Goal: Task Accomplishment & Management: Use online tool/utility

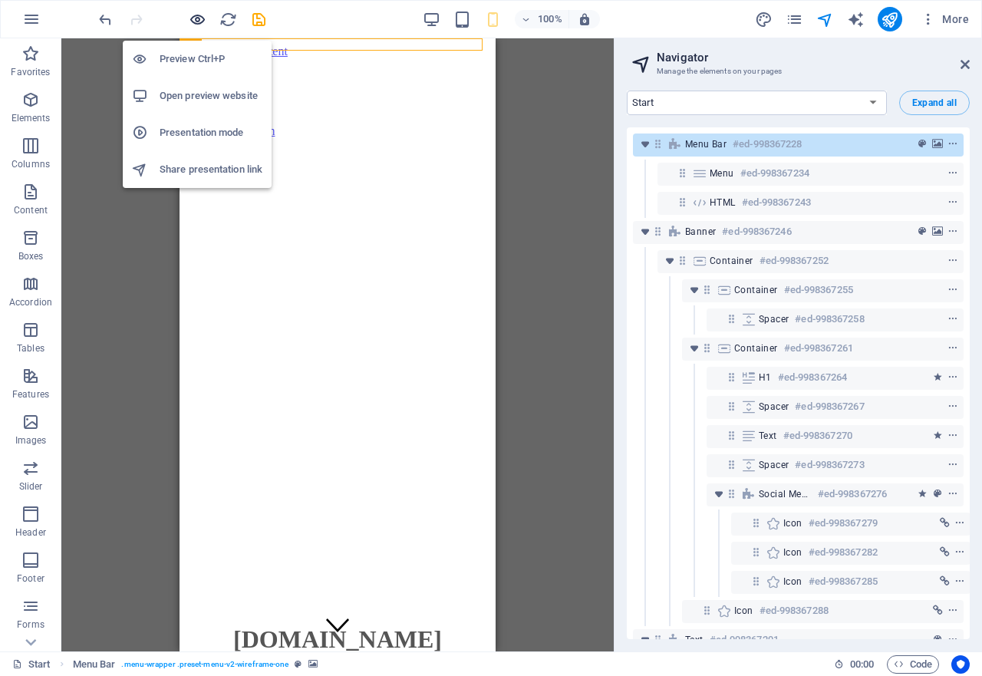
click at [199, 15] on icon "button" at bounding box center [198, 20] width 18 height 18
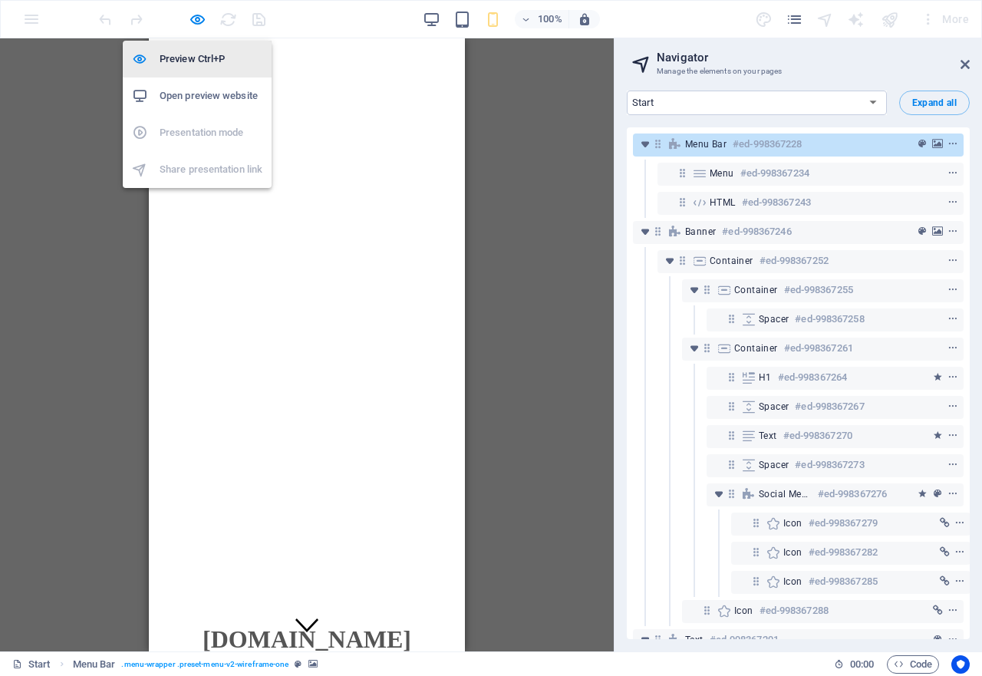
click at [189, 55] on h6 "Preview Ctrl+P" at bounding box center [211, 59] width 103 height 18
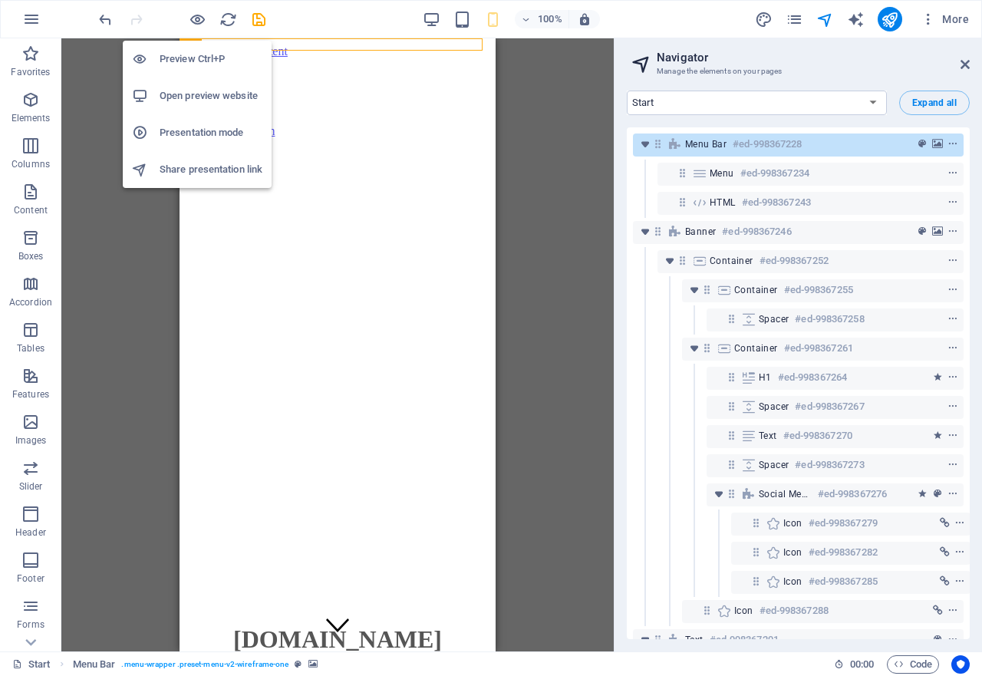
click at [191, 93] on h6 "Open preview website" at bounding box center [211, 96] width 103 height 18
click at [199, 15] on icon "button" at bounding box center [198, 20] width 18 height 18
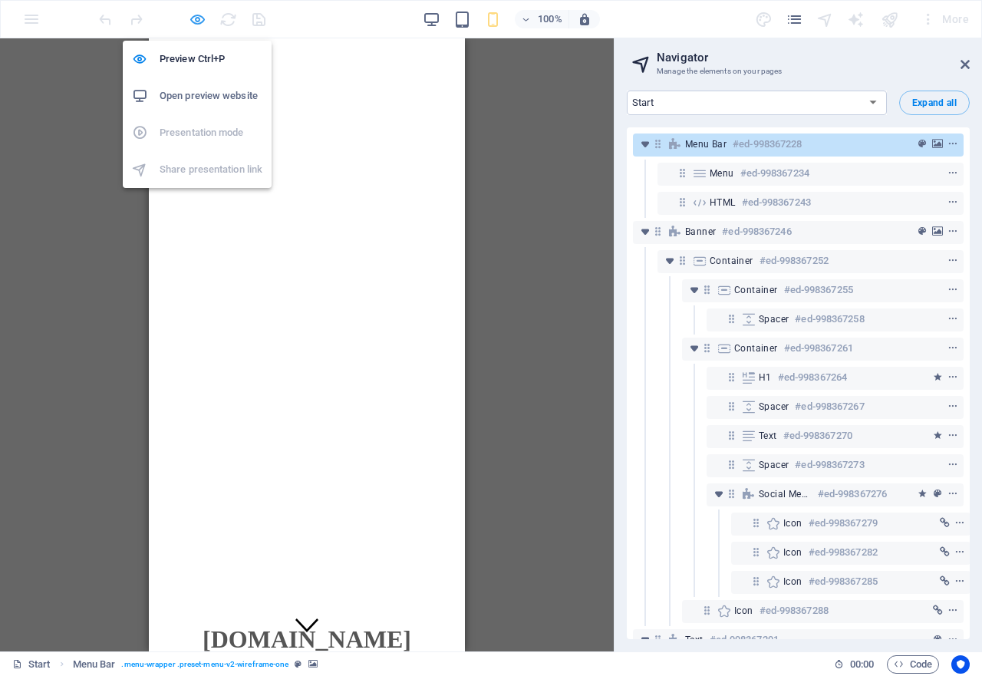
click at [199, 15] on icon "button" at bounding box center [198, 20] width 18 height 18
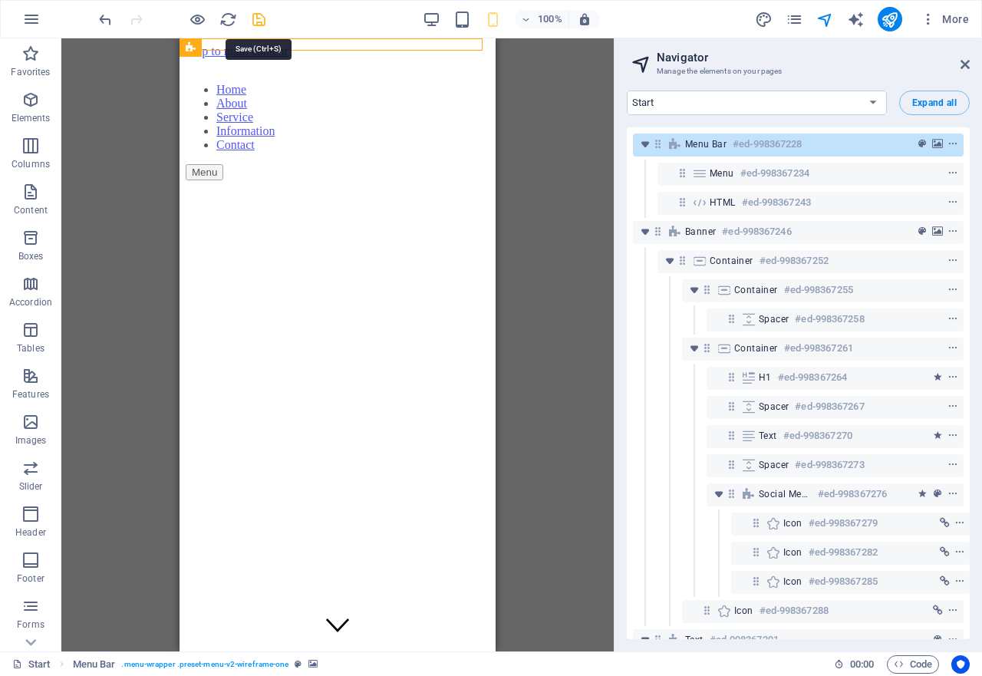
click at [258, 19] on icon "save" at bounding box center [259, 20] width 18 height 18
checkbox input "false"
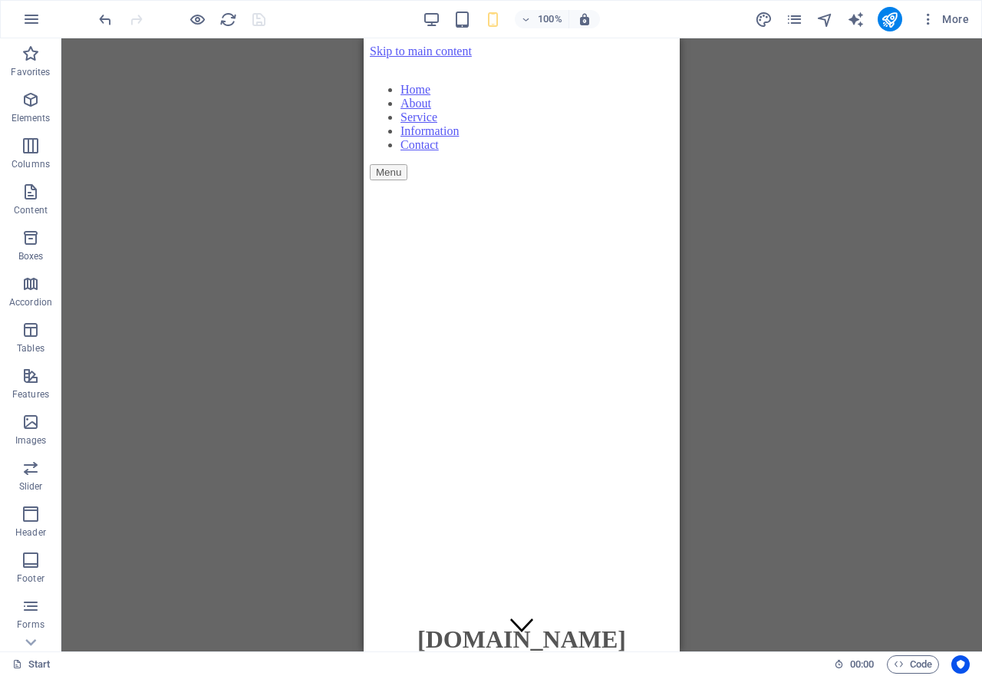
click at [153, 167] on div "Container H1 Banner Banner Container Container Banner Container Container Menu …" at bounding box center [521, 344] width 921 height 613
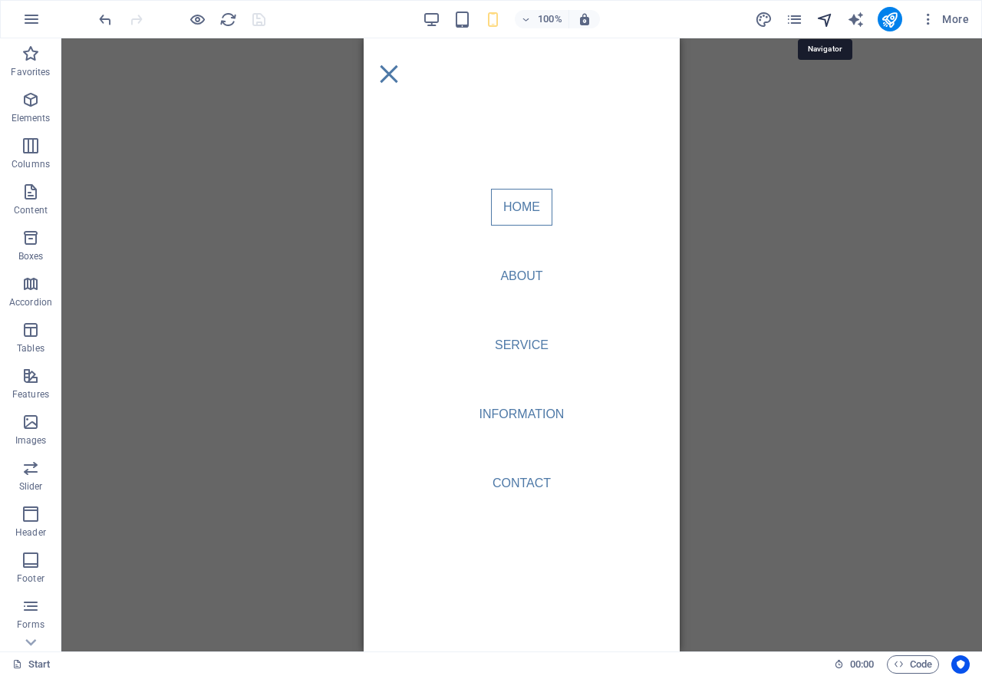
click at [827, 21] on icon "navigator" at bounding box center [825, 20] width 18 height 18
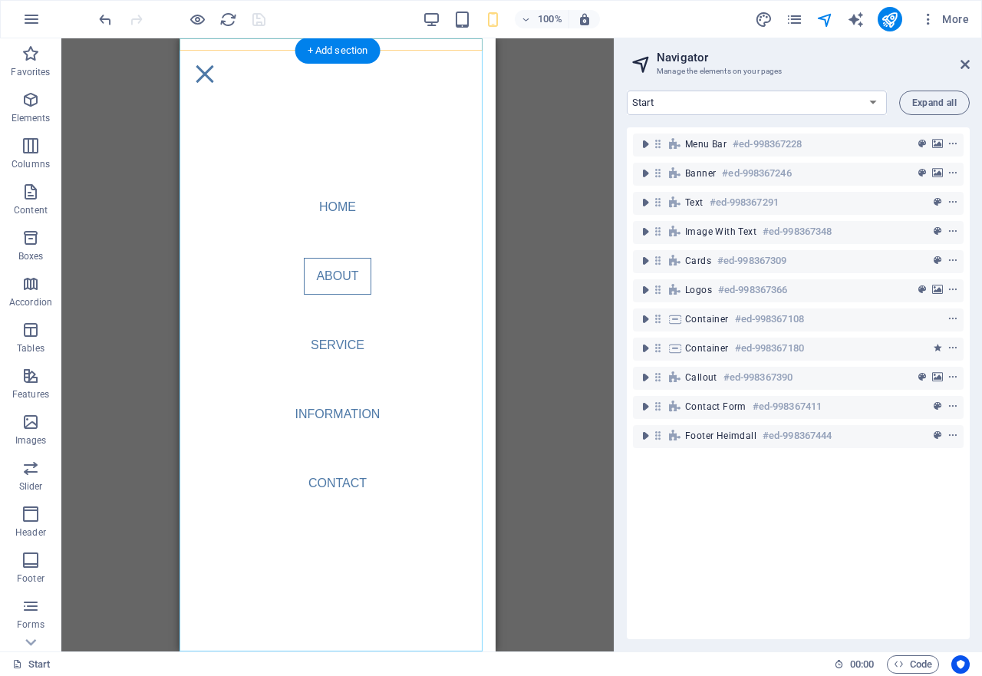
scroll to position [2148, 0]
click at [315, 209] on nav "Home About Service Information Contact" at bounding box center [338, 344] width 316 height 613
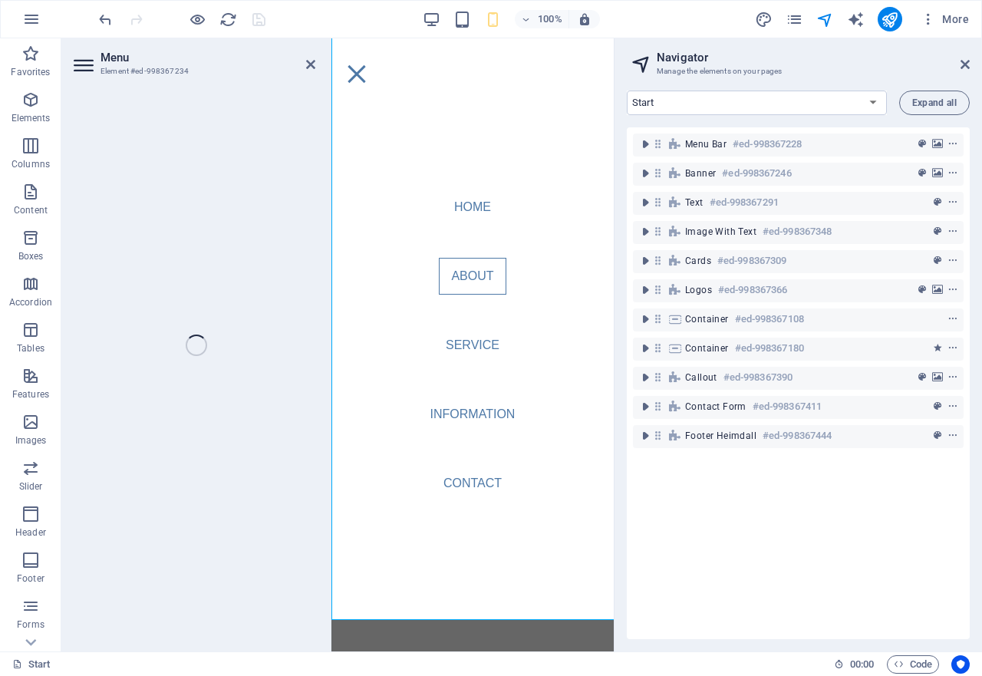
scroll to position [2179, 0]
select select
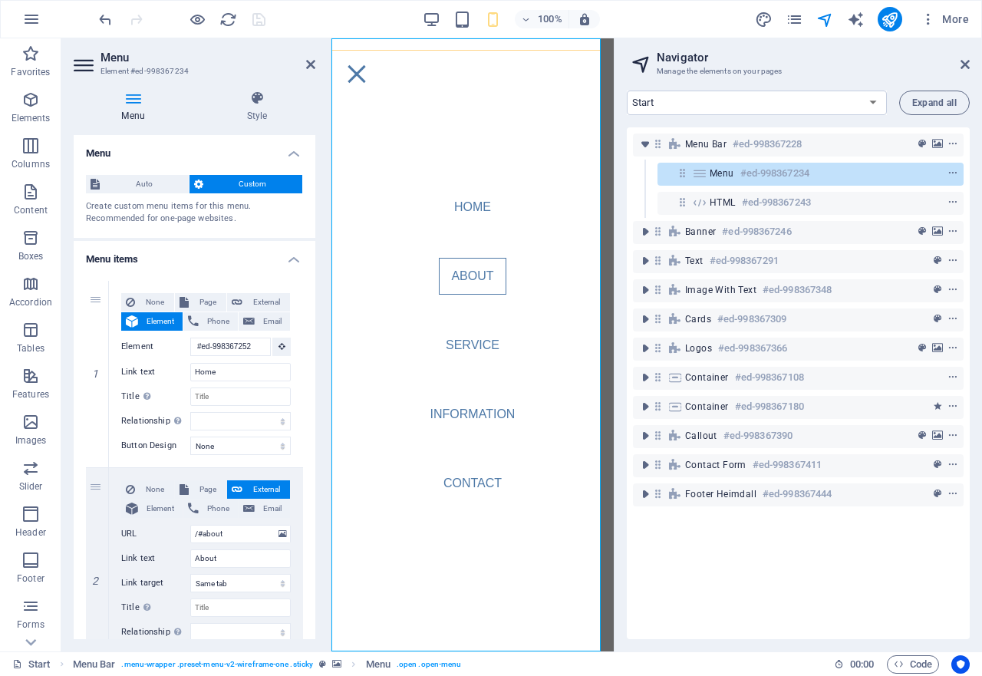
click at [479, 206] on nav "Home About Service Information Contact" at bounding box center [472, 344] width 282 height 613
click at [943, 100] on span "Expand all" at bounding box center [934, 102] width 44 height 9
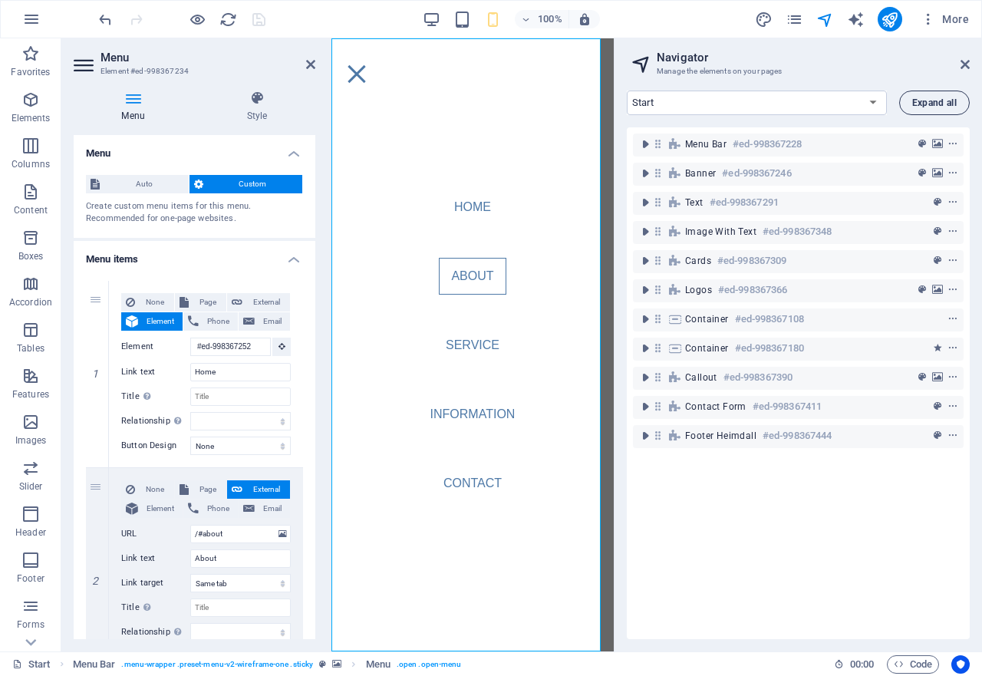
click at [943, 100] on span "Expand all" at bounding box center [934, 102] width 44 height 9
click at [962, 66] on icon at bounding box center [964, 64] width 9 height 12
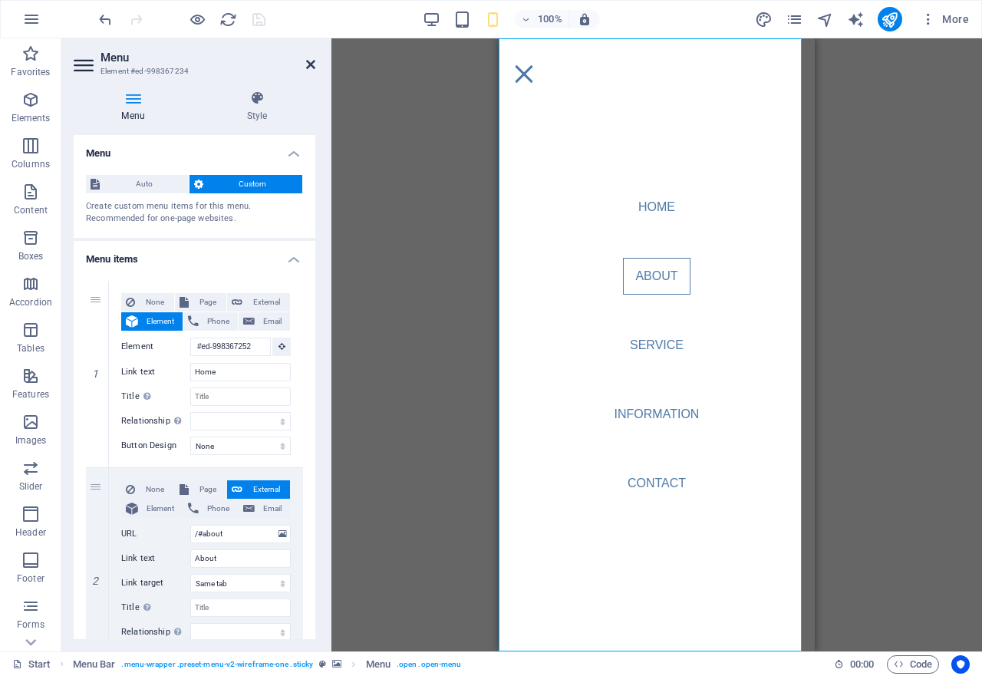
click at [313, 68] on icon at bounding box center [310, 64] width 9 height 12
click at [331, 68] on div "Container H1 Banner Banner Container Container Container Container Menu Bar Spa…" at bounding box center [656, 344] width 651 height 613
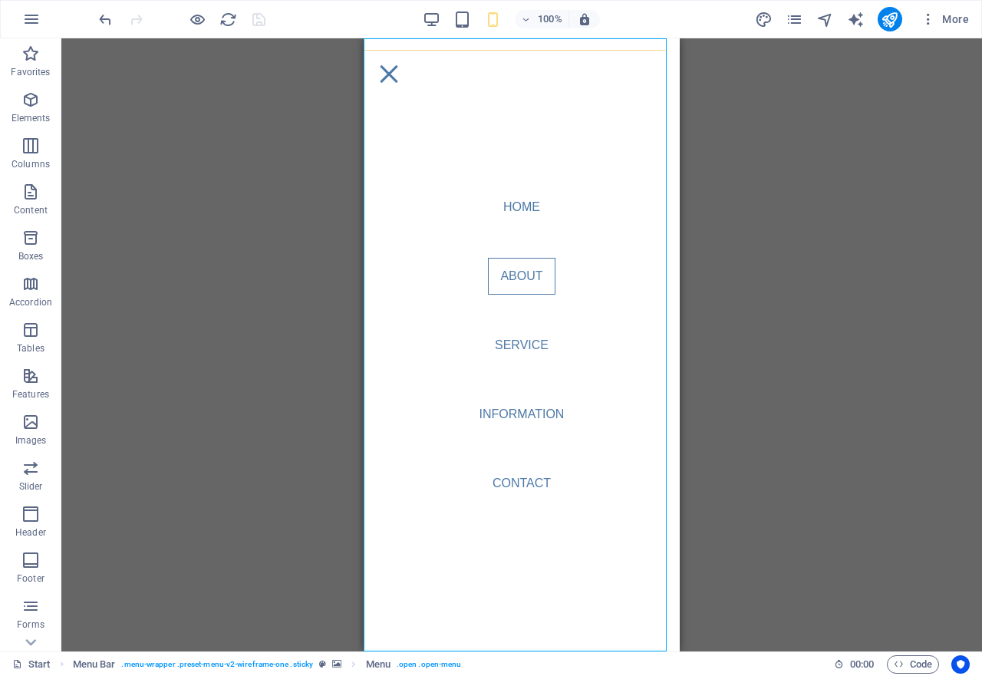
scroll to position [2685, 0]
click at [463, 220] on nav "Home About Service Information Contact" at bounding box center [522, 344] width 316 height 613
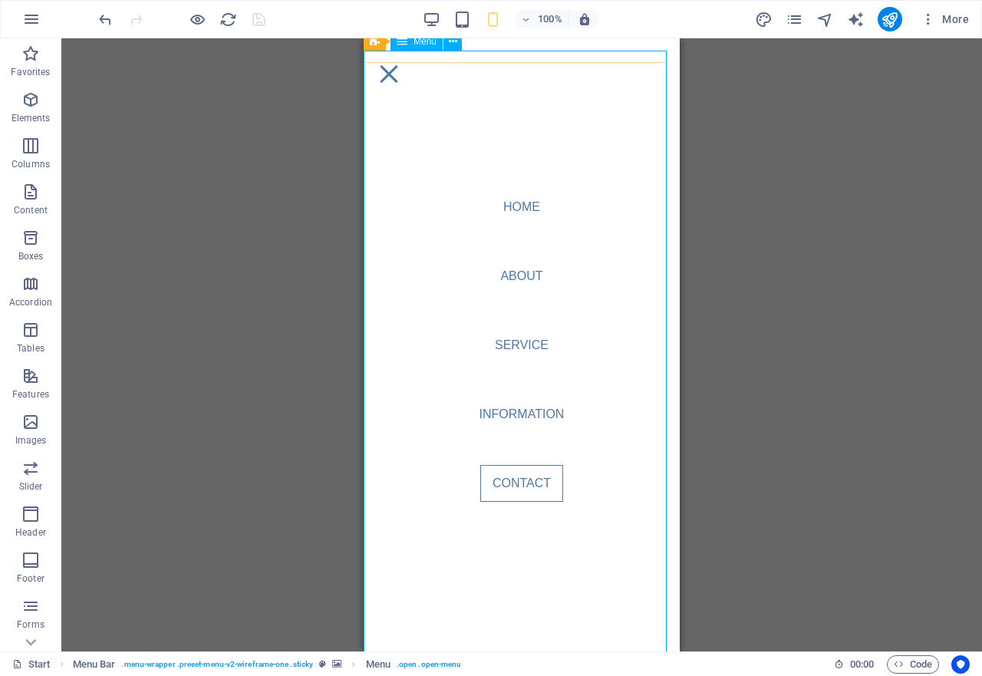
scroll to position [6049, 0]
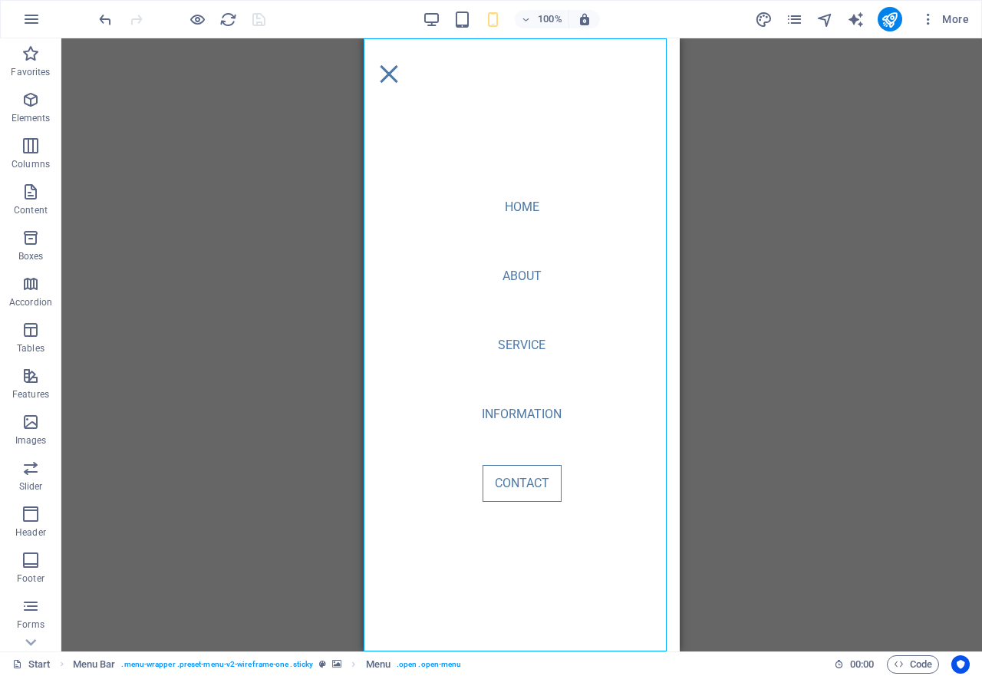
click at [288, 272] on div "Container H1 Banner Banner Container Container Container Container Menu Bar Spa…" at bounding box center [521, 344] width 921 height 613
click at [232, 25] on icon "reload" at bounding box center [228, 20] width 18 height 18
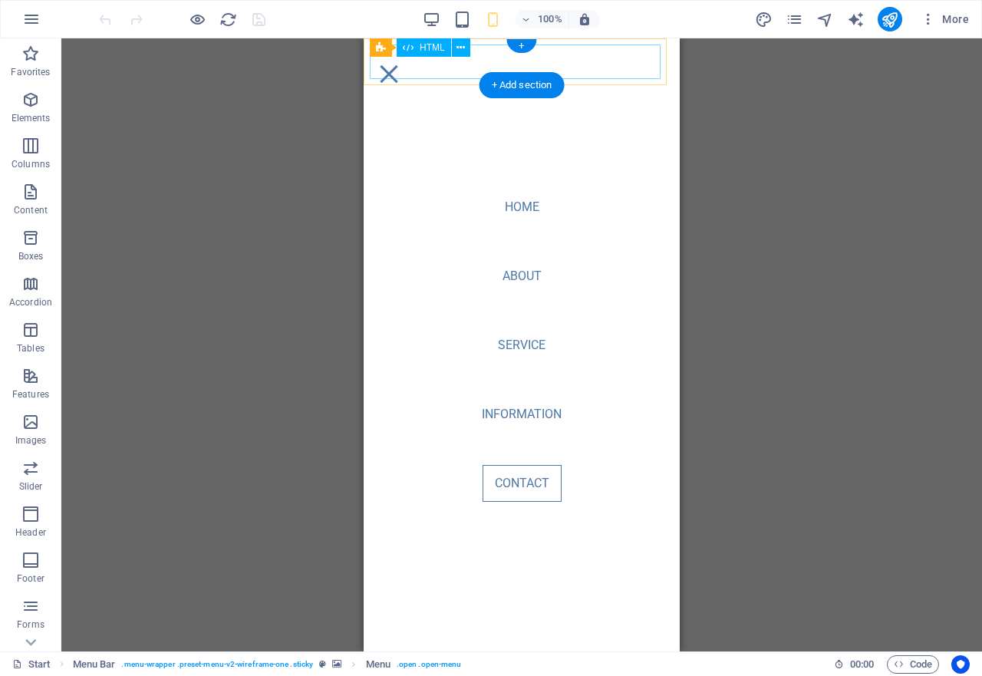
select select "header"
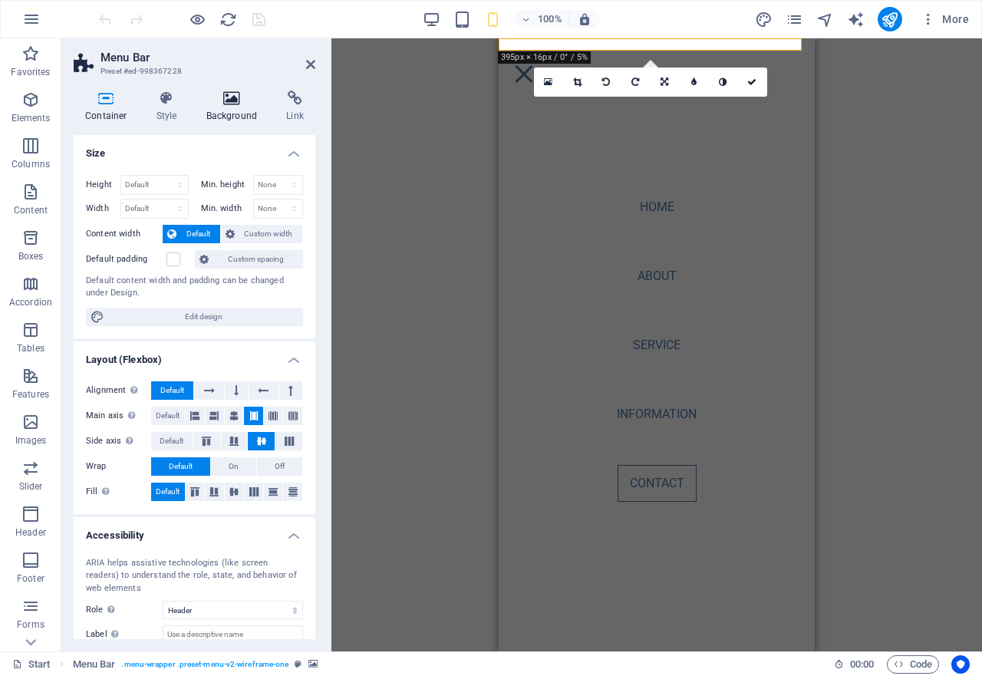
click at [224, 100] on icon at bounding box center [232, 98] width 74 height 15
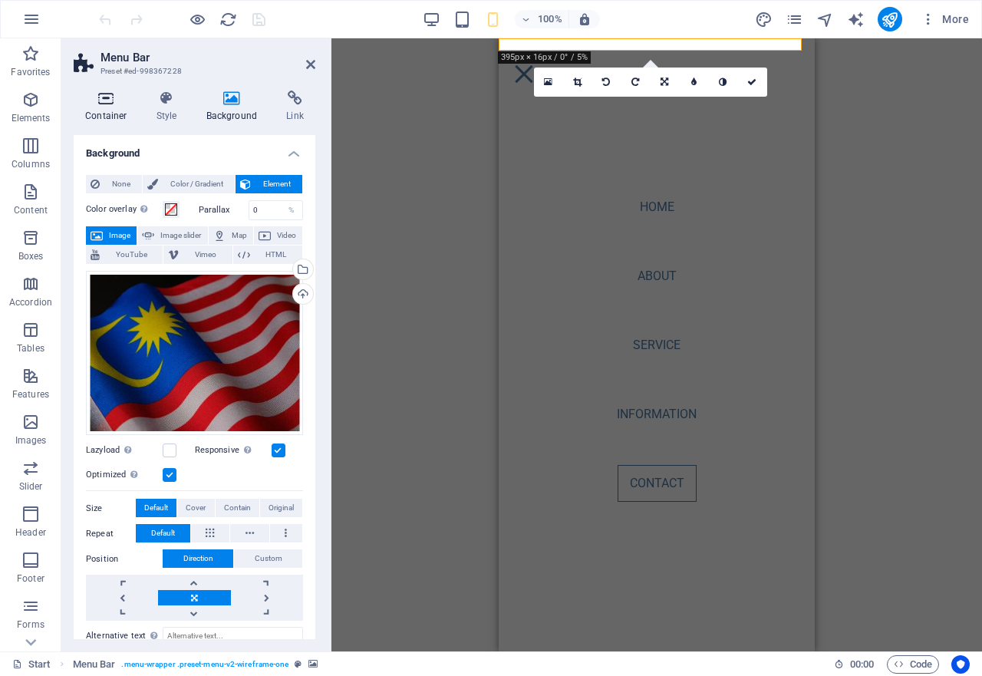
drag, startPoint x: 224, startPoint y: 100, endPoint x: 97, endPoint y: 105, distance: 127.4
click at [97, 105] on icon at bounding box center [106, 98] width 65 height 15
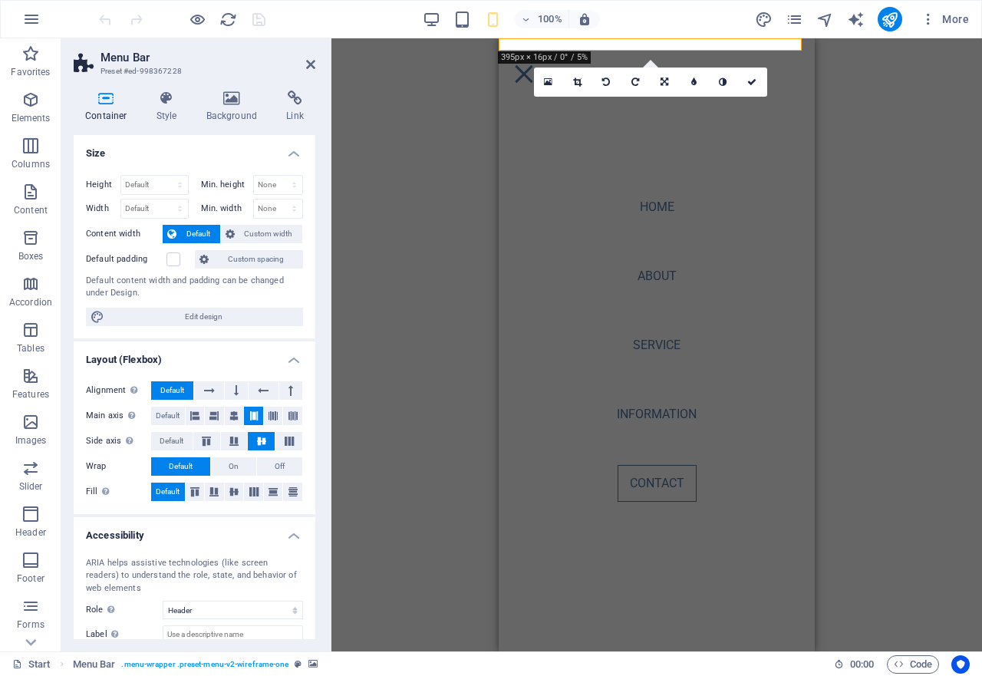
click at [97, 105] on icon at bounding box center [106, 98] width 65 height 15
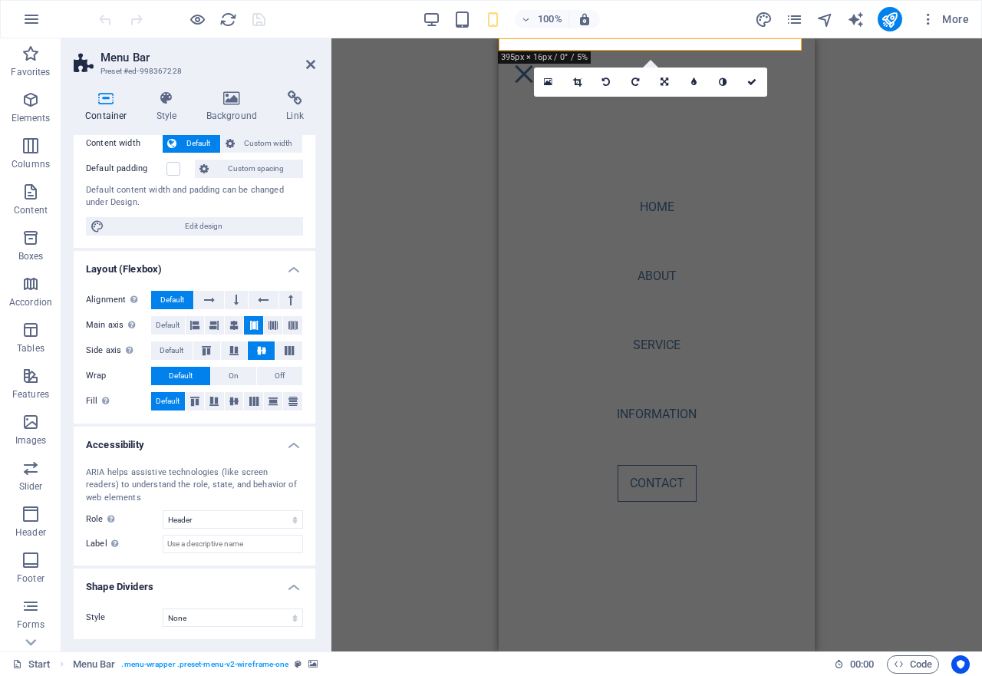
scroll to position [0, 0]
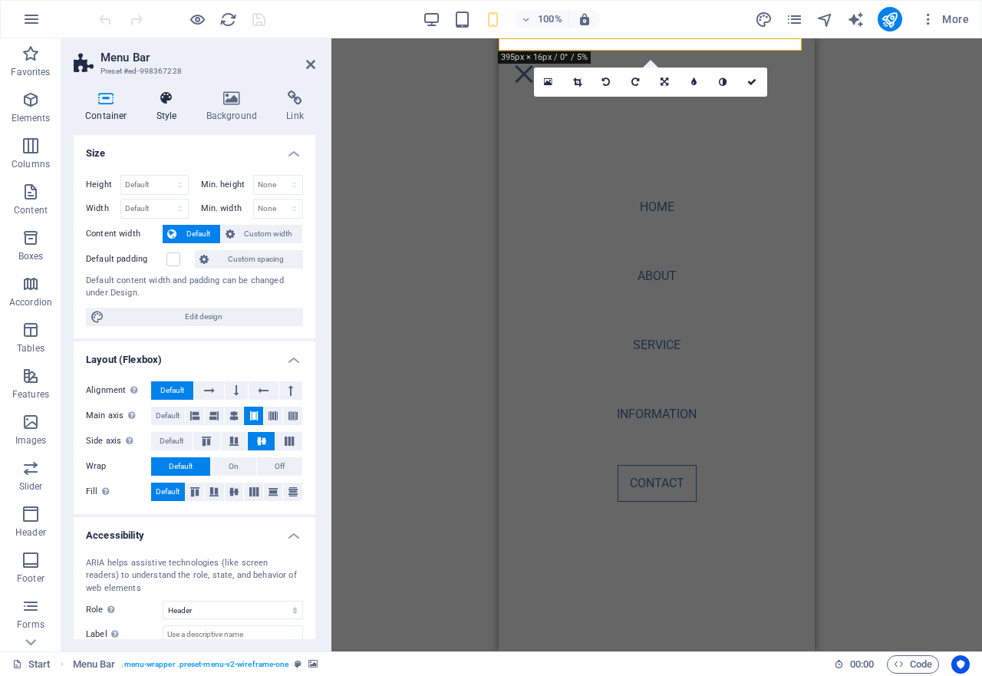
click at [163, 97] on icon at bounding box center [167, 98] width 44 height 15
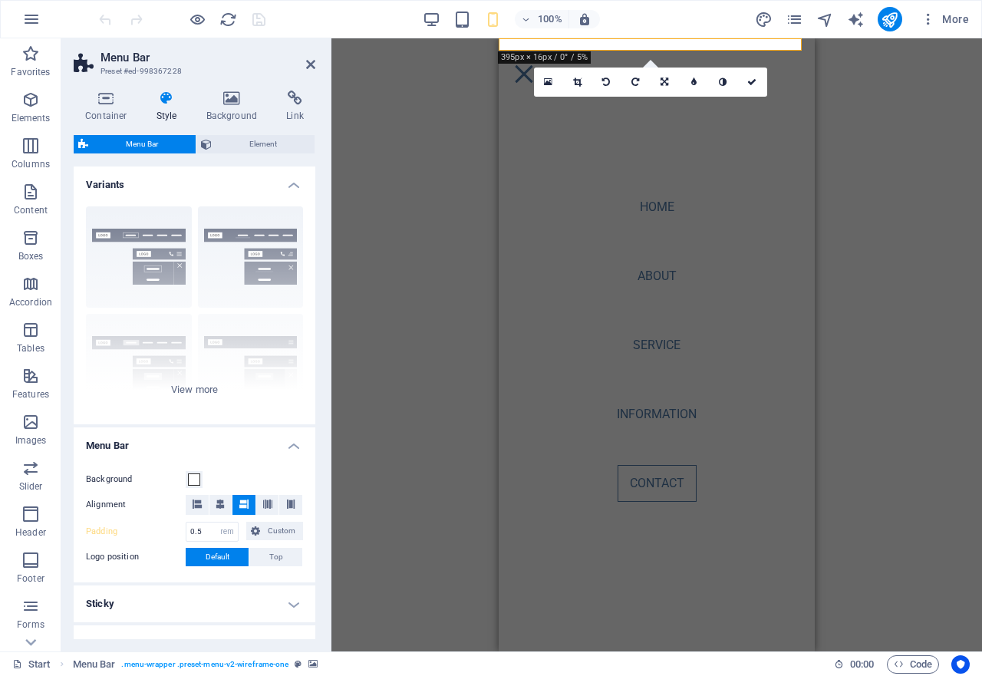
click at [407, 270] on div "Container Banner Container Banner Banner Container Container Spacer Spacer Menu…" at bounding box center [656, 344] width 651 height 613
click at [311, 61] on icon at bounding box center [310, 64] width 9 height 12
click at [331, 61] on div "Container Banner Container Banner Banner Container Container Spacer Spacer Menu…" at bounding box center [656, 344] width 651 height 613
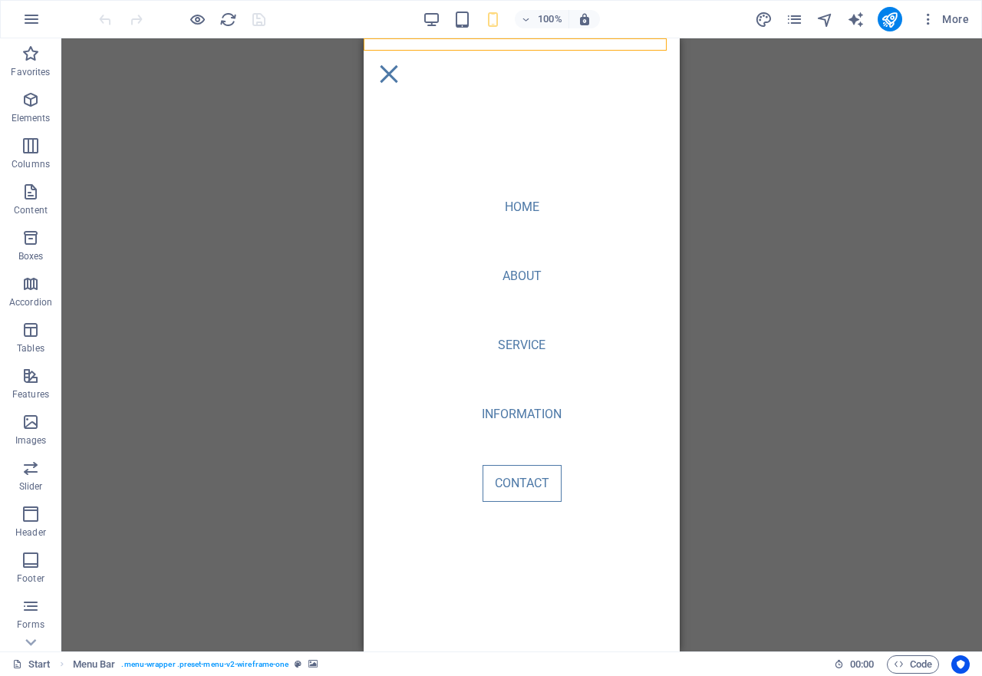
click at [311, 61] on div "Container Banner Container Banner Banner Container Container Spacer Spacer Menu…" at bounding box center [521, 344] width 921 height 613
click at [222, 196] on div "Container Banner Container Banner Banner Container Container Spacer Spacer Menu…" at bounding box center [521, 344] width 921 height 613
click at [233, 21] on icon "reload" at bounding box center [228, 20] width 18 height 18
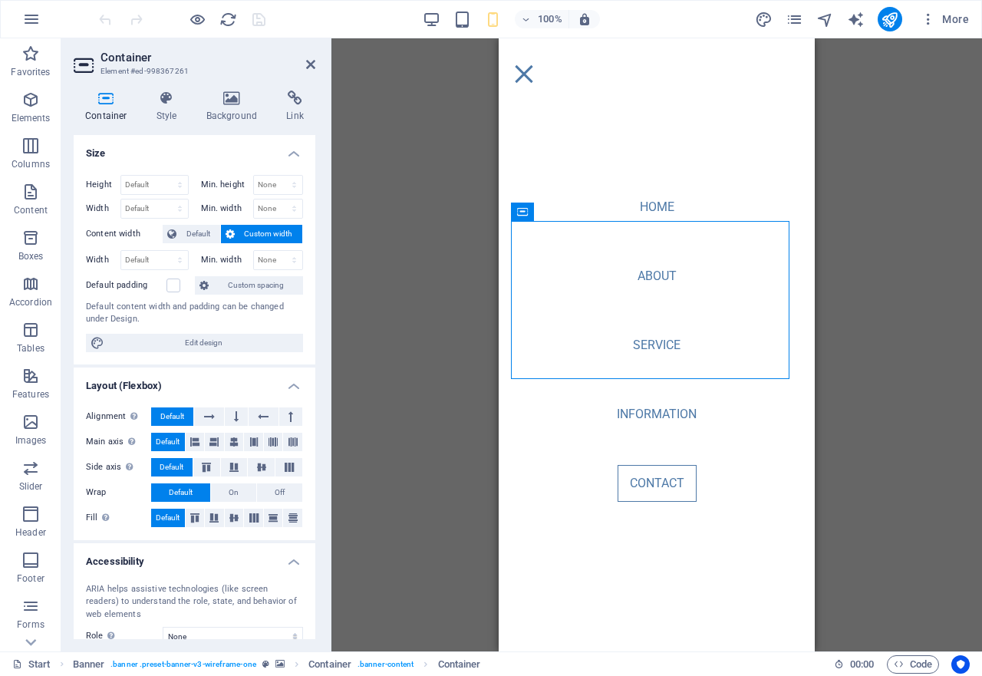
drag, startPoint x: 172, startPoint y: 105, endPoint x: 108, endPoint y: 97, distance: 64.1
click at [108, 97] on icon at bounding box center [106, 98] width 65 height 15
click at [315, 65] on aside "Container Element #ed-998367261 Container Style Background Link Size Height Def…" at bounding box center [196, 344] width 270 height 613
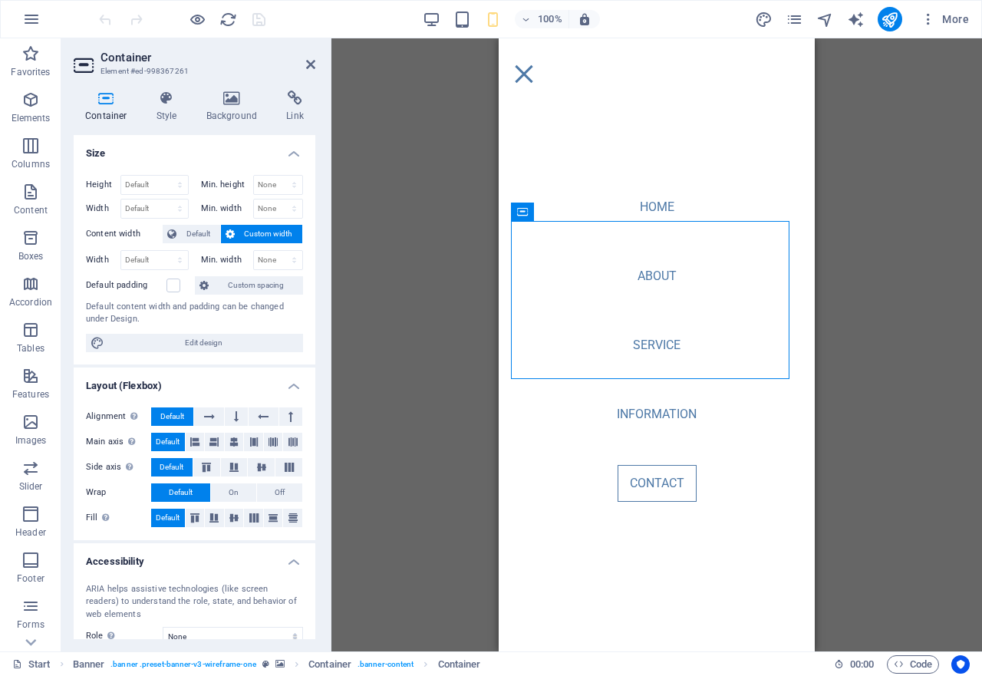
click at [315, 65] on aside "Container Element #ed-998367261 Container Style Background Link Size Height Def…" at bounding box center [196, 344] width 270 height 613
click at [309, 64] on icon at bounding box center [310, 64] width 9 height 12
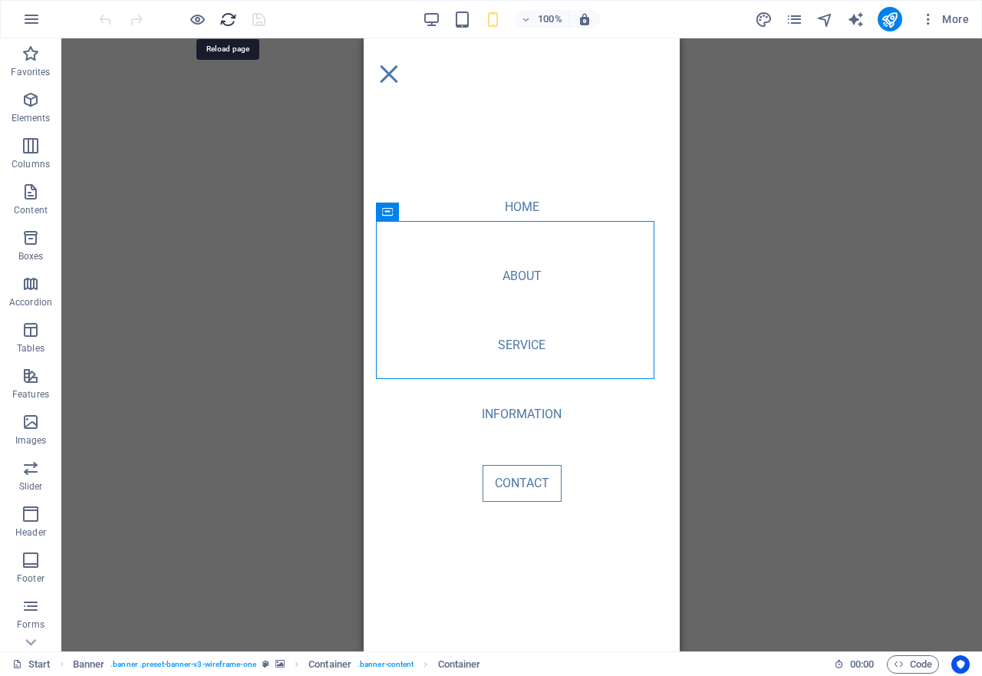
click at [230, 20] on icon "reload" at bounding box center [228, 20] width 18 height 18
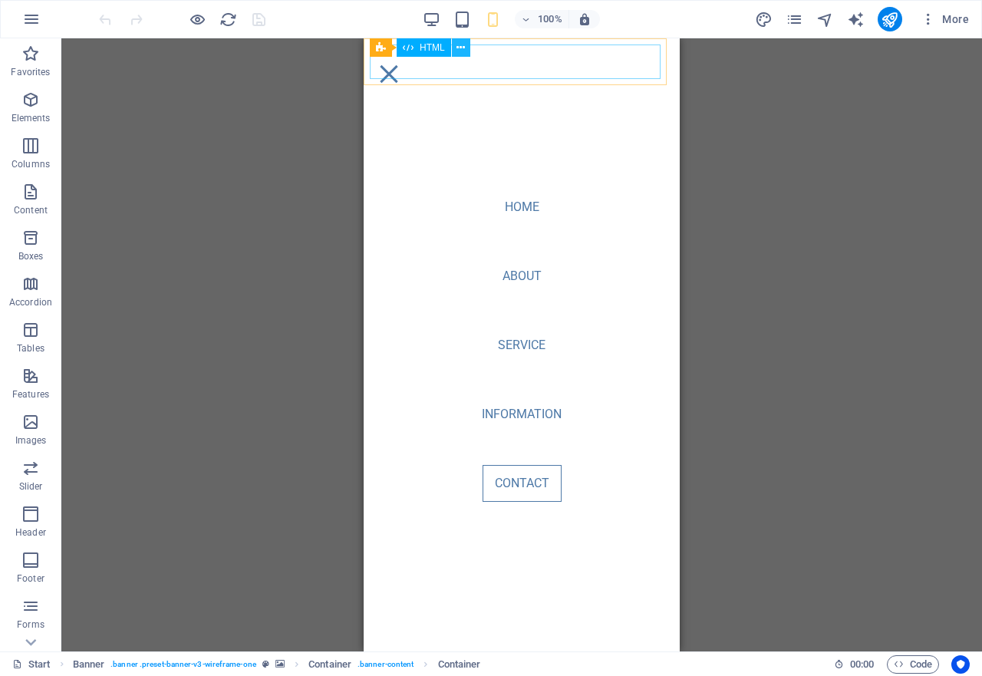
click at [457, 47] on icon at bounding box center [460, 48] width 8 height 16
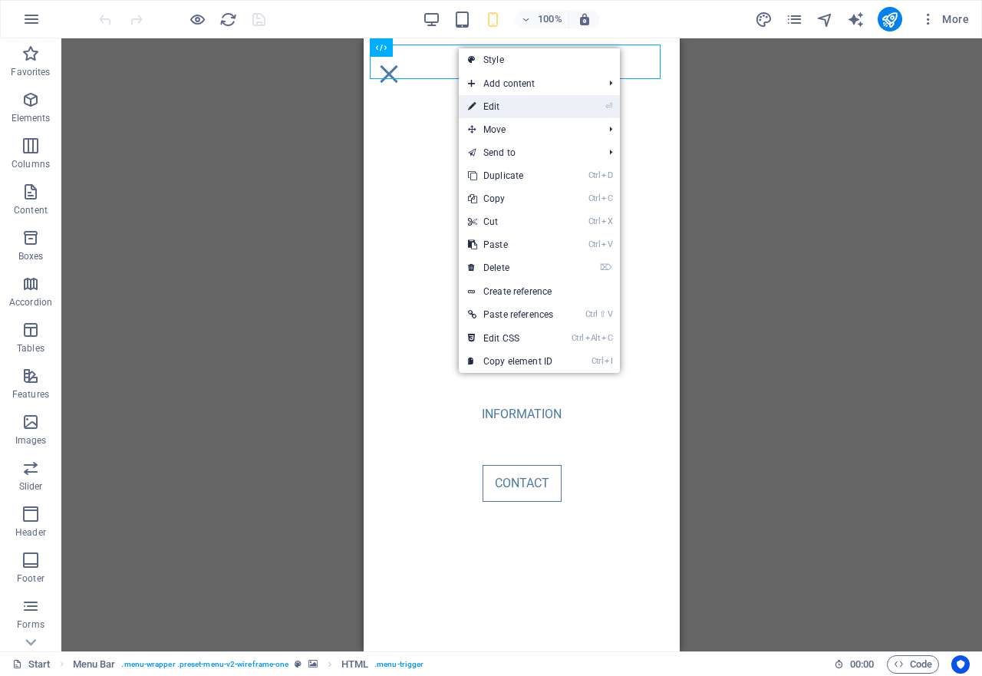
click at [486, 99] on link "⏎ Edit" at bounding box center [511, 106] width 104 height 23
click at [486, 99] on div "Banner Container Container Banner Banner Container Container Spacer Menu Bar HT…" at bounding box center [521, 344] width 921 height 613
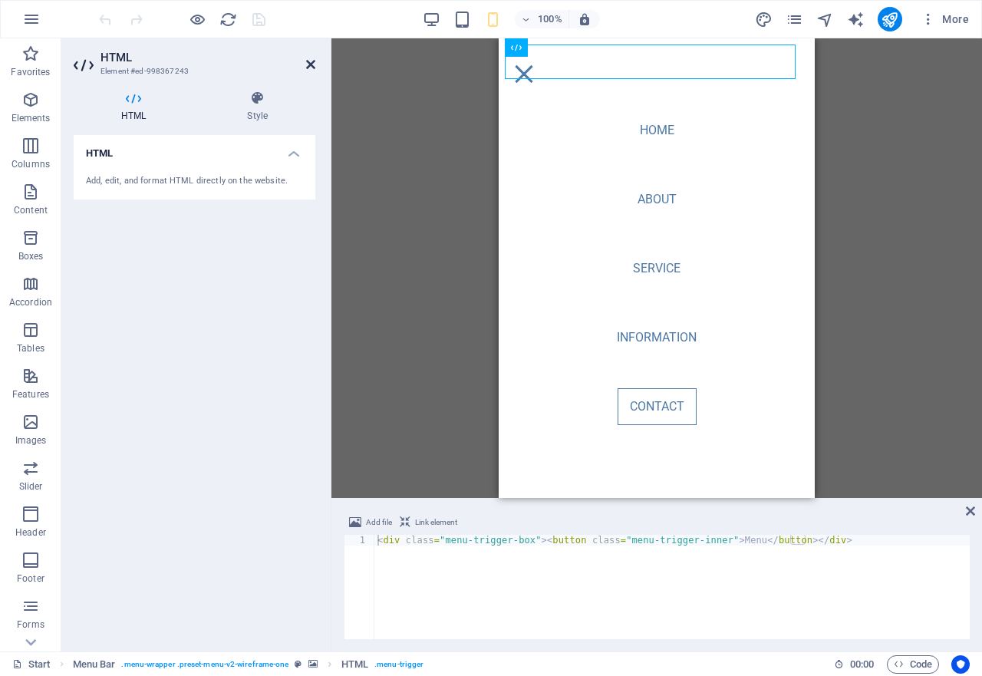
click at [308, 61] on icon at bounding box center [310, 64] width 9 height 12
click at [331, 61] on div "Banner Container Container Banner Banner Container Container Spacer Menu Bar HT…" at bounding box center [656, 268] width 651 height 460
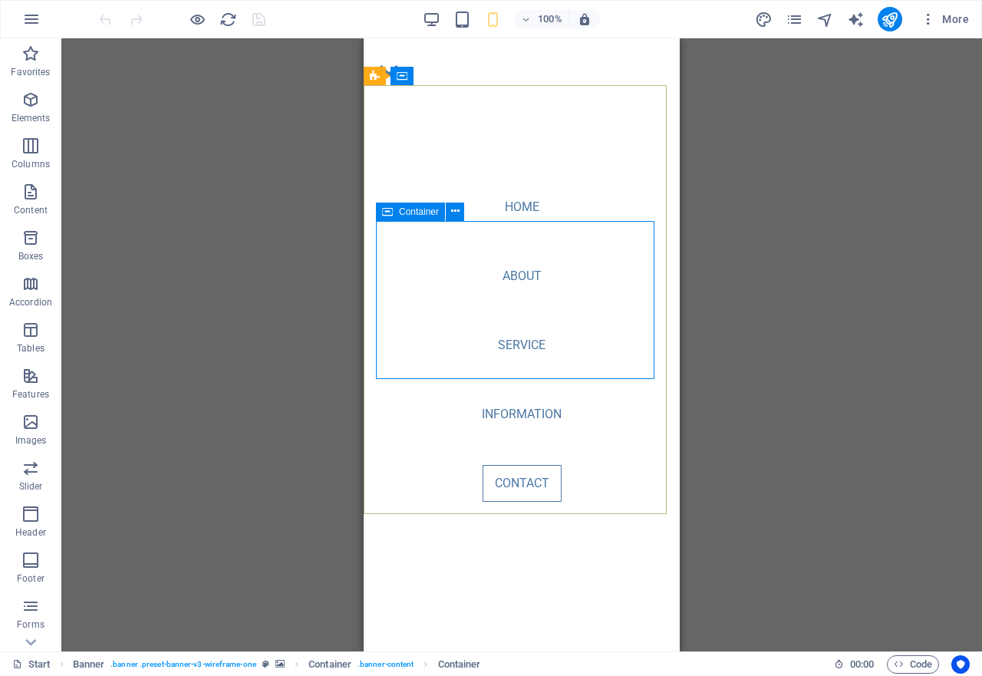
click at [415, 216] on span "Container" at bounding box center [419, 211] width 40 height 9
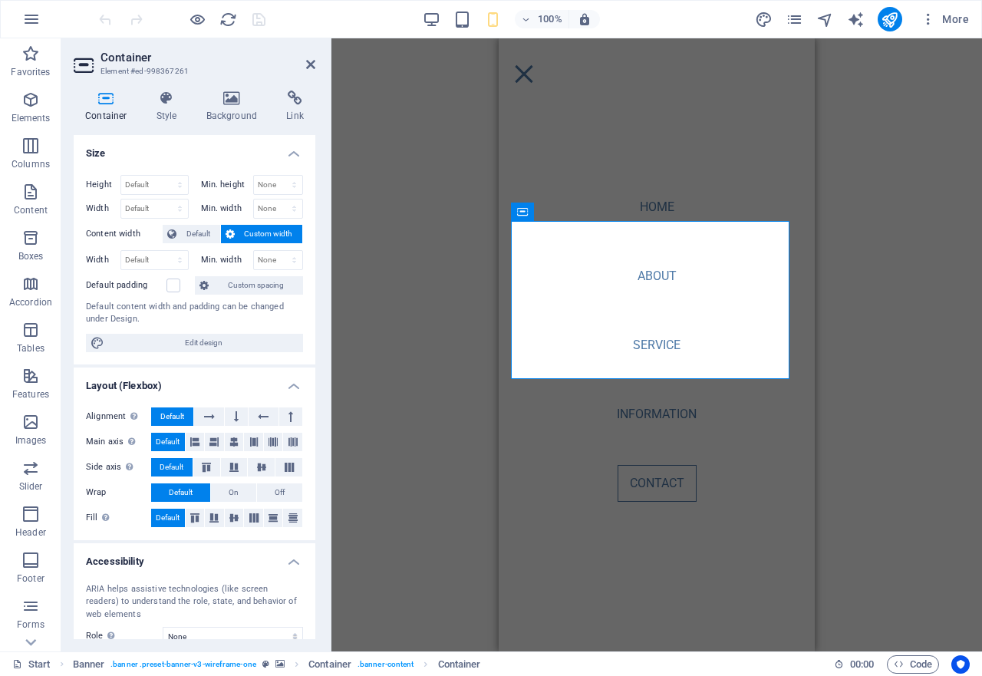
select select "%"
click at [166, 104] on icon at bounding box center [167, 98] width 44 height 15
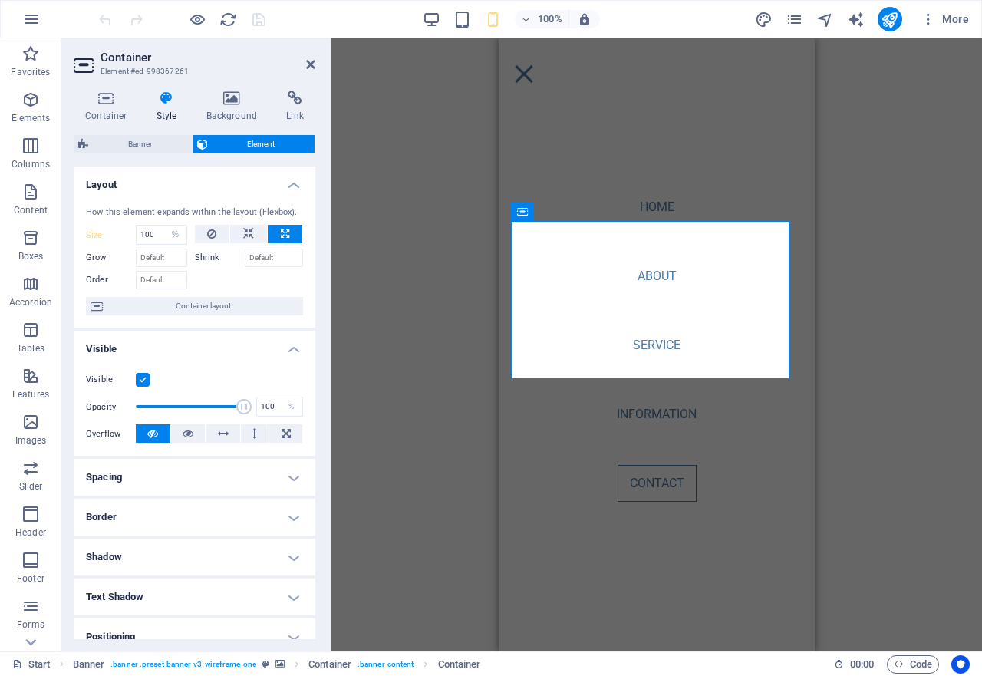
click at [252, 147] on span "Element" at bounding box center [261, 144] width 98 height 18
click at [107, 99] on icon at bounding box center [106, 98] width 65 height 15
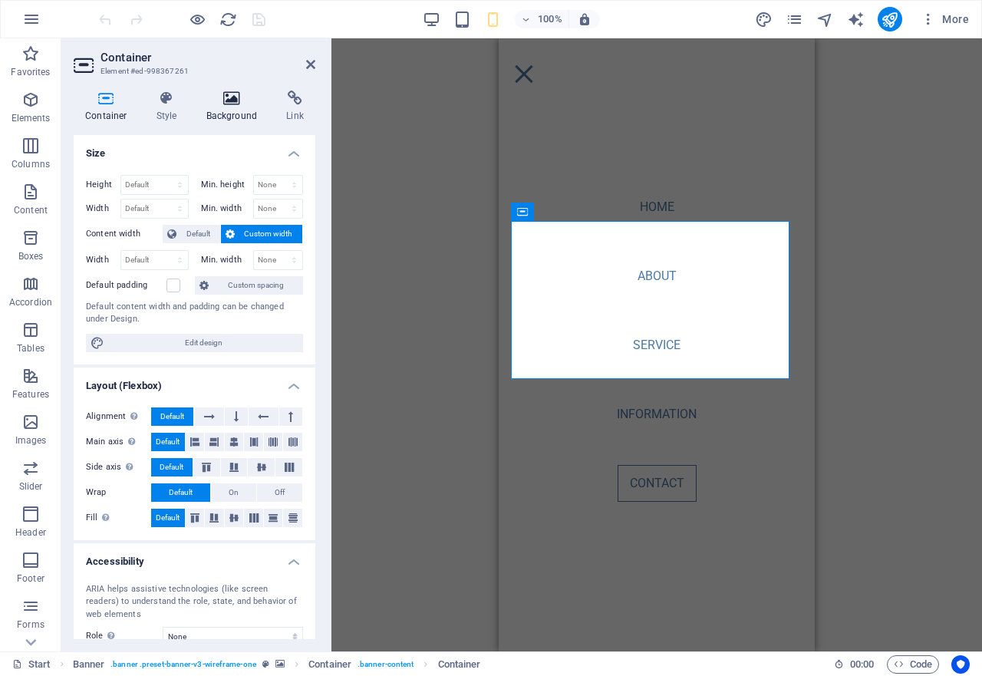
click at [220, 100] on icon at bounding box center [232, 98] width 74 height 15
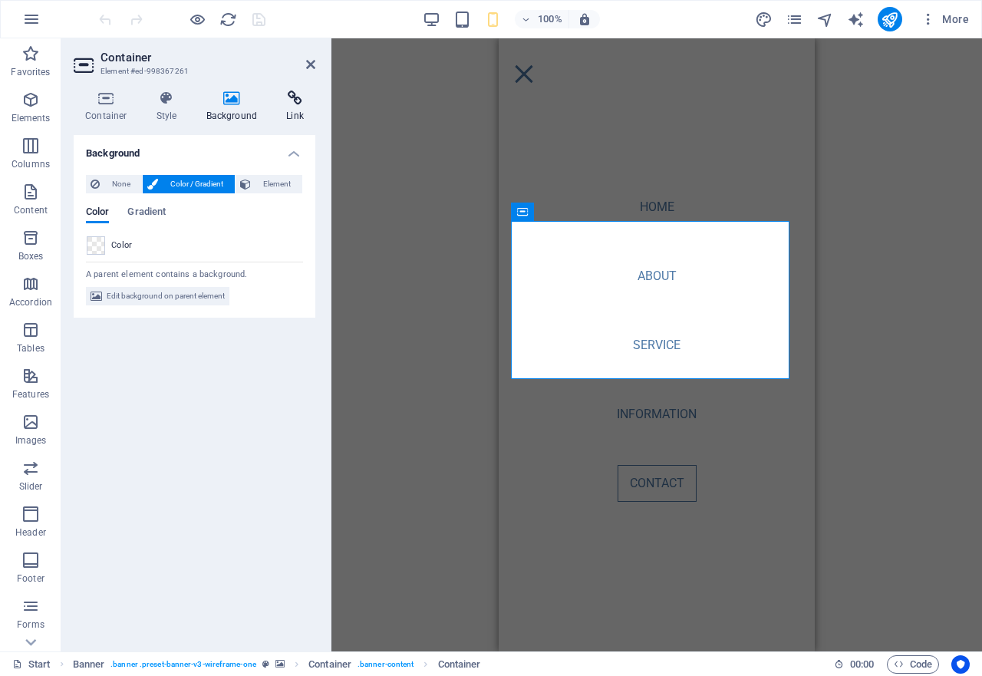
click at [290, 97] on icon at bounding box center [295, 98] width 41 height 15
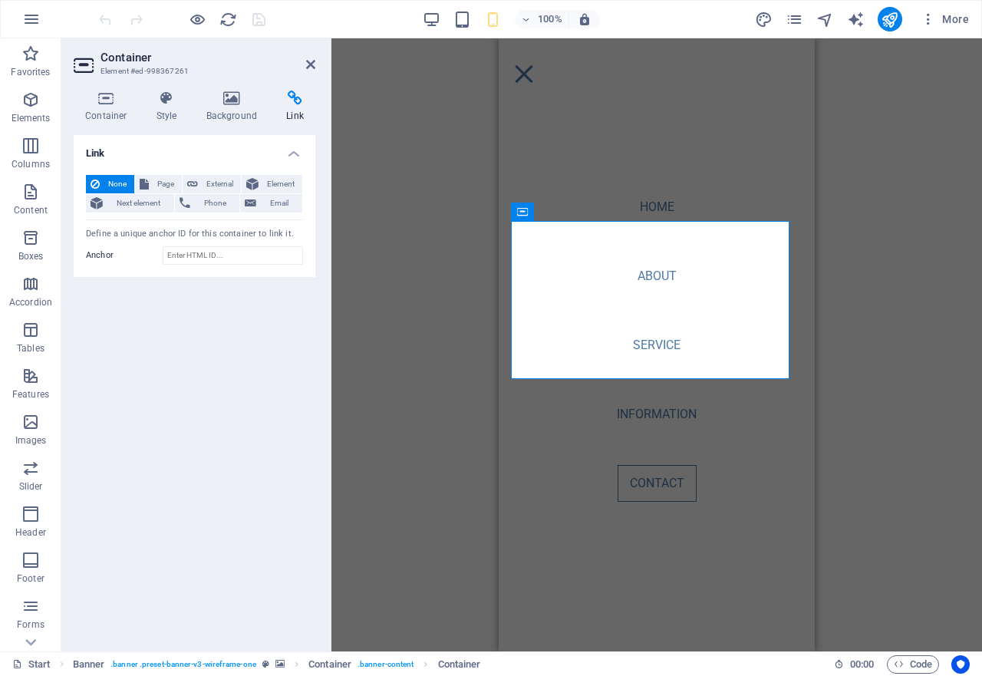
click at [290, 97] on icon at bounding box center [295, 98] width 41 height 15
click at [95, 100] on icon at bounding box center [106, 98] width 65 height 15
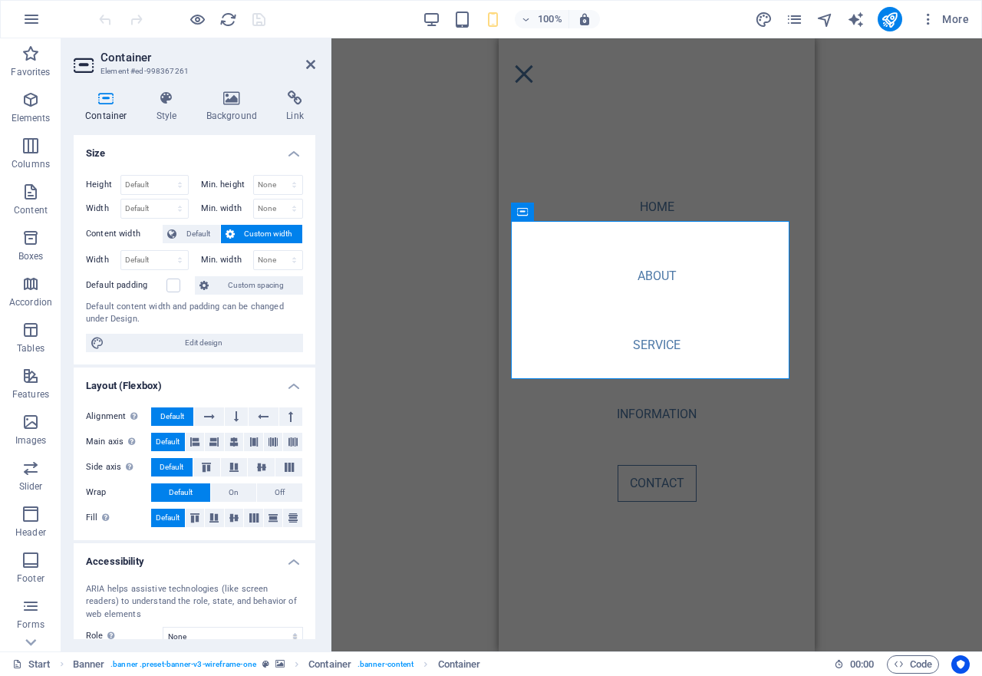
click at [95, 100] on icon at bounding box center [106, 98] width 65 height 15
click at [28, 515] on icon "button" at bounding box center [30, 514] width 18 height 18
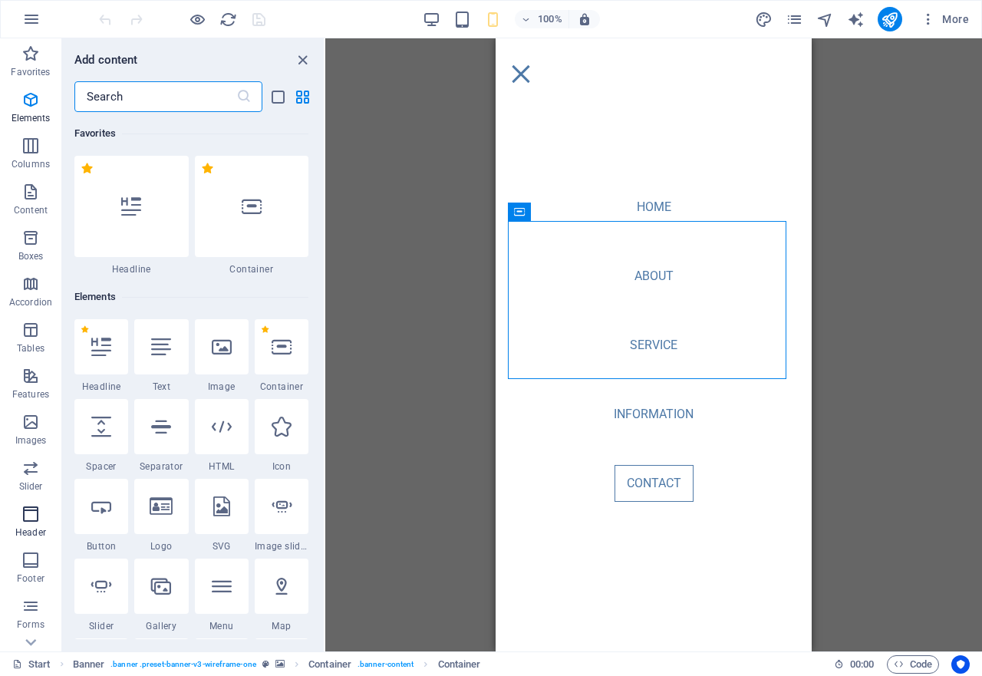
scroll to position [9238, 0]
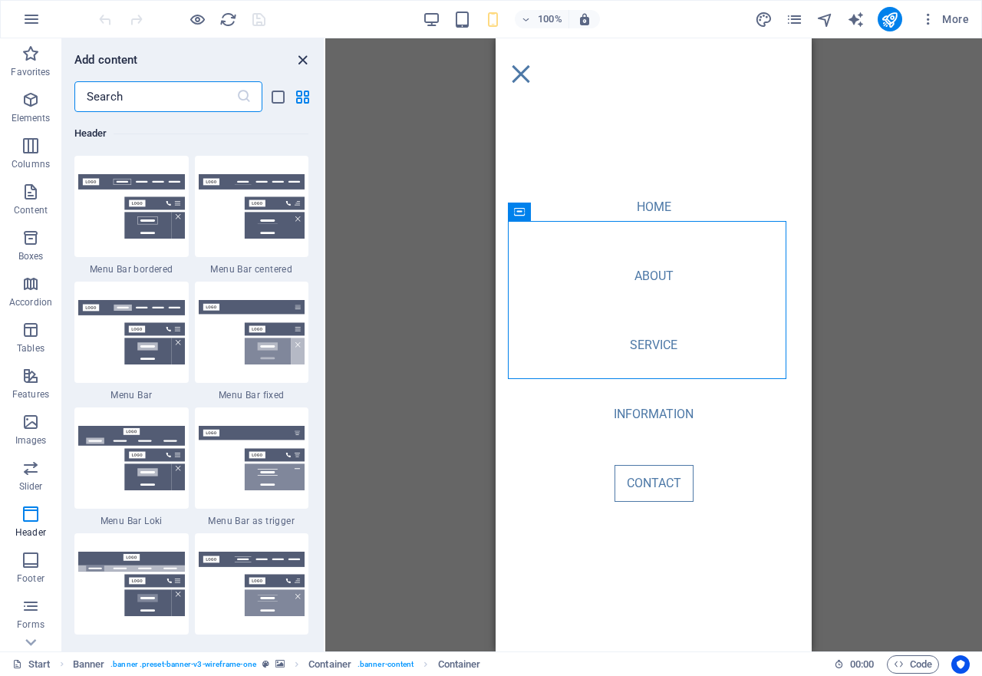
click at [298, 63] on icon "close panel" at bounding box center [303, 60] width 18 height 18
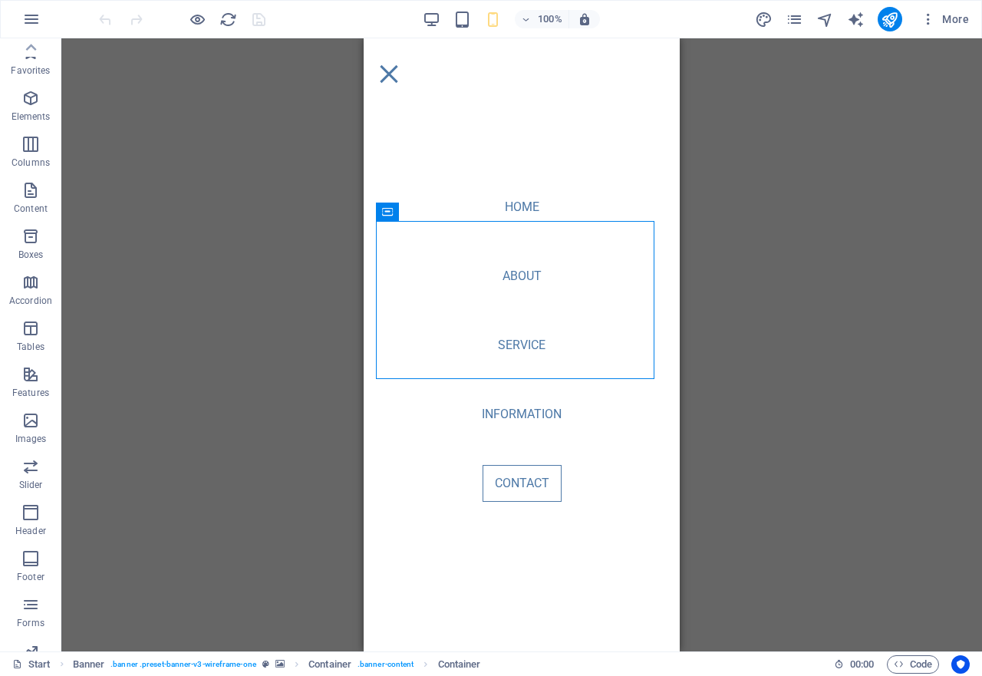
scroll to position [0, 0]
click at [29, 103] on icon "button" at bounding box center [30, 100] width 18 height 18
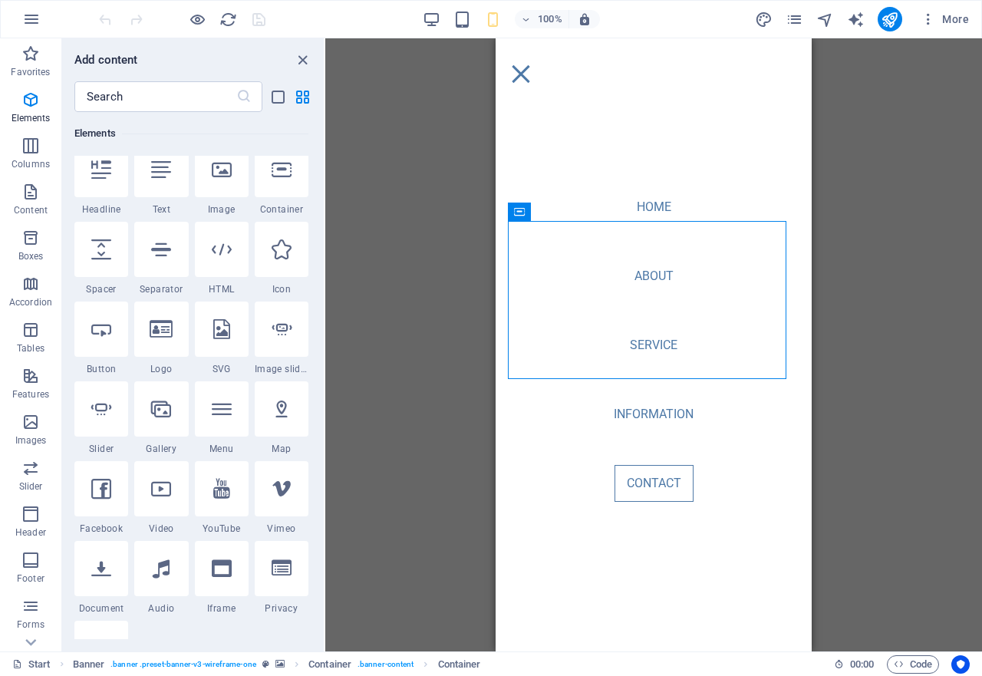
scroll to position [77, 0]
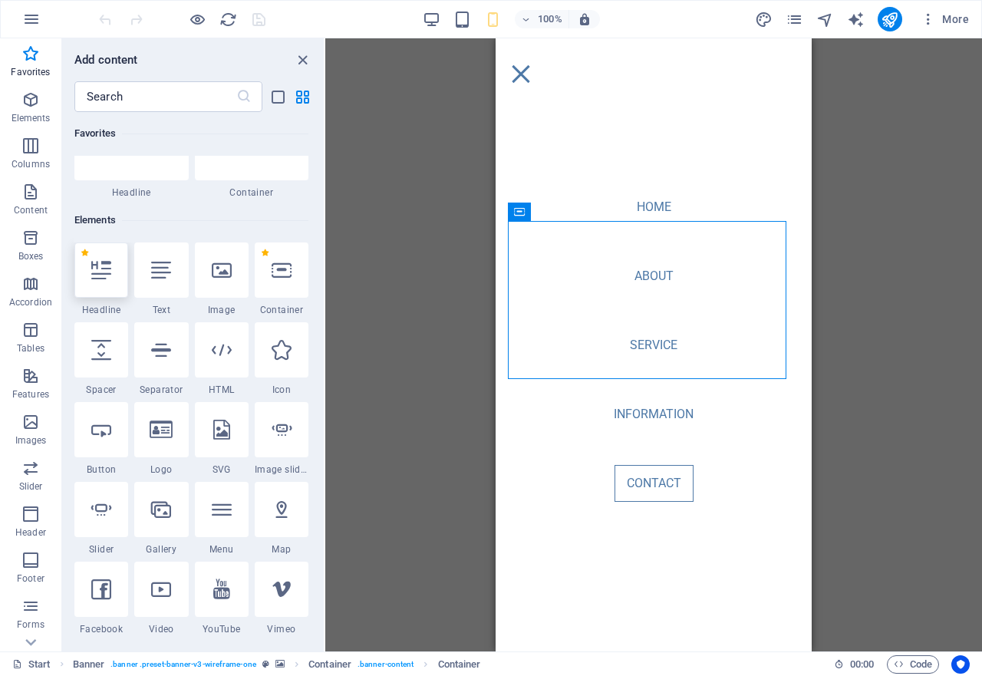
click at [102, 285] on div at bounding box center [101, 269] width 54 height 55
click at [325, 285] on div "Banner Container Container Banner Banner Container Container Spacer Menu Bar HT…" at bounding box center [653, 344] width 657 height 613
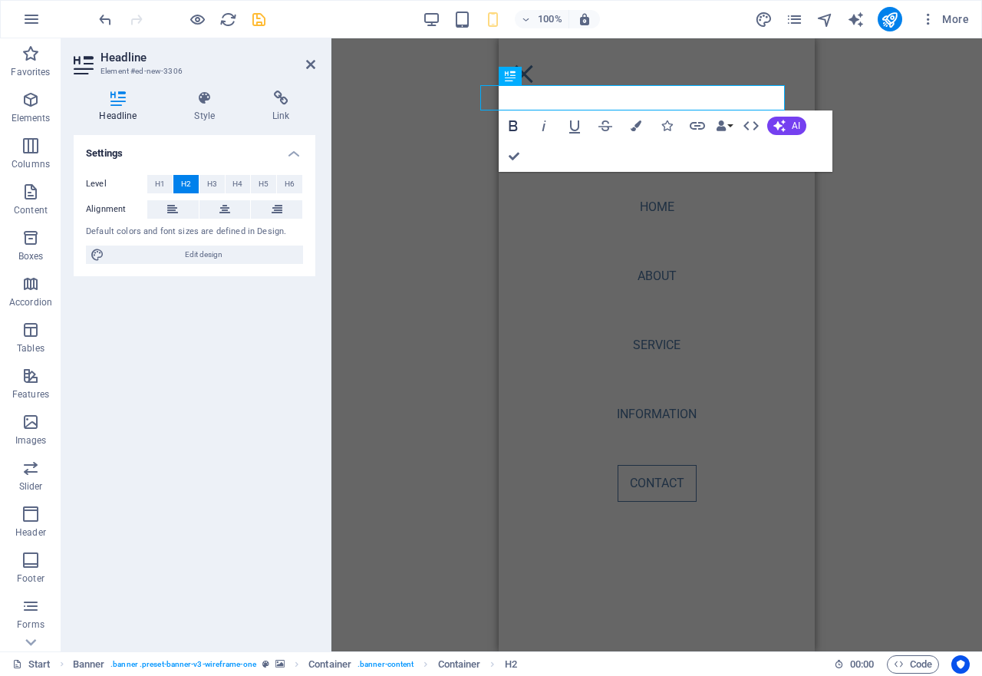
click at [512, 125] on icon "button" at bounding box center [513, 125] width 8 height 11
click at [634, 124] on icon "button" at bounding box center [636, 125] width 11 height 11
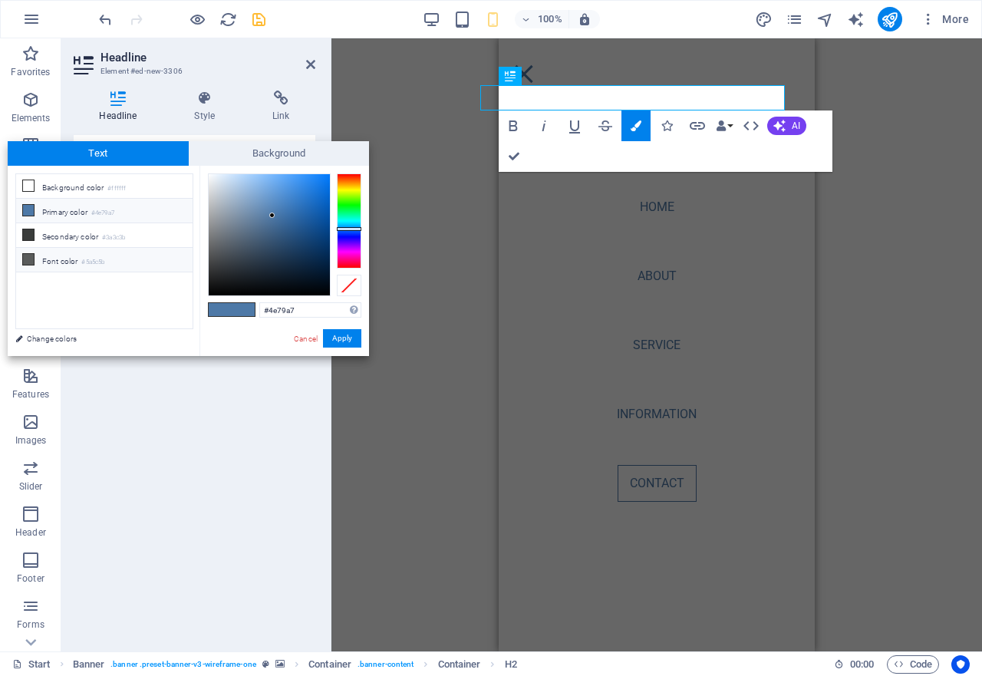
click at [29, 257] on icon at bounding box center [28, 259] width 11 height 11
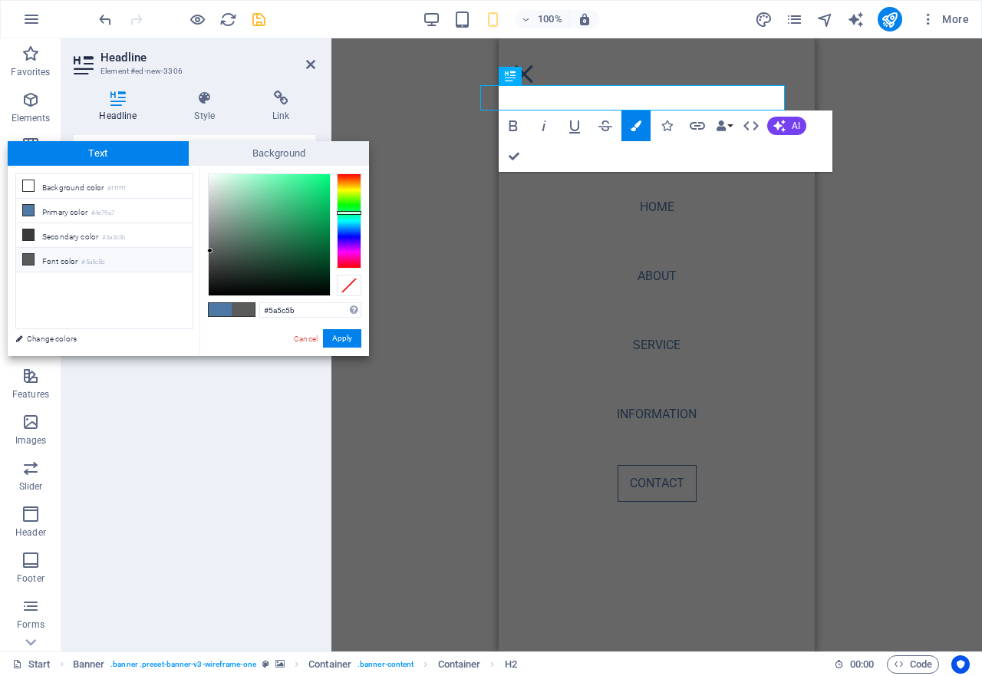
click at [242, 313] on span at bounding box center [243, 309] width 23 height 13
click at [287, 289] on div at bounding box center [269, 234] width 121 height 121
click at [29, 255] on icon at bounding box center [28, 259] width 11 height 11
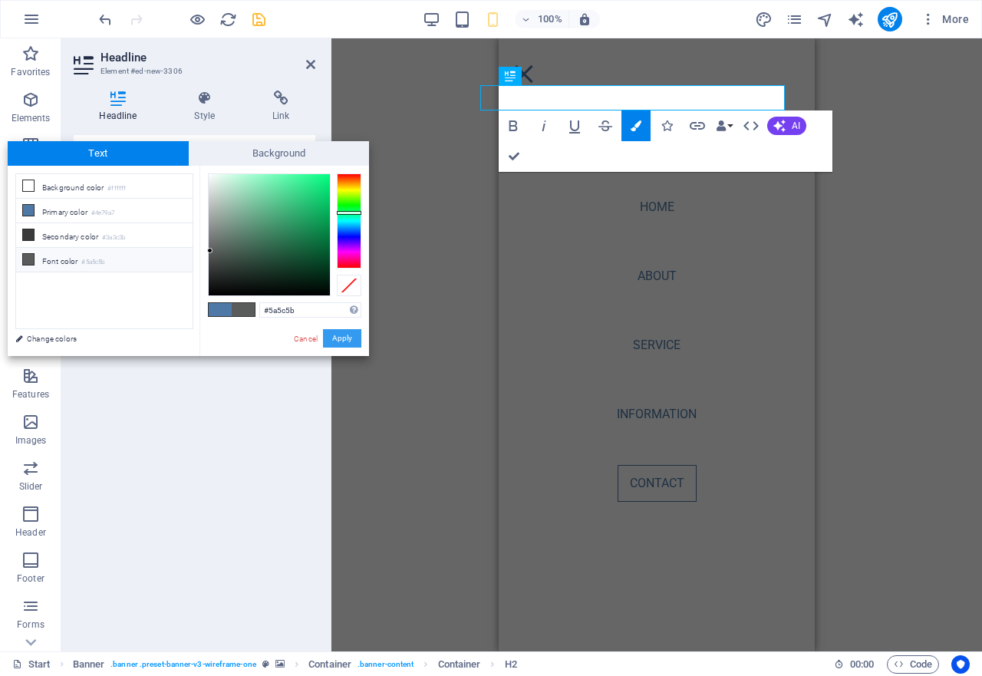
click at [338, 341] on button "Apply" at bounding box center [342, 338] width 38 height 18
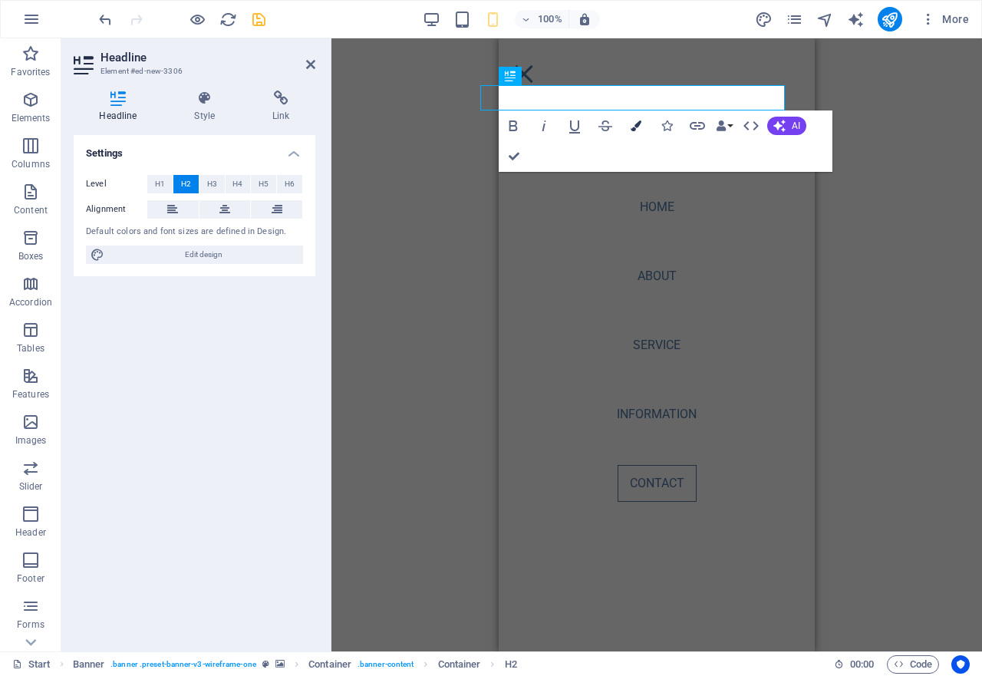
click at [634, 127] on icon "button" at bounding box center [636, 125] width 11 height 11
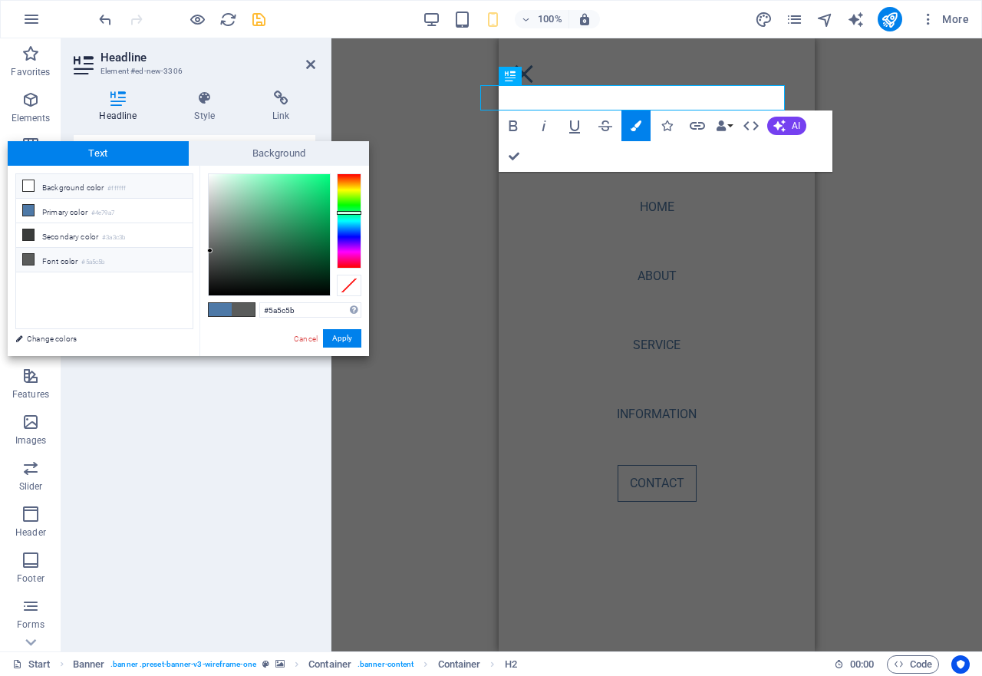
click at [25, 188] on icon at bounding box center [28, 185] width 11 height 11
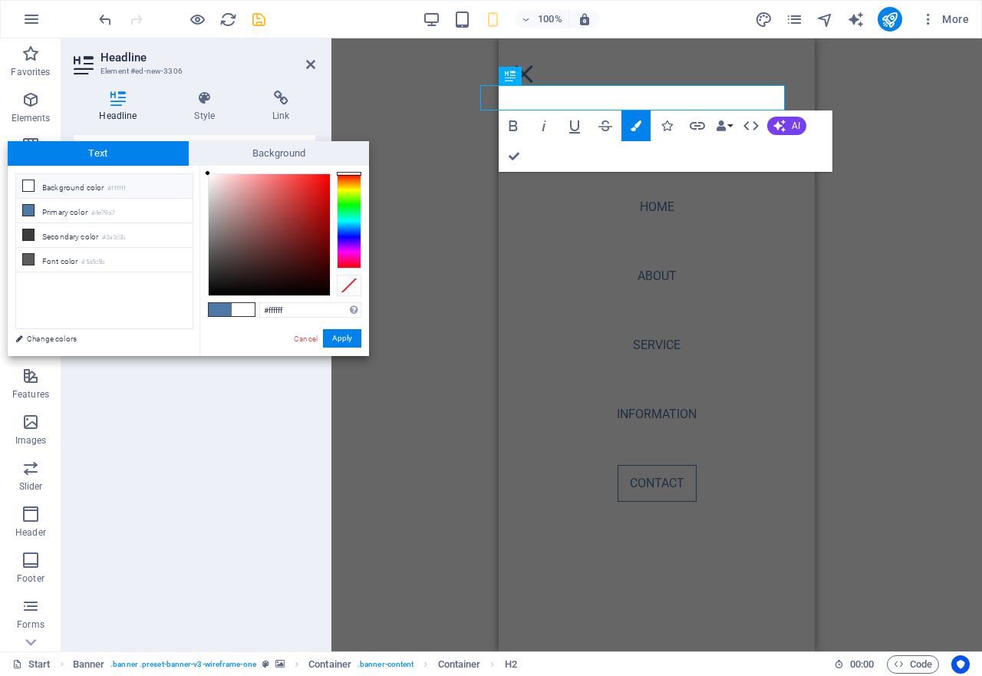
click at [348, 261] on div at bounding box center [349, 220] width 25 height 95
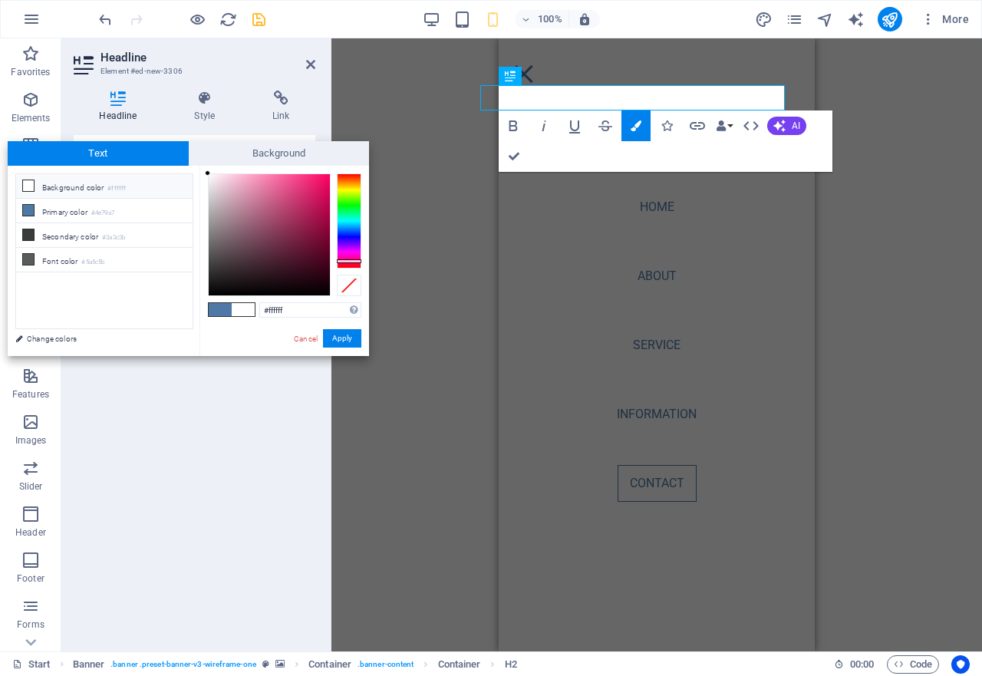
click at [346, 262] on div at bounding box center [349, 261] width 25 height 4
click at [318, 306] on input "#ffffff" at bounding box center [310, 309] width 102 height 15
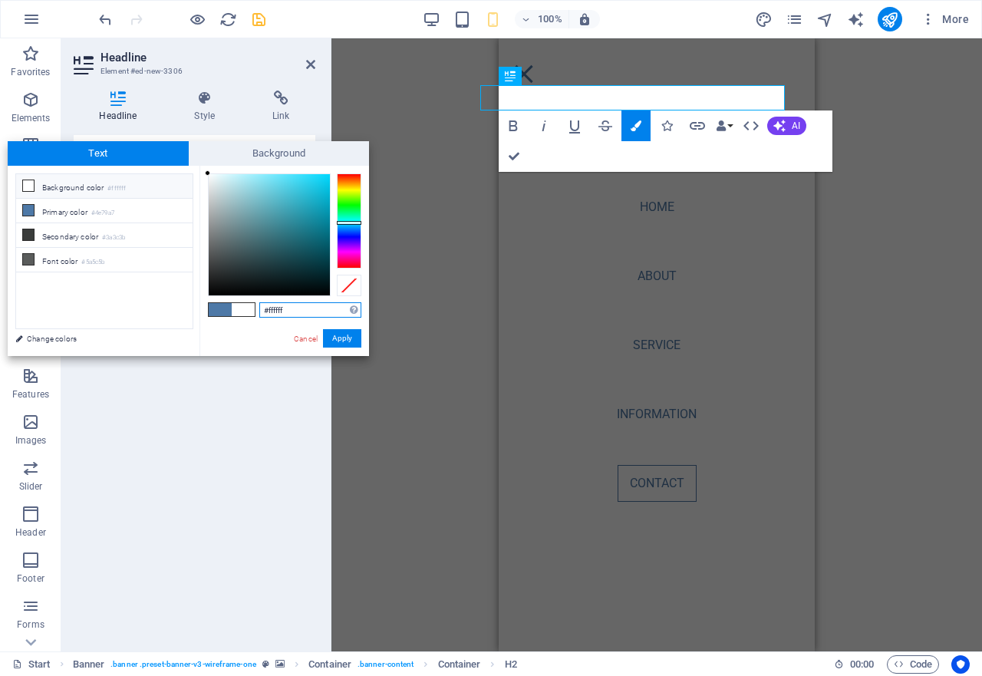
click at [342, 222] on div at bounding box center [349, 220] width 25 height 95
click at [28, 255] on icon at bounding box center [28, 259] width 11 height 11
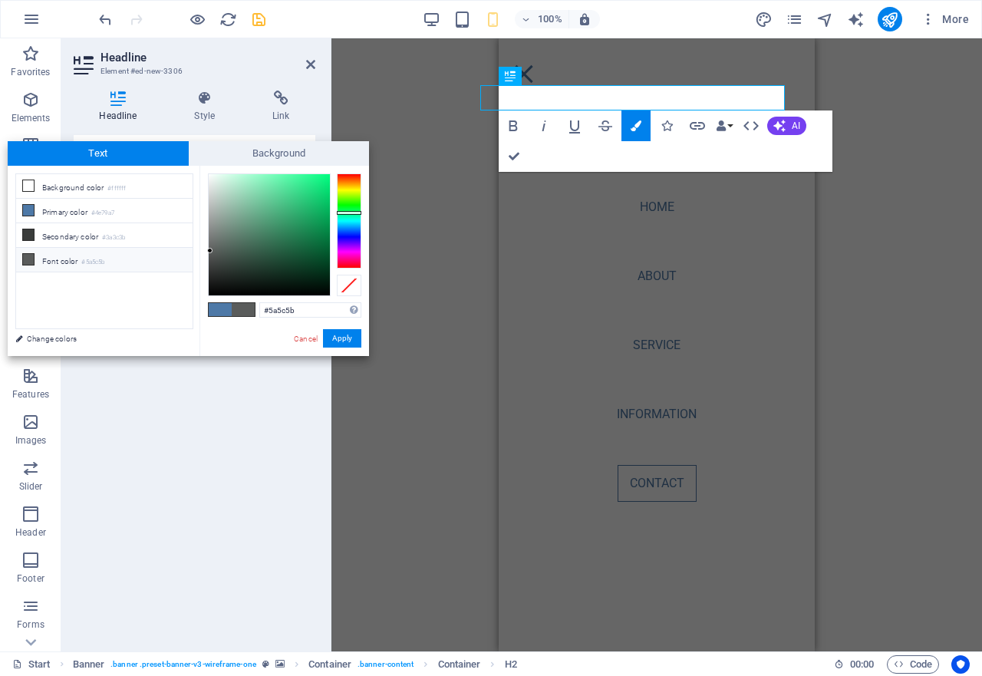
click at [29, 254] on icon at bounding box center [28, 259] width 11 height 11
click at [26, 237] on icon at bounding box center [28, 234] width 11 height 11
click at [27, 210] on icon at bounding box center [28, 210] width 11 height 11
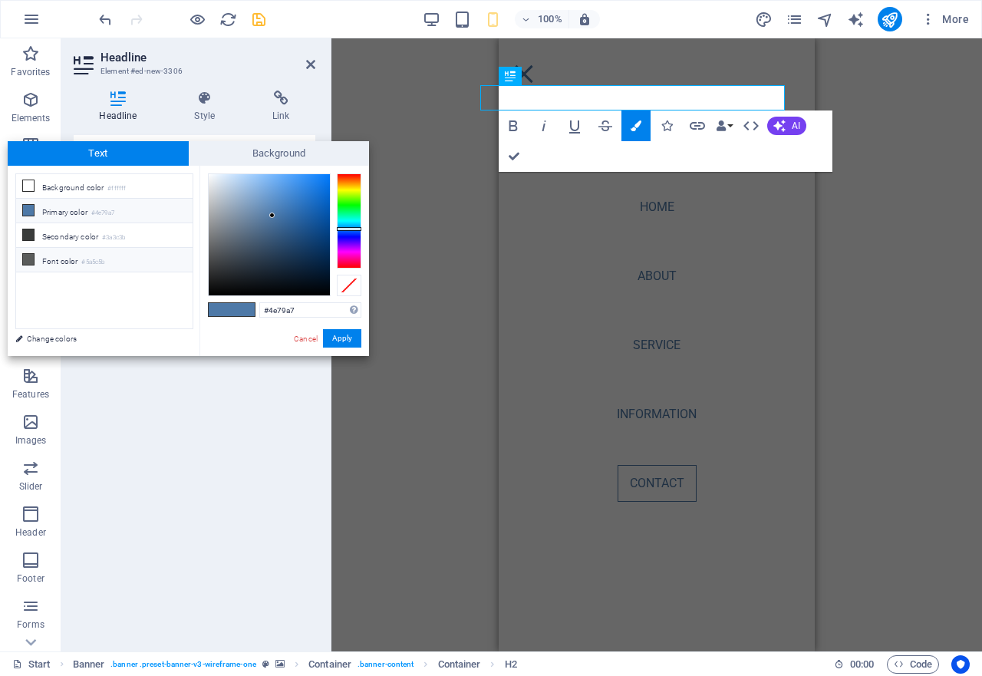
click at [25, 259] on icon at bounding box center [28, 259] width 11 height 11
type input "#5a5c5b"
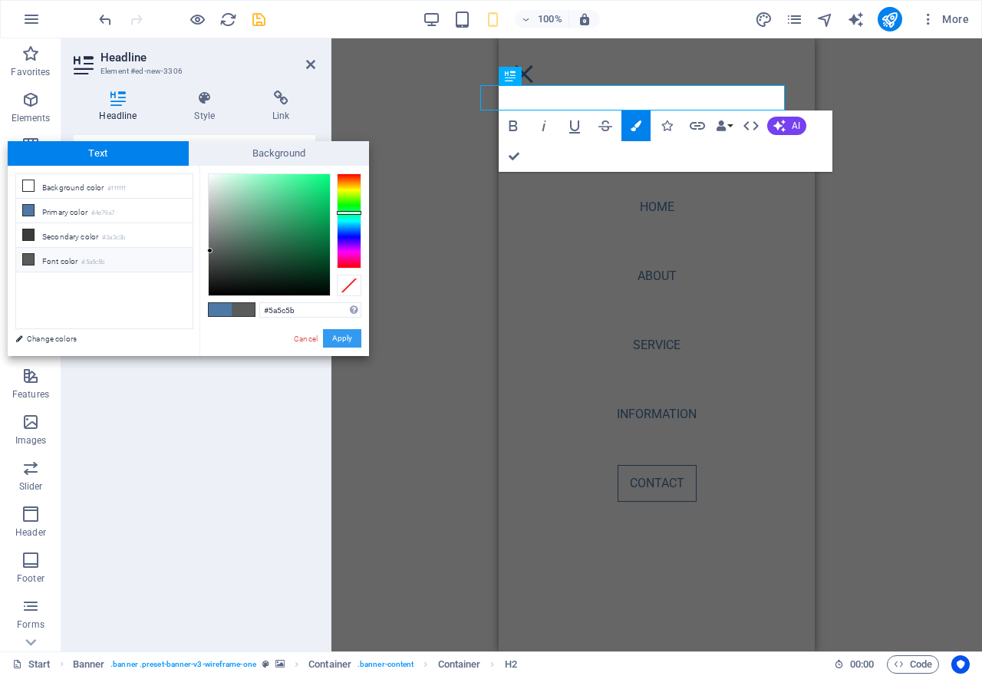
click at [342, 338] on button "Apply" at bounding box center [342, 338] width 38 height 18
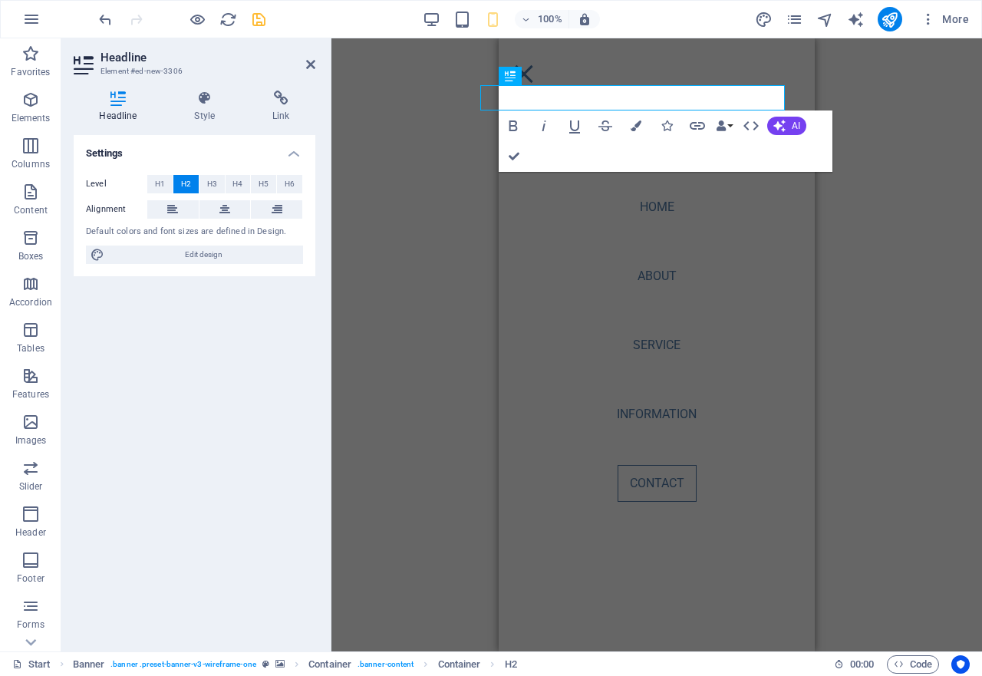
click at [428, 250] on div "Banner Container Container Banner Banner Container Container Spacer Menu Bar HT…" at bounding box center [656, 344] width 651 height 613
click at [159, 187] on span "H1" at bounding box center [160, 184] width 10 height 18
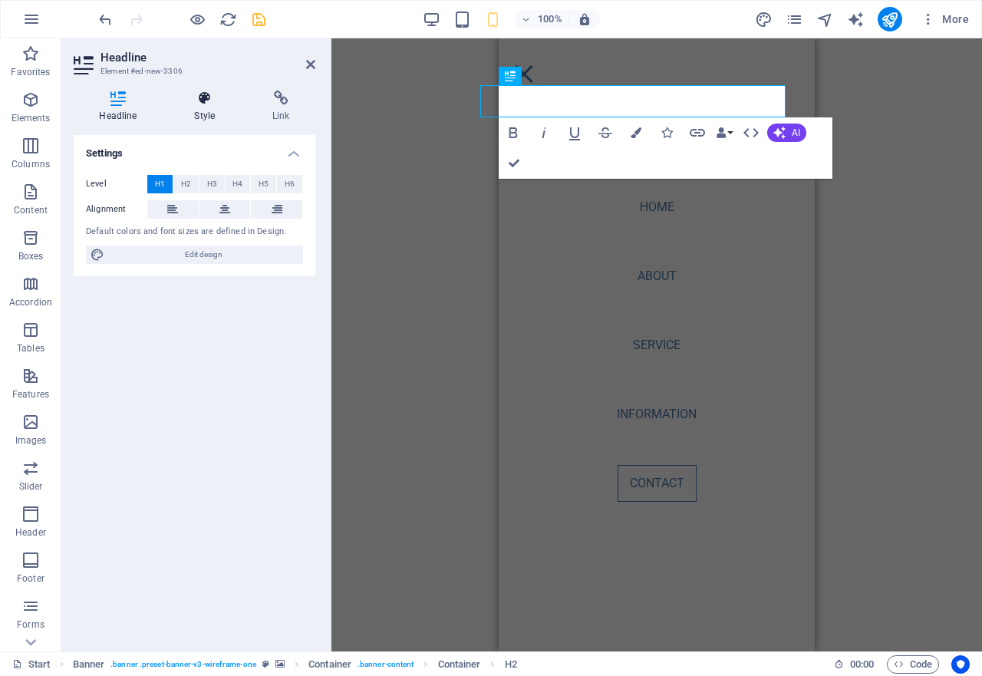
click at [203, 106] on h4 "Style" at bounding box center [208, 107] width 78 height 32
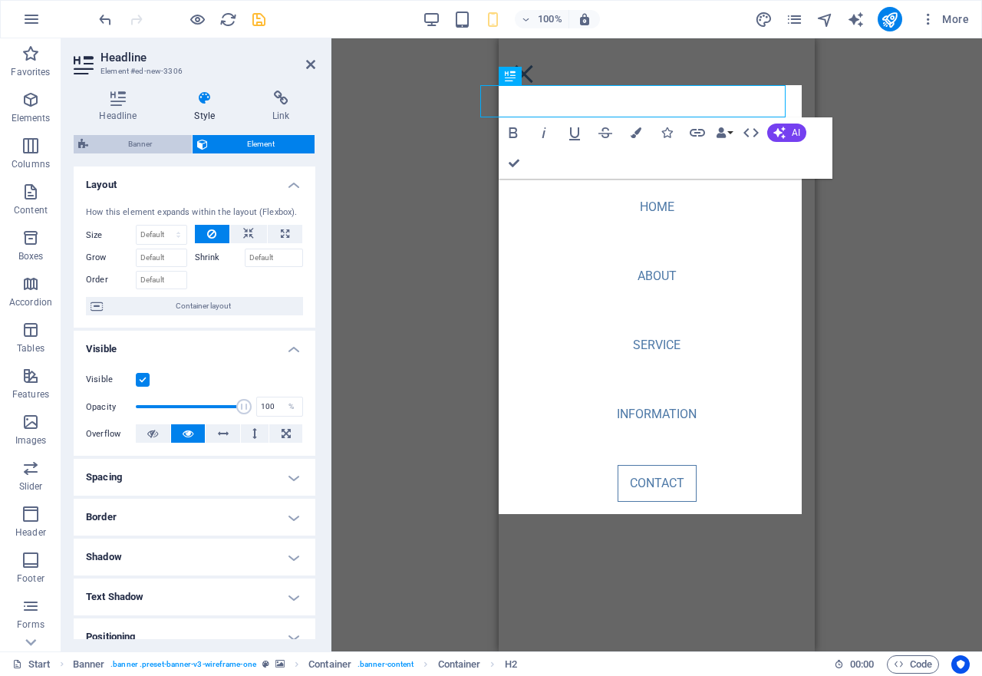
click at [140, 145] on span "Banner" at bounding box center [140, 144] width 94 height 18
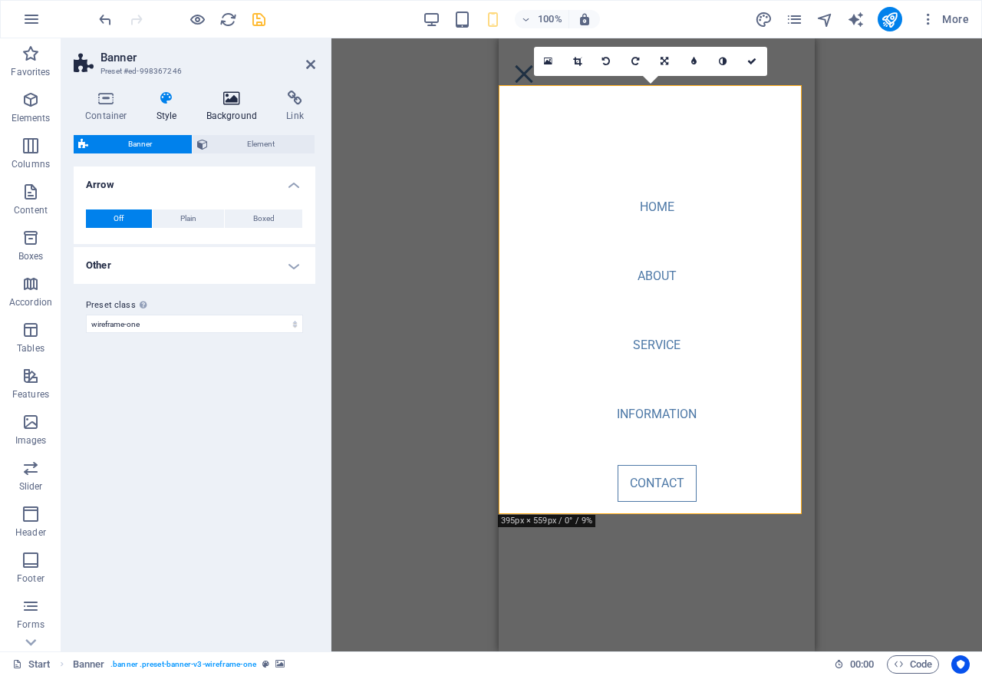
click at [232, 97] on icon at bounding box center [232, 98] width 74 height 15
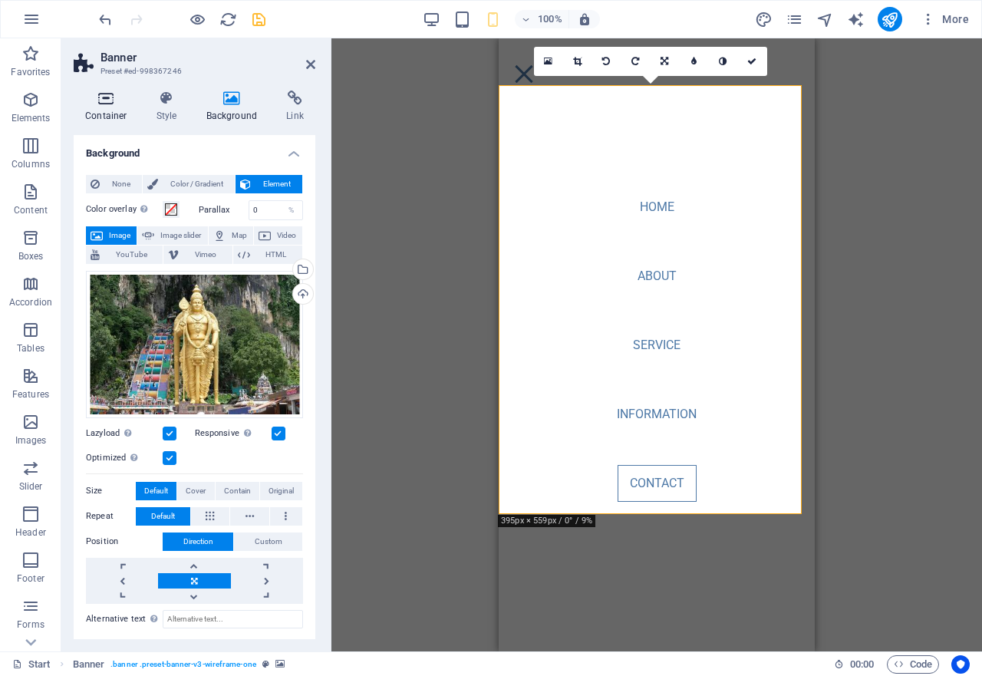
click at [89, 109] on h4 "Container" at bounding box center [109, 107] width 71 height 32
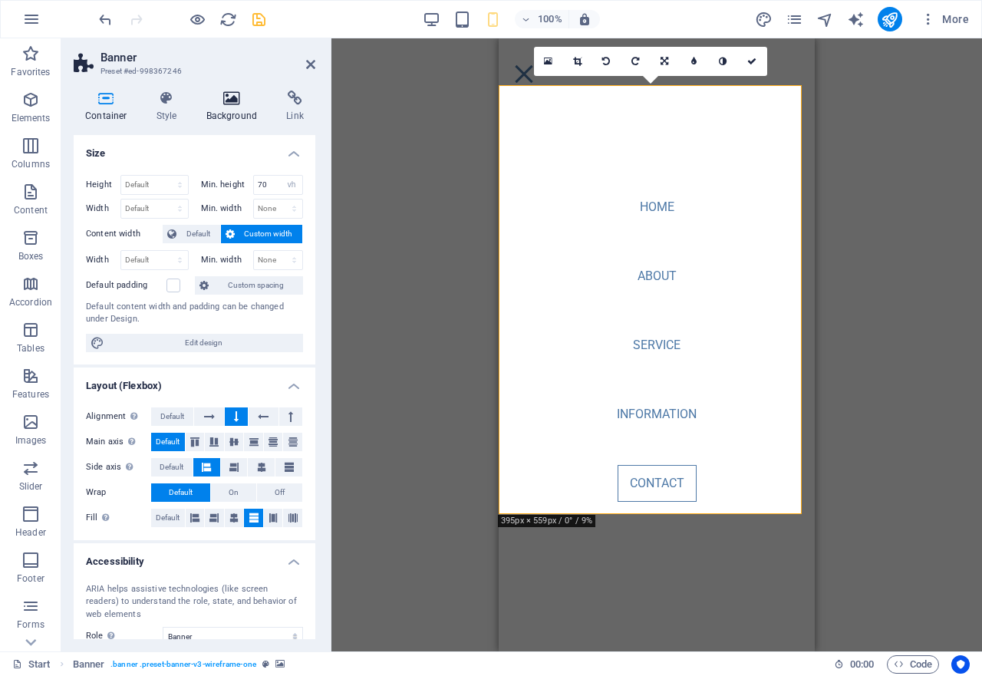
click at [222, 101] on icon at bounding box center [232, 98] width 74 height 15
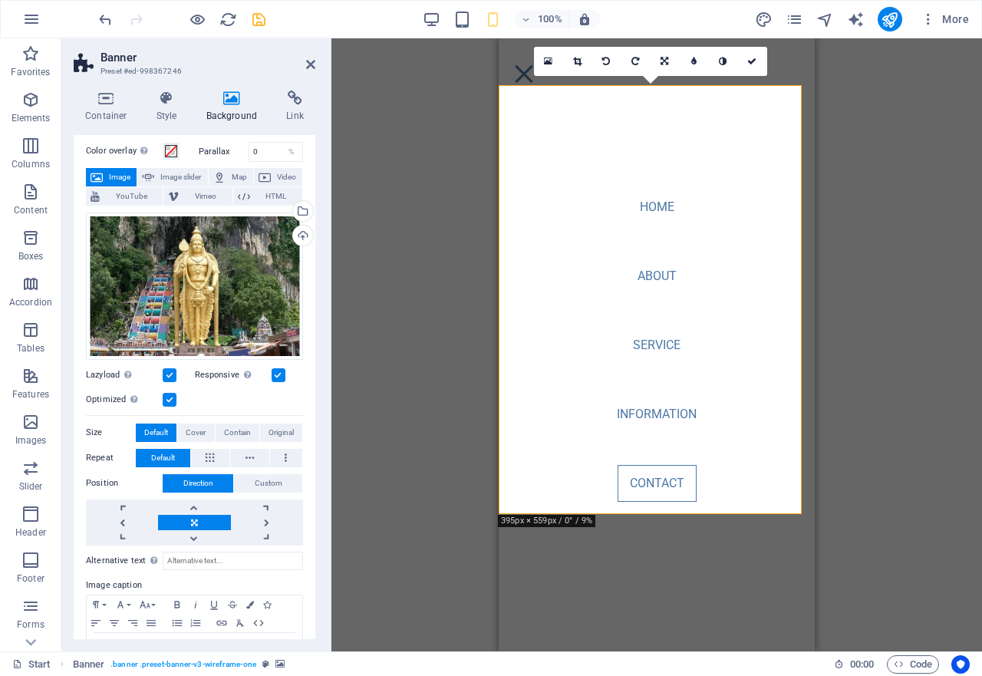
scroll to position [110, 0]
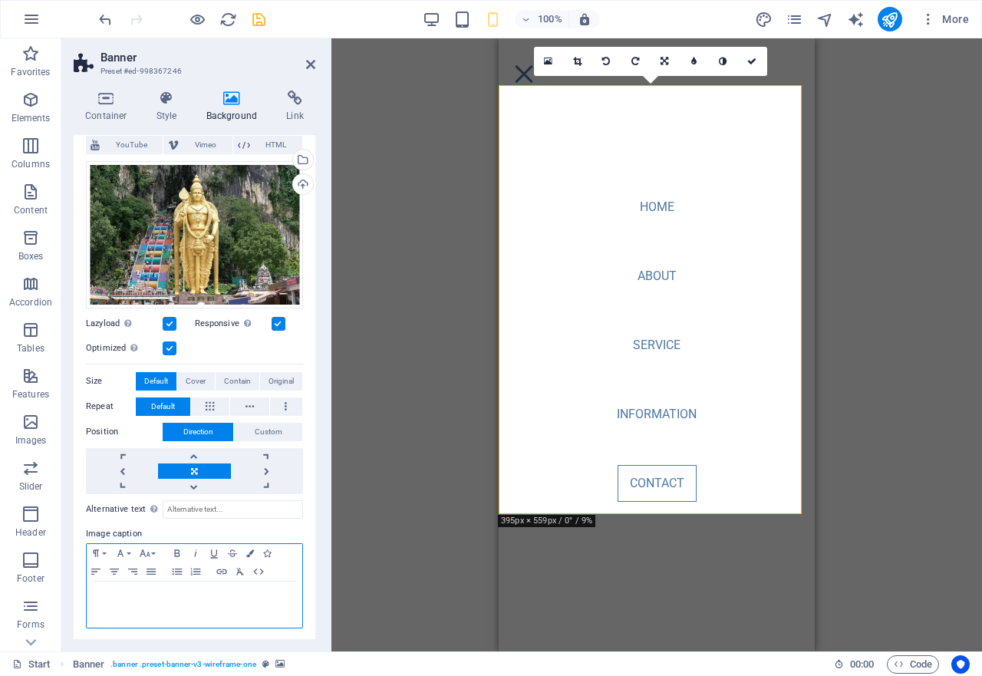
click at [175, 582] on div at bounding box center [195, 604] width 216 height 46
click at [176, 555] on icon "button" at bounding box center [177, 553] width 18 height 12
drag, startPoint x: 199, startPoint y: 595, endPoint x: 76, endPoint y: 597, distance: 122.7
click at [76, 597] on div "None Color / Gradient Element Stretch background to full-width Color overlay Pl…" at bounding box center [195, 347] width 242 height 588
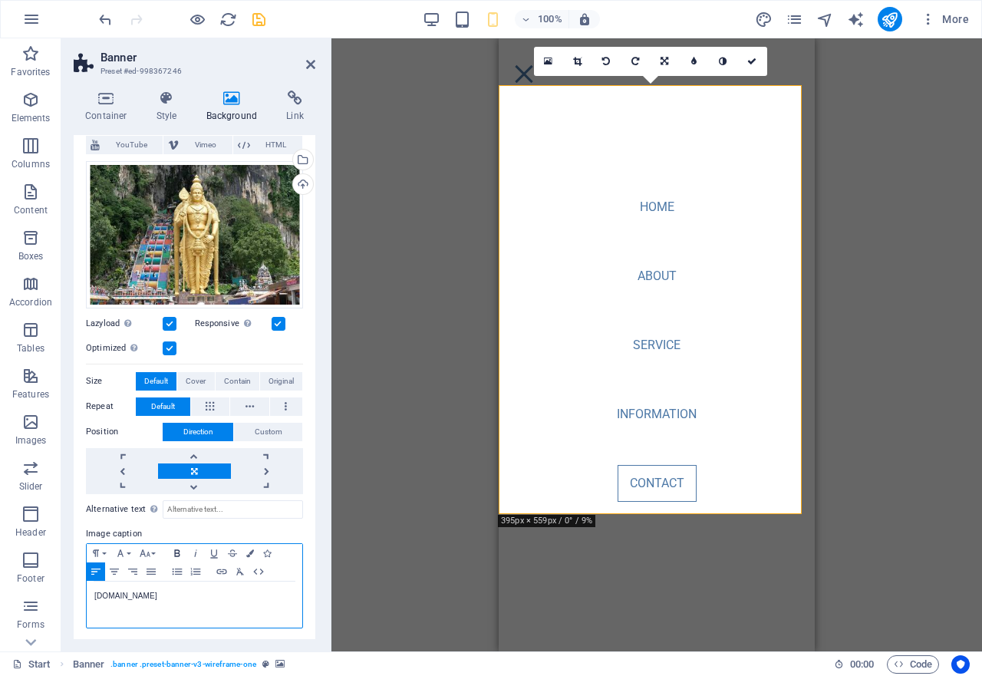
click at [180, 547] on icon "button" at bounding box center [177, 553] width 18 height 12
click at [127, 552] on button "Font Family" at bounding box center [123, 553] width 25 height 18
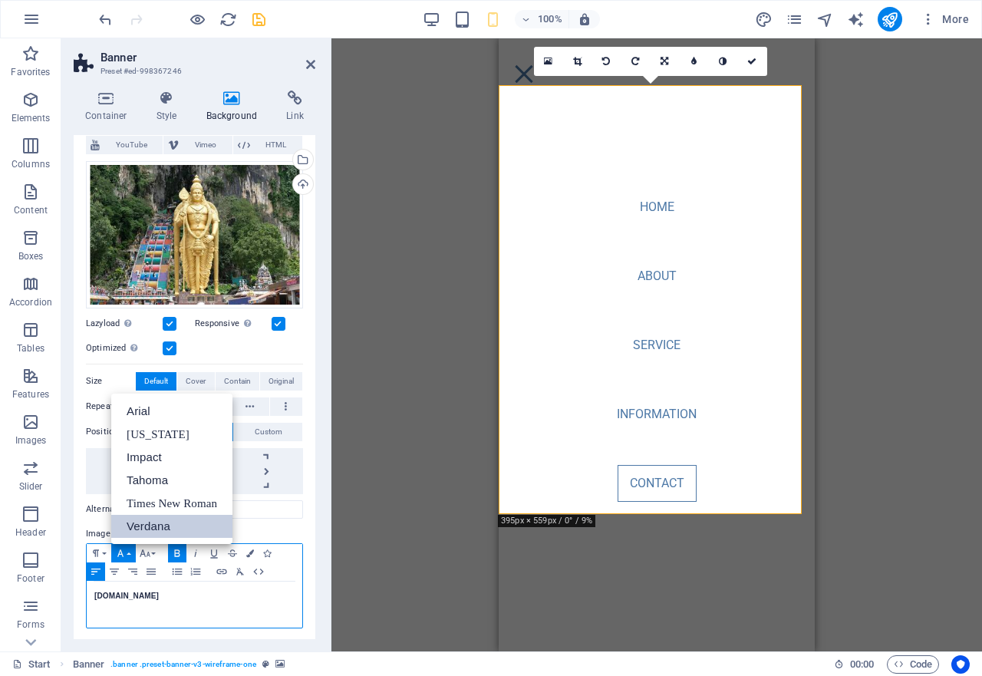
click at [164, 525] on link "Verdana" at bounding box center [171, 526] width 121 height 23
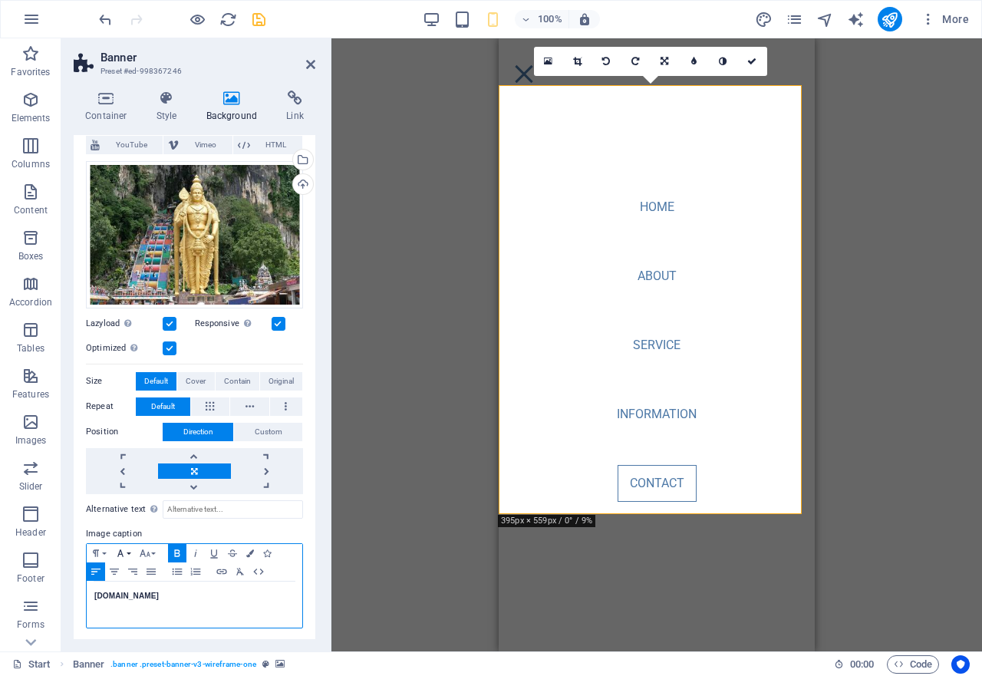
click at [124, 553] on icon "button" at bounding box center [120, 553] width 18 height 12
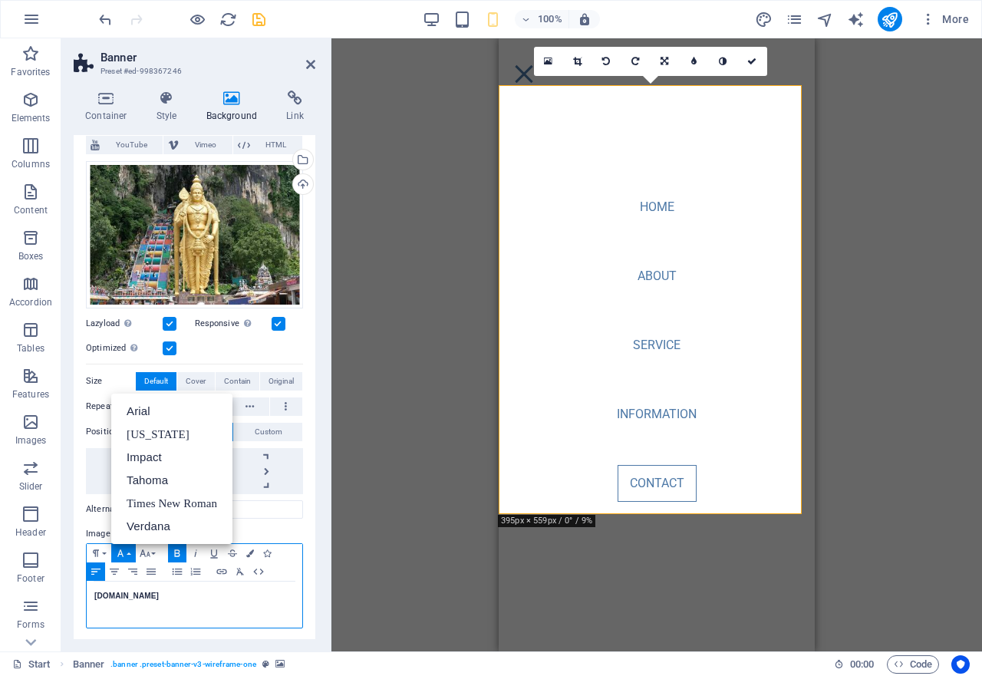
click at [124, 553] on icon "button" at bounding box center [120, 553] width 18 height 12
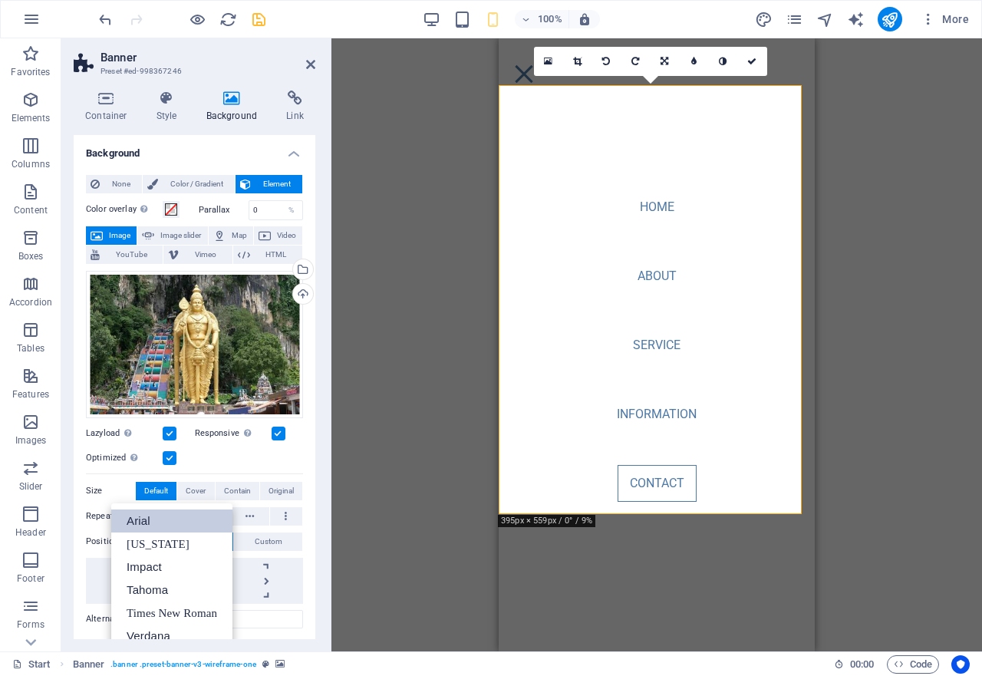
click at [146, 516] on link "Arial" at bounding box center [171, 520] width 121 height 23
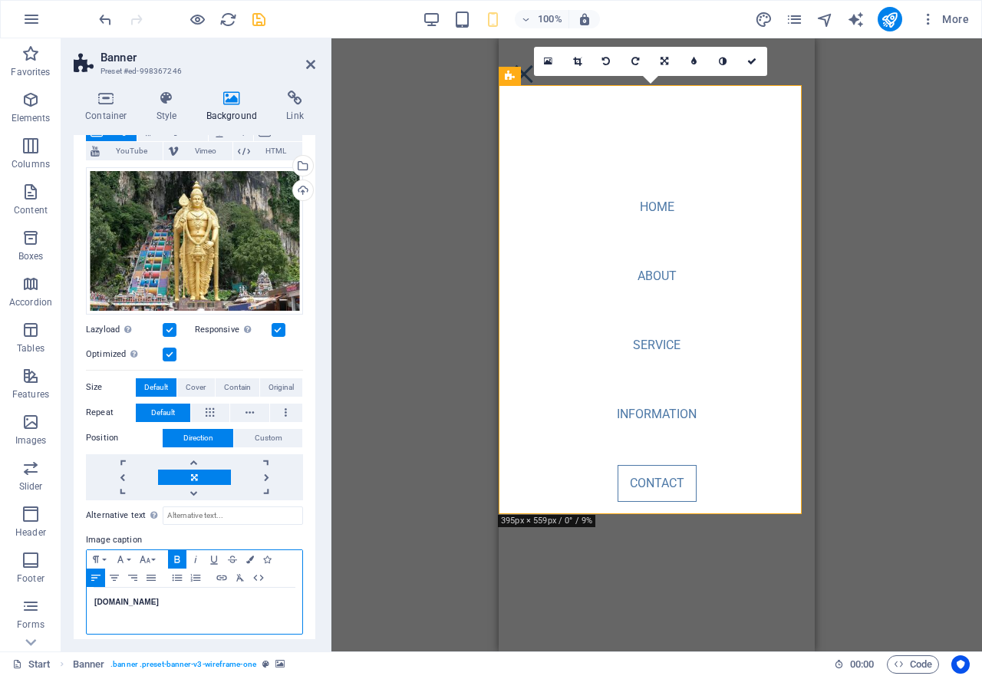
scroll to position [110, 0]
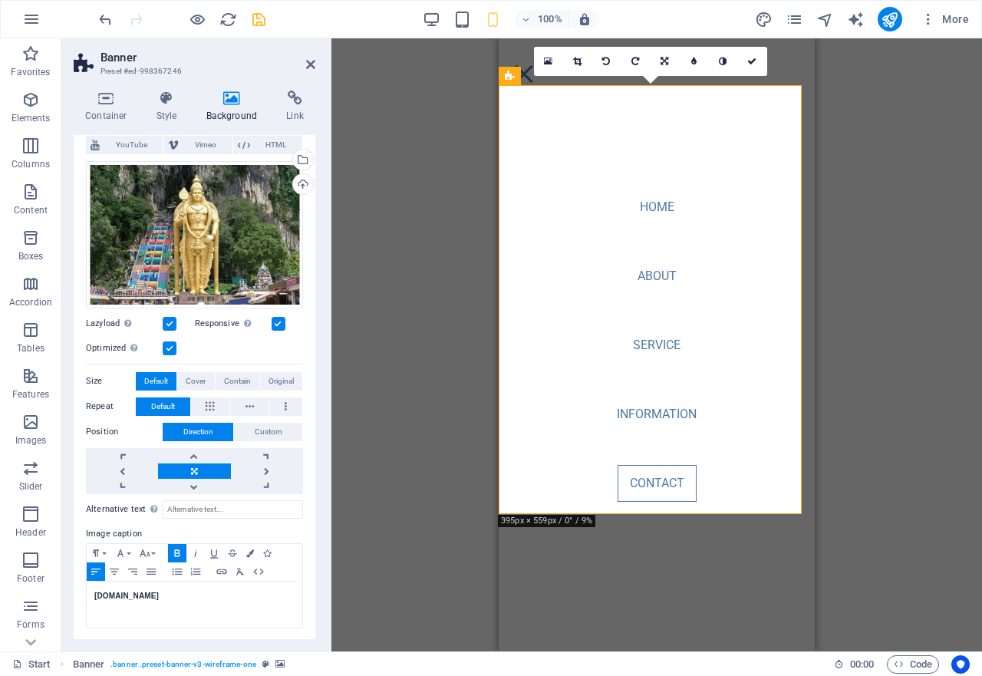
click at [381, 427] on div "Banner Container Container Banner Banner Container Container Spacer Menu Bar HT…" at bounding box center [656, 344] width 651 height 613
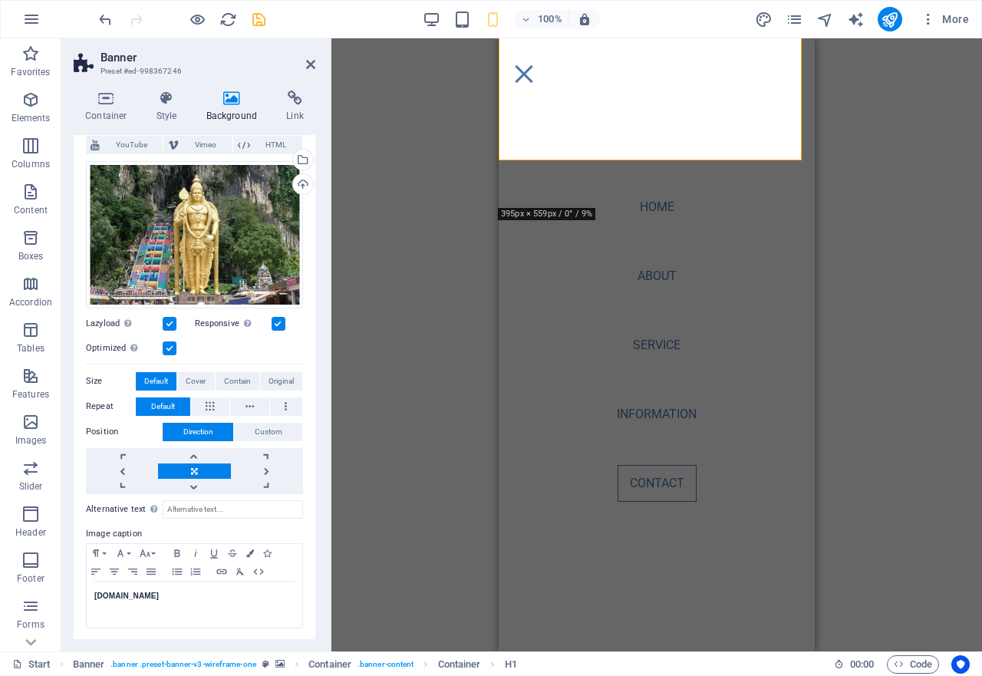
click at [444, 325] on div "Banner Container Container Banner Banner Container Container Spacer Menu Bar HT…" at bounding box center [656, 344] width 651 height 613
click at [309, 63] on icon at bounding box center [310, 64] width 9 height 12
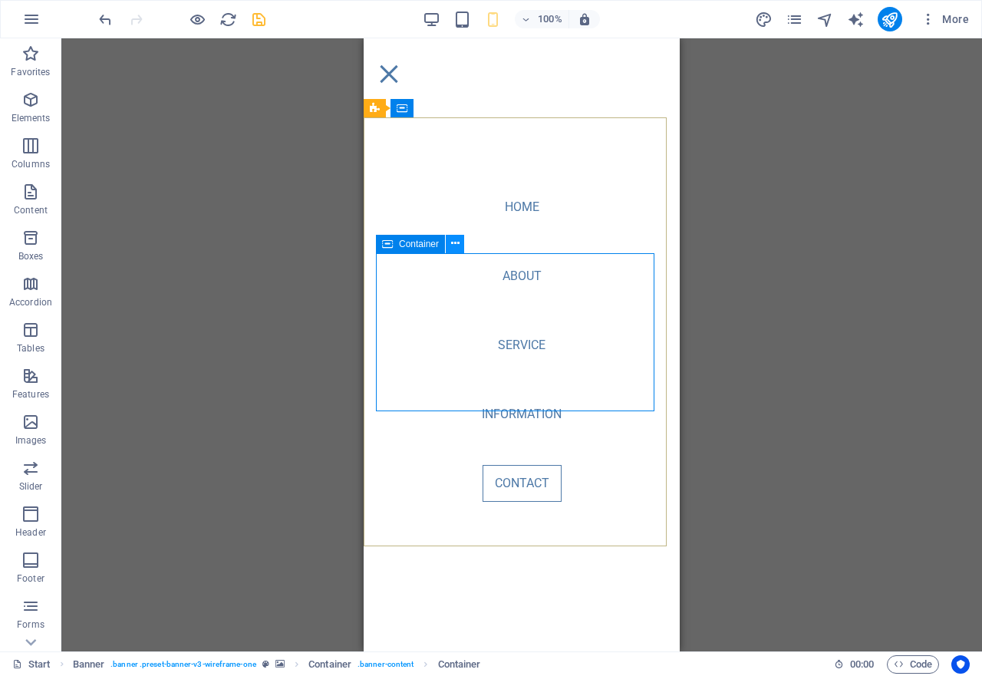
click at [451, 243] on icon at bounding box center [455, 244] width 8 height 16
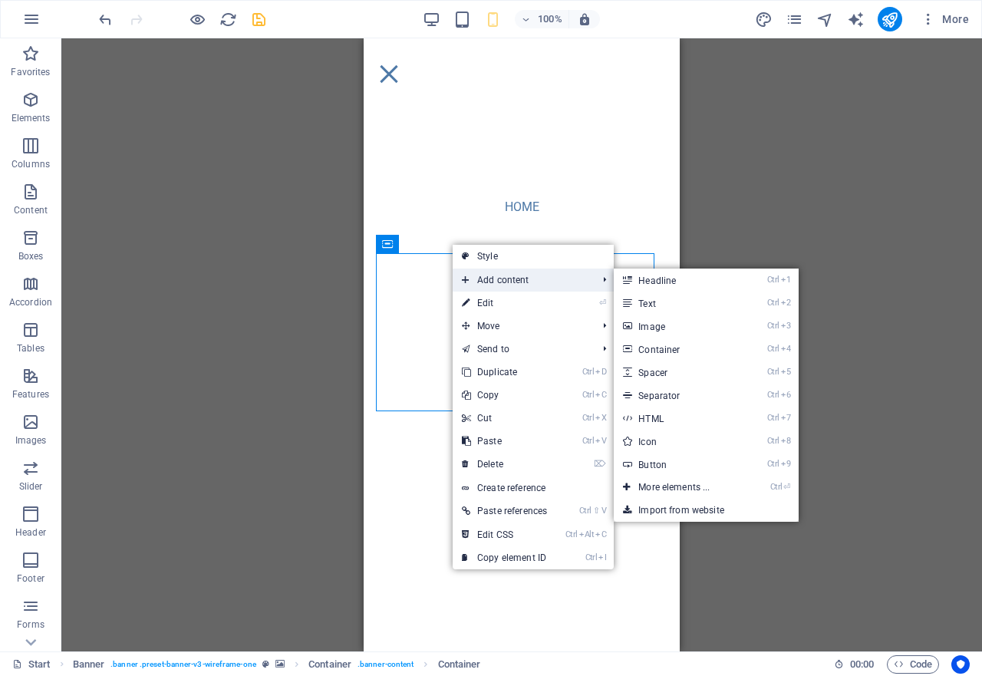
click at [490, 282] on span "Add content" at bounding box center [522, 279] width 138 height 23
click at [466, 285] on icon at bounding box center [466, 279] width 8 height 23
click at [502, 280] on span "Add content" at bounding box center [522, 279] width 138 height 23
click at [659, 280] on link "Ctrl 1 Headline" at bounding box center [677, 279] width 127 height 23
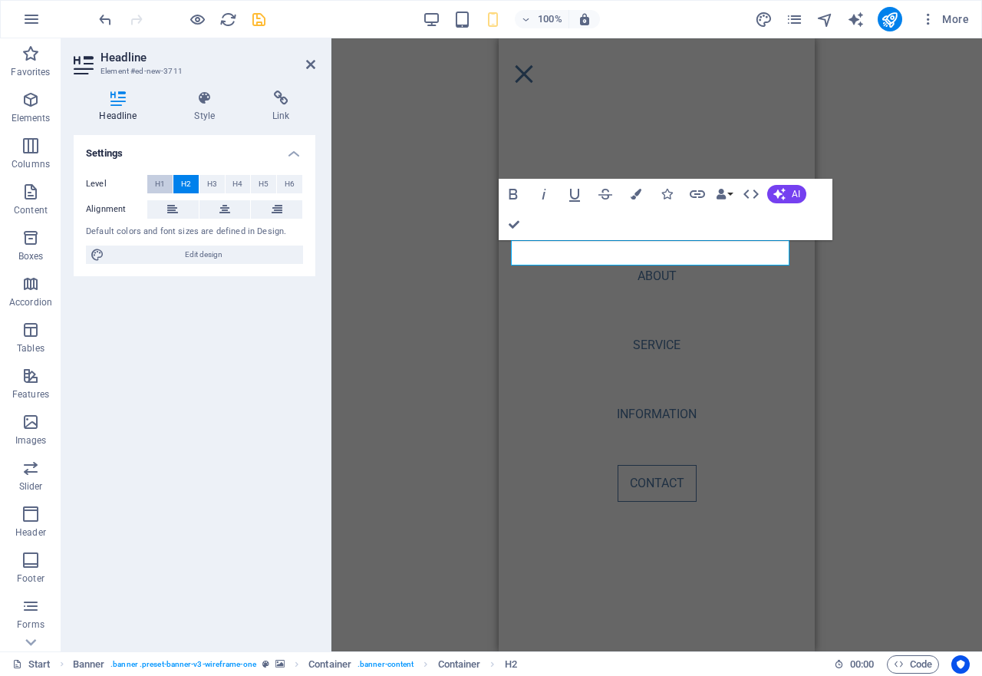
click at [157, 177] on span "H1" at bounding box center [160, 184] width 10 height 18
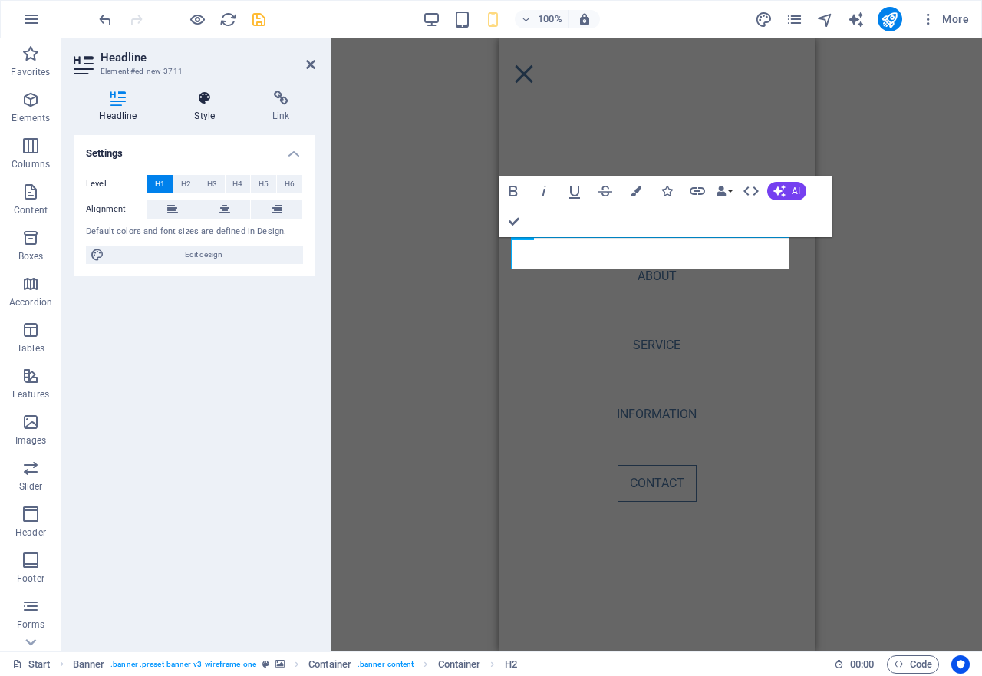
click at [206, 109] on h4 "Style" at bounding box center [208, 107] width 78 height 32
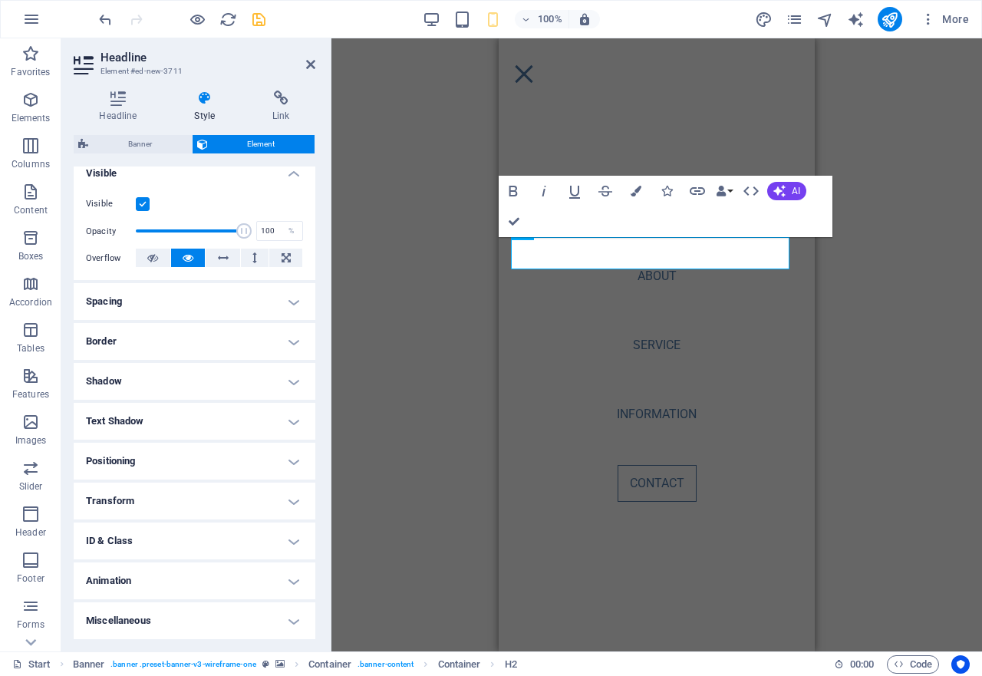
scroll to position [0, 0]
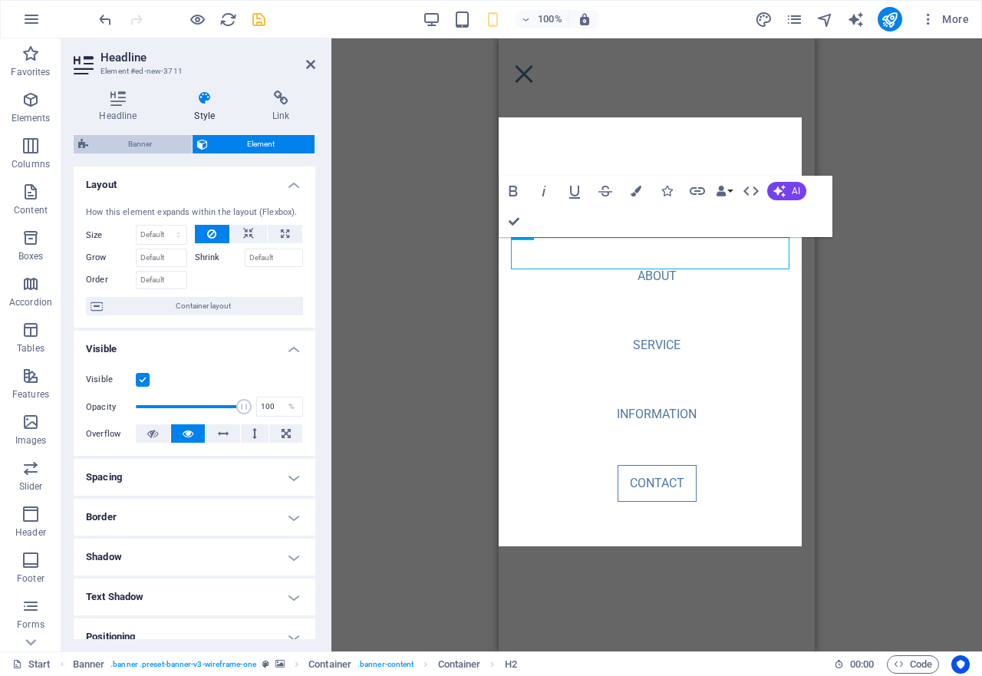
click at [130, 147] on span "Banner" at bounding box center [140, 144] width 94 height 18
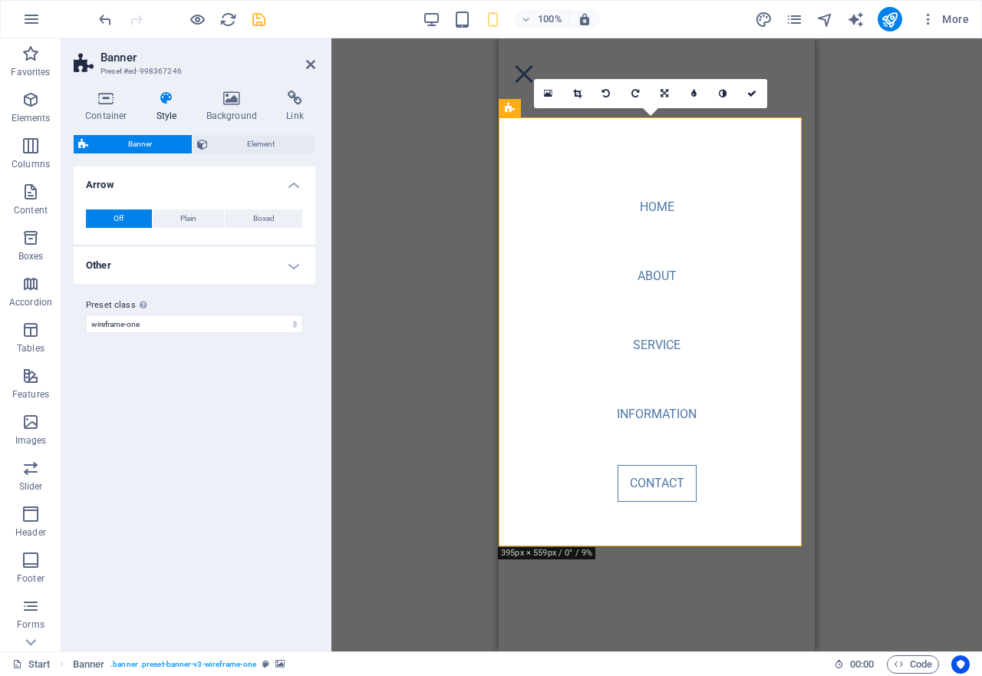
click at [130, 147] on span "Banner" at bounding box center [140, 144] width 94 height 18
click at [249, 142] on span "Element" at bounding box center [261, 144] width 98 height 18
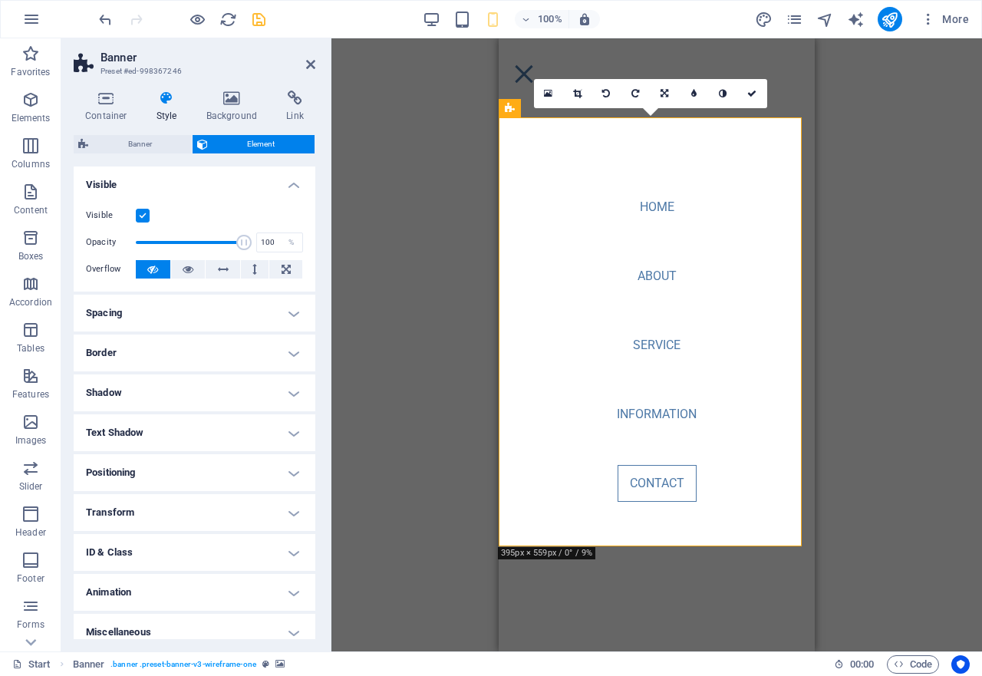
click at [249, 142] on span "Element" at bounding box center [261, 144] width 98 height 18
click at [152, 138] on span "Banner" at bounding box center [140, 144] width 94 height 18
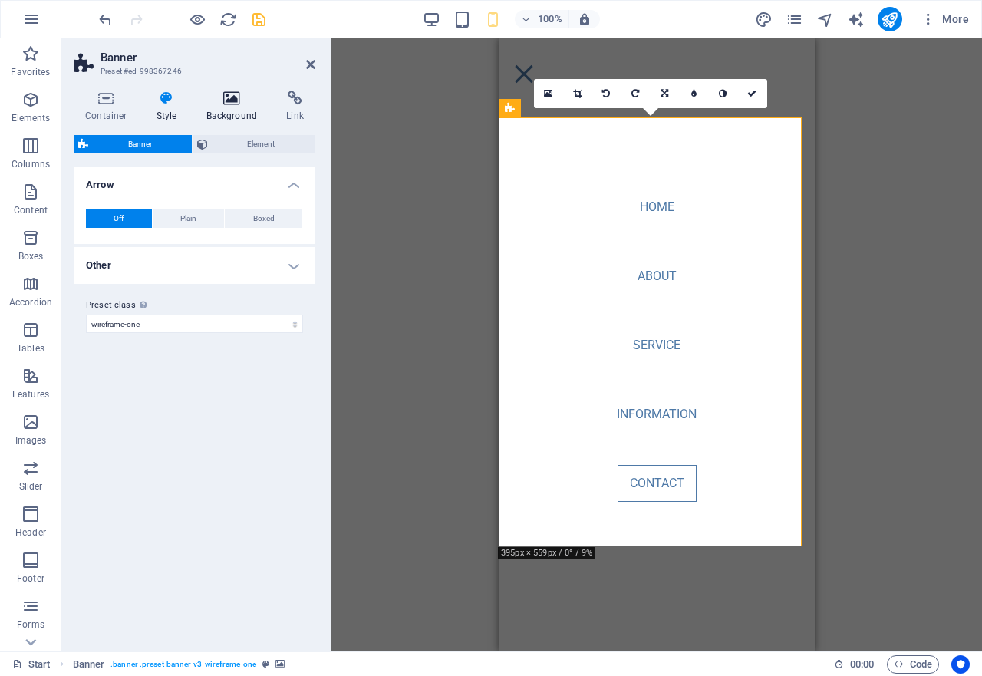
click at [230, 97] on icon at bounding box center [232, 98] width 74 height 15
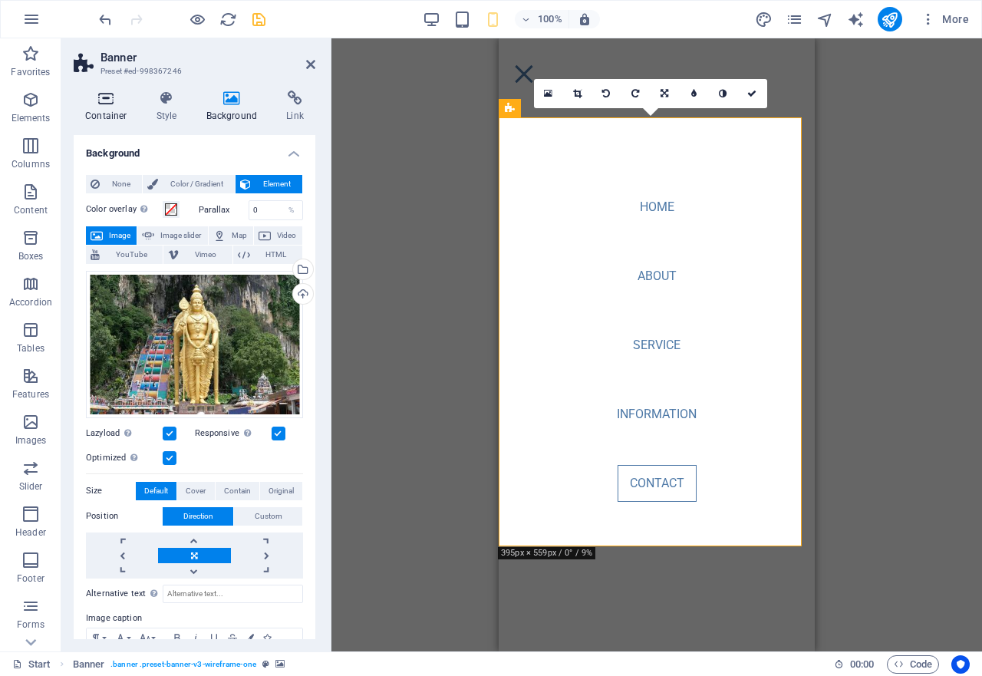
click at [110, 109] on h4 "Container" at bounding box center [109, 107] width 71 height 32
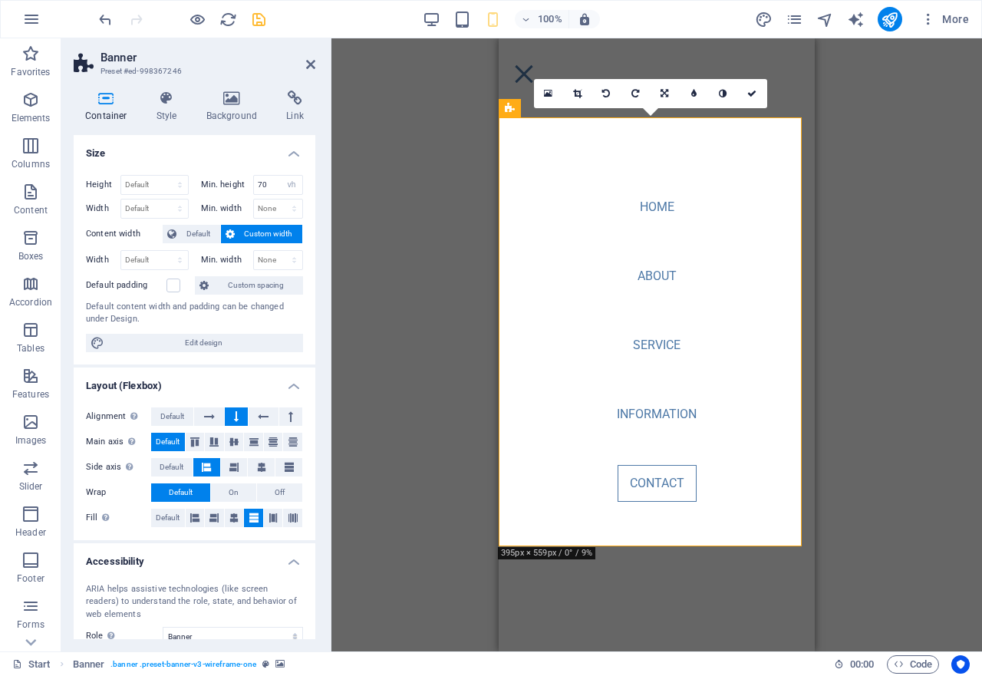
click at [110, 109] on h4 "Container" at bounding box center [109, 107] width 71 height 32
click at [243, 101] on icon at bounding box center [232, 98] width 74 height 15
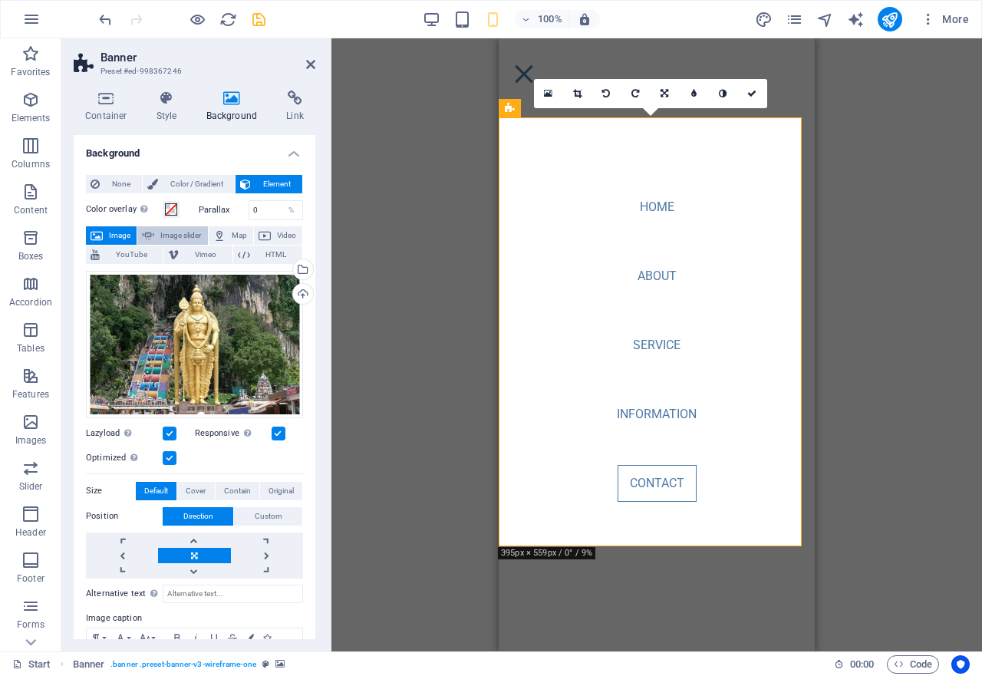
click at [175, 228] on span "Image slider" at bounding box center [181, 235] width 44 height 18
select select "ms"
select select "s"
select select "progressive"
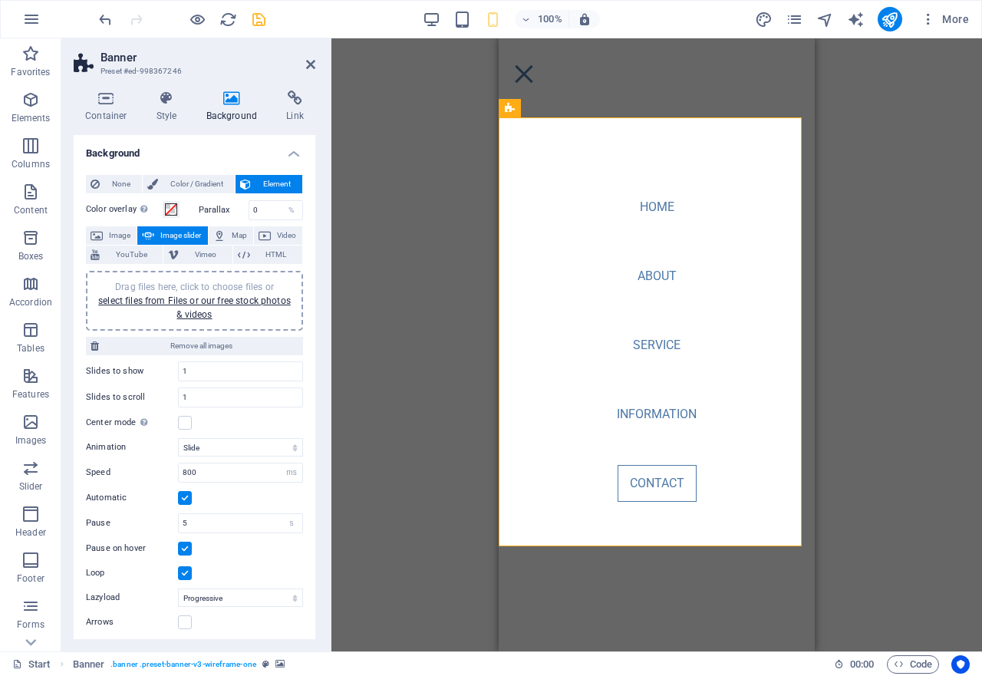
click at [175, 231] on span "Image slider" at bounding box center [181, 235] width 44 height 18
click at [174, 298] on link "select files from Files or our free stock photos & videos" at bounding box center [194, 307] width 193 height 25
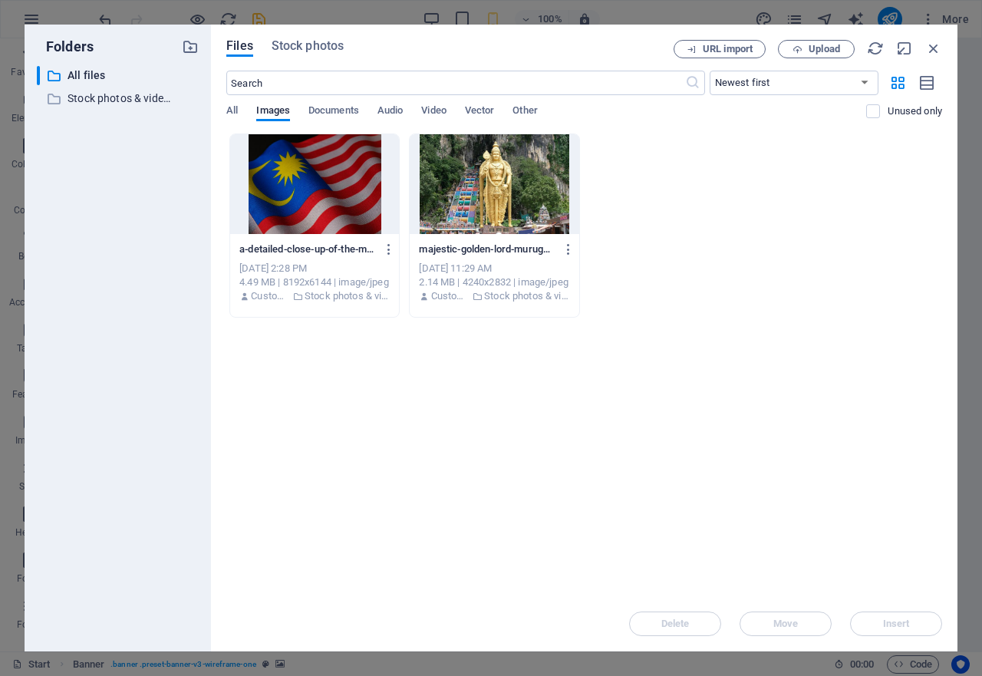
click at [306, 198] on div at bounding box center [314, 184] width 169 height 100
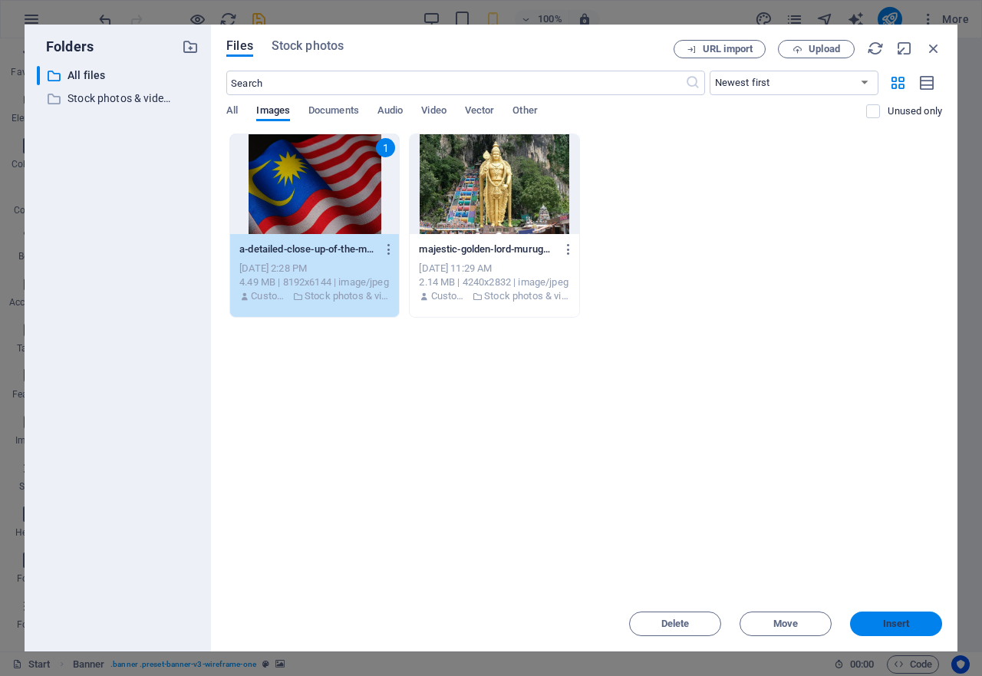
click at [875, 620] on span "Insert" at bounding box center [896, 623] width 80 height 9
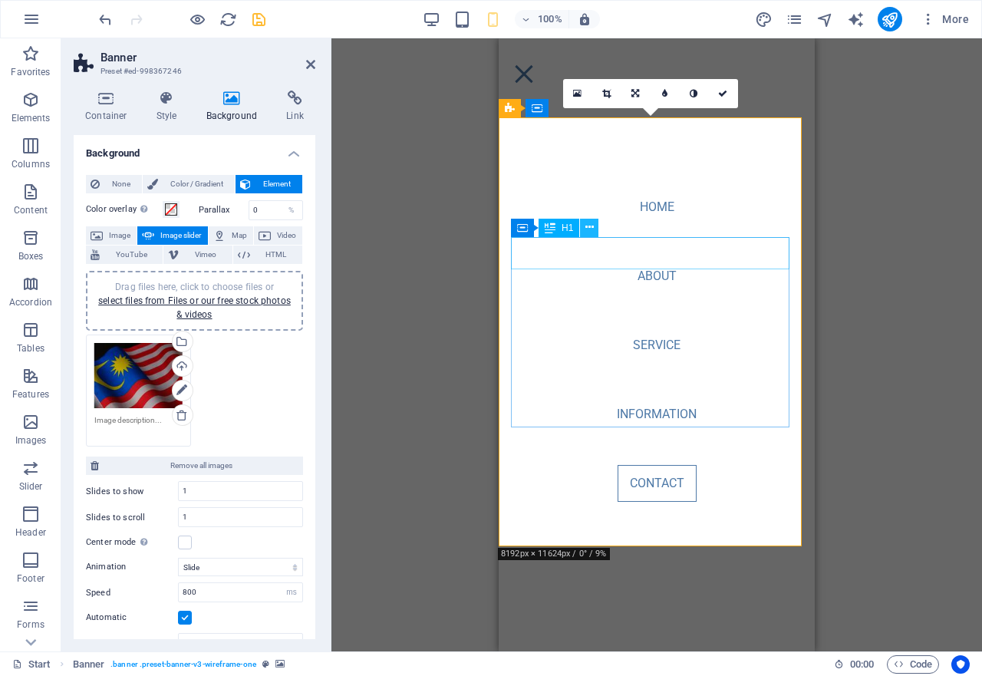
click at [588, 229] on icon at bounding box center [589, 227] width 8 height 16
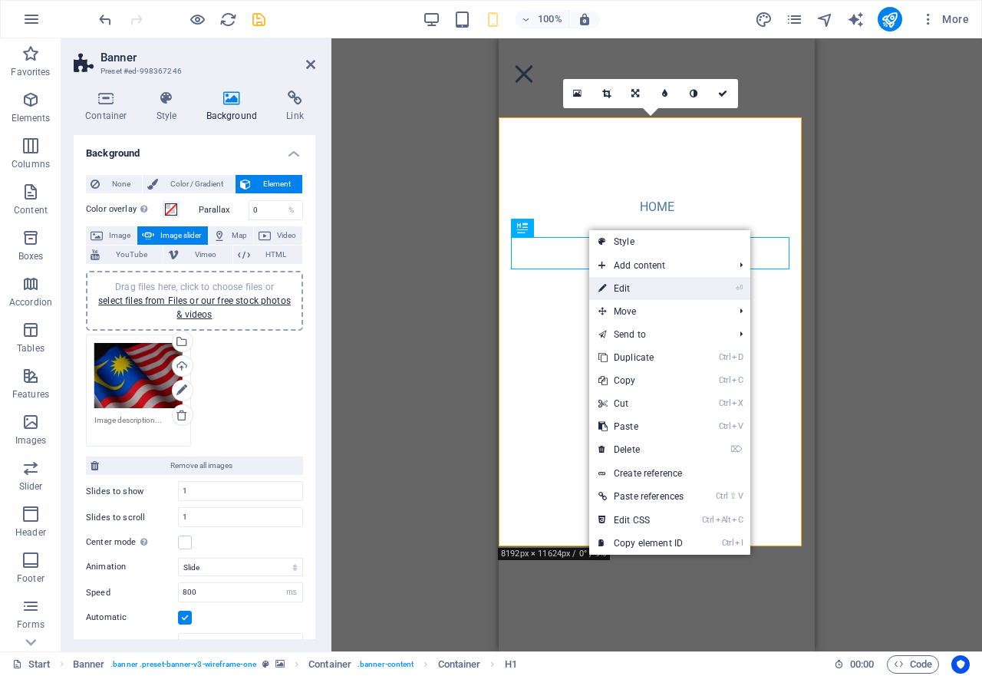
click at [630, 289] on link "⏎ Edit" at bounding box center [641, 288] width 104 height 23
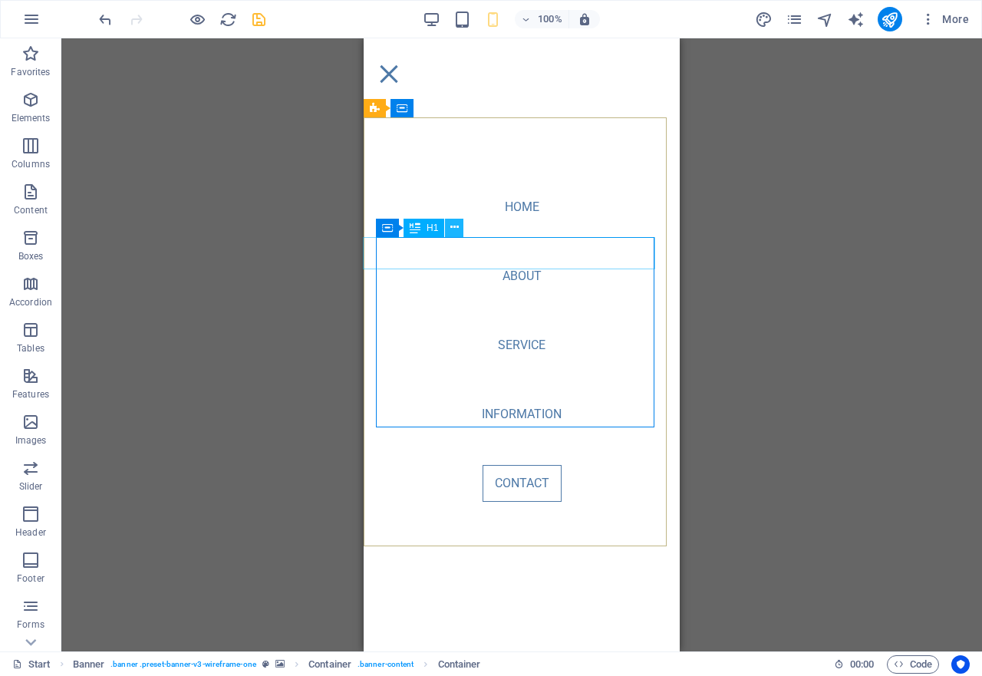
click at [454, 225] on icon at bounding box center [454, 227] width 8 height 16
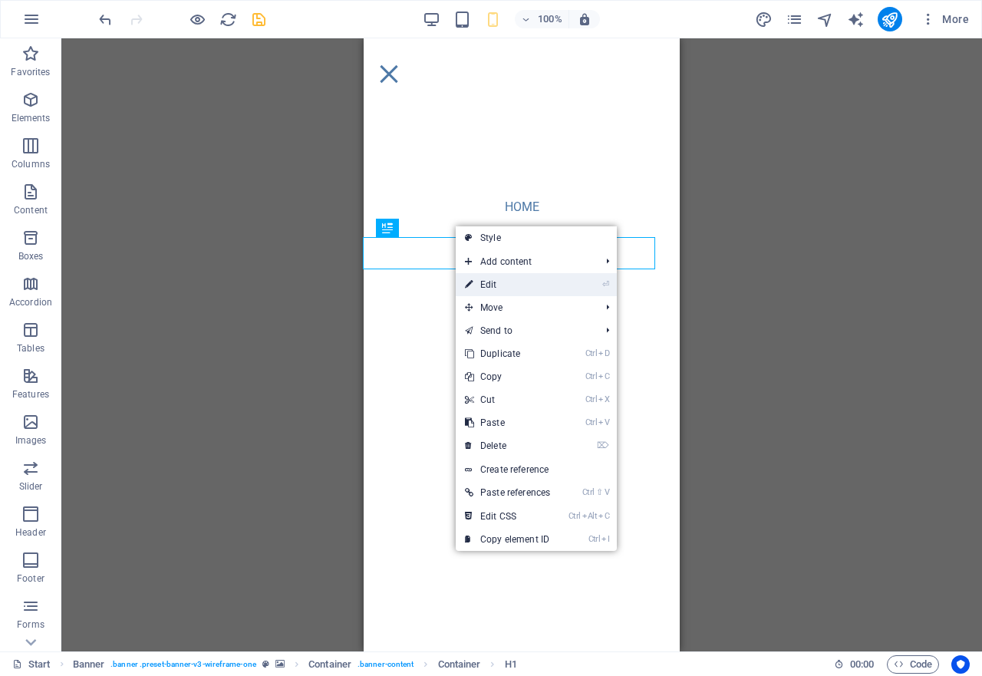
click at [507, 284] on link "⏎ Edit" at bounding box center [508, 284] width 104 height 23
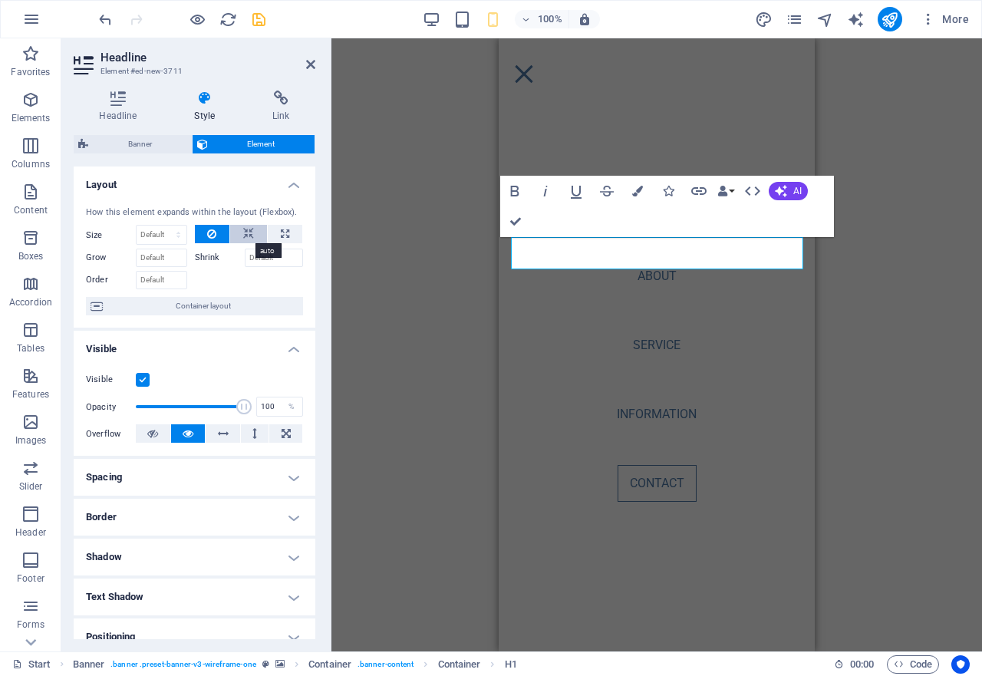
click at [245, 237] on icon at bounding box center [248, 234] width 11 height 18
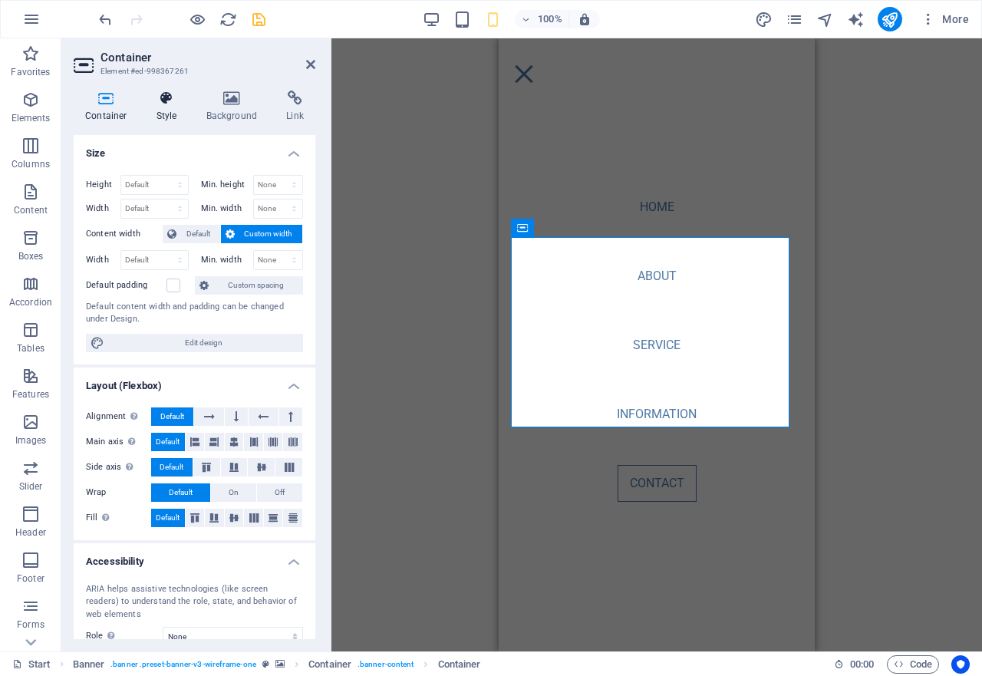
click at [167, 104] on icon at bounding box center [167, 98] width 44 height 15
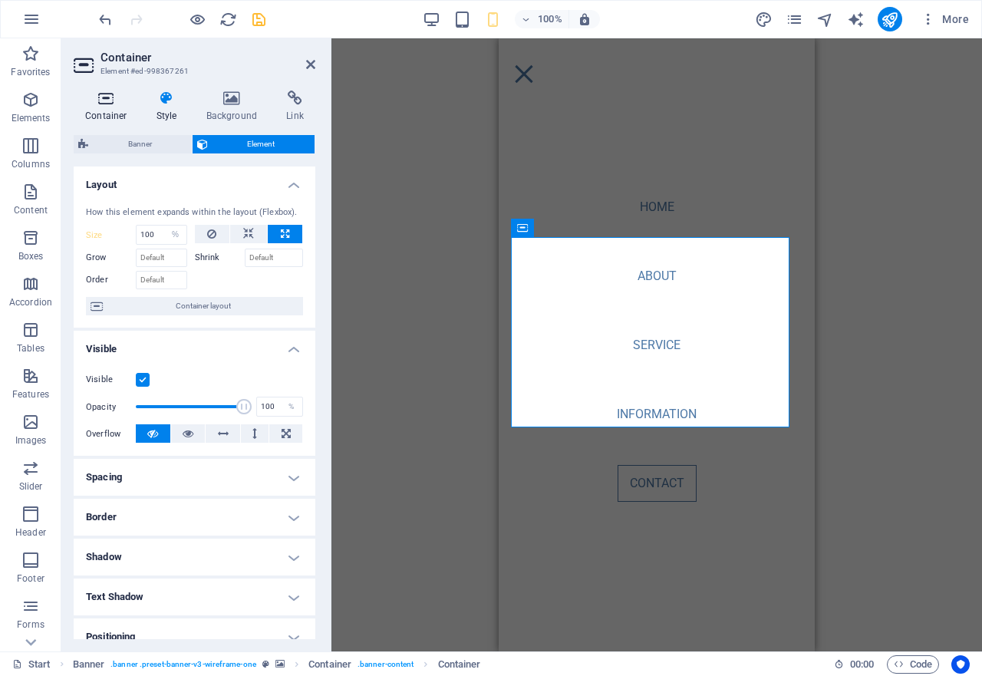
click at [97, 108] on h4 "Container" at bounding box center [109, 107] width 71 height 32
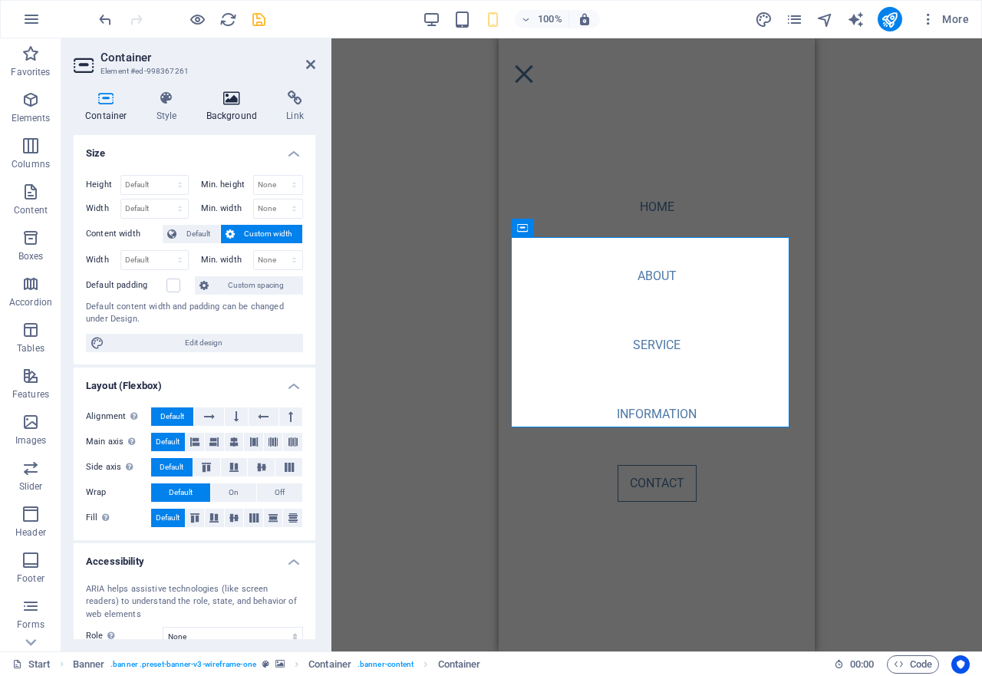
click at [234, 97] on icon at bounding box center [232, 98] width 74 height 15
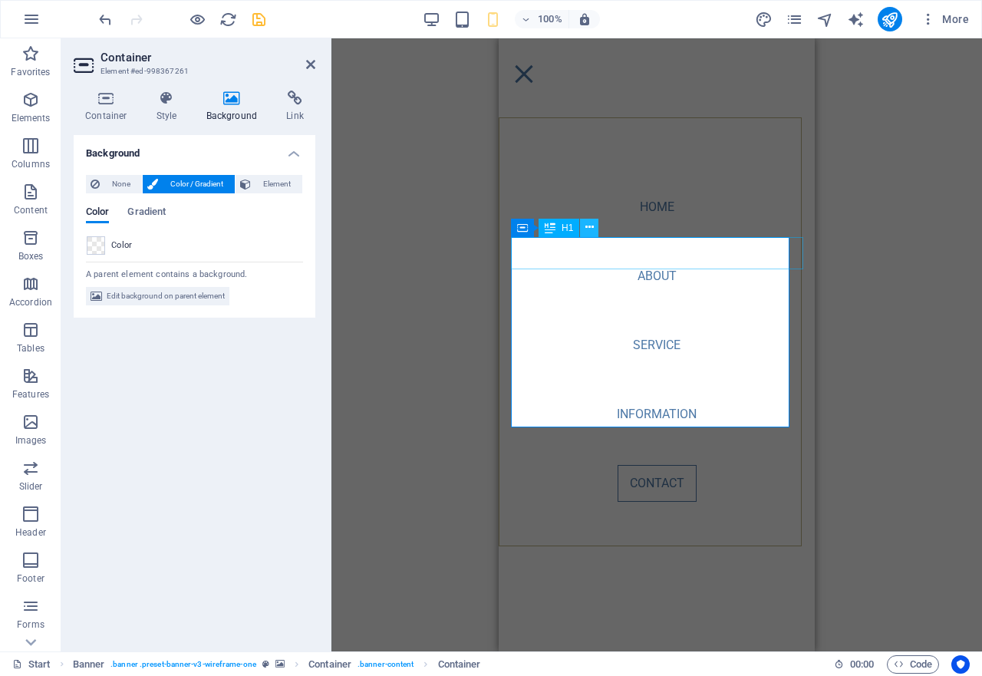
click at [591, 232] on icon at bounding box center [589, 227] width 8 height 16
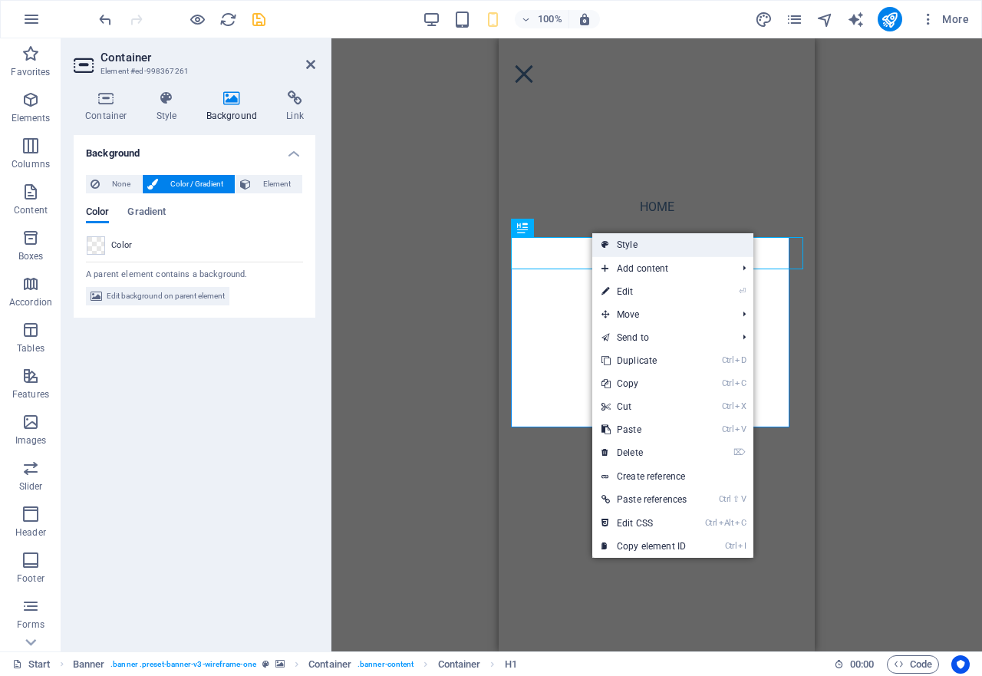
click at [629, 247] on link "Style" at bounding box center [672, 244] width 161 height 23
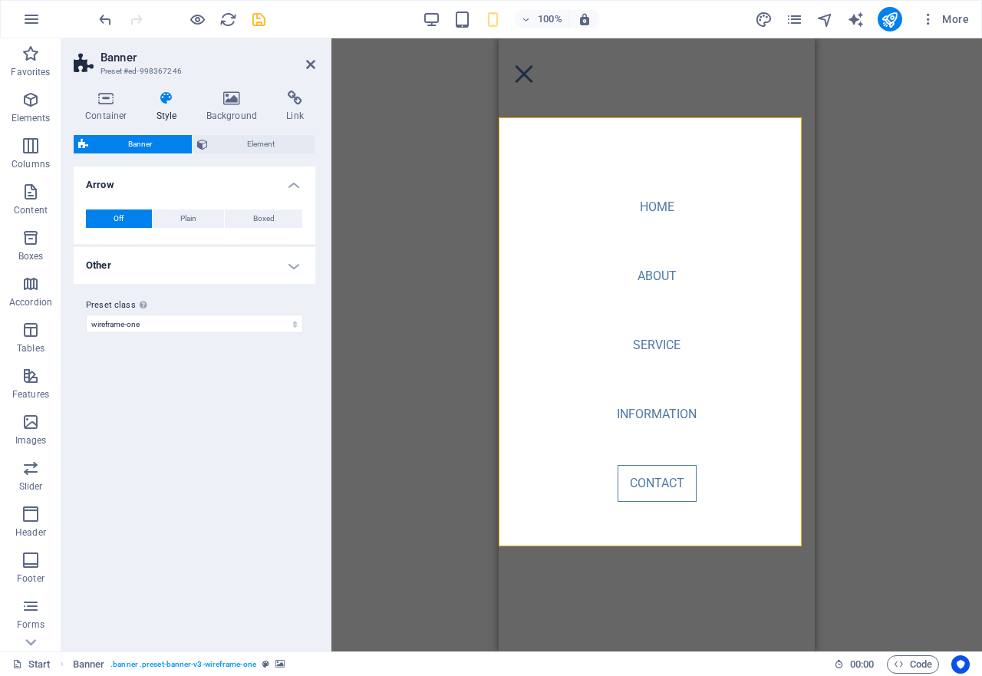
click at [165, 105] on icon at bounding box center [167, 98] width 44 height 15
click at [238, 100] on icon at bounding box center [232, 98] width 74 height 15
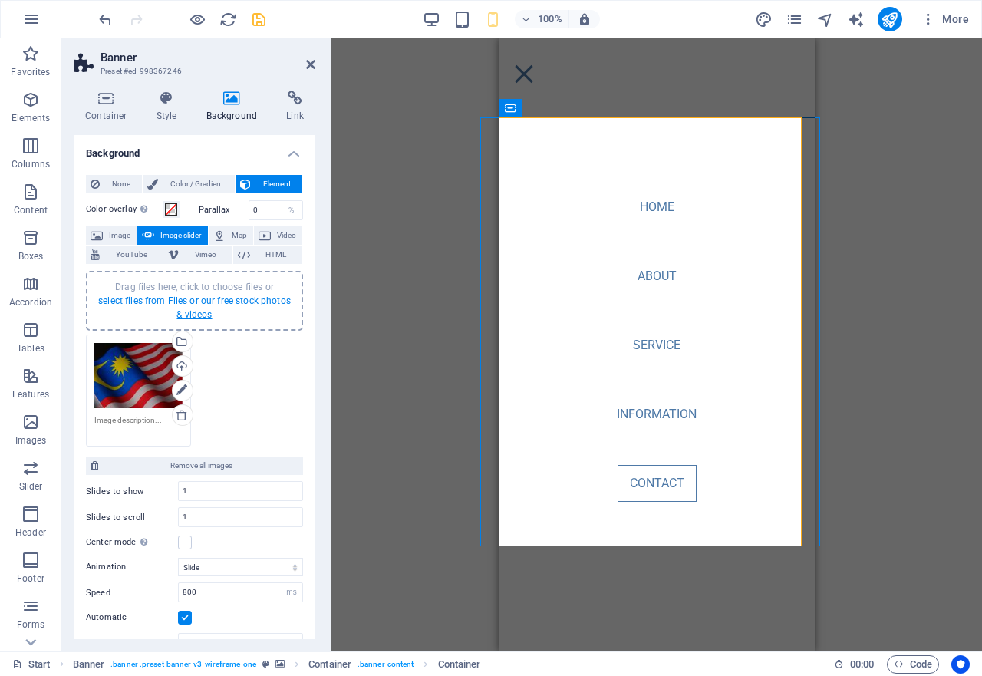
click at [217, 302] on link "select files from Files or our free stock photos & videos" at bounding box center [194, 307] width 193 height 25
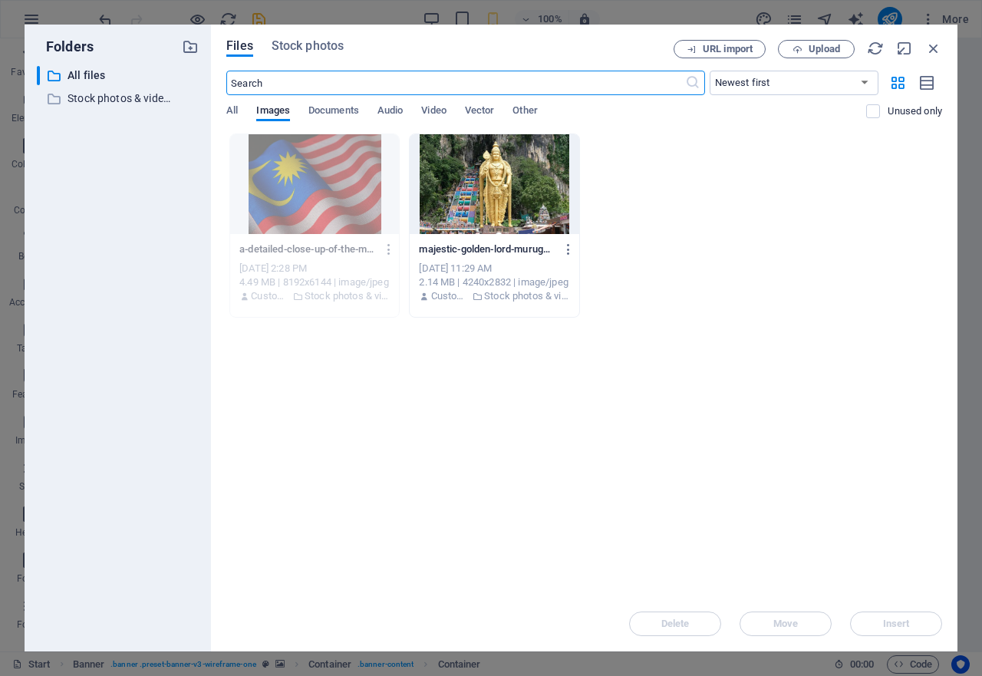
click at [501, 183] on div at bounding box center [494, 184] width 169 height 100
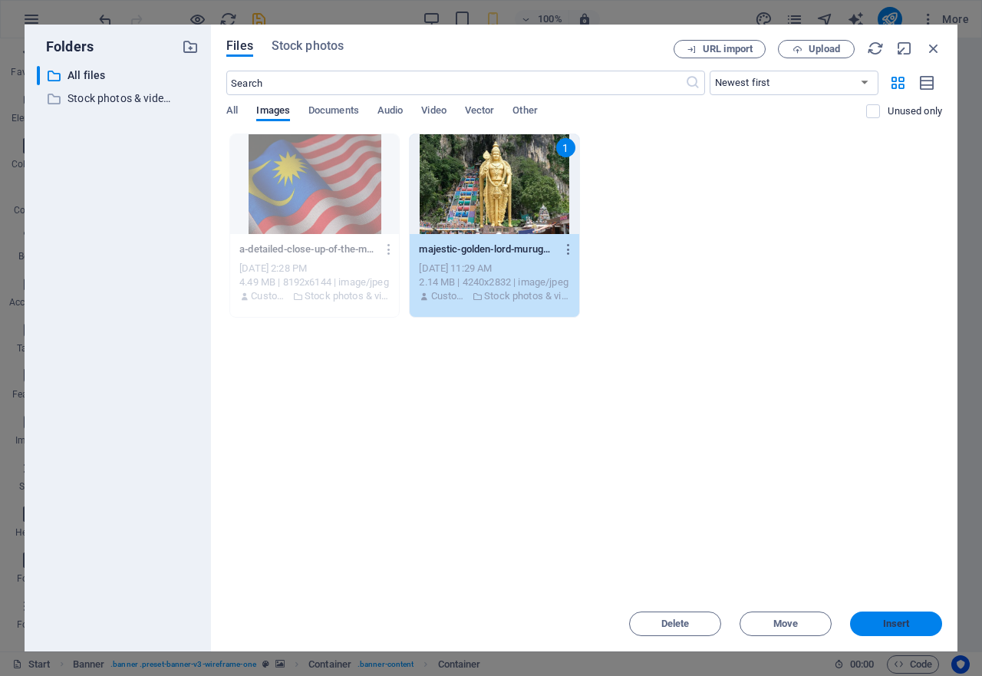
click at [872, 615] on button "Insert" at bounding box center [896, 623] width 92 height 25
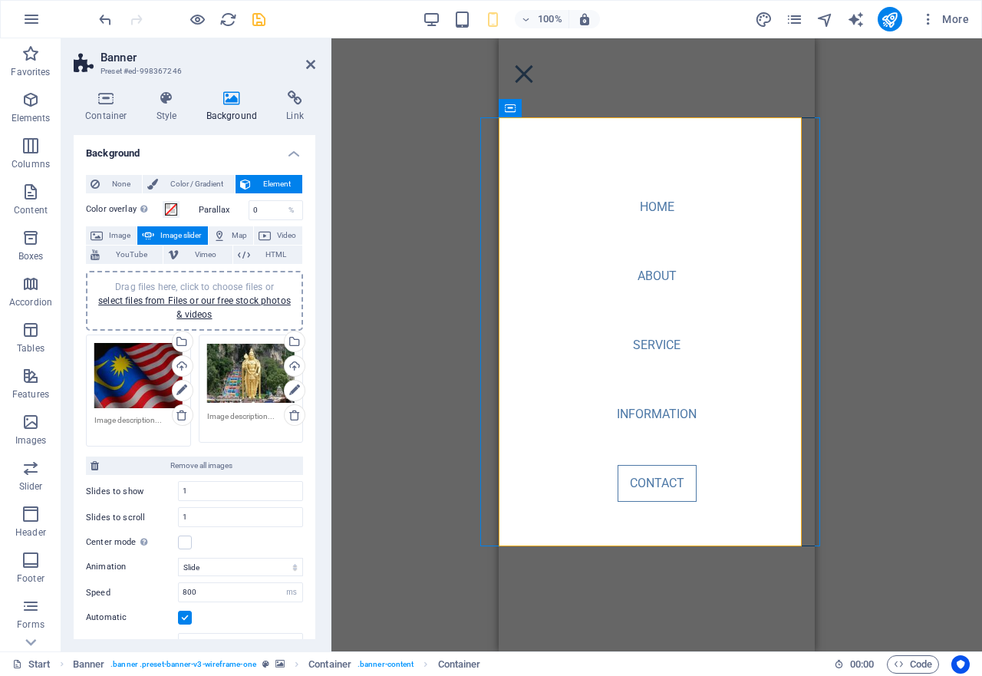
click at [420, 413] on div "Banner Container Banner Banner Container Container Spacer Menu Bar HTML Menu Ba…" at bounding box center [656, 344] width 651 height 613
click at [313, 64] on icon at bounding box center [310, 64] width 9 height 12
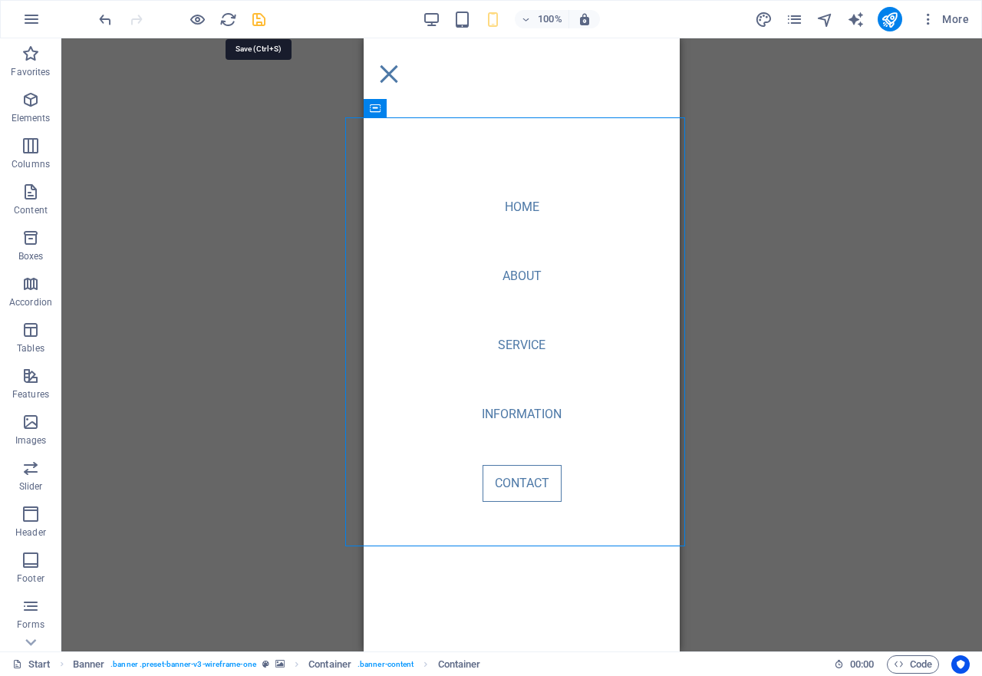
click at [255, 21] on icon "save" at bounding box center [259, 20] width 18 height 18
click at [255, 21] on div at bounding box center [182, 19] width 172 height 25
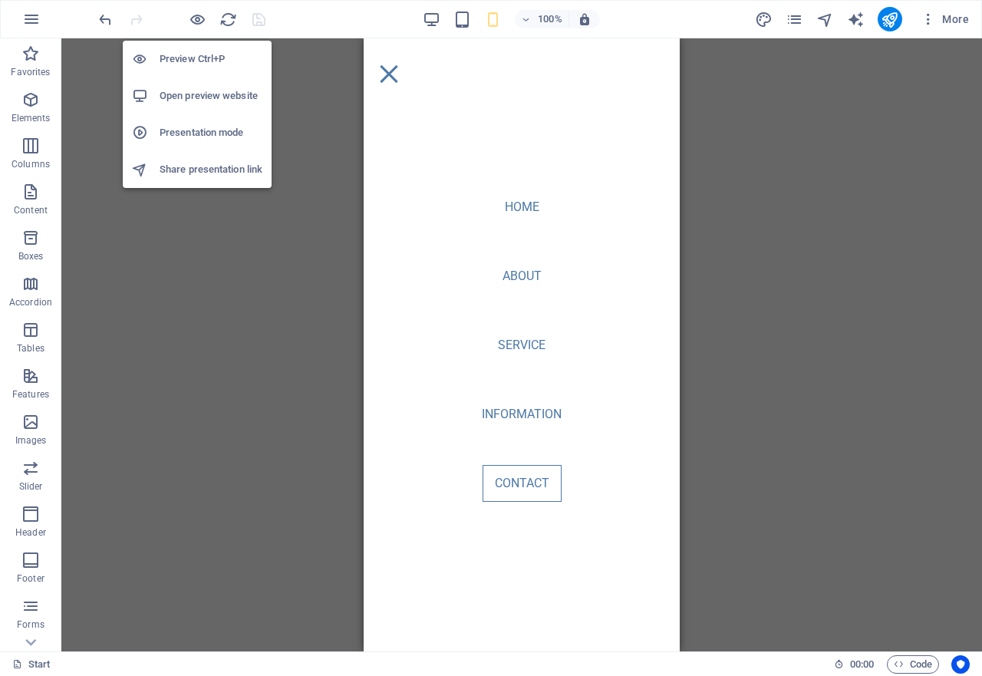
click at [198, 61] on h6 "Preview Ctrl+P" at bounding box center [211, 59] width 103 height 18
click at [198, 57] on h6 "Preview Ctrl+P" at bounding box center [211, 59] width 103 height 18
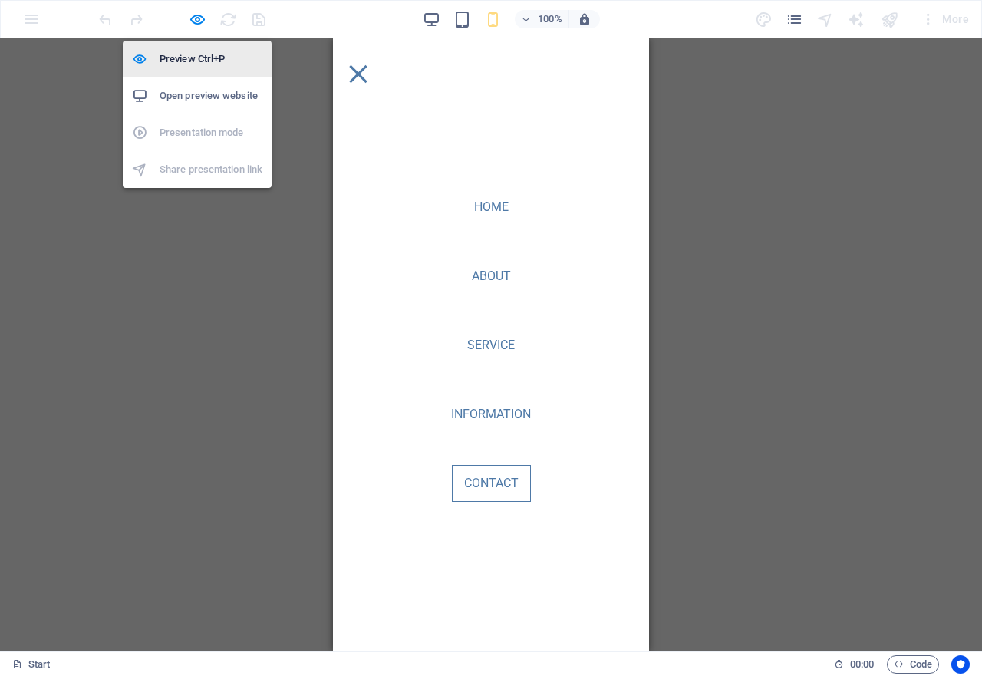
click at [186, 58] on h6 "Preview Ctrl+P" at bounding box center [211, 59] width 103 height 18
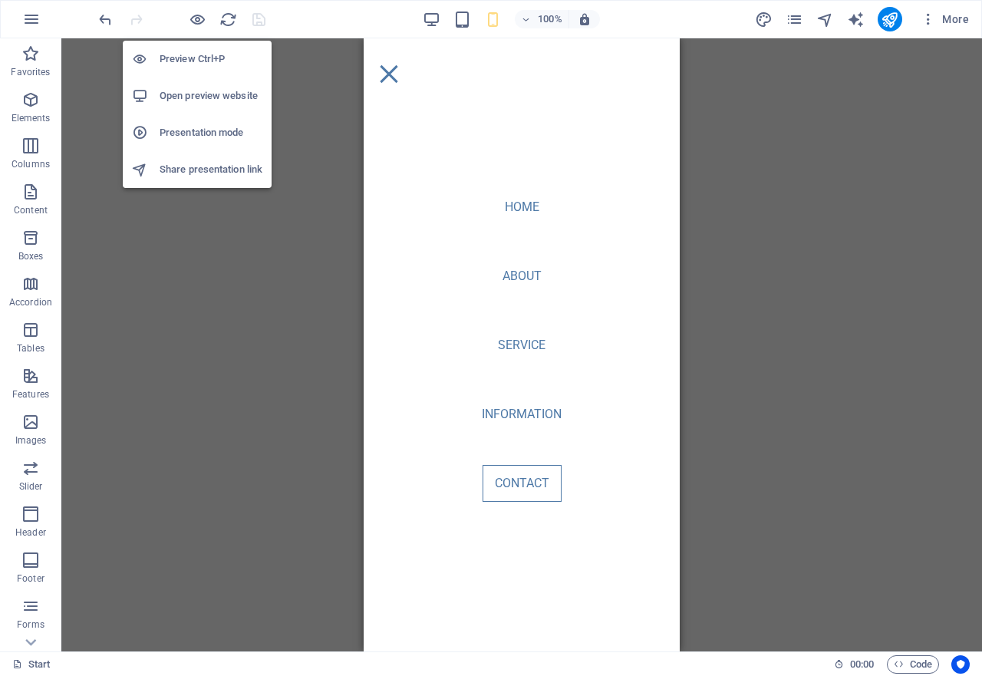
click at [197, 97] on h6 "Open preview website" at bounding box center [211, 96] width 103 height 18
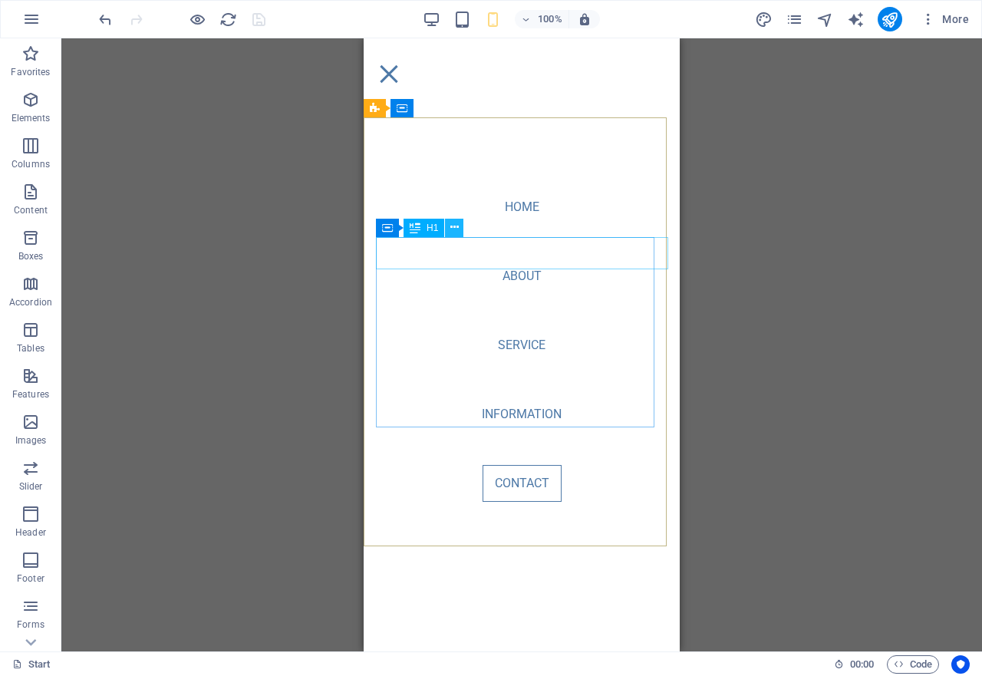
click at [455, 233] on icon at bounding box center [454, 227] width 8 height 16
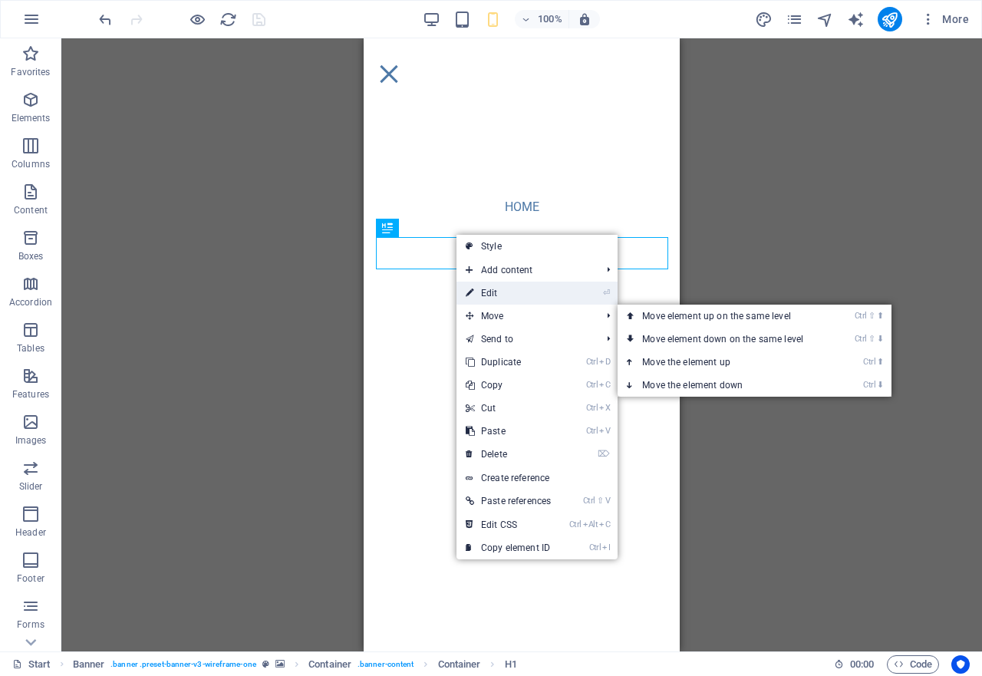
click at [499, 292] on link "⏎ Edit" at bounding box center [508, 293] width 104 height 23
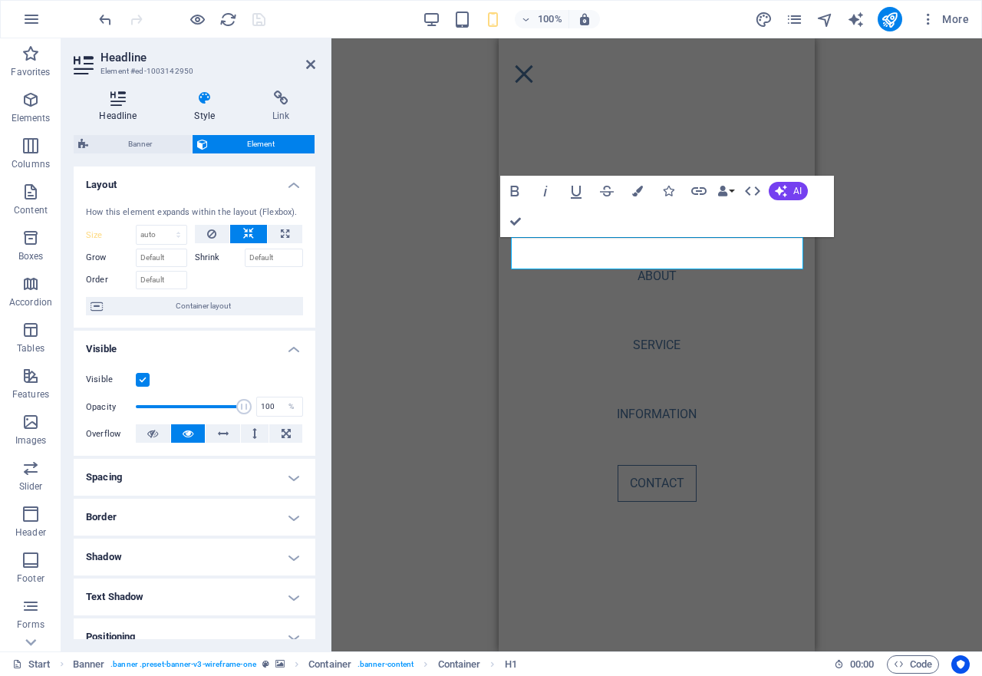
click at [121, 100] on icon at bounding box center [118, 98] width 89 height 15
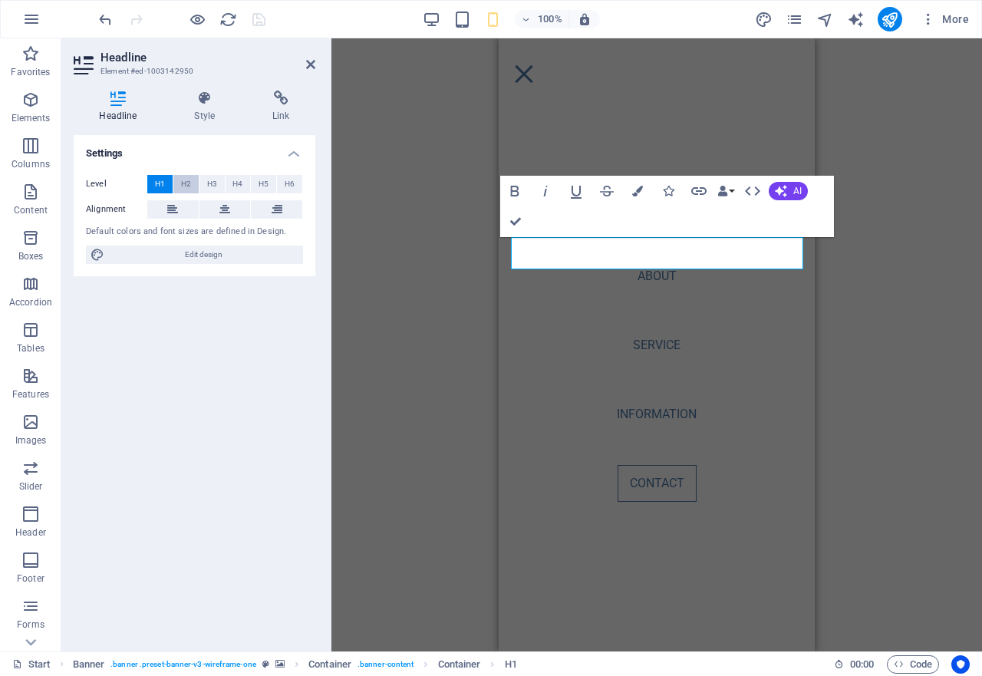
click at [181, 184] on span "H2" at bounding box center [186, 184] width 10 height 18
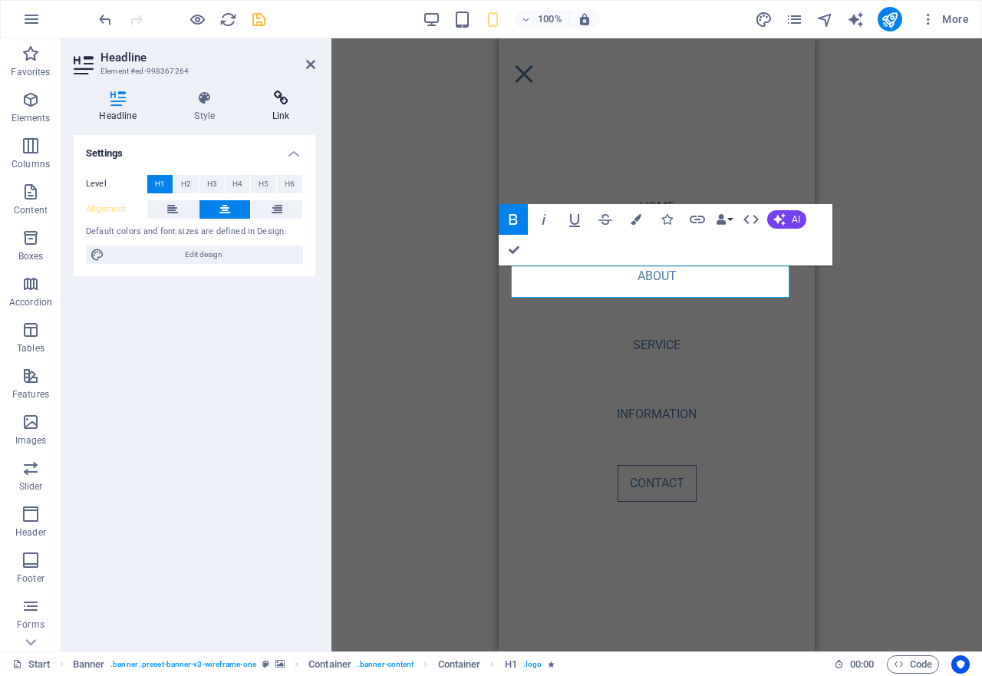
click at [281, 102] on icon at bounding box center [281, 98] width 68 height 15
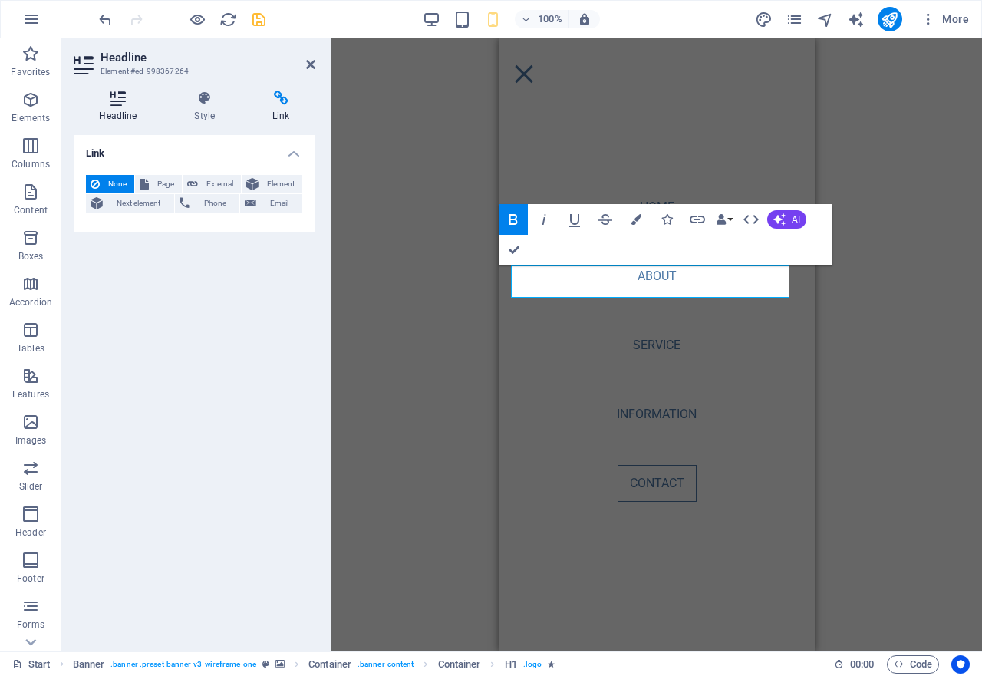
click at [117, 100] on icon at bounding box center [118, 98] width 89 height 15
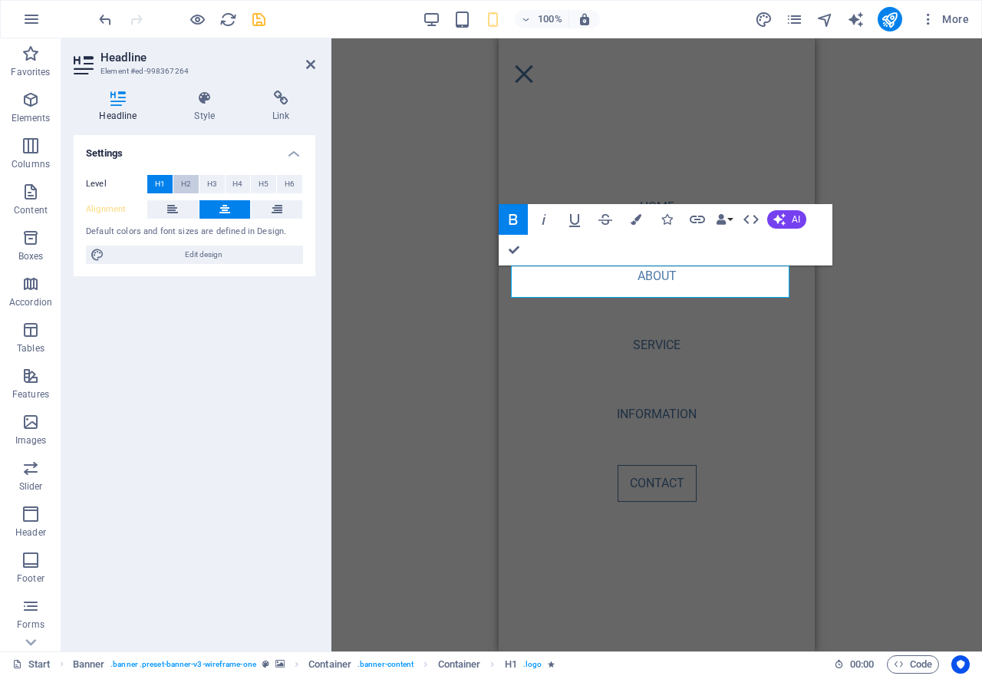
click at [190, 182] on span "H2" at bounding box center [186, 184] width 10 height 18
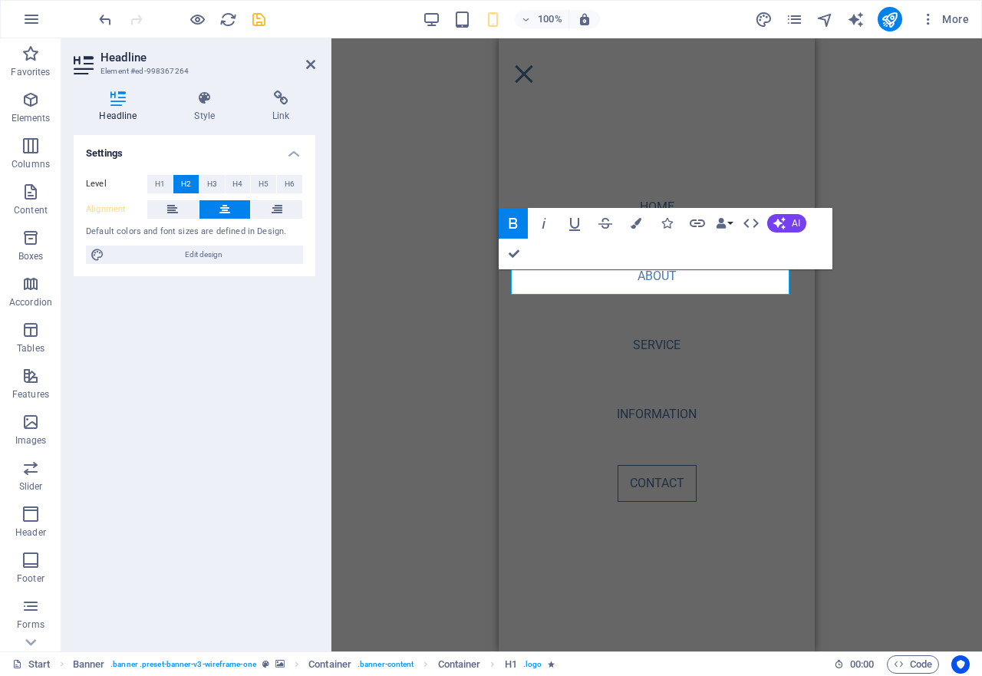
click at [107, 117] on h4 "Headline" at bounding box center [121, 107] width 95 height 32
click at [222, 102] on icon at bounding box center [205, 98] width 72 height 15
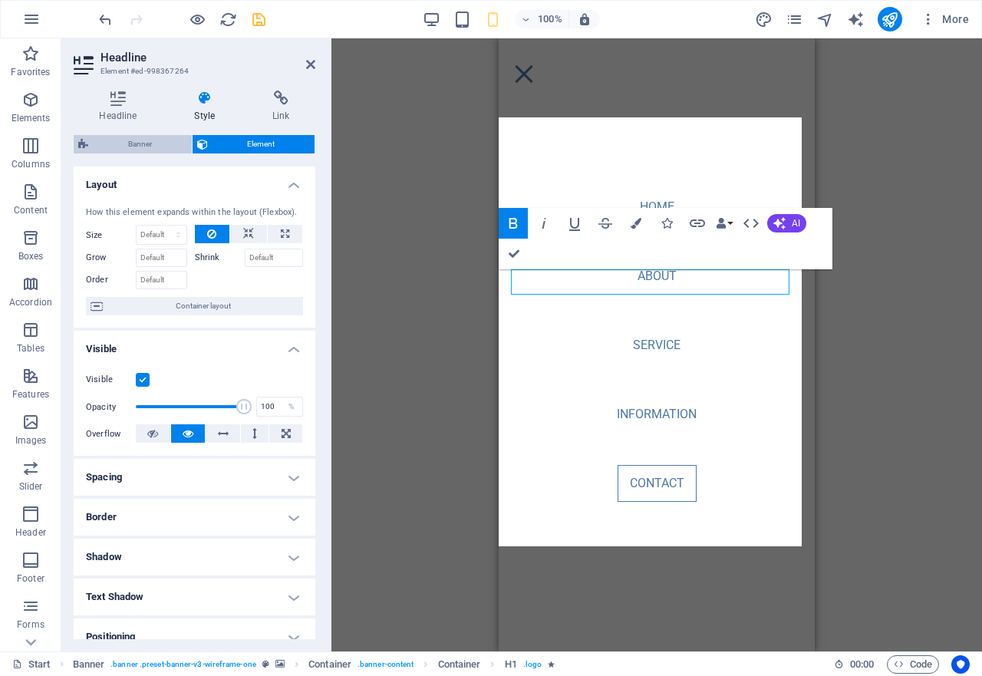
click at [122, 151] on span "Banner" at bounding box center [140, 144] width 94 height 18
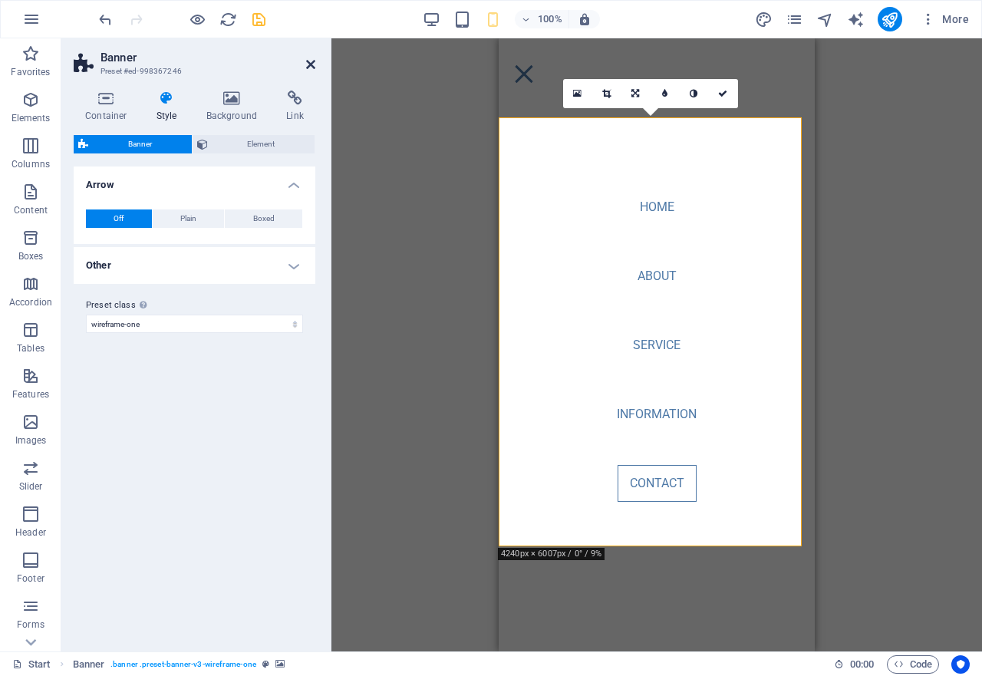
click at [309, 64] on icon at bounding box center [310, 64] width 9 height 12
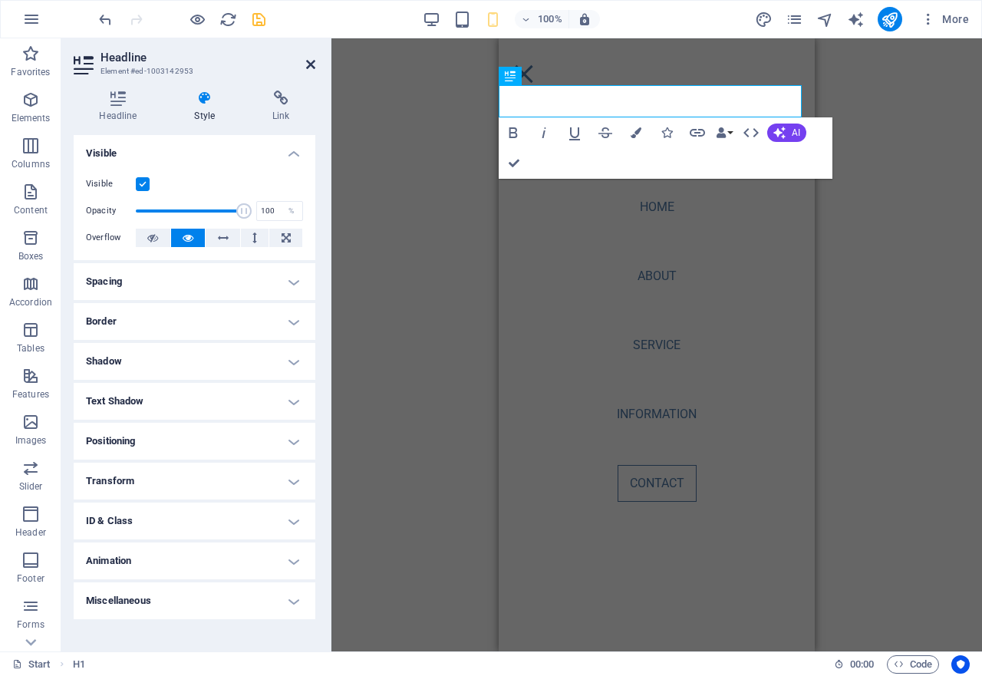
click at [310, 64] on icon at bounding box center [310, 64] width 9 height 12
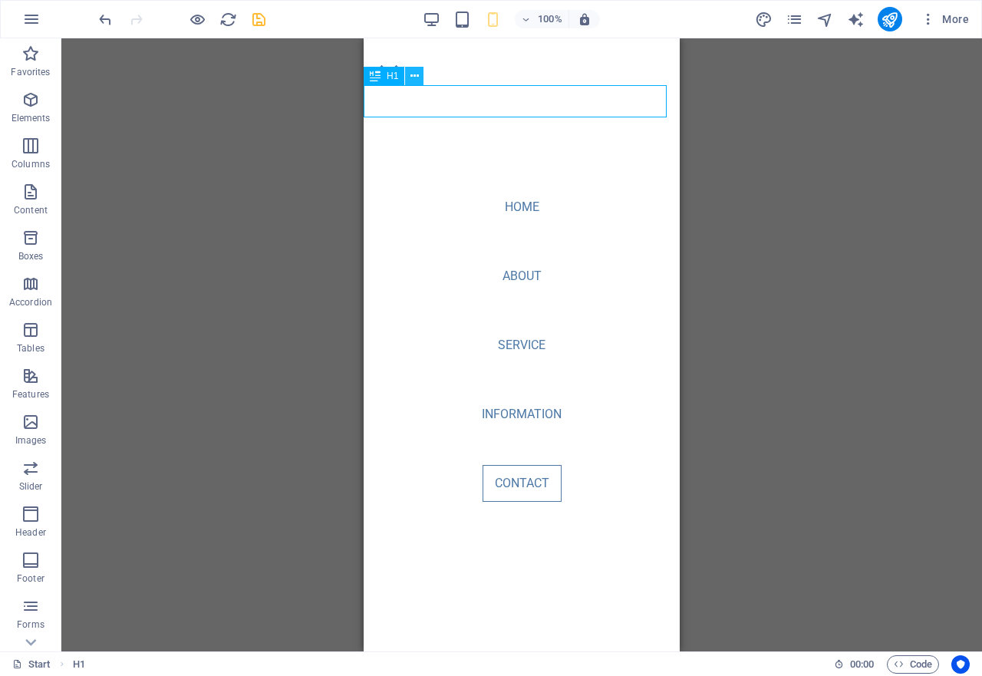
click at [413, 76] on icon at bounding box center [414, 76] width 8 height 16
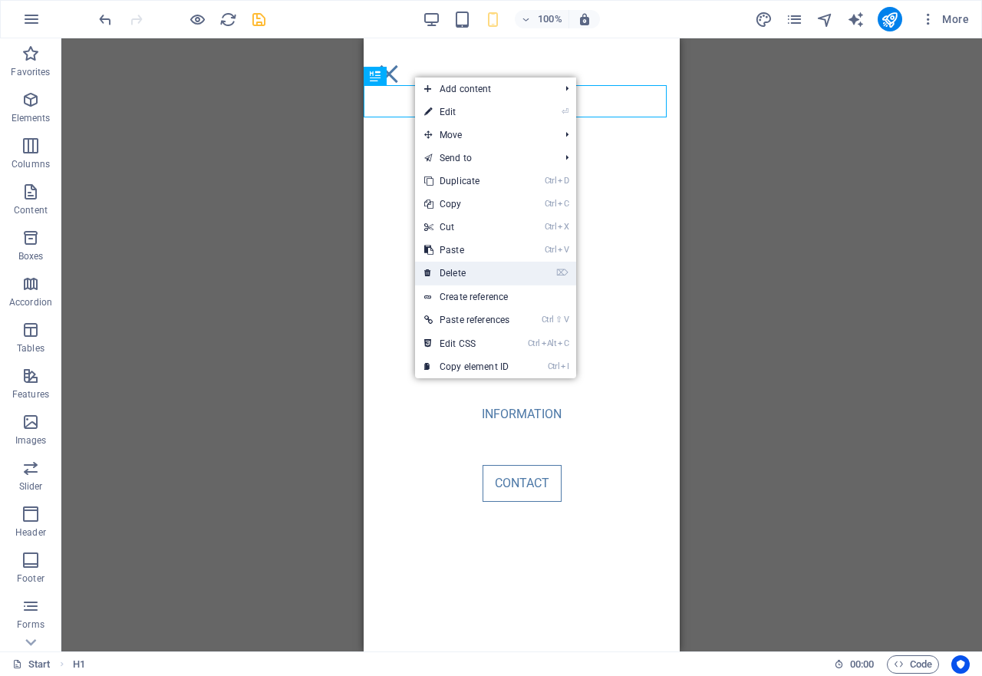
click at [459, 269] on link "⌦ Delete" at bounding box center [467, 273] width 104 height 23
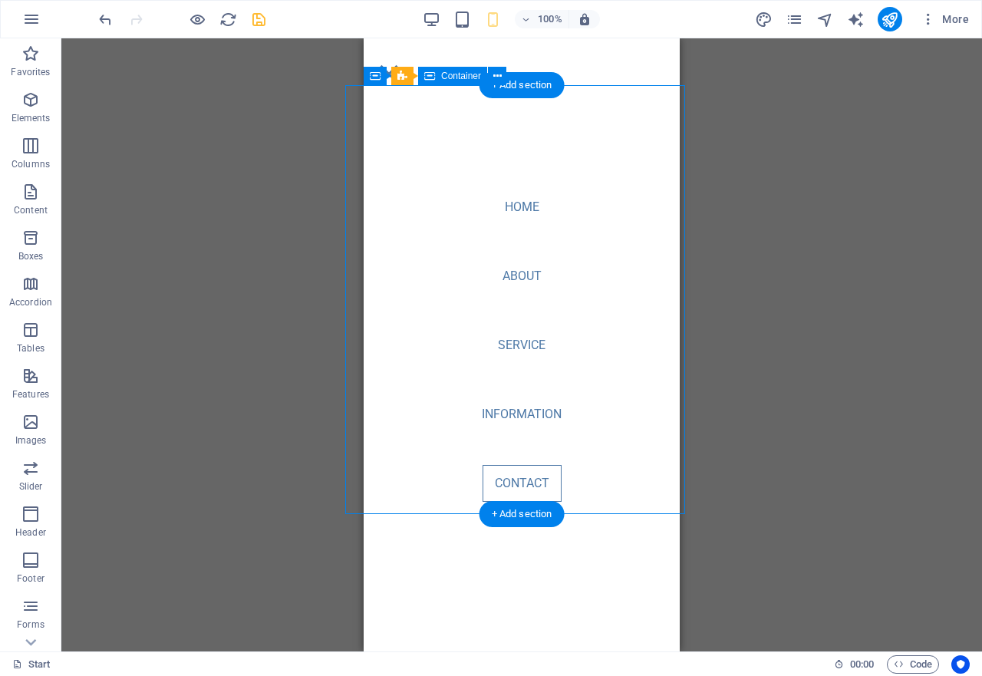
select select "%"
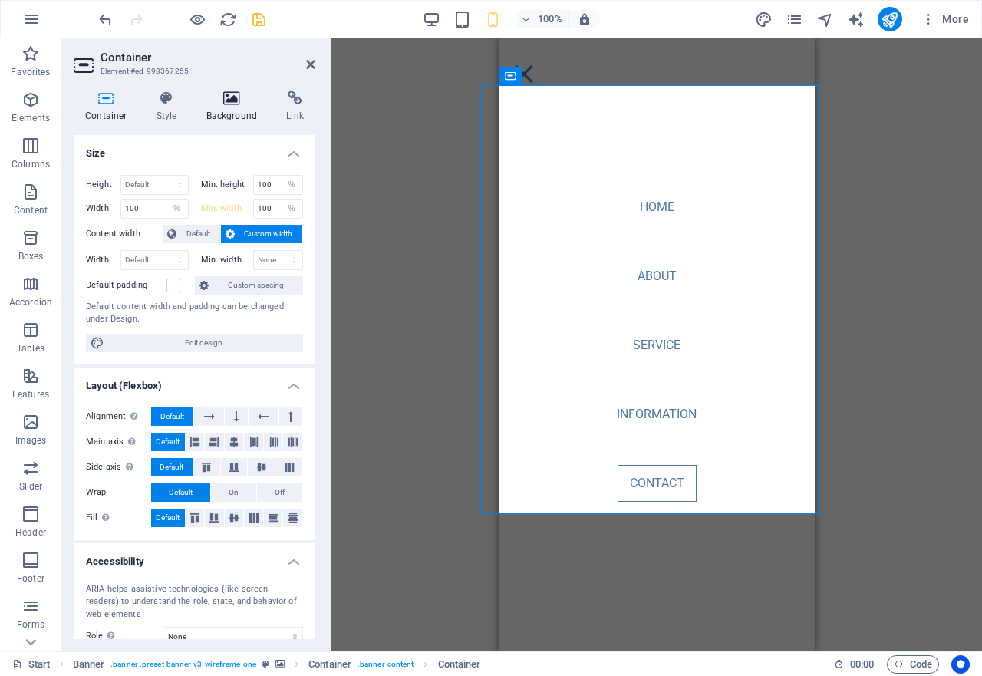
click at [235, 95] on icon at bounding box center [232, 98] width 74 height 15
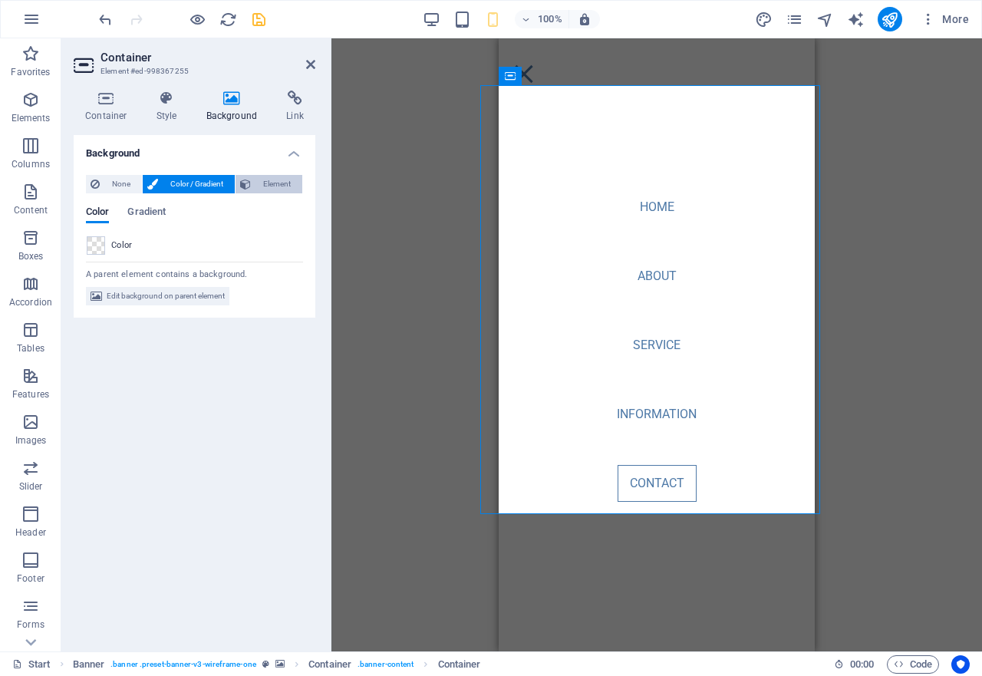
click at [276, 183] on span "Element" at bounding box center [276, 184] width 42 height 18
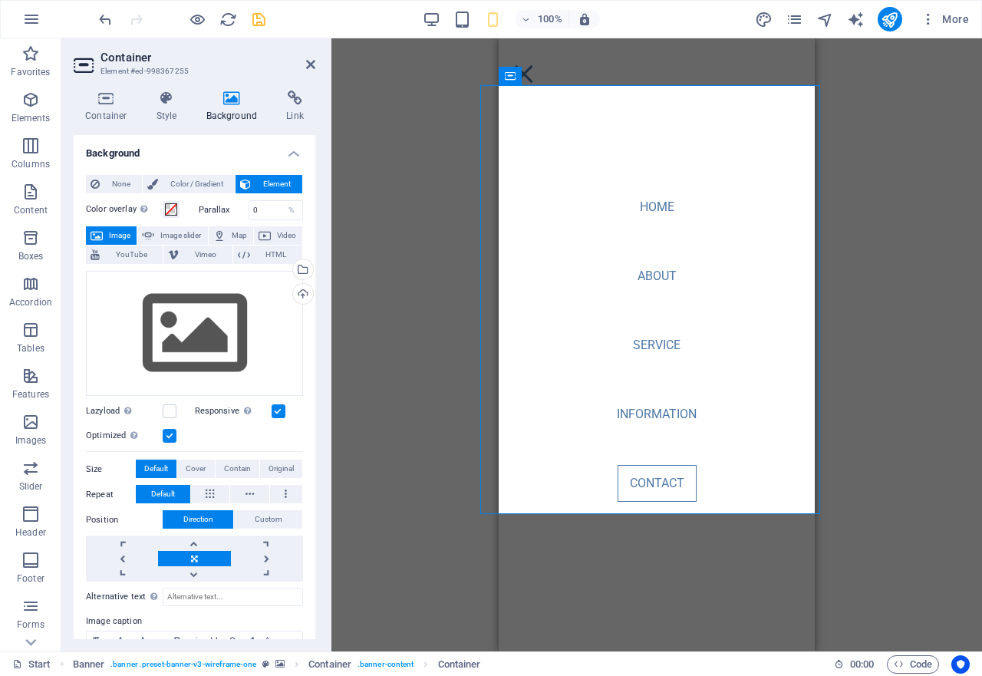
click at [227, 100] on icon at bounding box center [232, 98] width 74 height 15
click at [161, 101] on icon at bounding box center [167, 98] width 44 height 15
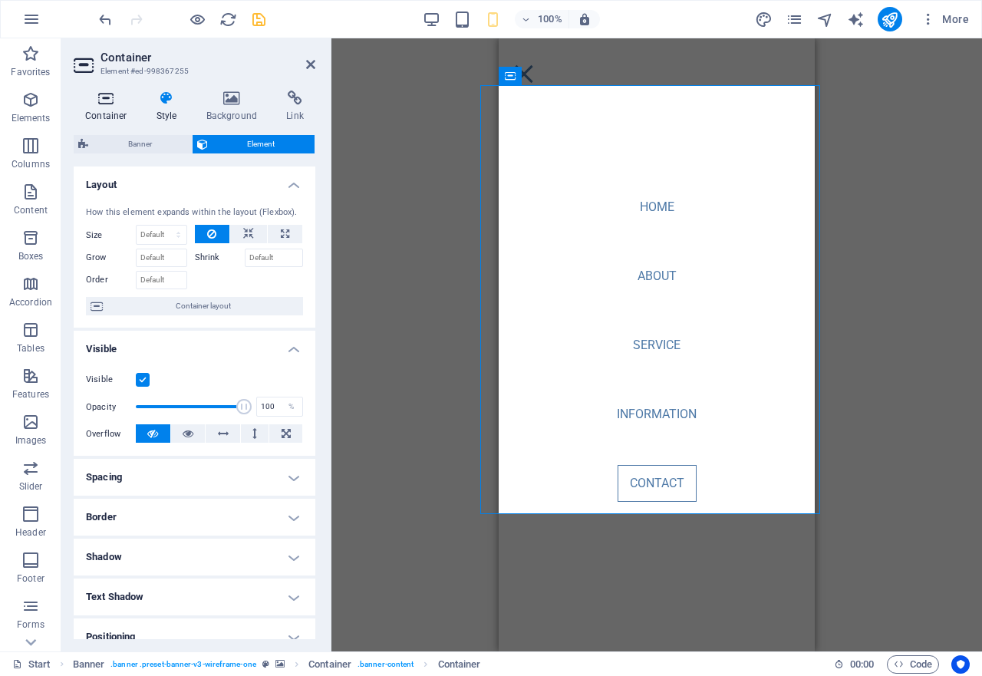
click at [104, 101] on icon at bounding box center [106, 98] width 65 height 15
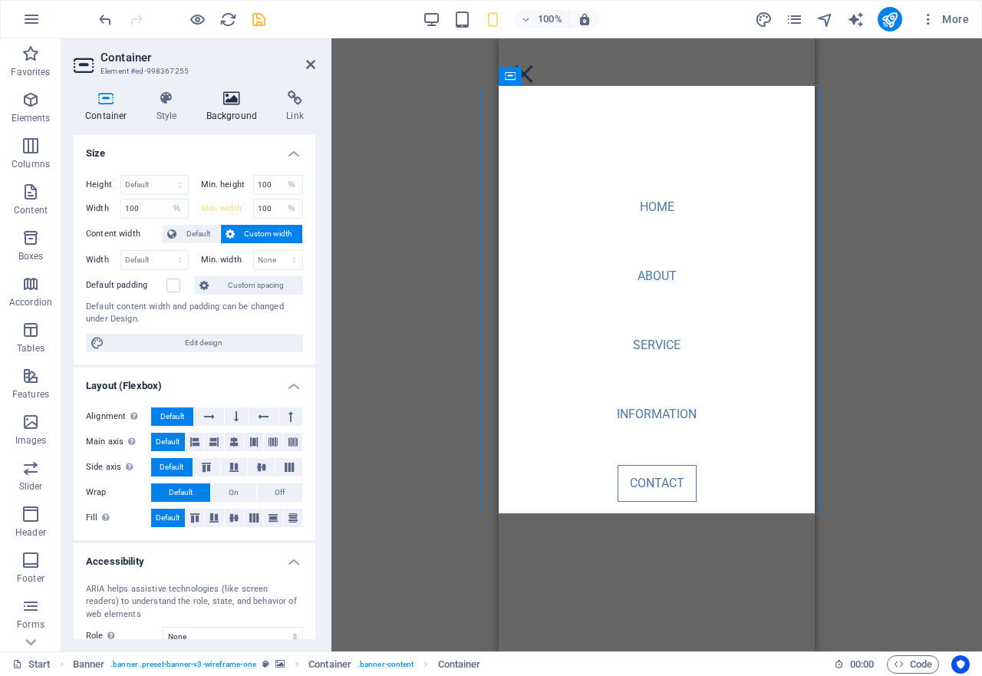
click at [242, 107] on h4 "Background" at bounding box center [235, 107] width 81 height 32
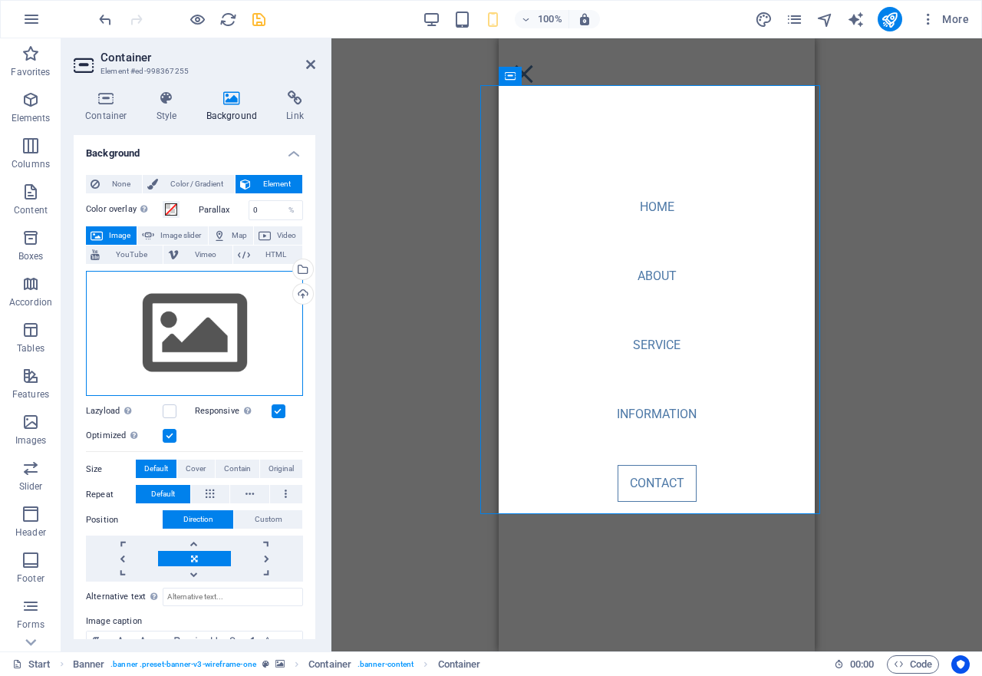
click at [208, 324] on div "Drag files here, click to choose files or select files from Files or our free s…" at bounding box center [194, 334] width 217 height 126
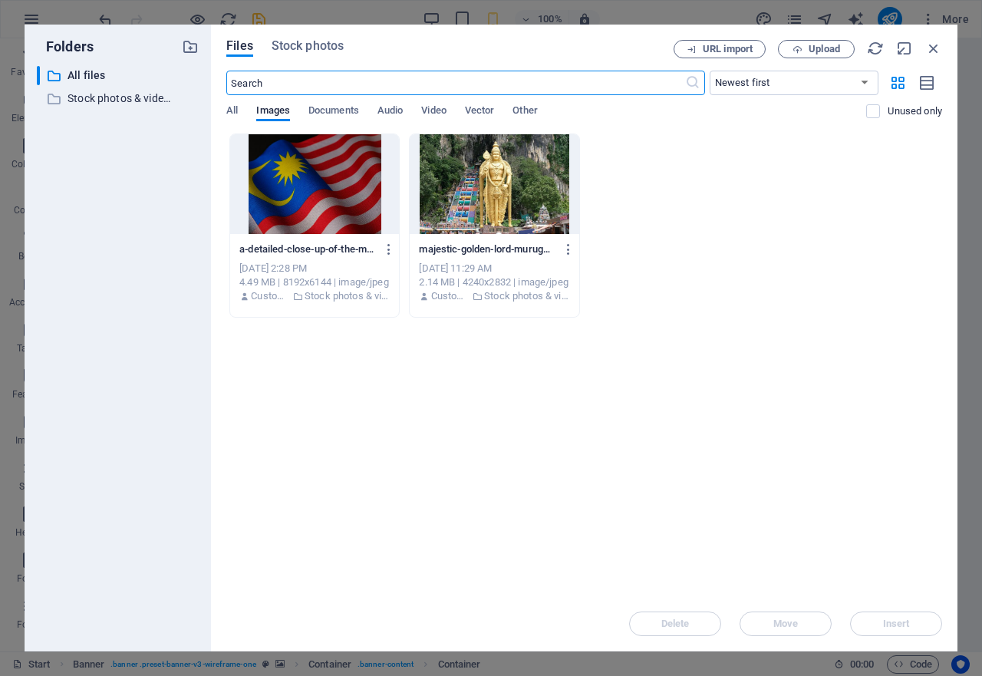
click at [276, 79] on input "text" at bounding box center [455, 83] width 458 height 25
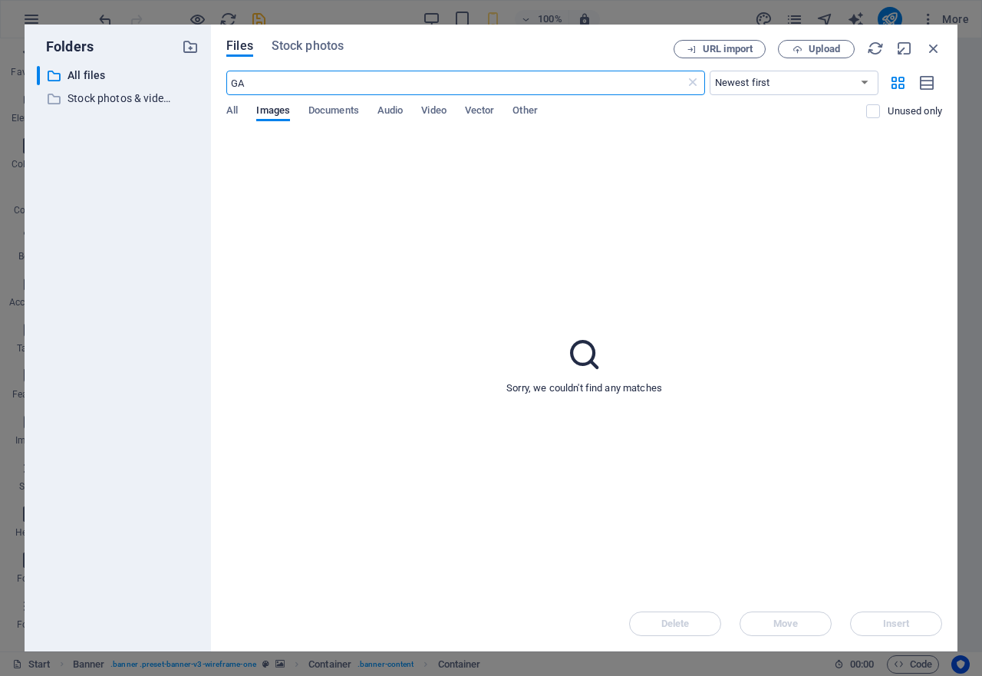
type input "G"
type input "MARRIAGE"
click at [100, 97] on p "Stock photos & videos" at bounding box center [119, 99] width 103 height 18
click at [84, 105] on input "Stock photos & videos" at bounding box center [125, 99] width 123 height 18
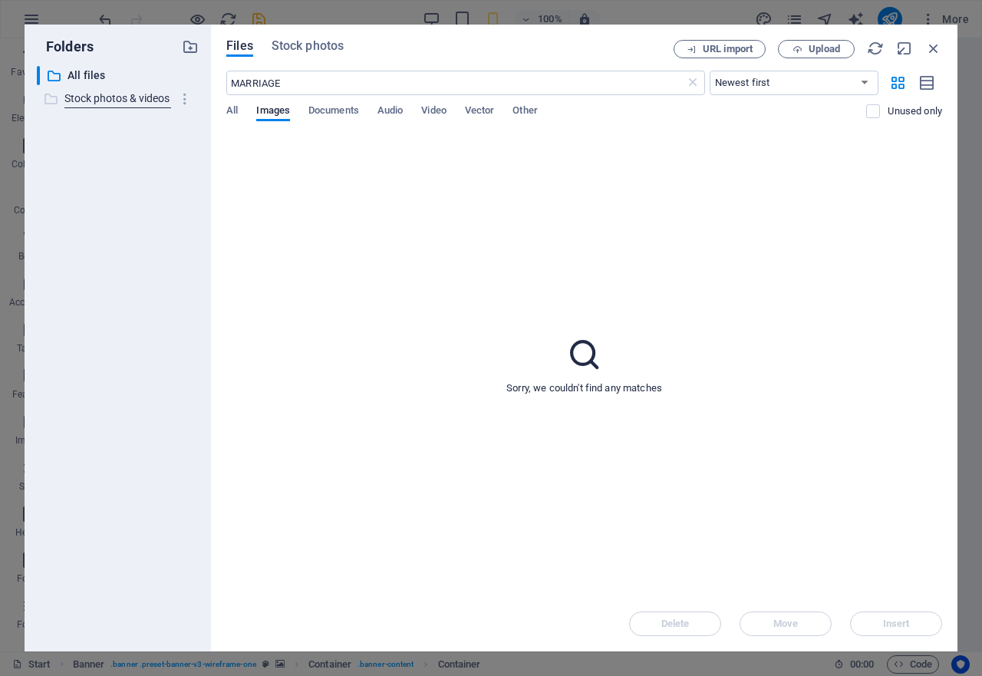
click at [84, 105] on div "​ Stock photos & videos Stock photos & videos" at bounding box center [104, 98] width 134 height 19
click at [315, 49] on span "Stock photos" at bounding box center [308, 46] width 72 height 18
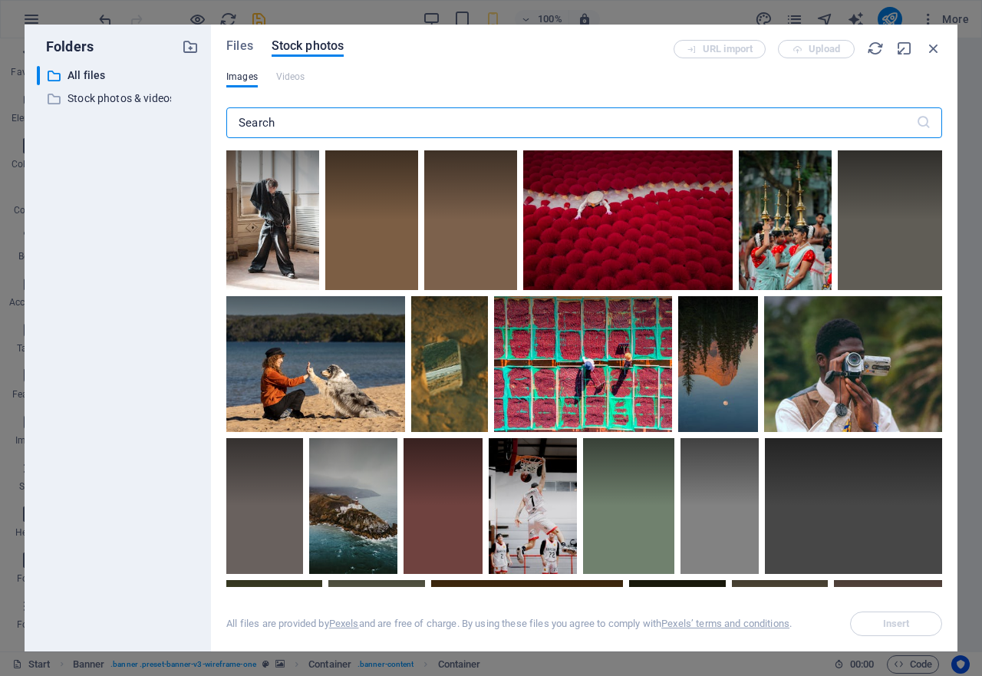
click at [297, 118] on input "text" at bounding box center [571, 122] width 690 height 31
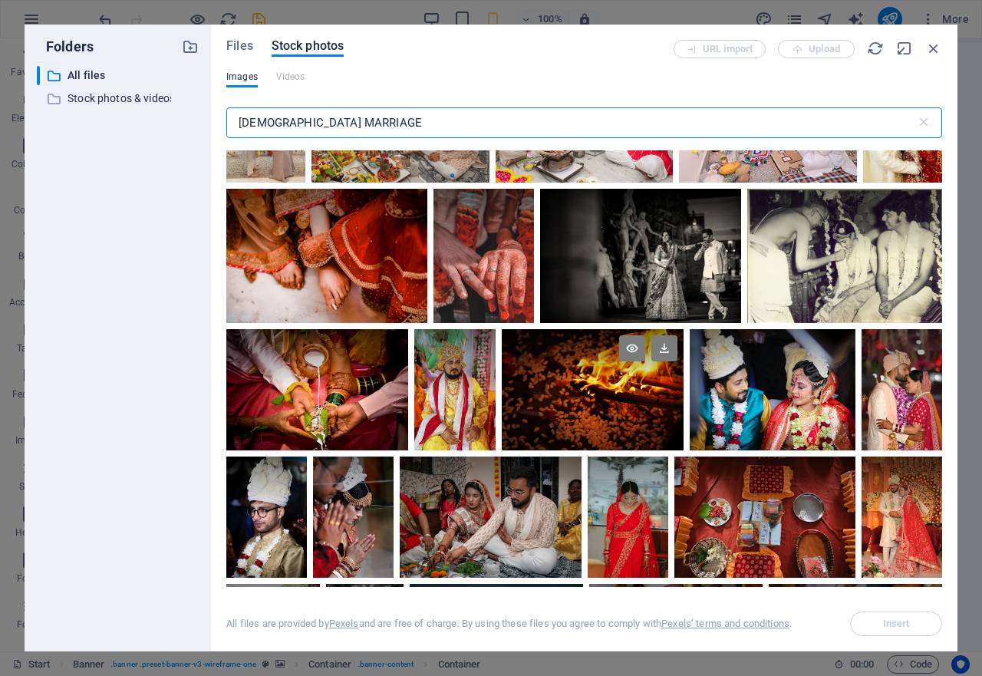
scroll to position [1381, 0]
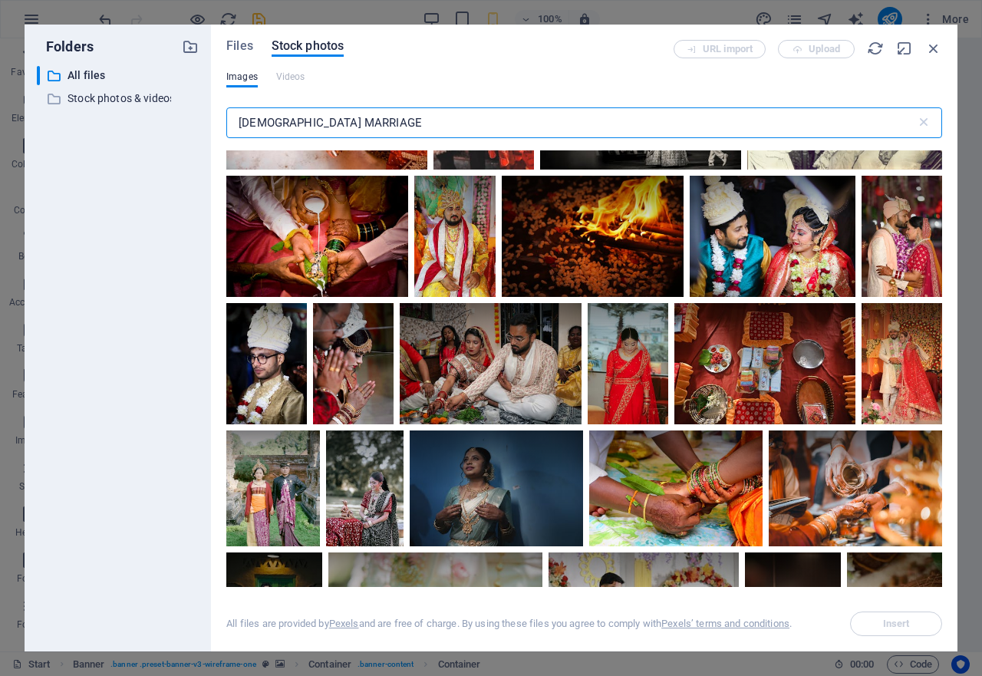
click at [433, 125] on input "[DEMOGRAPHIC_DATA] MARRIAGE" at bounding box center [571, 122] width 690 height 31
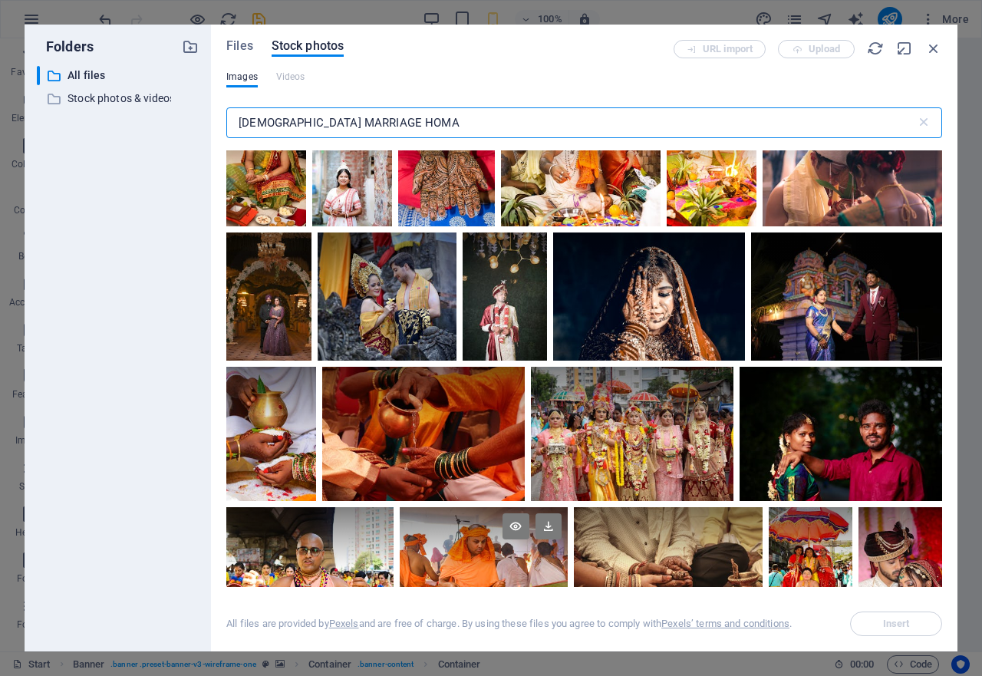
scroll to position [2301, 0]
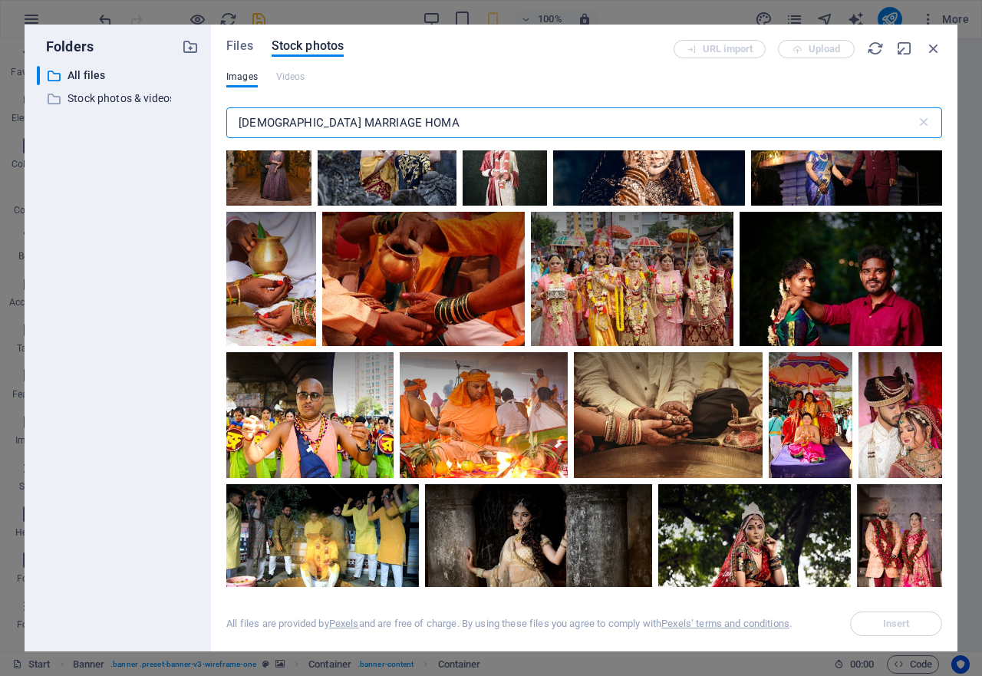
click at [273, 124] on input "[DEMOGRAPHIC_DATA] MARRIAGE HOMA" at bounding box center [571, 122] width 690 height 31
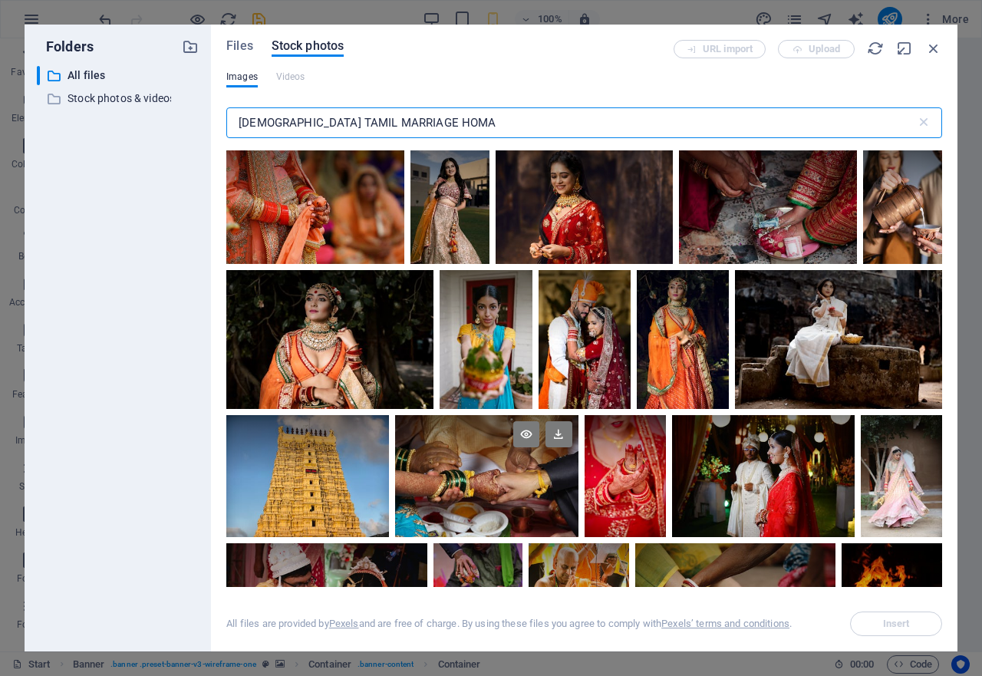
scroll to position [384, 0]
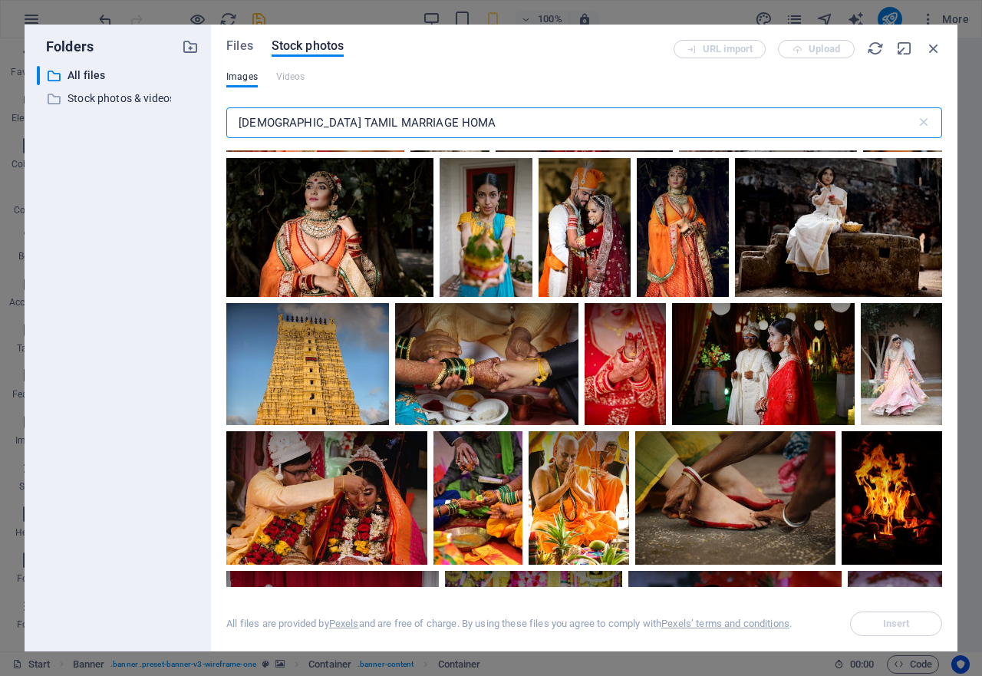
click at [473, 117] on input "[DEMOGRAPHIC_DATA] TAMIL MARRIAGE HOMA" at bounding box center [571, 122] width 690 height 31
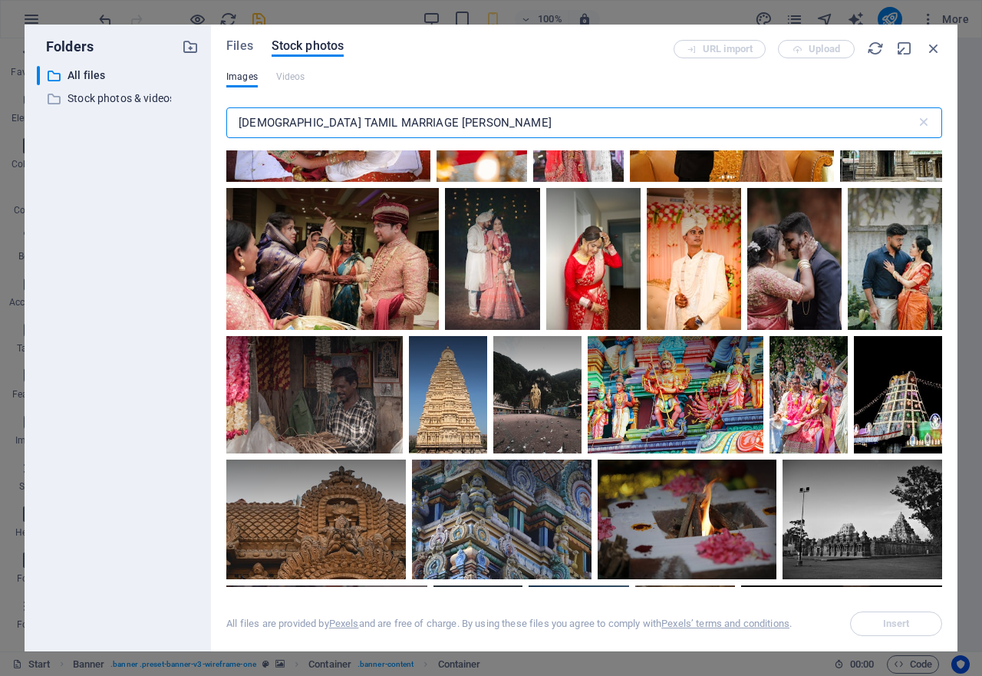
scroll to position [5447, 0]
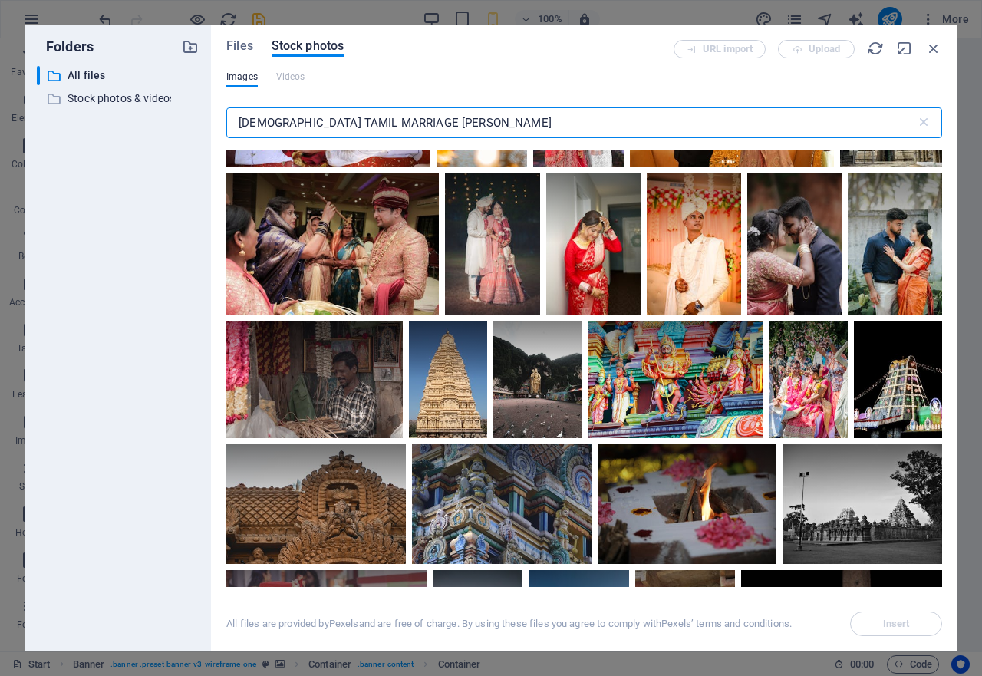
click at [309, 121] on input "[DEMOGRAPHIC_DATA] TAMIL MARRIAGE [PERSON_NAME]" at bounding box center [571, 122] width 690 height 31
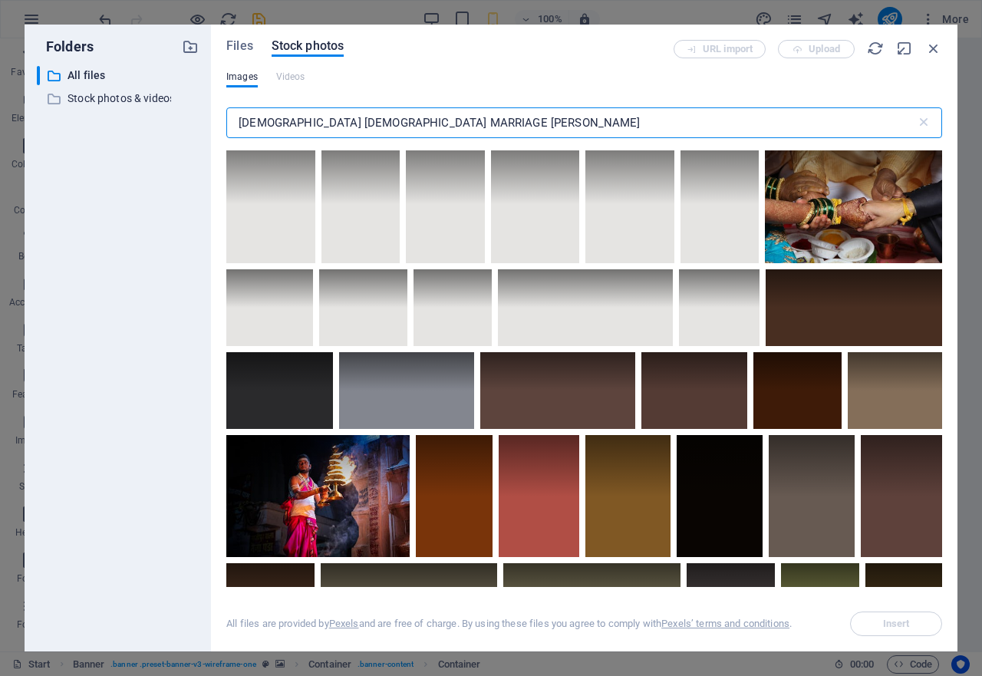
scroll to position [3299, 0]
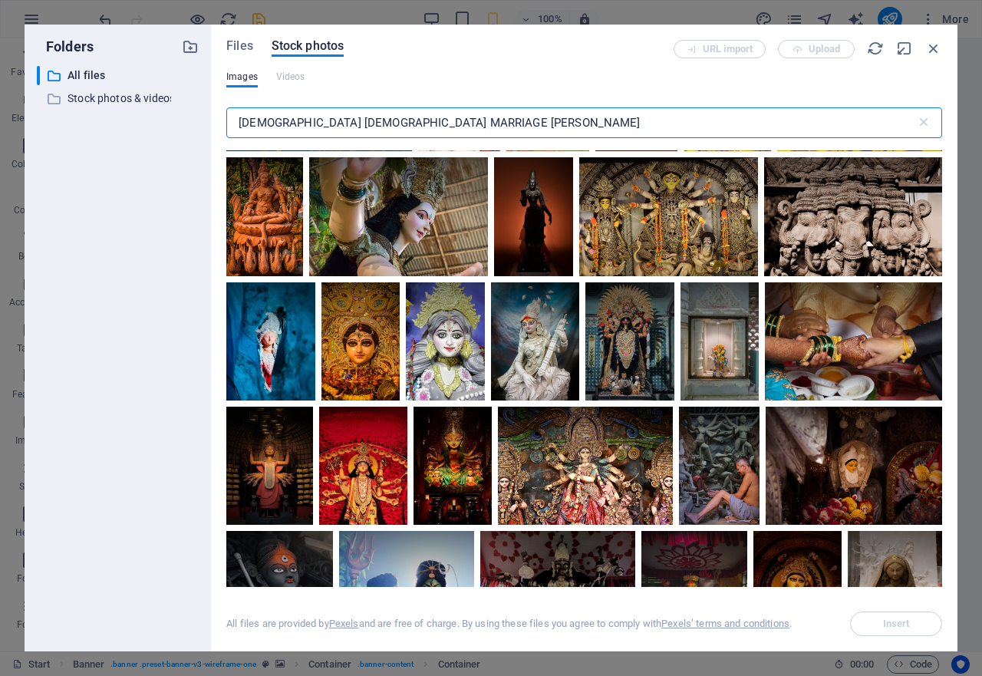
drag, startPoint x: 509, startPoint y: 130, endPoint x: 153, endPoint y: 128, distance: 355.9
click at [371, 128] on input "[DEMOGRAPHIC_DATA] [DEMOGRAPHIC_DATA] MARRIAGE [PERSON_NAME]" at bounding box center [571, 122] width 690 height 31
click at [100, 130] on div "​ All files All files ​ Stock photos & videos Stock photos & videos" at bounding box center [118, 352] width 162 height 573
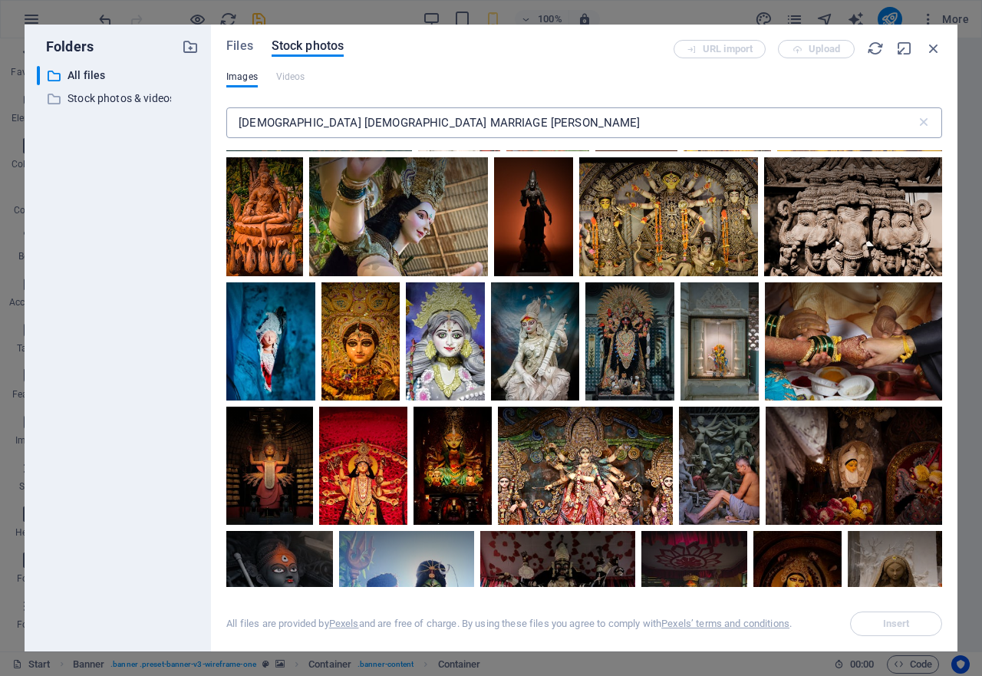
click at [509, 118] on input "[DEMOGRAPHIC_DATA] [DEMOGRAPHIC_DATA] MARRIAGE [PERSON_NAME]" at bounding box center [571, 122] width 690 height 31
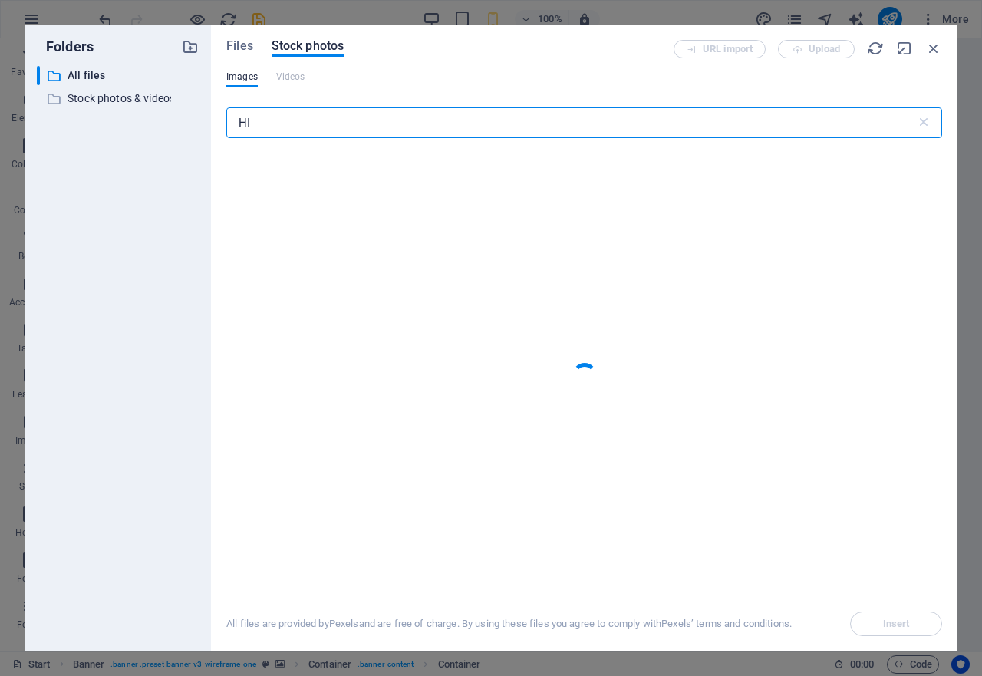
type input "H"
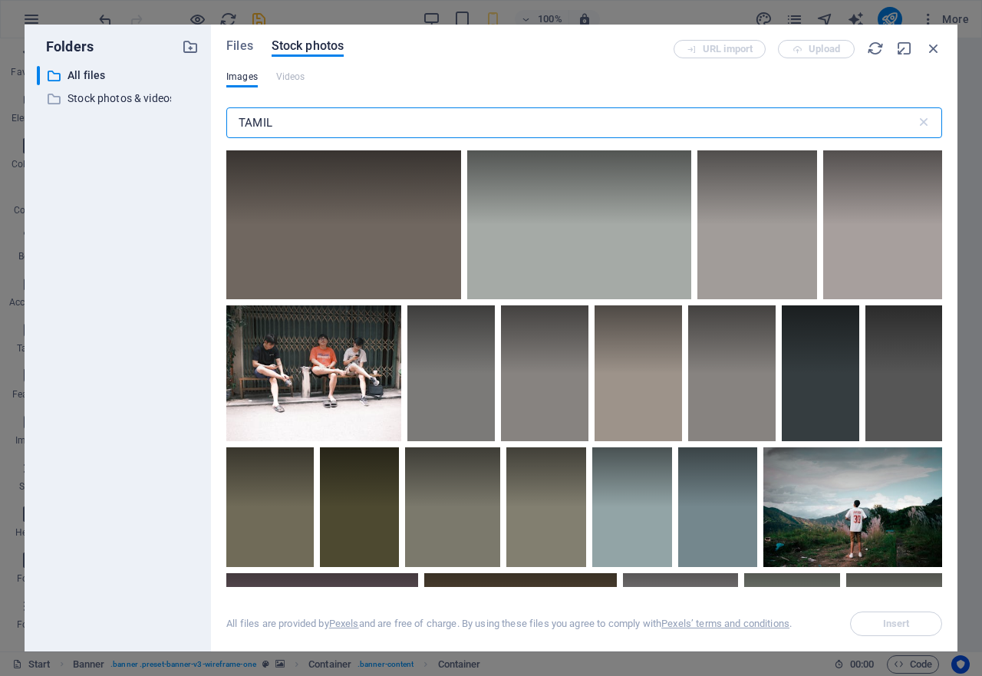
type input "TAMIL"
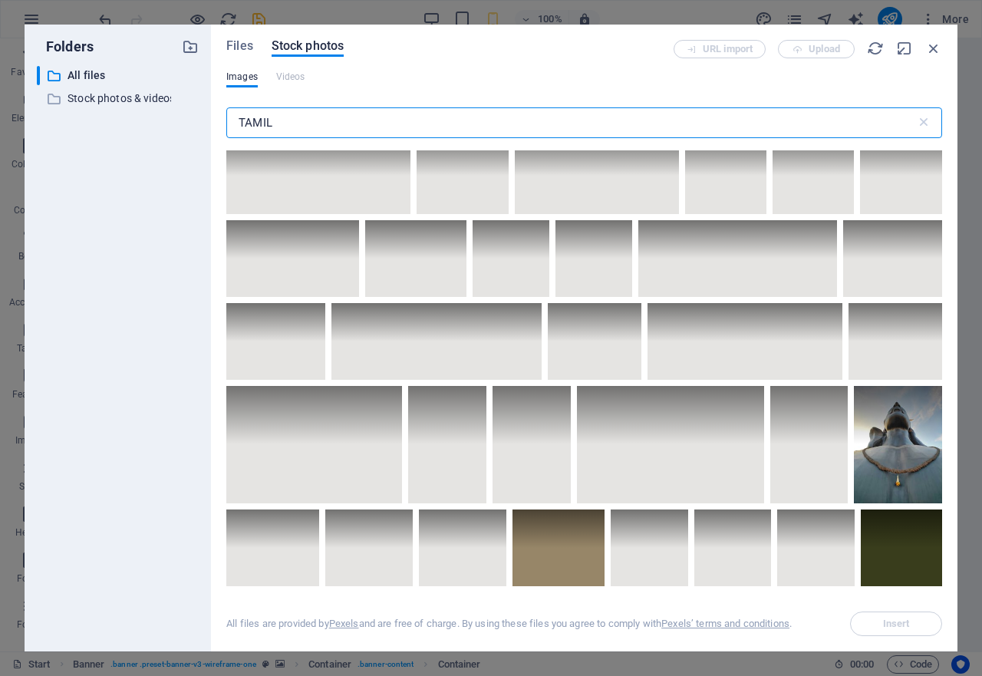
scroll to position [5293, 0]
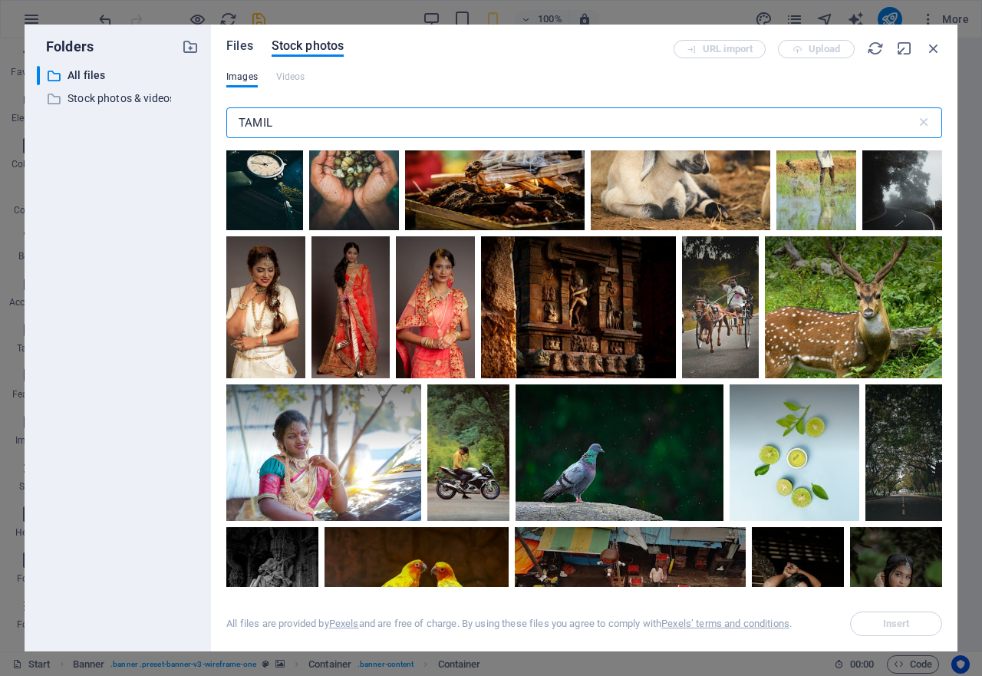
click at [240, 50] on span "Files" at bounding box center [239, 46] width 27 height 18
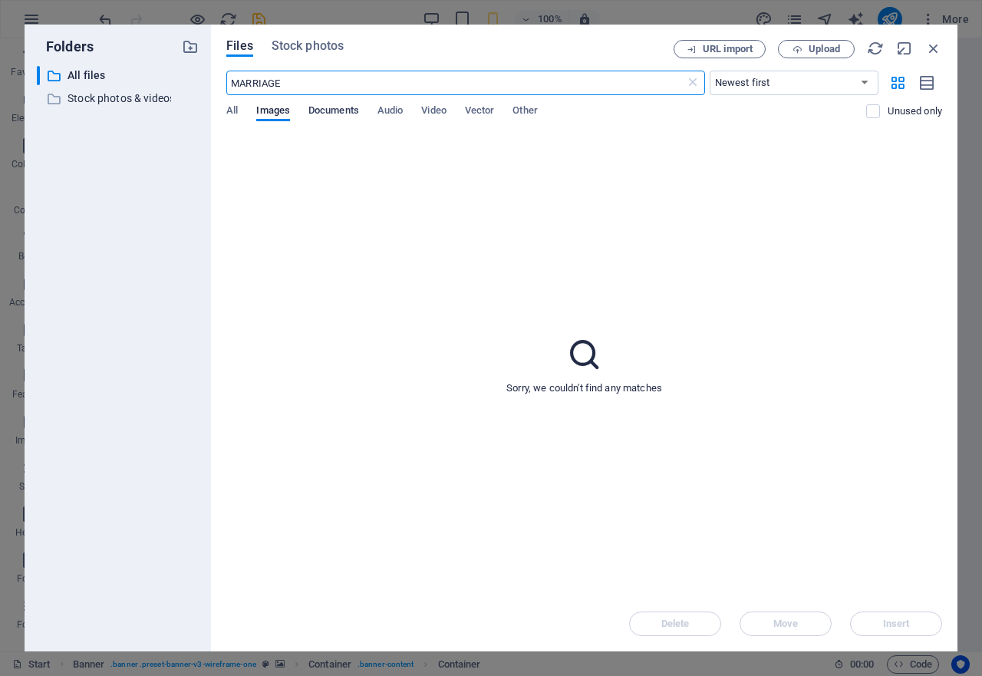
click at [323, 110] on span "Documents" at bounding box center [333, 111] width 51 height 21
click at [283, 113] on span "Images" at bounding box center [273, 111] width 34 height 21
click at [807, 48] on span "Upload" at bounding box center [816, 49] width 63 height 10
click at [85, 101] on p "Stock photos & videos" at bounding box center [119, 99] width 103 height 18
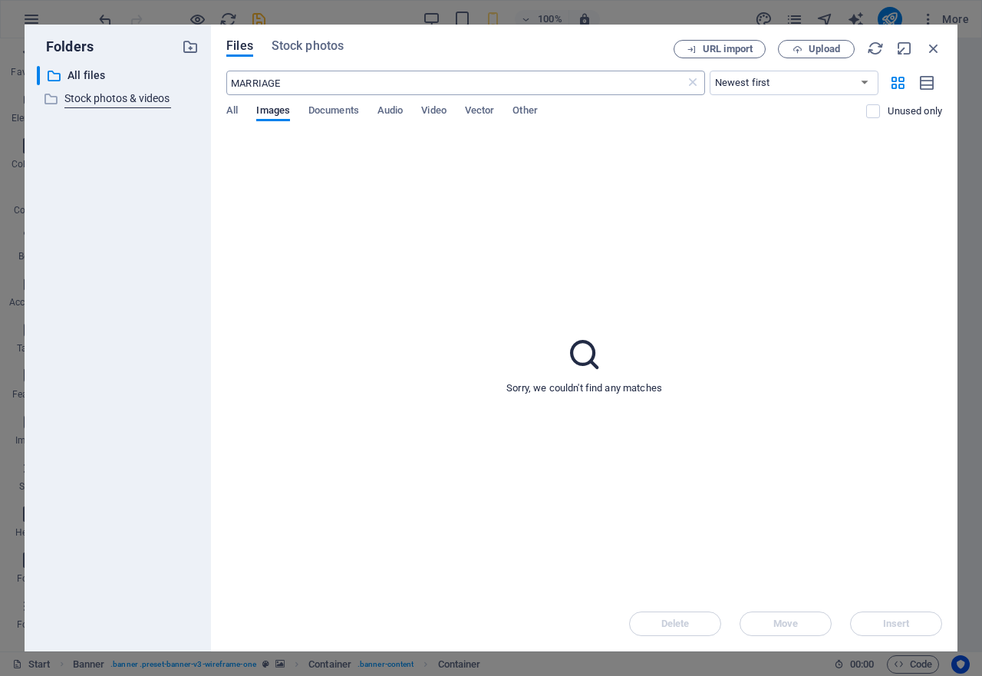
click at [336, 90] on input "MARRIAGE" at bounding box center [455, 83] width 458 height 25
click at [268, 116] on span "Images" at bounding box center [273, 111] width 34 height 21
click at [299, 51] on span "Stock photos" at bounding box center [308, 46] width 72 height 18
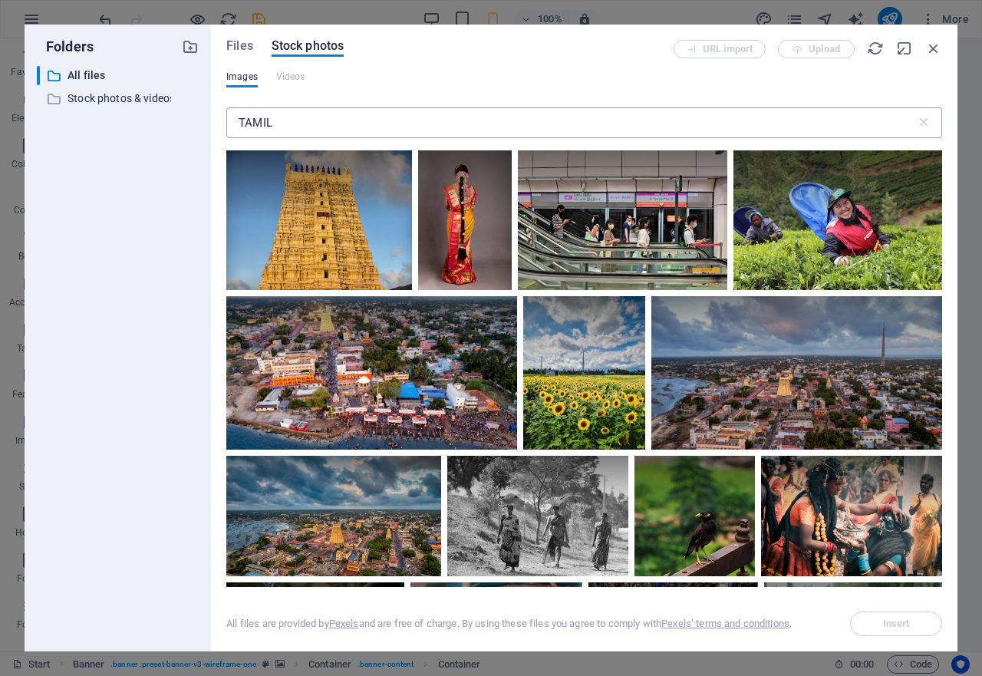
click at [354, 120] on input "TAMIL" at bounding box center [571, 122] width 690 height 31
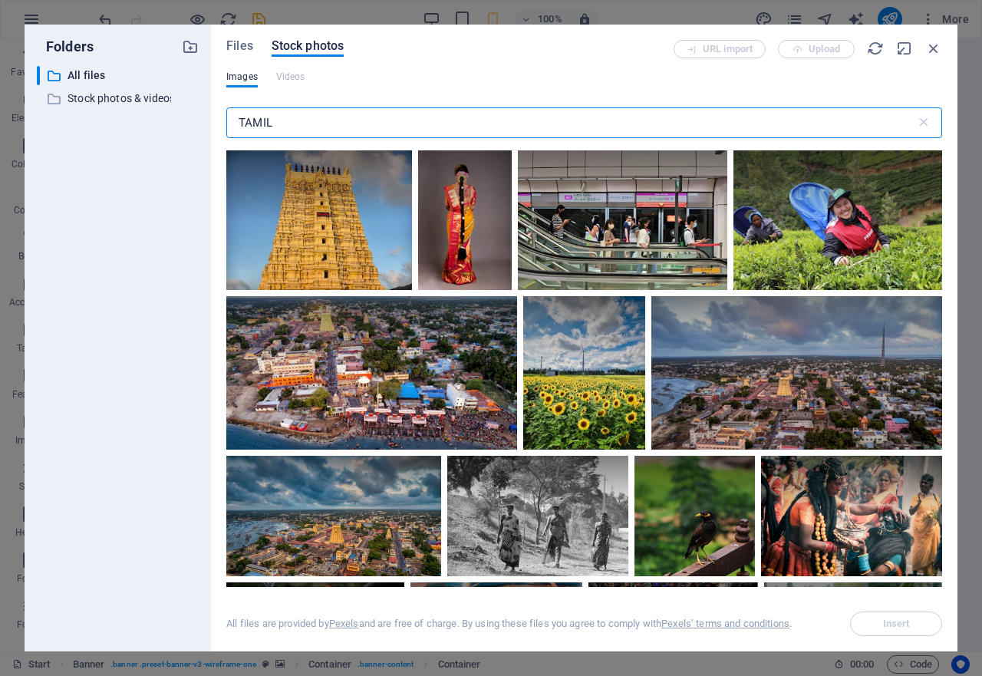
click at [354, 120] on input "TAMIL" at bounding box center [571, 122] width 690 height 31
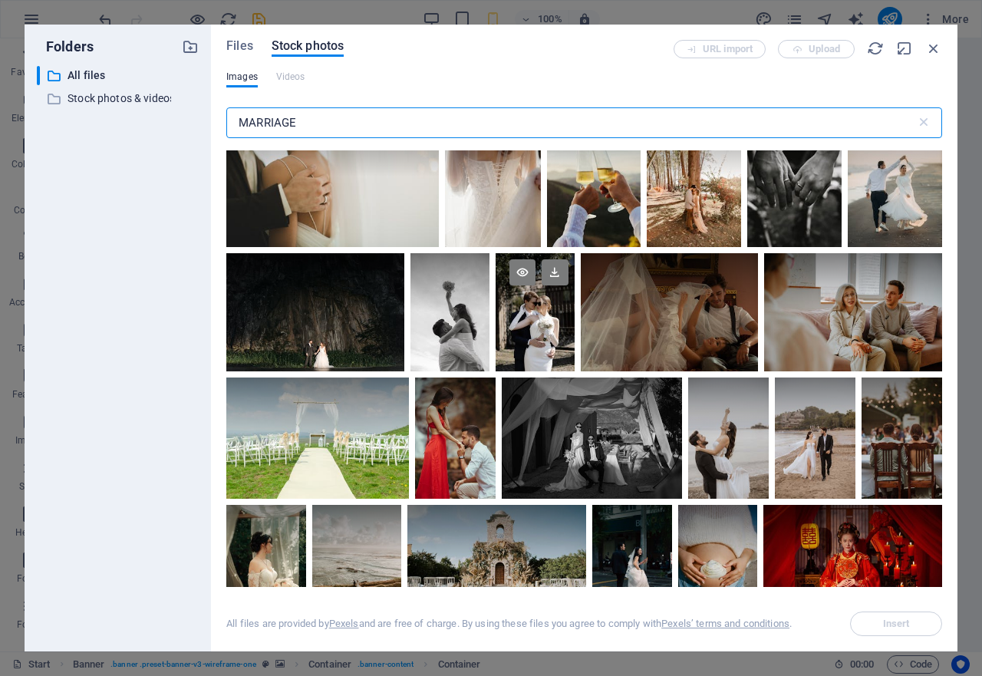
scroll to position [9819, 0]
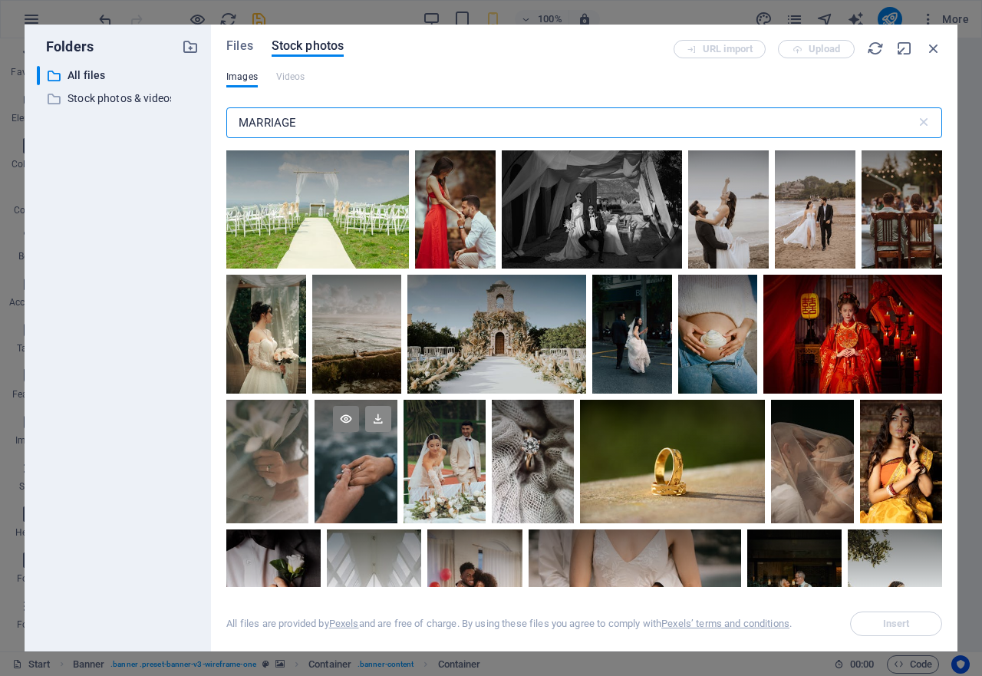
type input "MARRIAGE"
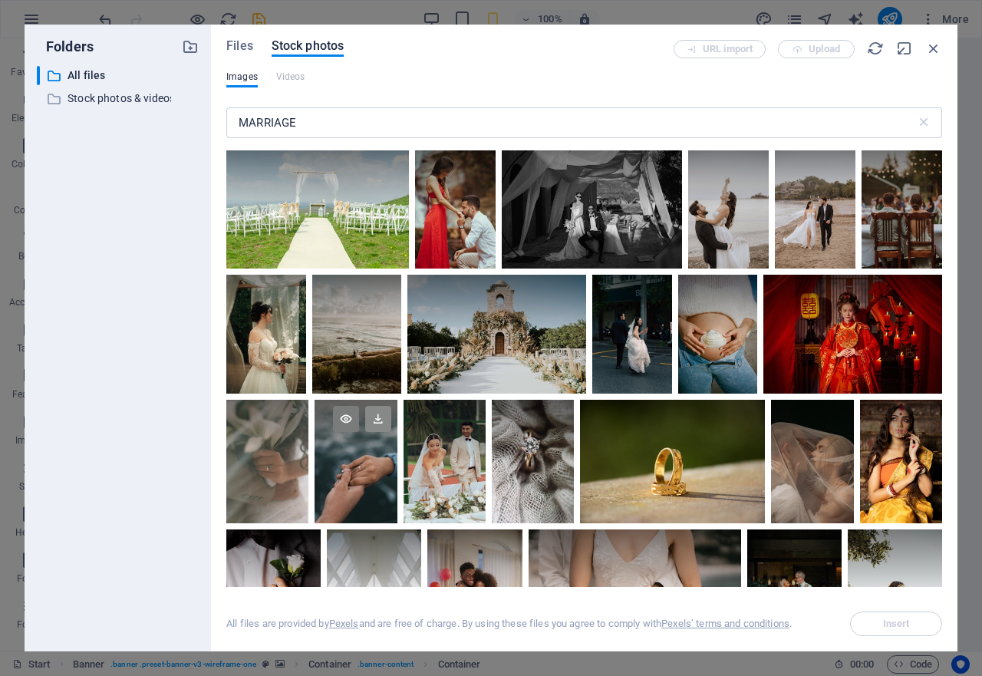
click at [374, 414] on icon at bounding box center [378, 419] width 26 height 26
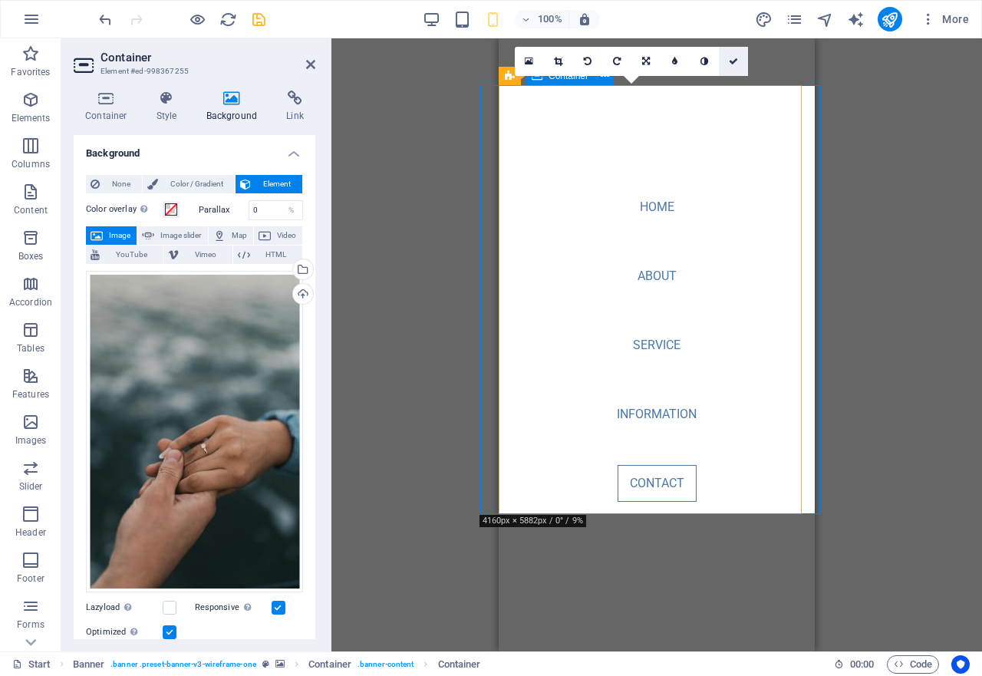
click at [733, 66] on link at bounding box center [733, 61] width 29 height 29
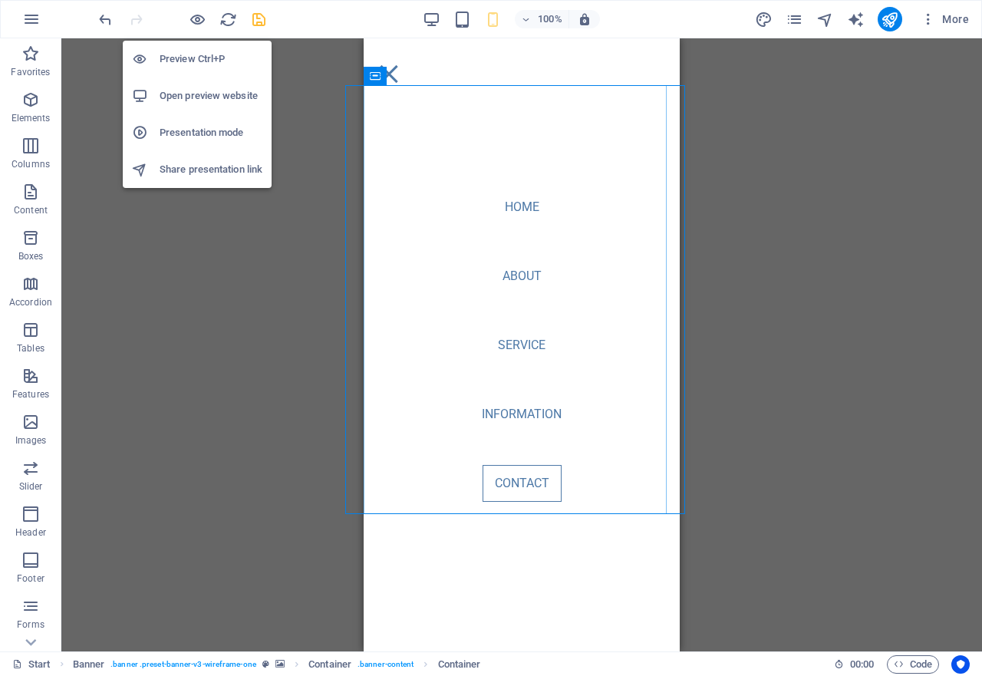
click at [194, 91] on h6 "Open preview website" at bounding box center [211, 96] width 103 height 18
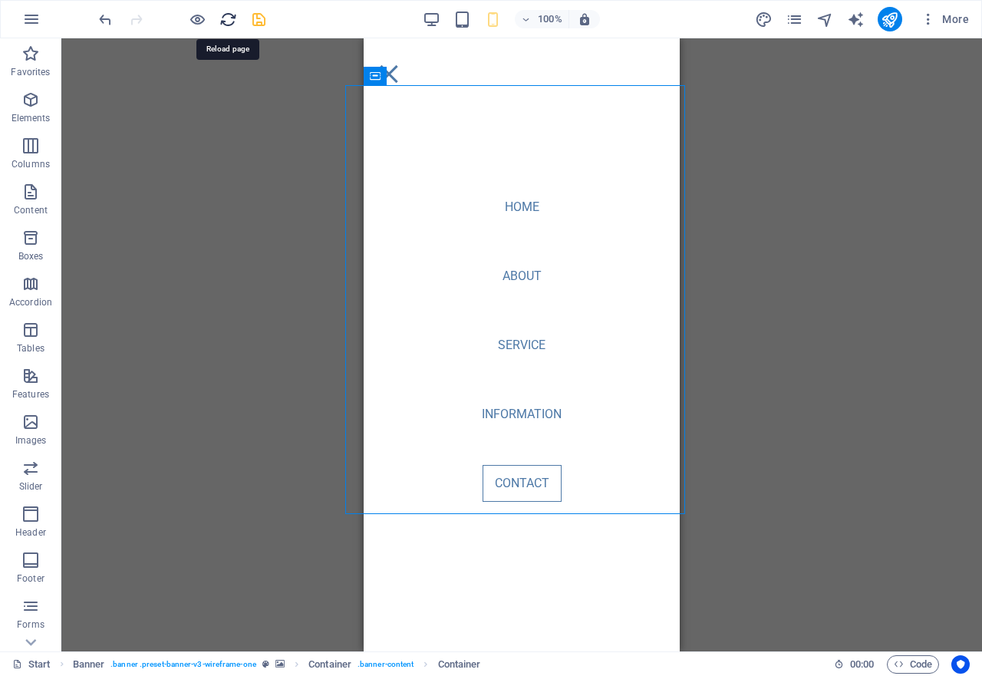
click at [223, 21] on icon "reload" at bounding box center [228, 20] width 18 height 18
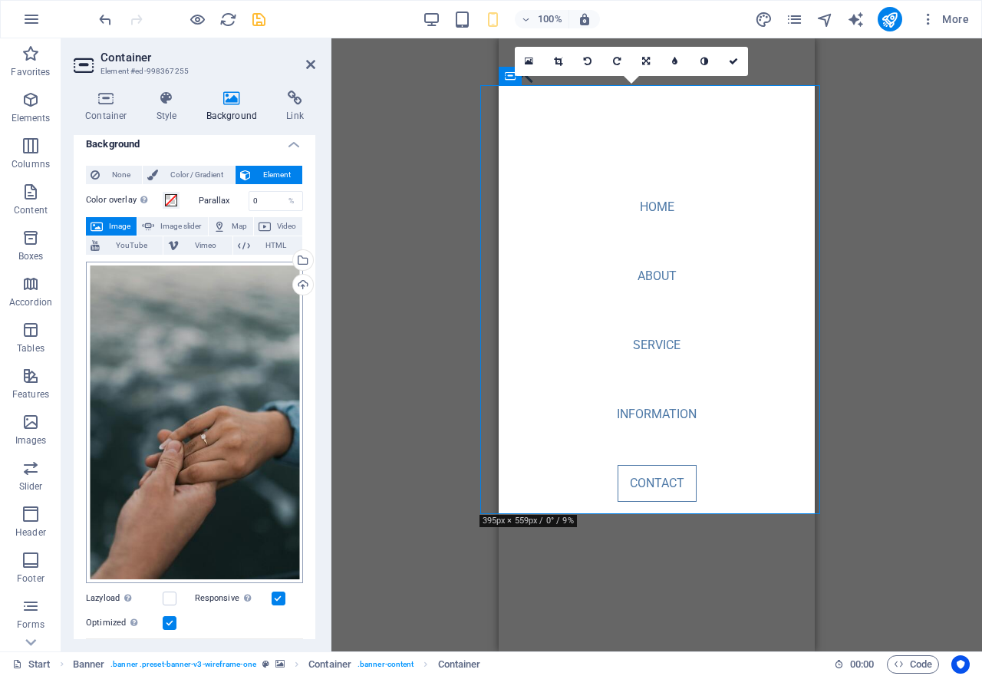
scroll to position [0, 0]
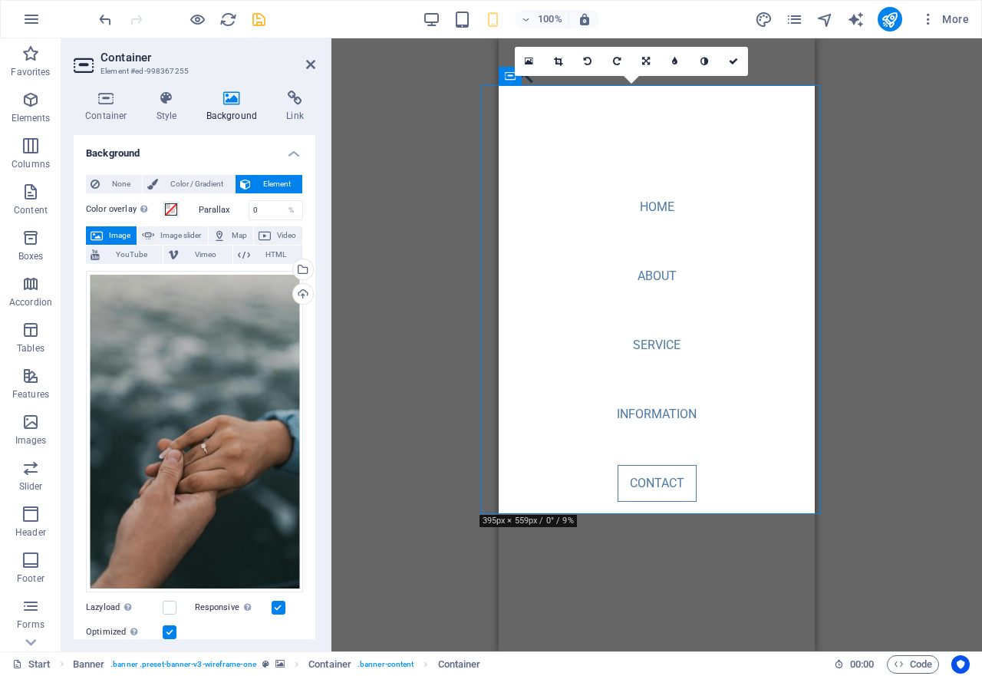
click at [239, 106] on h4 "Background" at bounding box center [235, 107] width 81 height 32
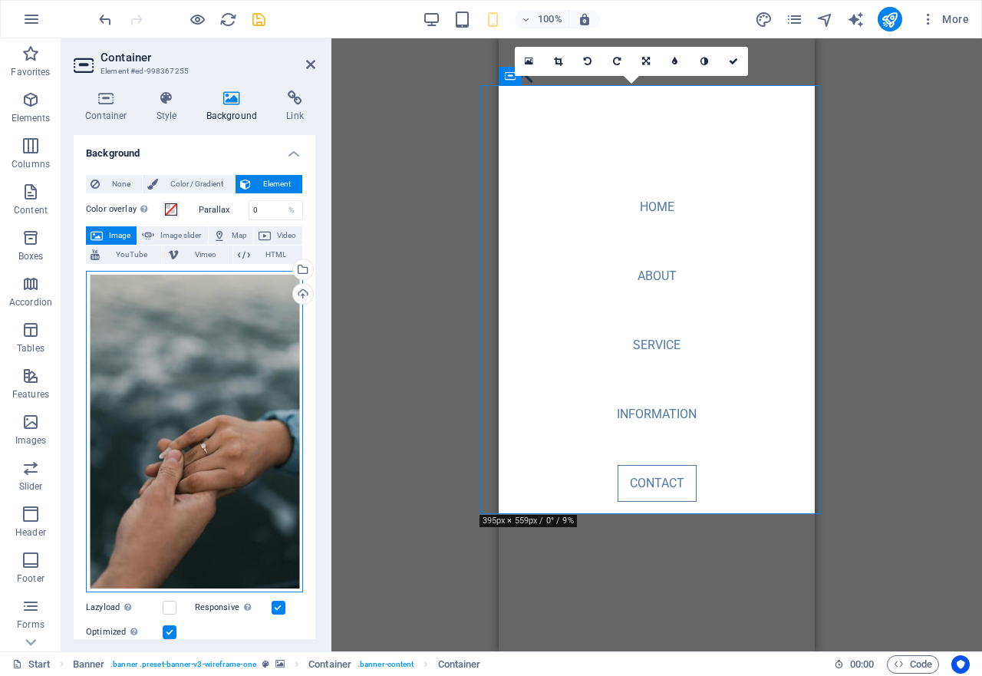
click at [216, 376] on div "Drag files here, click to choose files or select files from Files or our free s…" at bounding box center [194, 432] width 217 height 322
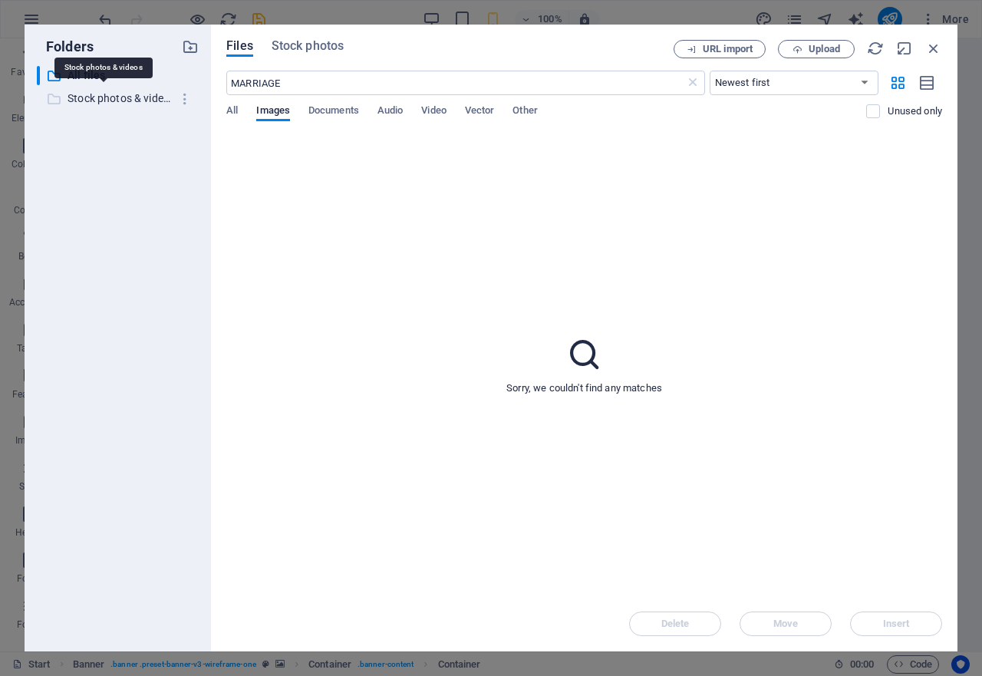
click at [119, 91] on p "Stock photos & videos" at bounding box center [119, 99] width 103 height 18
click at [77, 100] on p "Stock photos & videos" at bounding box center [119, 99] width 103 height 18
click at [265, 116] on span "Images" at bounding box center [273, 111] width 34 height 21
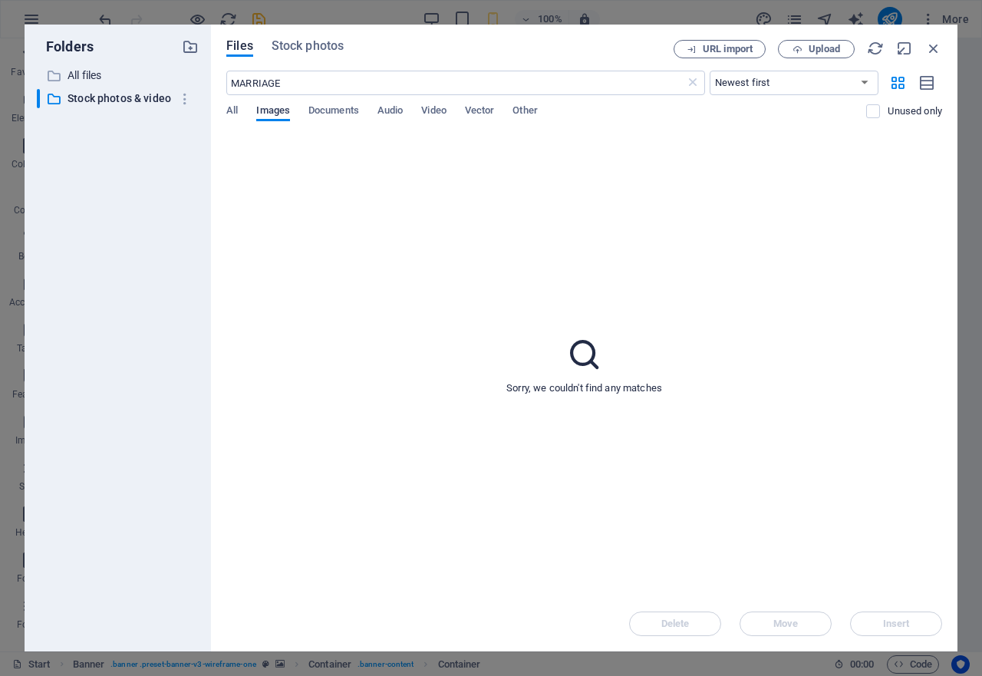
click at [265, 116] on span "Images" at bounding box center [273, 111] width 34 height 21
click at [129, 94] on p "Stock photos & videos" at bounding box center [119, 99] width 103 height 18
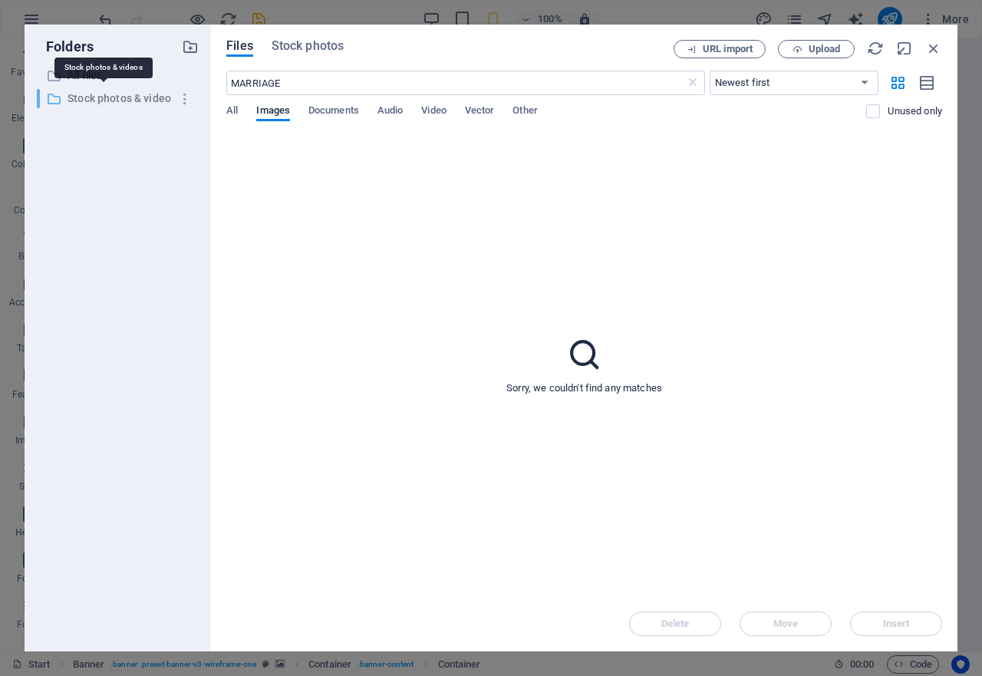
click at [129, 94] on p "Stock photos & videos" at bounding box center [119, 99] width 103 height 18
click at [103, 92] on input "Stock photos & videos" at bounding box center [126, 99] width 124 height 18
click at [271, 110] on span "Images" at bounding box center [273, 111] width 34 height 21
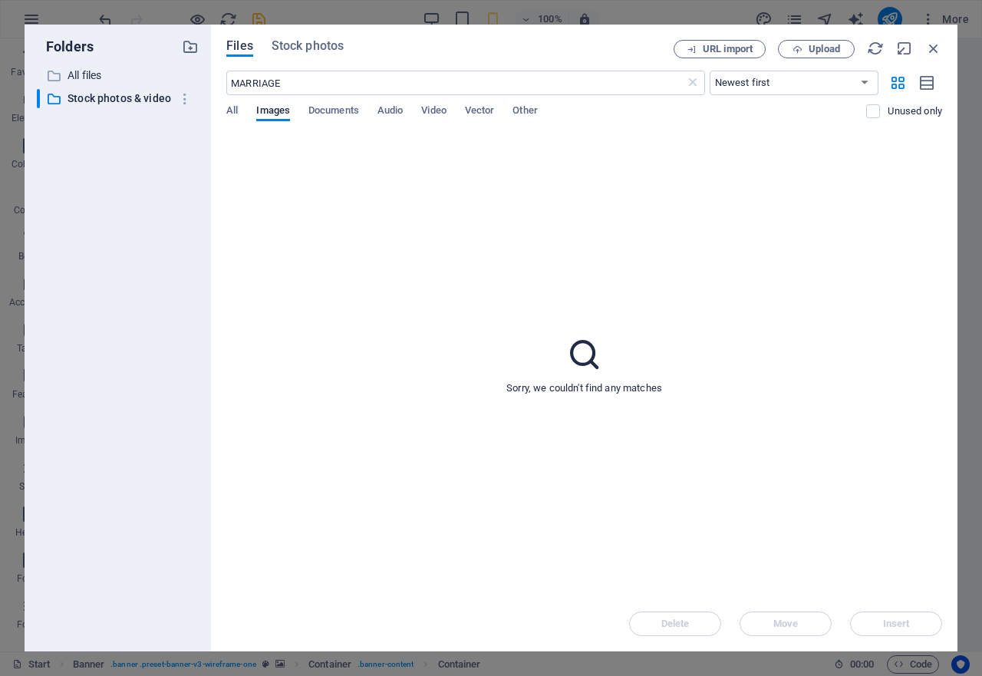
click at [231, 44] on span "Files" at bounding box center [239, 46] width 27 height 18
click at [274, 114] on span "Images" at bounding box center [273, 111] width 34 height 21
click at [295, 87] on input "MARRIAGE" at bounding box center [455, 83] width 458 height 25
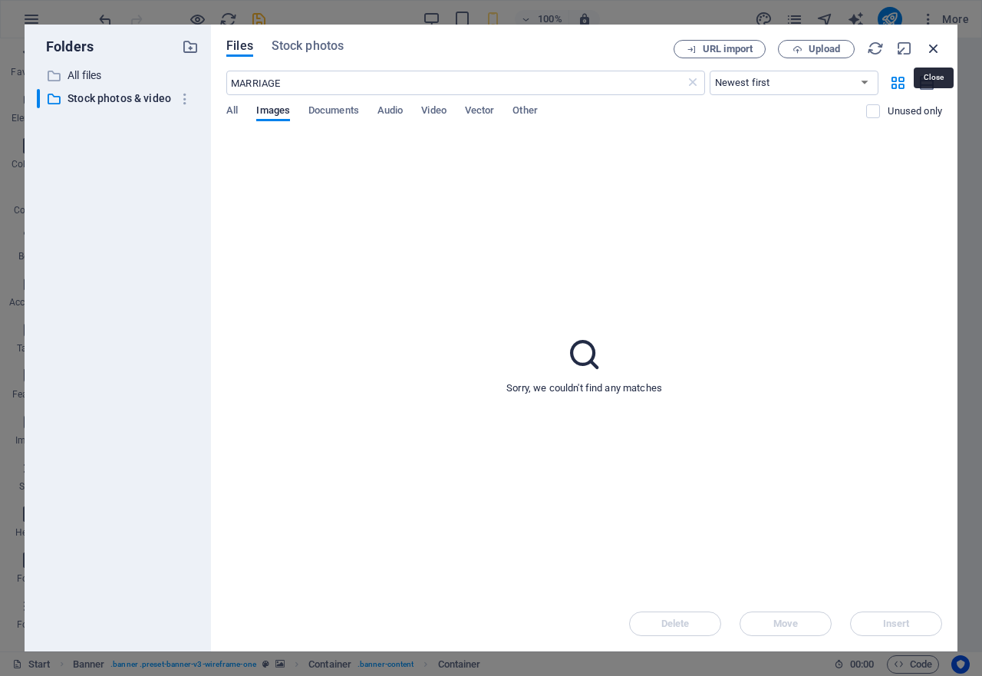
click at [934, 44] on icon "button" at bounding box center [933, 48] width 17 height 17
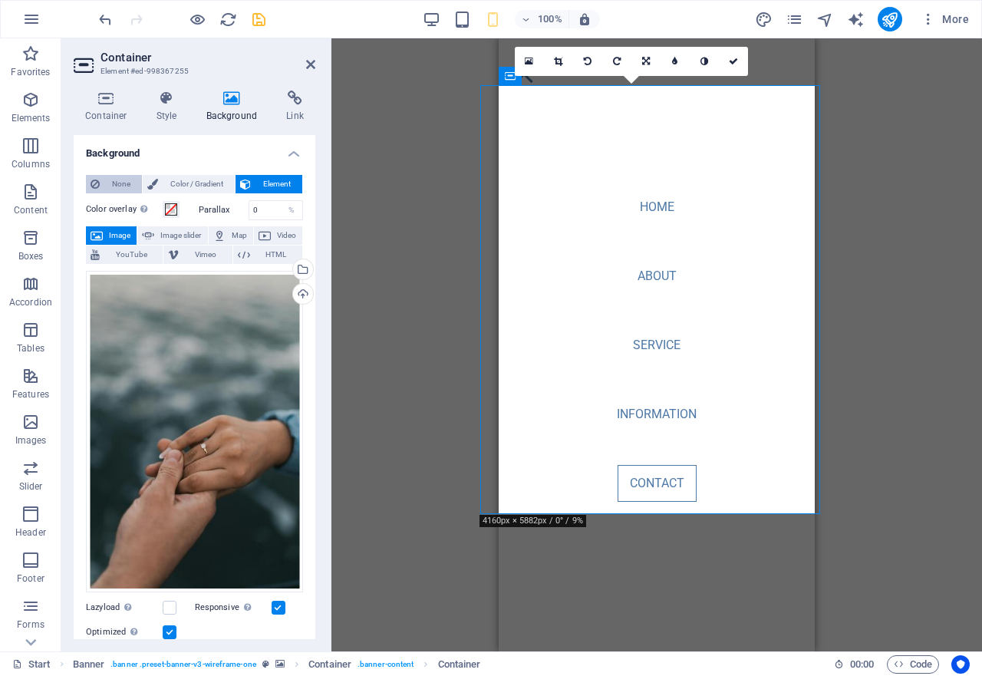
click at [124, 183] on span "None" at bounding box center [120, 184] width 33 height 18
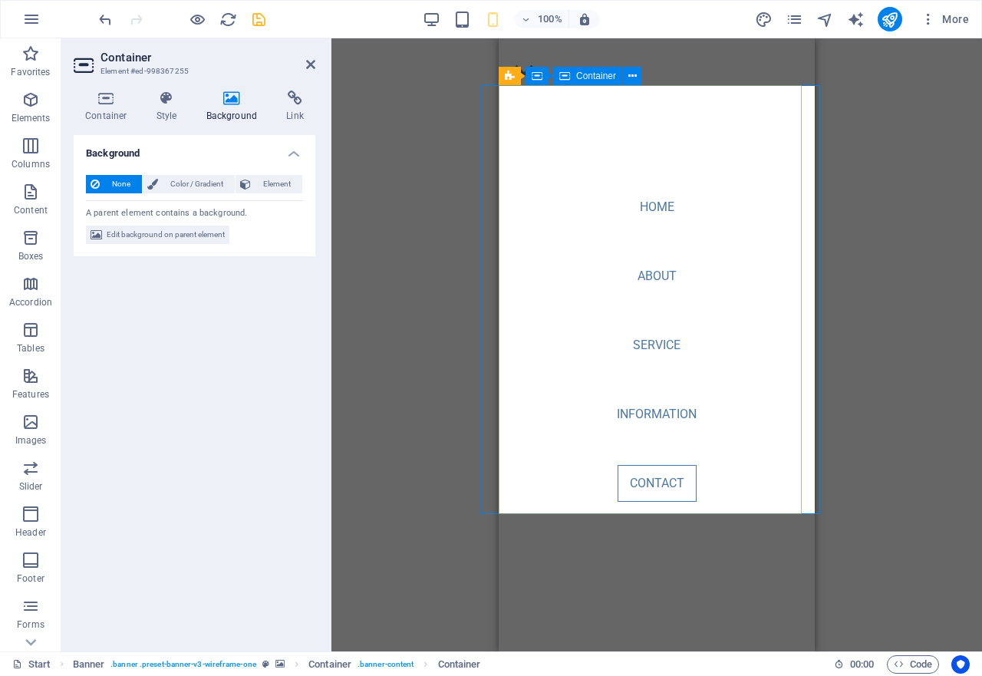
click at [595, 77] on span "Container" at bounding box center [596, 75] width 40 height 9
click at [605, 80] on icon at bounding box center [606, 76] width 12 height 16
select select "ms"
select select "s"
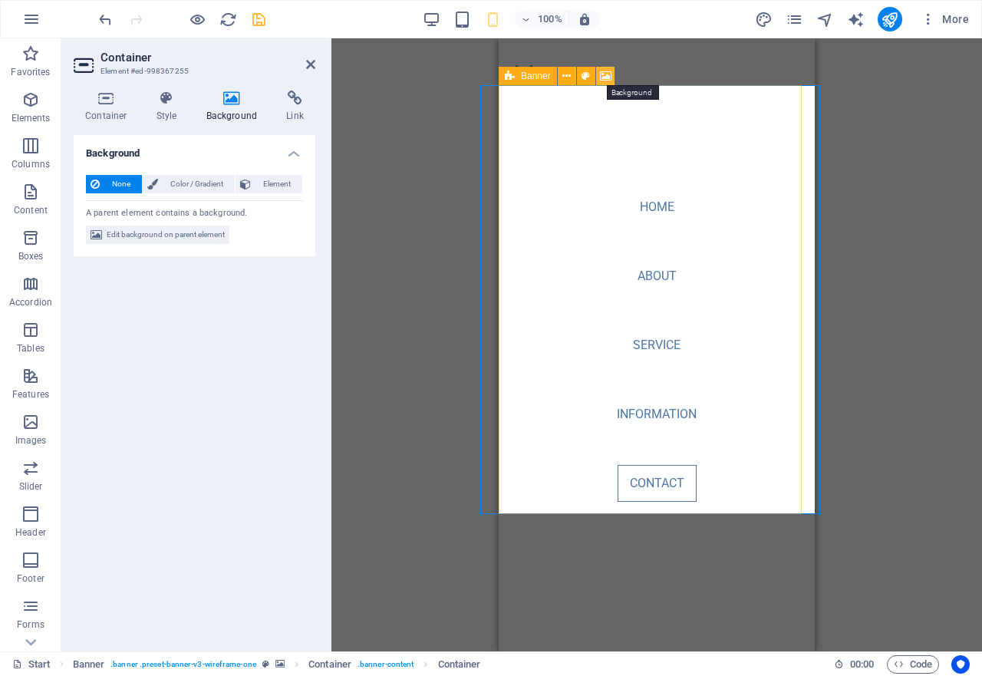
select select "progressive"
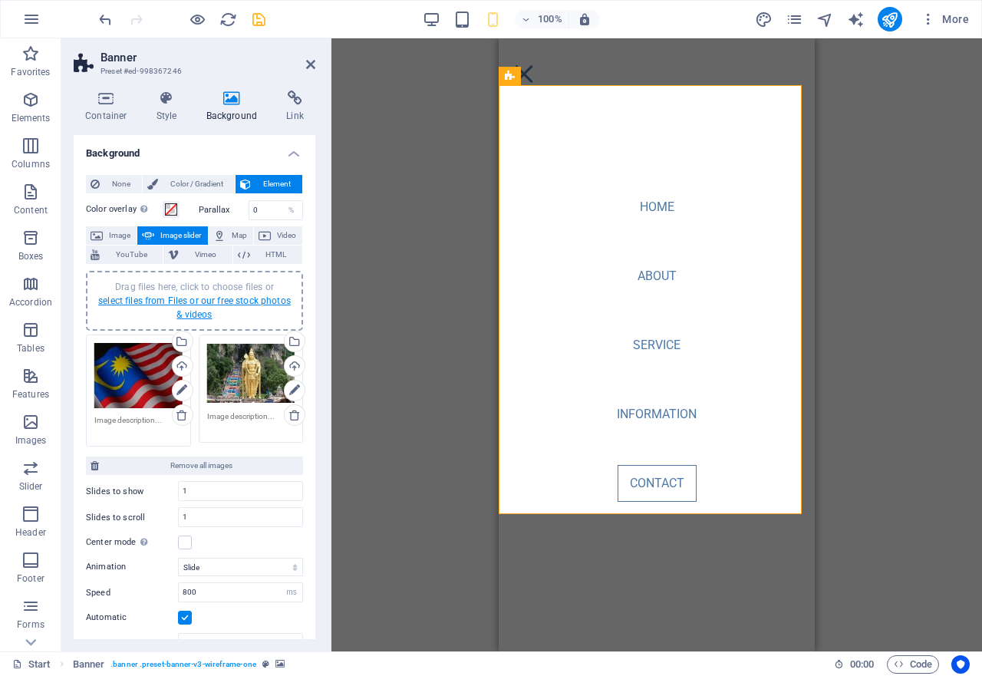
click at [203, 301] on link "select files from Files or our free stock photos & videos" at bounding box center [194, 307] width 193 height 25
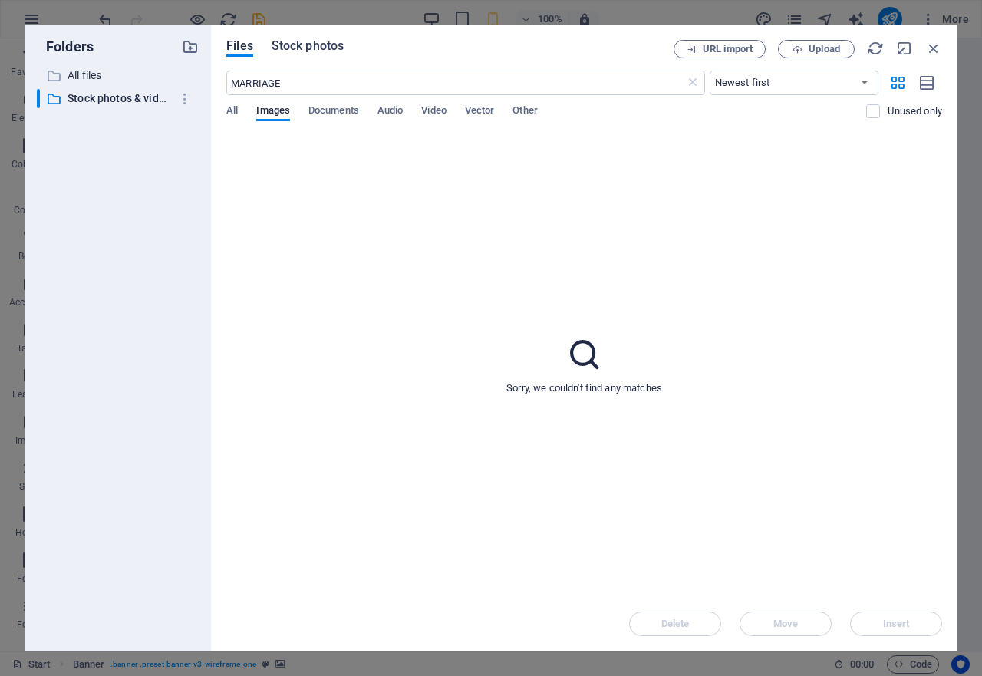
click at [295, 46] on span "Stock photos" at bounding box center [308, 46] width 72 height 18
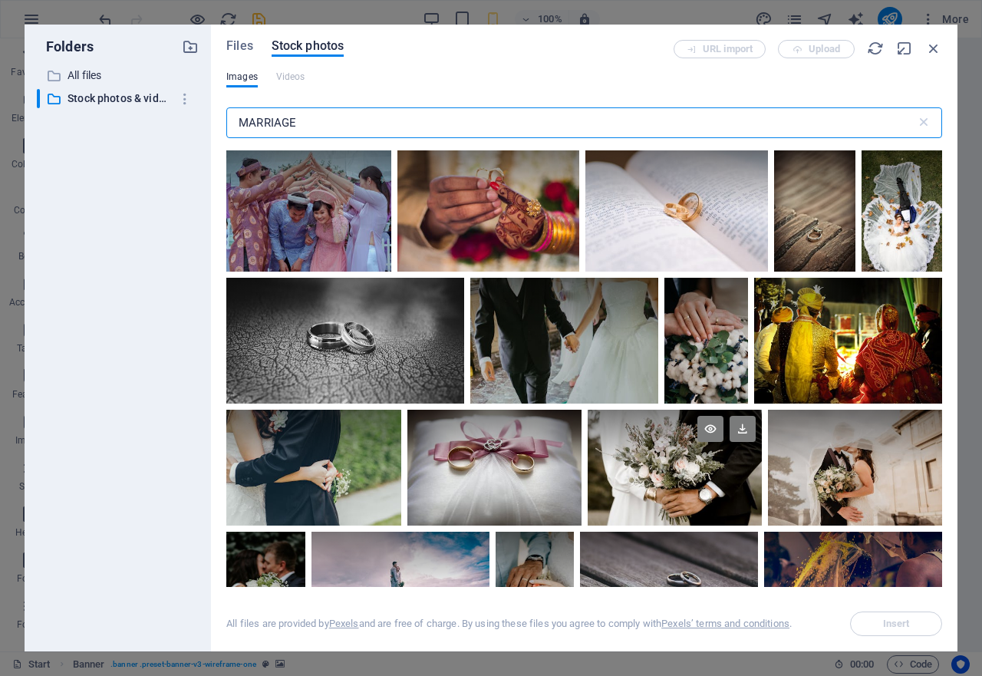
click at [672, 444] on div at bounding box center [675, 439] width 174 height 58
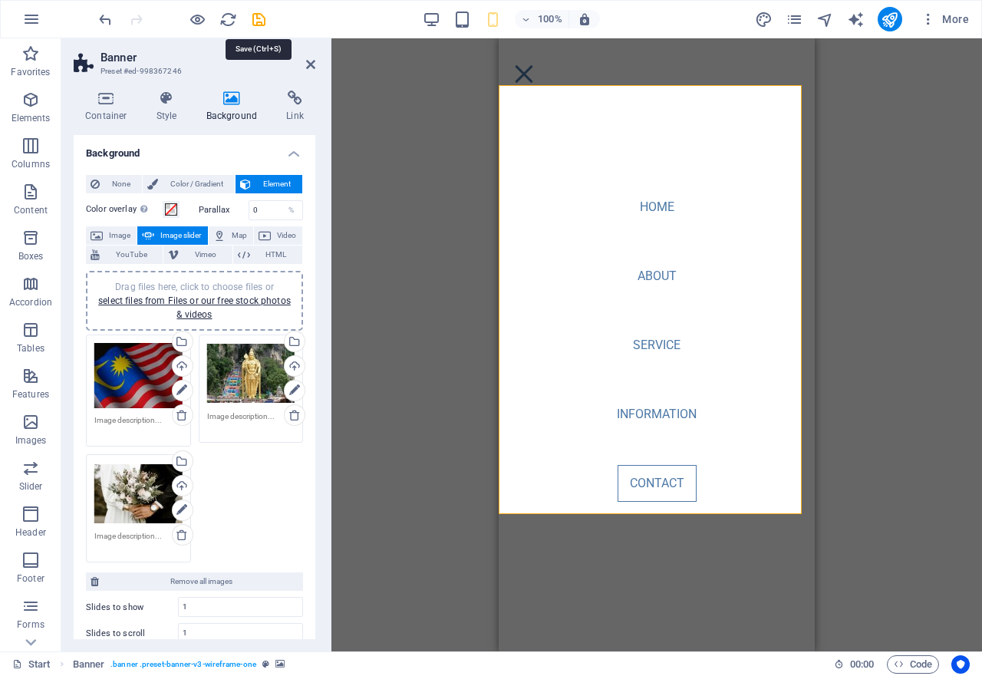
click at [255, 21] on icon "save" at bounding box center [259, 20] width 18 height 18
click at [255, 21] on div at bounding box center [182, 19] width 172 height 25
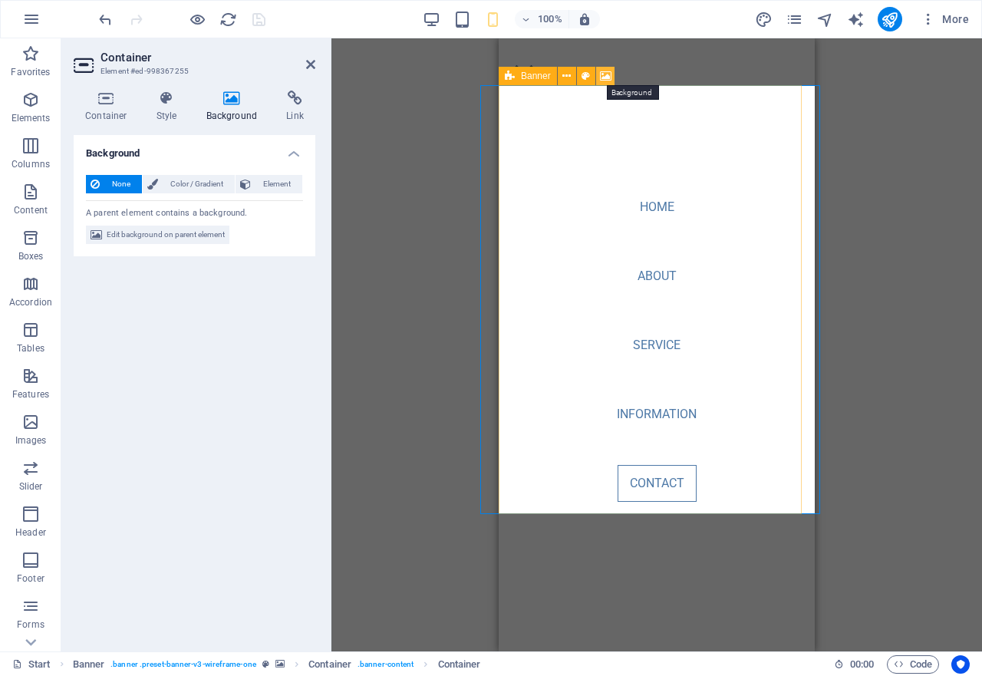
click at [603, 77] on icon at bounding box center [606, 76] width 12 height 16
select select "ms"
select select "s"
select select "progressive"
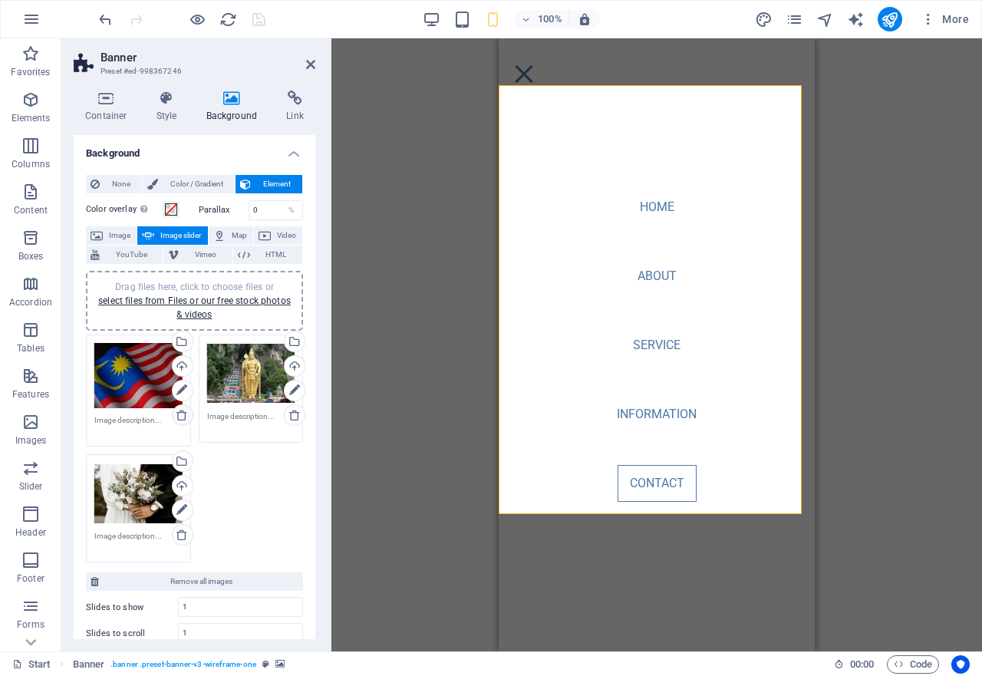
click at [182, 415] on icon at bounding box center [182, 415] width 12 height 12
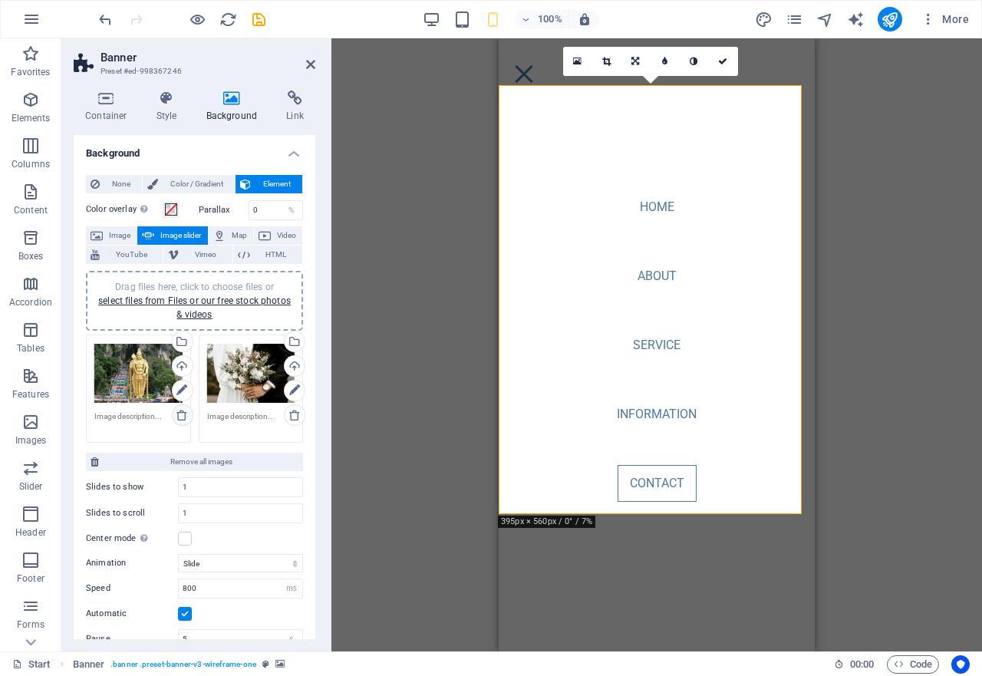
click at [182, 415] on icon at bounding box center [182, 415] width 12 height 12
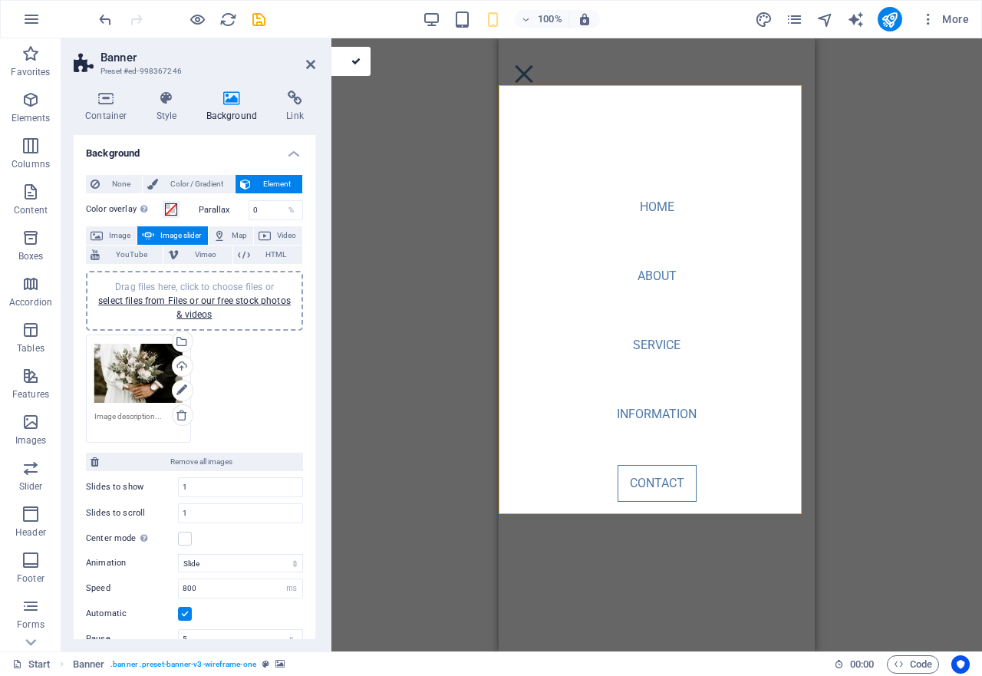
click at [140, 380] on div "Drag files here, click to choose files or select files from Files or our free s…" at bounding box center [138, 373] width 88 height 61
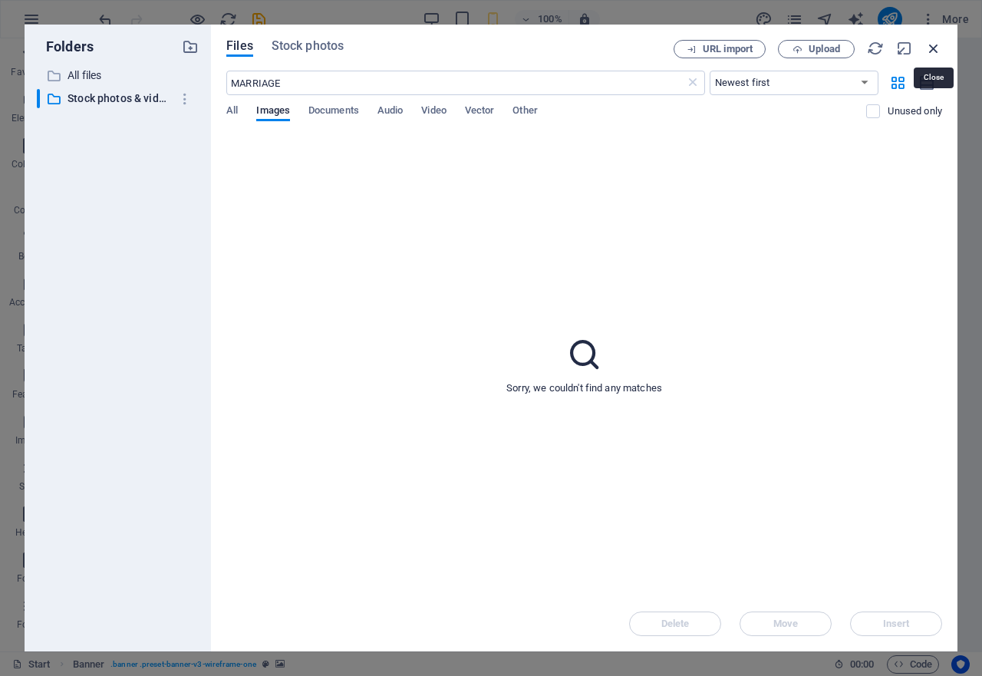
click at [936, 52] on icon "button" at bounding box center [933, 48] width 17 height 17
click at [606, 52] on div "Banner Container Container Banner Banner Container Container Spacer Menu Bar HT…" at bounding box center [468, 344] width 275 height 613
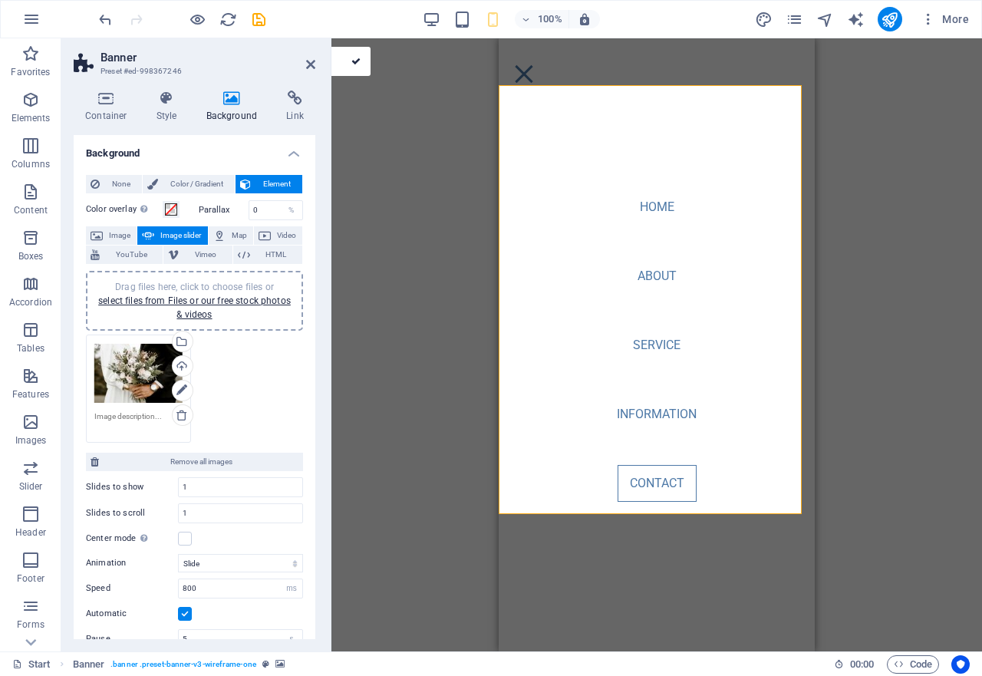
click at [226, 106] on h4 "Background" at bounding box center [235, 107] width 81 height 32
click at [133, 380] on div "Drag files here, click to choose files or select files from Files or our free s…" at bounding box center [138, 373] width 88 height 61
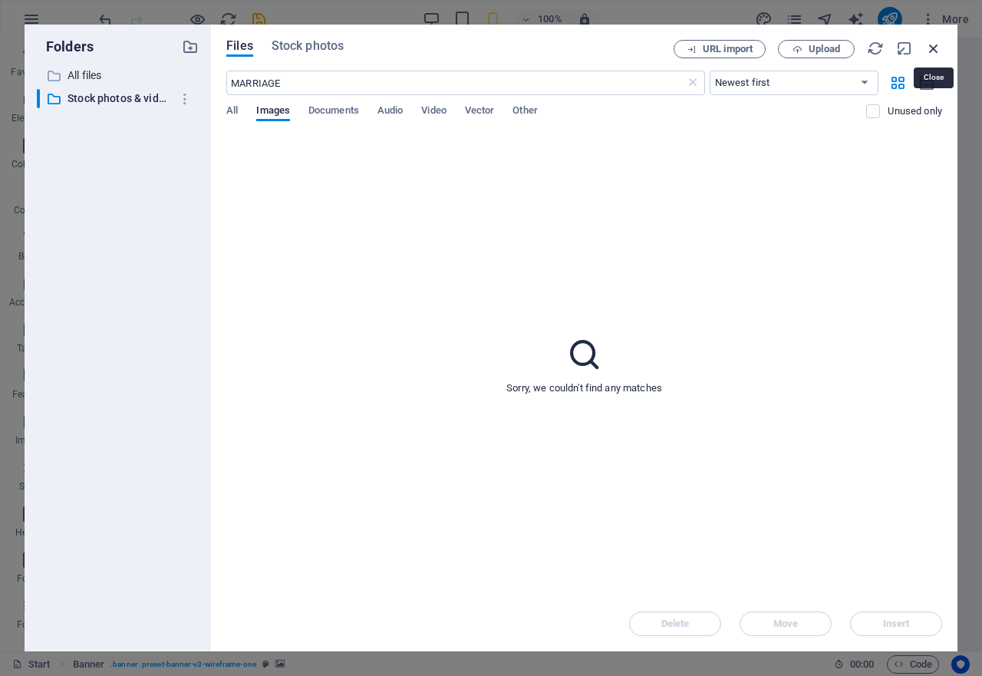
click at [940, 46] on icon "button" at bounding box center [933, 48] width 17 height 17
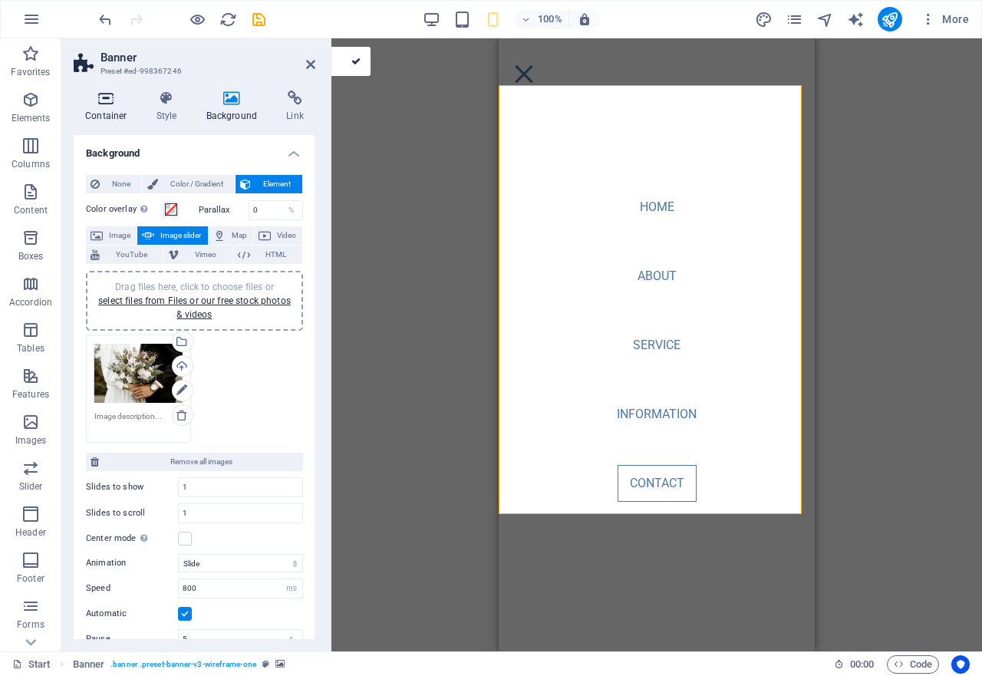
click at [107, 105] on icon at bounding box center [106, 98] width 65 height 15
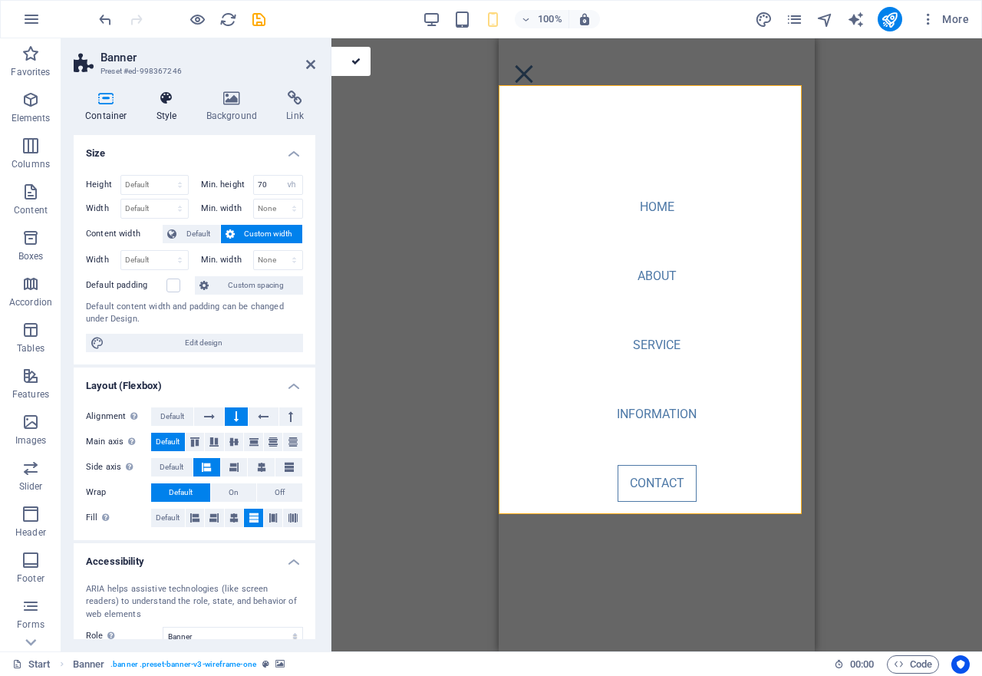
click at [169, 100] on icon at bounding box center [167, 98] width 44 height 15
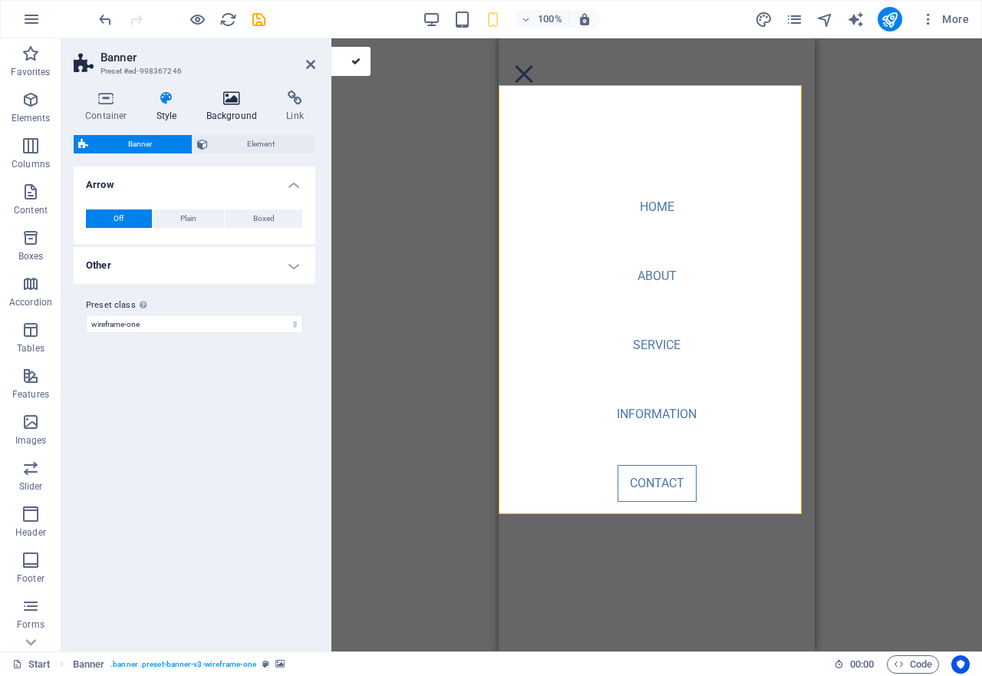
click at [236, 94] on icon at bounding box center [232, 98] width 74 height 15
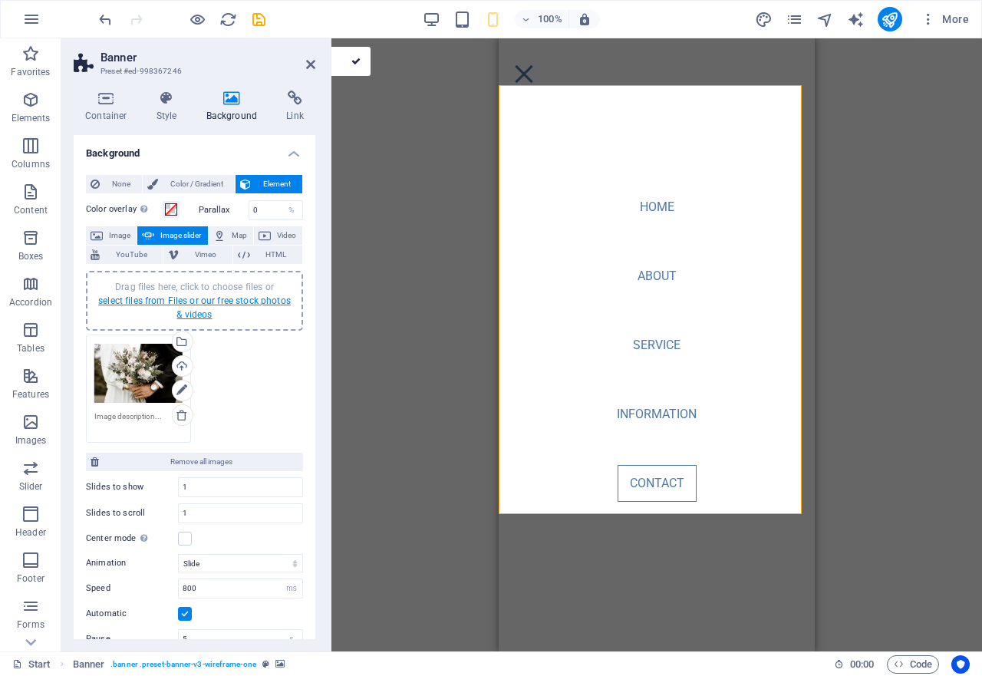
click at [175, 305] on link "select files from Files or our free stock photos & videos" at bounding box center [194, 307] width 193 height 25
click at [175, 305] on body "[DOMAIN_NAME] Start Favorites Elements Columns Content Boxes Accordion Tables F…" at bounding box center [491, 338] width 982 height 676
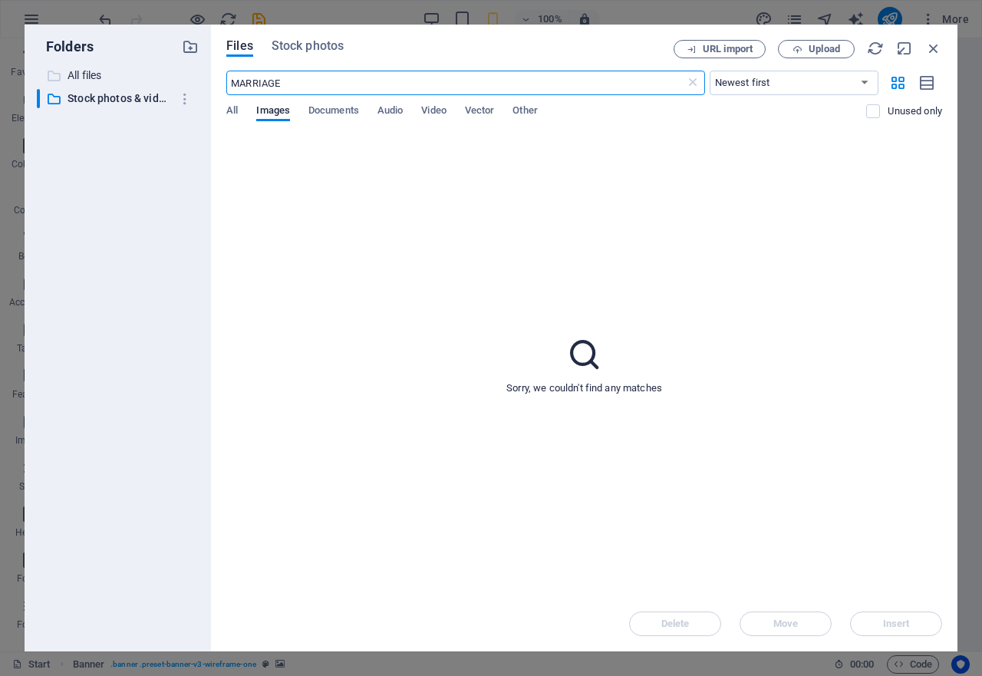
click at [81, 74] on p "All files" at bounding box center [119, 76] width 103 height 18
click at [78, 99] on p "Stock photos & videos" at bounding box center [119, 99] width 103 height 18
click at [304, 82] on input "MARRIAGE" at bounding box center [455, 83] width 458 height 25
click at [308, 48] on span "Stock photos" at bounding box center [308, 46] width 72 height 18
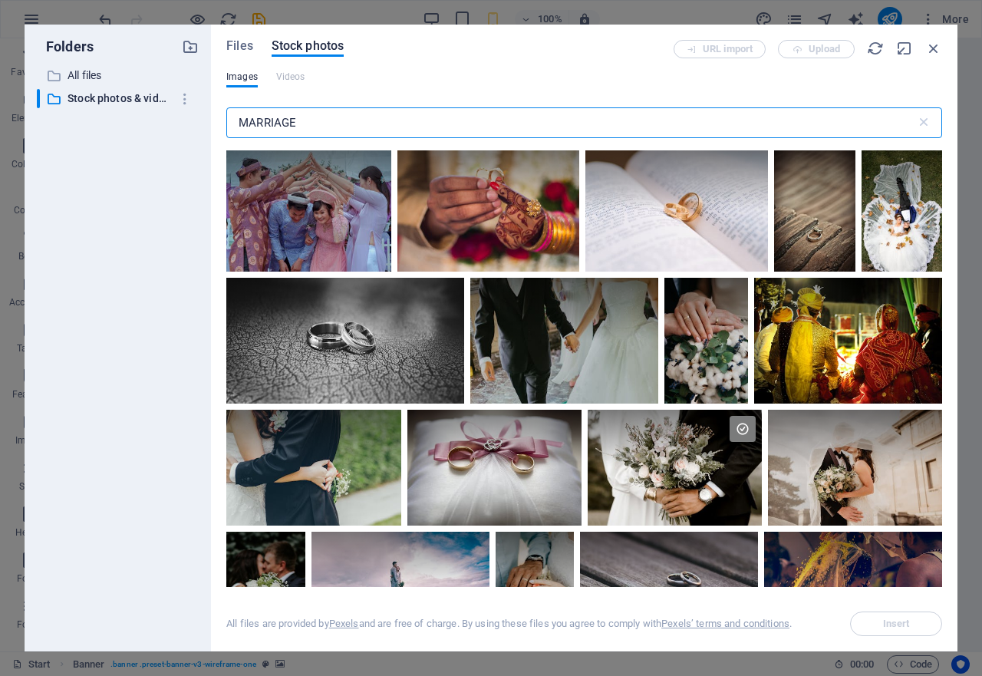
drag, startPoint x: 305, startPoint y: 120, endPoint x: 0, endPoint y: 120, distance: 305.3
click at [0, 120] on div "Folders ​ All files All files ​ Stock photos & videos Stock photos & videos Fil…" at bounding box center [491, 338] width 982 height 676
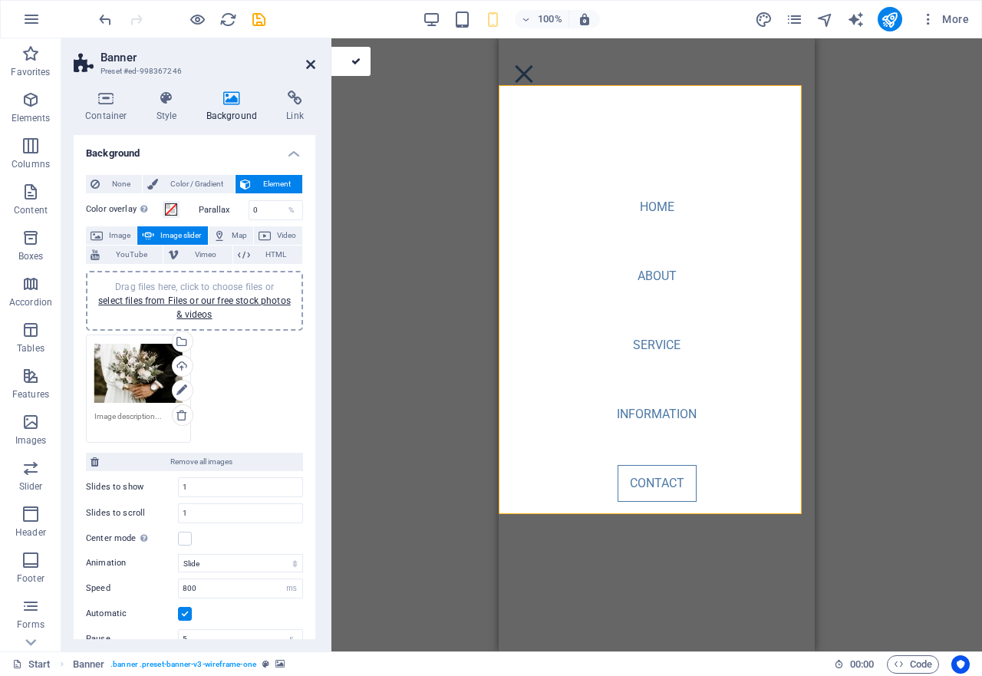
click at [311, 65] on icon at bounding box center [310, 64] width 9 height 12
click at [331, 65] on div "Banner Container Container Banner Banner Container Container Spacer Menu Bar HT…" at bounding box center [656, 344] width 651 height 613
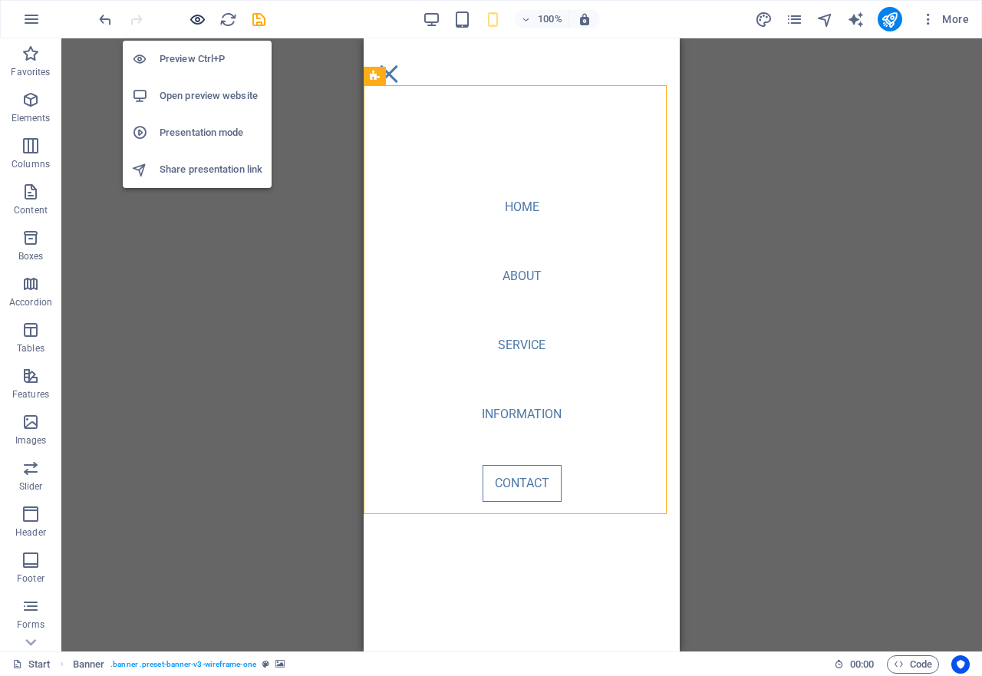
click at [200, 16] on icon "button" at bounding box center [198, 20] width 18 height 18
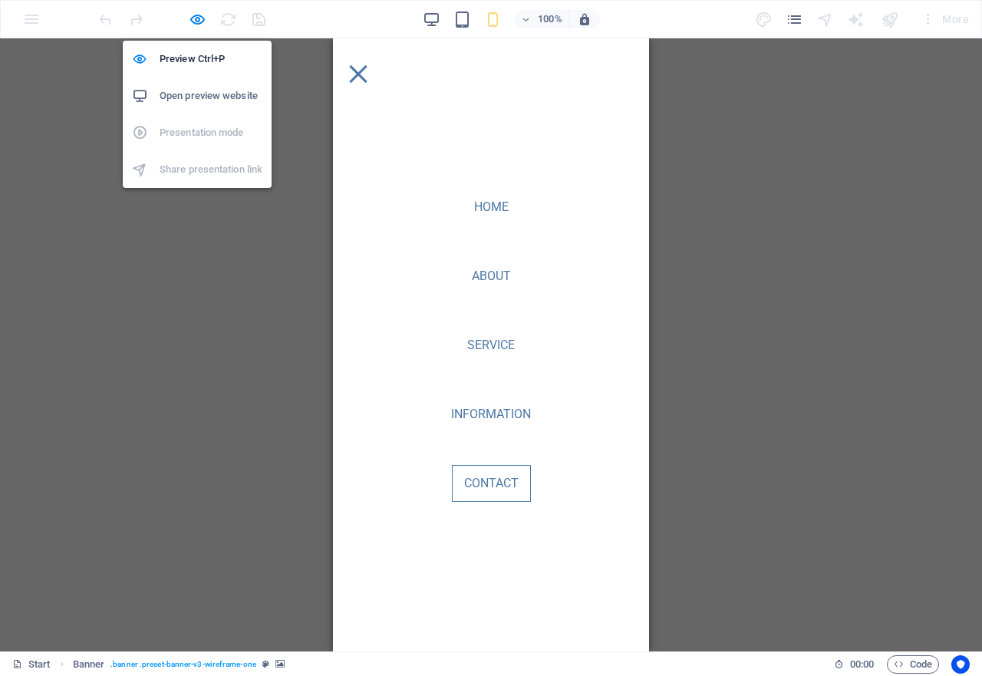
click at [200, 94] on h6 "Open preview website" at bounding box center [211, 96] width 103 height 18
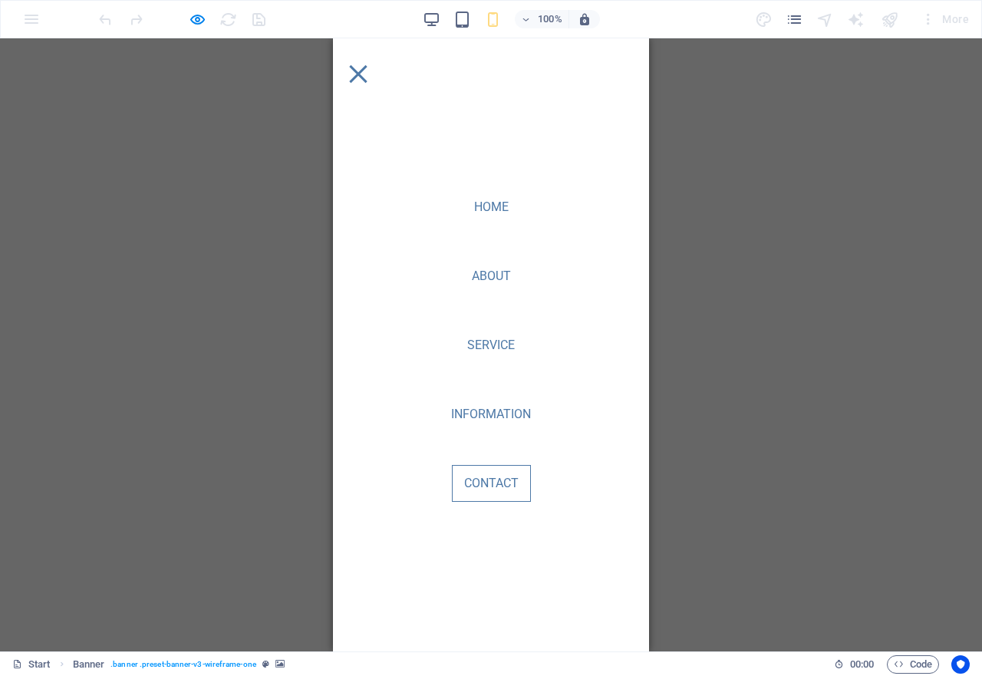
click at [294, 220] on div "Container Container Banner Banner Container Container Spacer Menu Bar HTML Menu…" at bounding box center [491, 344] width 982 height 613
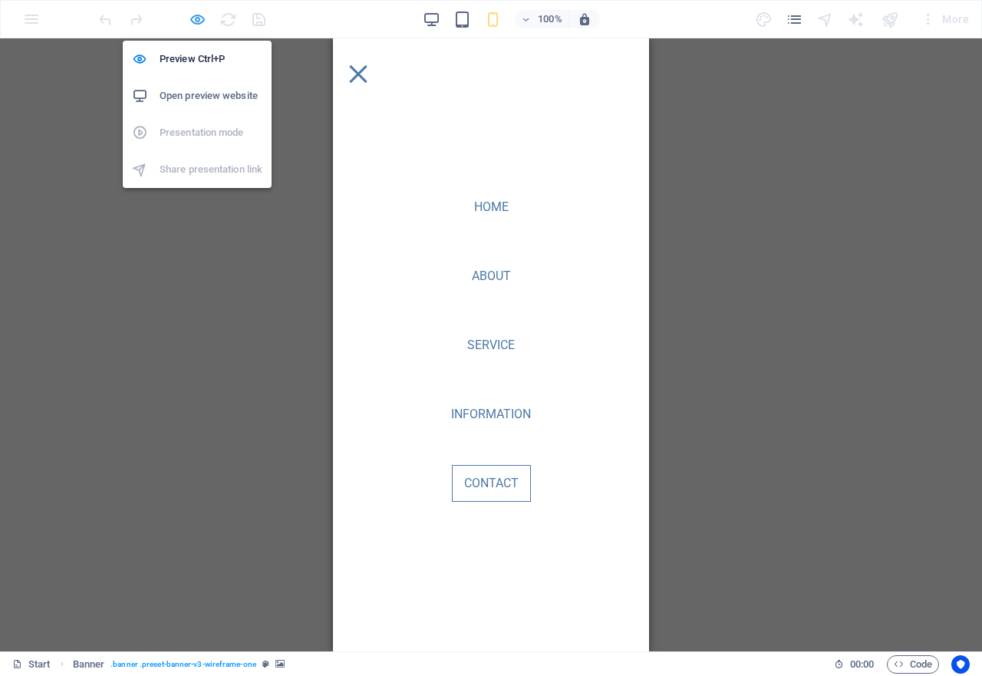
click at [199, 21] on icon "button" at bounding box center [198, 20] width 18 height 18
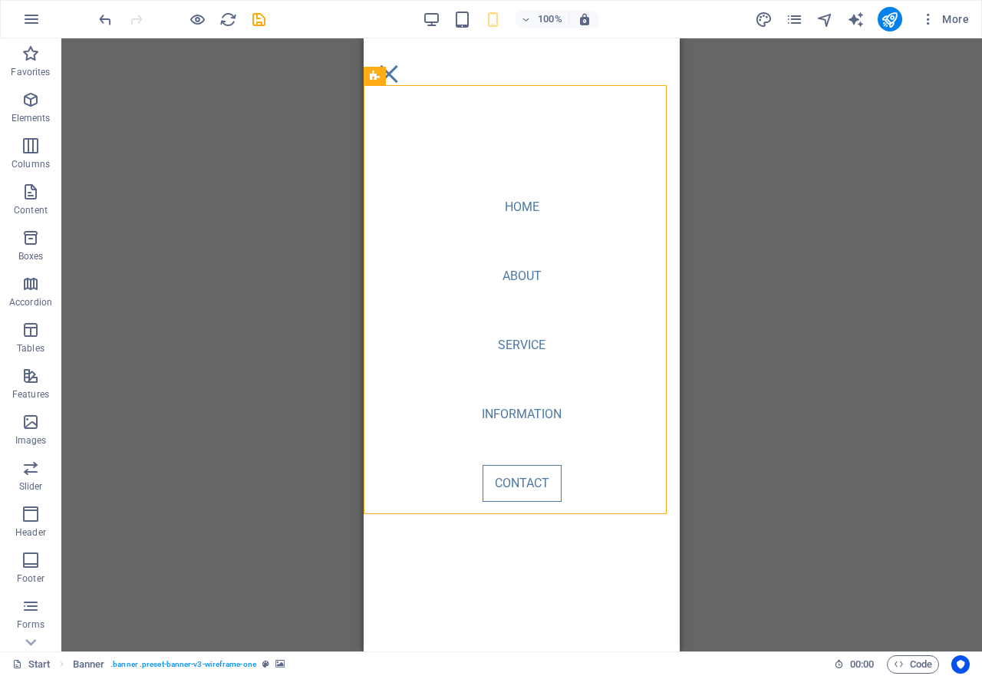
click at [290, 334] on div "Container Container Banner Banner Container Container Spacer Menu Bar HTML Menu…" at bounding box center [521, 344] width 921 height 613
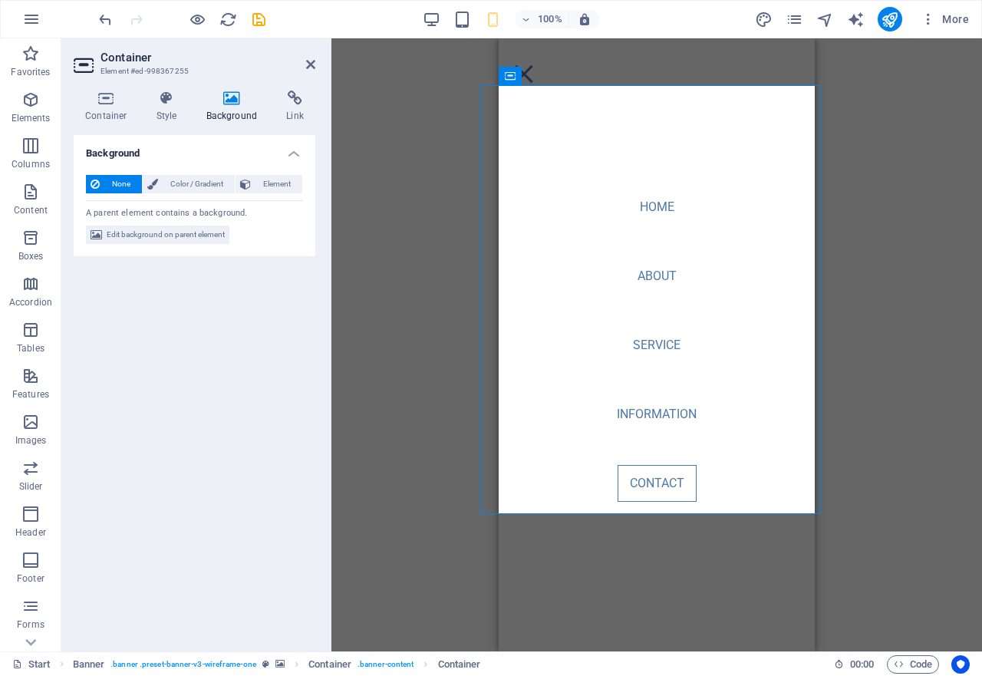
click at [222, 101] on icon at bounding box center [232, 98] width 74 height 15
click at [232, 99] on icon at bounding box center [232, 98] width 74 height 15
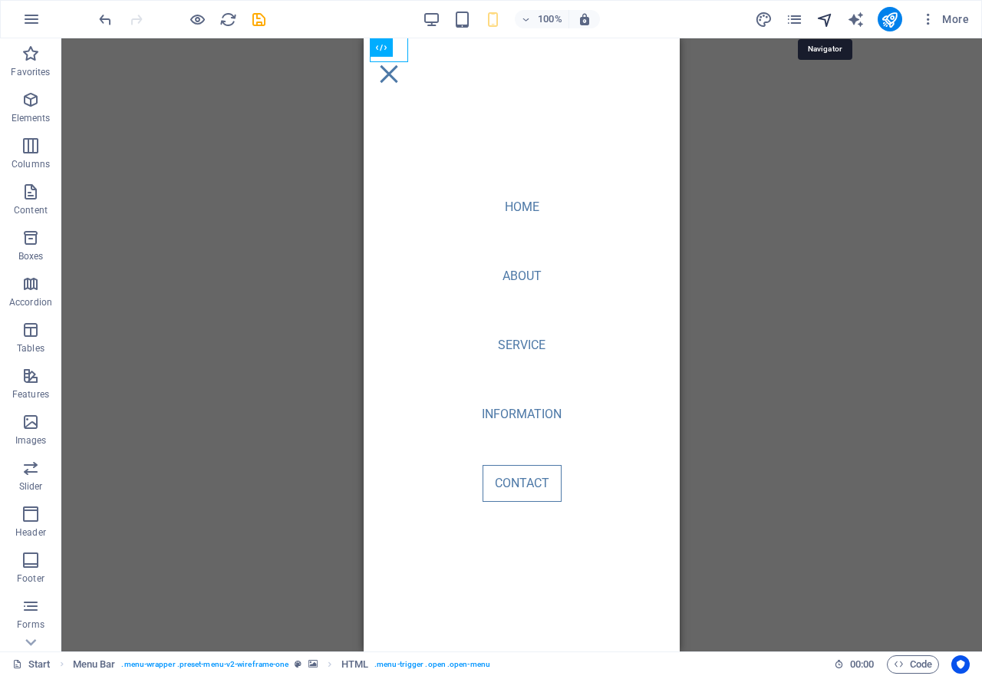
click at [828, 15] on icon "navigator" at bounding box center [825, 20] width 18 height 18
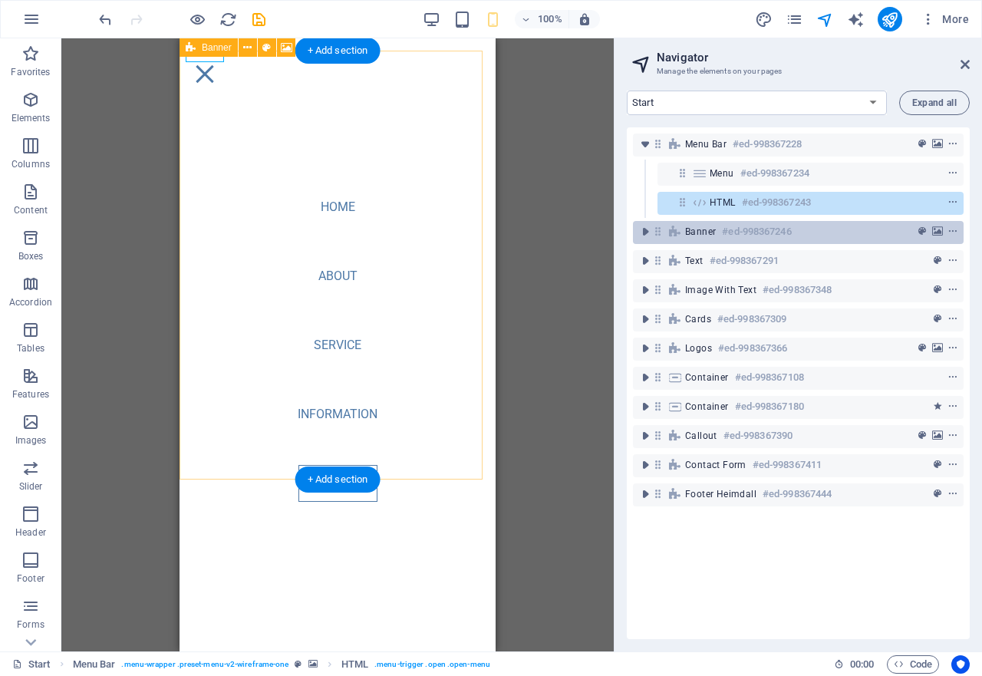
click at [770, 231] on h6 "#ed-998367246" at bounding box center [756, 231] width 69 height 18
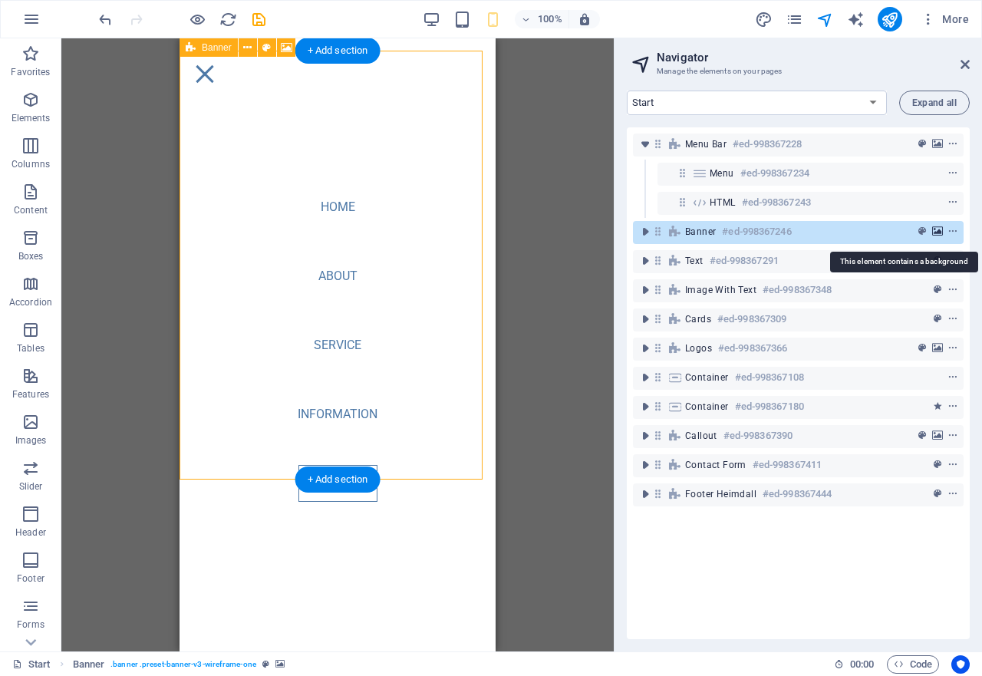
click at [940, 231] on icon "background" at bounding box center [937, 231] width 11 height 11
select select "ms"
select select "s"
select select "progressive"
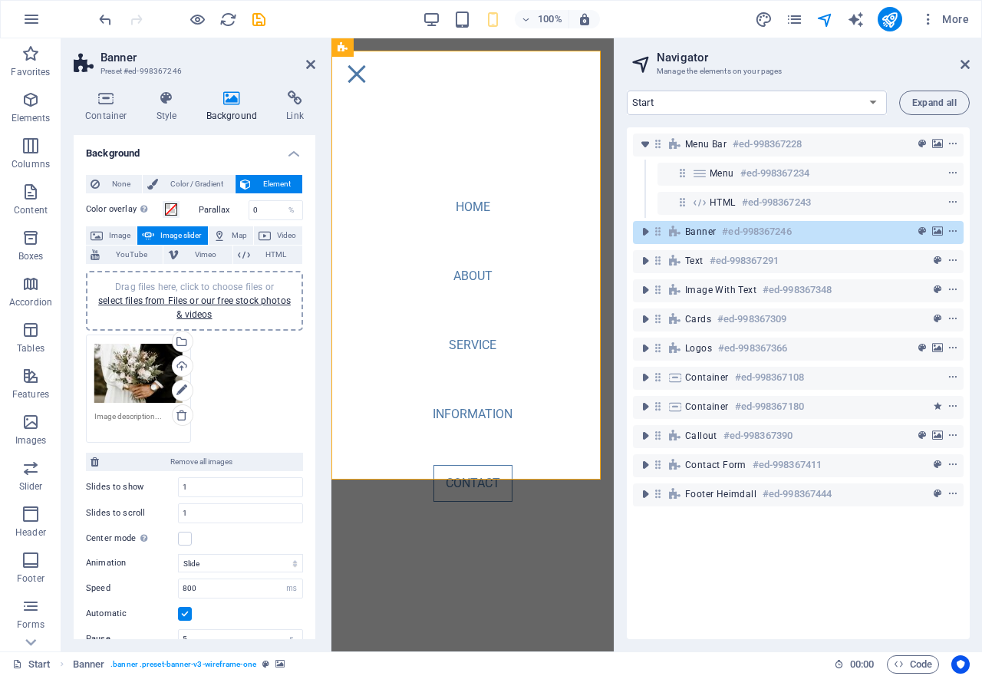
click at [170, 239] on span "Image slider" at bounding box center [181, 235] width 44 height 18
click at [190, 305] on link "select files from Files or our free stock photos & videos" at bounding box center [194, 307] width 193 height 25
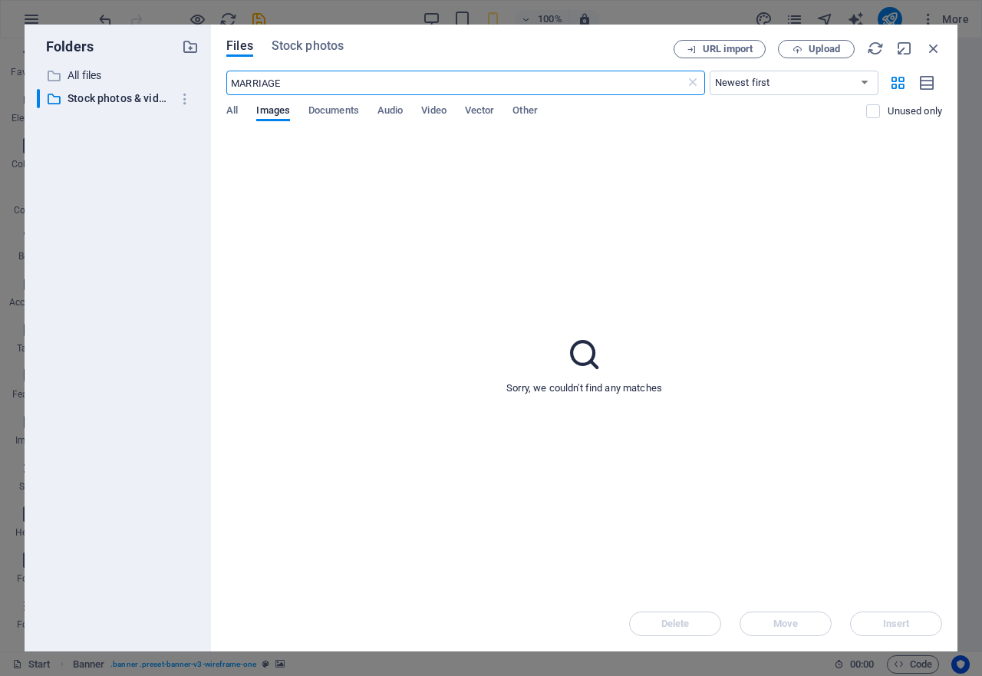
click at [307, 87] on input "MARRIAGE" at bounding box center [455, 83] width 458 height 25
click at [291, 41] on span "Stock photos" at bounding box center [308, 46] width 72 height 18
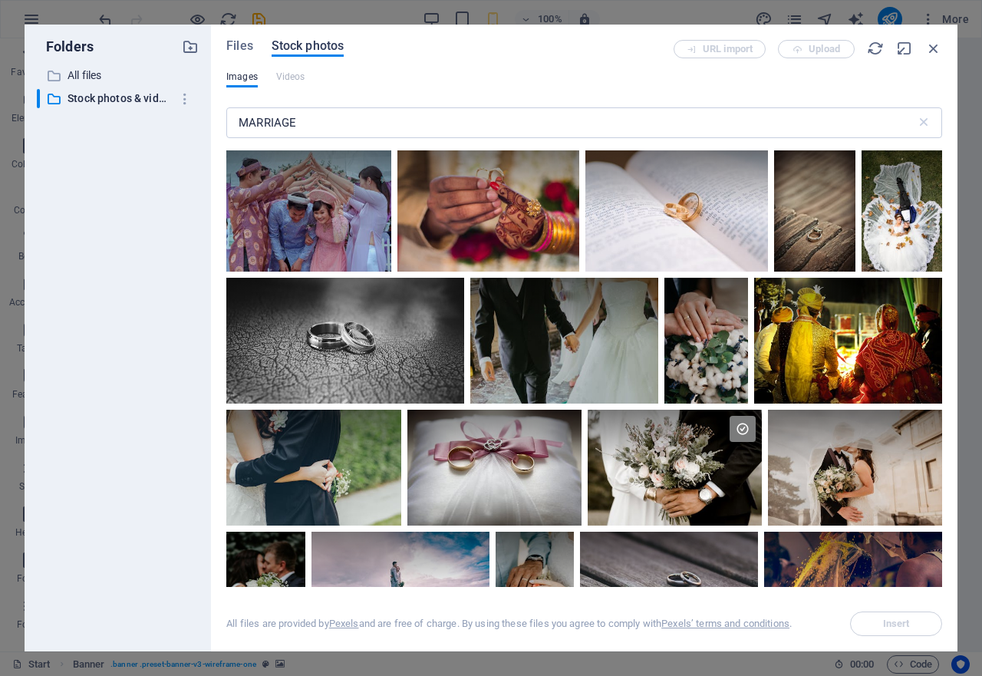
click at [296, 49] on span "Stock photos" at bounding box center [308, 46] width 72 height 18
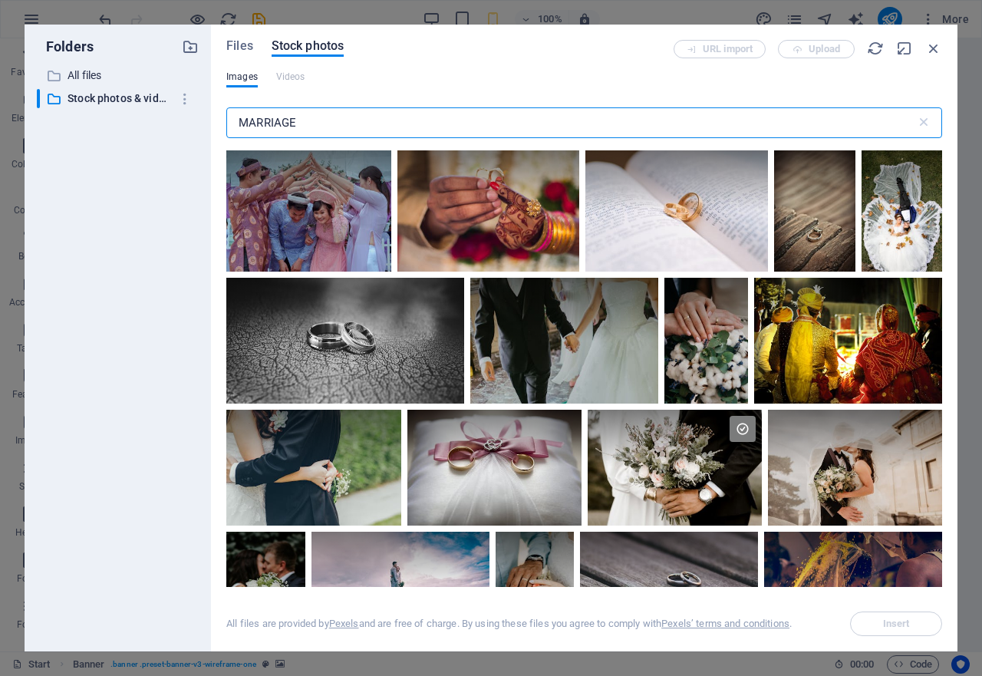
click at [357, 124] on input "MARRIAGE" at bounding box center [571, 122] width 690 height 31
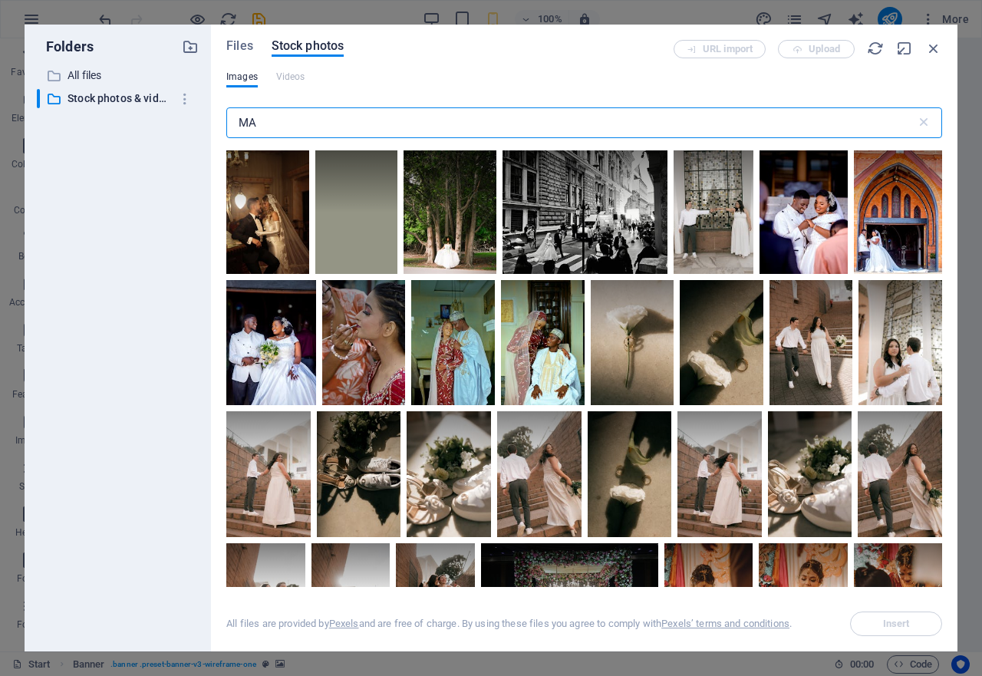
type input "M"
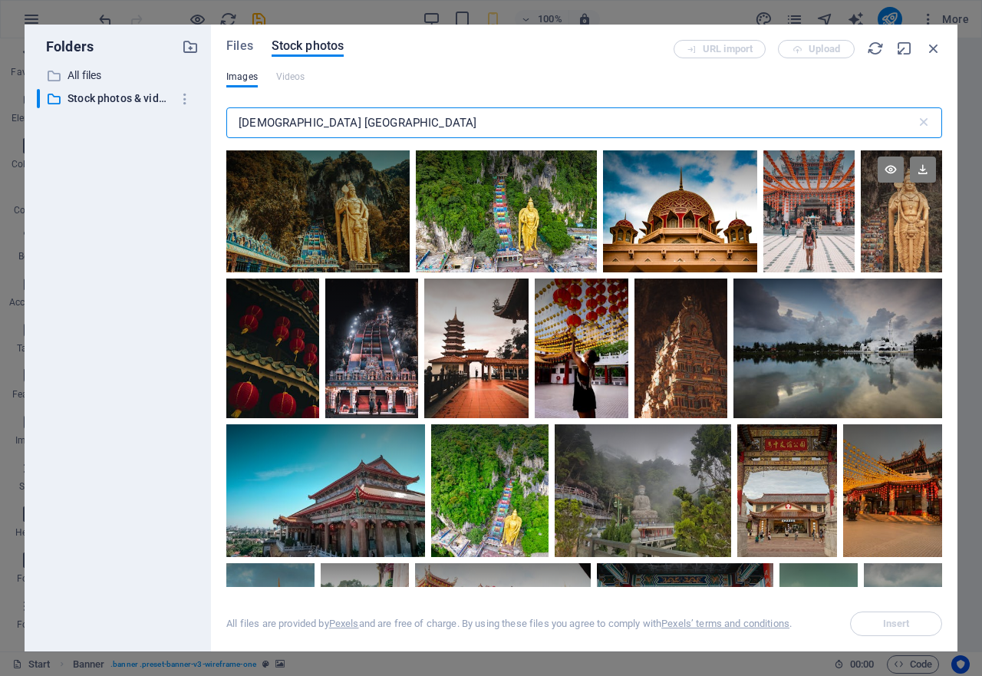
type input "[DEMOGRAPHIC_DATA] [GEOGRAPHIC_DATA]"
click at [890, 239] on div at bounding box center [901, 211] width 81 height 122
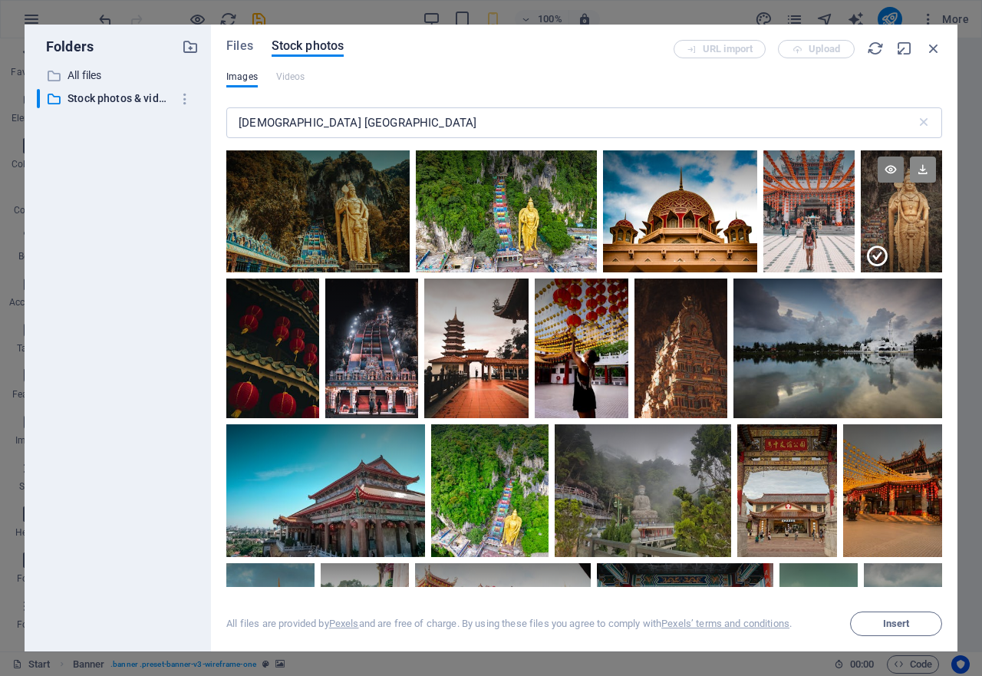
click at [918, 173] on icon at bounding box center [923, 169] width 26 height 26
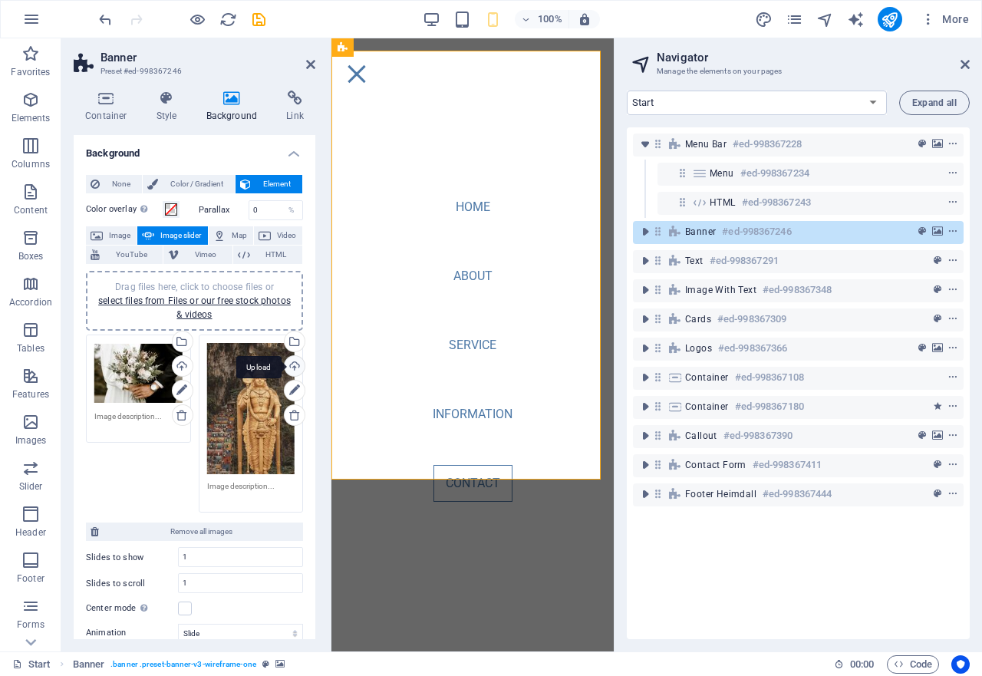
click at [289, 366] on div "Upload" at bounding box center [293, 367] width 23 height 23
click at [312, 64] on icon at bounding box center [310, 64] width 9 height 12
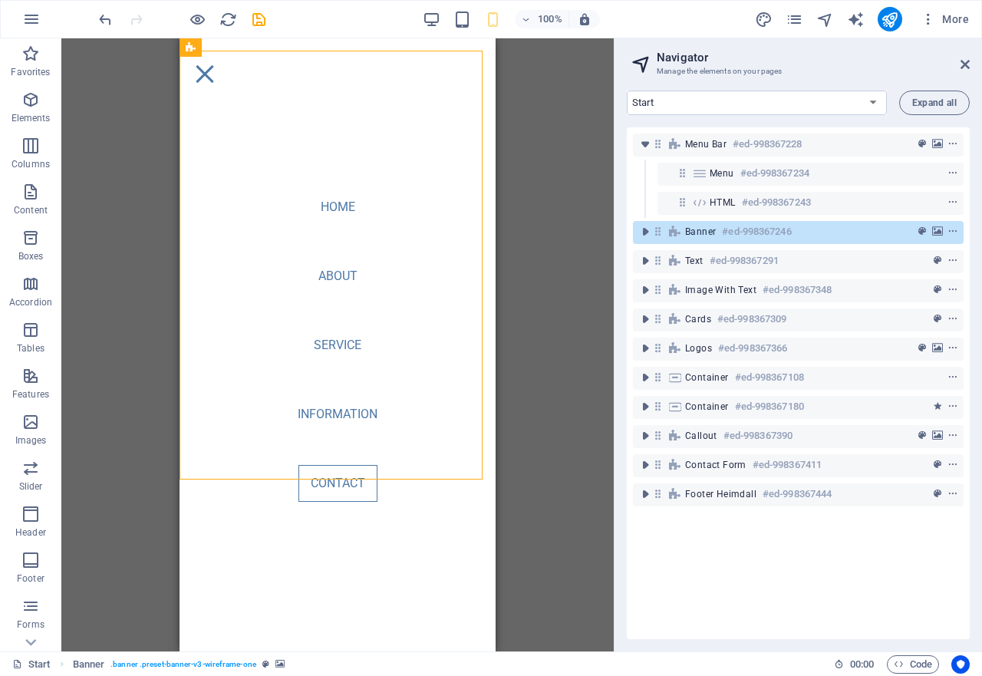
click at [147, 301] on div "Container Container Banner Banner Container Container Spacer Menu Bar HTML Menu…" at bounding box center [337, 344] width 552 height 613
click at [259, 25] on icon "save" at bounding box center [259, 20] width 18 height 18
click at [259, 25] on div at bounding box center [182, 19] width 172 height 25
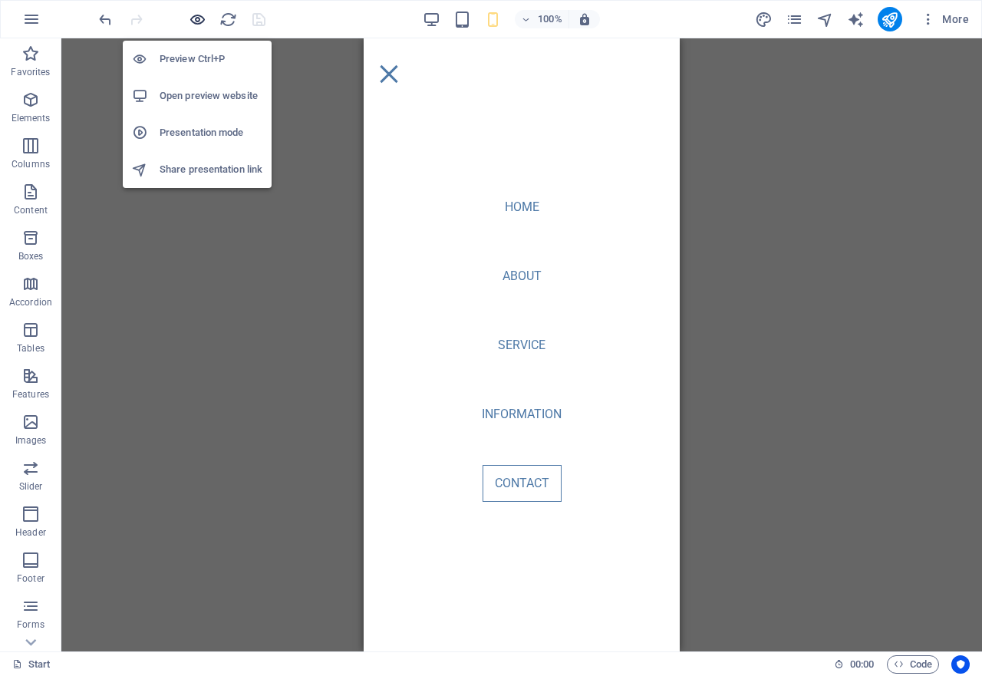
click at [197, 21] on icon "button" at bounding box center [198, 20] width 18 height 18
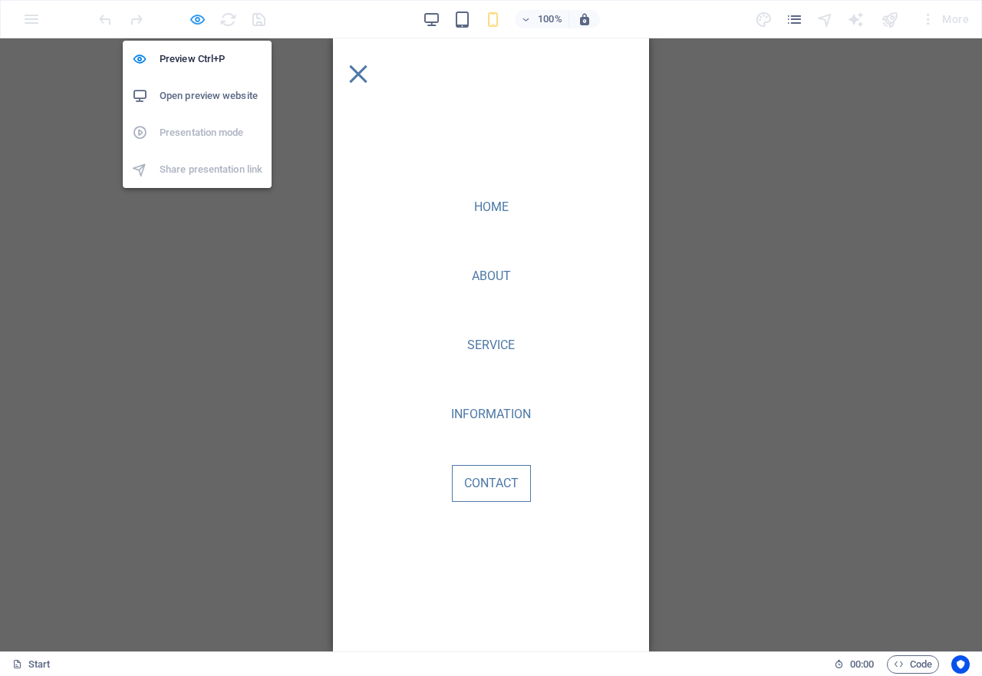
click at [197, 21] on icon "button" at bounding box center [198, 20] width 18 height 18
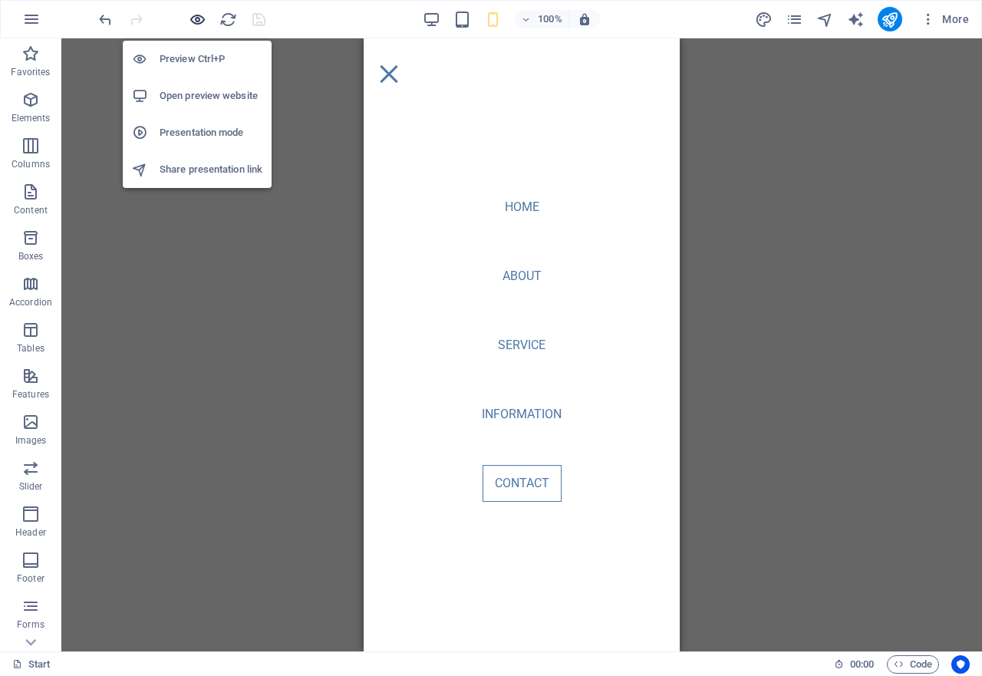
click at [197, 21] on icon "button" at bounding box center [198, 20] width 18 height 18
click at [197, 89] on h6 "Open preview website" at bounding box center [211, 96] width 103 height 18
click at [196, 20] on icon "button" at bounding box center [198, 20] width 18 height 18
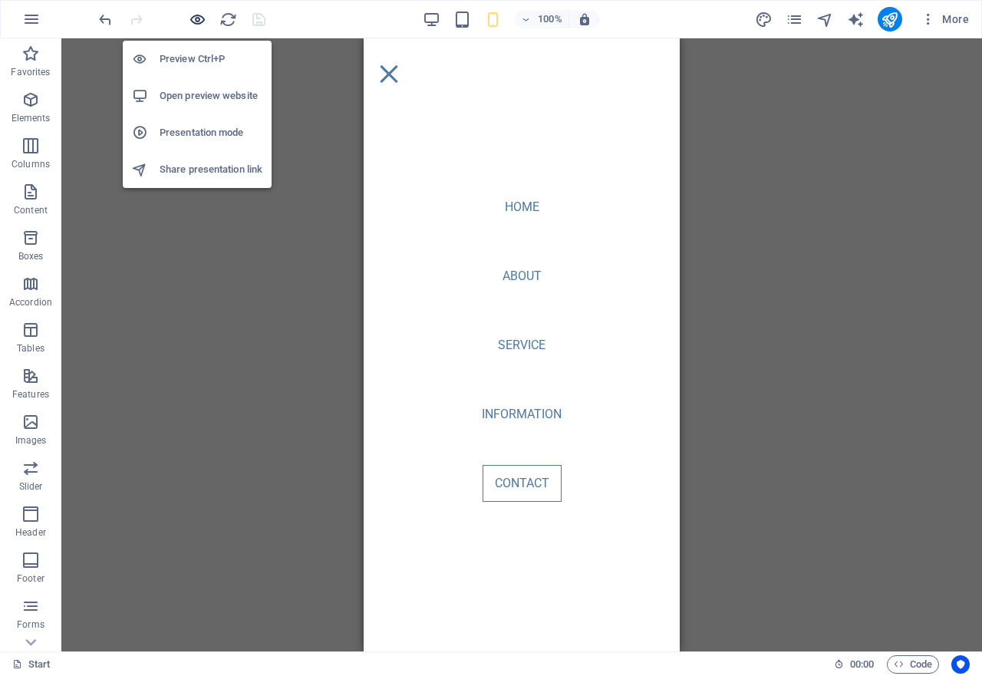
click at [196, 20] on icon "button" at bounding box center [198, 20] width 18 height 18
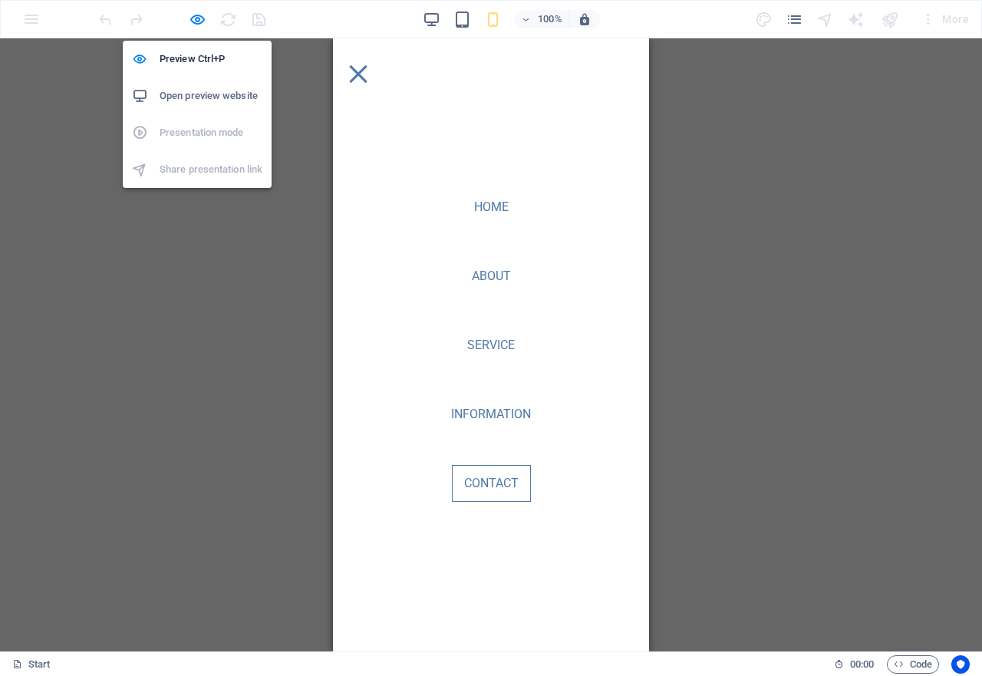
click at [209, 94] on h6 "Open preview website" at bounding box center [211, 96] width 103 height 18
click at [198, 22] on icon "button" at bounding box center [198, 20] width 18 height 18
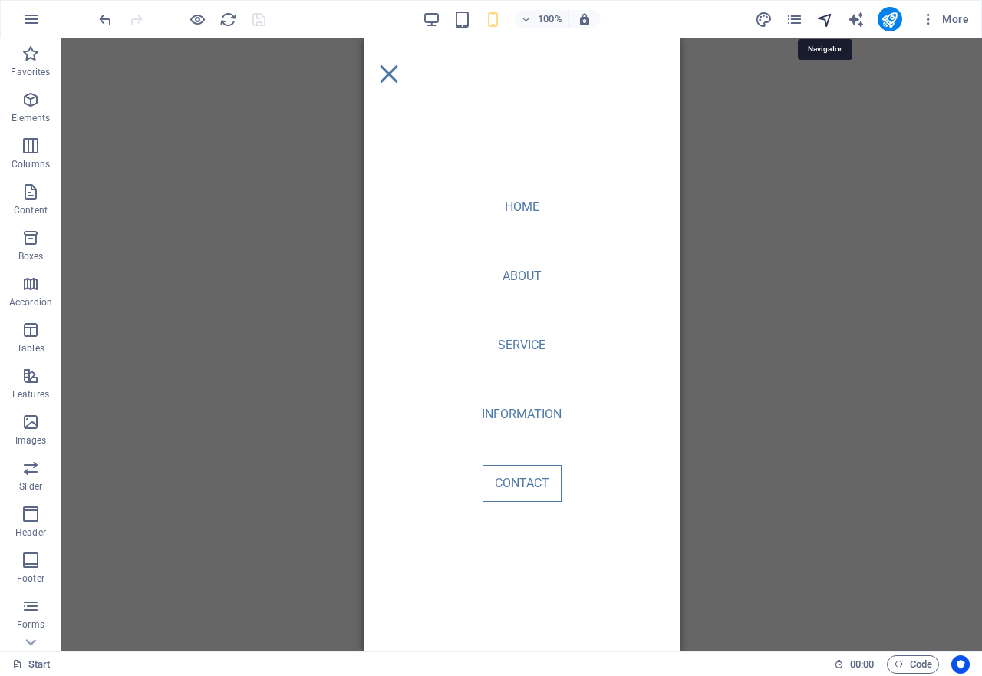
click at [829, 19] on icon "navigator" at bounding box center [825, 20] width 18 height 18
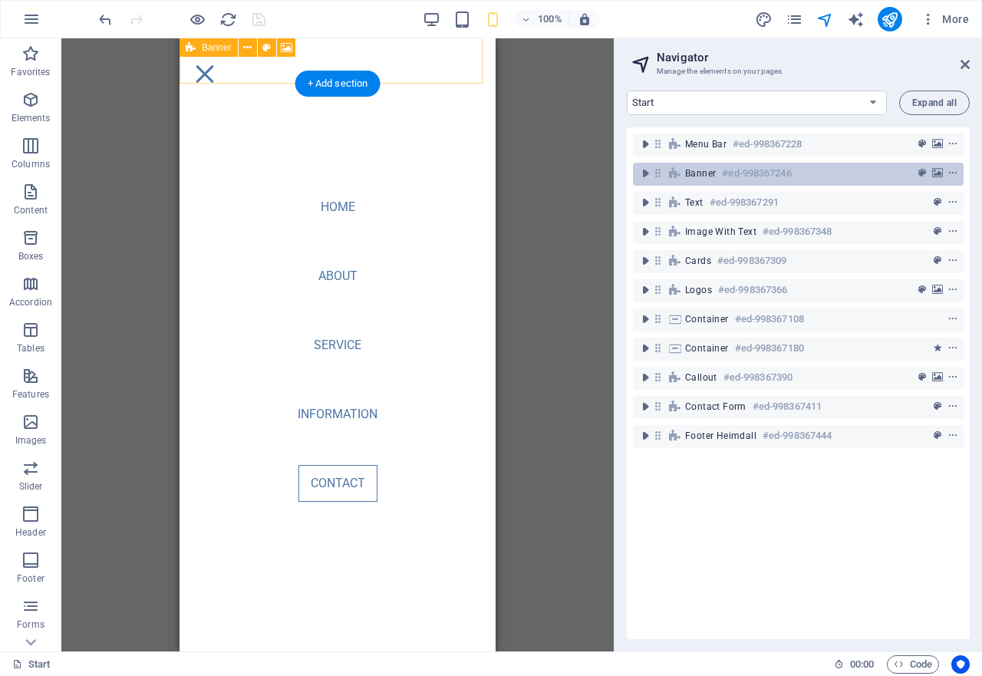
click at [720, 174] on div "Banner #ed-998367246" at bounding box center [786, 173] width 202 height 18
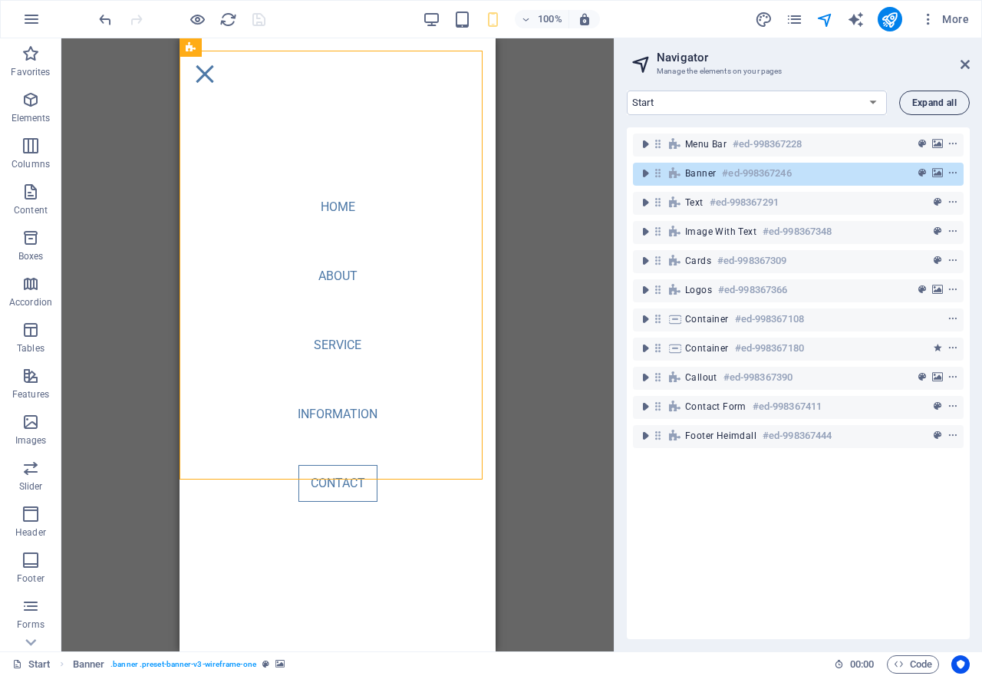
click at [937, 101] on span "Expand all" at bounding box center [934, 102] width 44 height 9
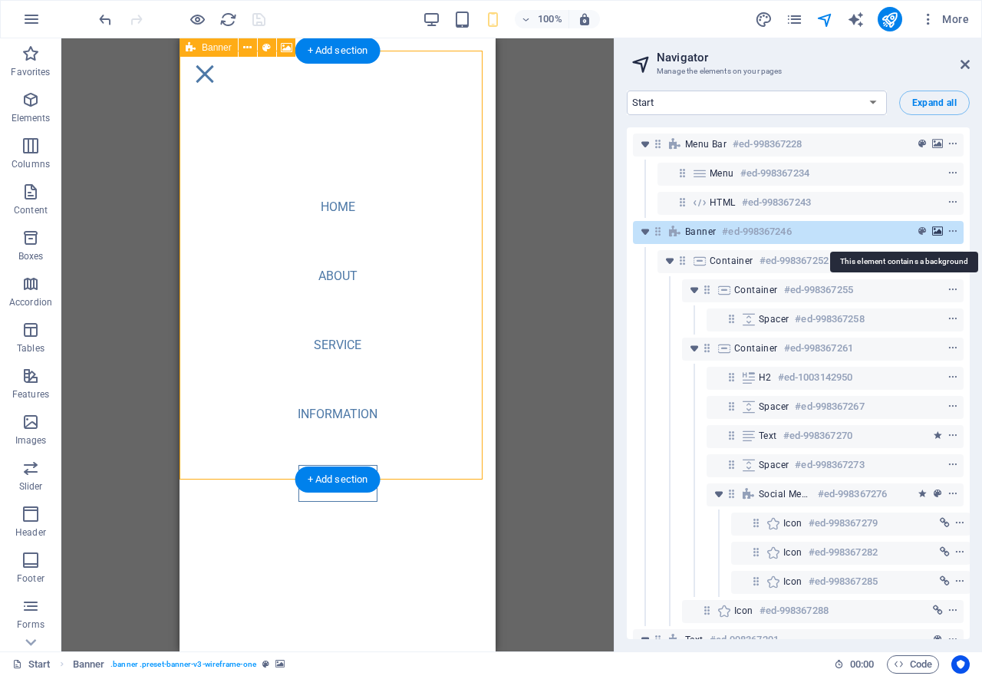
click at [934, 227] on icon "background" at bounding box center [937, 231] width 11 height 11
select select "ms"
select select "s"
select select "progressive"
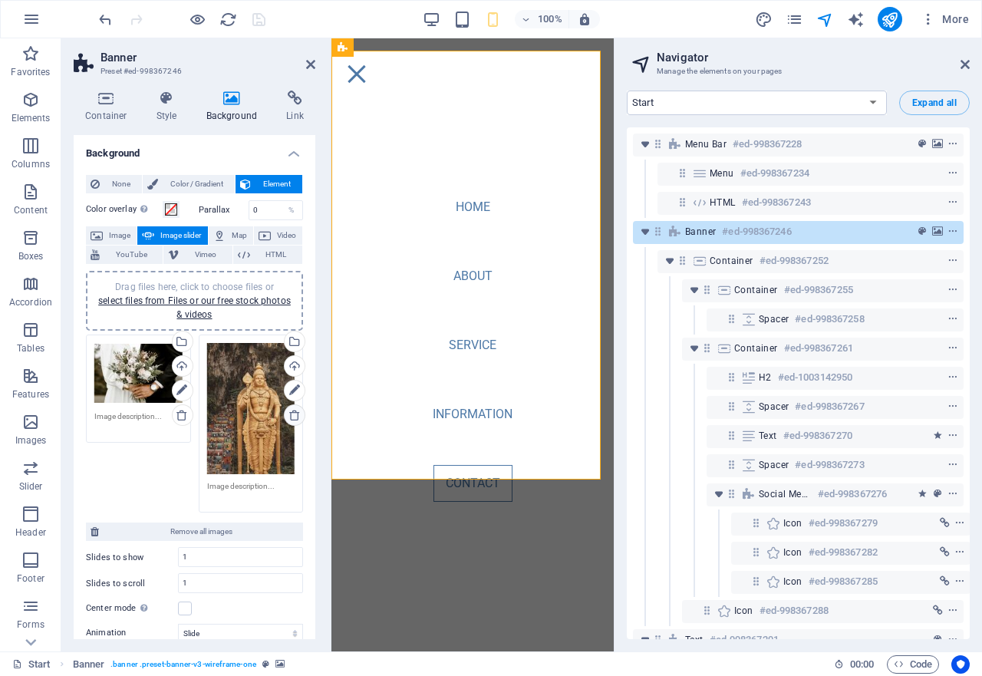
click at [292, 417] on icon at bounding box center [294, 415] width 12 height 12
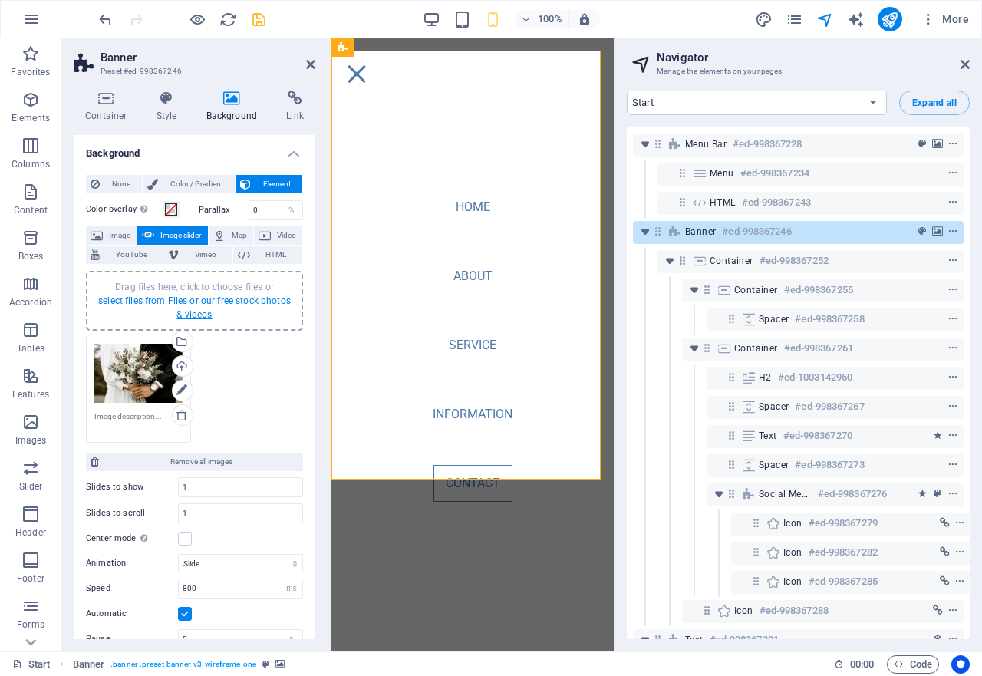
click at [228, 301] on link "select files from Files or our free stock photos & videos" at bounding box center [194, 307] width 193 height 25
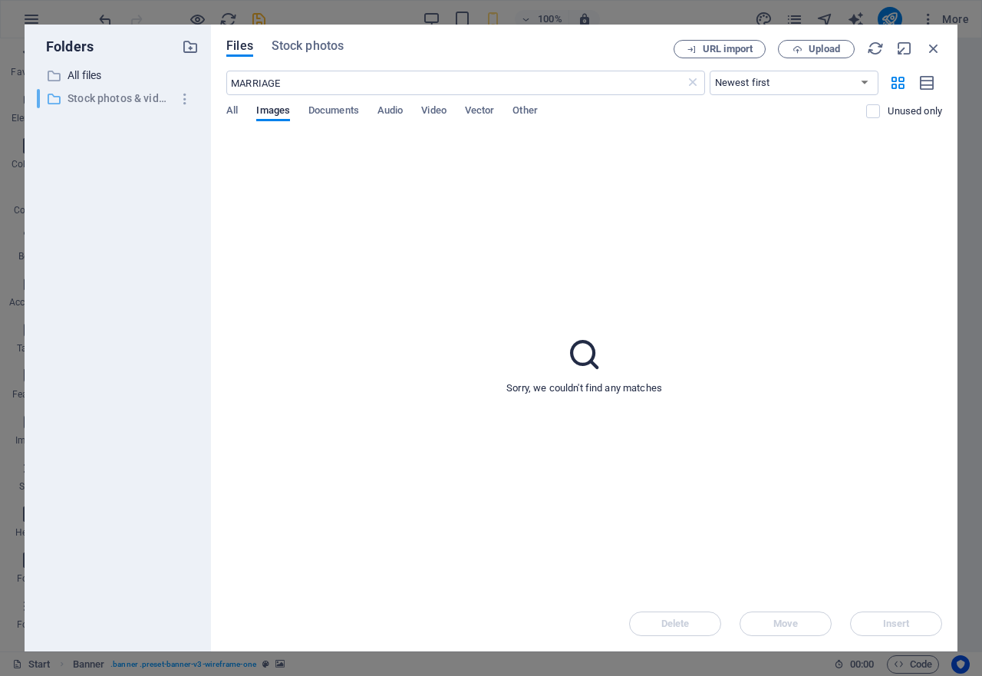
click at [104, 98] on p "Stock photos & videos" at bounding box center [119, 99] width 103 height 18
click at [313, 42] on span "Stock photos" at bounding box center [308, 46] width 72 height 18
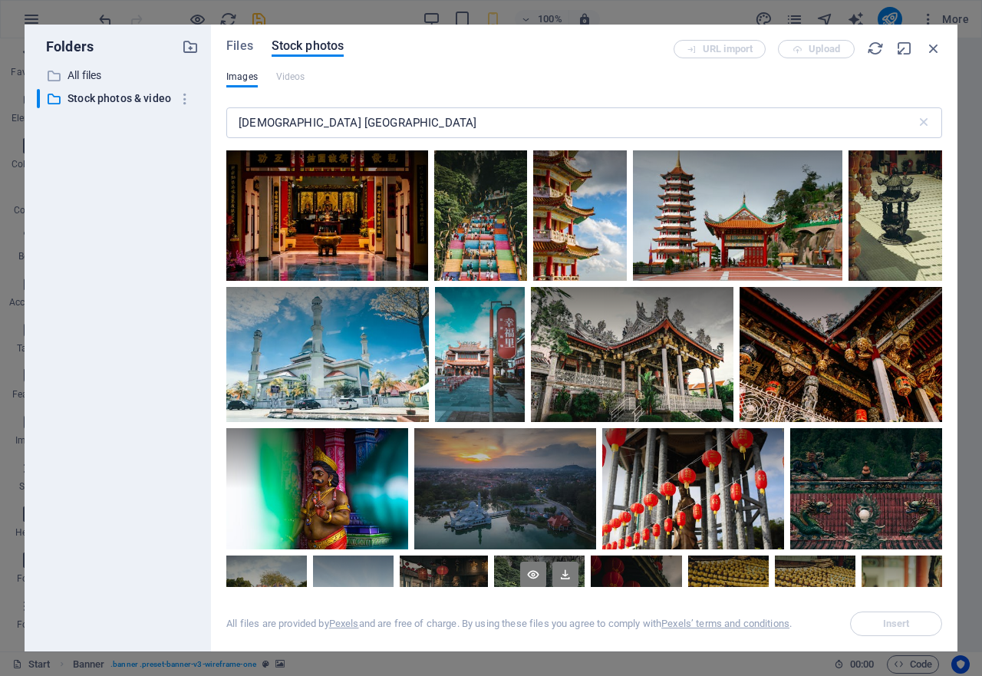
scroll to position [844, 0]
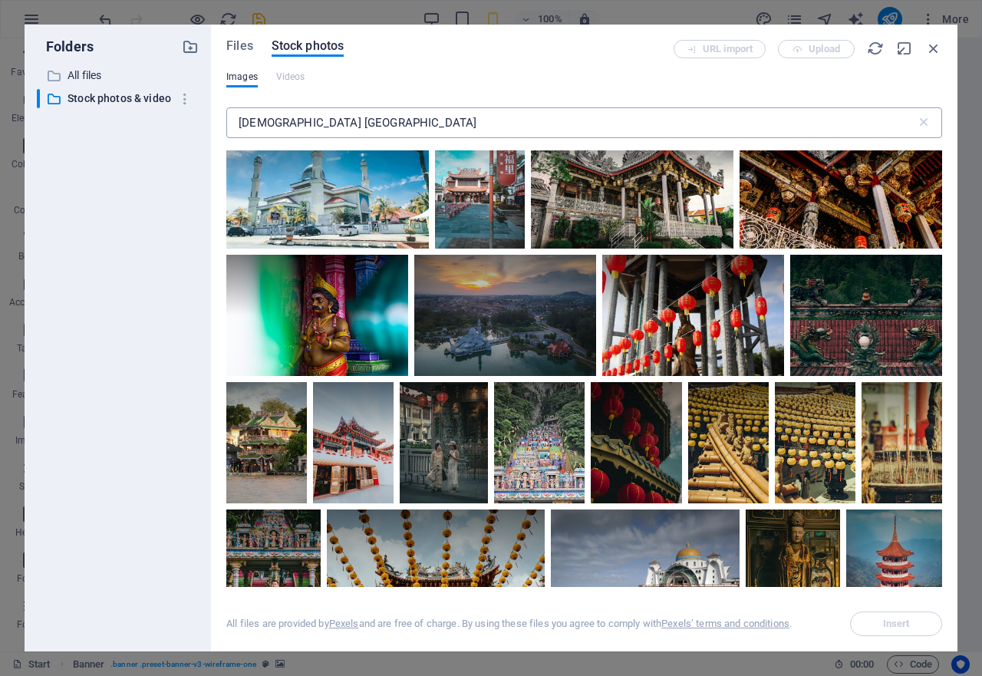
click at [425, 120] on input "[DEMOGRAPHIC_DATA] [GEOGRAPHIC_DATA]" at bounding box center [571, 122] width 690 height 31
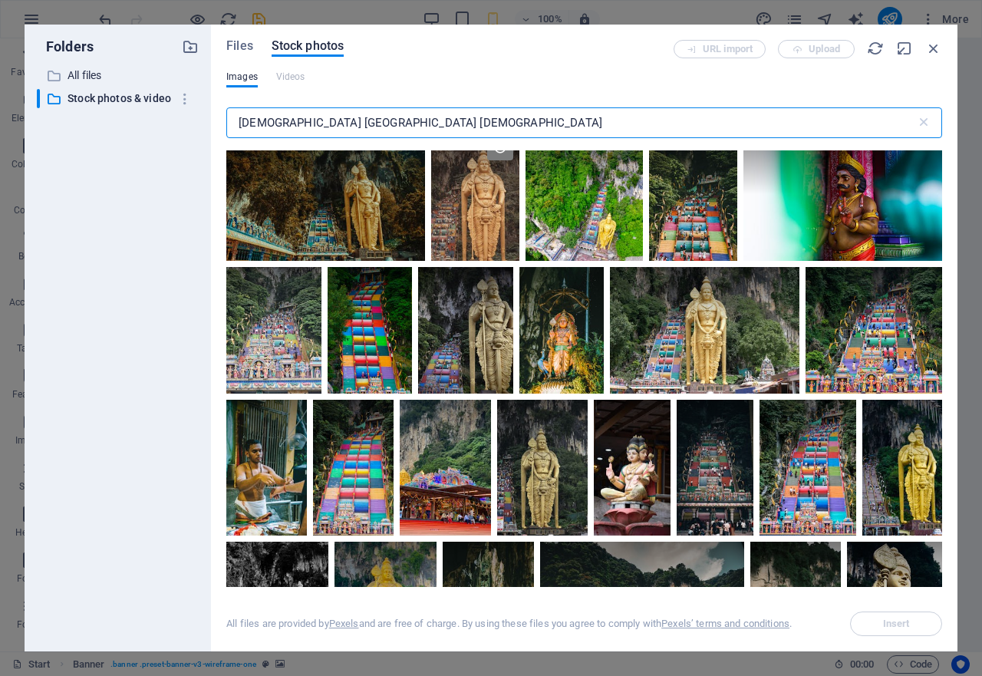
scroll to position [0, 0]
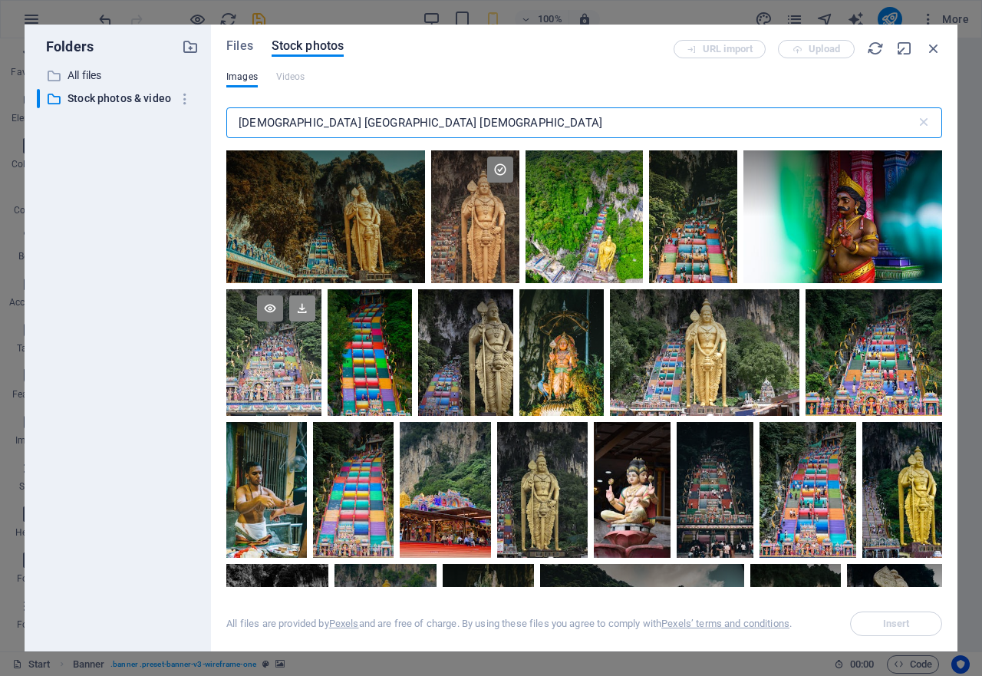
type input "[DEMOGRAPHIC_DATA] [GEOGRAPHIC_DATA] [DEMOGRAPHIC_DATA]"
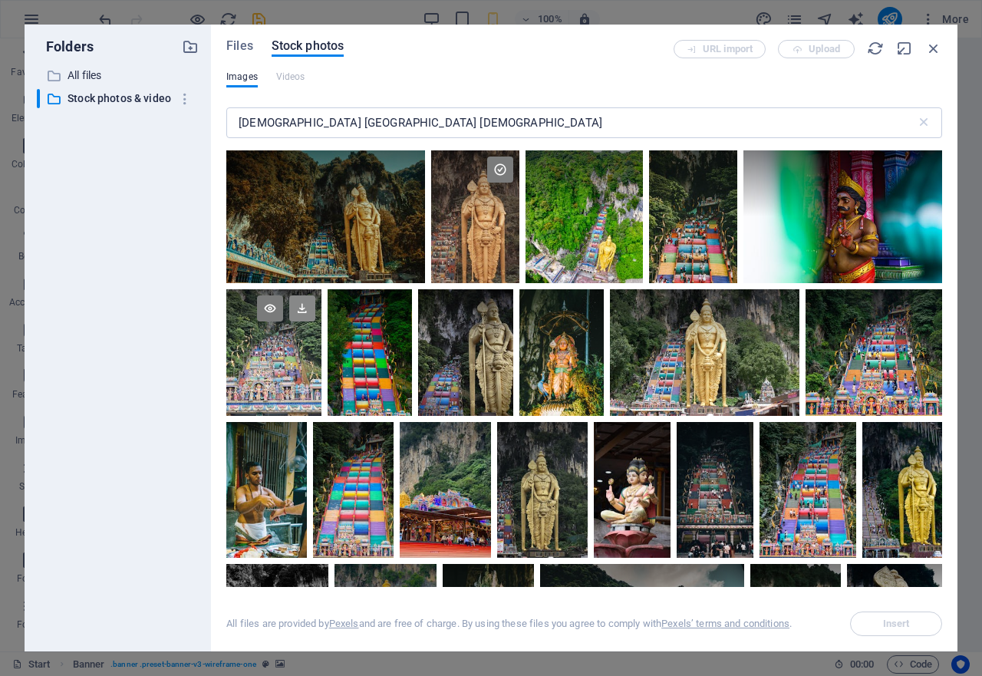
click at [304, 305] on icon at bounding box center [302, 308] width 26 height 26
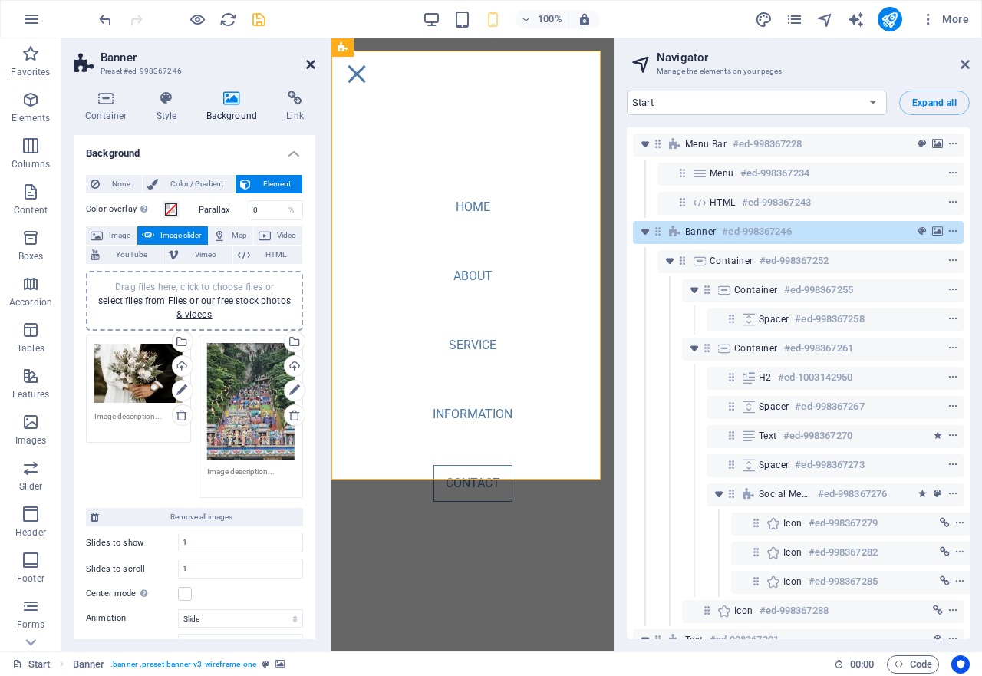
click at [311, 64] on icon at bounding box center [310, 64] width 9 height 12
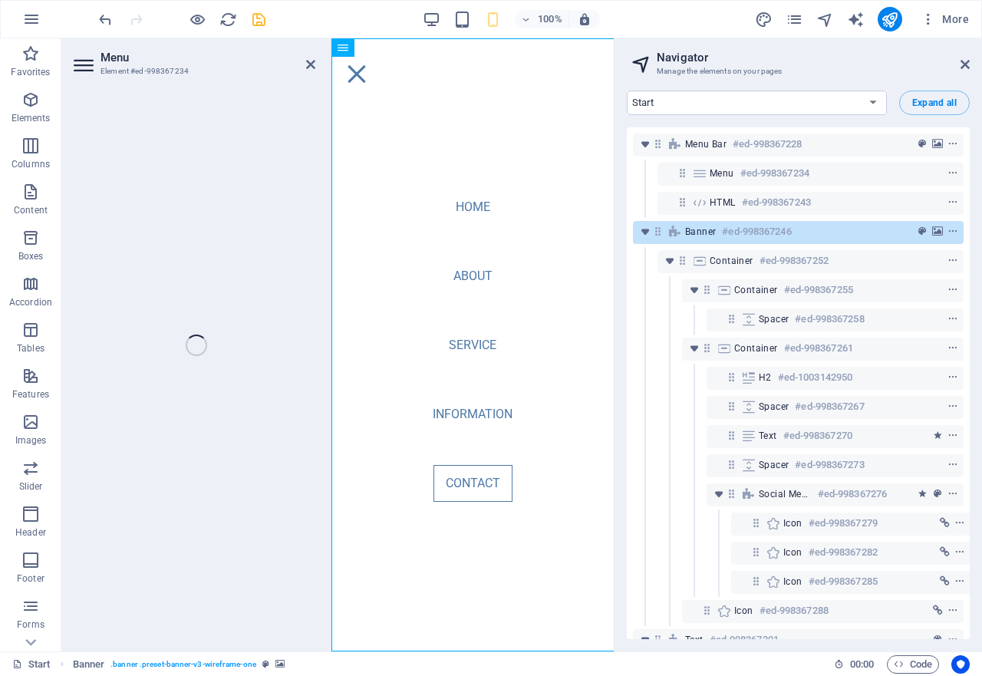
select select
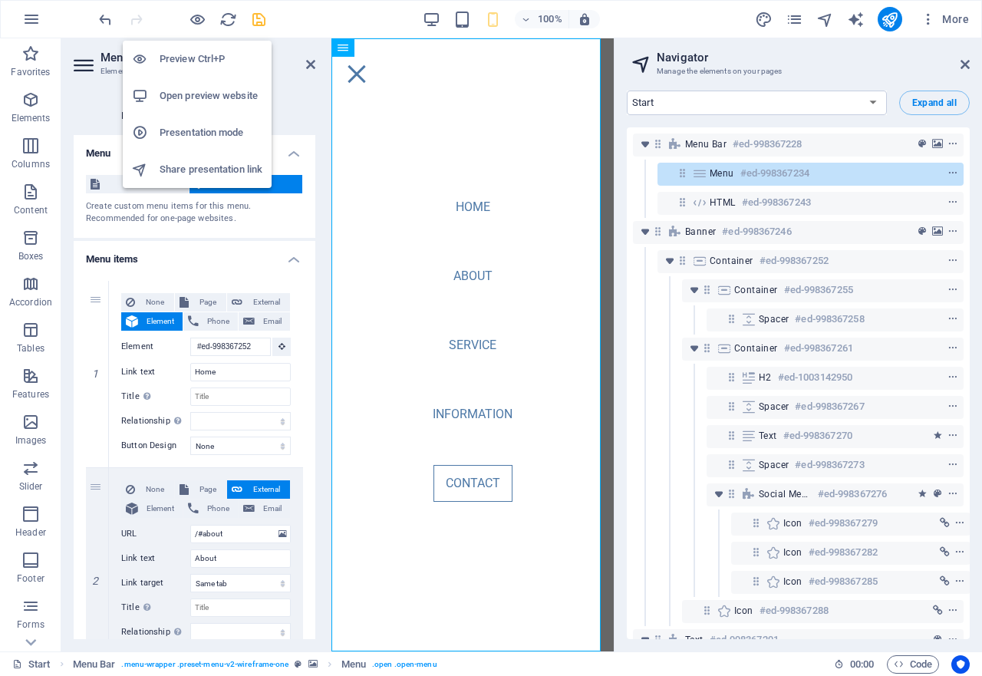
click at [207, 90] on h6 "Open preview website" at bounding box center [211, 96] width 103 height 18
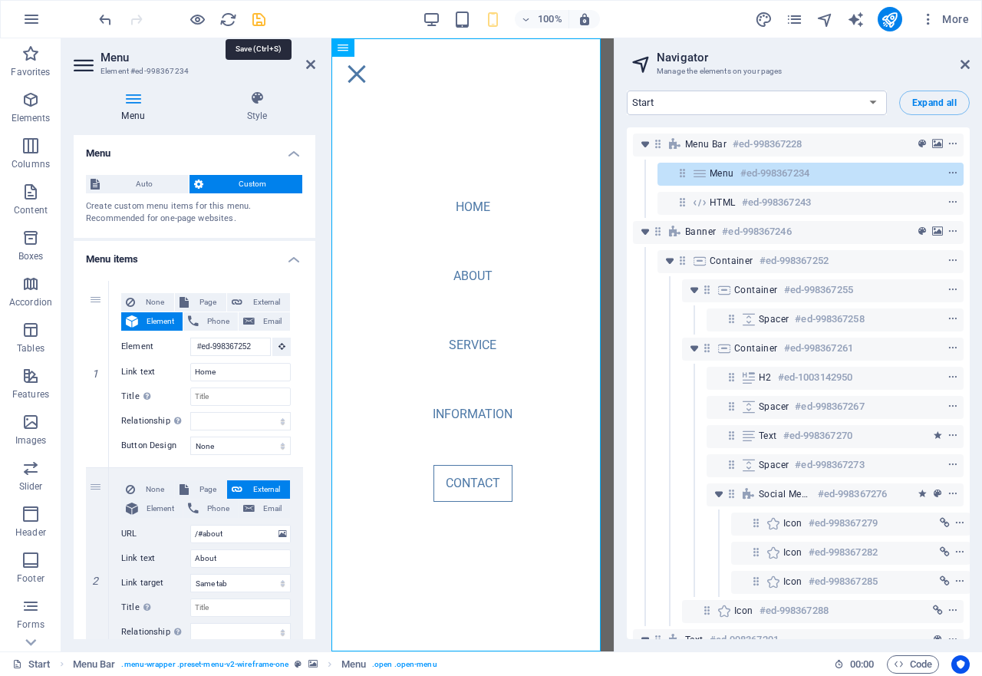
click at [255, 21] on icon "save" at bounding box center [259, 20] width 18 height 18
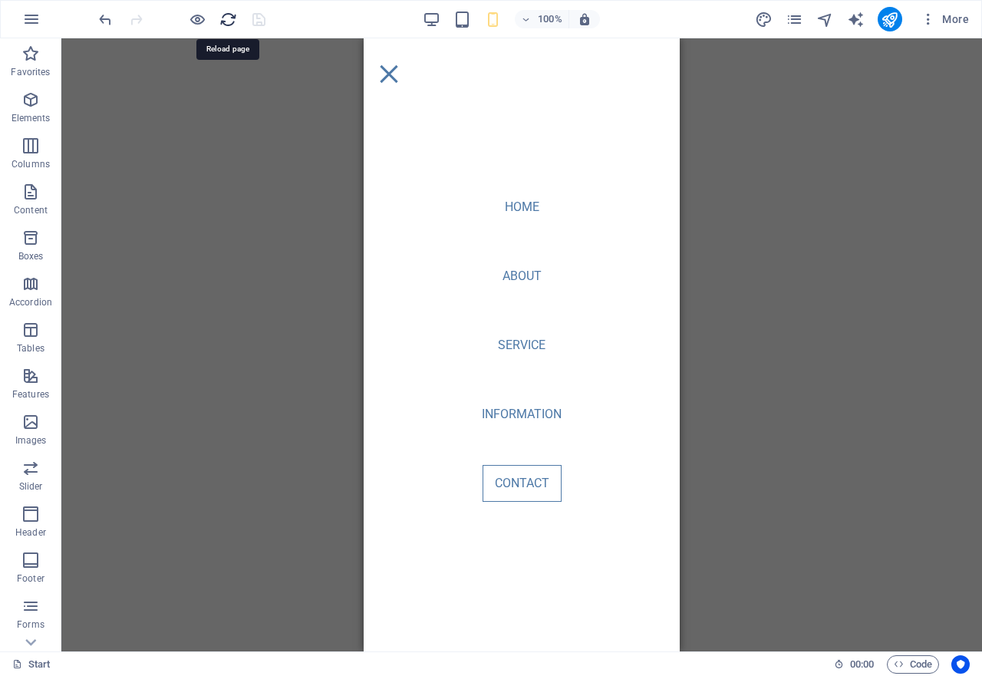
click at [225, 21] on icon "reload" at bounding box center [228, 20] width 18 height 18
click at [225, 15] on icon "reload" at bounding box center [228, 20] width 18 height 18
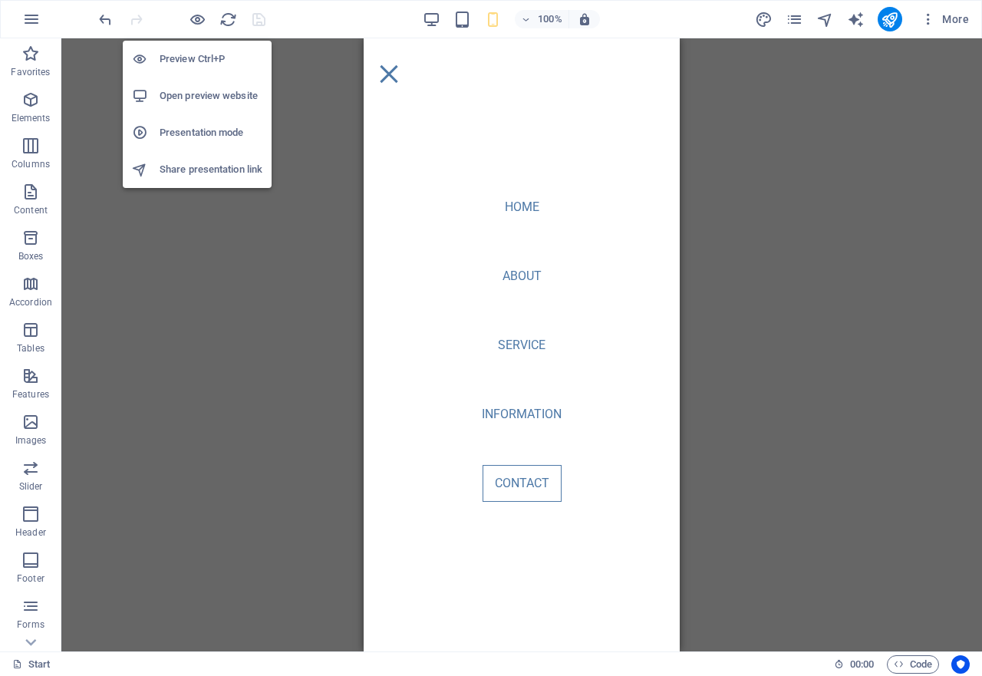
click at [201, 91] on h6 "Open preview website" at bounding box center [211, 96] width 103 height 18
click at [189, 96] on h6 "Open preview website" at bounding box center [211, 96] width 103 height 18
click at [183, 59] on h6 "Preview Ctrl+P" at bounding box center [211, 59] width 103 height 18
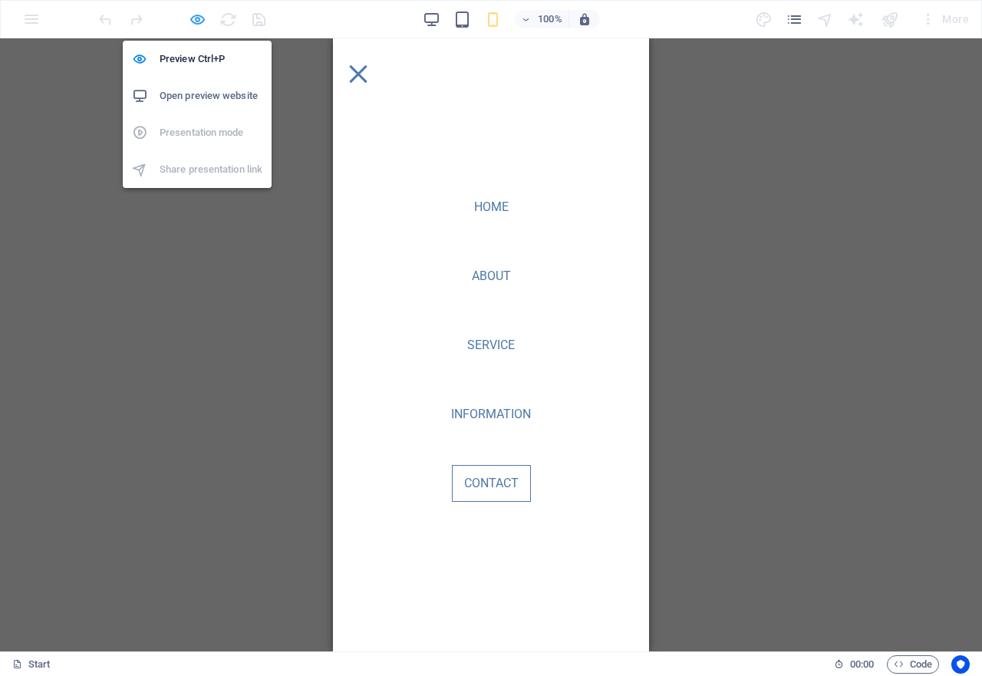
click at [192, 21] on icon "button" at bounding box center [198, 20] width 18 height 18
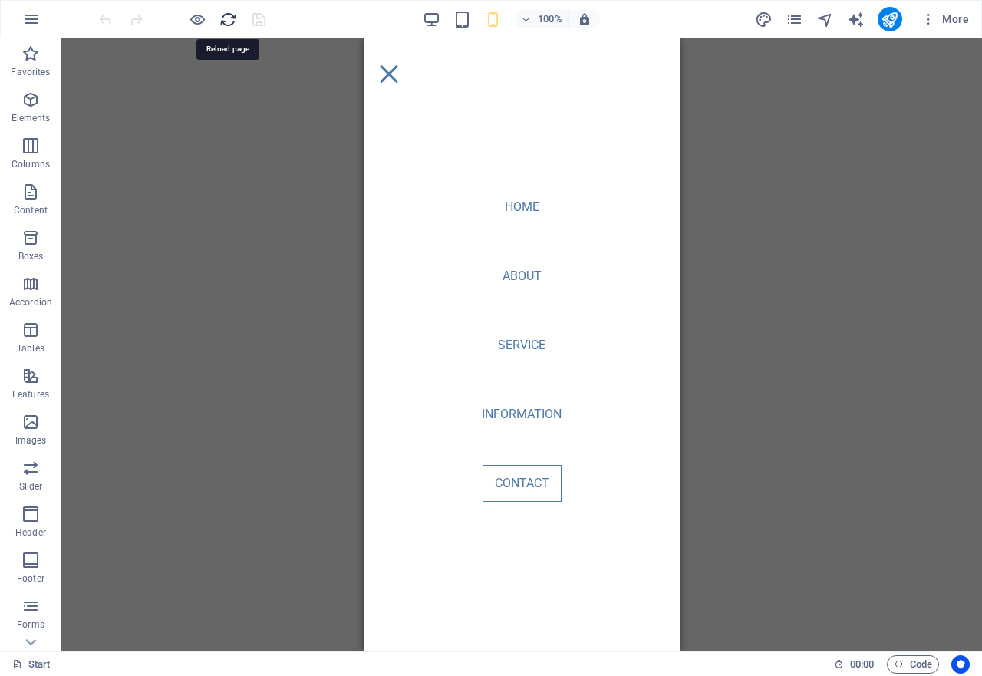
click at [229, 18] on icon "reload" at bounding box center [228, 20] width 18 height 18
click at [831, 16] on icon "navigator" at bounding box center [825, 20] width 18 height 18
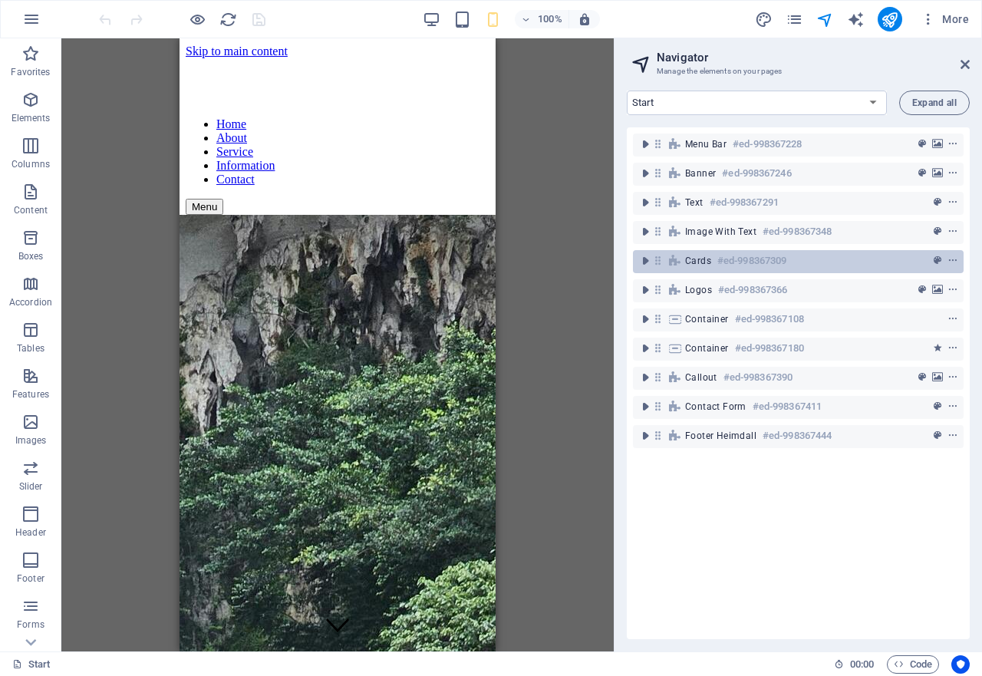
click at [779, 257] on h6 "#ed-998367309" at bounding box center [751, 261] width 69 height 18
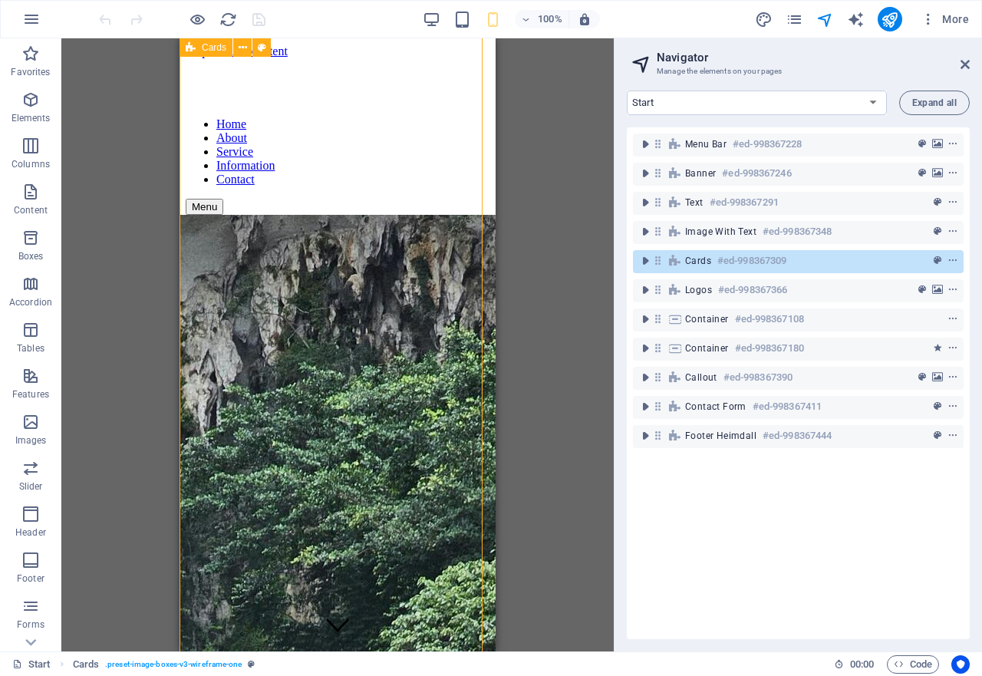
click at [779, 257] on h6 "#ed-998367309" at bounding box center [751, 261] width 69 height 18
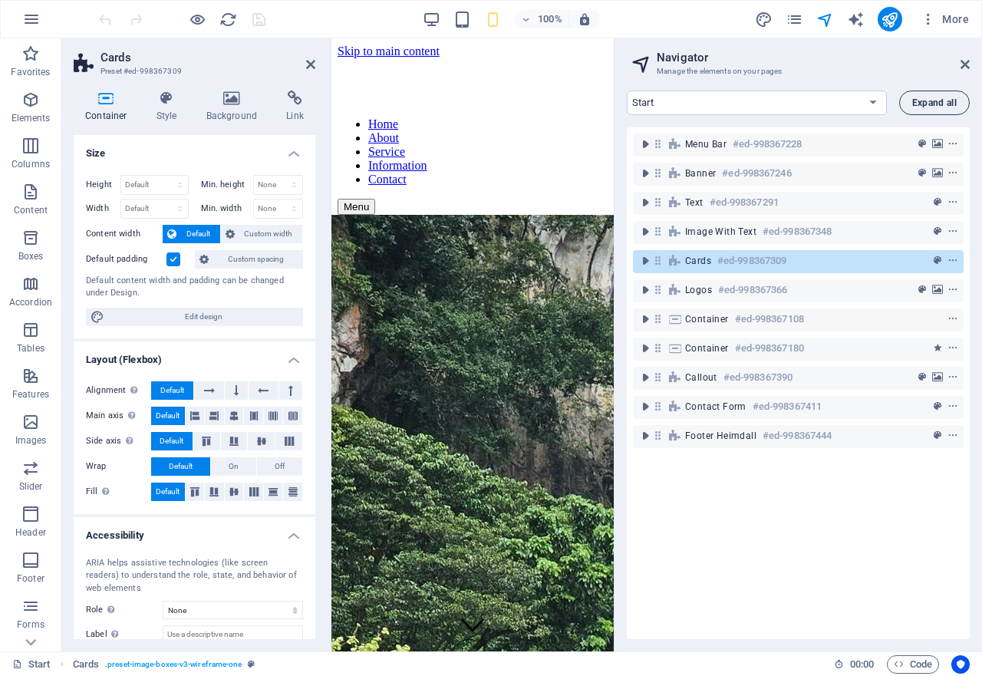
click at [927, 102] on span "Expand all" at bounding box center [934, 102] width 44 height 9
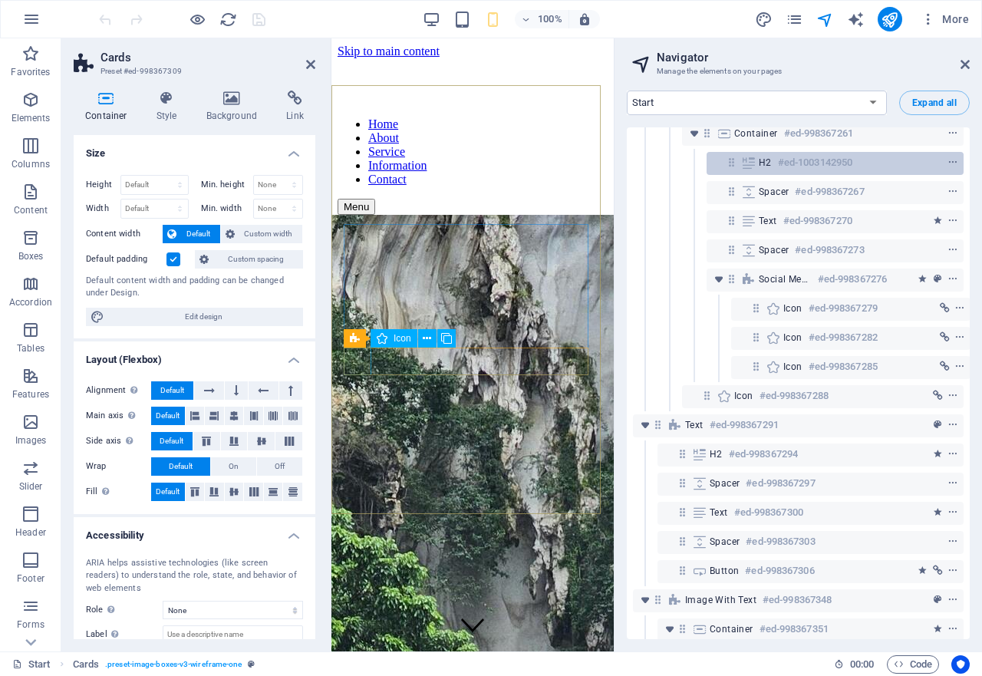
scroll to position [230, 0]
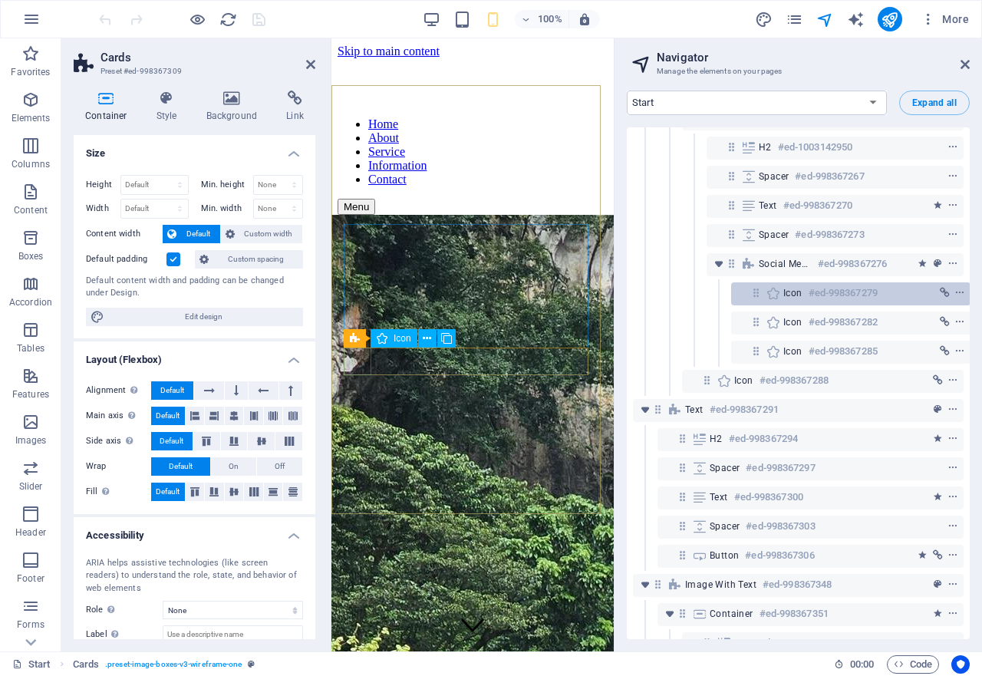
click at [819, 288] on h6 "#ed-998367279" at bounding box center [843, 293] width 69 height 18
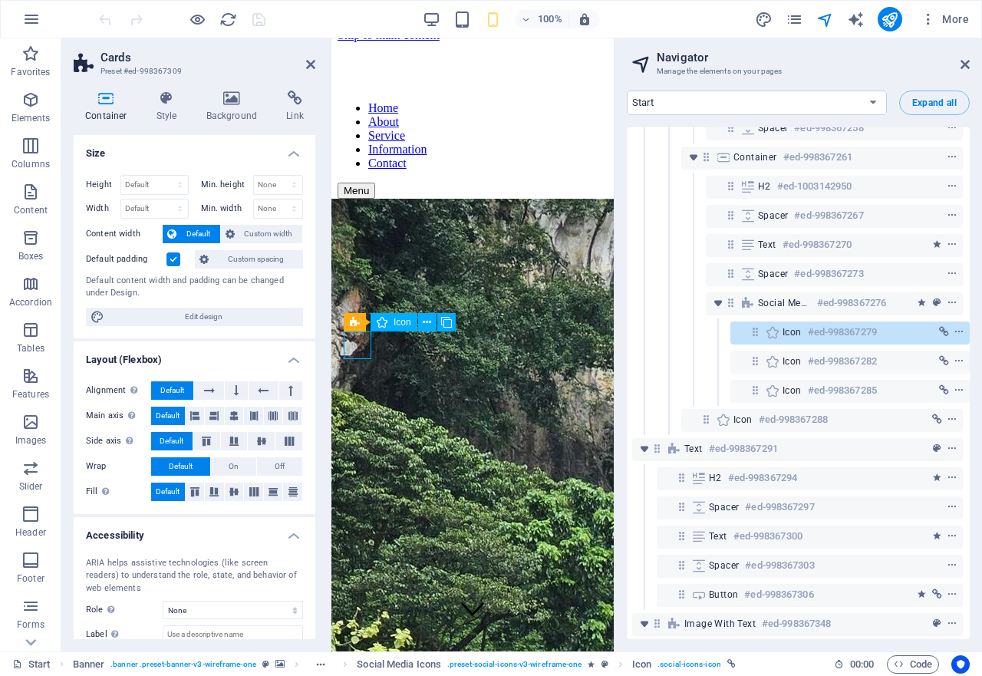
scroll to position [147, 4]
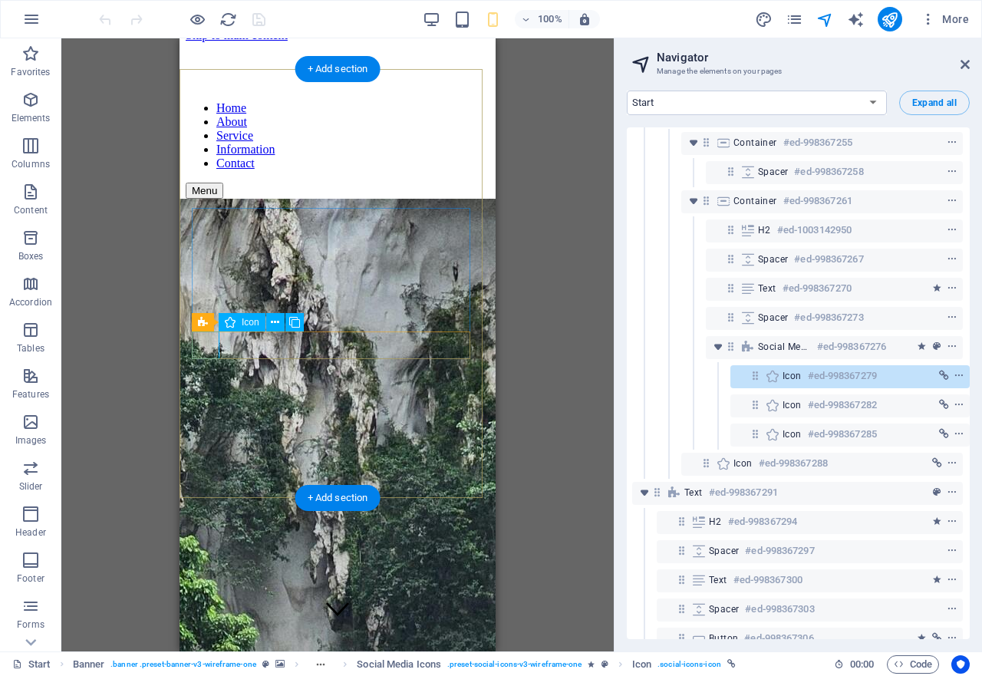
click at [808, 380] on h6 "#ed-998367279" at bounding box center [842, 376] width 69 height 18
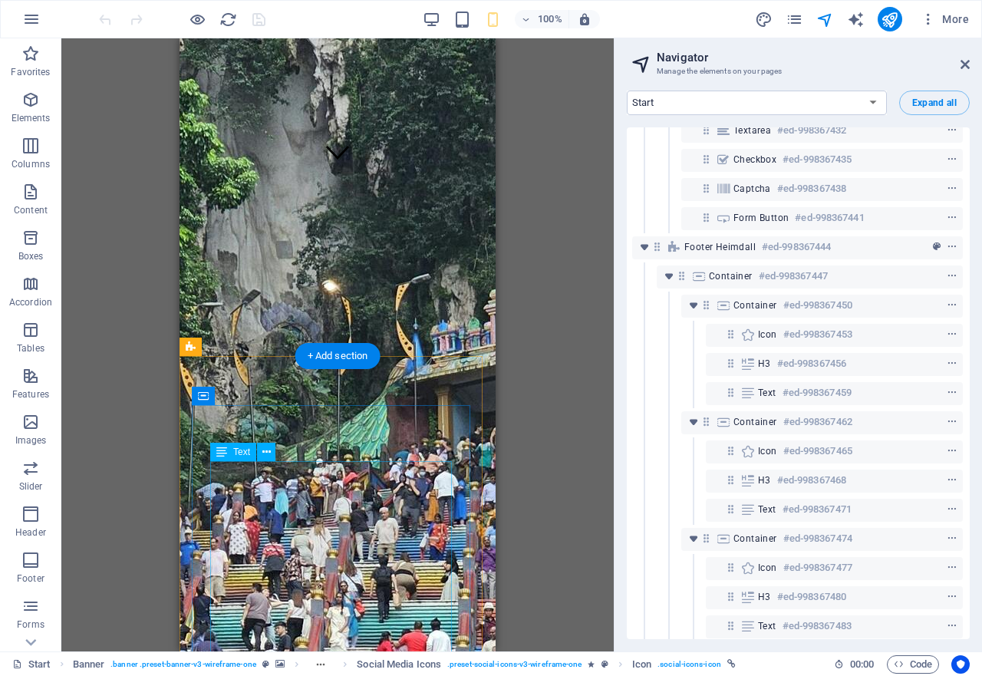
scroll to position [553, 0]
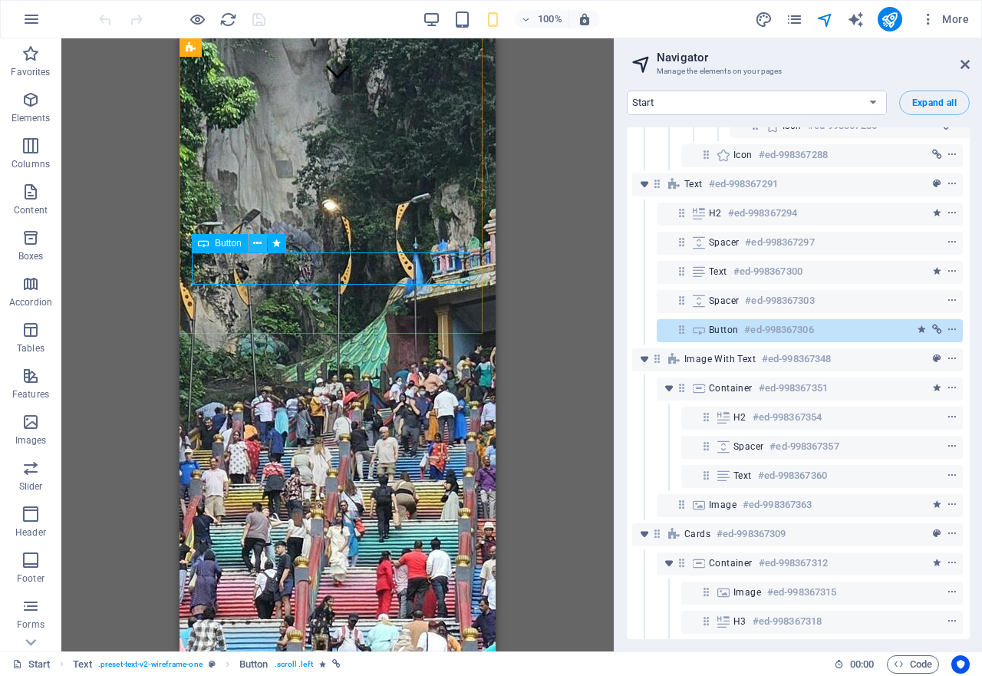
scroll to position [410, 4]
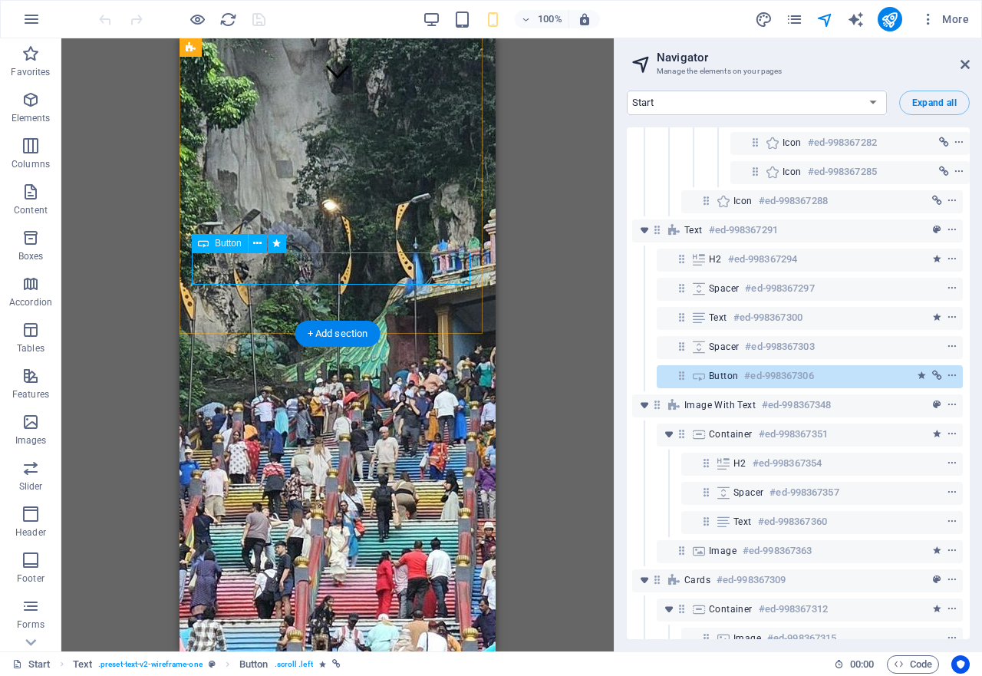
click at [744, 376] on h6 "#ed-998367306" at bounding box center [778, 376] width 69 height 18
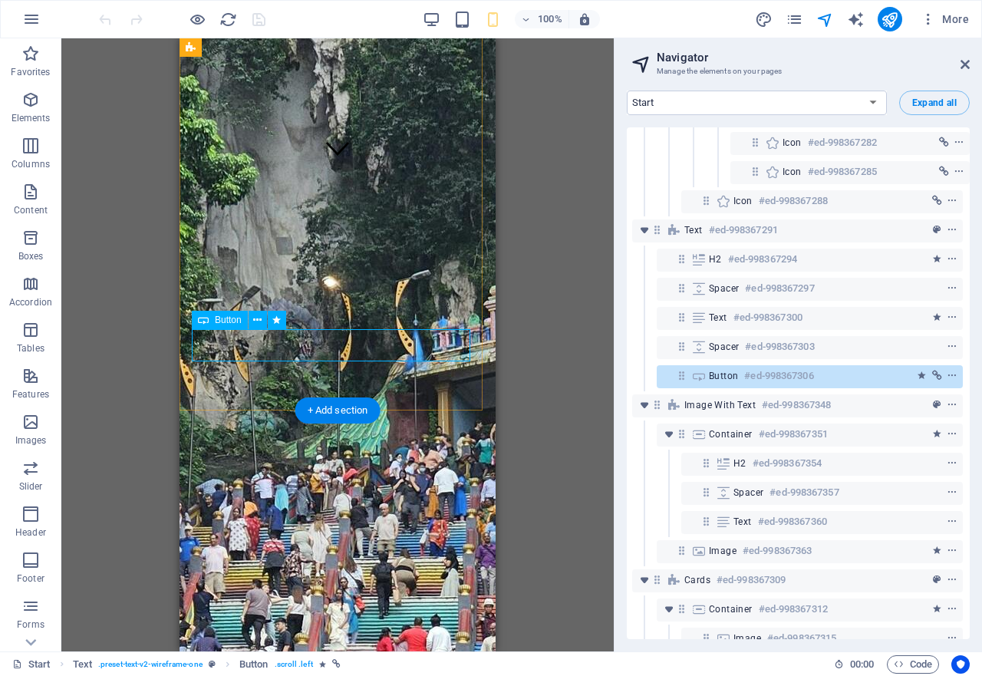
click at [260, 318] on icon at bounding box center [257, 320] width 8 height 16
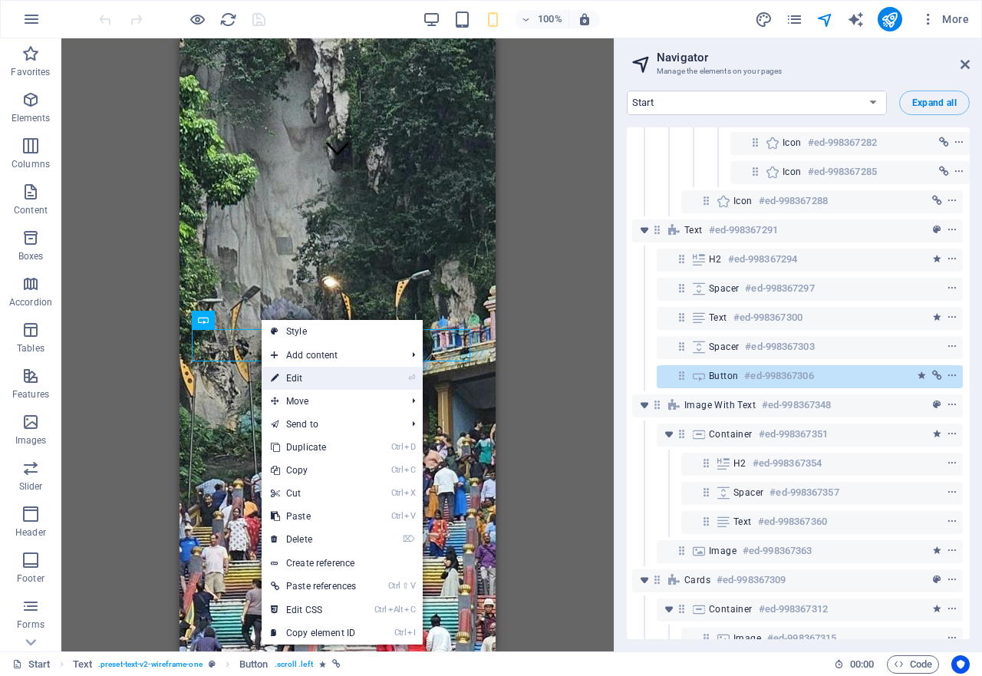
click at [301, 377] on link "⏎ Edit" at bounding box center [314, 378] width 104 height 23
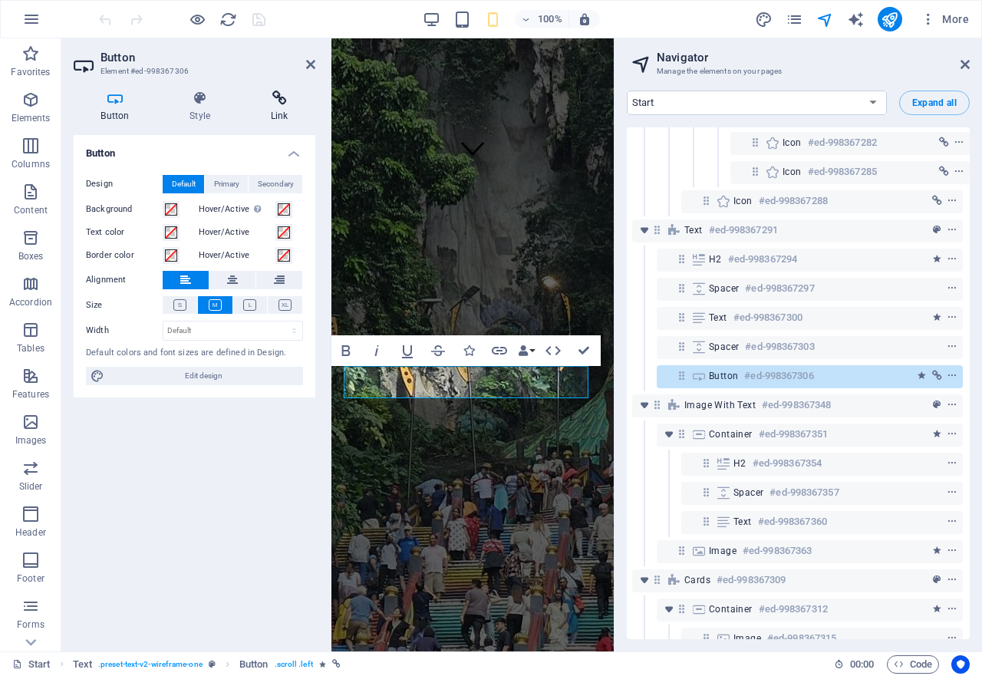
click at [278, 105] on icon at bounding box center [279, 98] width 72 height 15
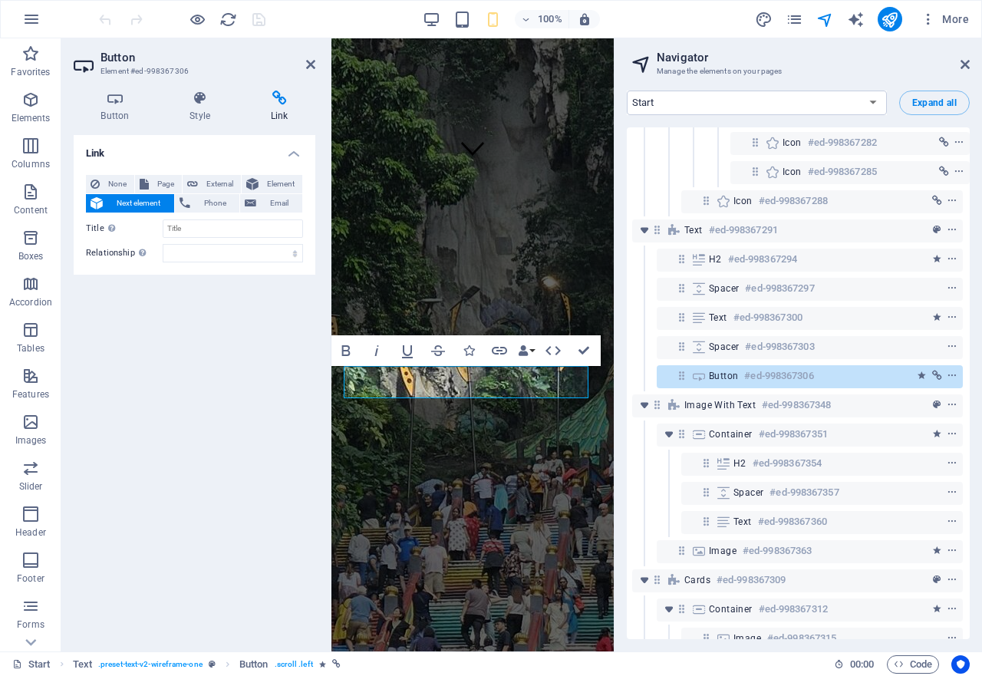
click at [109, 202] on span "Next element" at bounding box center [138, 203] width 62 height 18
click at [311, 65] on icon at bounding box center [310, 64] width 9 height 12
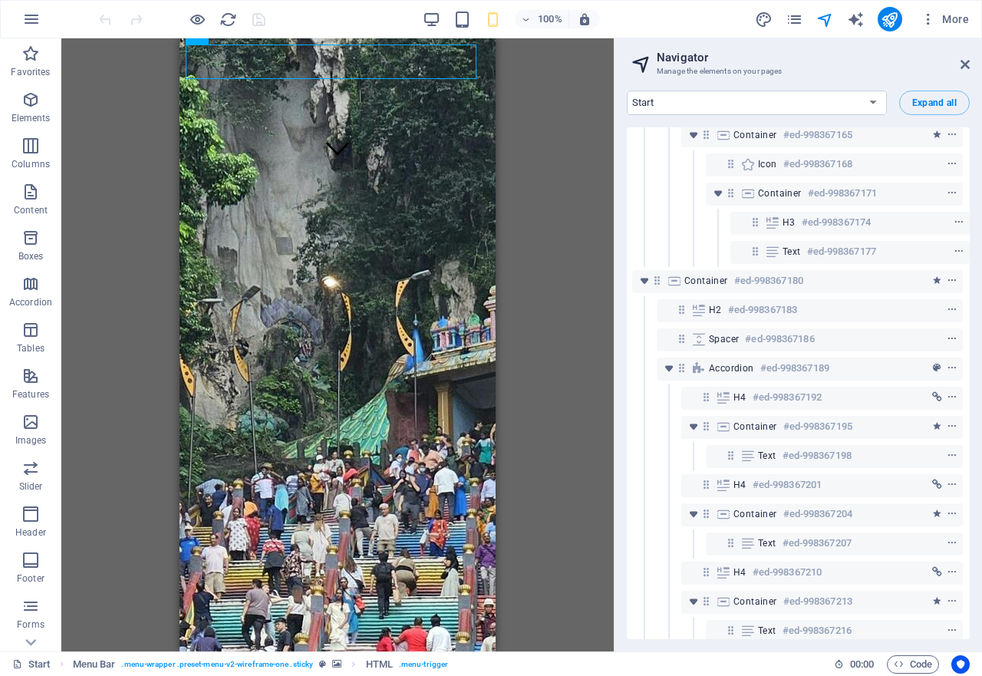
scroll to position [1995, 4]
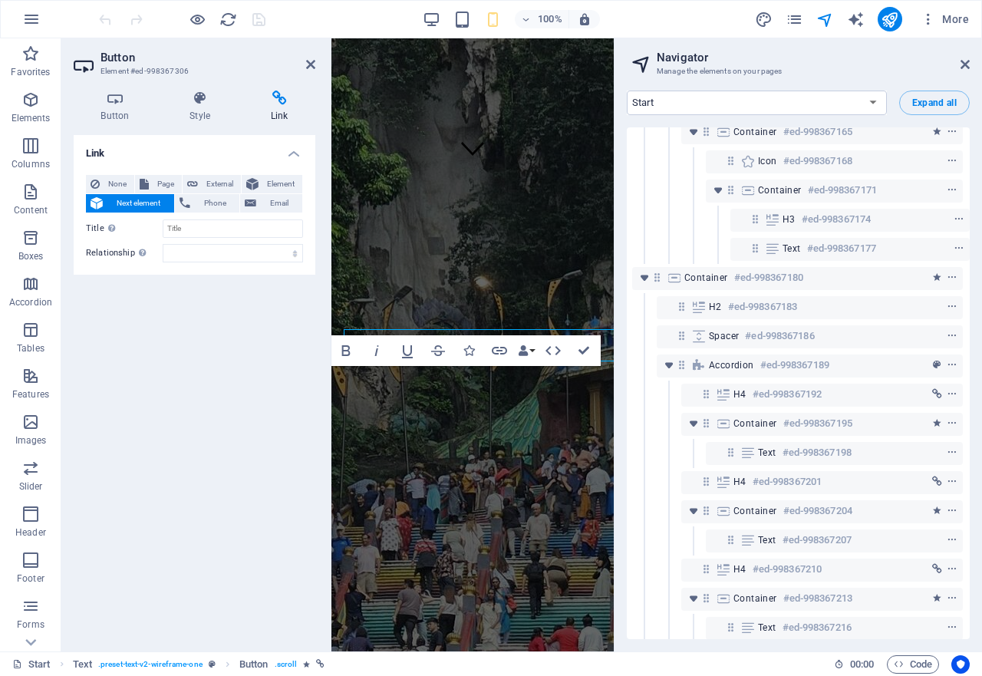
scroll to position [1877, 4]
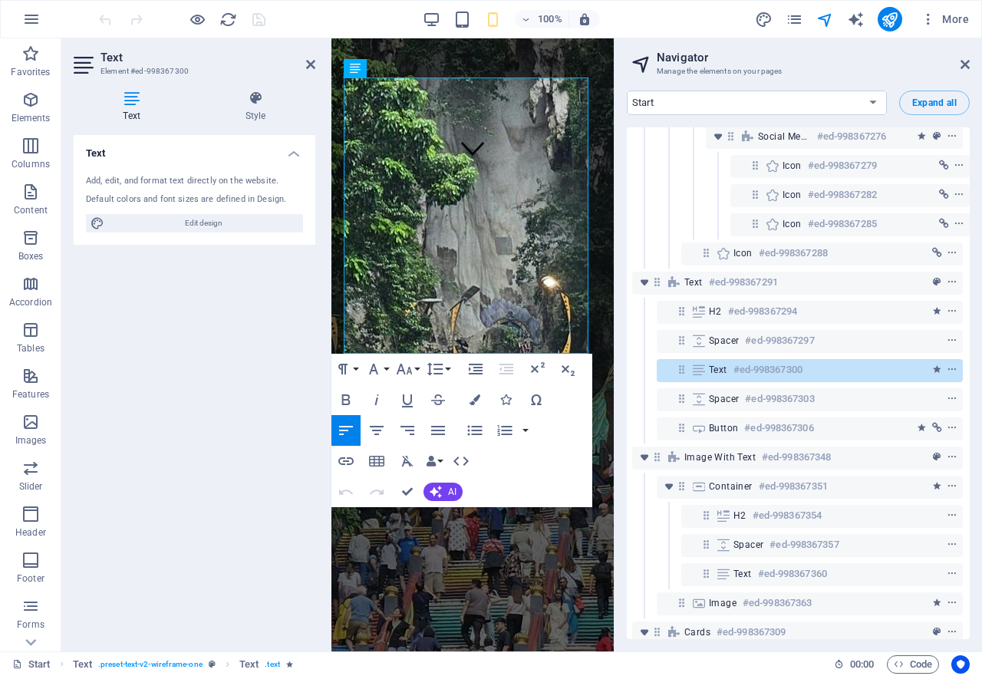
scroll to position [351, 4]
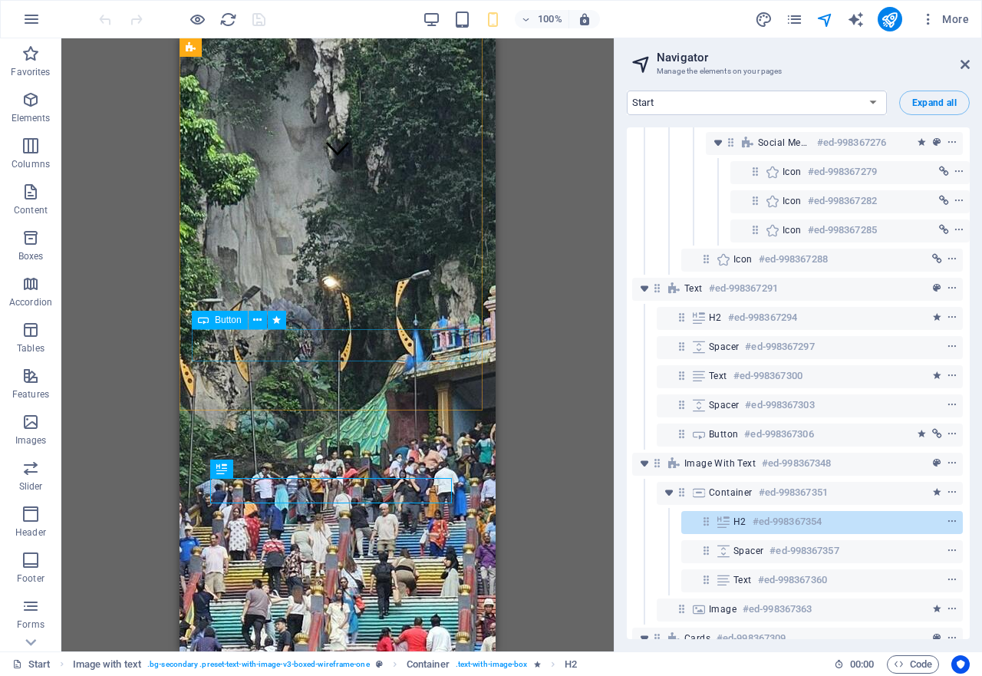
click at [238, 327] on div "Button" at bounding box center [220, 320] width 56 height 18
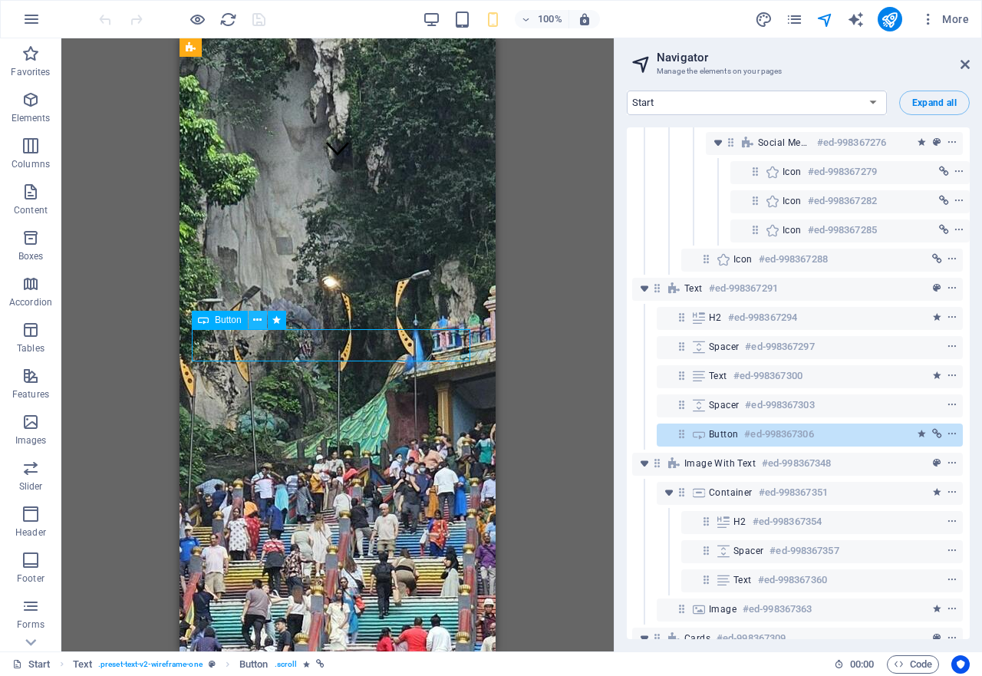
click at [256, 321] on icon at bounding box center [257, 320] width 8 height 16
click at [278, 325] on icon at bounding box center [276, 320] width 8 height 16
select select "move-bottom-to-top"
select select "s"
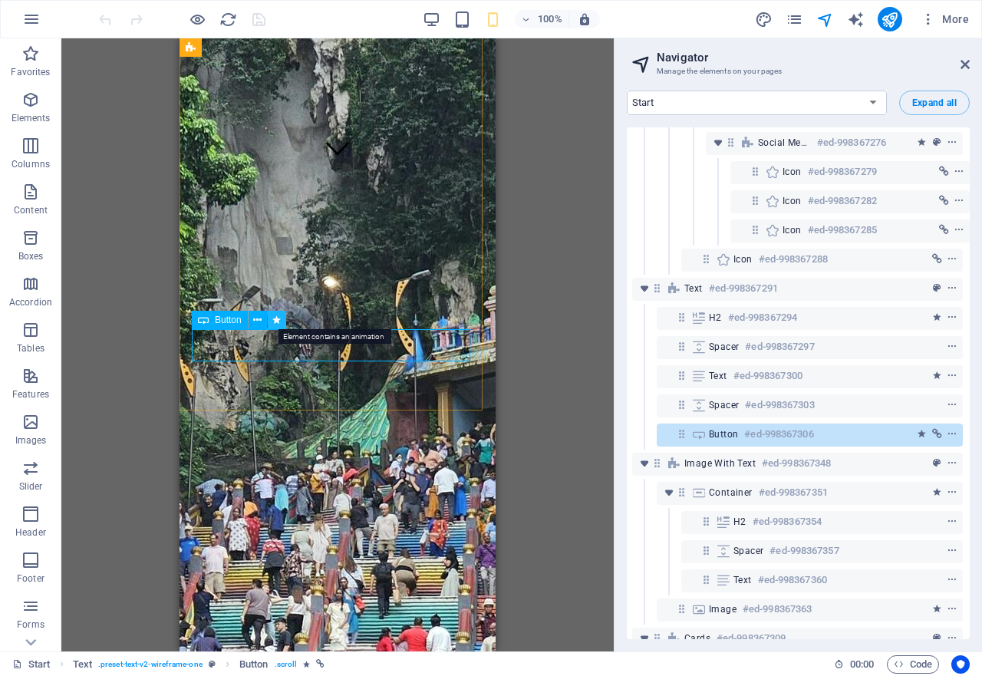
select select "scroll"
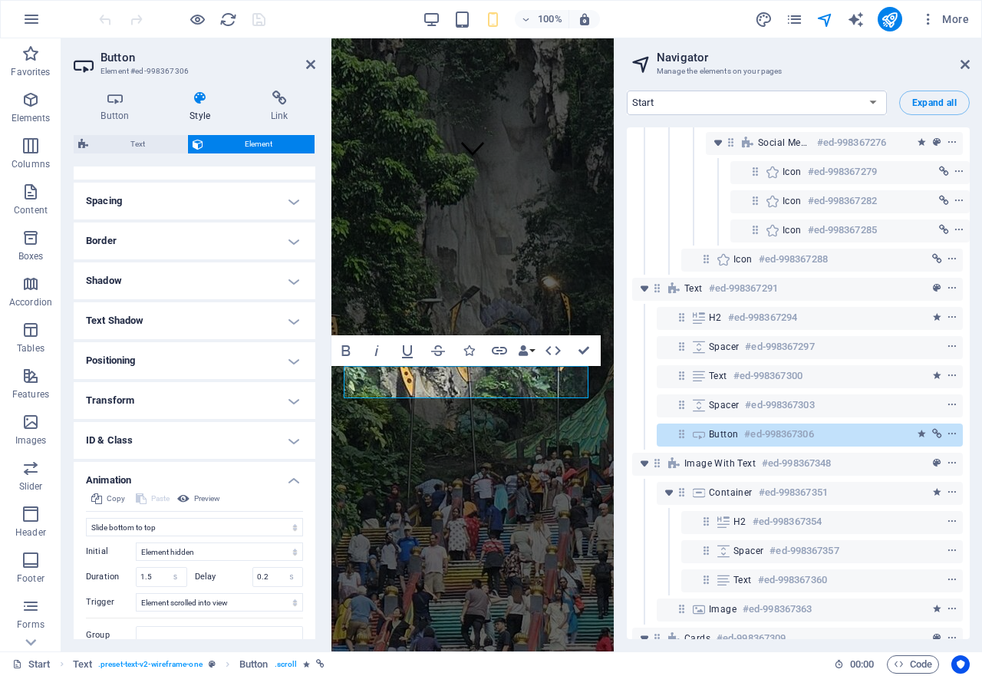
scroll to position [121, 0]
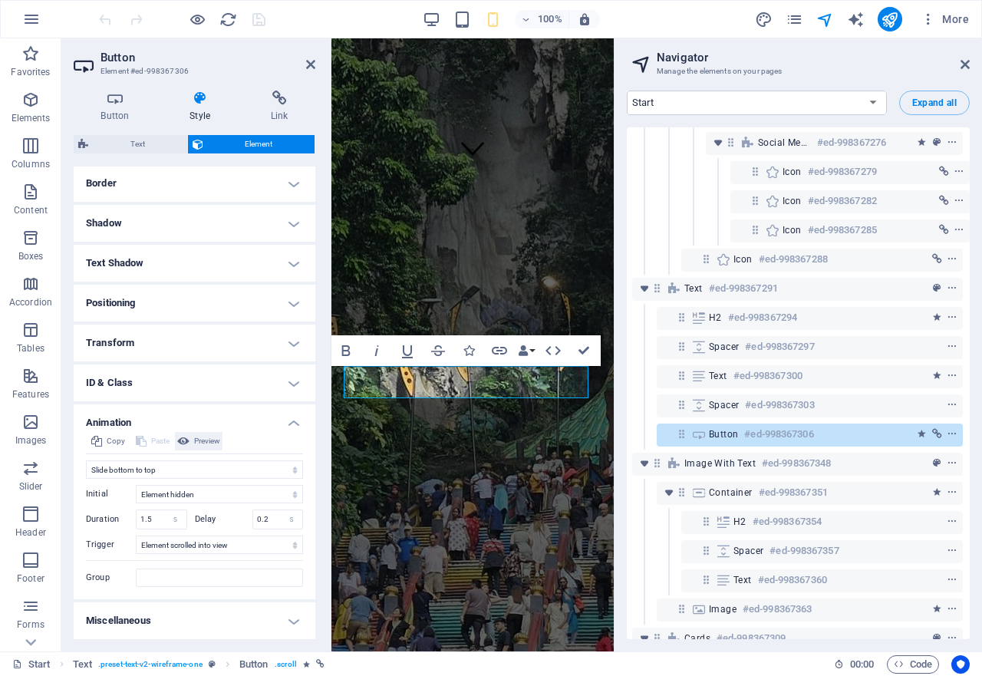
click at [189, 443] on icon at bounding box center [183, 441] width 12 height 18
click at [187, 443] on icon at bounding box center [183, 441] width 12 height 18
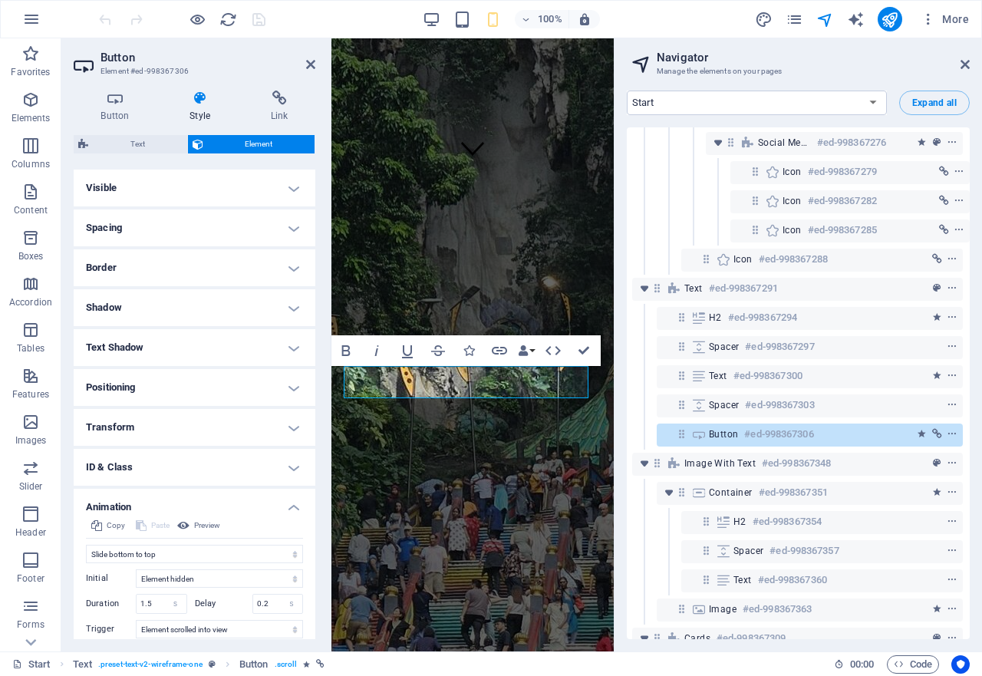
scroll to position [0, 0]
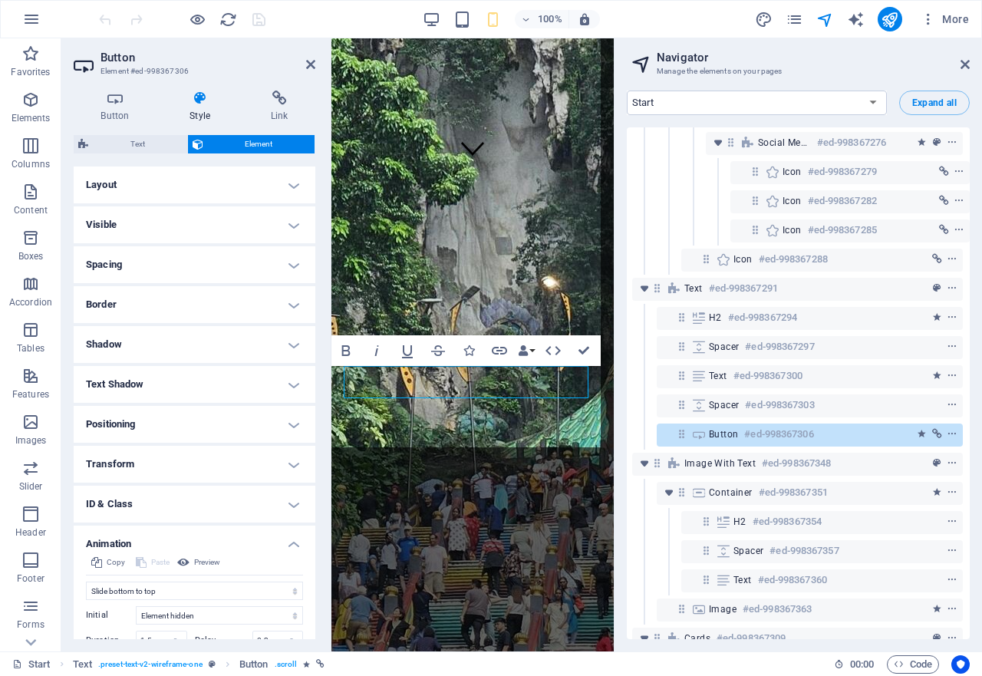
click at [106, 147] on span "Text" at bounding box center [138, 144] width 90 height 18
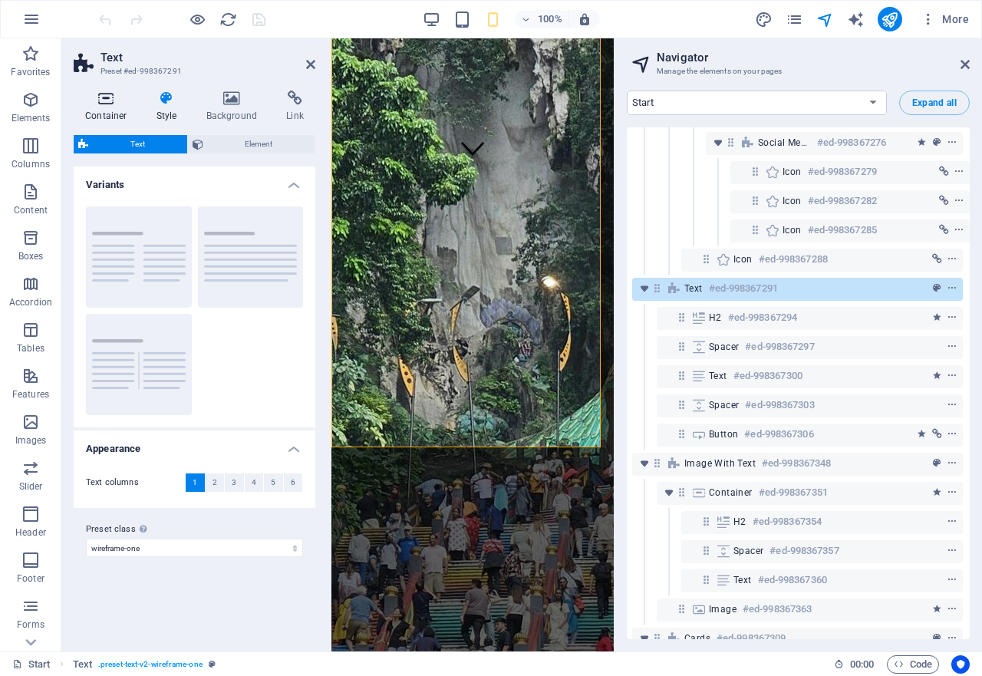
click at [110, 101] on icon at bounding box center [106, 98] width 65 height 15
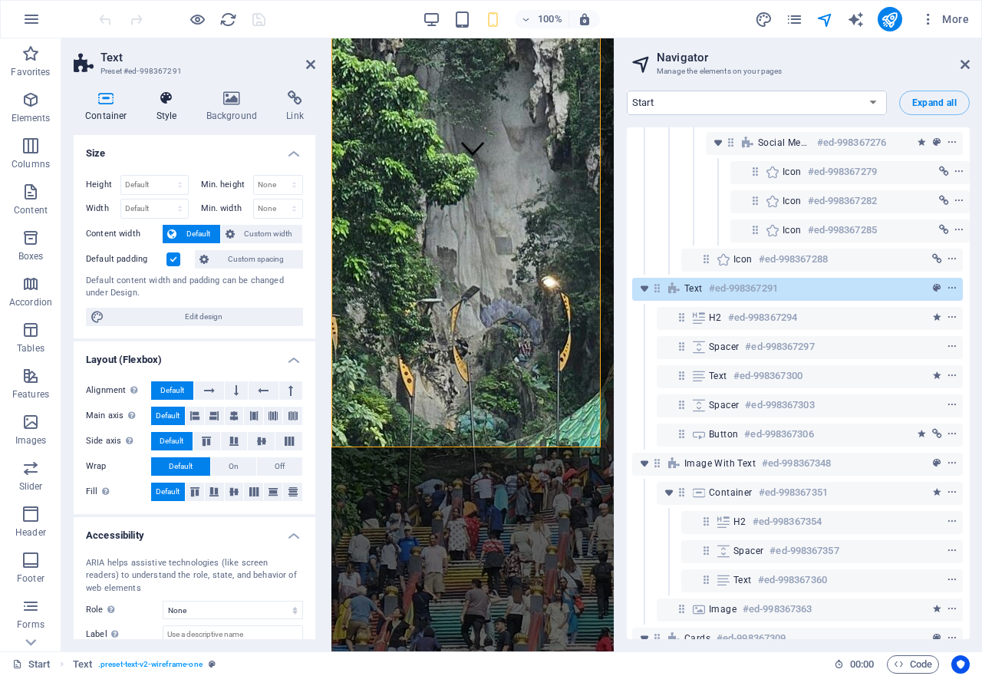
click at [163, 97] on icon at bounding box center [167, 98] width 44 height 15
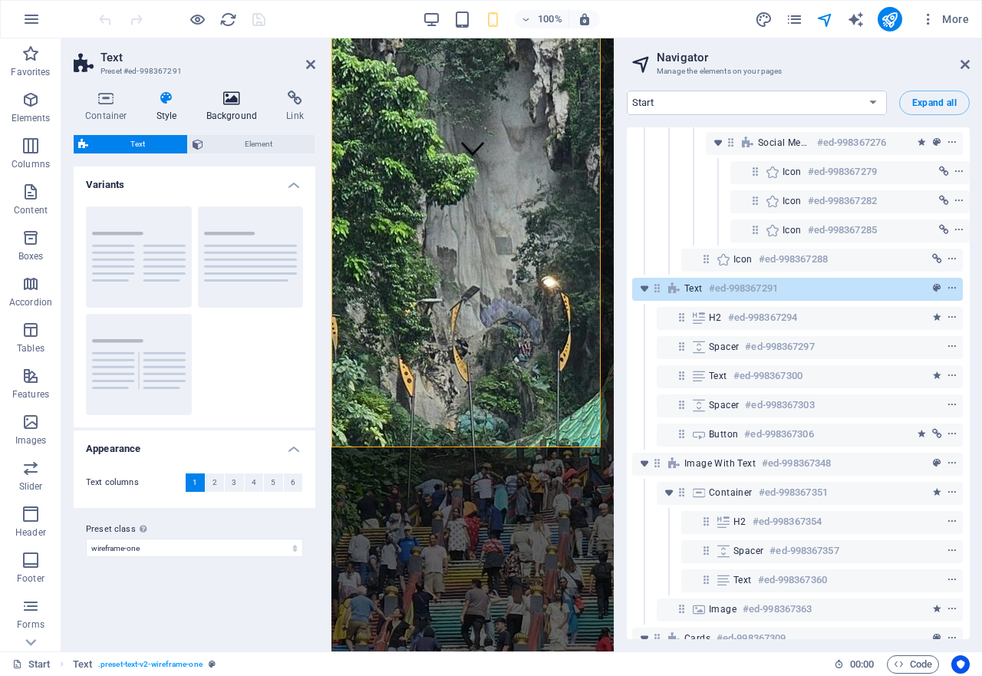
click at [228, 105] on icon at bounding box center [232, 98] width 74 height 15
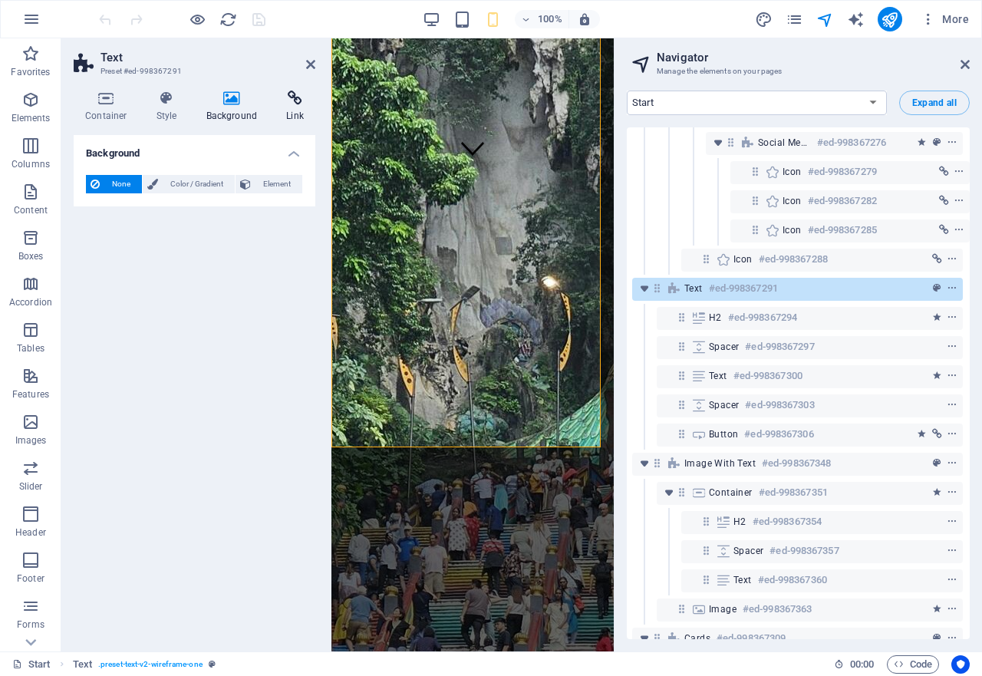
click at [292, 100] on icon at bounding box center [295, 98] width 41 height 15
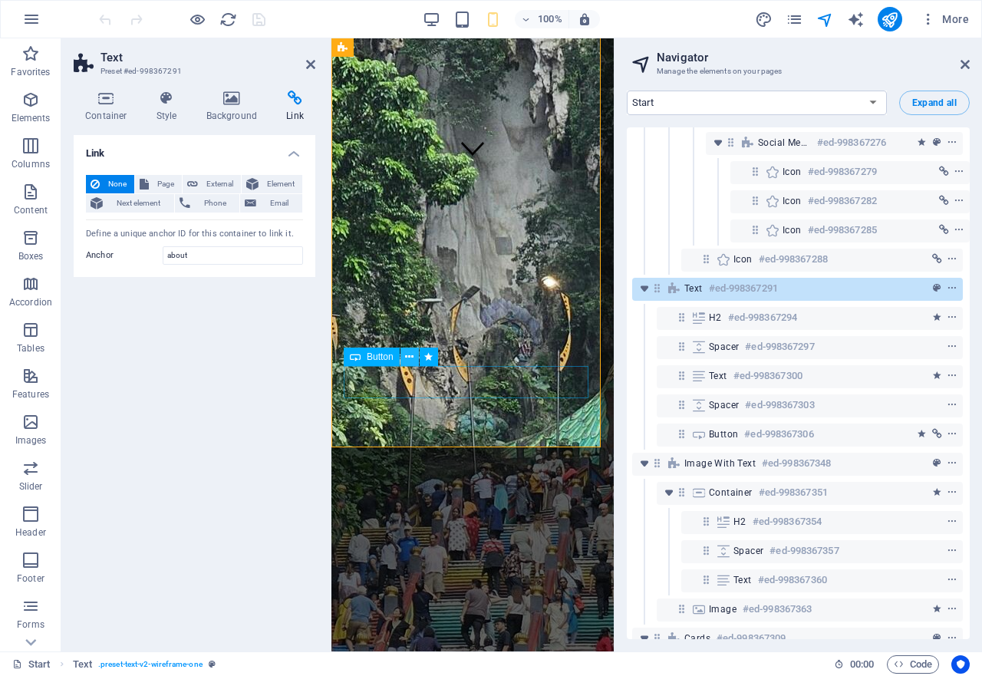
click at [411, 355] on icon at bounding box center [409, 357] width 8 height 16
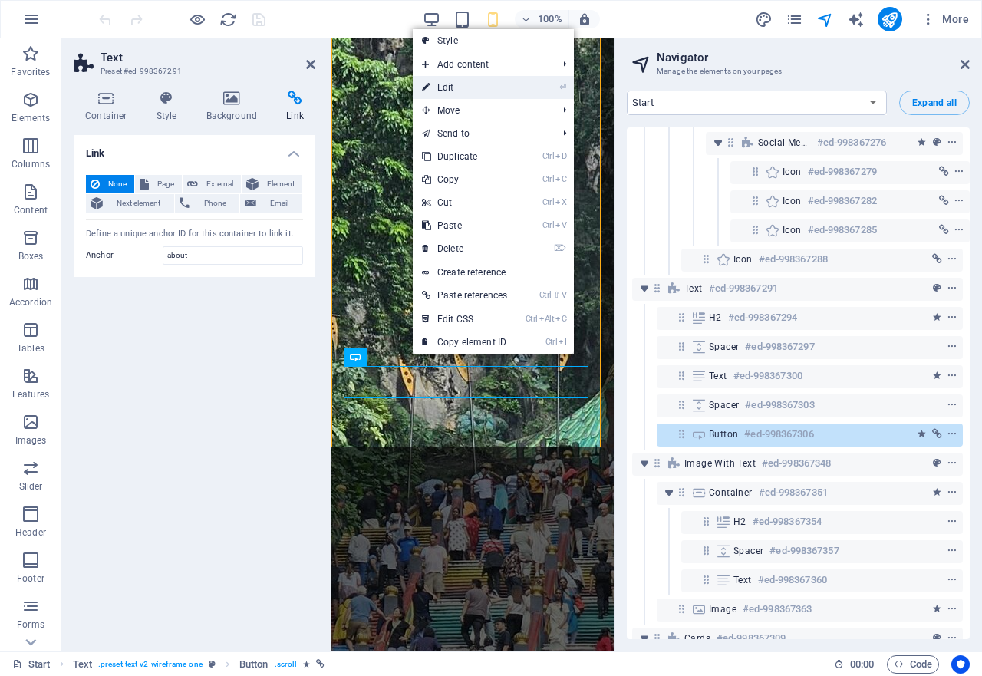
click at [431, 87] on link "⏎ Edit" at bounding box center [465, 87] width 104 height 23
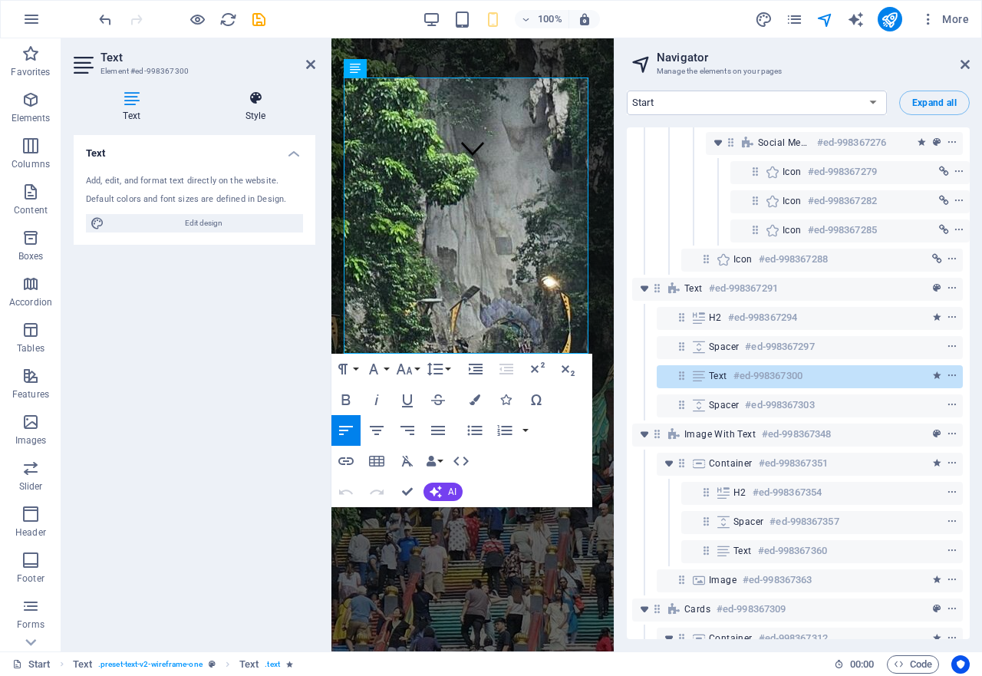
click at [263, 109] on h4 "Style" at bounding box center [256, 107] width 120 height 32
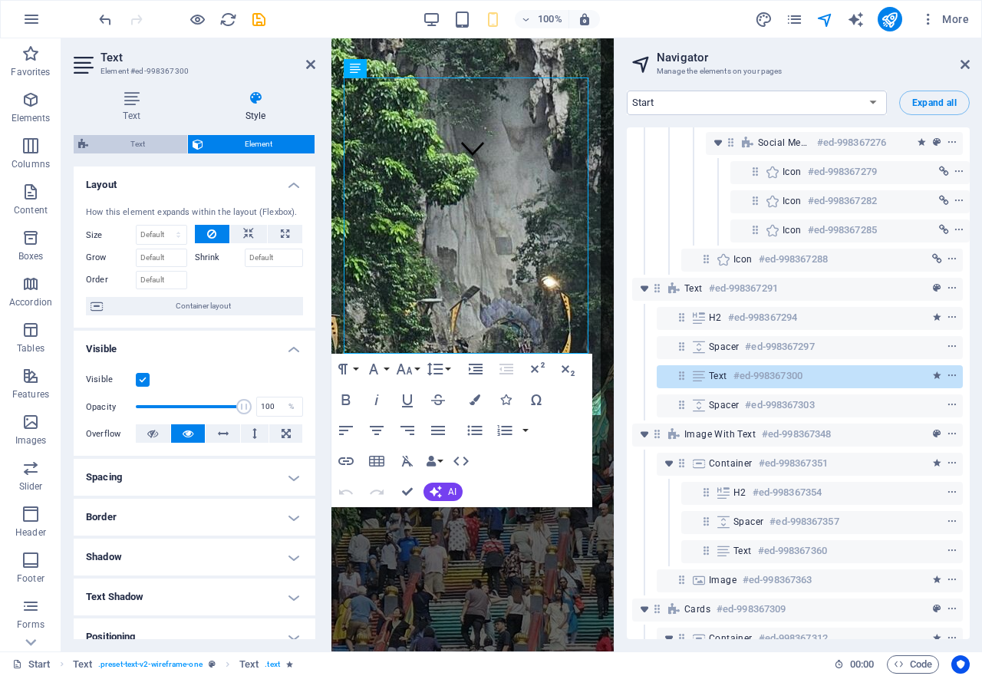
click at [140, 147] on span "Text" at bounding box center [138, 144] width 90 height 18
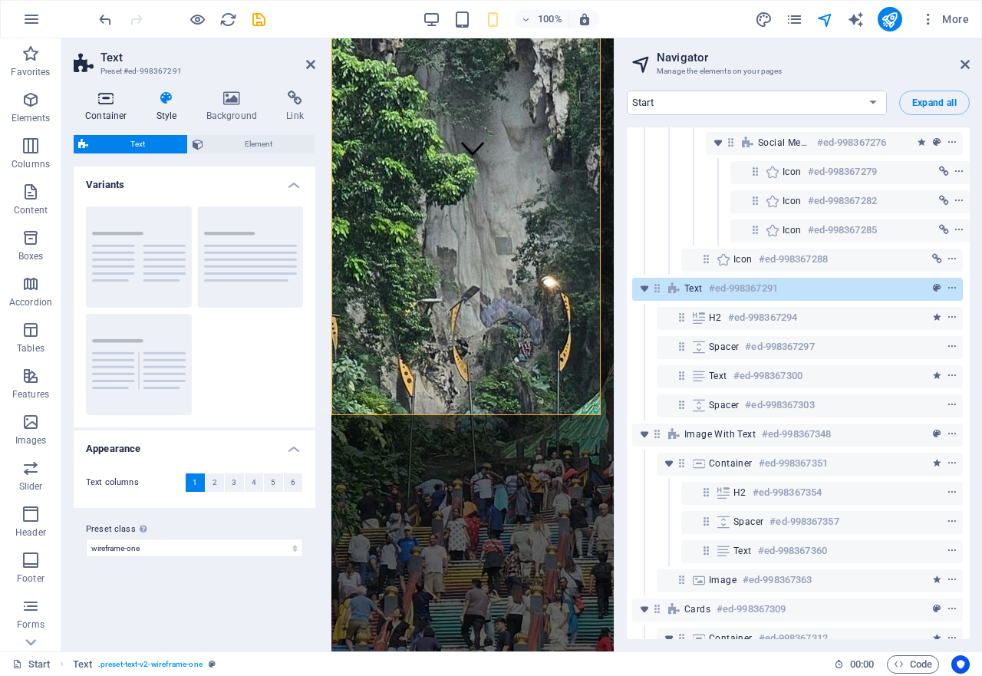
click at [106, 107] on h4 "Container" at bounding box center [109, 107] width 71 height 32
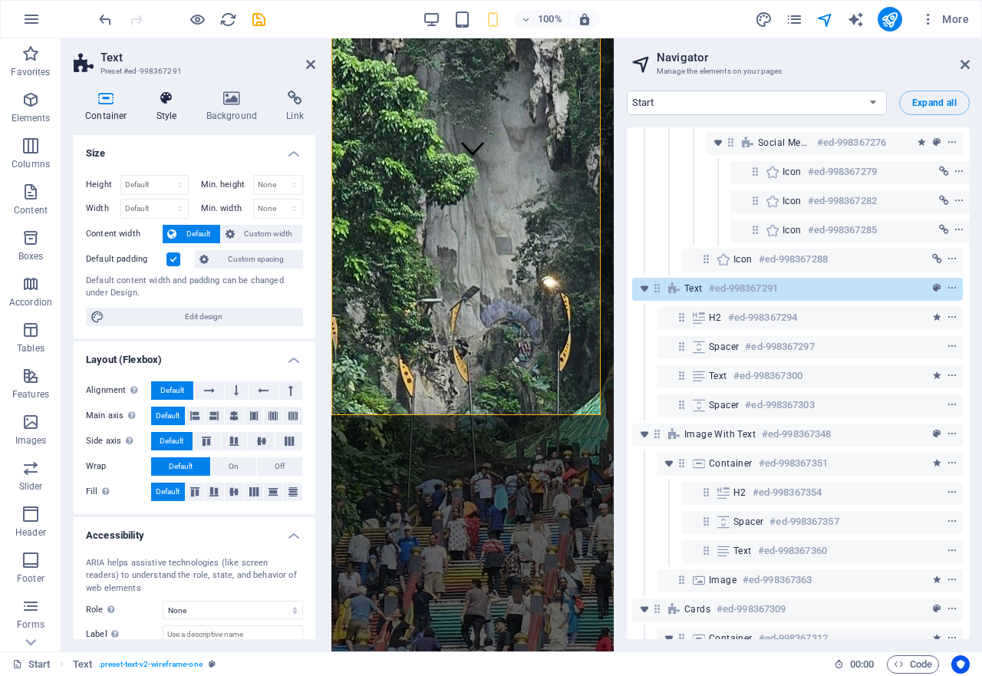
click at [164, 99] on icon at bounding box center [167, 98] width 44 height 15
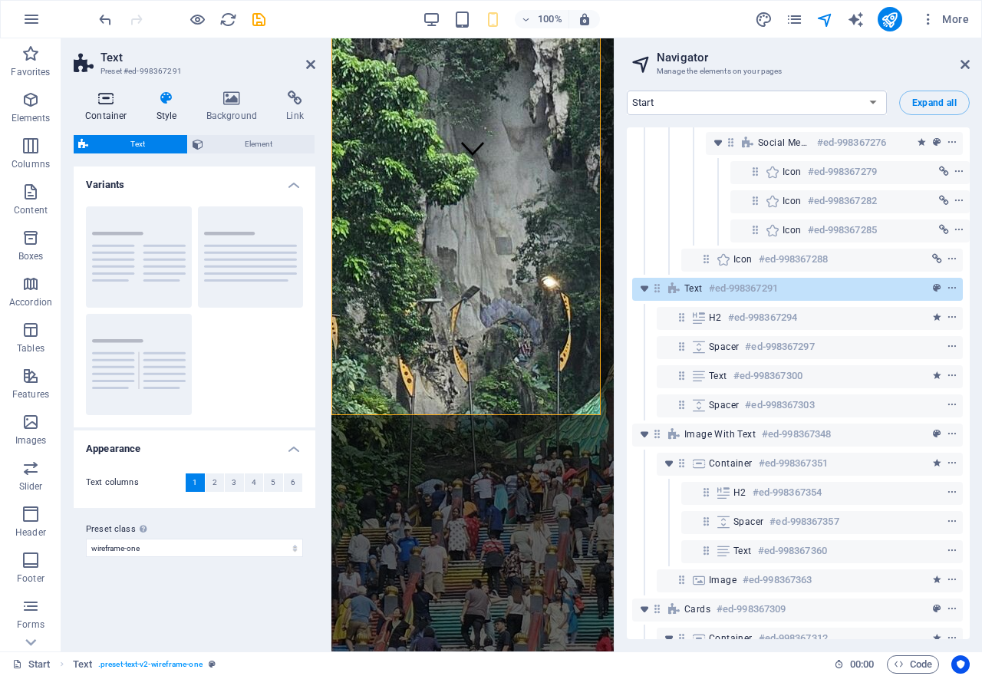
click at [113, 98] on icon at bounding box center [106, 98] width 65 height 15
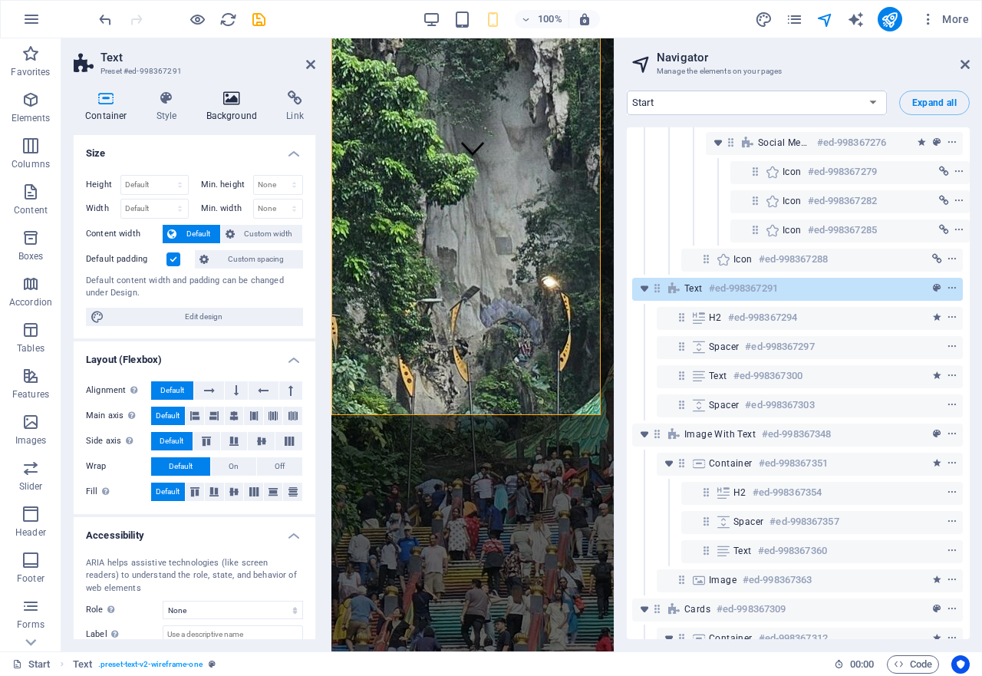
click at [239, 113] on h4 "Background" at bounding box center [235, 107] width 81 height 32
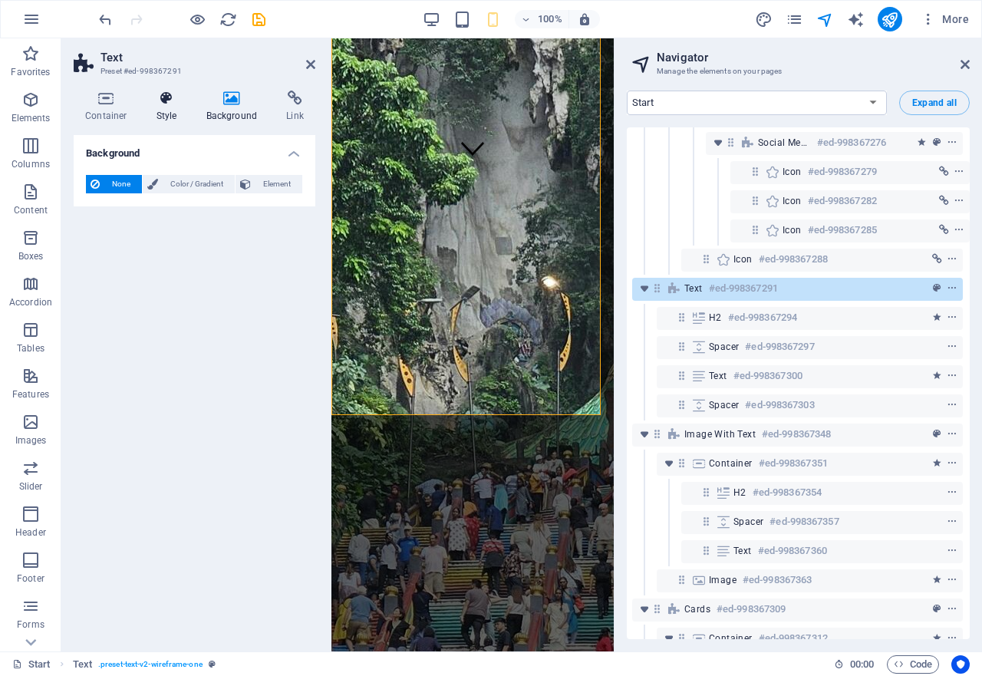
click at [160, 101] on icon at bounding box center [167, 98] width 44 height 15
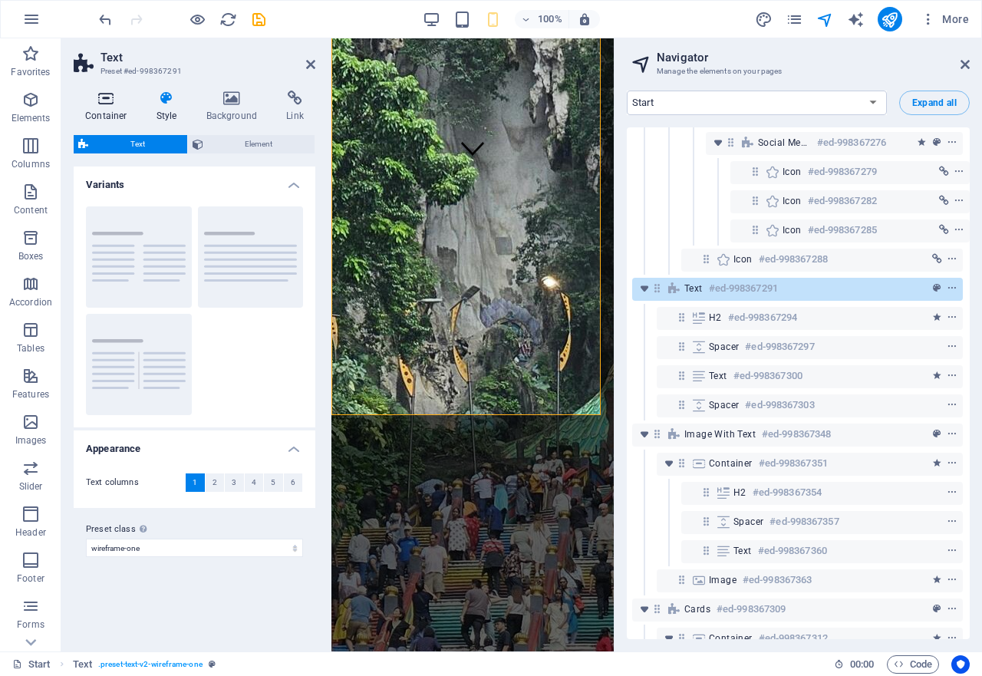
click at [92, 100] on icon at bounding box center [106, 98] width 65 height 15
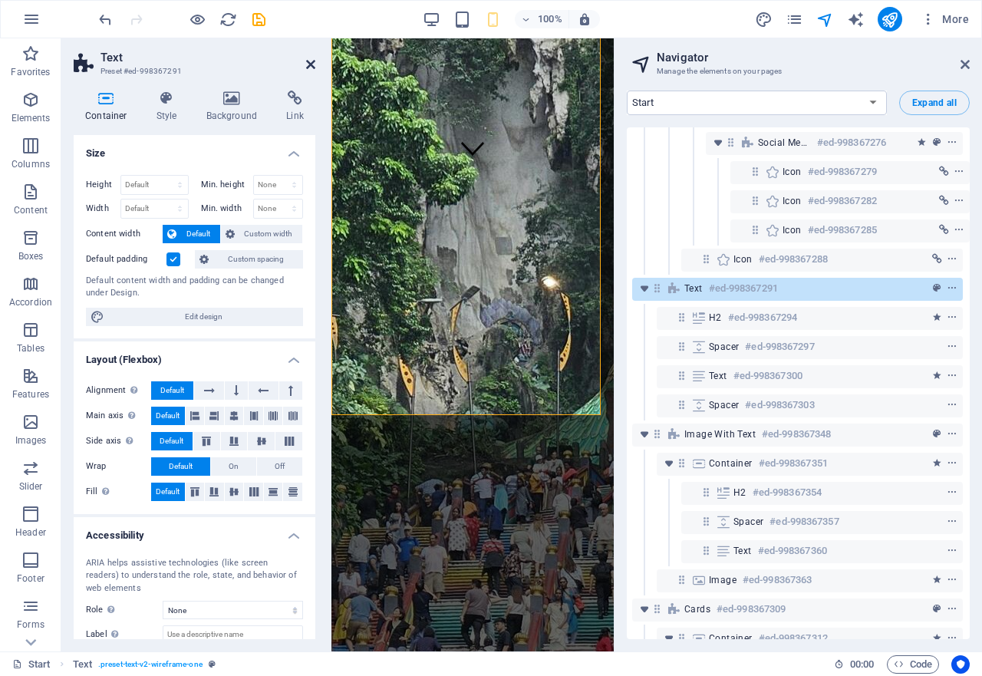
click at [311, 64] on icon at bounding box center [310, 64] width 9 height 12
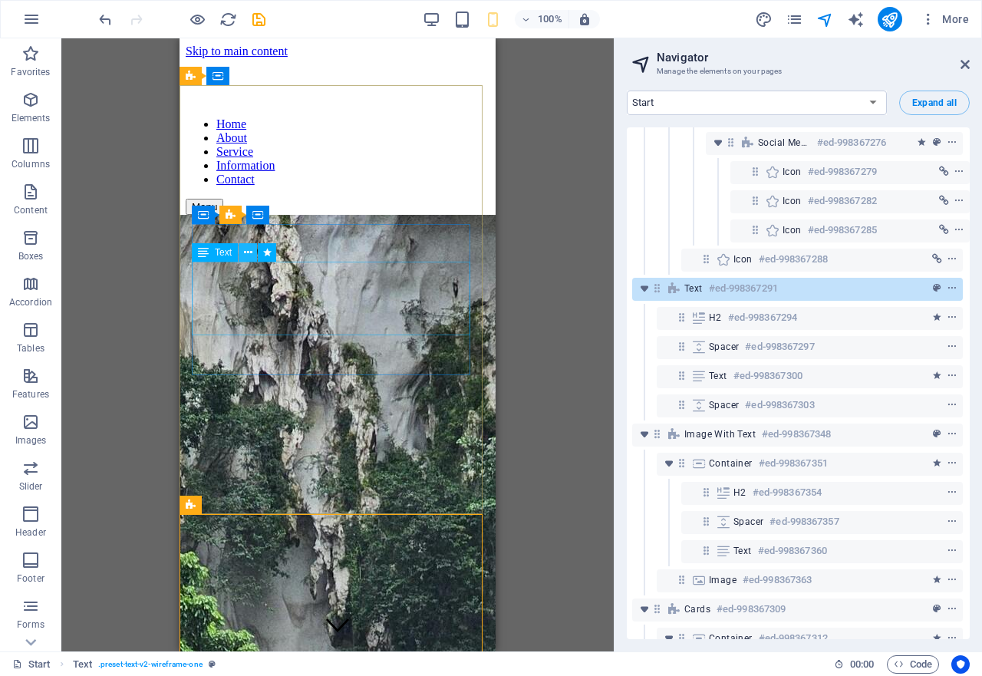
click at [246, 258] on icon at bounding box center [248, 253] width 8 height 16
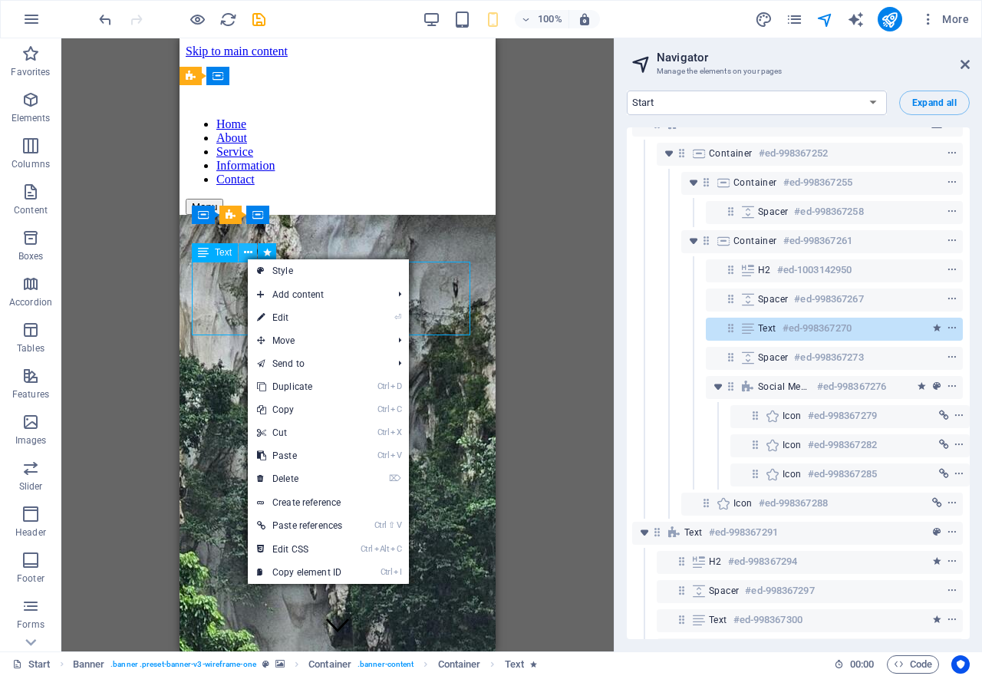
scroll to position [60, 4]
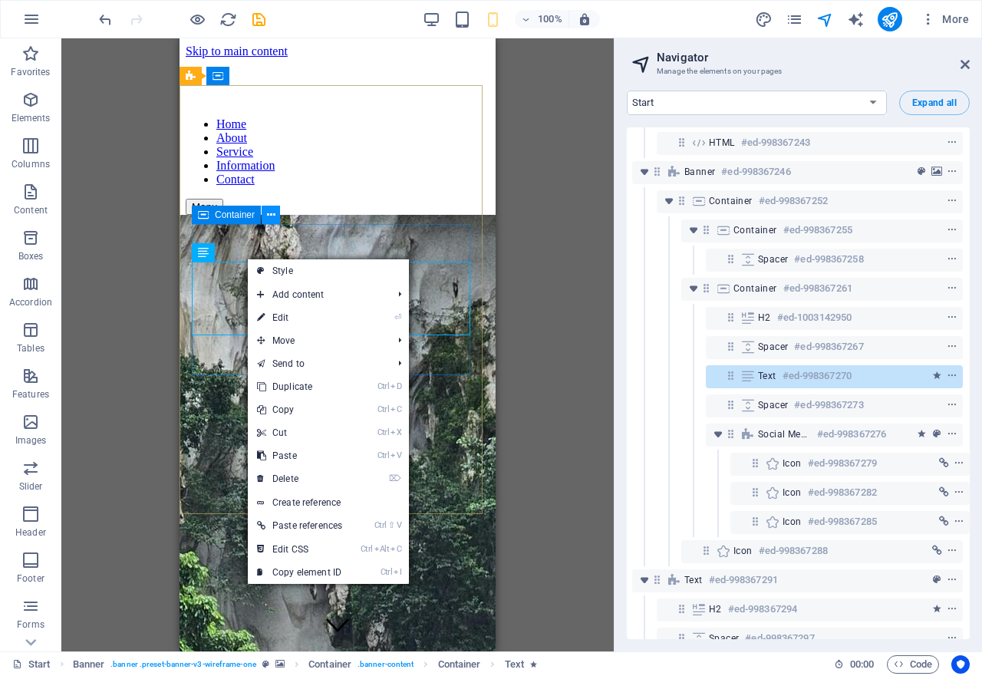
click at [268, 214] on icon at bounding box center [271, 215] width 8 height 16
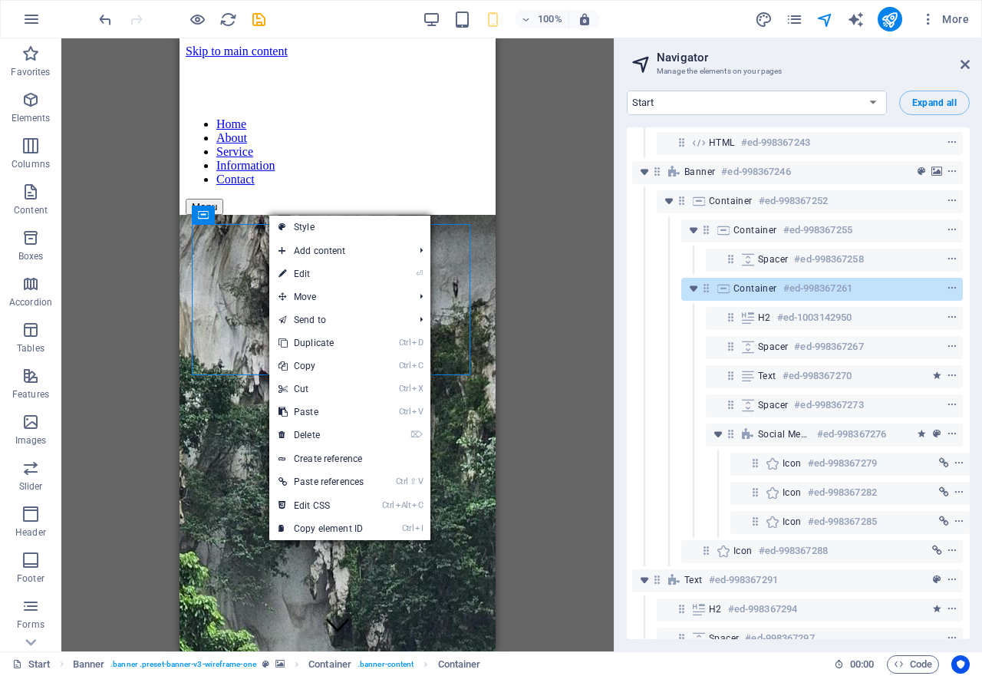
click at [327, 226] on link "Style" at bounding box center [349, 227] width 161 height 23
click at [327, 226] on div "Container Banner Container Banner Banner Container Banner Container Spacer Menu…" at bounding box center [337, 344] width 552 height 613
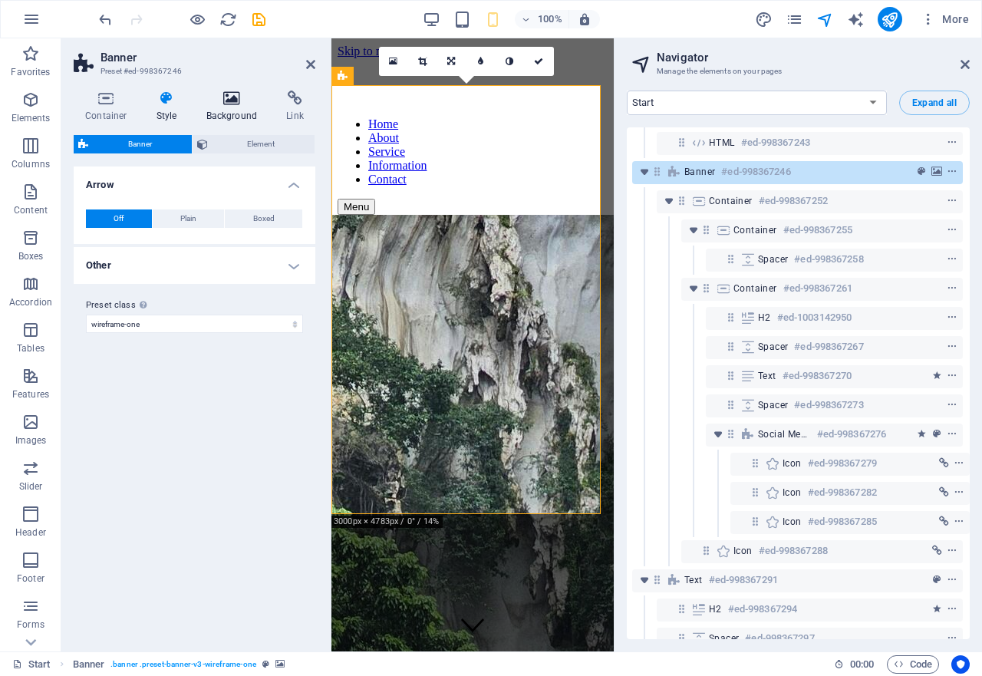
click at [227, 100] on icon at bounding box center [232, 98] width 74 height 15
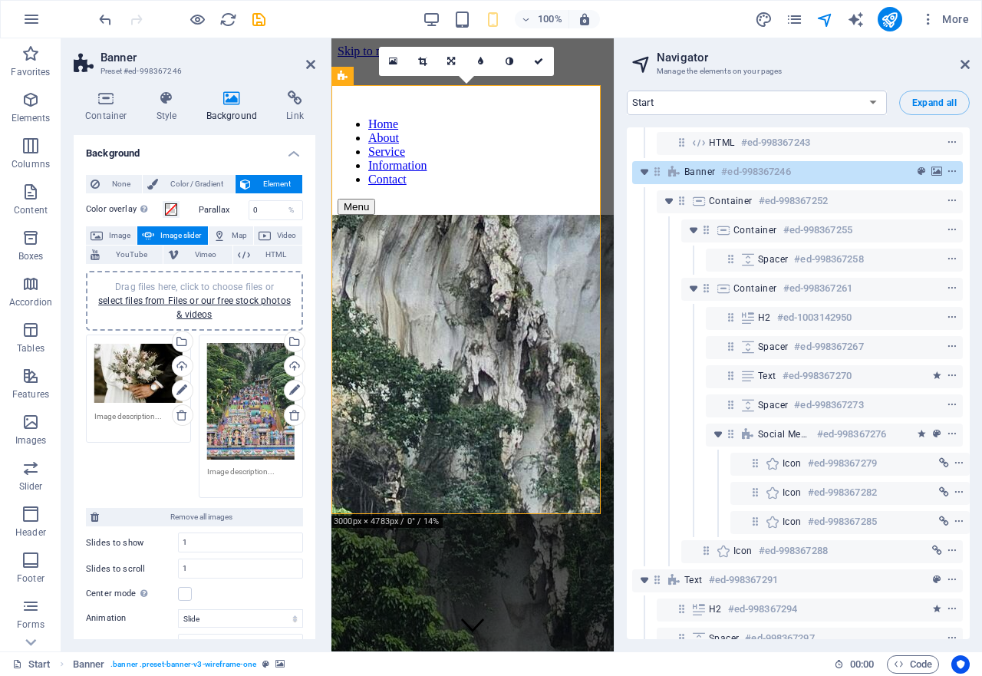
click at [227, 100] on icon at bounding box center [232, 98] width 74 height 15
click at [166, 96] on icon at bounding box center [167, 98] width 44 height 15
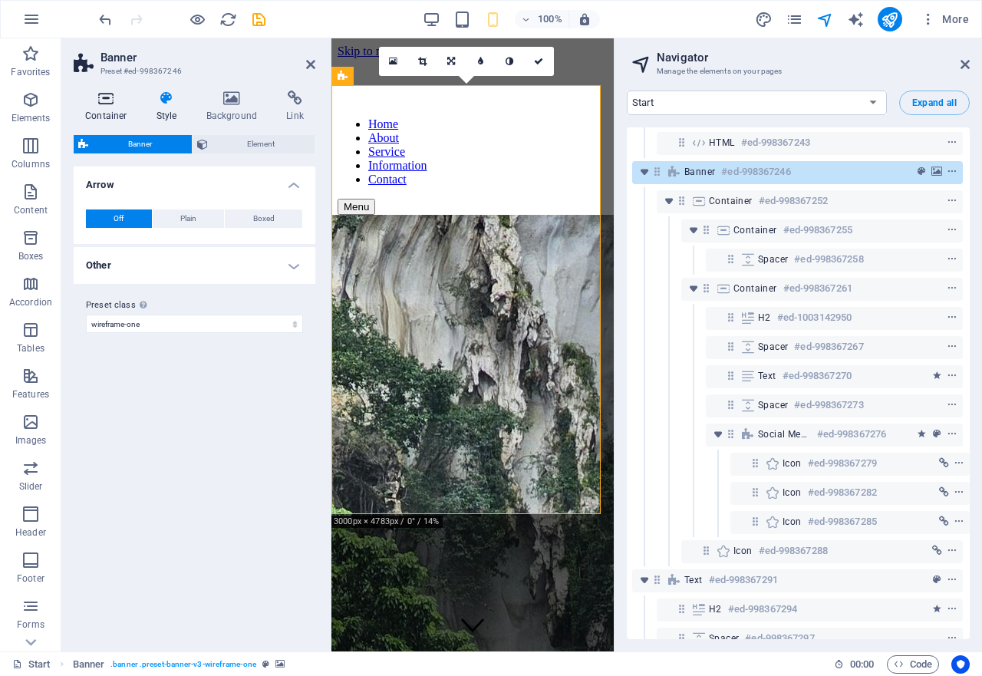
click at [102, 104] on icon at bounding box center [106, 98] width 65 height 15
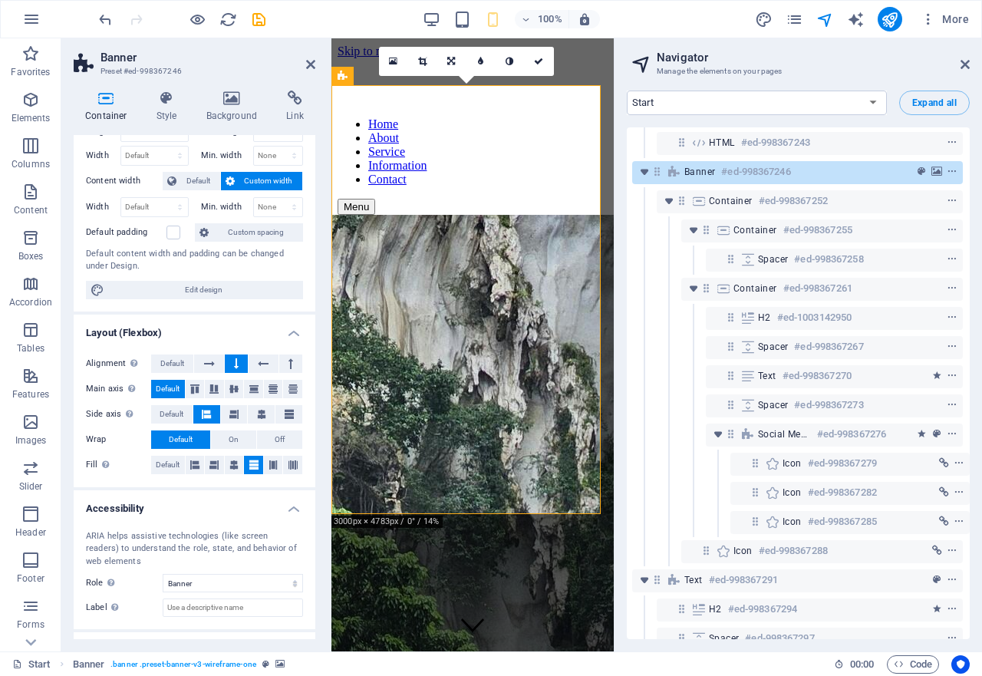
scroll to position [117, 0]
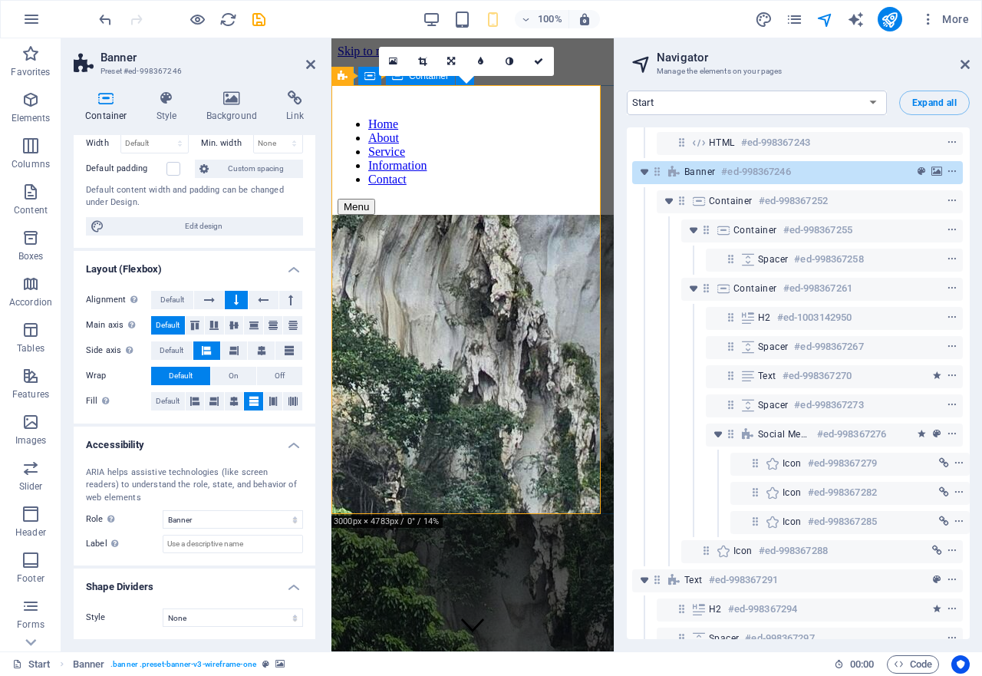
click at [508, 182] on div at bounding box center [473, 344] width 336 height 613
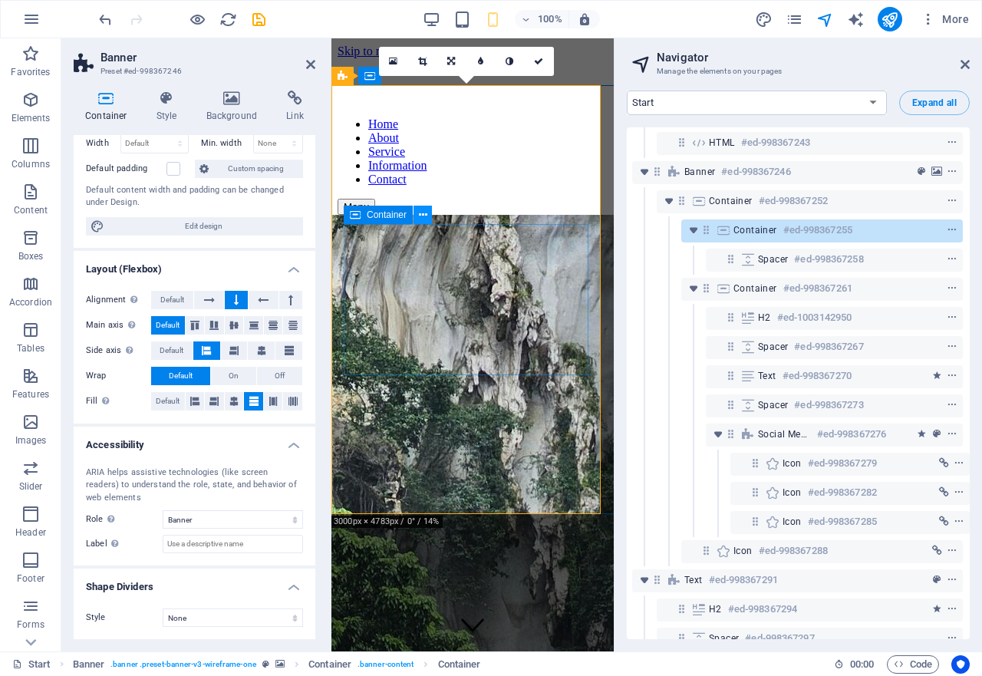
click at [420, 218] on icon at bounding box center [423, 215] width 8 height 16
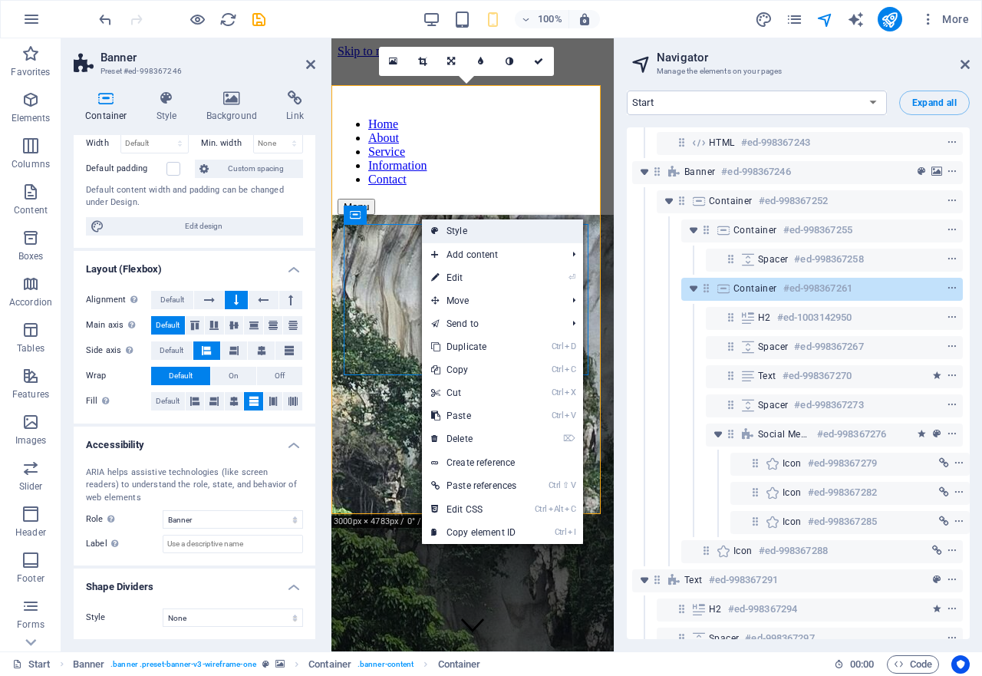
click at [455, 235] on link "Style" at bounding box center [502, 230] width 161 height 23
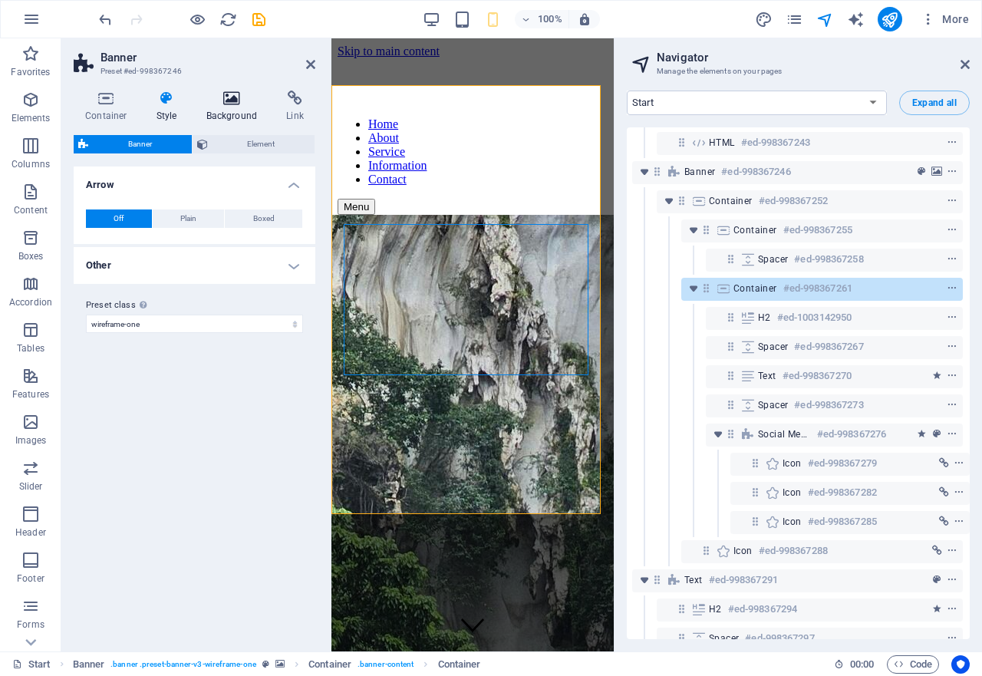
click at [236, 102] on icon at bounding box center [232, 98] width 74 height 15
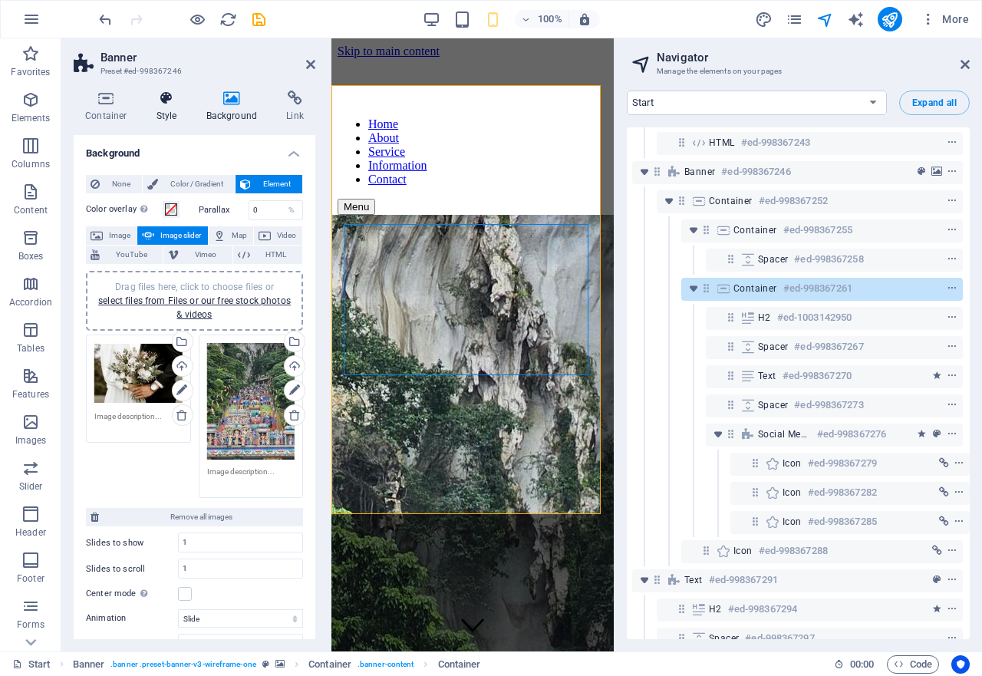
click at [160, 100] on icon at bounding box center [167, 98] width 44 height 15
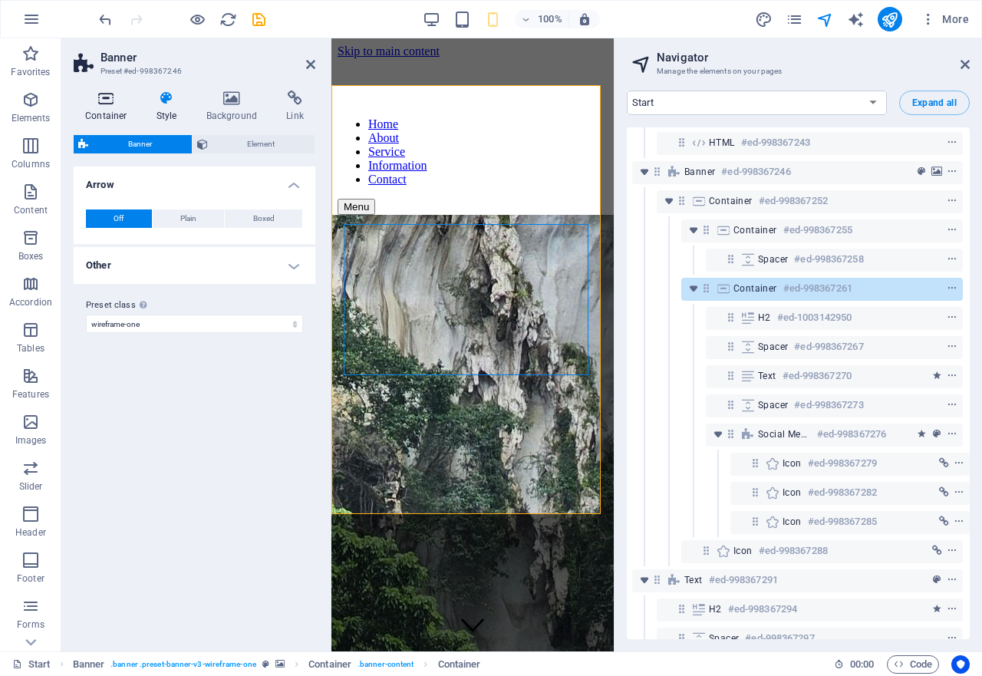
click at [95, 100] on icon at bounding box center [106, 98] width 65 height 15
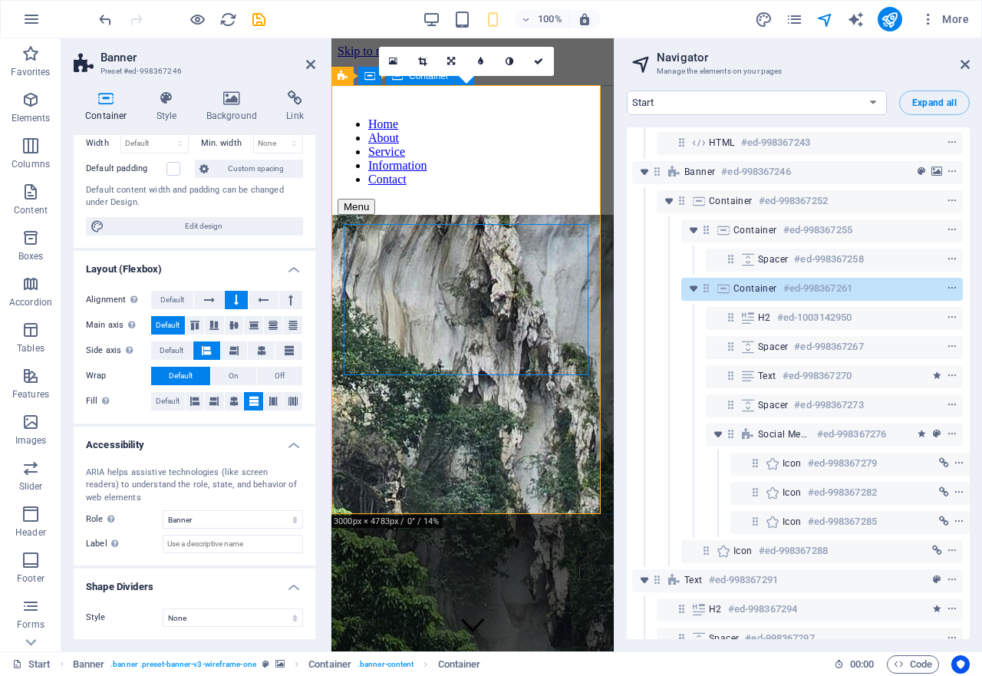
click at [526, 134] on div at bounding box center [473, 344] width 336 height 613
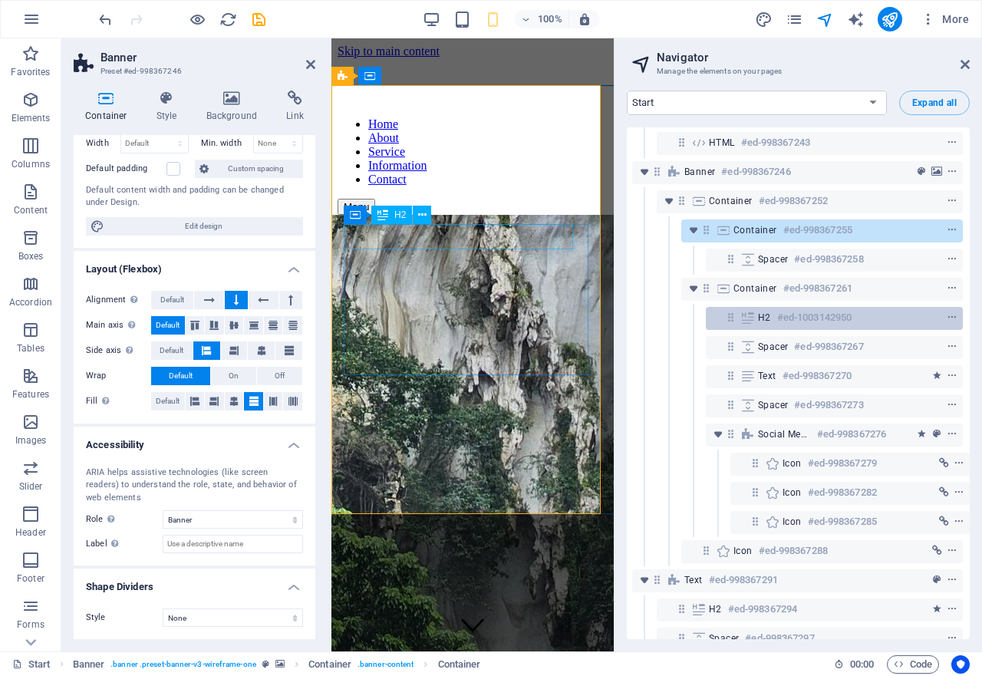
click at [772, 321] on div "H2 #ed-1003142950" at bounding box center [822, 317] width 128 height 18
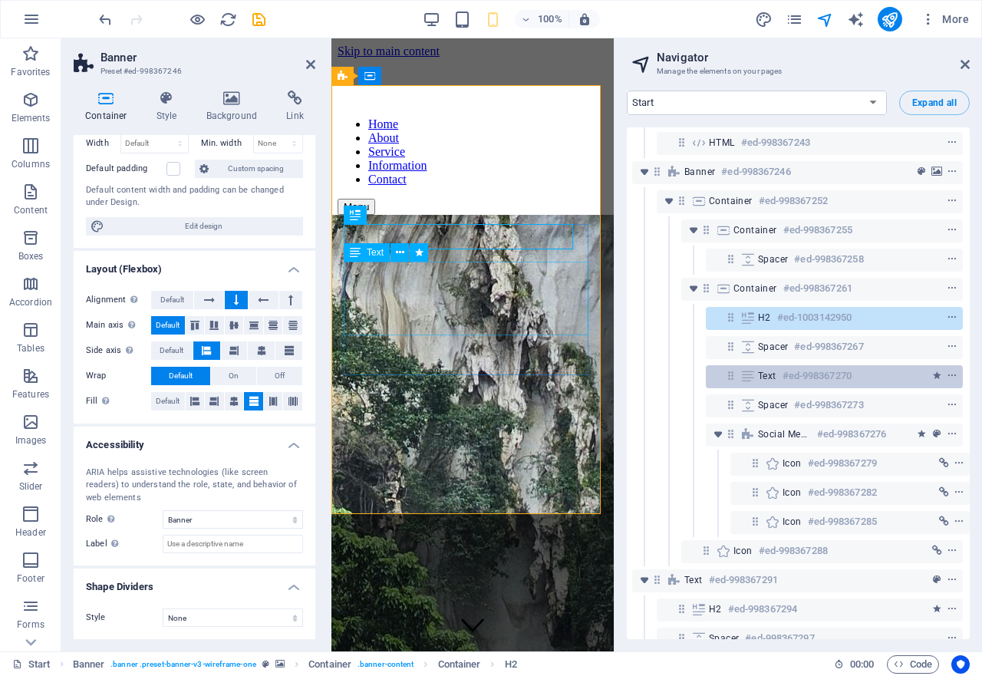
click at [790, 369] on h6 "#ed-998367270" at bounding box center [816, 376] width 69 height 18
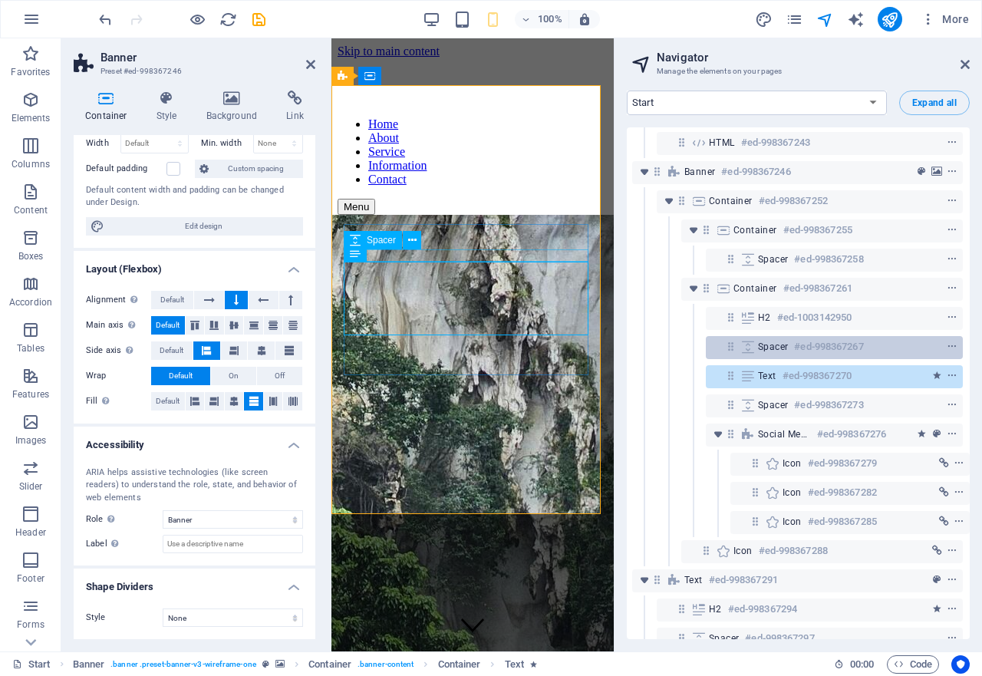
click at [780, 352] on span "Spacer" at bounding box center [773, 347] width 30 height 12
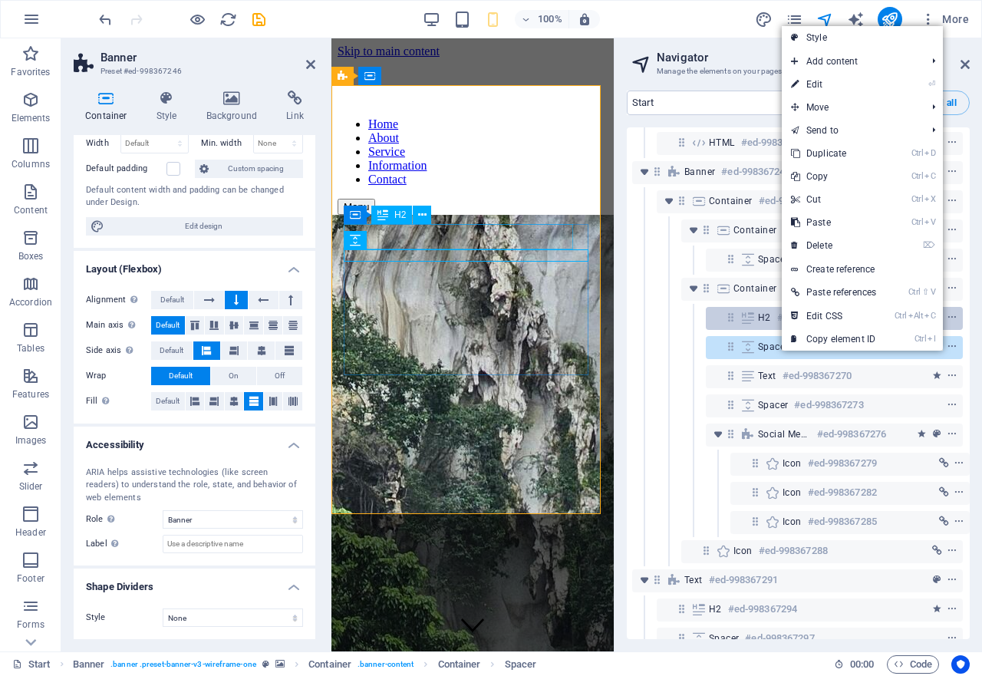
click at [763, 313] on span "H2" at bounding box center [764, 317] width 13 height 12
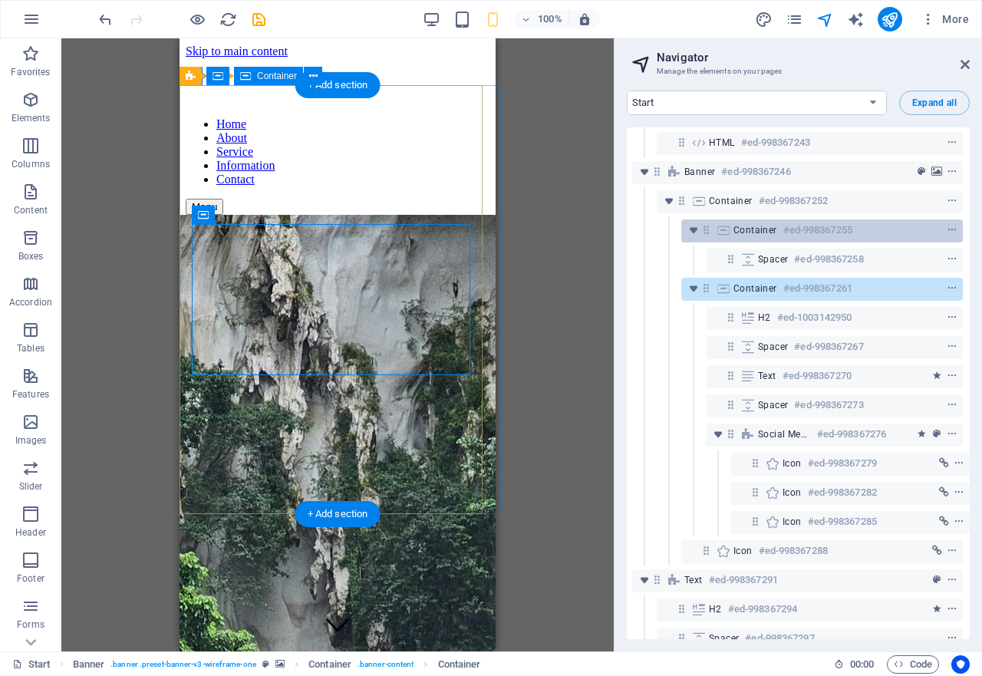
click at [786, 230] on h6 "#ed-998367255" at bounding box center [817, 230] width 69 height 18
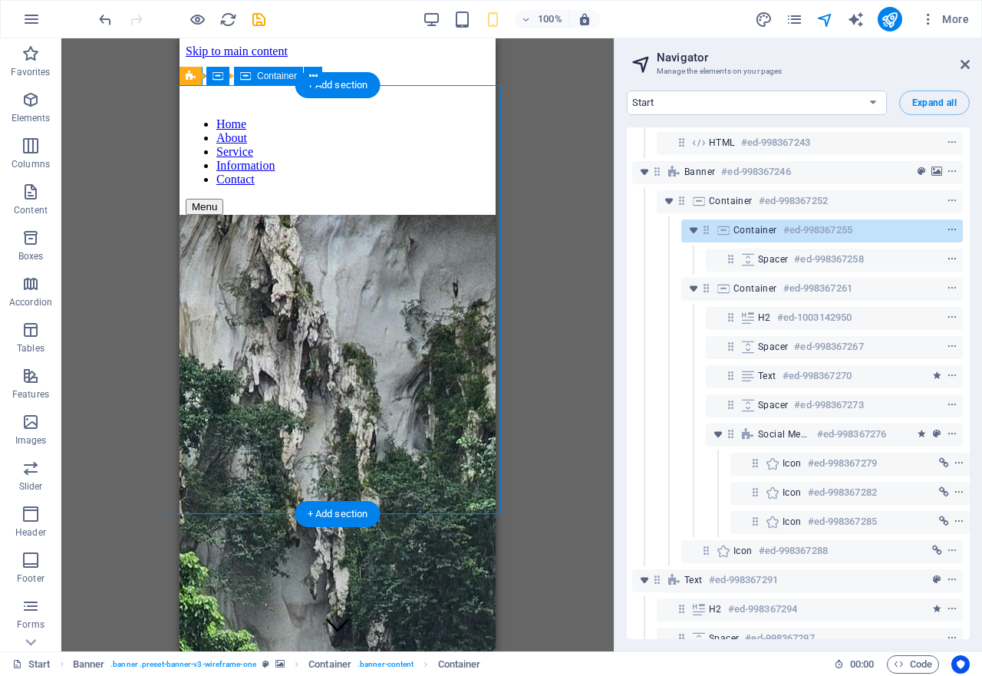
click at [786, 230] on h6 "#ed-998367255" at bounding box center [817, 230] width 69 height 18
select select "%"
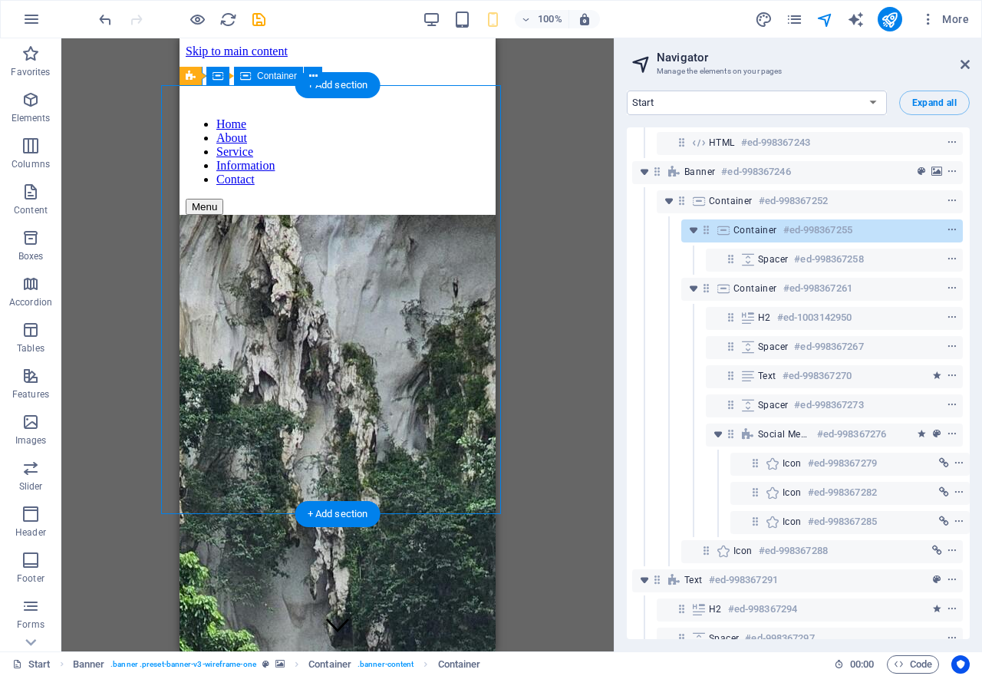
select select "%"
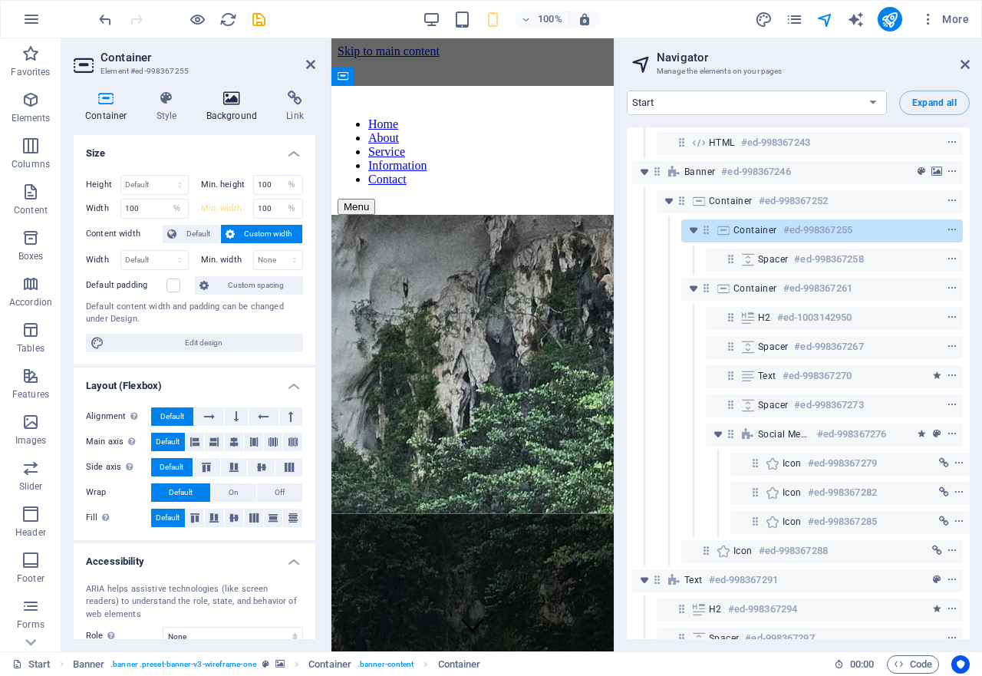
click at [203, 99] on icon at bounding box center [232, 98] width 74 height 15
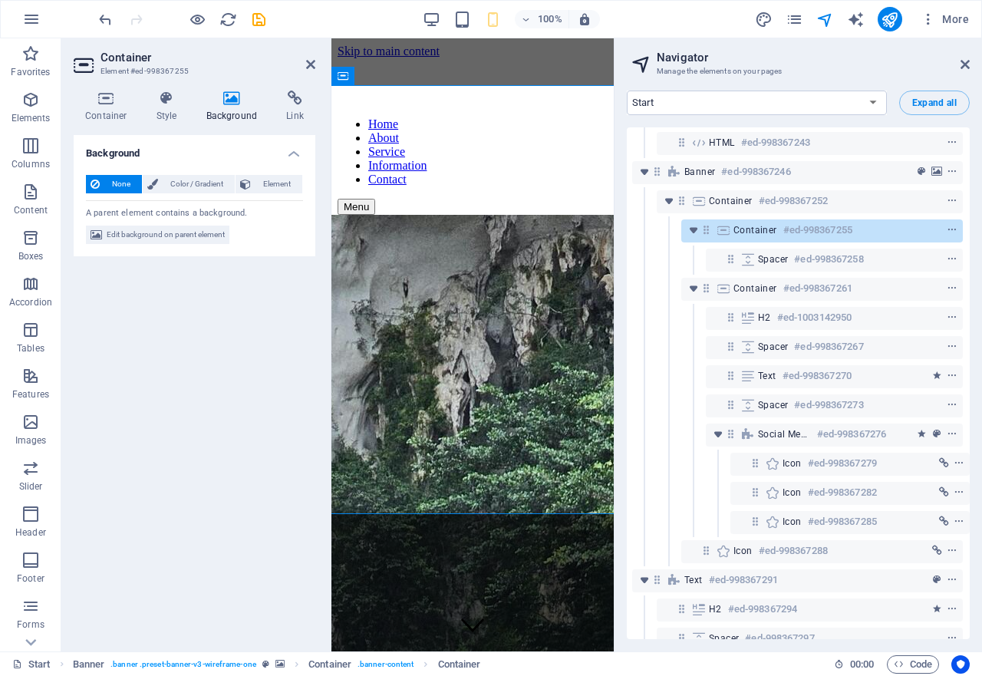
click at [203, 99] on icon at bounding box center [232, 98] width 74 height 15
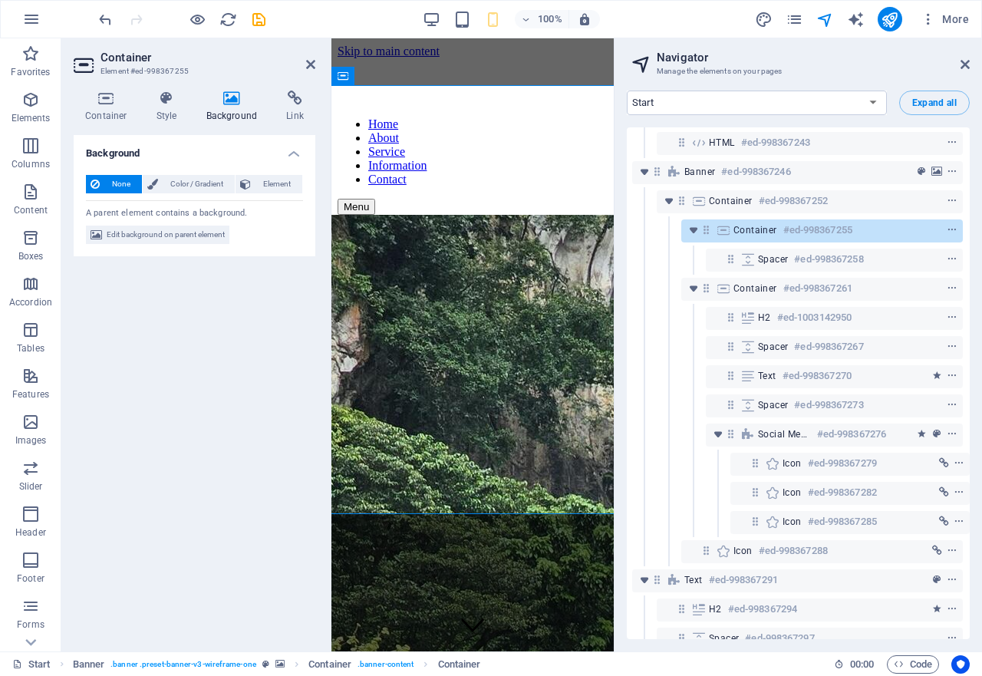
click at [232, 99] on icon at bounding box center [232, 98] width 74 height 15
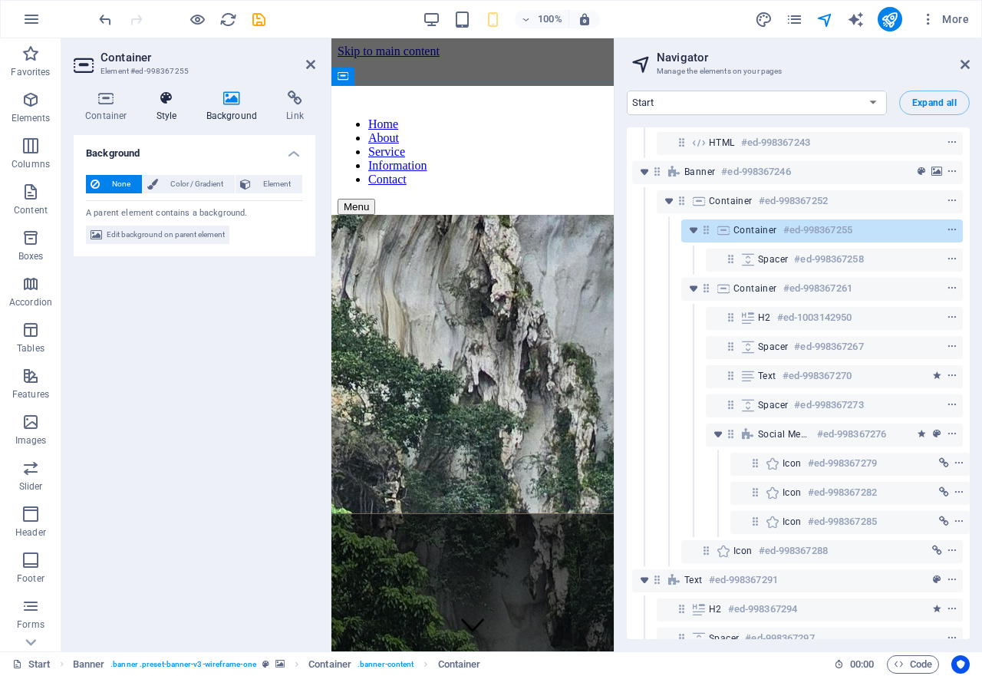
click at [168, 104] on icon at bounding box center [167, 98] width 44 height 15
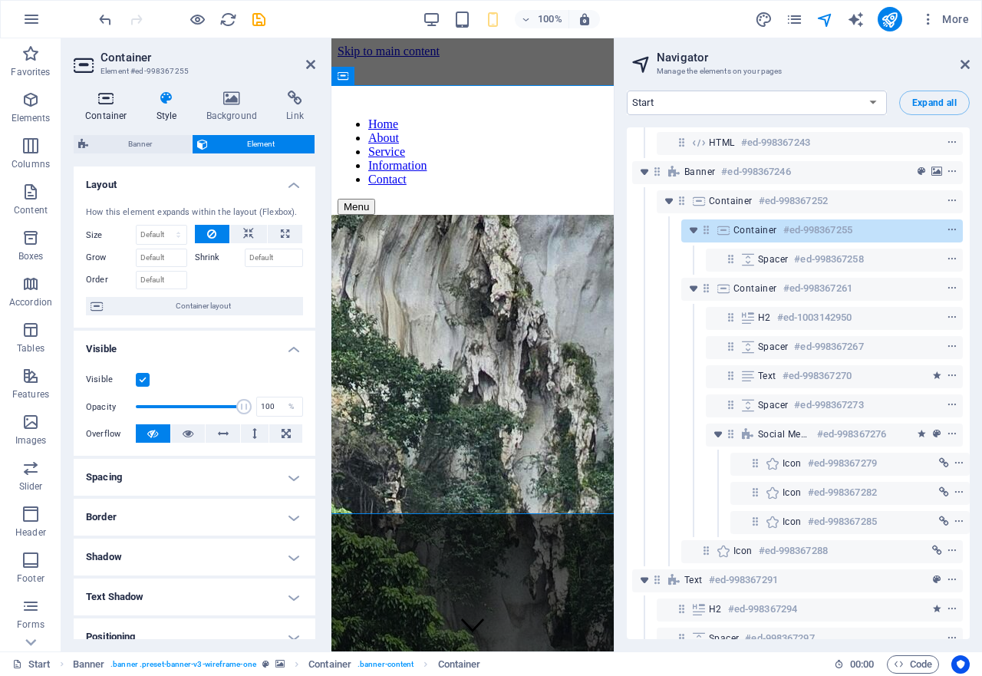
click at [101, 102] on icon at bounding box center [106, 98] width 65 height 15
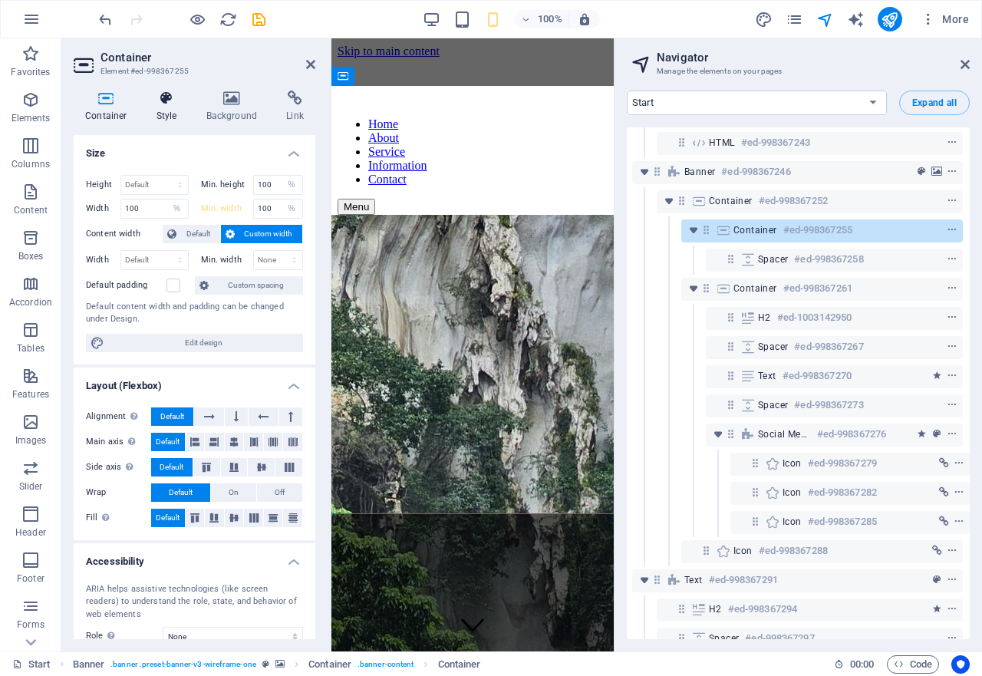
click at [175, 103] on icon at bounding box center [167, 98] width 44 height 15
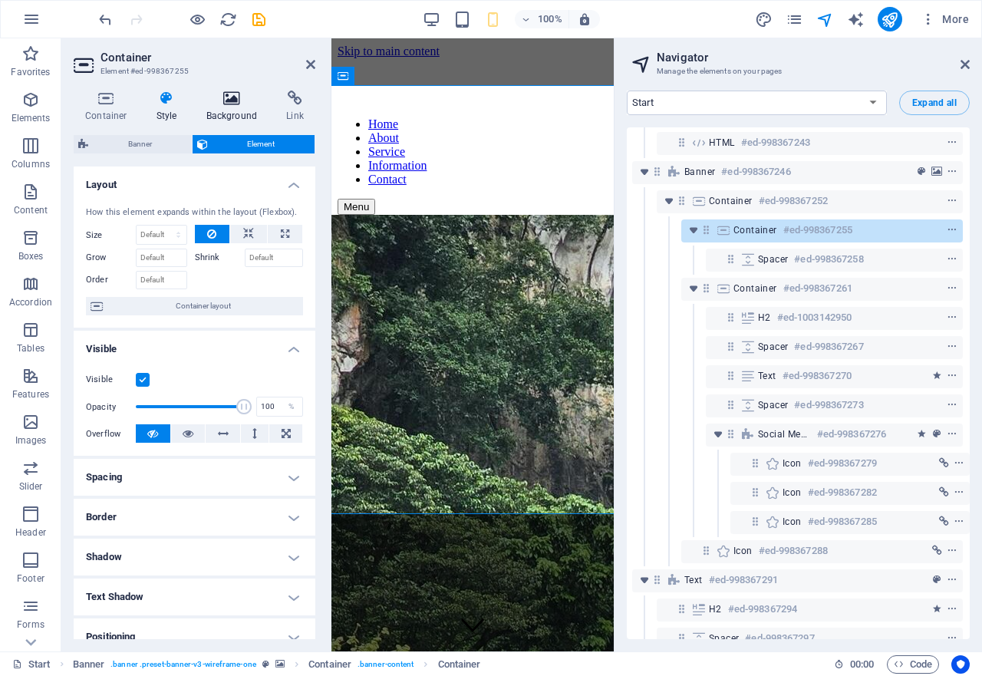
click at [230, 103] on icon at bounding box center [232, 98] width 74 height 15
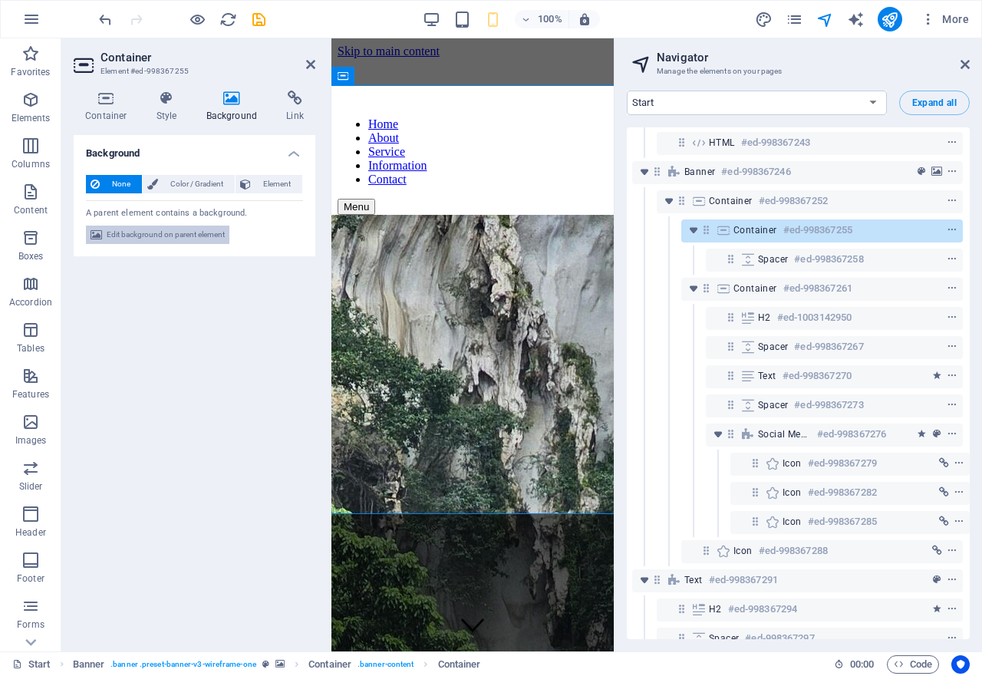
click at [152, 234] on span "Edit background on parent element" at bounding box center [166, 235] width 118 height 18
select select "ms"
select select "s"
select select "progressive"
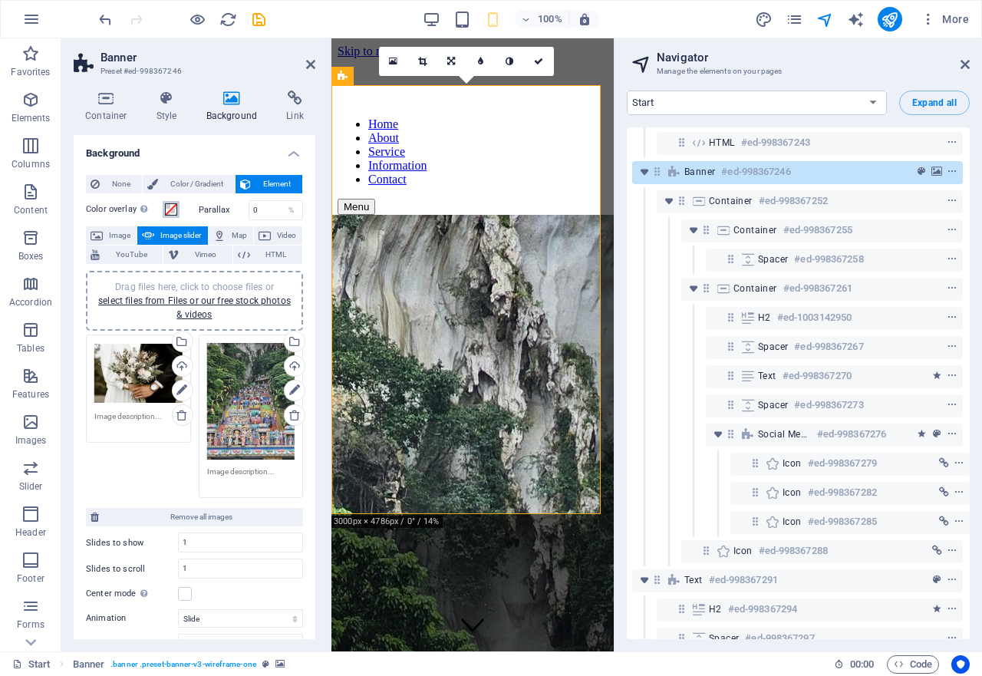
click at [170, 208] on span at bounding box center [171, 209] width 12 height 12
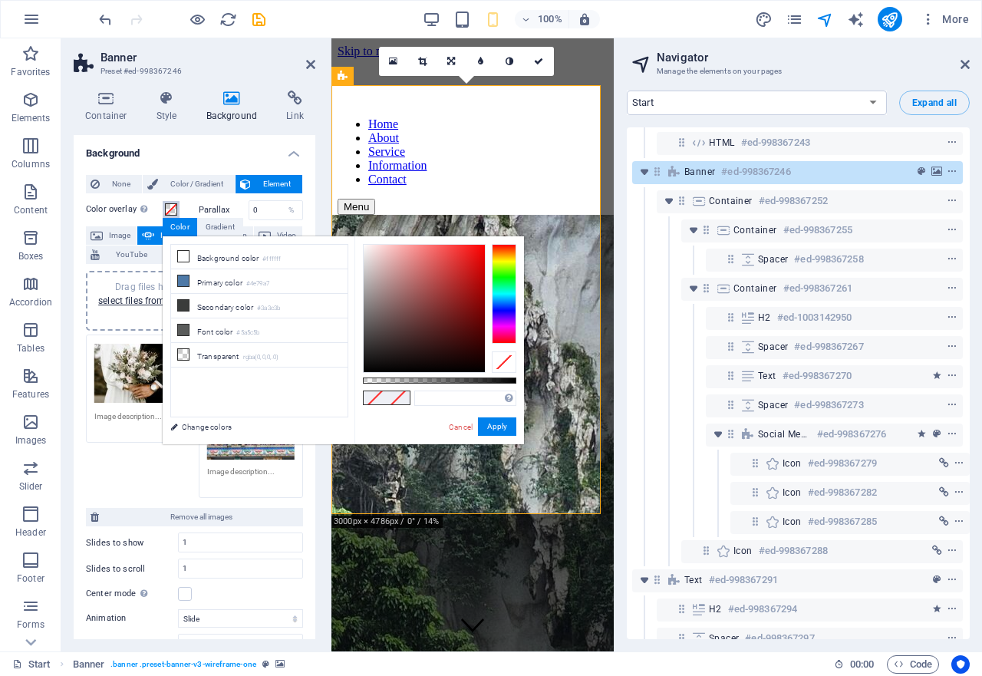
type input "#000000"
click at [504, 262] on div at bounding box center [504, 294] width 25 height 100
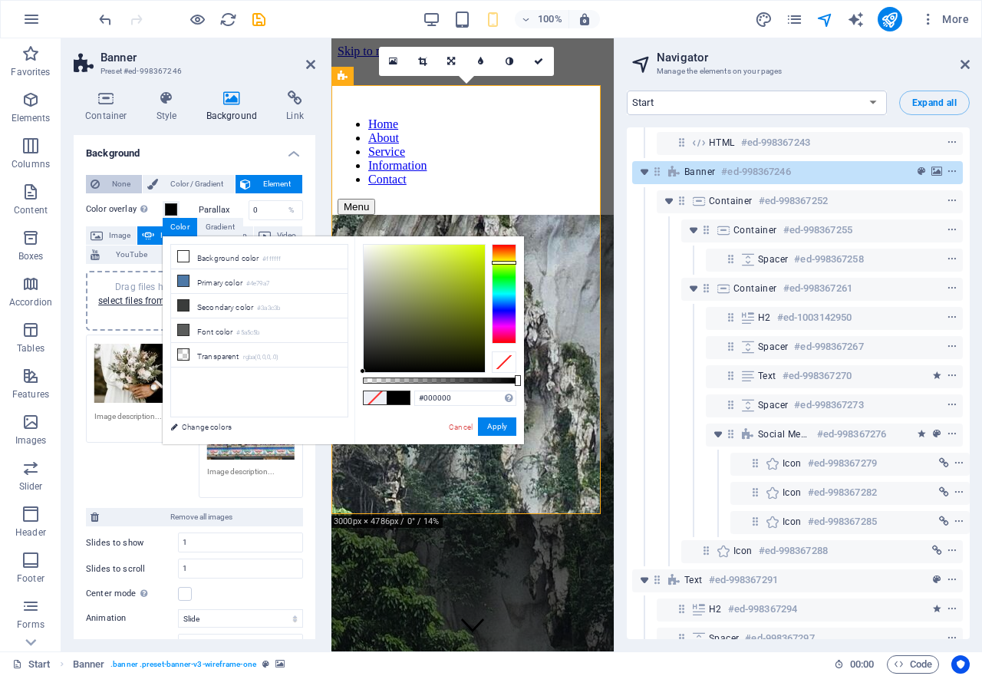
click at [117, 180] on span "None" at bounding box center [120, 184] width 33 height 18
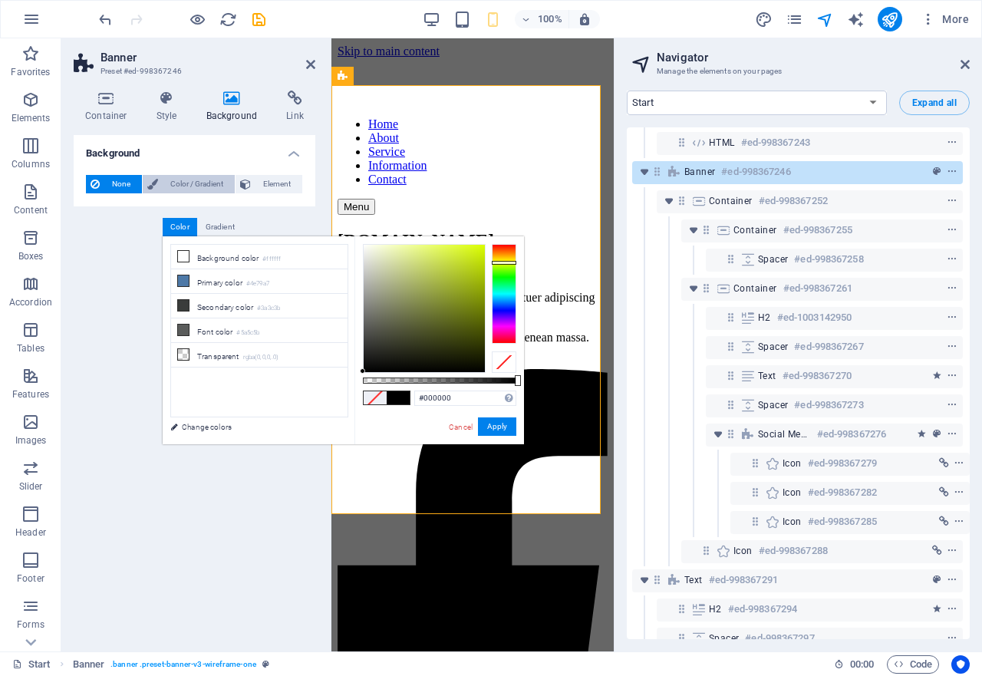
click at [192, 183] on span "Color / Gradient" at bounding box center [197, 184] width 68 height 18
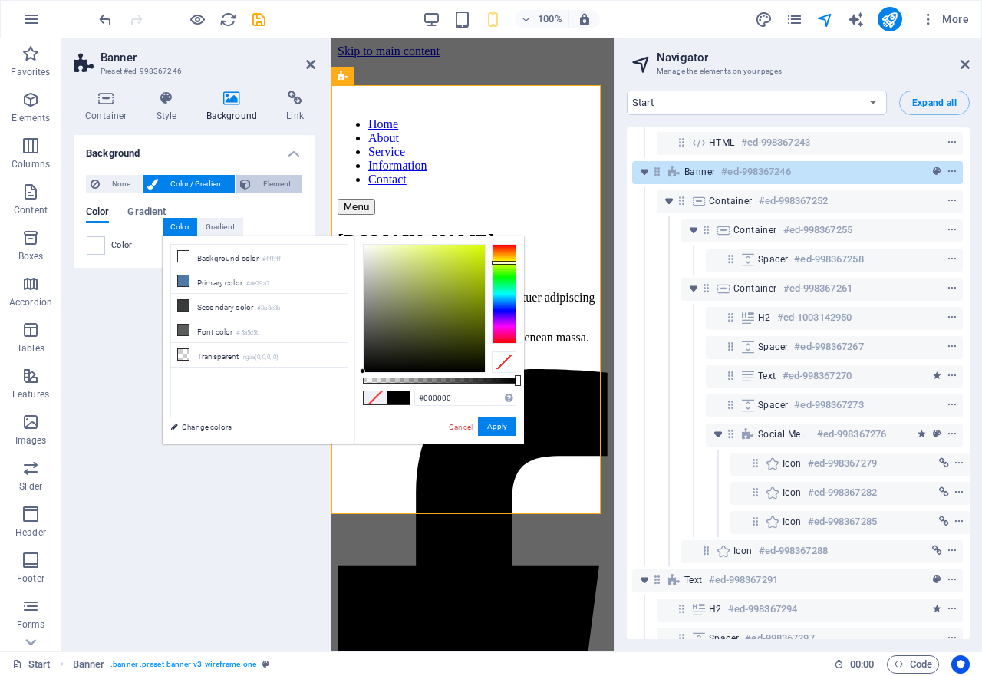
click at [284, 180] on span "Element" at bounding box center [276, 184] width 42 height 18
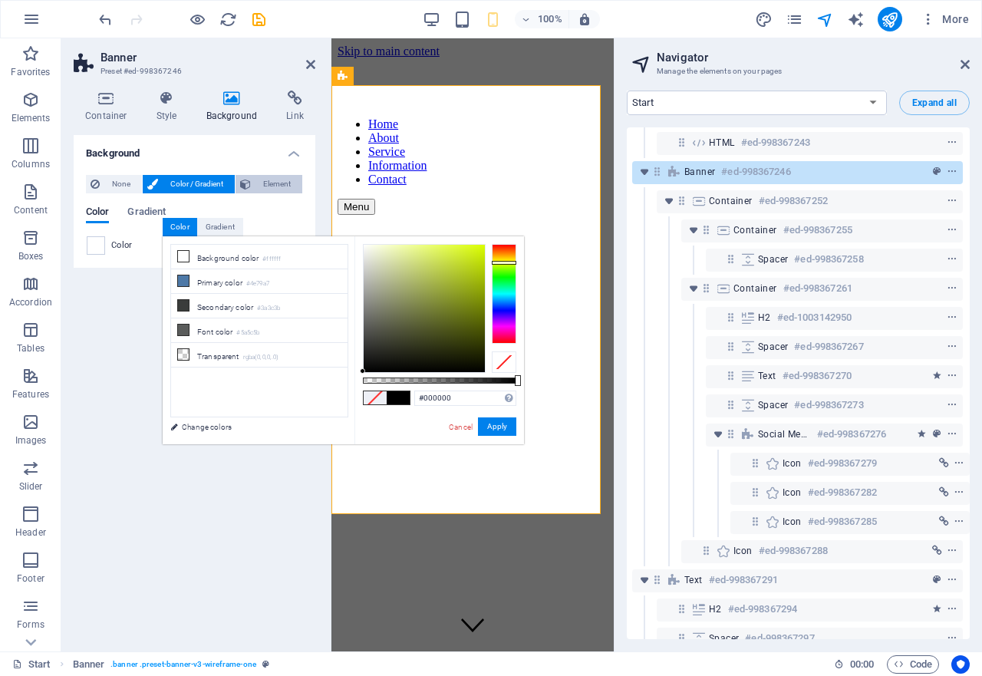
select select "ms"
select select "s"
select select "progressive"
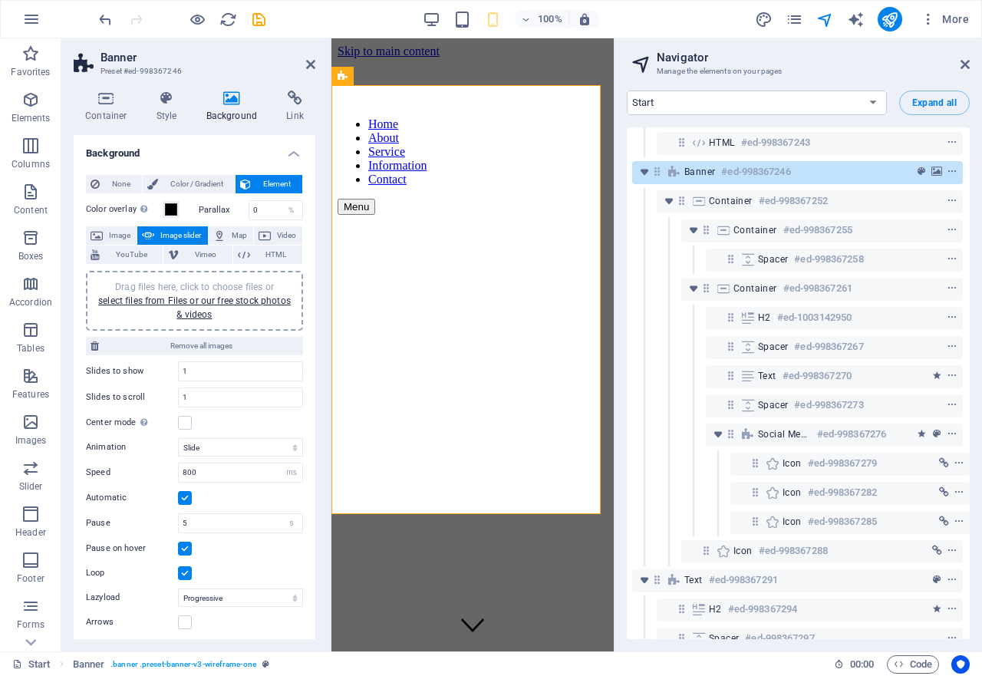
click at [181, 284] on span "Drag files here, click to choose files or select files from Files or our free s…" at bounding box center [194, 301] width 193 height 38
click at [207, 298] on link "select files from Files or our free stock photos & videos" at bounding box center [194, 307] width 193 height 25
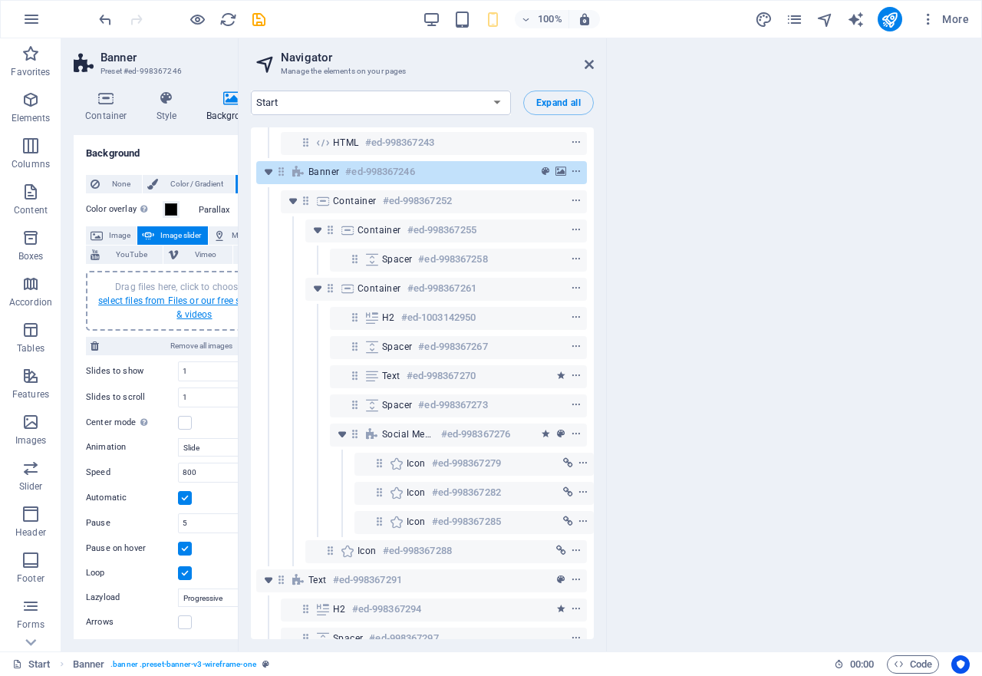
click at [208, 295] on body "[DOMAIN_NAME] Start Favorites Elements Columns Content Boxes Accordion Tables F…" at bounding box center [491, 338] width 982 height 676
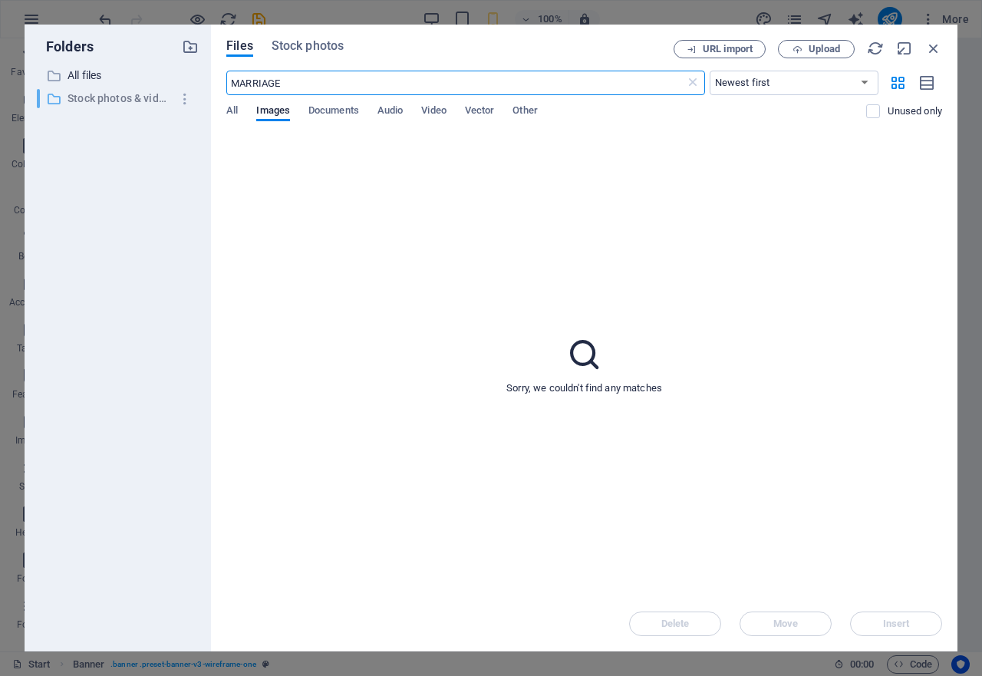
click at [103, 90] on p "Stock photos & videos" at bounding box center [119, 99] width 103 height 18
click at [249, 48] on span "Files" at bounding box center [239, 46] width 27 height 18
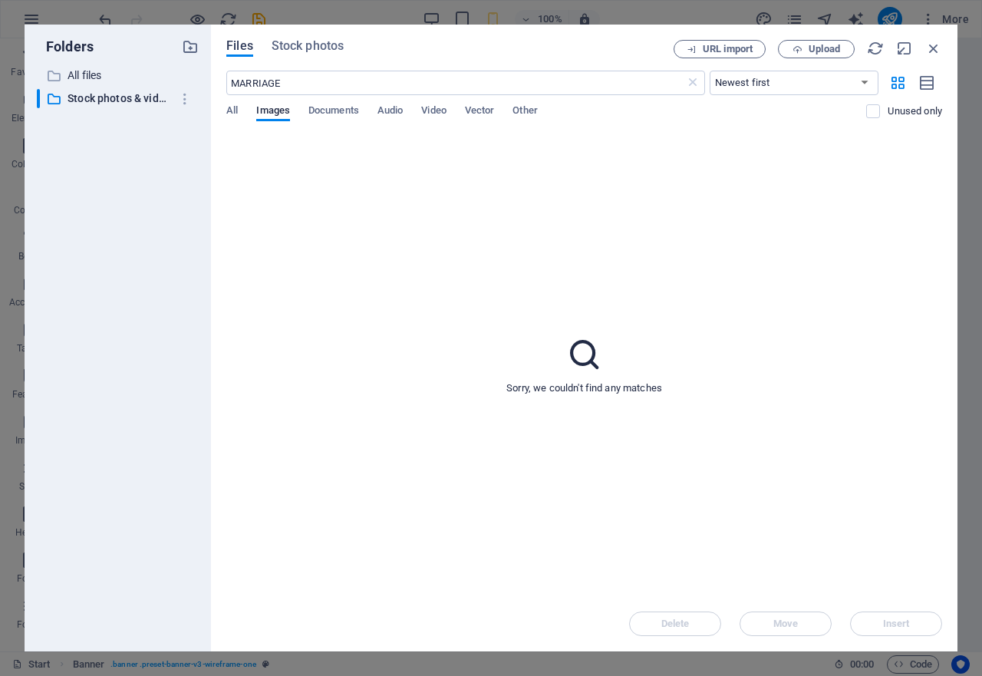
click at [249, 48] on span "Files" at bounding box center [239, 46] width 27 height 18
click at [317, 46] on span "Stock photos" at bounding box center [308, 46] width 72 height 18
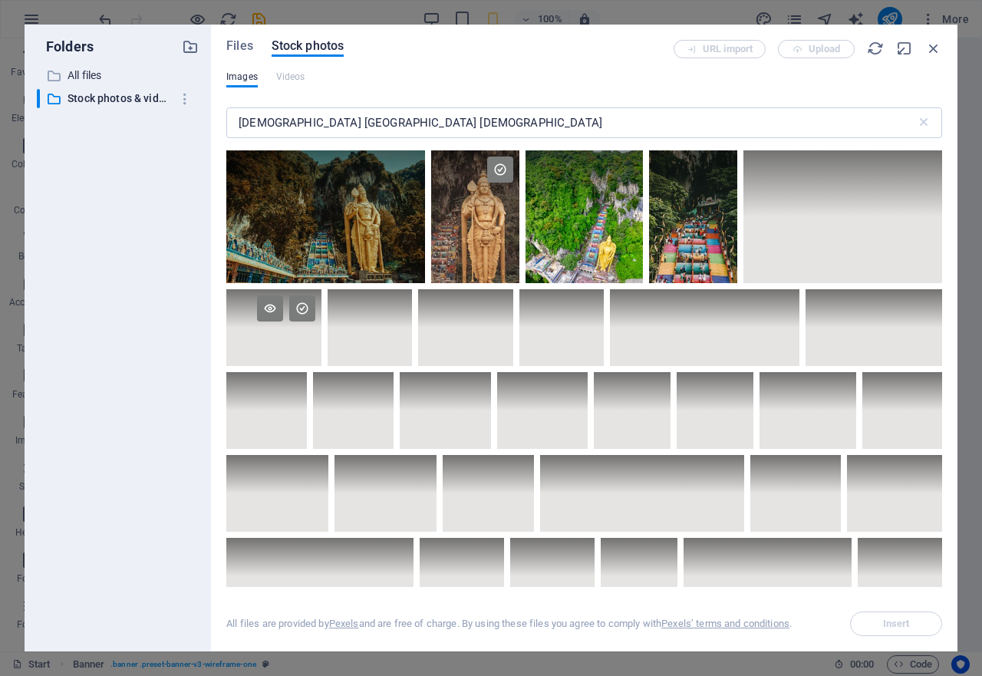
click at [292, 361] on div at bounding box center [273, 352] width 95 height 127
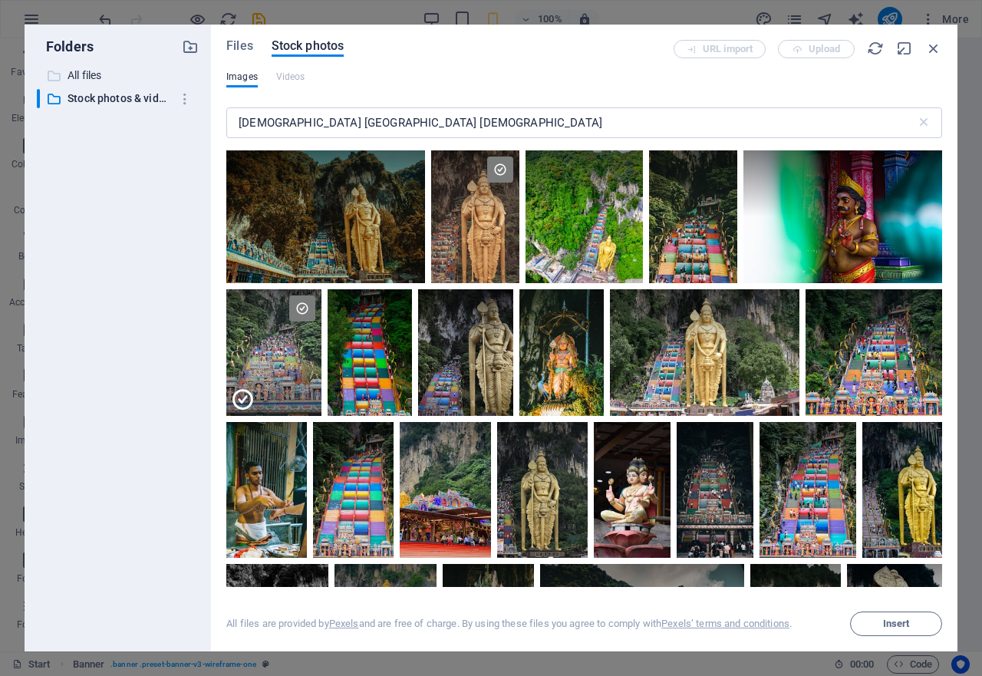
click at [59, 77] on icon at bounding box center [53, 75] width 15 height 15
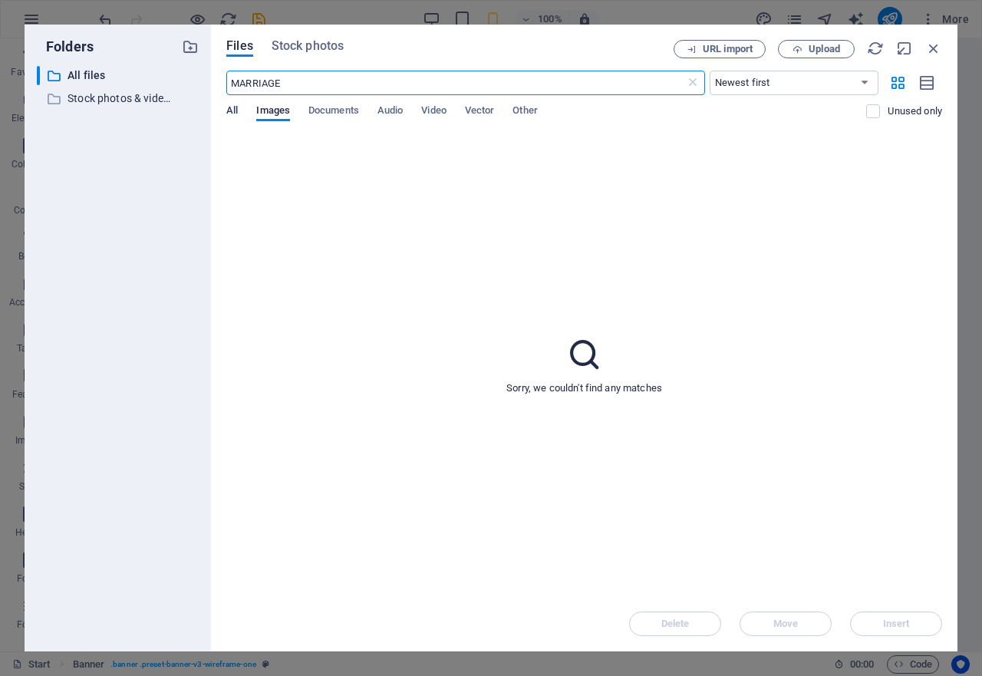
click at [233, 113] on span "All" at bounding box center [232, 111] width 12 height 21
click at [332, 114] on span "Documents" at bounding box center [333, 111] width 51 height 21
click at [384, 114] on span "Audio" at bounding box center [389, 111] width 25 height 21
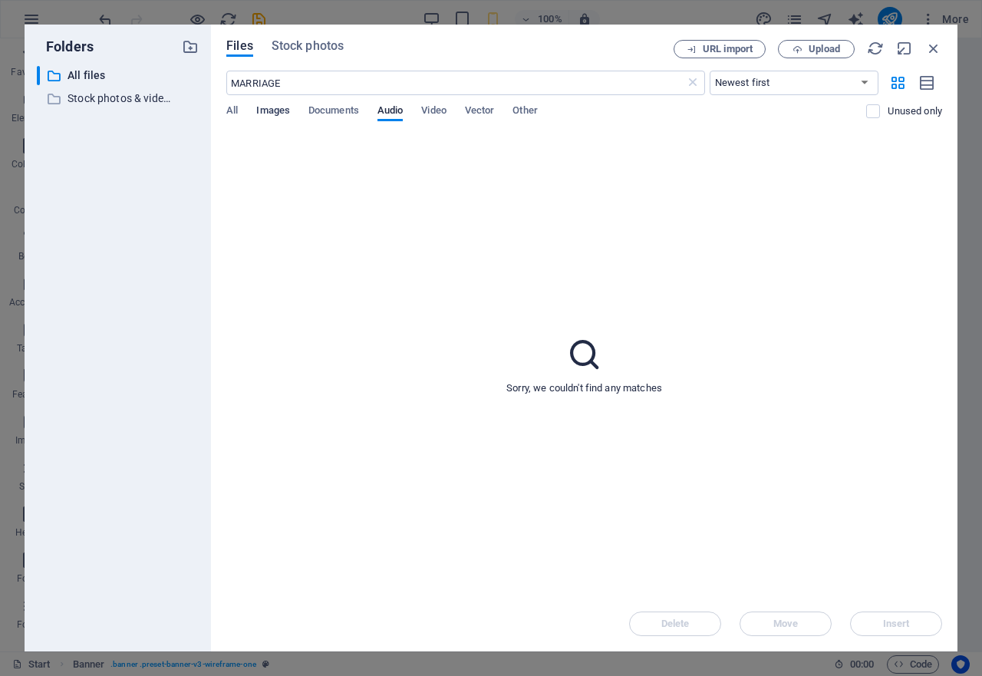
click at [275, 117] on span "Images" at bounding box center [273, 111] width 34 height 21
click at [269, 108] on span "Images" at bounding box center [273, 111] width 34 height 21
click at [289, 87] on input "MARRIAGE" at bounding box center [455, 83] width 458 height 25
type input "M"
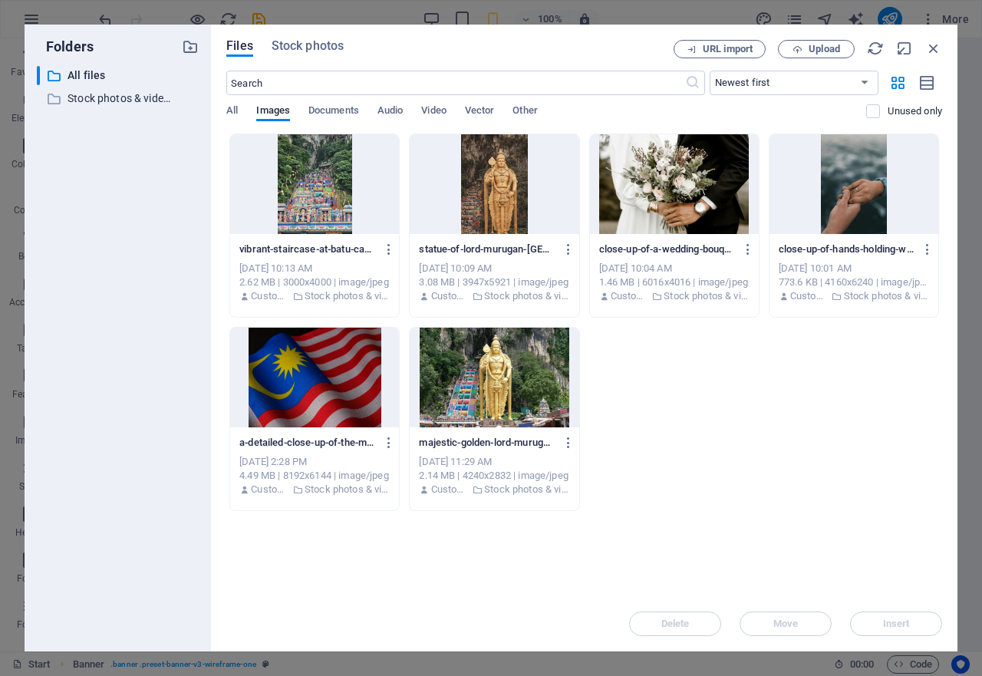
click at [311, 203] on div at bounding box center [314, 184] width 169 height 100
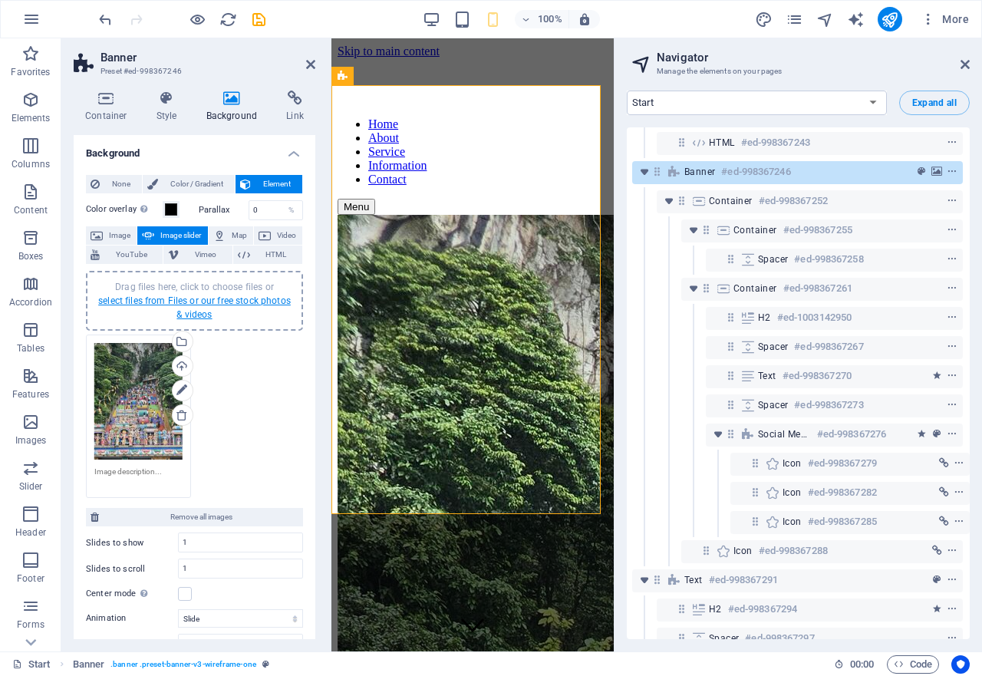
click at [195, 299] on link "select files from Files or our free stock photos & videos" at bounding box center [194, 307] width 193 height 25
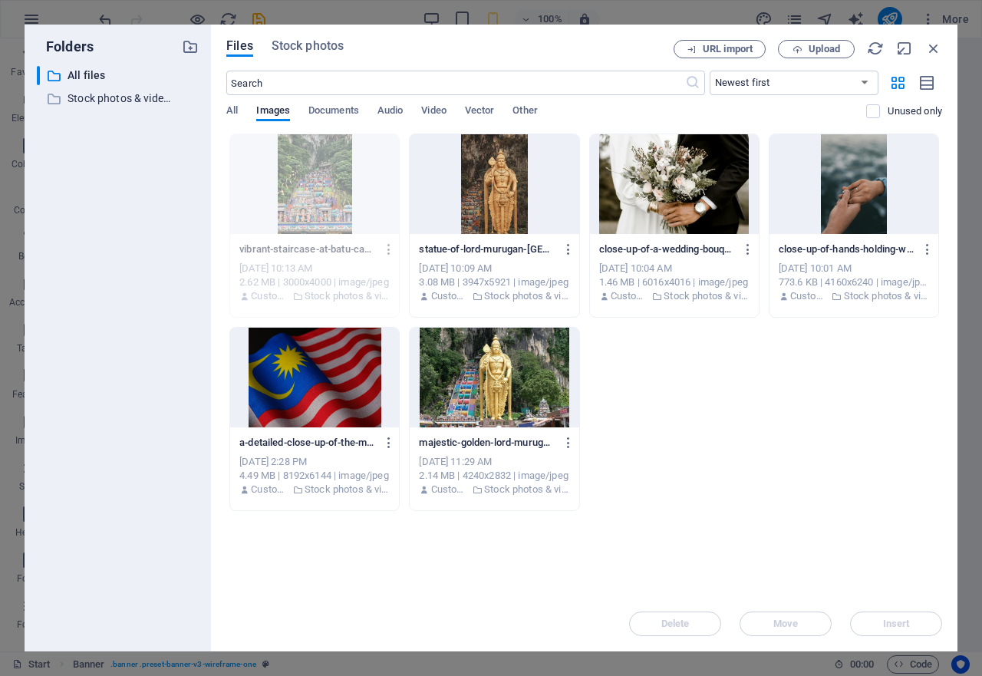
click at [858, 198] on div at bounding box center [853, 184] width 169 height 100
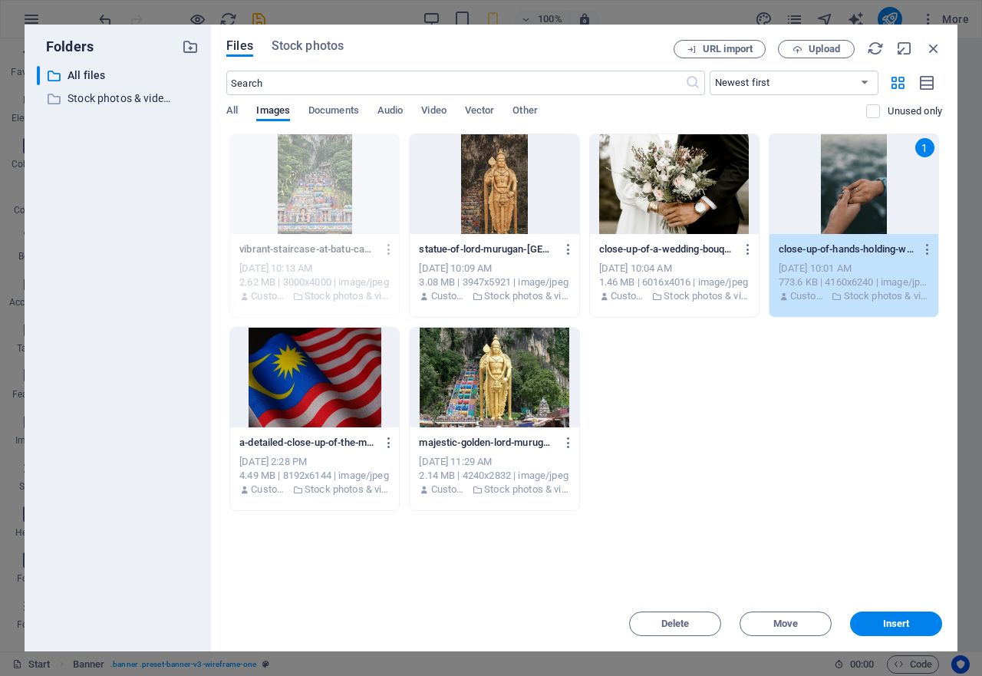
click at [921, 631] on button "Insert" at bounding box center [896, 623] width 92 height 25
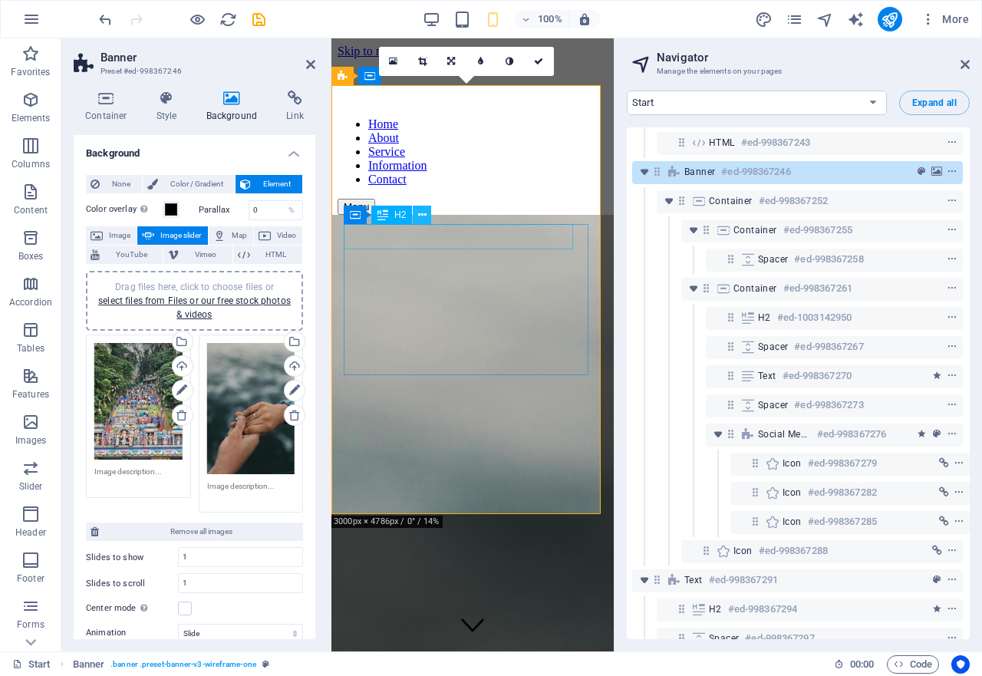
click at [427, 217] on button at bounding box center [422, 215] width 18 height 18
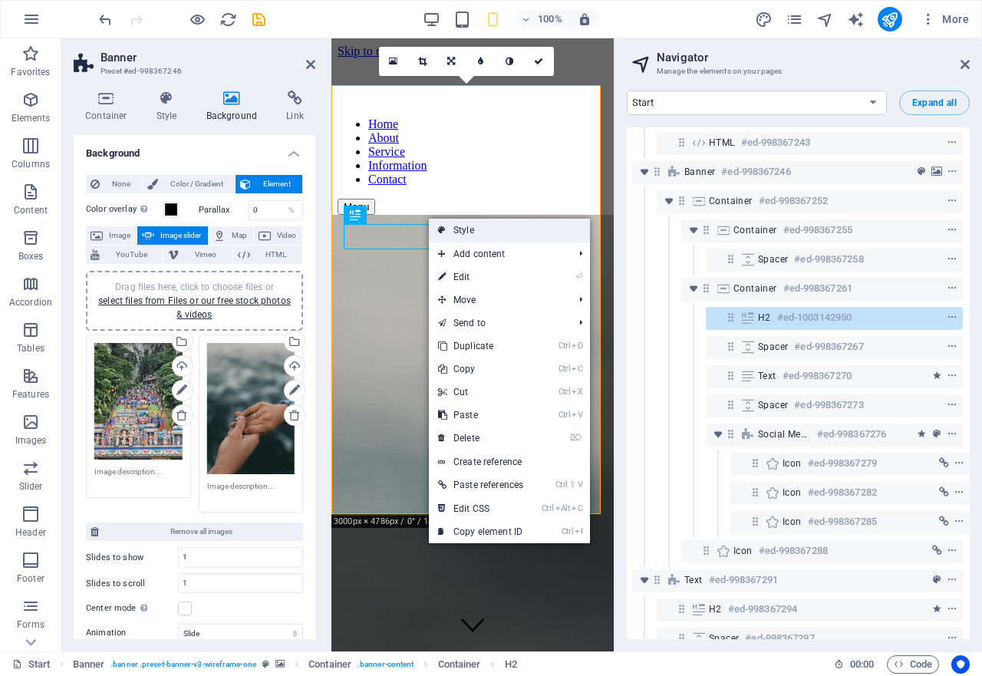
click at [460, 232] on link "Style" at bounding box center [509, 230] width 161 height 23
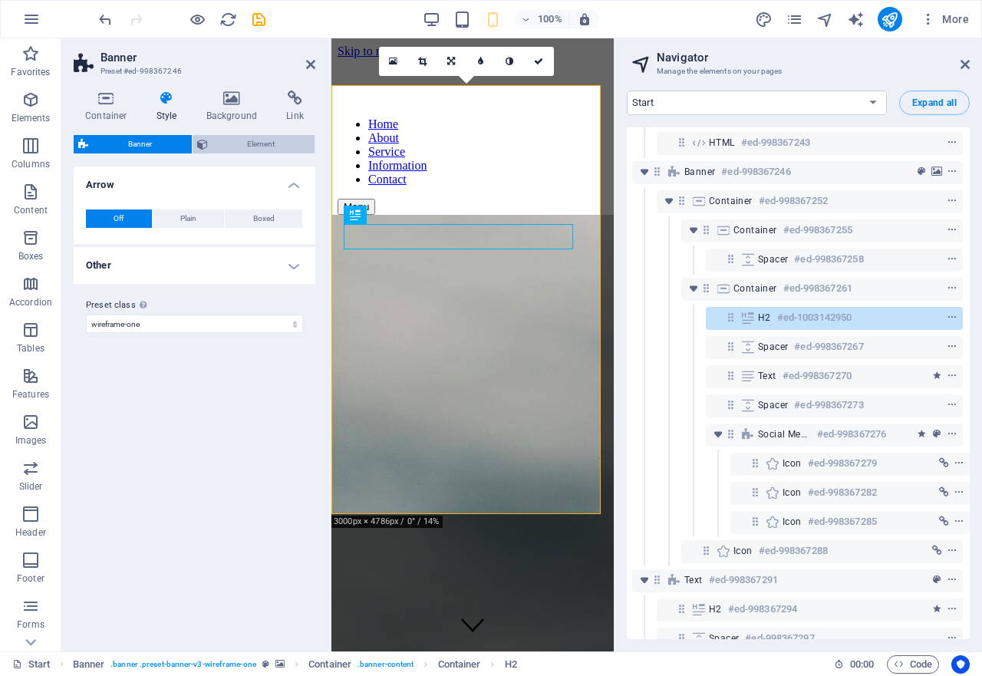
click at [224, 147] on span "Element" at bounding box center [261, 144] width 98 height 18
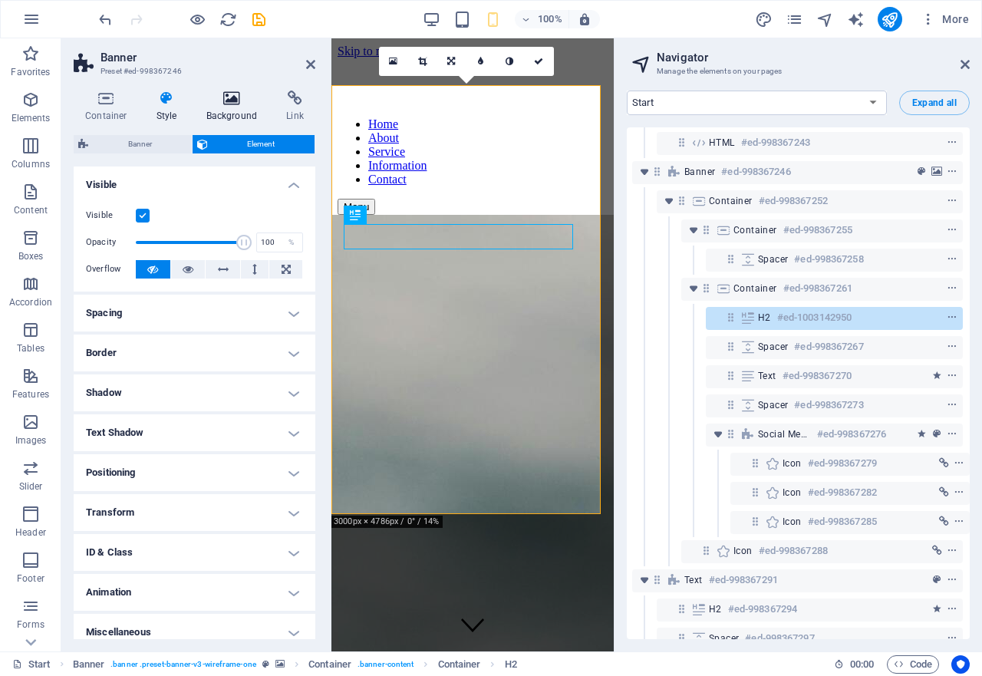
click at [224, 108] on h4 "Background" at bounding box center [235, 107] width 81 height 32
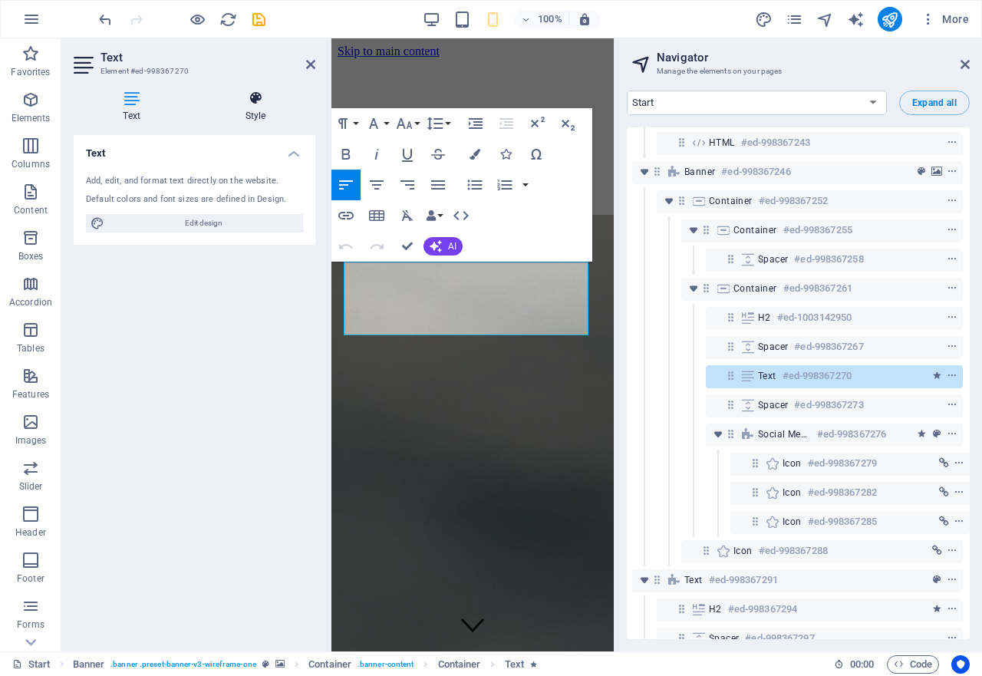
click at [254, 102] on icon at bounding box center [256, 98] width 120 height 15
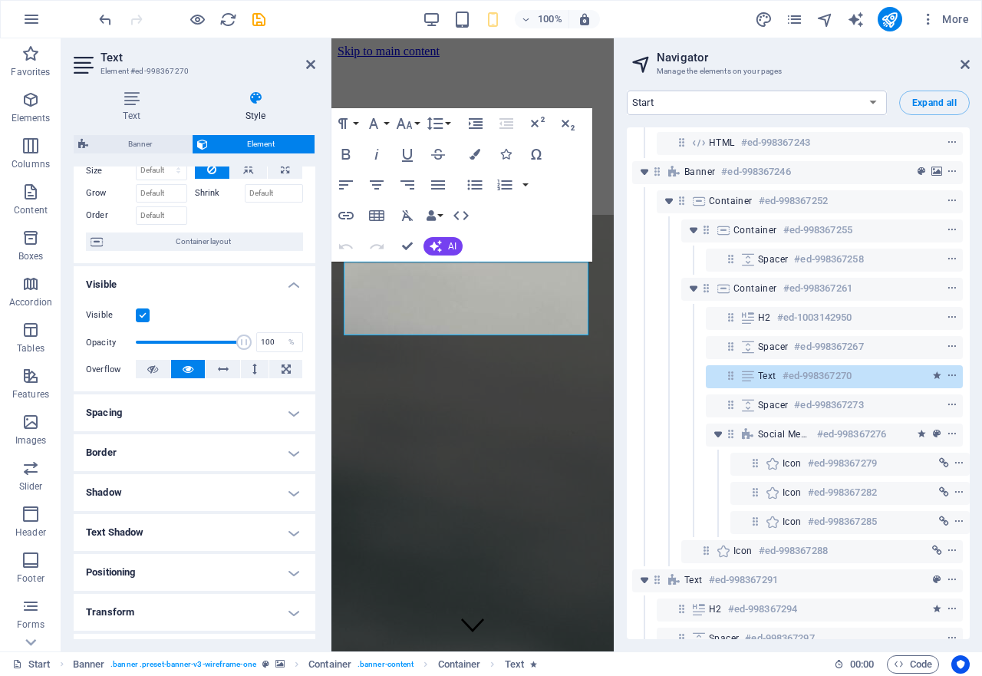
scroll to position [0, 0]
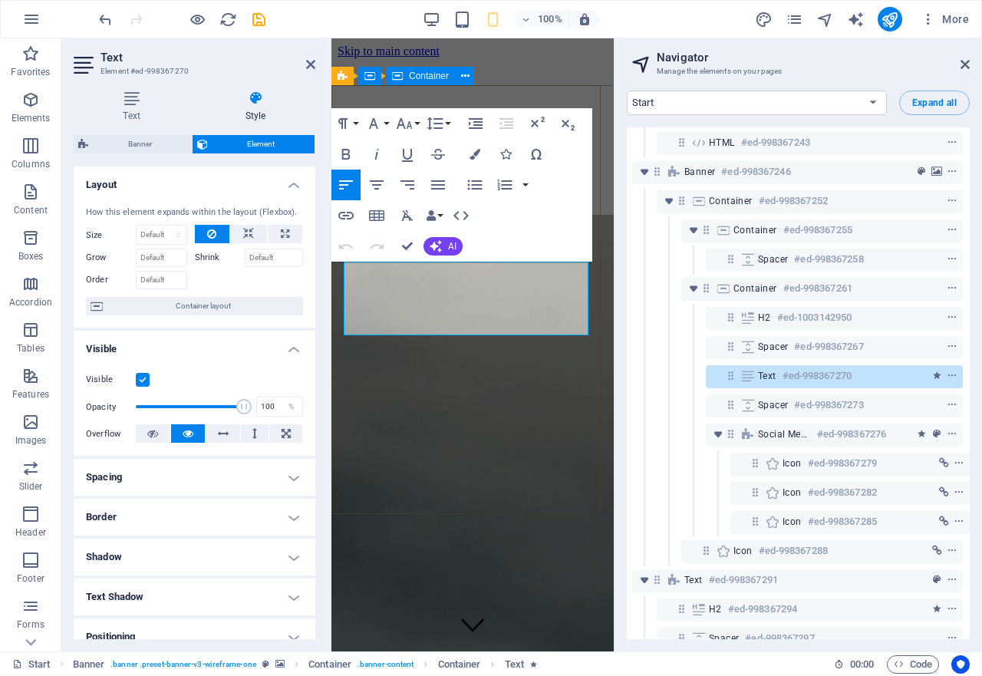
click at [450, 456] on div at bounding box center [473, 344] width 336 height 613
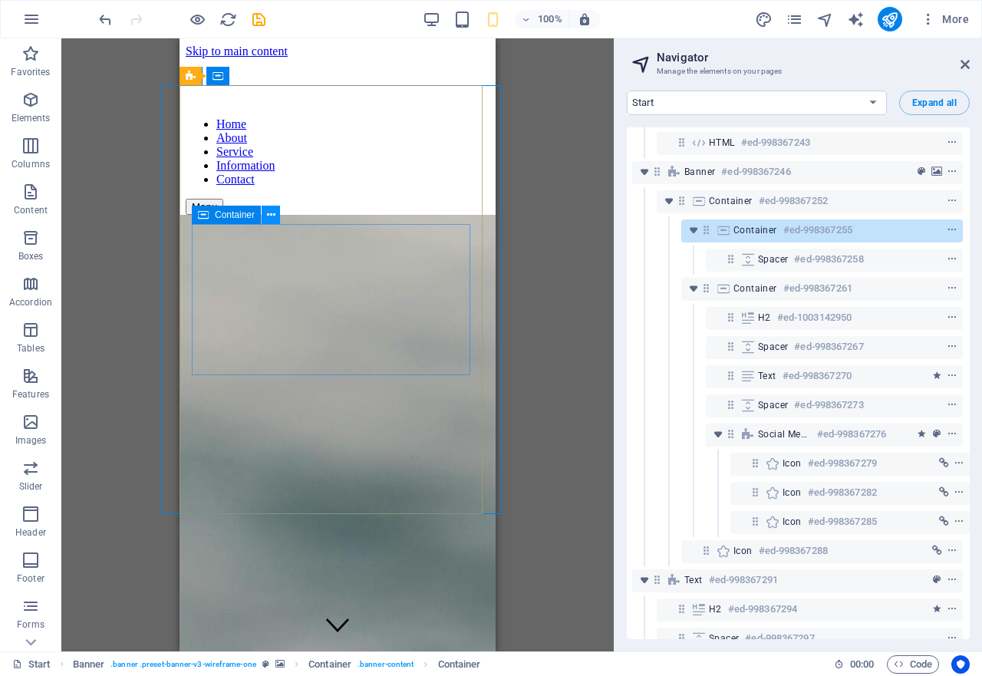
click at [276, 216] on button at bounding box center [271, 215] width 18 height 18
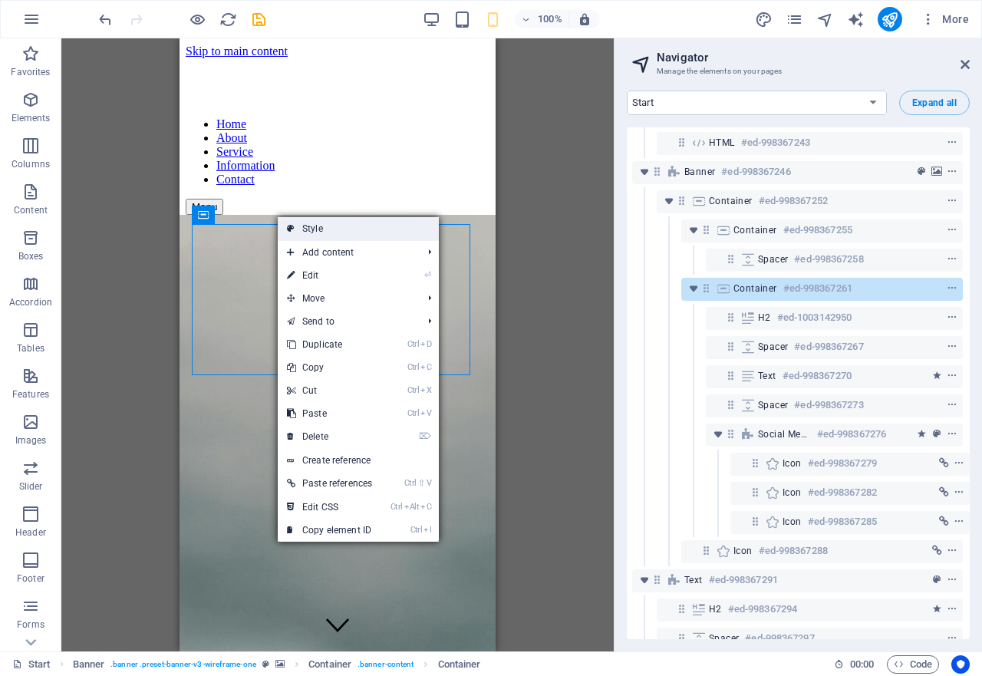
click at [320, 231] on link "Style" at bounding box center [358, 228] width 161 height 23
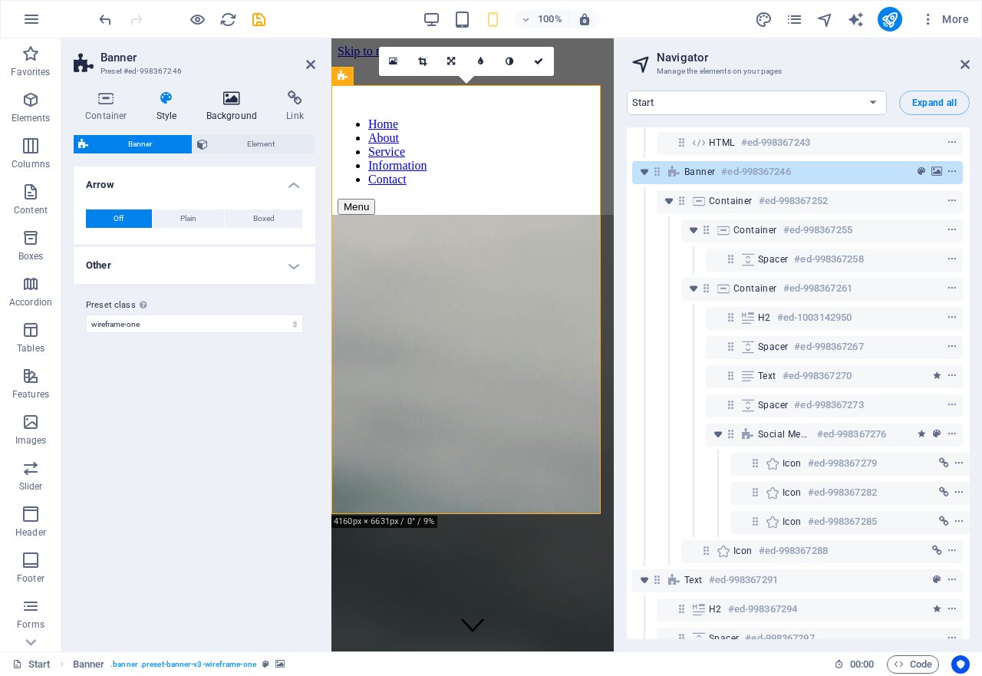
click at [232, 110] on h4 "Background" at bounding box center [235, 107] width 81 height 32
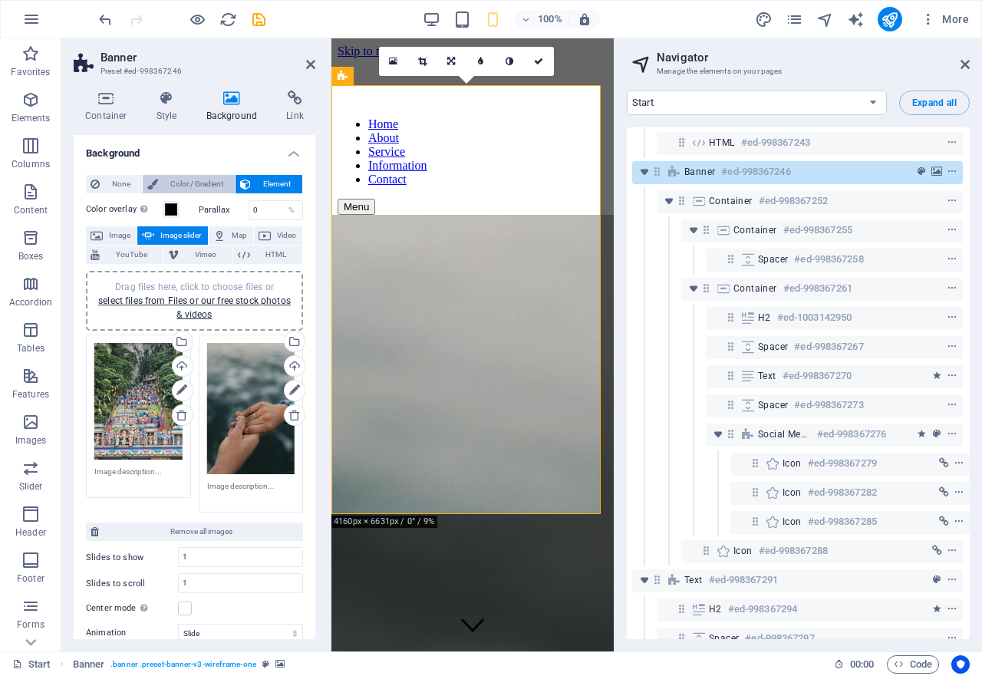
click at [203, 182] on span "Color / Gradient" at bounding box center [197, 184] width 68 height 18
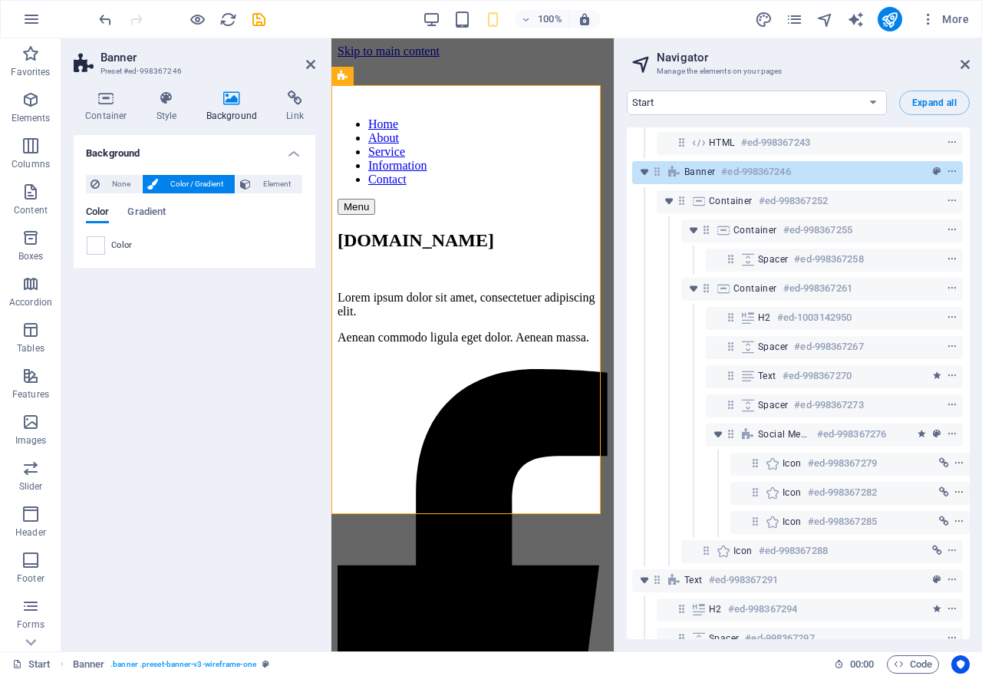
drag, startPoint x: 102, startPoint y: 188, endPoint x: 181, endPoint y: 181, distance: 79.3
click at [181, 181] on span "Color / Gradient" at bounding box center [197, 184] width 68 height 18
click at [99, 245] on span at bounding box center [95, 245] width 17 height 17
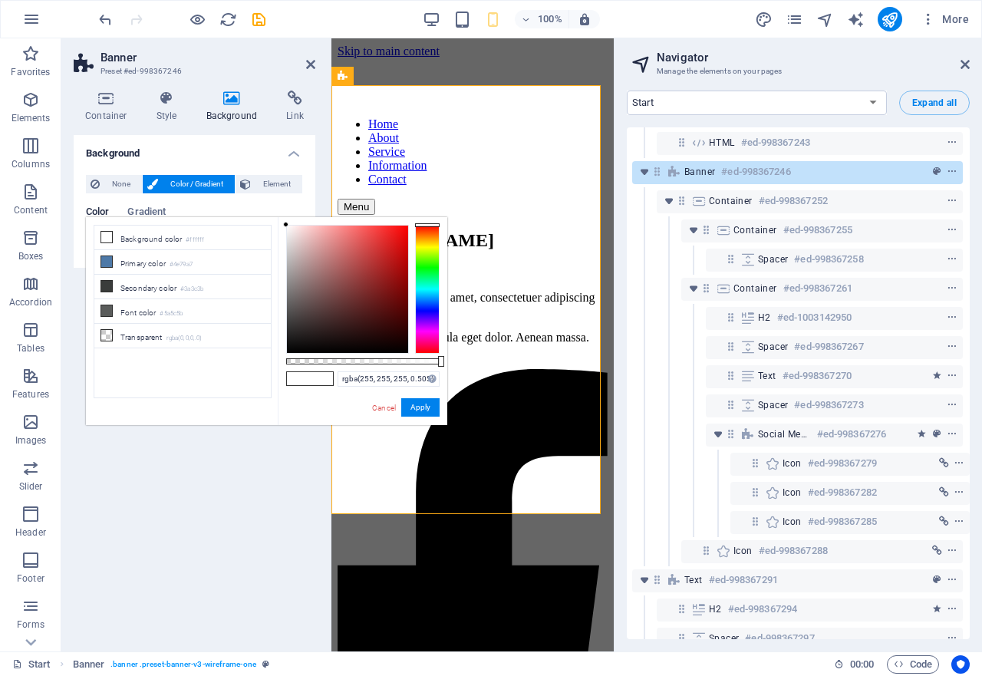
click at [364, 358] on div at bounding box center [362, 361] width 153 height 6
click at [104, 235] on icon at bounding box center [106, 237] width 11 height 11
click at [104, 237] on icon at bounding box center [106, 237] width 11 height 11
type input "rgba(255, 255, 255, 0.39)"
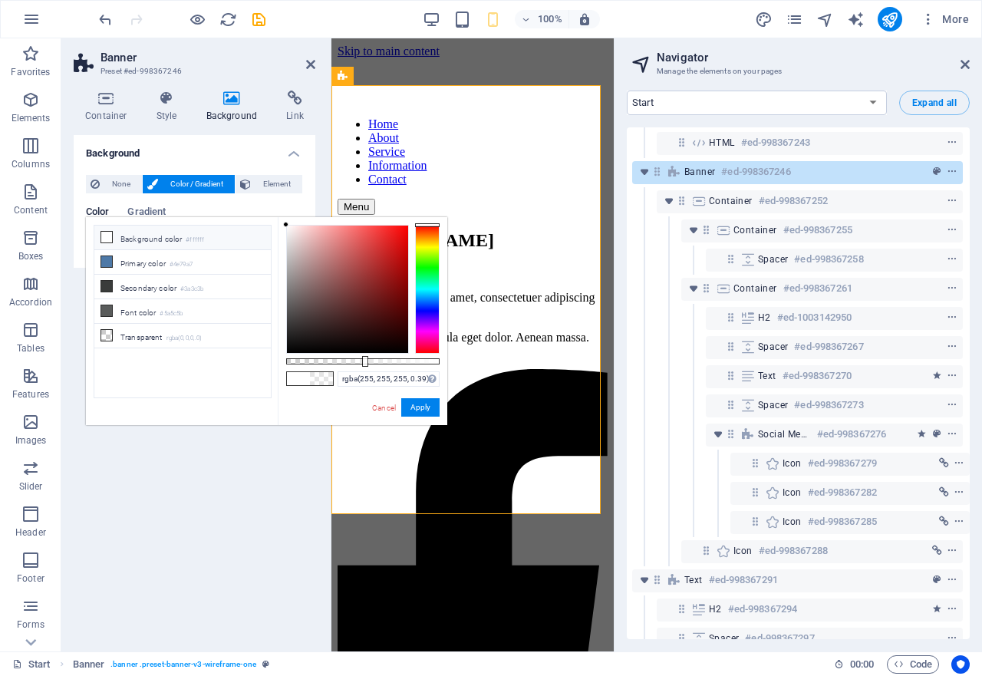
click at [346, 362] on div at bounding box center [362, 361] width 153 height 6
click at [412, 409] on button "Apply" at bounding box center [420, 407] width 38 height 18
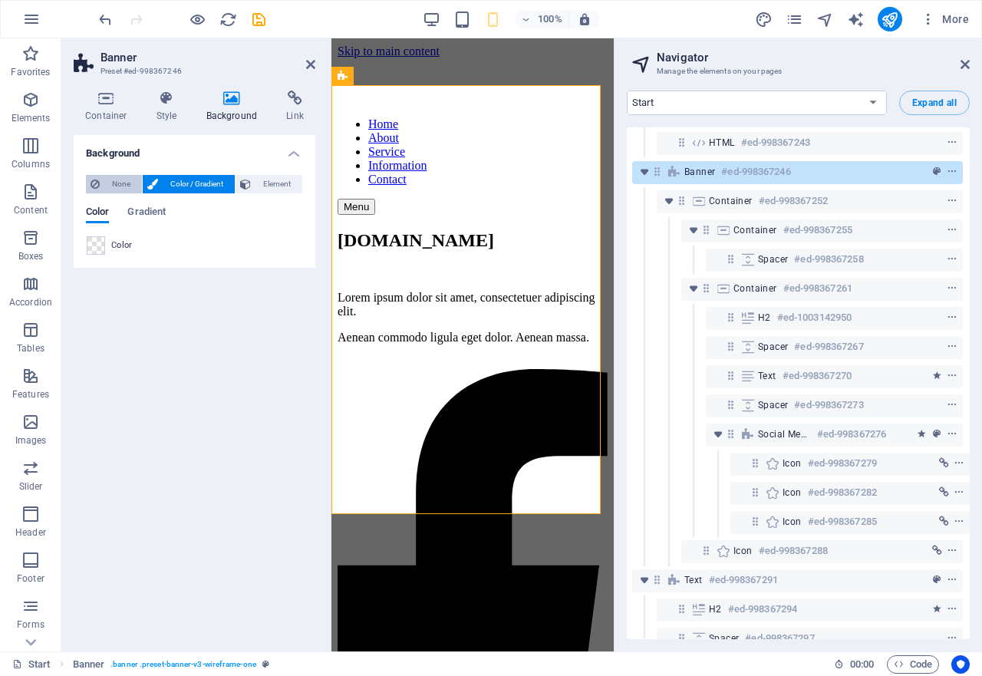
click at [112, 185] on span "None" at bounding box center [120, 184] width 33 height 18
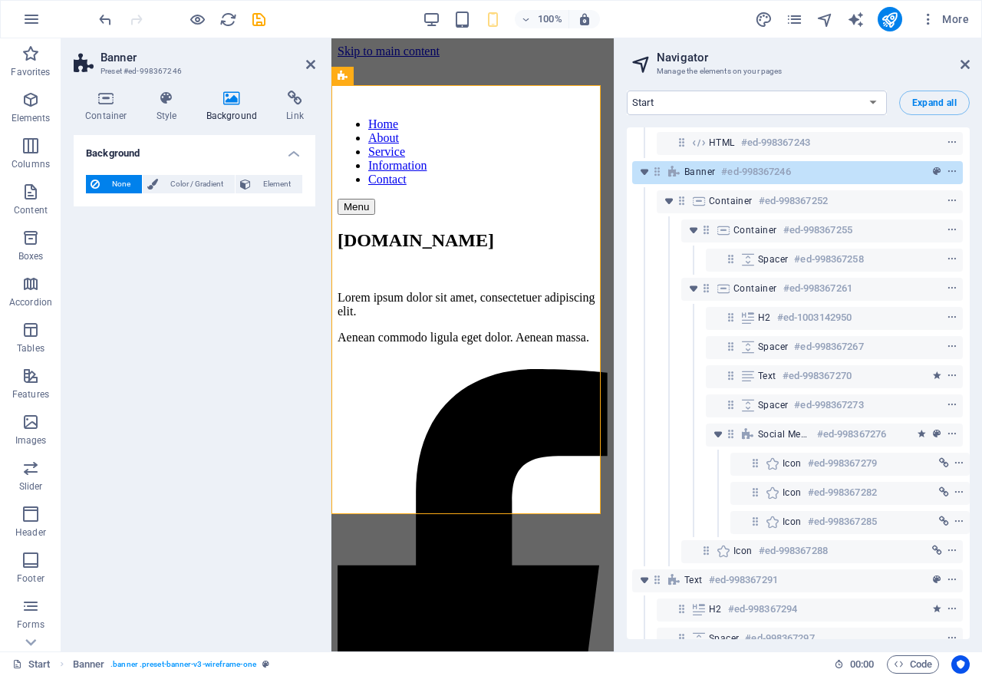
click at [316, 67] on aside "Banner Preset #ed-998367246 Container Style Background Link Size Height Default…" at bounding box center [196, 344] width 270 height 613
click at [536, 199] on div "Menu" at bounding box center [473, 207] width 270 height 16
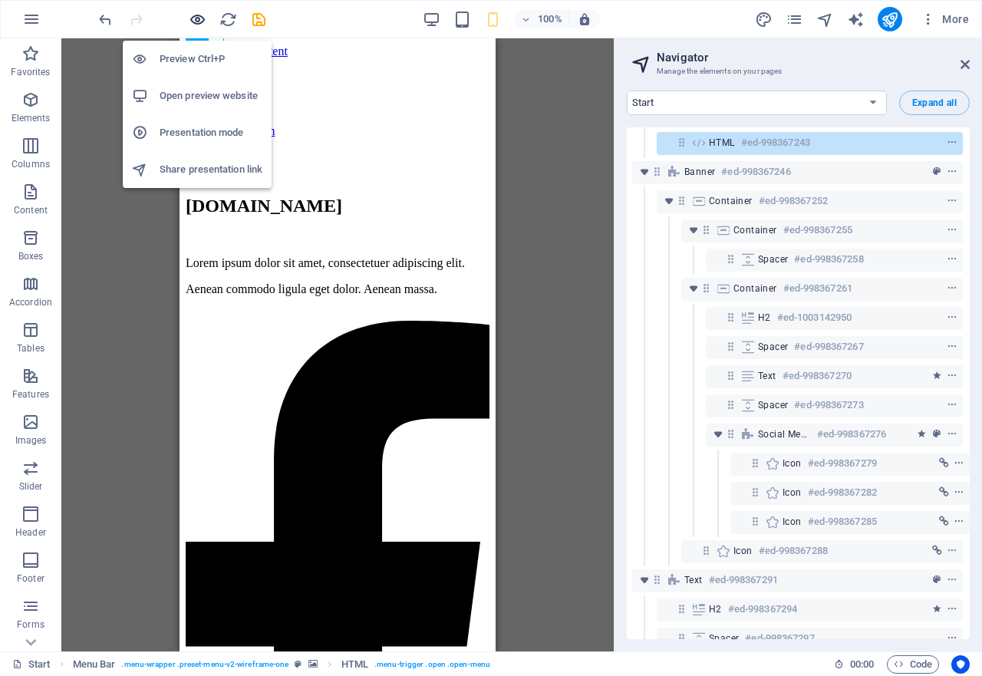
click at [199, 21] on icon "button" at bounding box center [198, 20] width 18 height 18
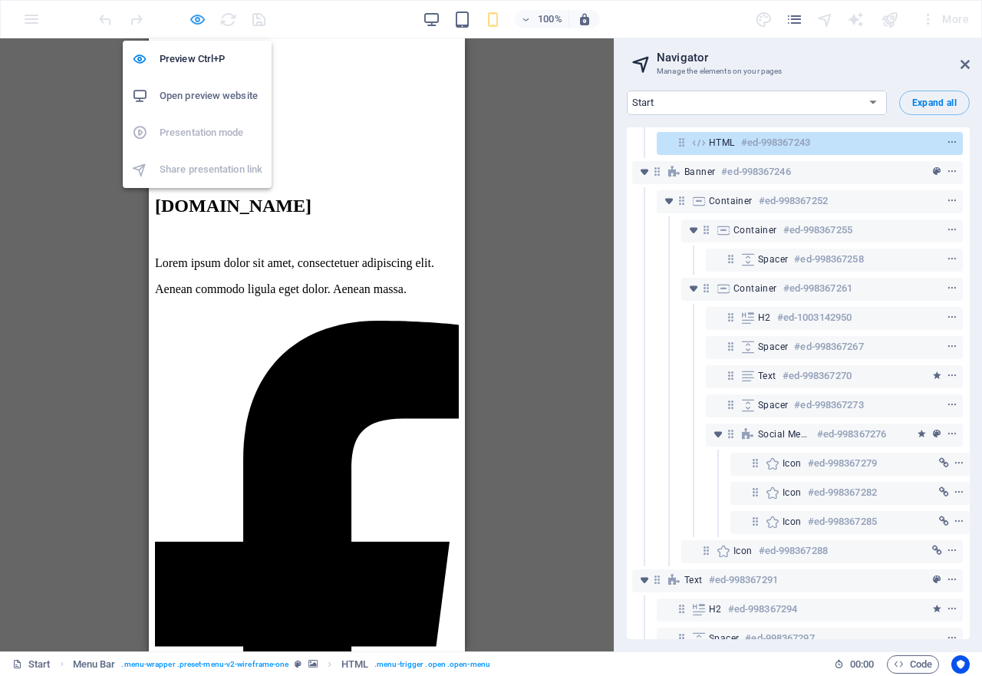
click at [199, 21] on icon "button" at bounding box center [198, 20] width 18 height 18
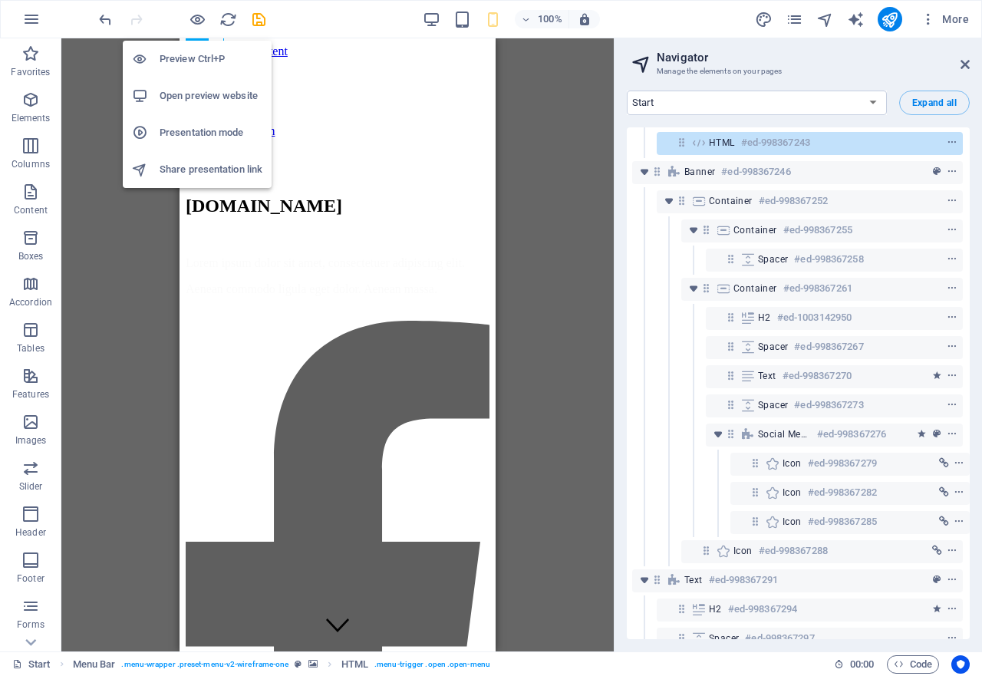
click at [202, 94] on h6 "Open preview website" at bounding box center [211, 96] width 103 height 18
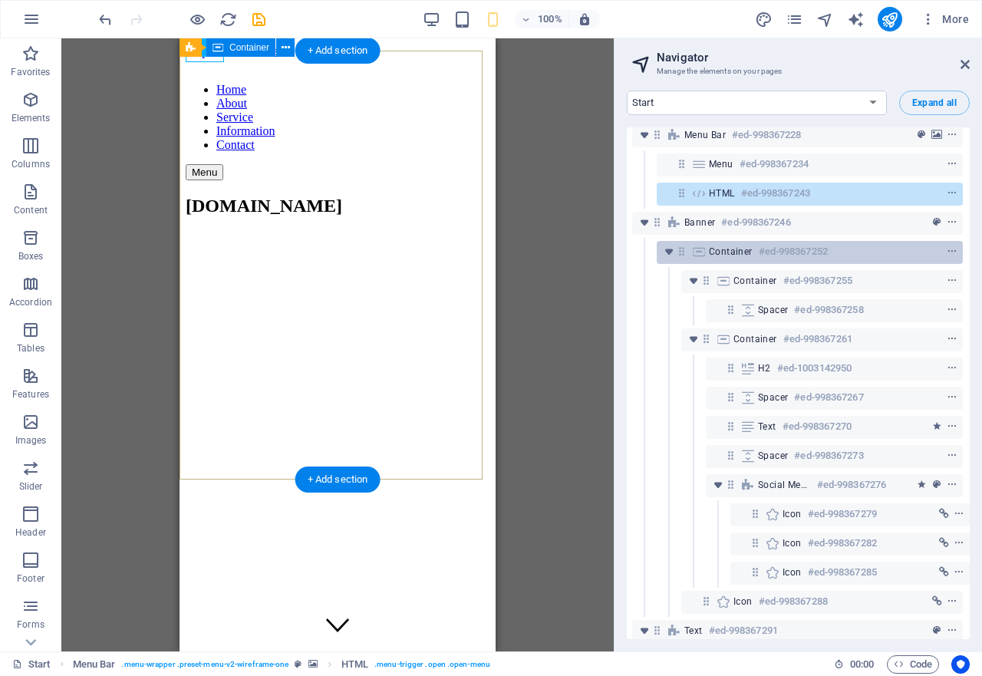
scroll to position [0, 4]
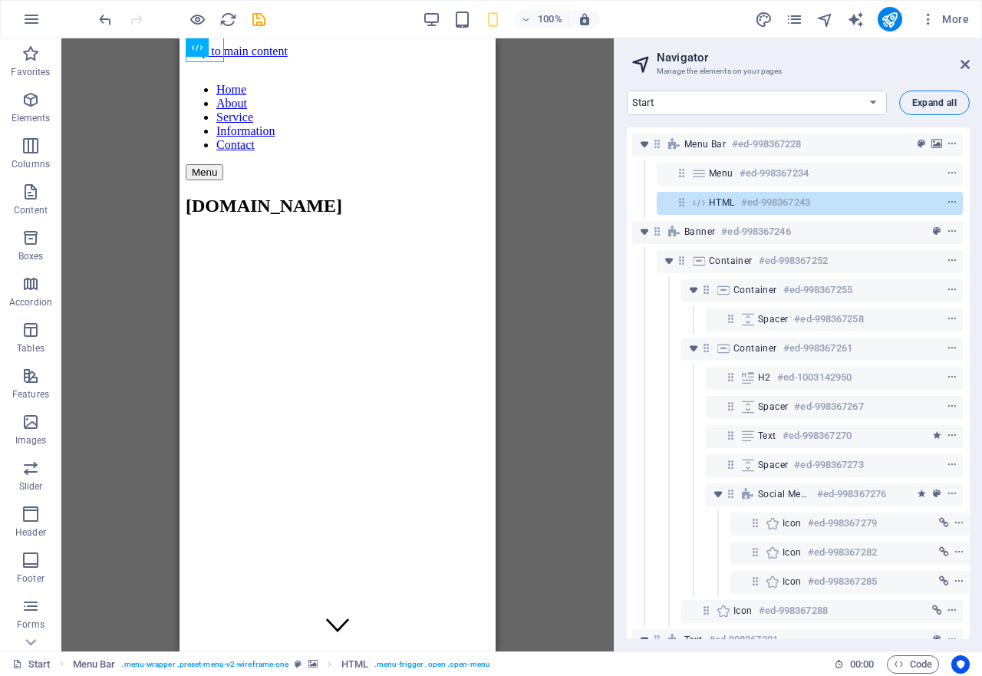
click at [914, 103] on span "Expand all" at bounding box center [934, 102] width 44 height 9
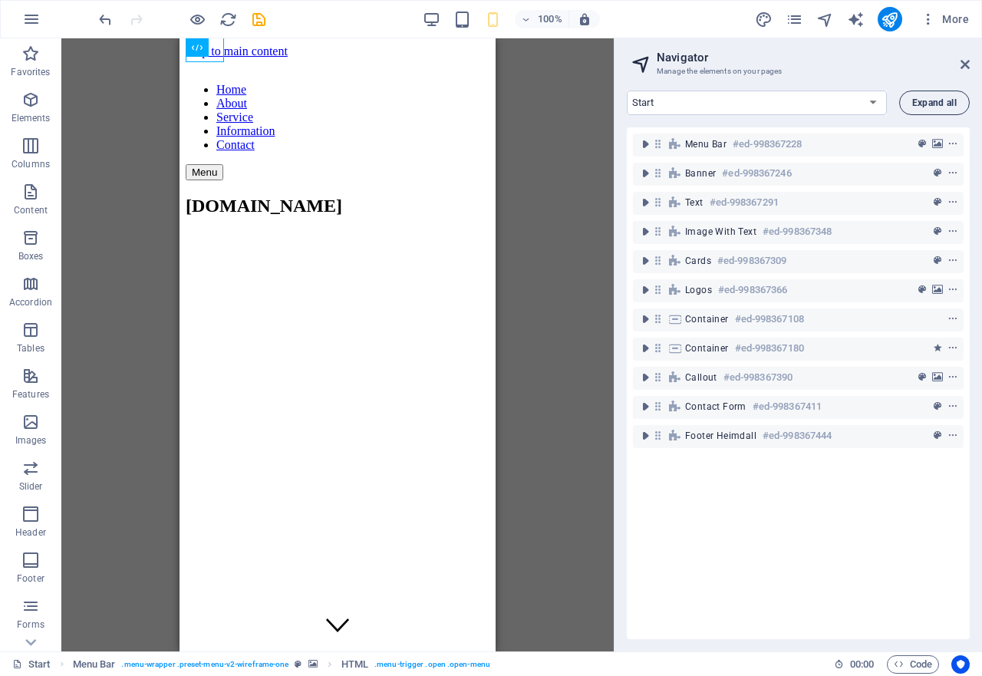
scroll to position [0, 0]
click at [916, 103] on span "Expand all" at bounding box center [934, 102] width 44 height 9
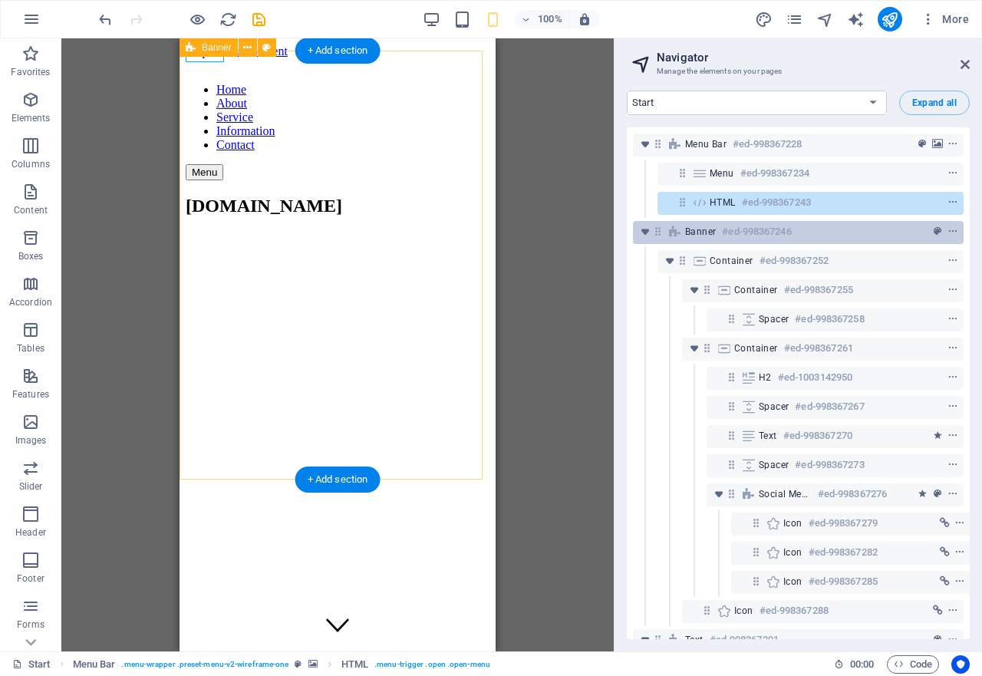
click at [926, 237] on div at bounding box center [924, 231] width 72 height 18
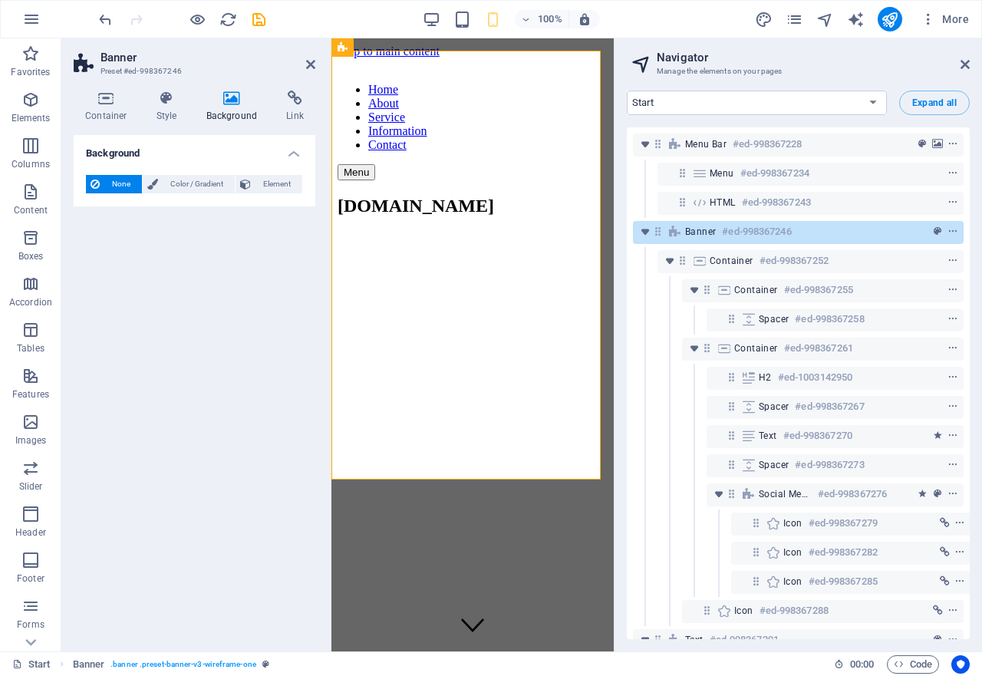
click at [233, 107] on h4 "Background" at bounding box center [235, 107] width 81 height 32
click at [224, 100] on icon at bounding box center [232, 98] width 74 height 15
click at [226, 18] on icon "reload" at bounding box center [228, 20] width 18 height 18
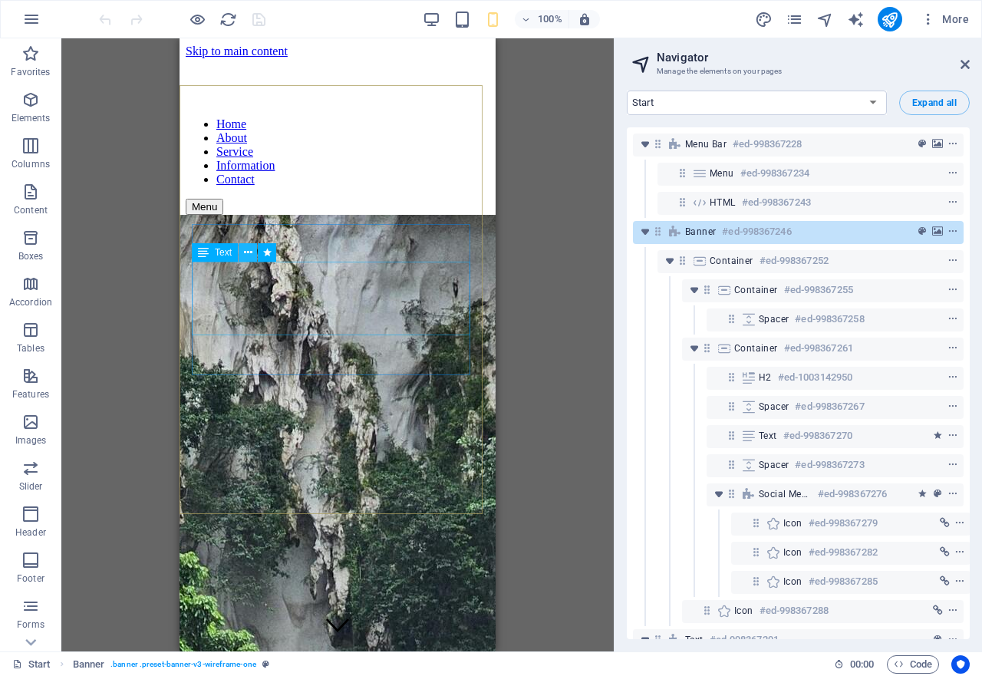
click at [250, 257] on icon at bounding box center [248, 253] width 8 height 16
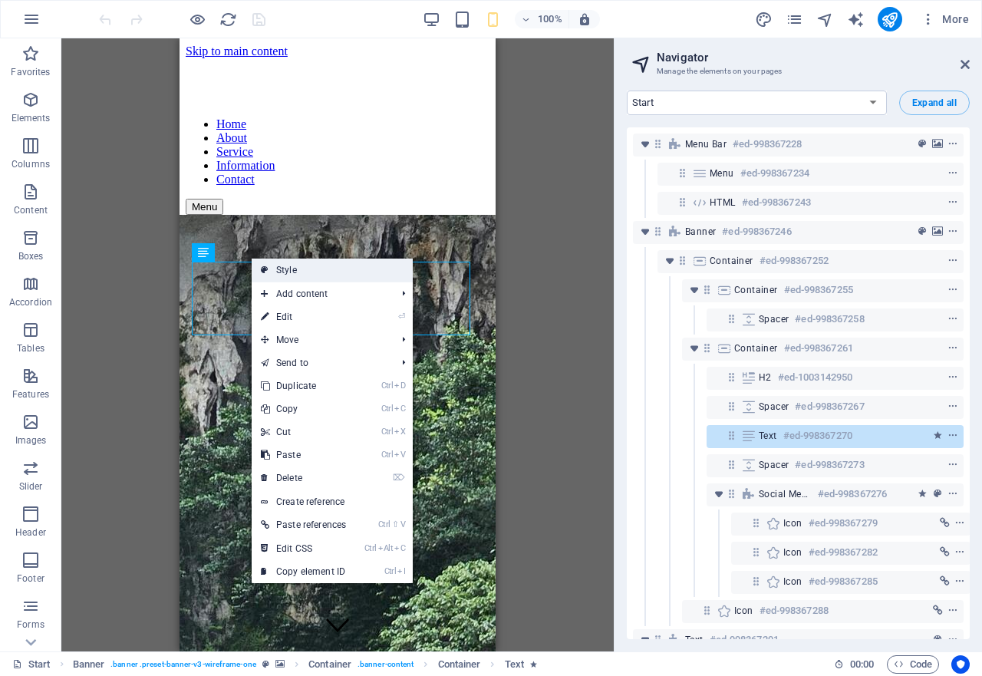
click at [290, 275] on link "Style" at bounding box center [332, 270] width 161 height 23
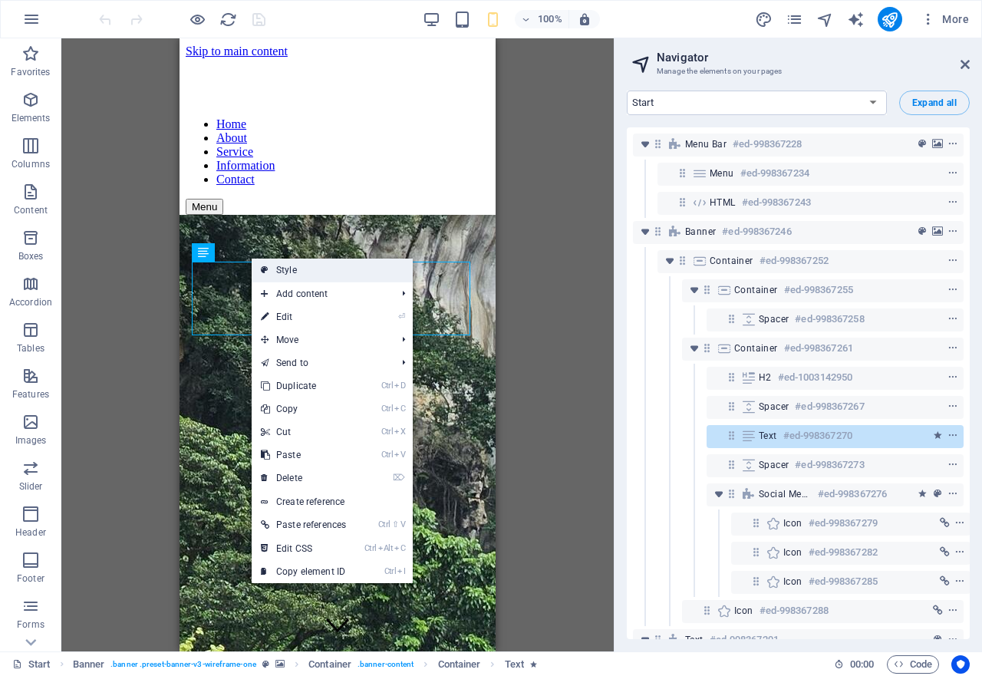
select select "ms"
select select "s"
select select "progressive"
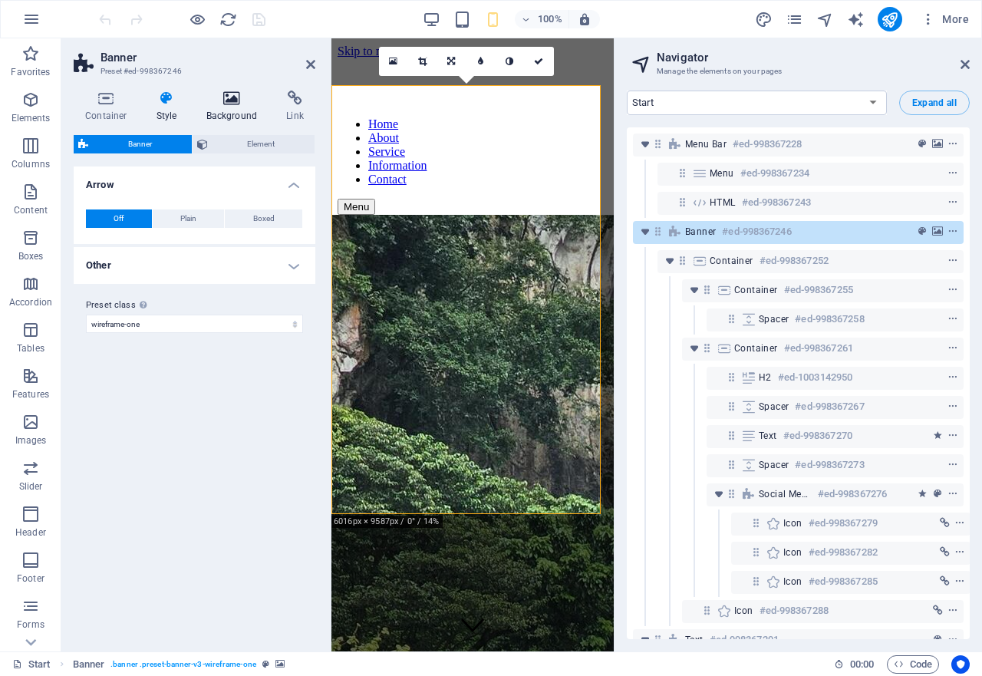
click at [231, 94] on icon at bounding box center [232, 98] width 74 height 15
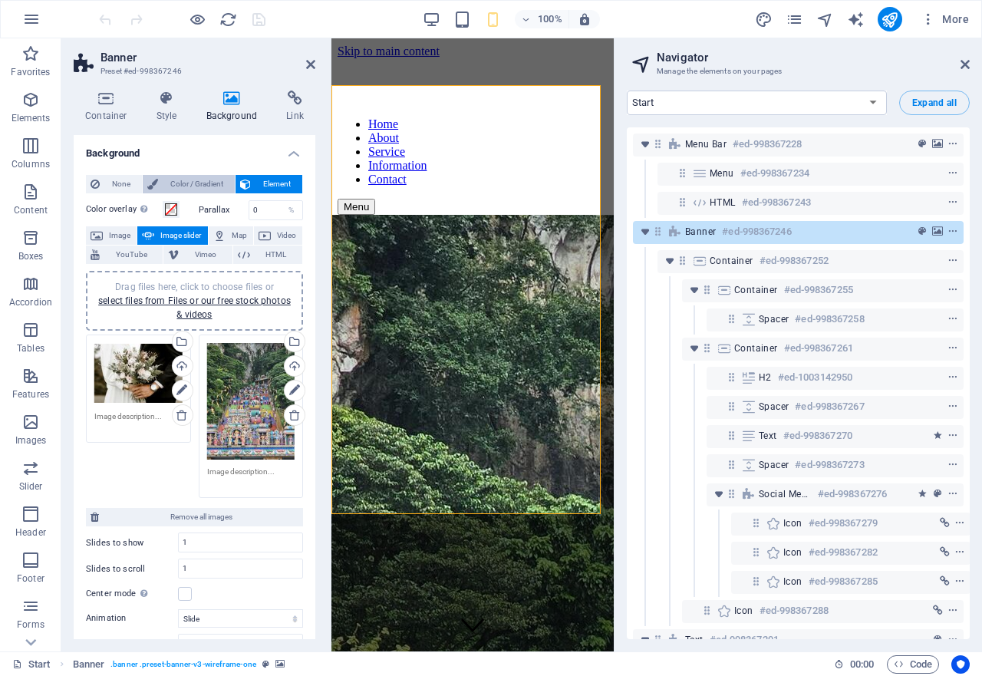
click at [170, 188] on span "Color / Gradient" at bounding box center [197, 184] width 68 height 18
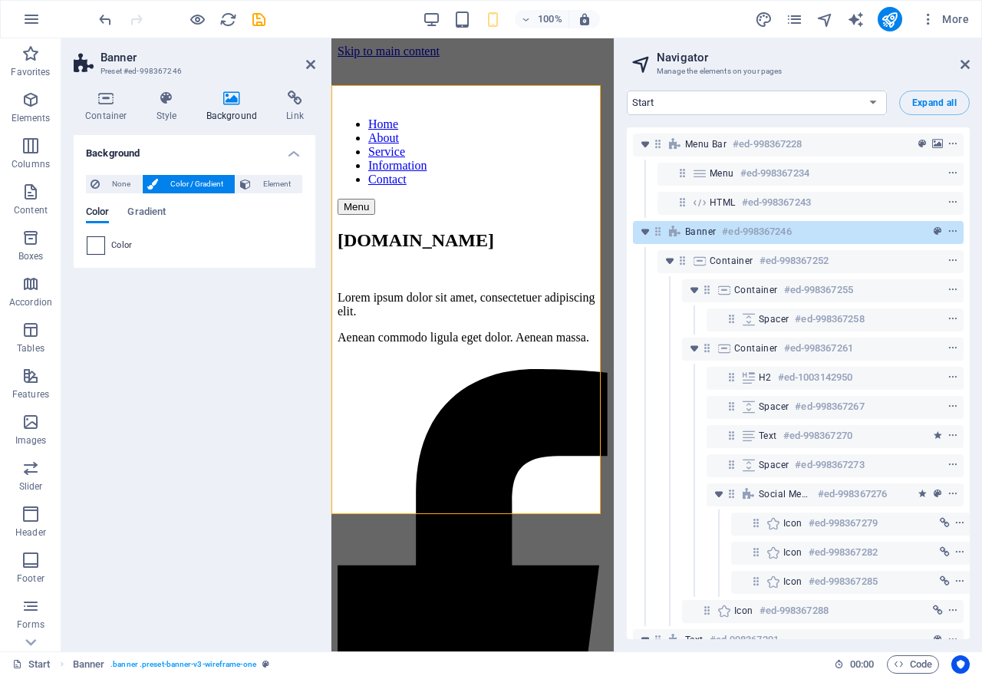
click at [98, 247] on span at bounding box center [95, 245] width 17 height 17
click at [0, 0] on li "Background color #ffffff" at bounding box center [0, 0] width 0 height 0
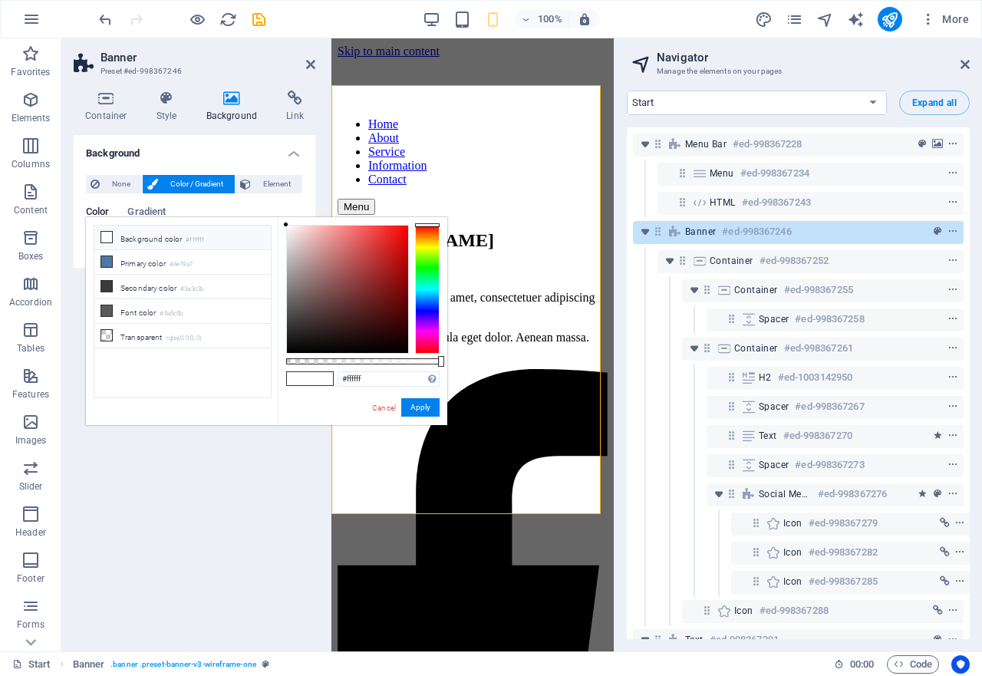
click at [100, 239] on li "Background color #ffffff" at bounding box center [182, 238] width 176 height 25
click at [143, 212] on span "Gradient" at bounding box center [146, 213] width 38 height 21
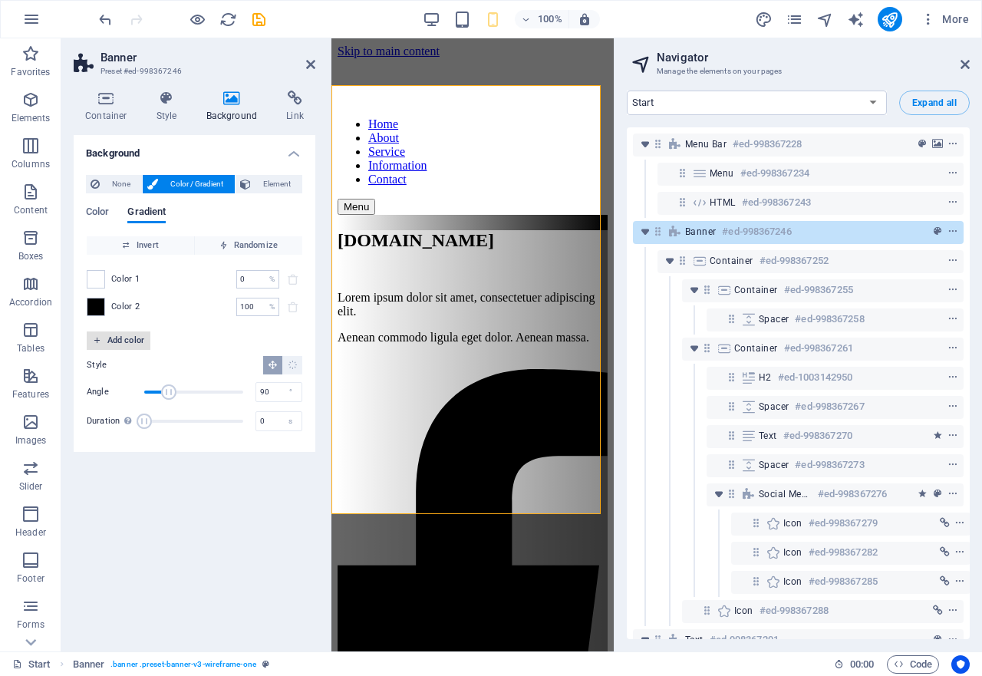
click at [94, 343] on icon "button" at bounding box center [97, 340] width 8 height 8
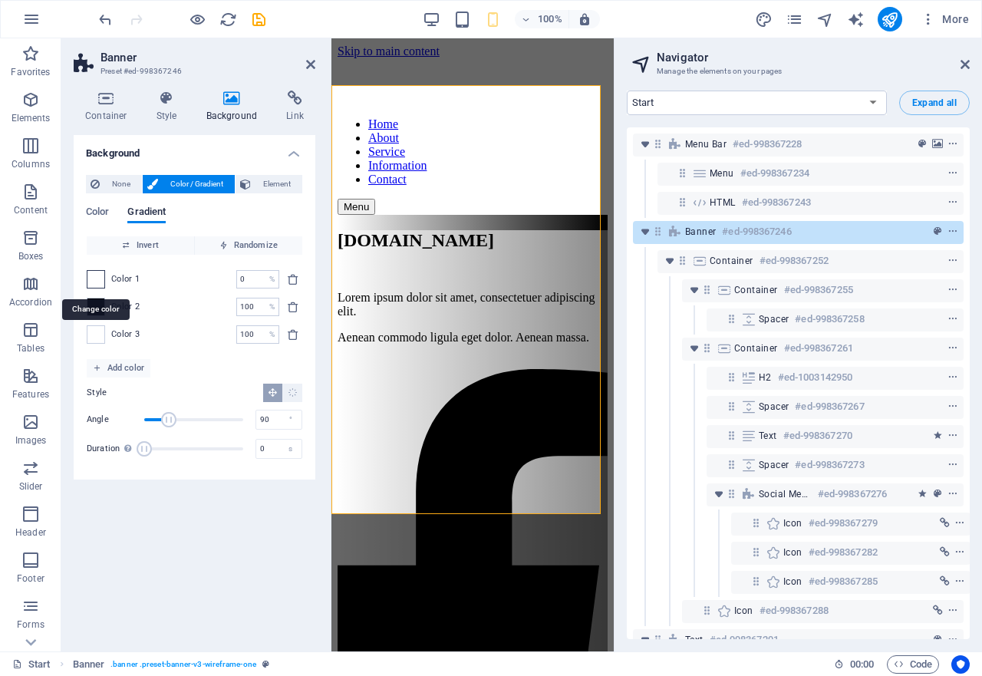
click at [93, 275] on span at bounding box center [95, 279] width 17 height 17
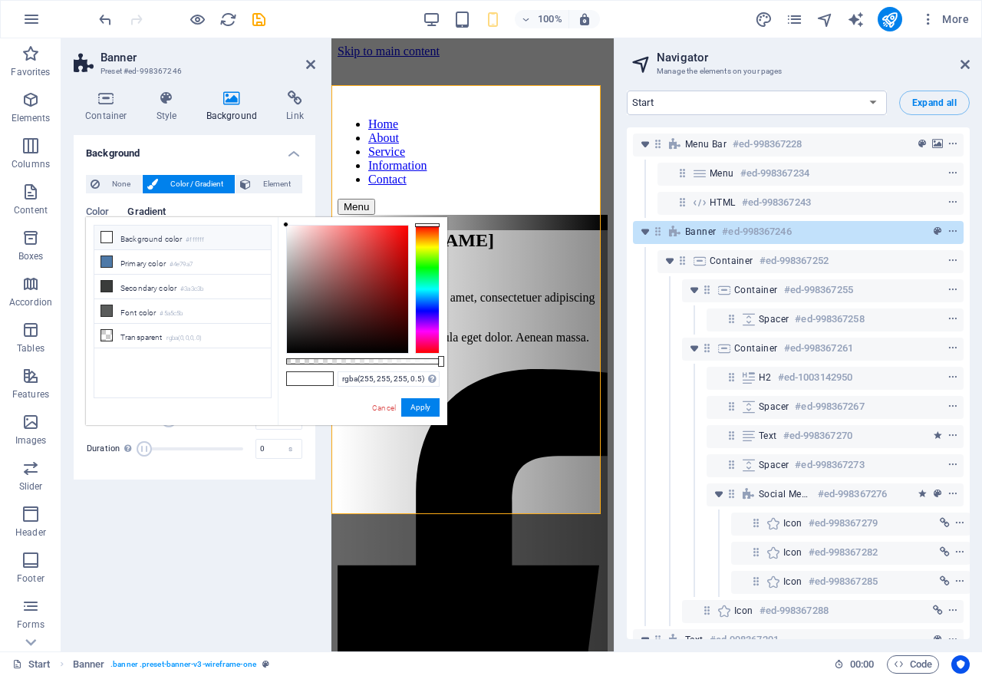
click at [363, 360] on div at bounding box center [362, 361] width 153 height 6
click at [438, 360] on div at bounding box center [441, 361] width 6 height 11
drag, startPoint x: 351, startPoint y: 361, endPoint x: 327, endPoint y: 359, distance: 23.8
click at [327, 359] on div at bounding box center [362, 361] width 153 height 6
click at [406, 359] on div at bounding box center [362, 361] width 153 height 6
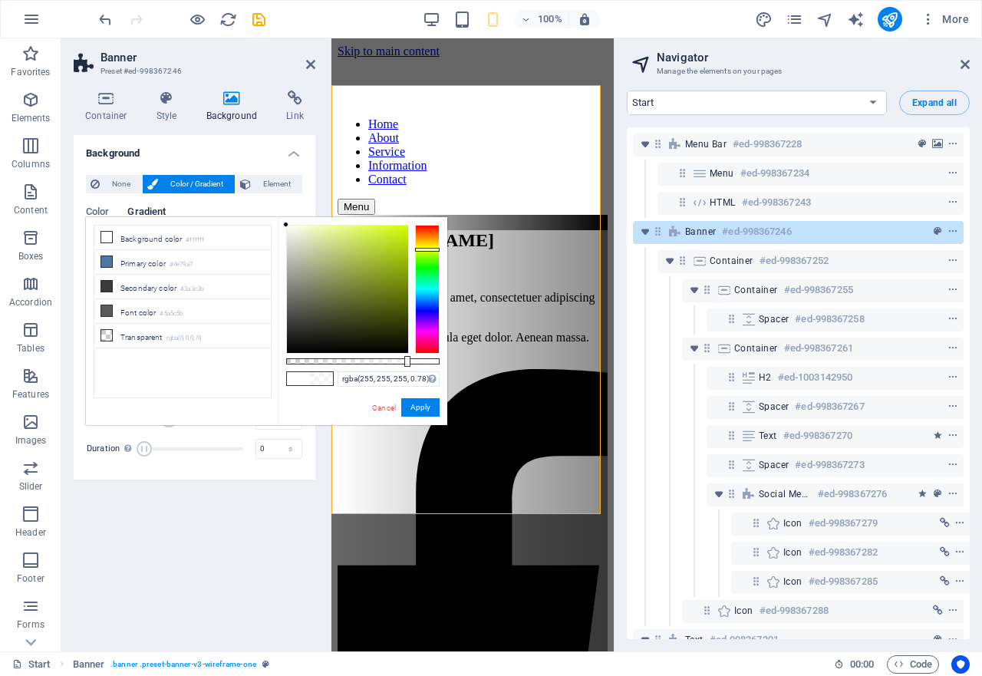
click at [427, 249] on div at bounding box center [427, 289] width 25 height 129
click at [324, 358] on div at bounding box center [362, 361] width 153 height 6
click at [425, 408] on button "Apply" at bounding box center [420, 407] width 38 height 18
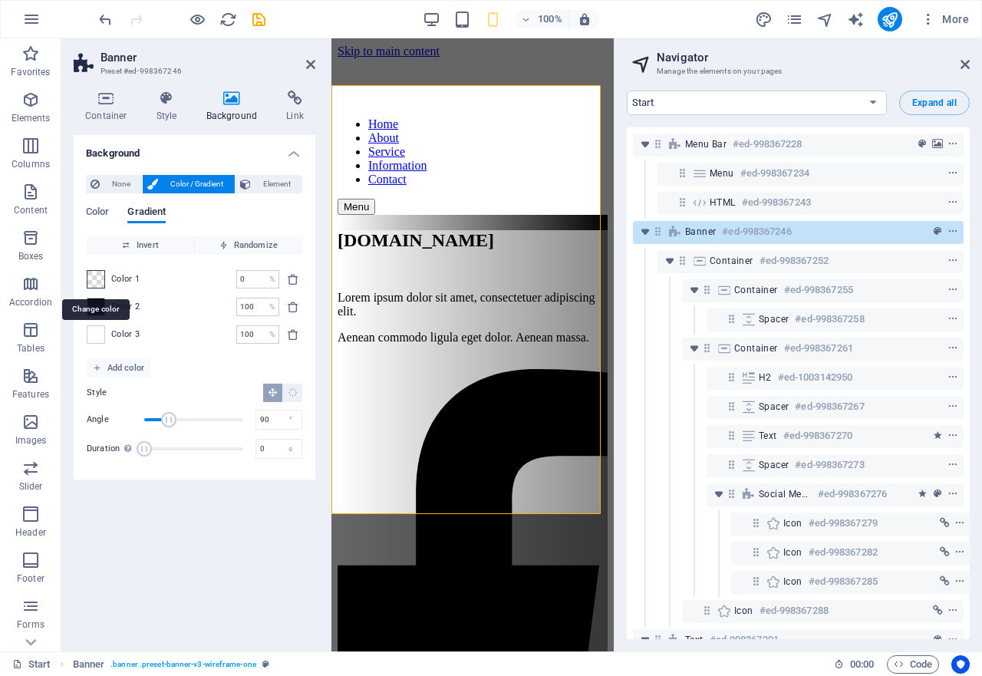
click at [91, 284] on span at bounding box center [95, 279] width 17 height 17
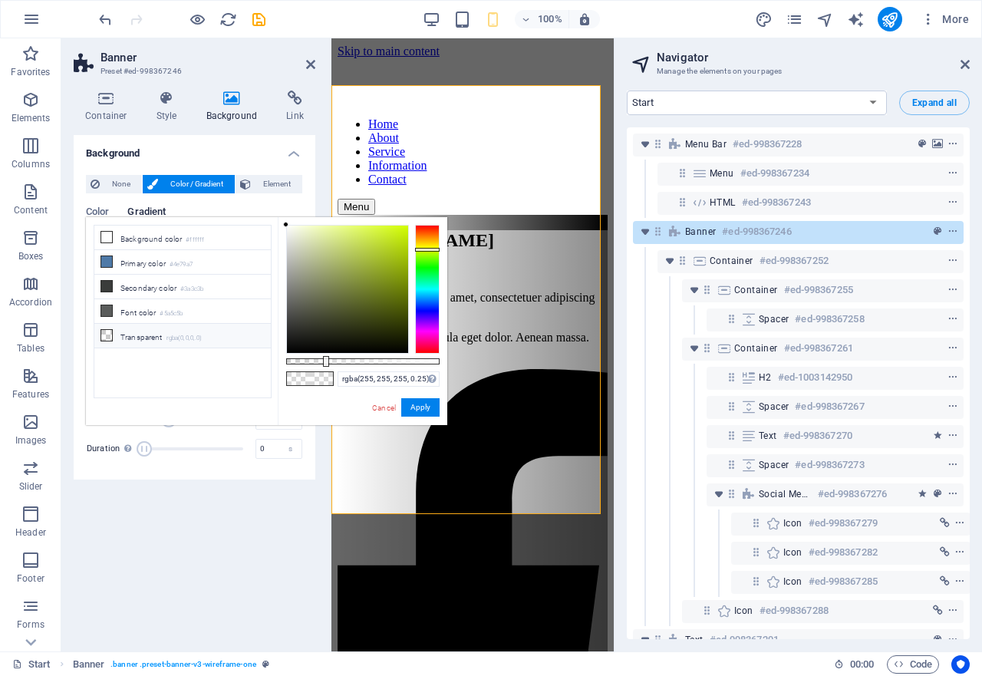
click at [107, 330] on icon at bounding box center [106, 335] width 11 height 11
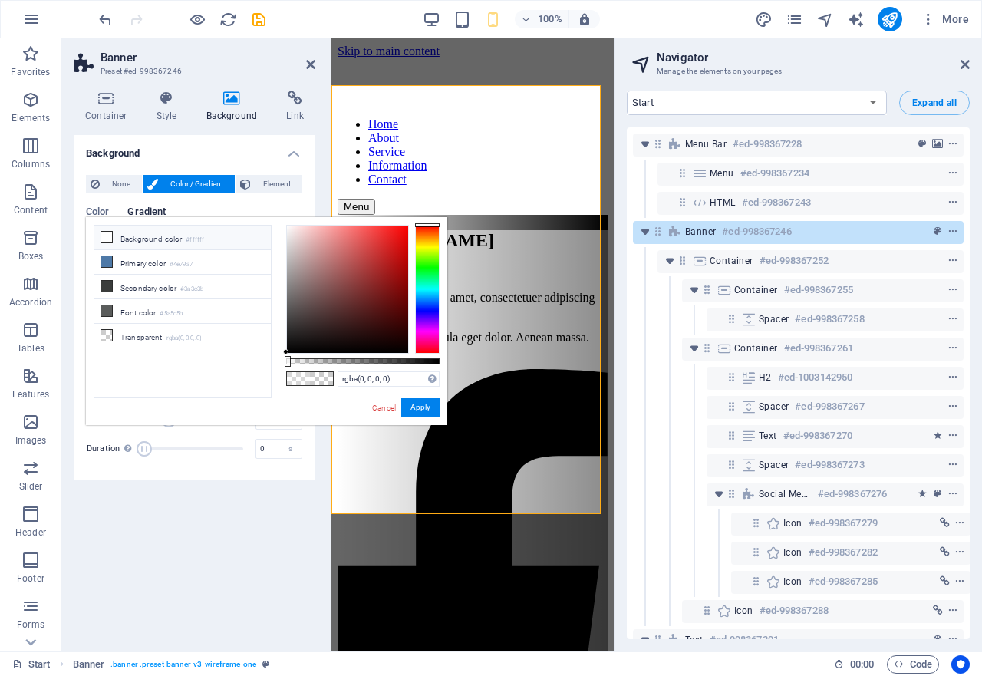
click at [107, 237] on icon at bounding box center [106, 237] width 11 height 11
click at [103, 238] on icon at bounding box center [106, 237] width 11 height 11
click at [106, 330] on icon at bounding box center [106, 335] width 11 height 11
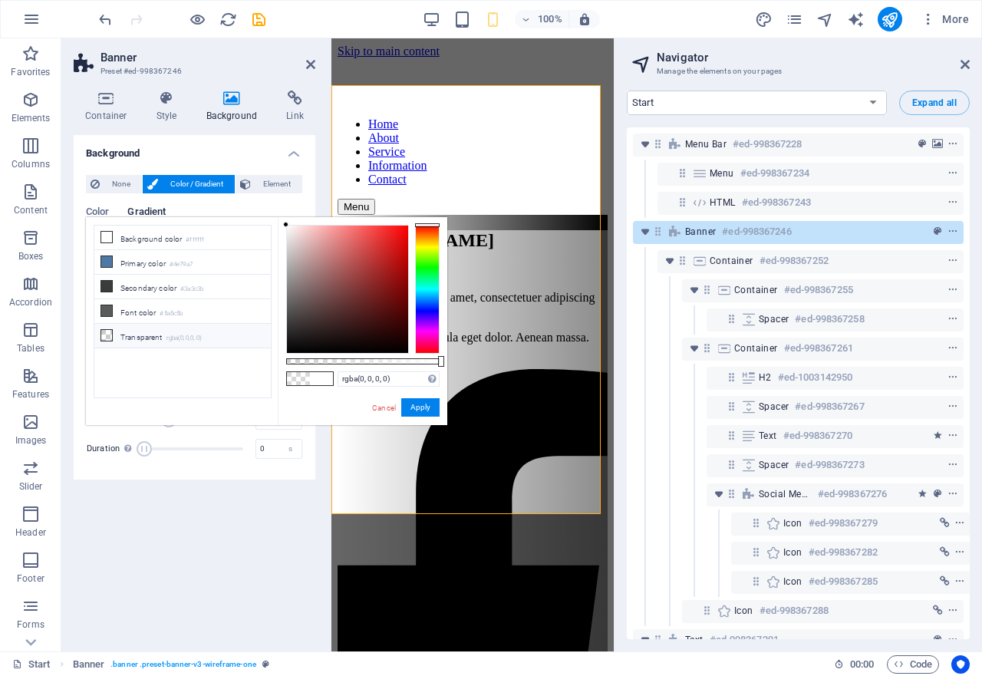
click at [106, 330] on icon at bounding box center [106, 335] width 11 height 11
click at [311, 358] on div at bounding box center [362, 361] width 153 height 6
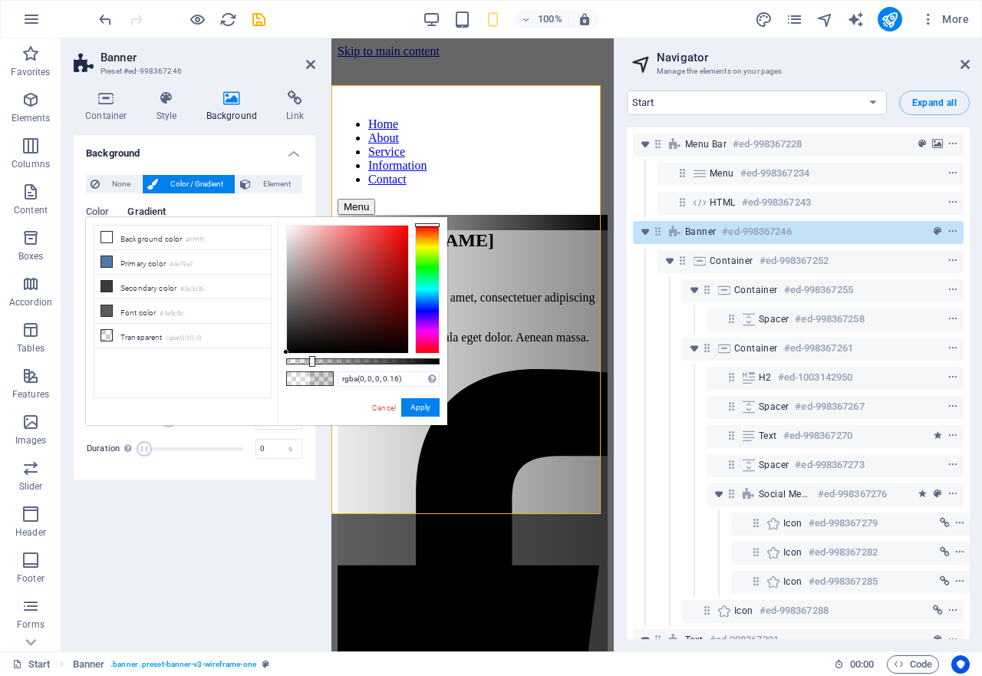
click at [427, 243] on div at bounding box center [427, 289] width 25 height 129
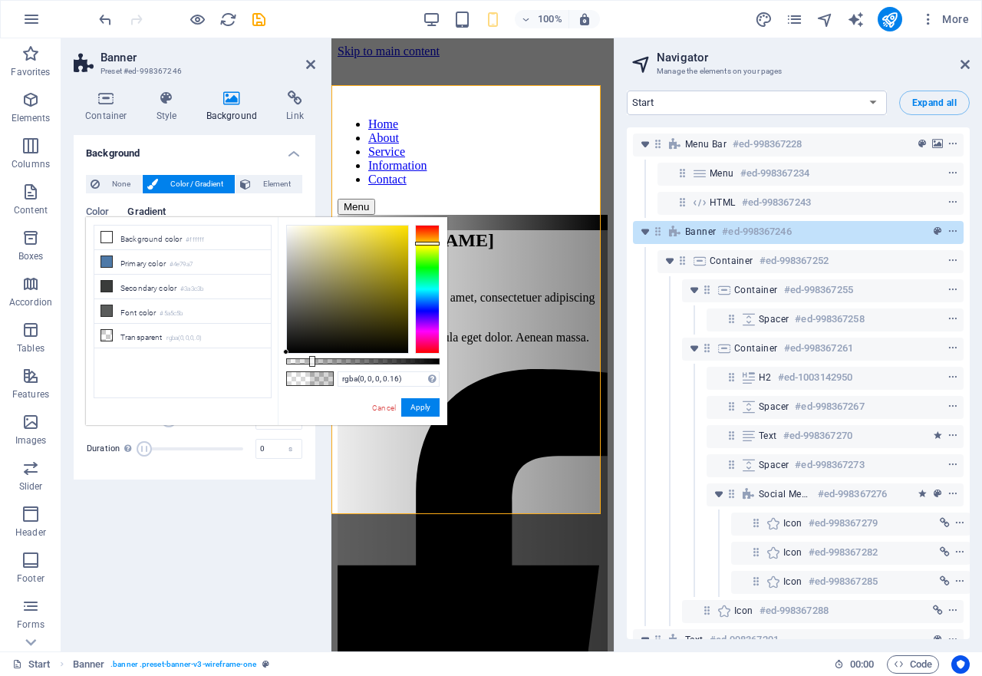
click at [429, 246] on div at bounding box center [427, 289] width 25 height 129
click at [394, 362] on div at bounding box center [362, 361] width 153 height 6
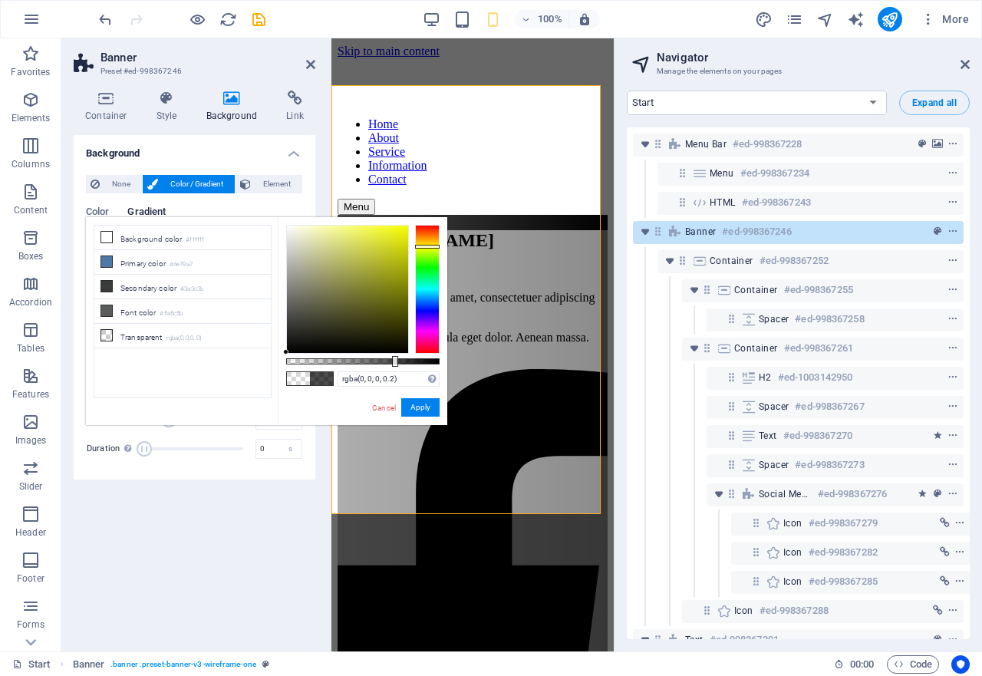
click at [317, 362] on div at bounding box center [362, 361] width 153 height 6
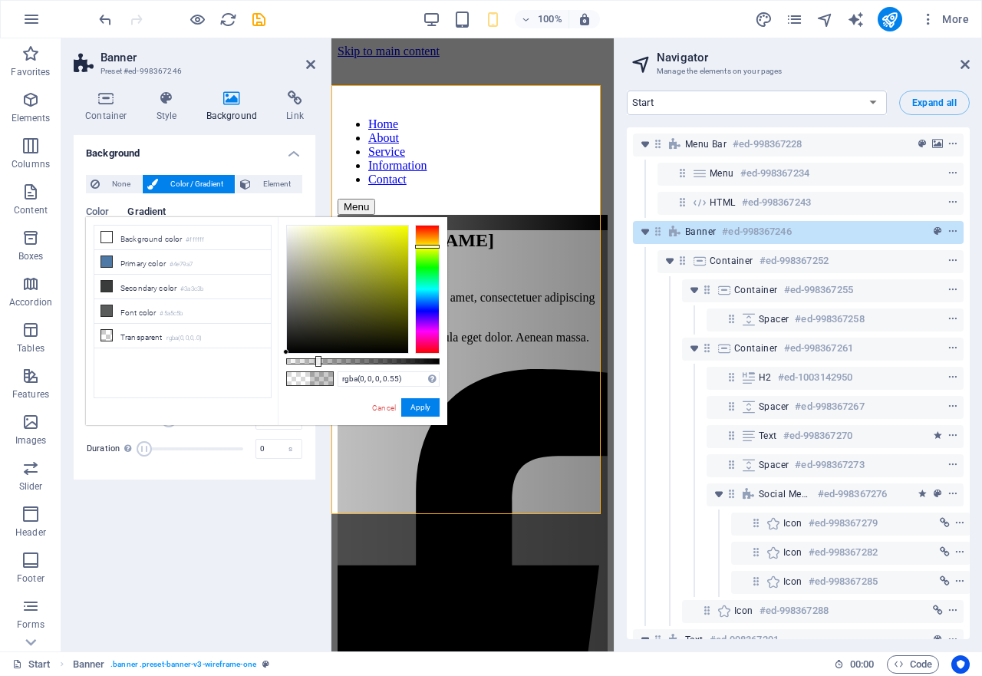
click at [371, 360] on div at bounding box center [362, 361] width 153 height 6
click at [401, 360] on div at bounding box center [362, 361] width 153 height 6
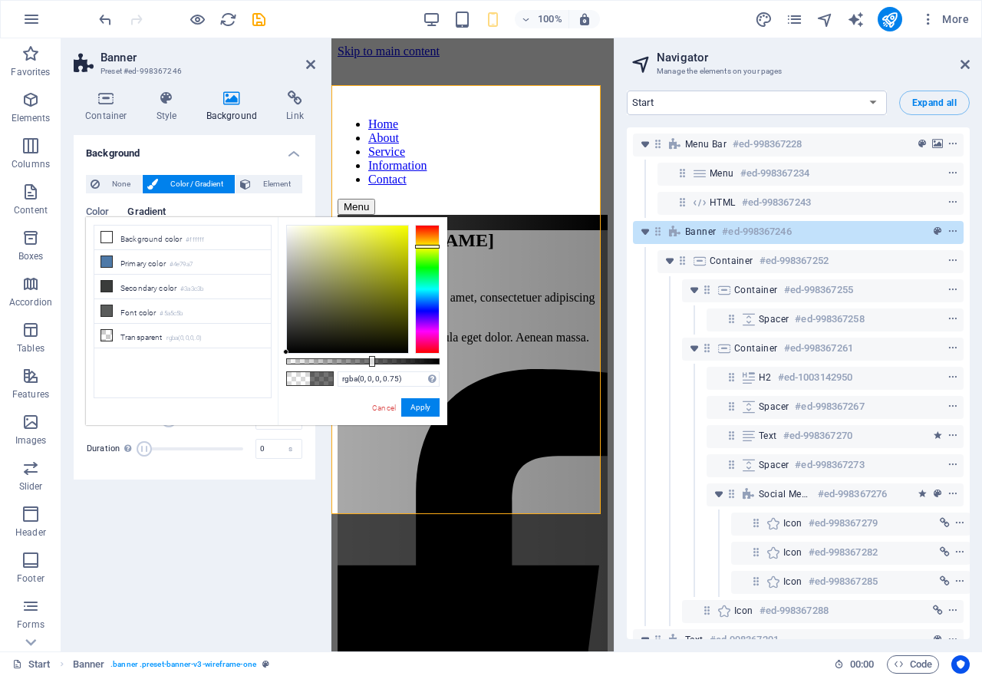
click at [375, 360] on div at bounding box center [372, 361] width 6 height 11
click at [113, 333] on li "Transparent rgba(0,0,0,.0)" at bounding box center [182, 336] width 176 height 25
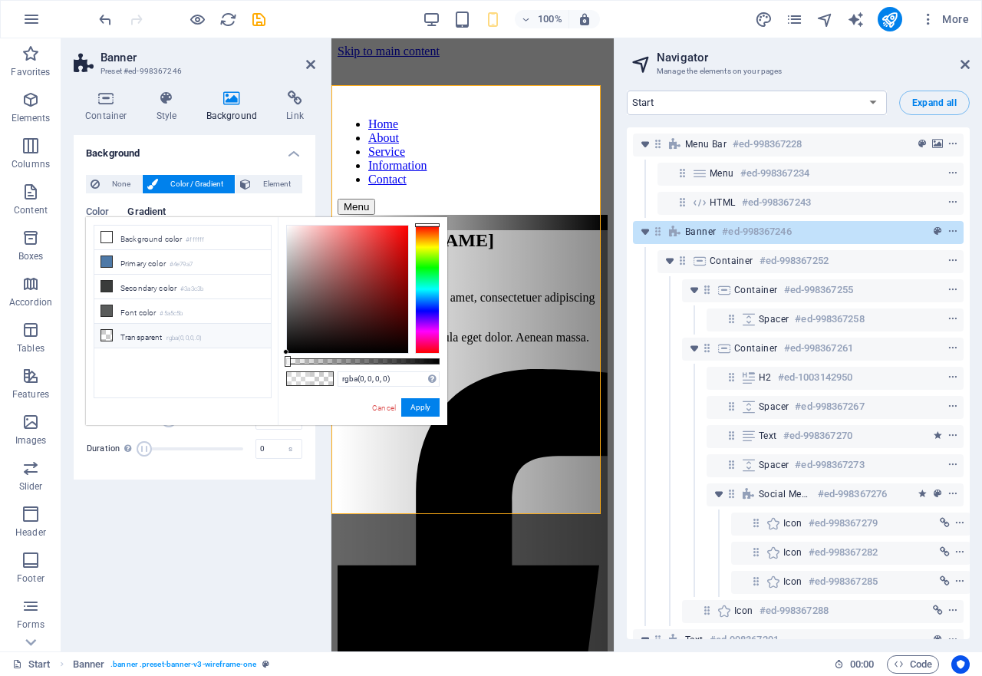
click at [113, 330] on li "Transparent rgba(0,0,0,.0)" at bounding box center [182, 336] width 176 height 25
click at [107, 329] on span at bounding box center [106, 335] width 12 height 12
click at [101, 236] on icon at bounding box center [106, 237] width 11 height 11
click at [103, 263] on icon at bounding box center [106, 261] width 11 height 11
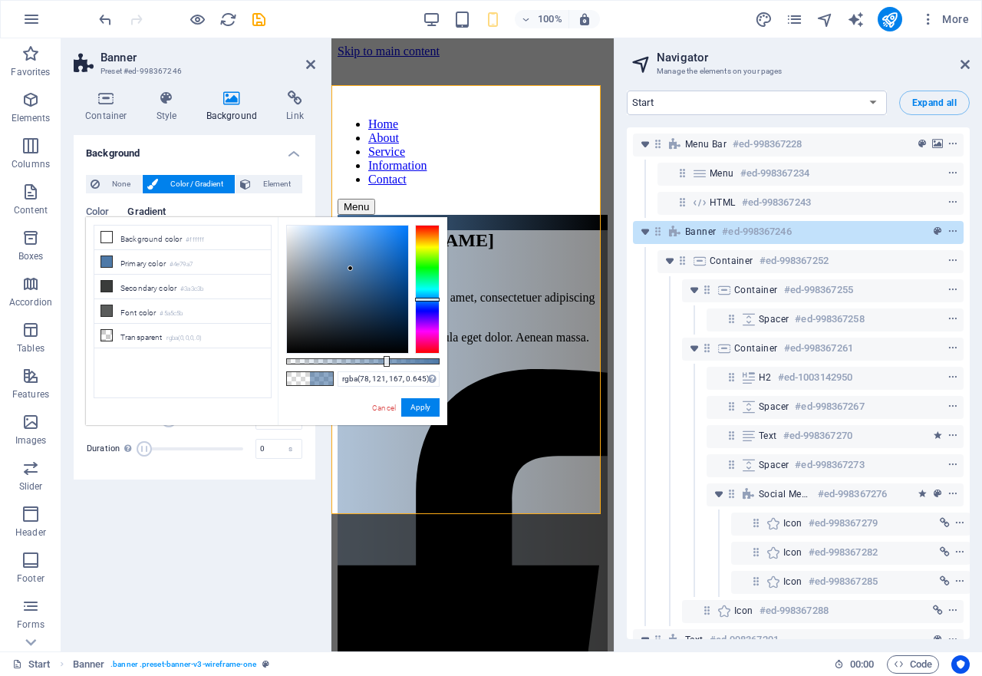
click at [385, 361] on div at bounding box center [362, 361] width 153 height 6
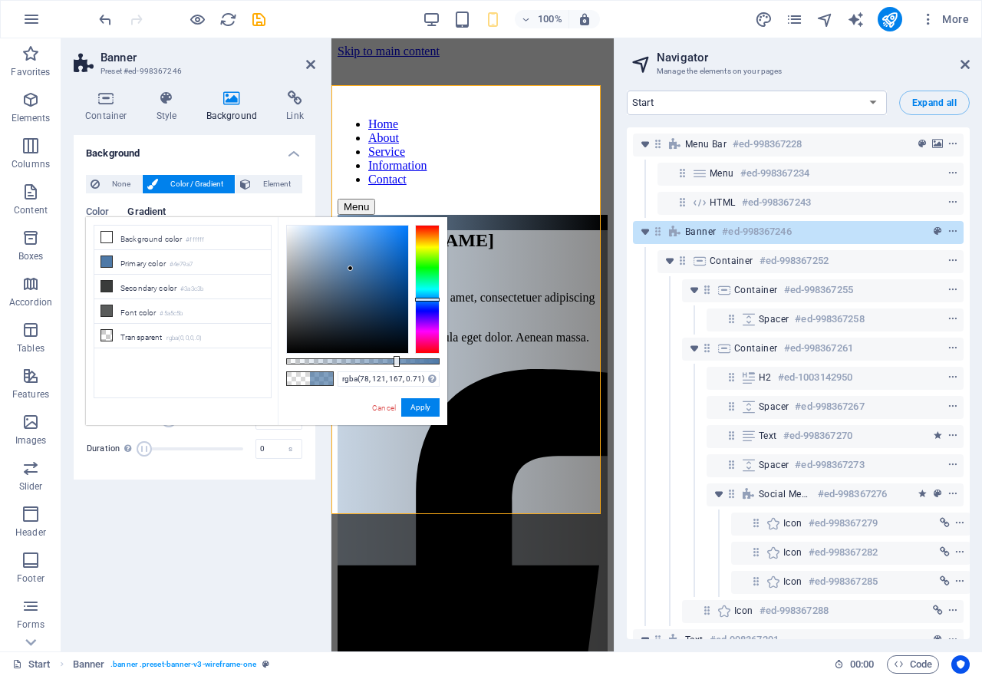
click at [395, 361] on div at bounding box center [362, 361] width 153 height 6
click at [395, 361] on div at bounding box center [397, 361] width 6 height 11
click at [414, 361] on div at bounding box center [362, 361] width 153 height 6
type input "rgba(78, 121, 167, 0.345)"
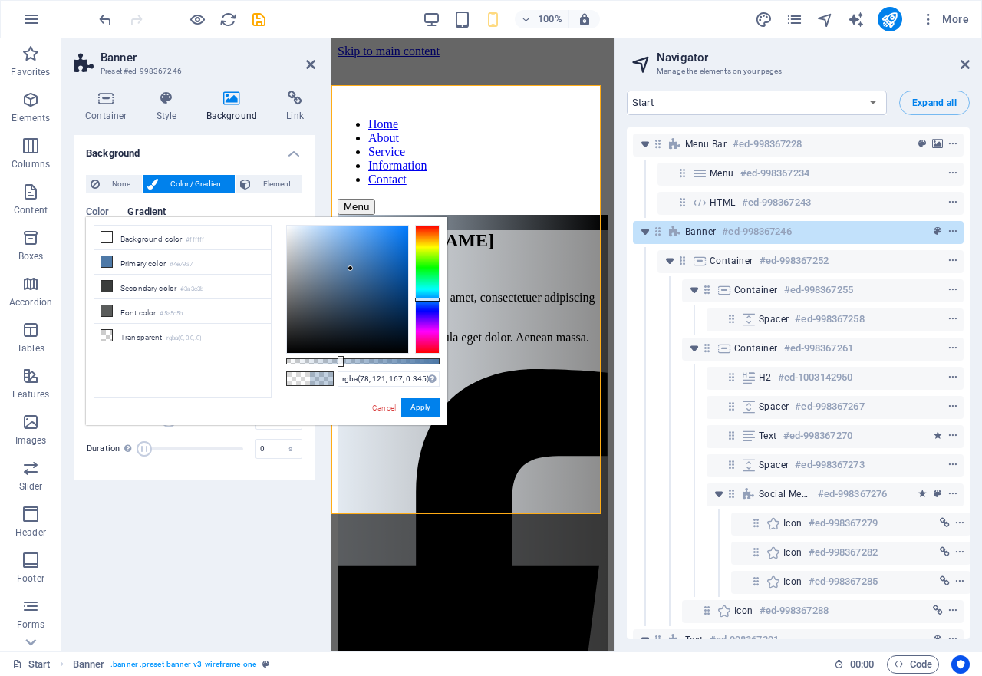
click at [339, 360] on div at bounding box center [362, 361] width 153 height 6
click at [164, 109] on h4 "Style" at bounding box center [170, 107] width 50 height 32
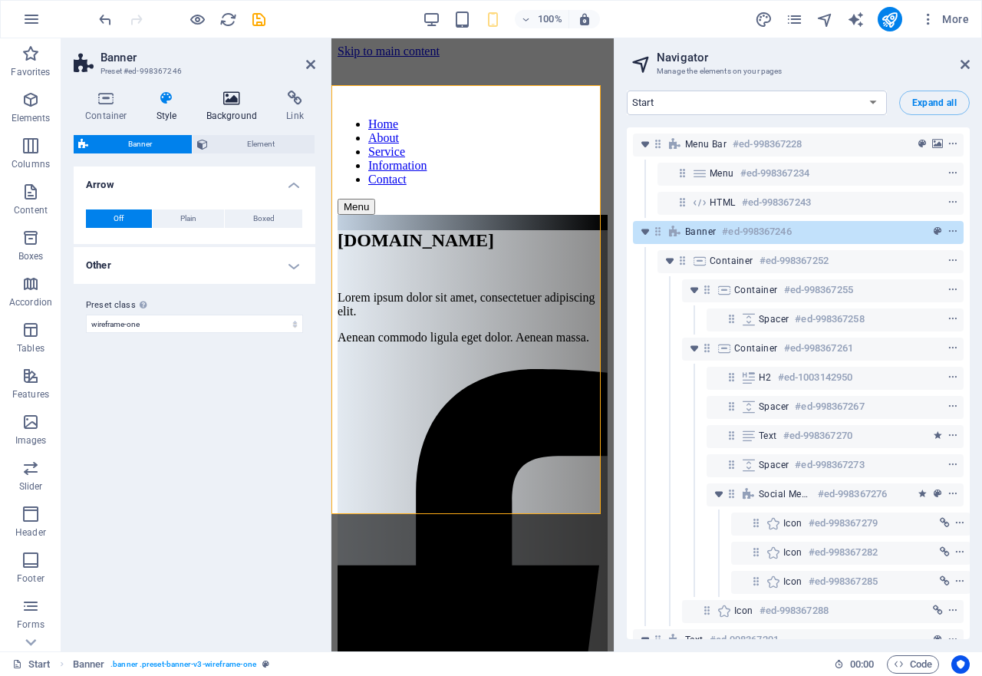
click at [236, 98] on icon at bounding box center [232, 98] width 74 height 15
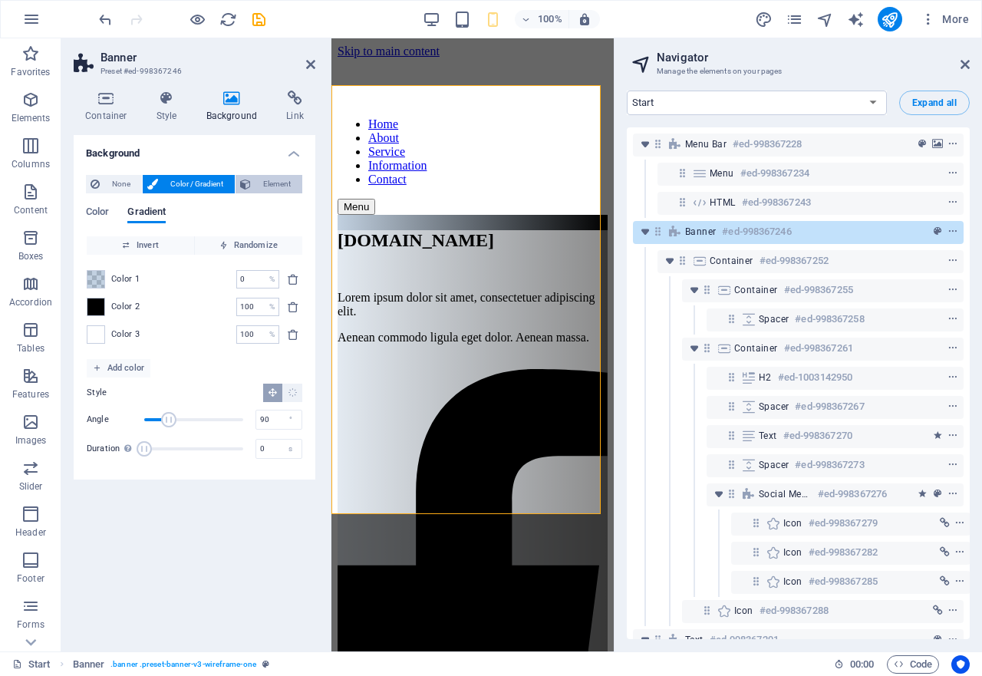
click at [286, 188] on span "Element" at bounding box center [276, 184] width 42 height 18
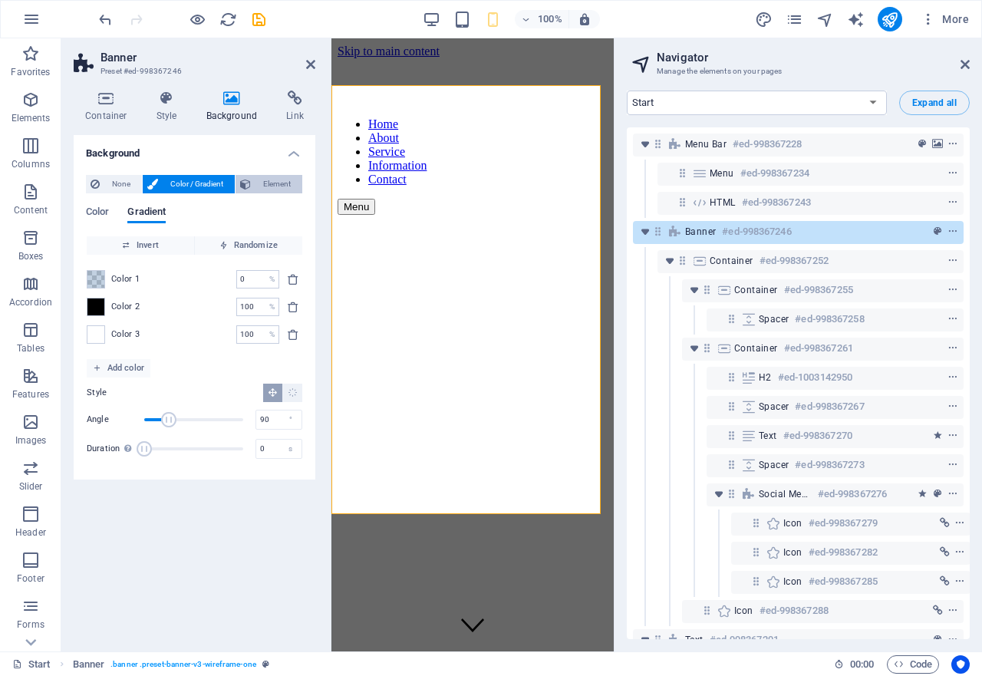
select select "ms"
select select "s"
select select "progressive"
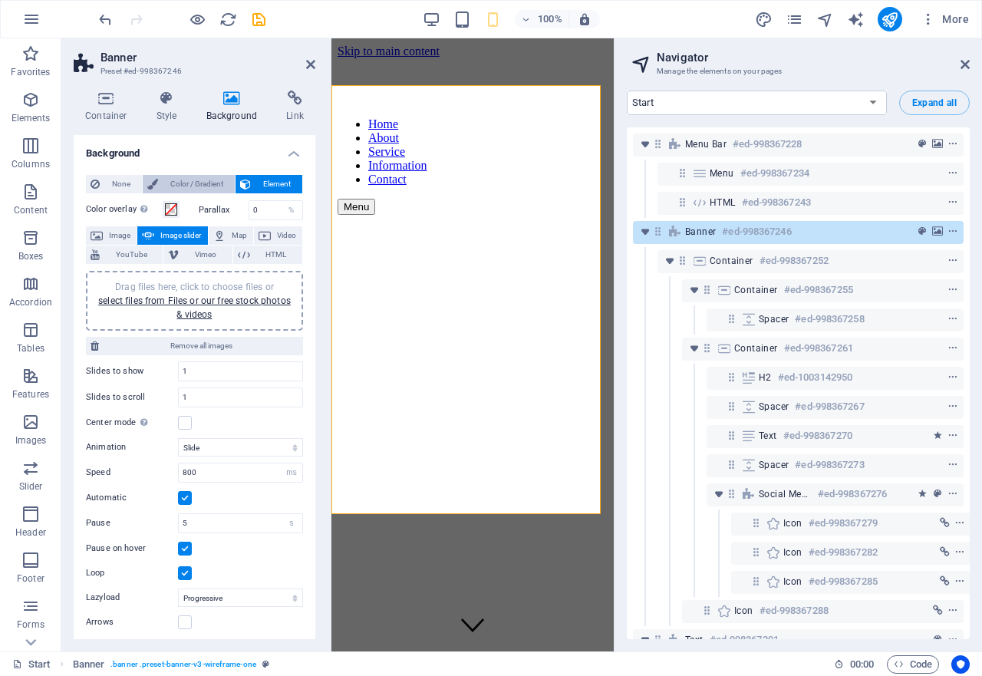
click at [187, 186] on span "Color / Gradient" at bounding box center [197, 184] width 68 height 18
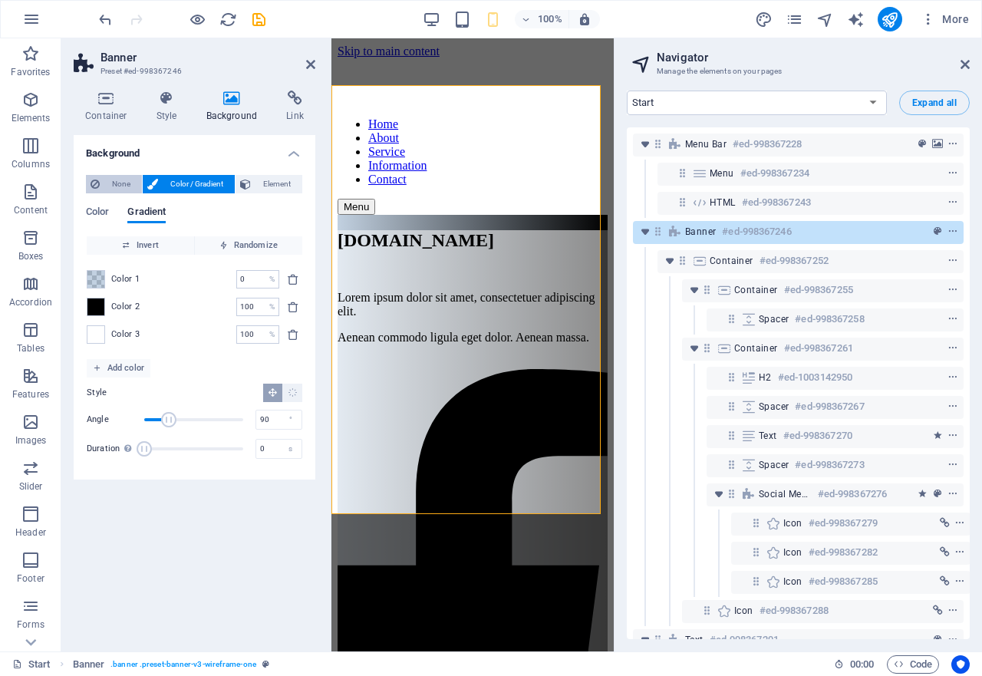
click at [114, 182] on span "None" at bounding box center [120, 184] width 33 height 18
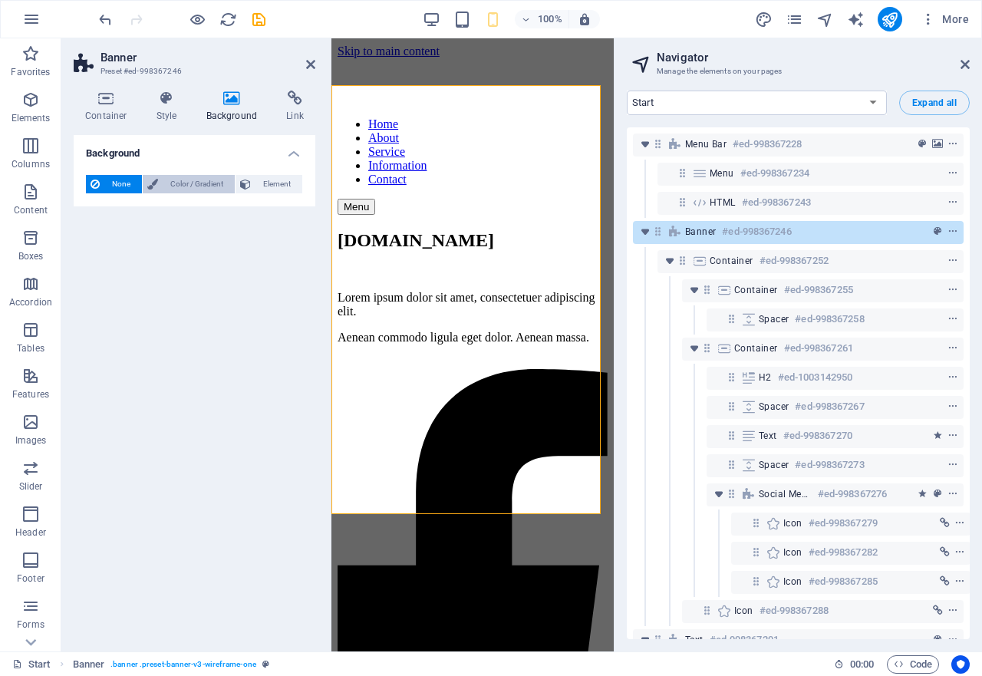
click at [222, 186] on span "Color / Gradient" at bounding box center [197, 184] width 68 height 18
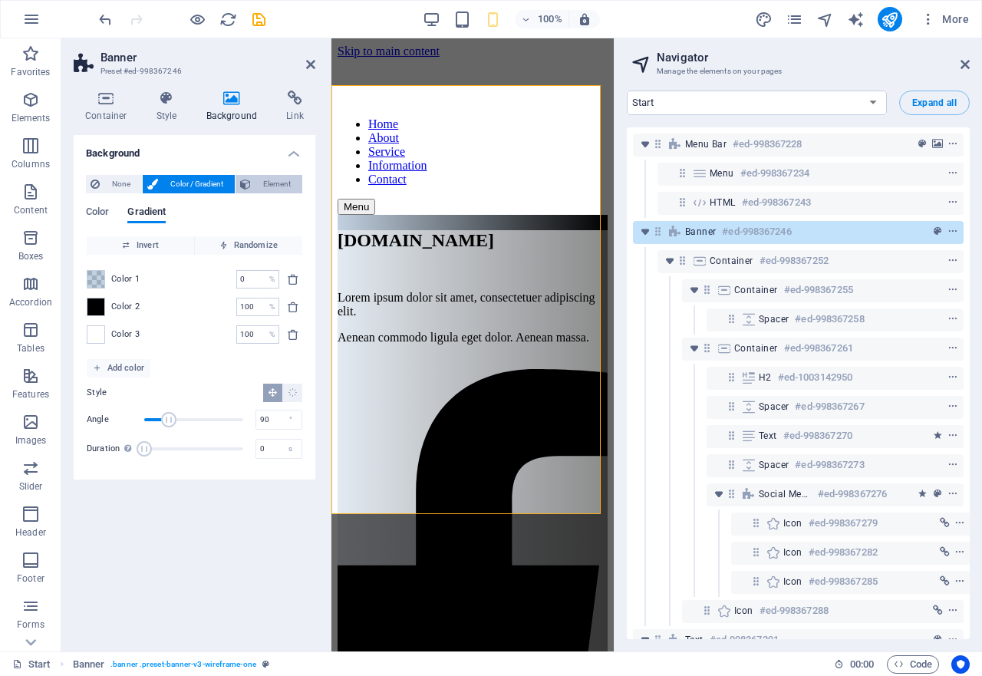
click at [278, 186] on span "Element" at bounding box center [276, 184] width 42 height 18
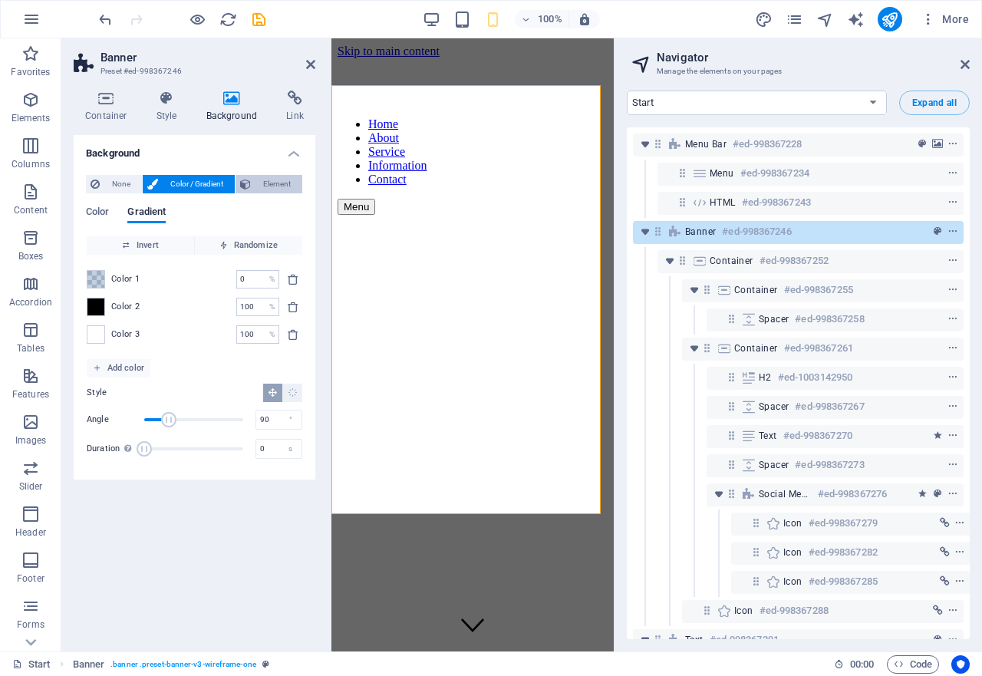
select select "ms"
select select "s"
select select "progressive"
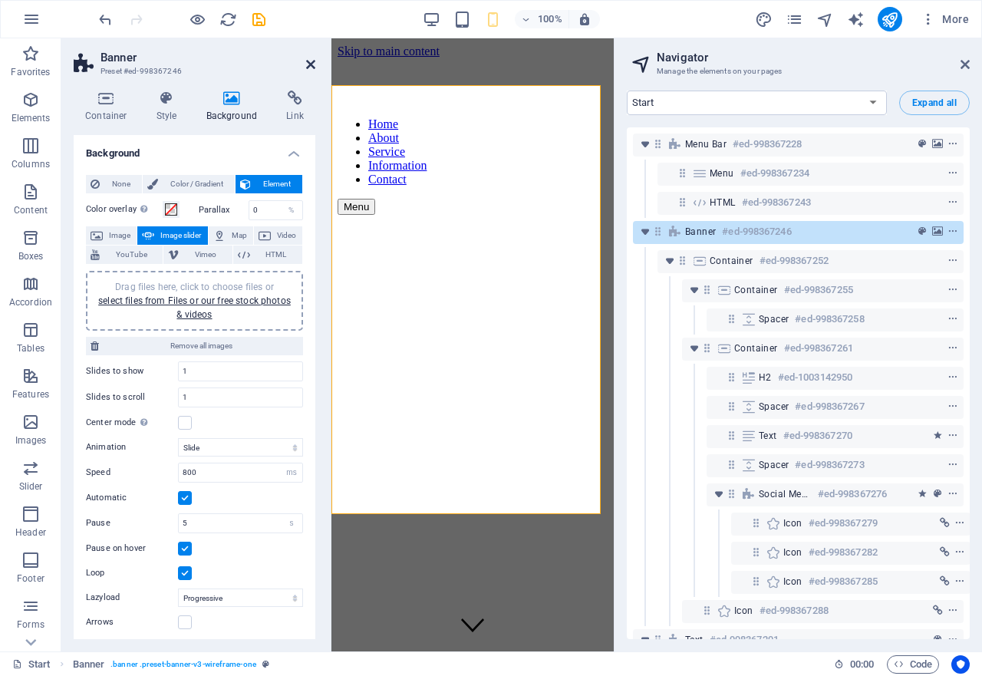
click at [308, 65] on icon at bounding box center [310, 64] width 9 height 12
click at [460, 199] on div "Menu" at bounding box center [473, 207] width 270 height 16
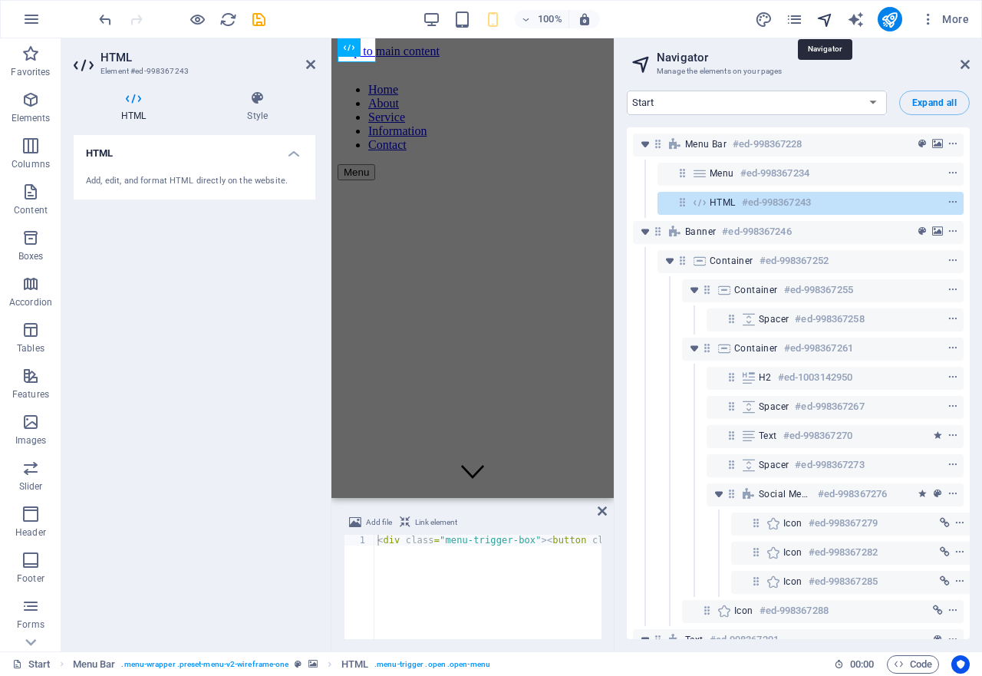
click at [820, 19] on icon "navigator" at bounding box center [825, 20] width 18 height 18
click at [960, 61] on icon at bounding box center [964, 64] width 9 height 12
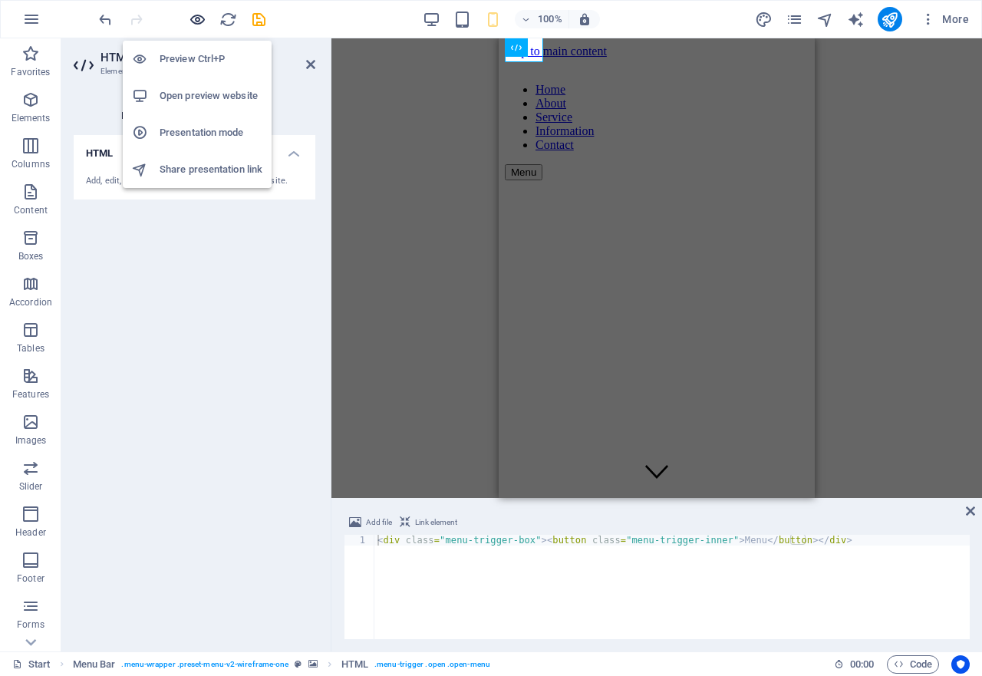
click at [197, 21] on icon "button" at bounding box center [198, 20] width 18 height 18
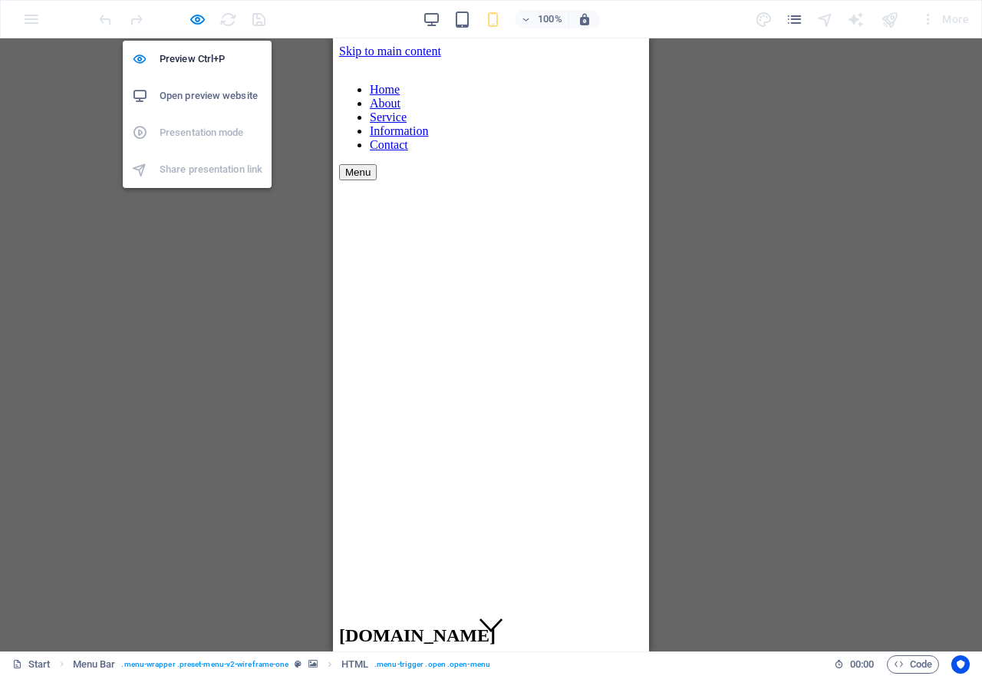
click at [203, 91] on h6 "Open preview website" at bounding box center [211, 96] width 103 height 18
click at [196, 19] on icon "button" at bounding box center [198, 20] width 18 height 18
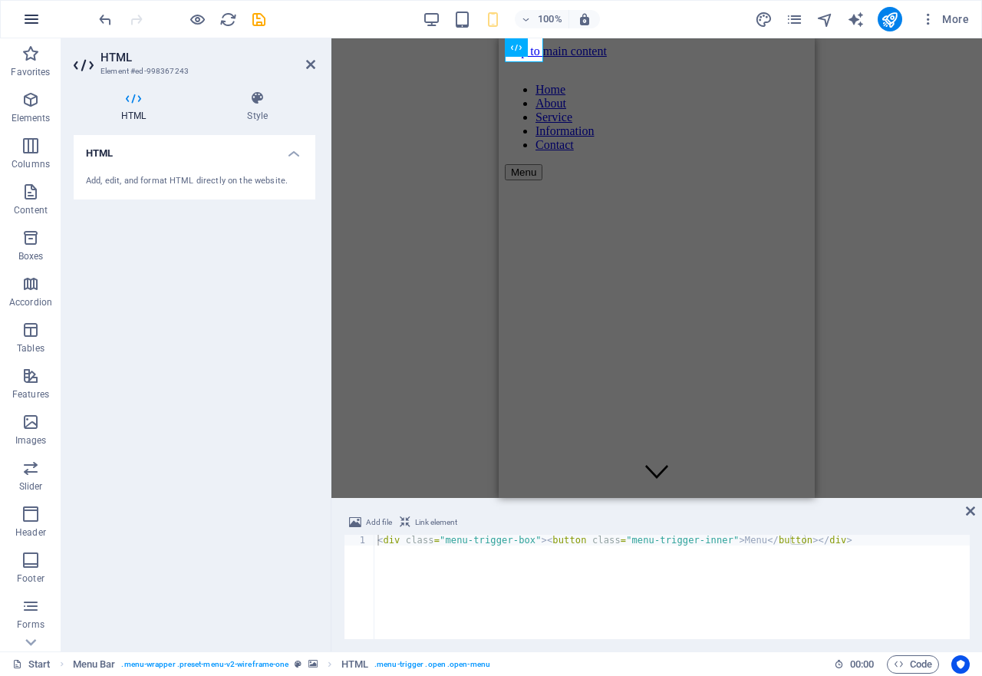
click at [35, 28] on icon "button" at bounding box center [31, 19] width 18 height 18
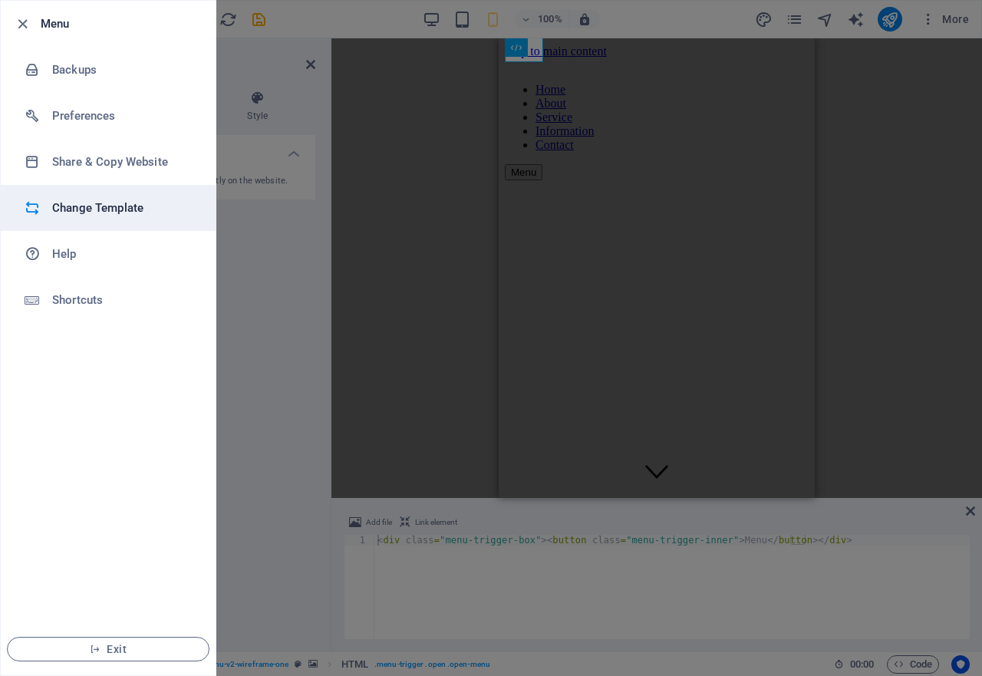
click at [87, 206] on h6 "Change Template" at bounding box center [123, 208] width 142 height 18
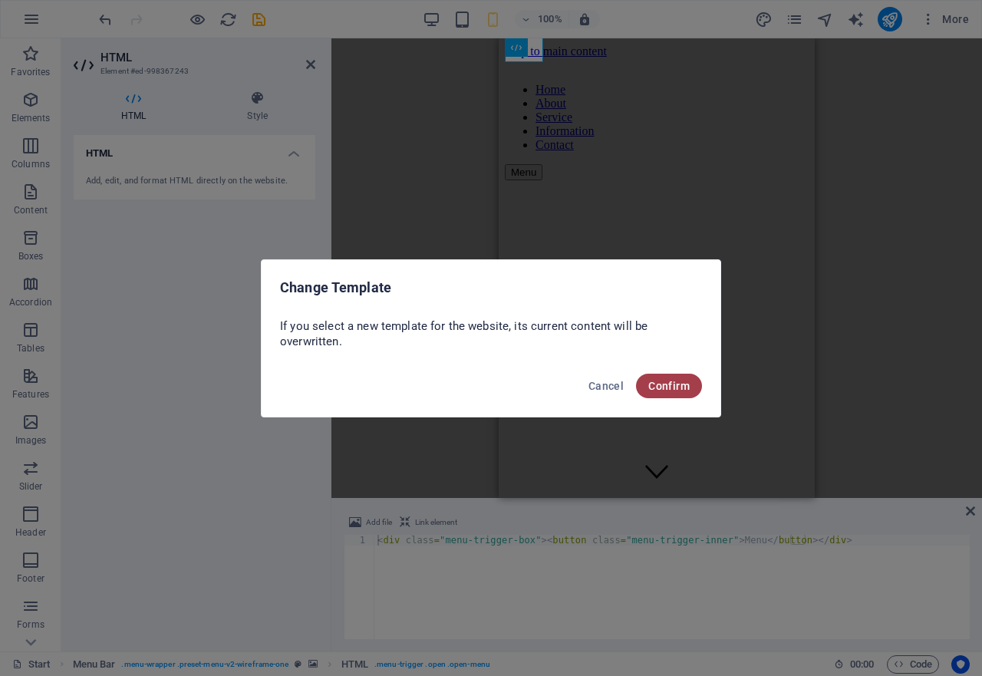
click at [664, 392] on button "Confirm" at bounding box center [669, 386] width 66 height 25
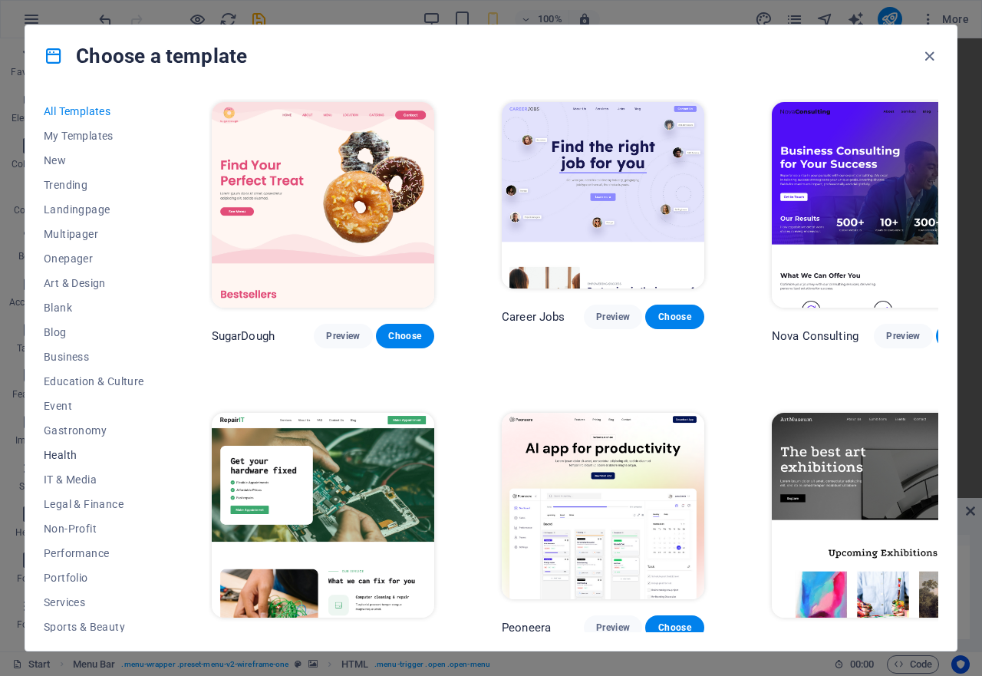
click at [60, 452] on span "Health" at bounding box center [94, 455] width 100 height 12
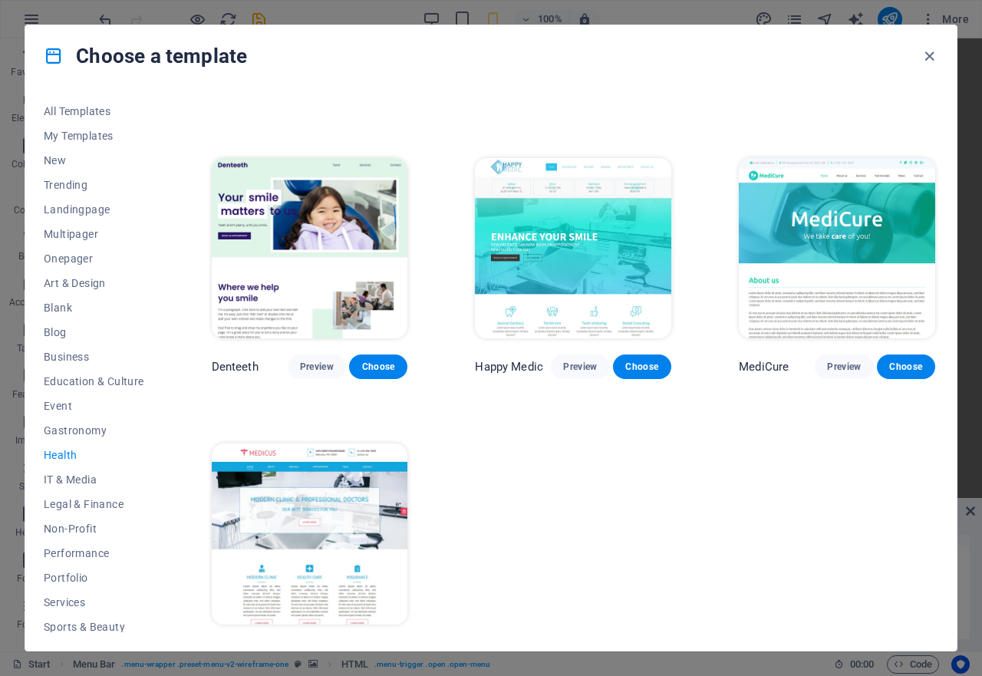
scroll to position [258, 0]
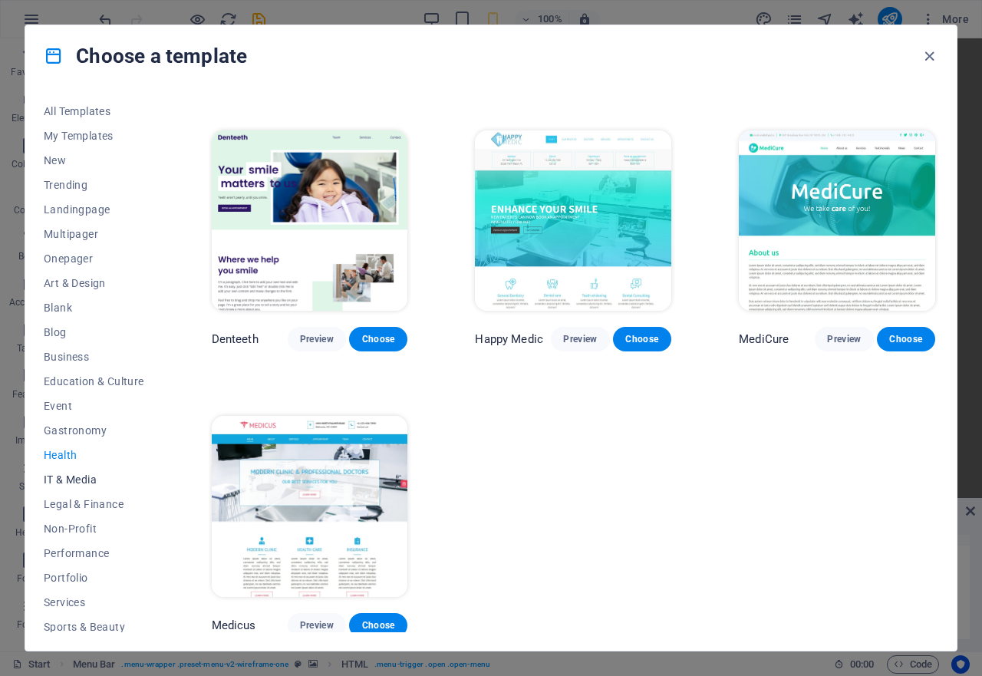
click at [51, 473] on span "IT & Media" at bounding box center [94, 479] width 100 height 12
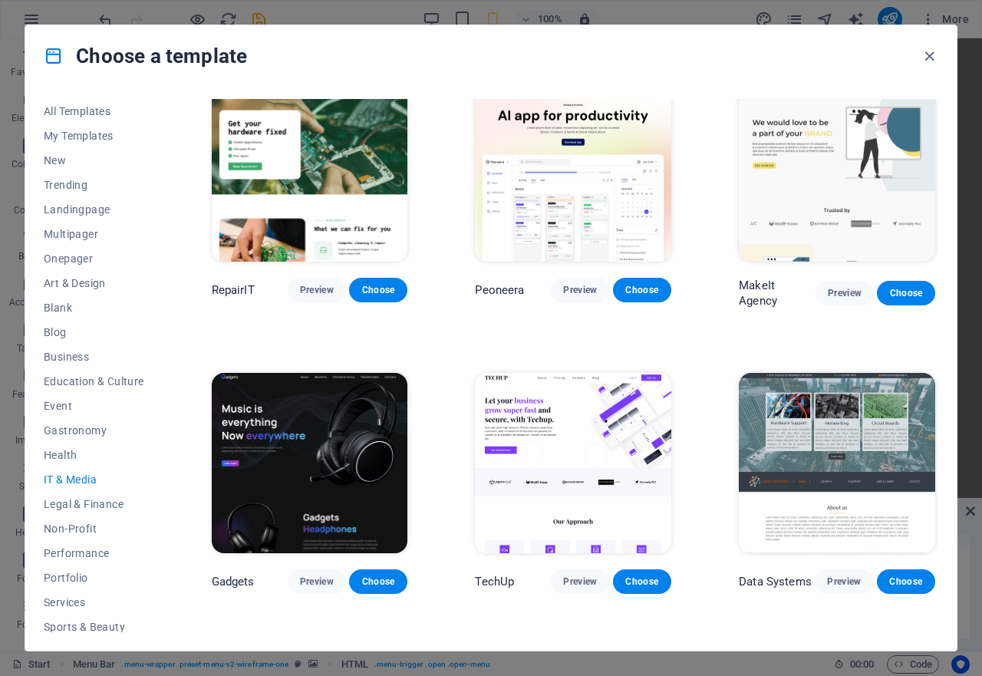
scroll to position [0, 0]
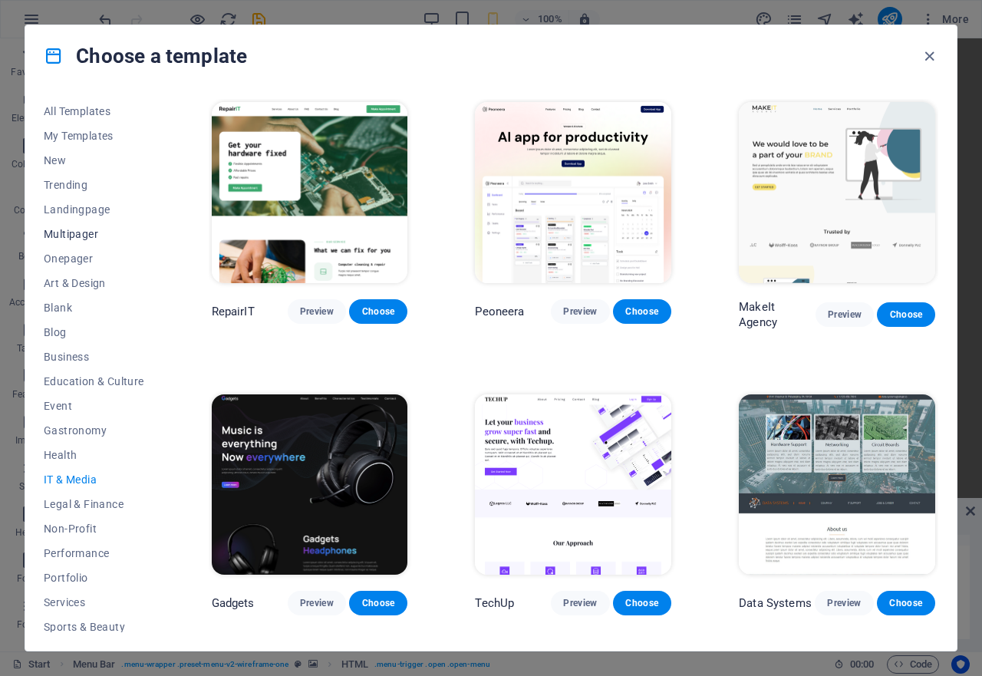
click at [60, 229] on span "Multipager" at bounding box center [94, 234] width 100 height 12
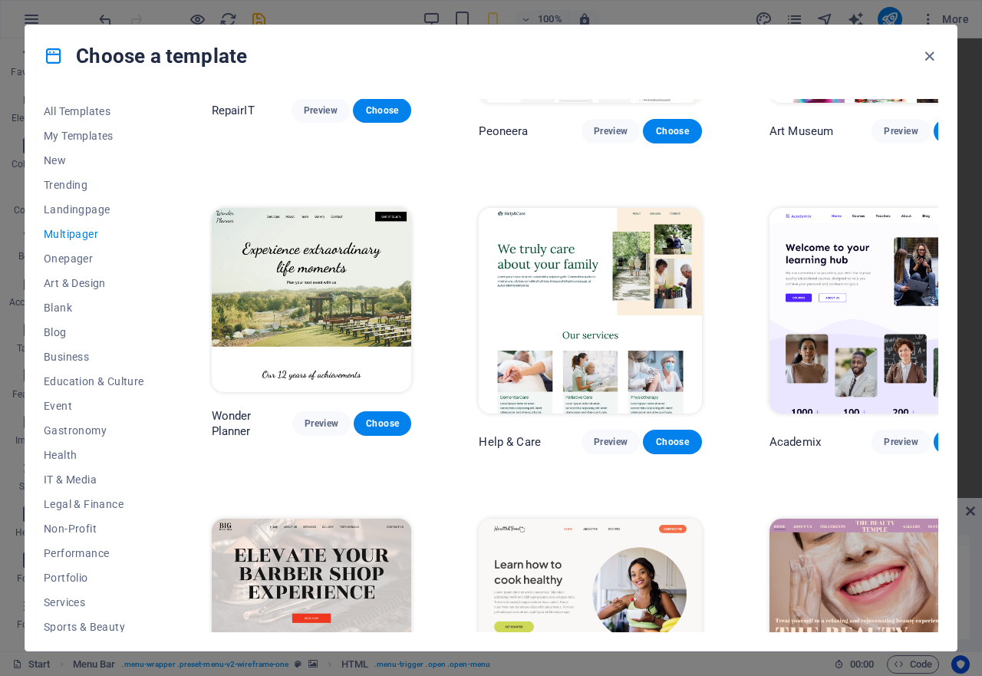
scroll to position [767, 0]
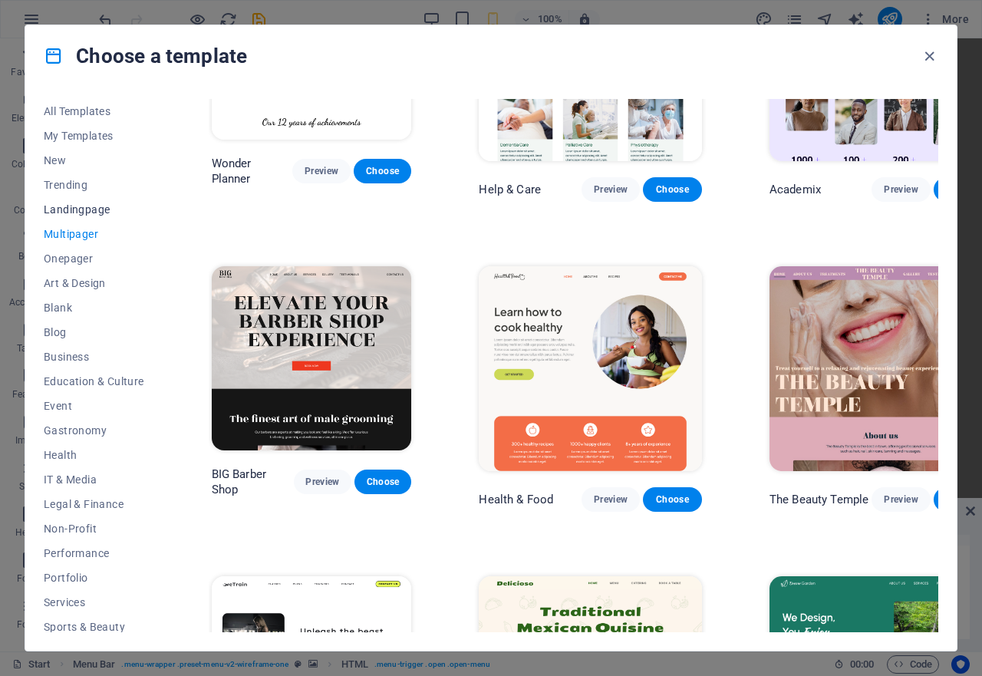
click at [64, 212] on span "Landingpage" at bounding box center [94, 209] width 100 height 12
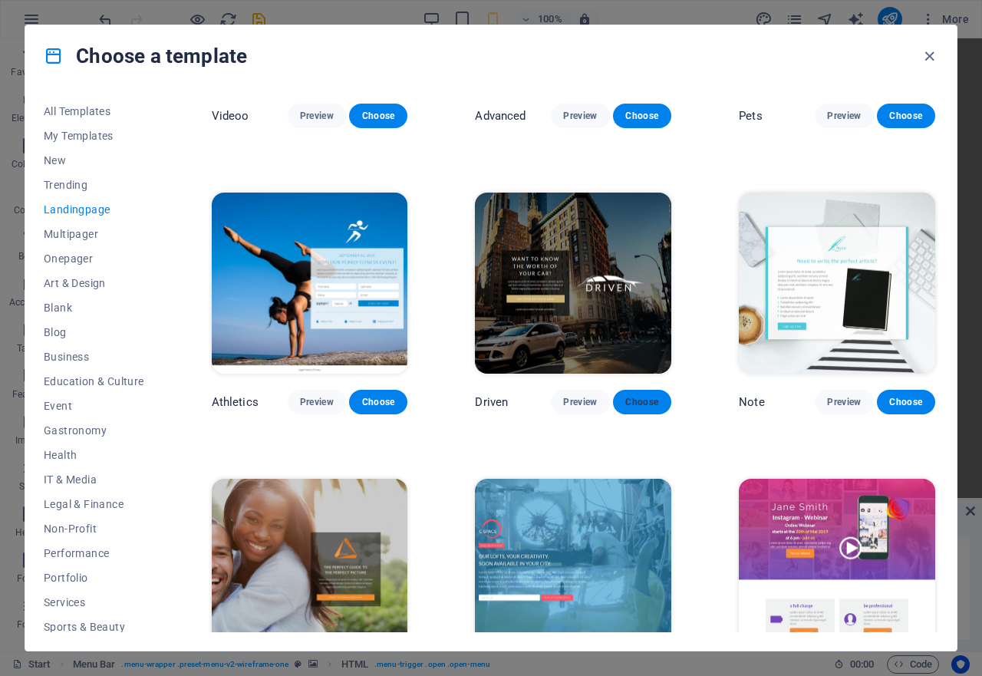
click at [660, 391] on button "Choose" at bounding box center [642, 402] width 58 height 25
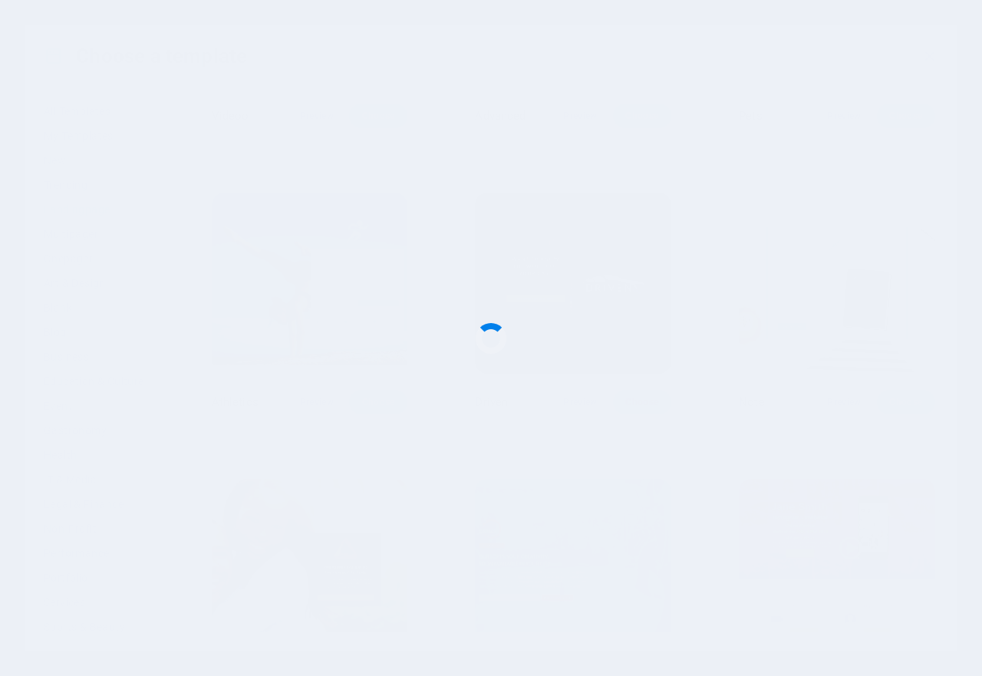
checkbox input "false"
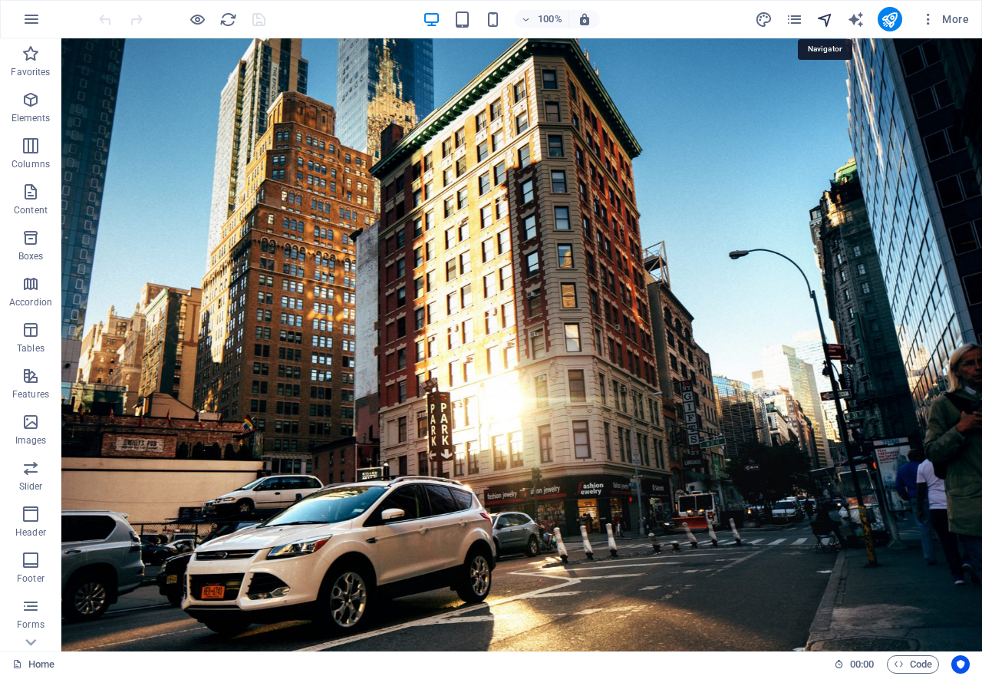
click at [832, 19] on icon "navigator" at bounding box center [825, 20] width 18 height 18
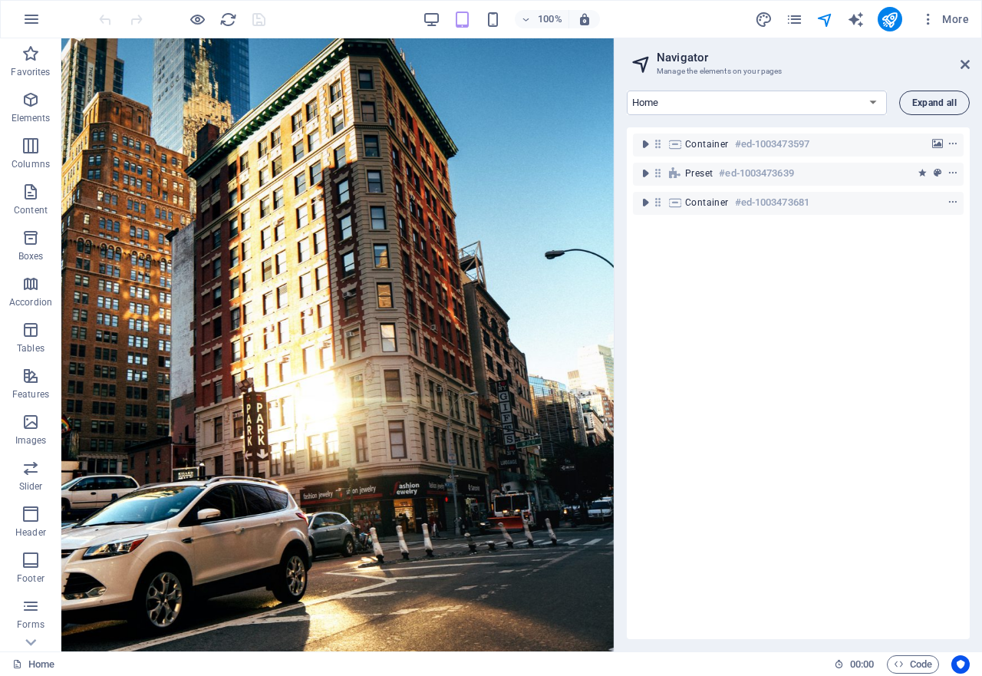
click at [932, 110] on button "Expand all" at bounding box center [934, 103] width 71 height 25
click at [932, 99] on span "Expand all" at bounding box center [934, 102] width 44 height 9
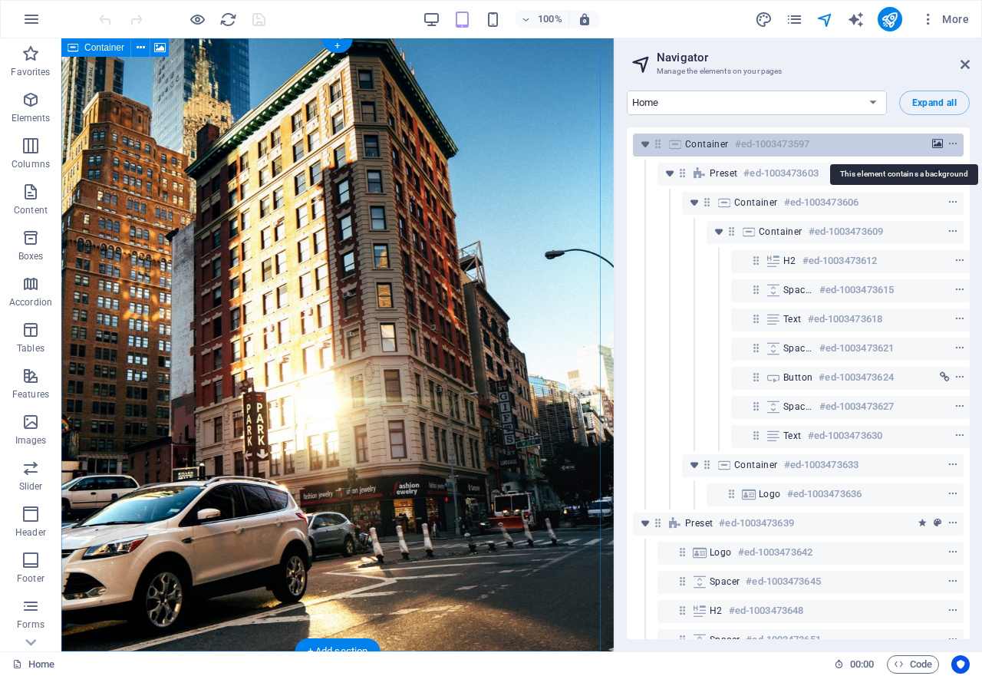
click at [933, 142] on icon "background" at bounding box center [937, 144] width 11 height 11
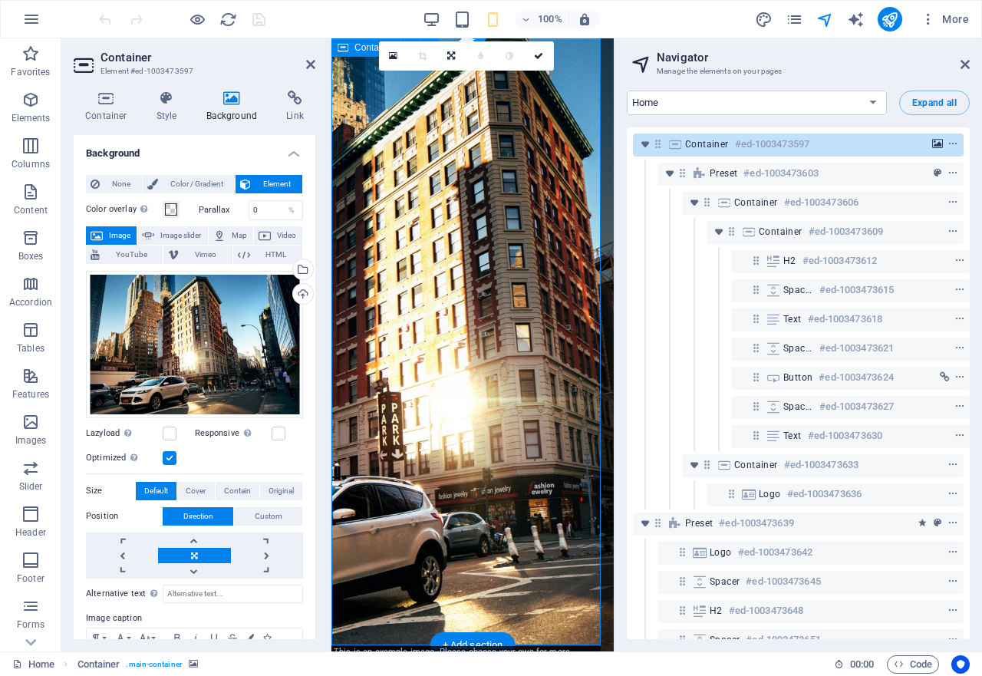
scroll to position [6, 0]
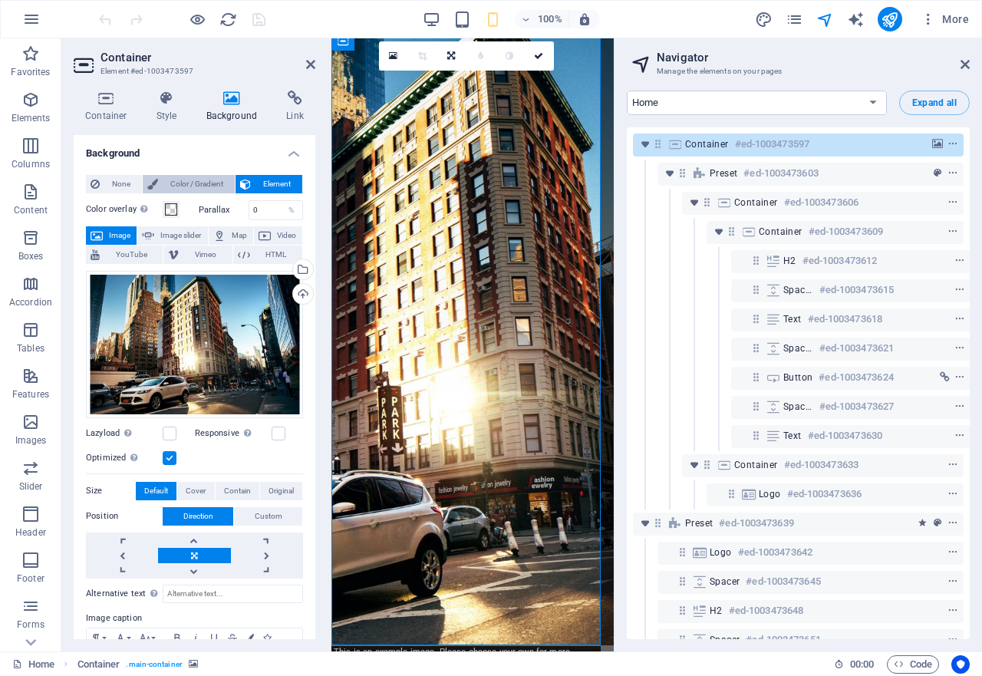
click at [205, 186] on span "Color / Gradient" at bounding box center [197, 184] width 68 height 18
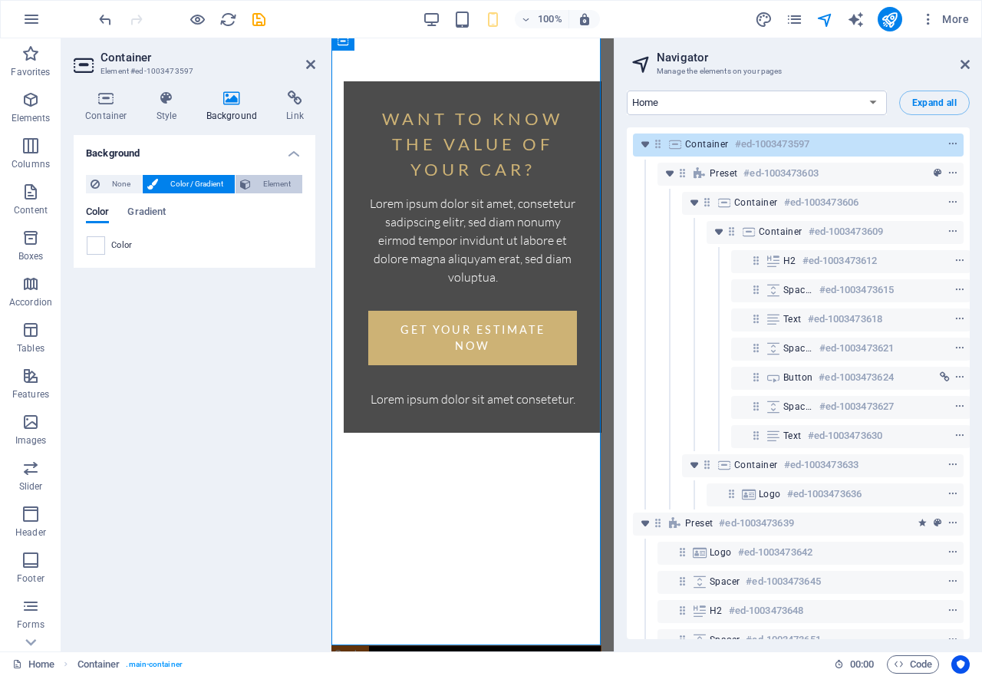
click at [268, 184] on span "Element" at bounding box center [276, 184] width 42 height 18
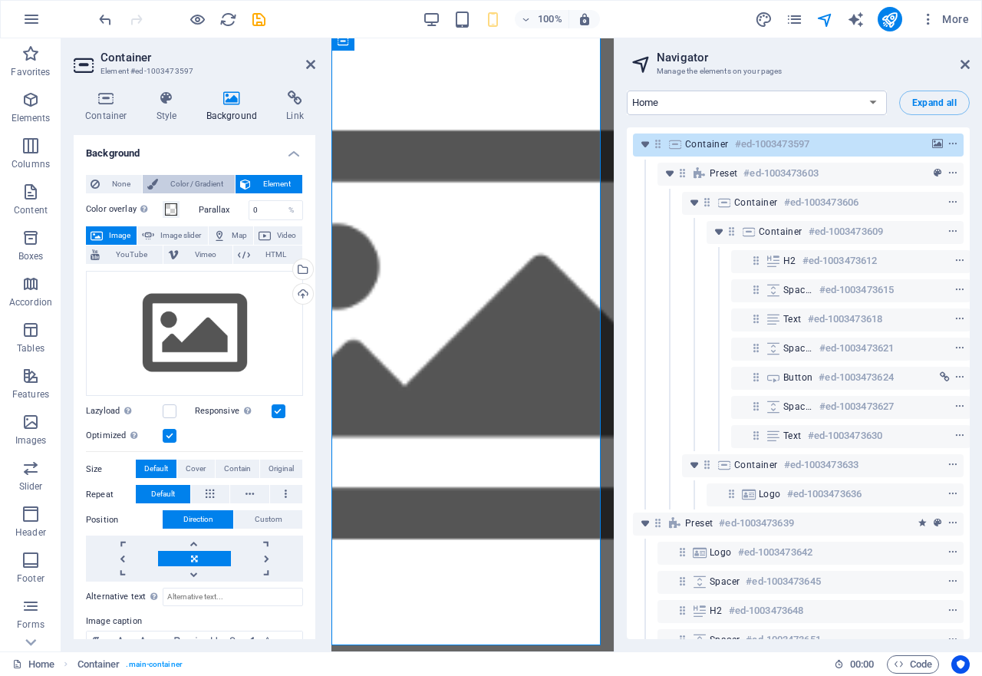
click at [186, 185] on span "Color / Gradient" at bounding box center [197, 184] width 68 height 18
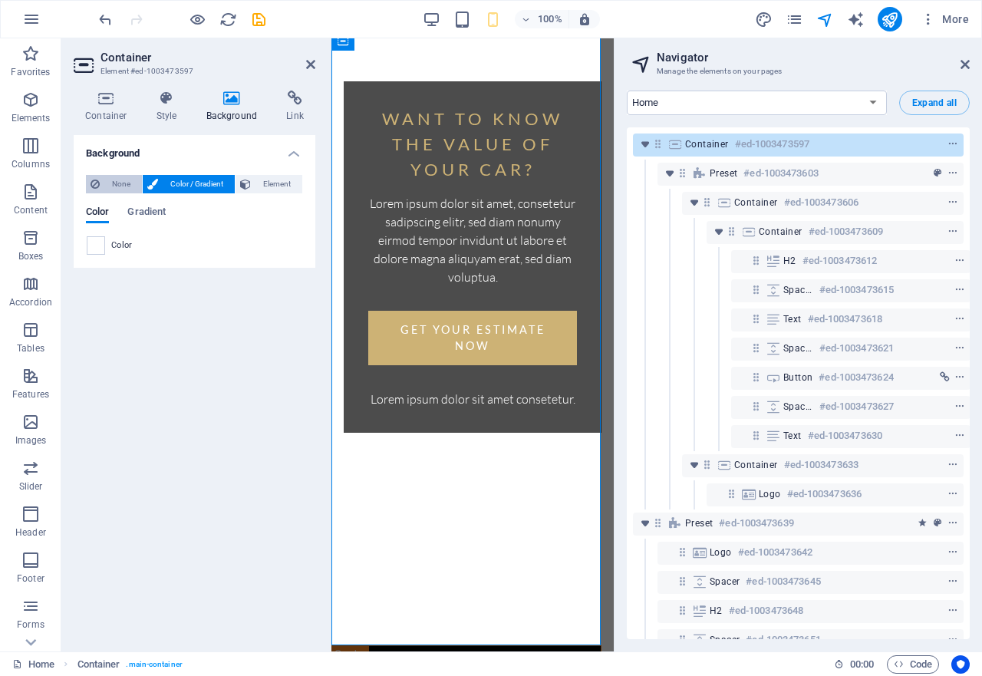
click at [102, 181] on button "None" at bounding box center [114, 184] width 56 height 18
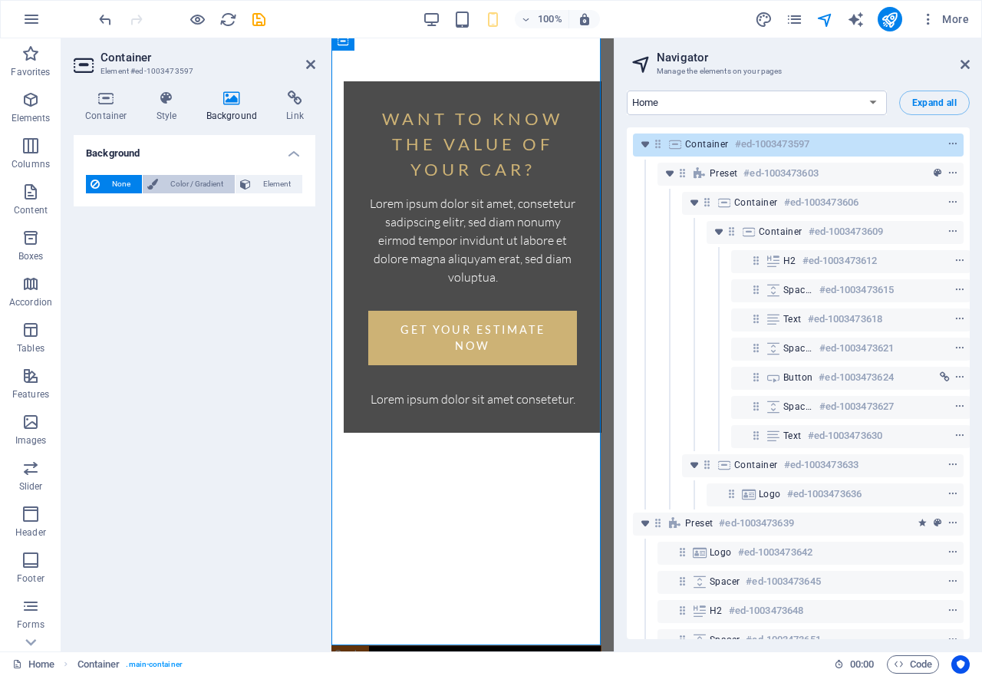
click at [190, 182] on span "Color / Gradient" at bounding box center [197, 184] width 68 height 18
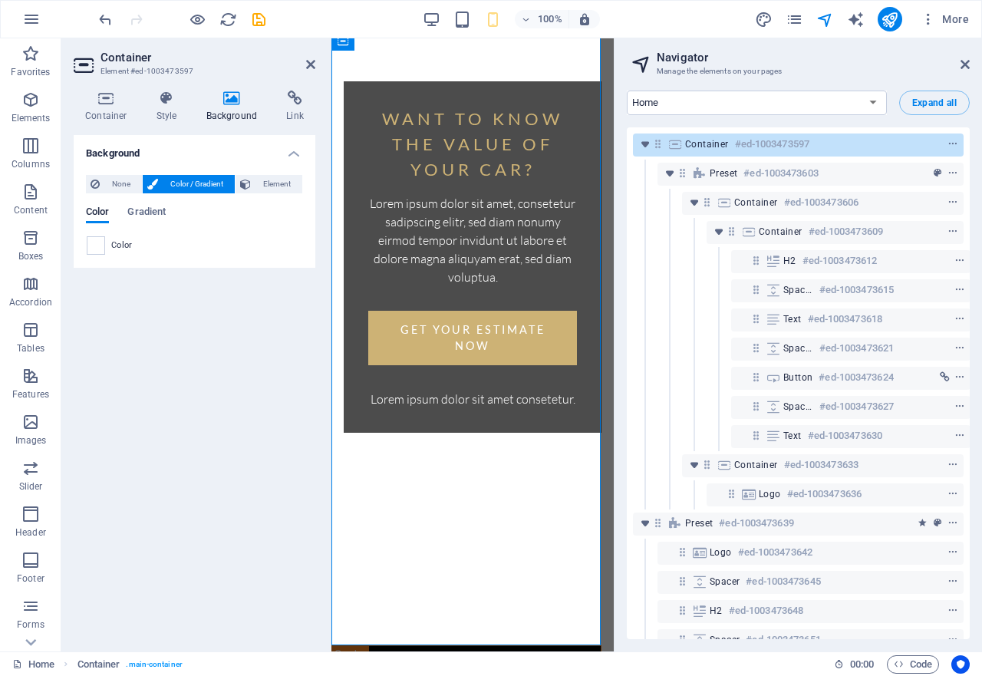
click at [191, 181] on span "Color / Gradient" at bounding box center [197, 184] width 68 height 18
click at [268, 180] on span "Element" at bounding box center [276, 184] width 42 height 18
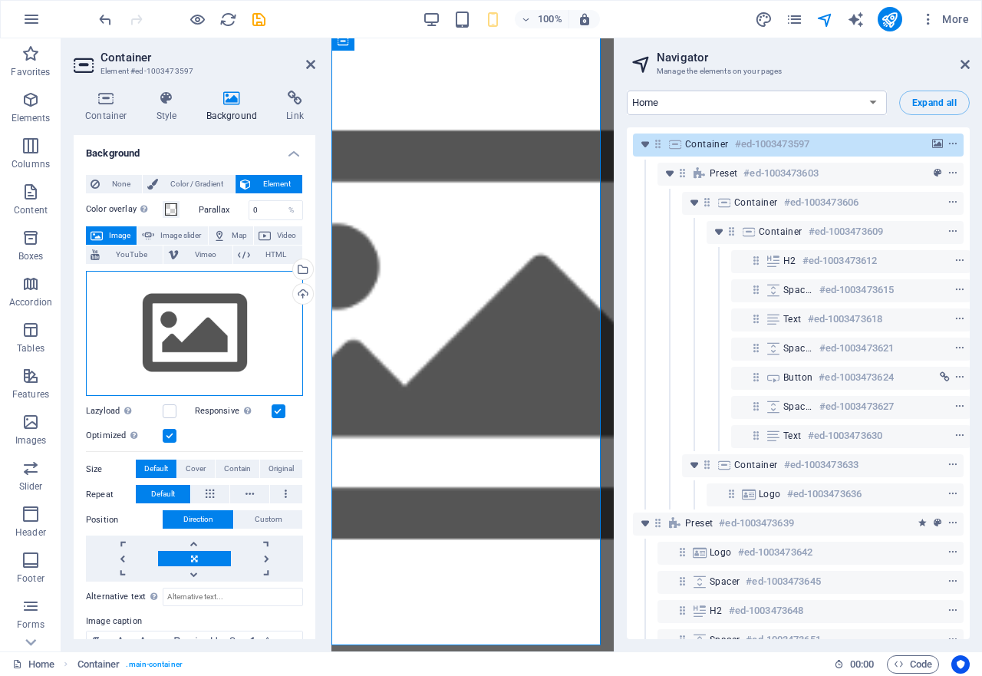
click at [157, 324] on div "Drag files here, click to choose files or select files from Files or our free s…" at bounding box center [194, 334] width 217 height 126
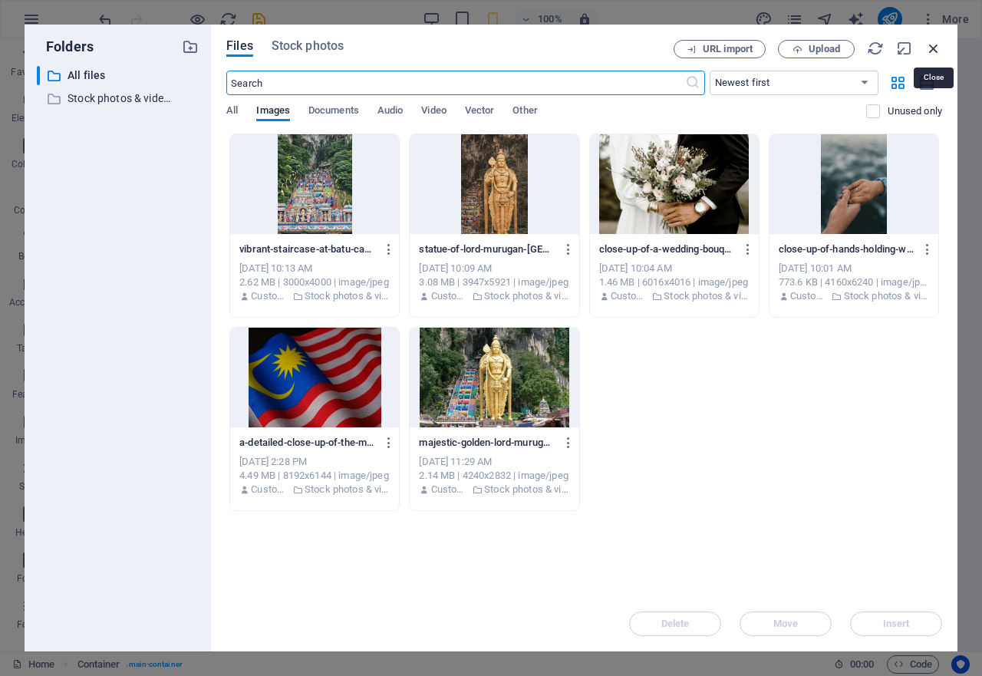
click at [934, 48] on icon "button" at bounding box center [933, 48] width 17 height 17
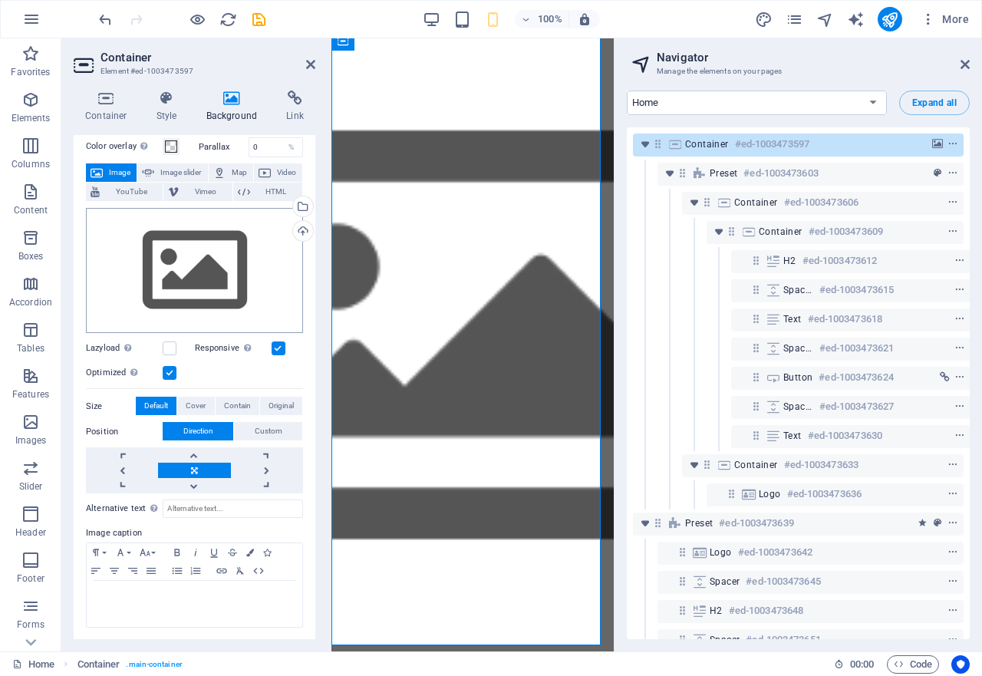
scroll to position [0, 0]
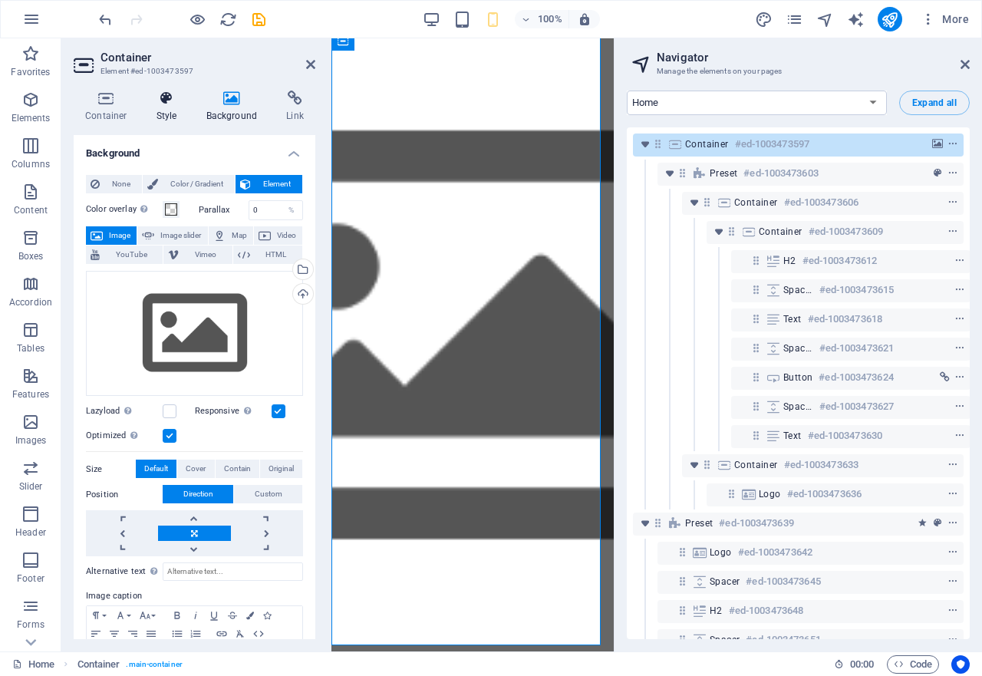
click at [161, 107] on h4 "Style" at bounding box center [170, 107] width 50 height 32
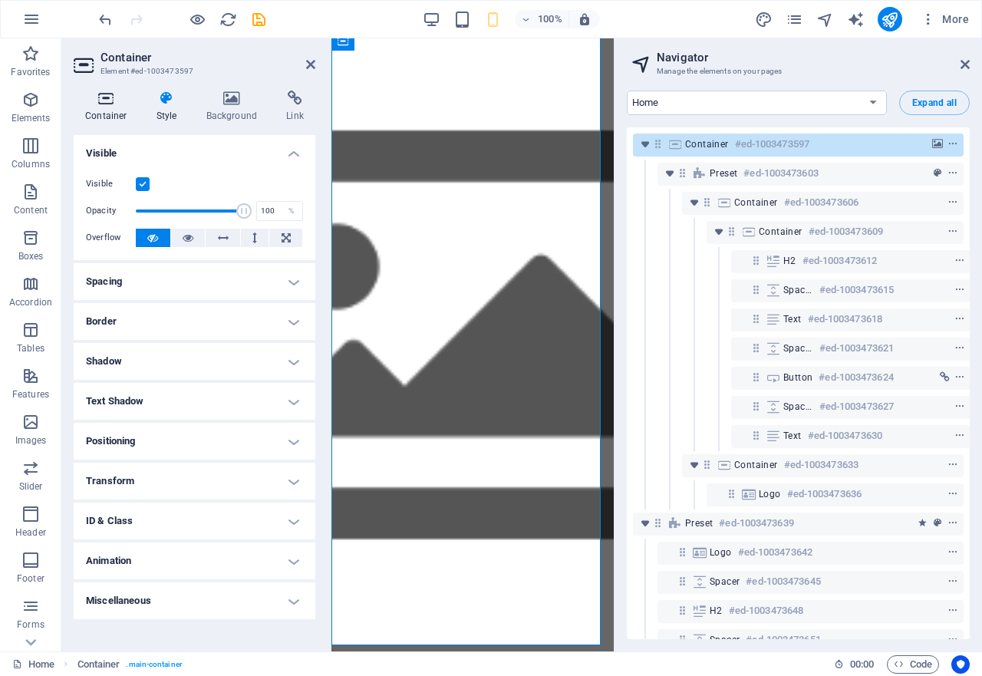
click at [102, 109] on h4 "Container" at bounding box center [109, 107] width 71 height 32
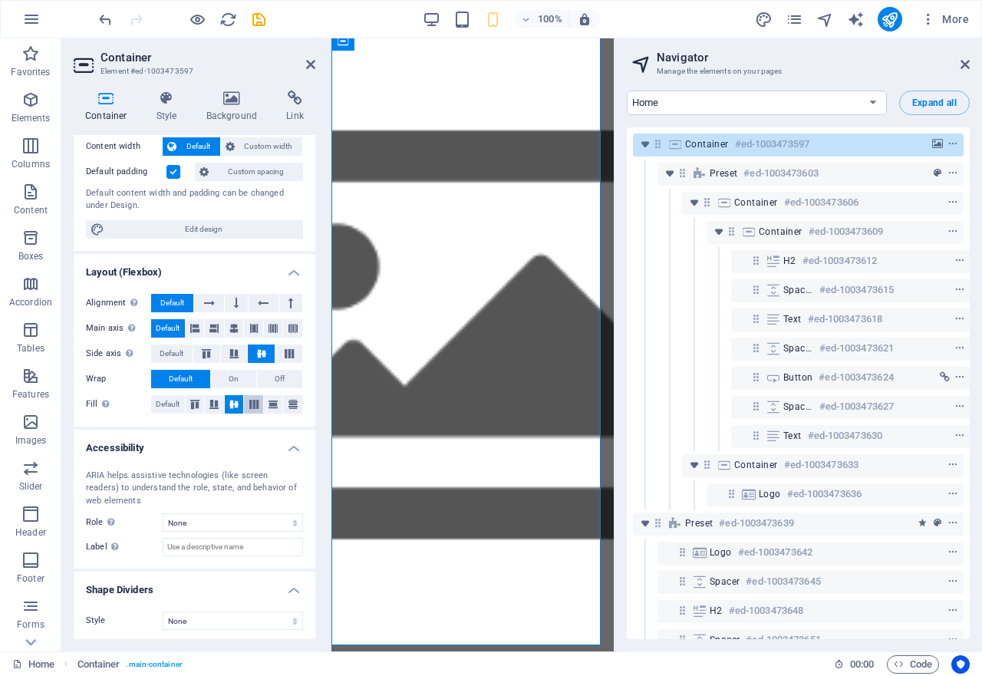
scroll to position [91, 0]
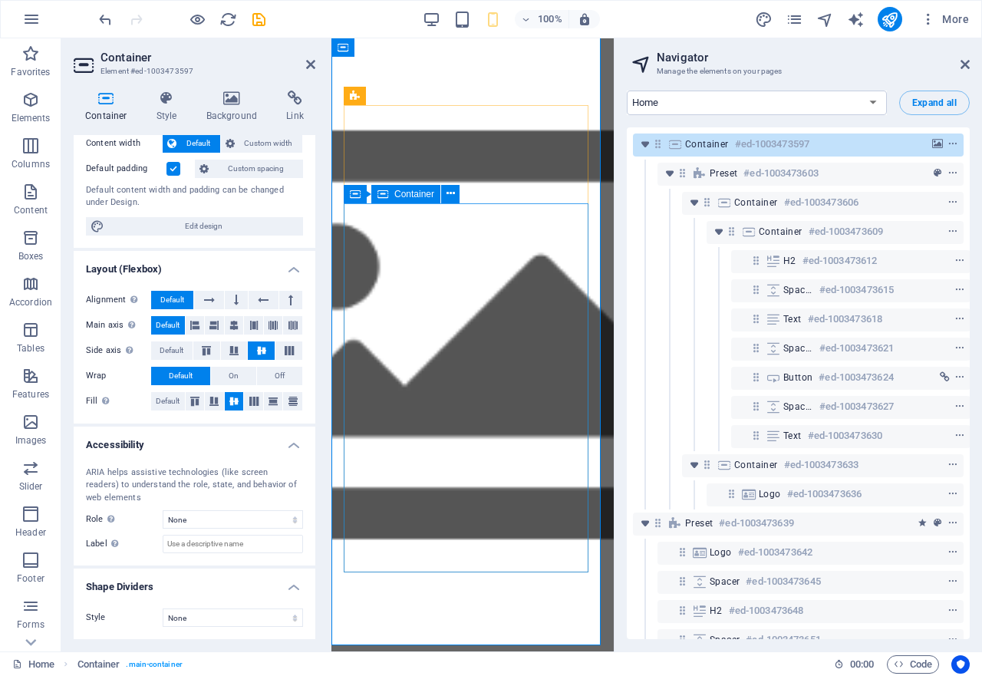
click at [409, 196] on span "Container" at bounding box center [414, 193] width 40 height 9
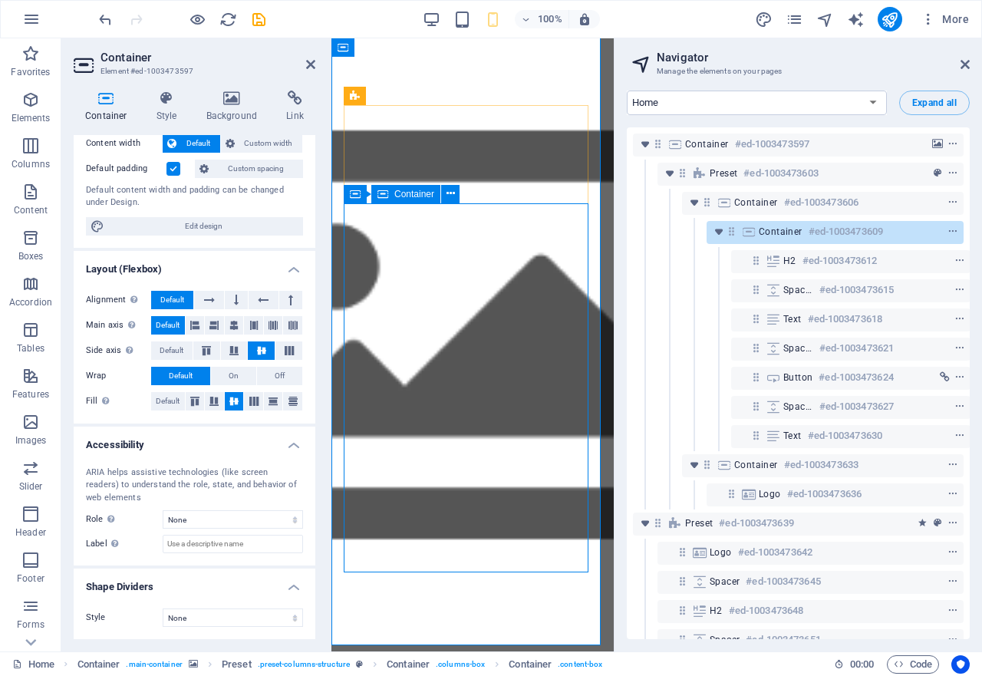
click at [777, 228] on span "Container" at bounding box center [781, 232] width 44 height 12
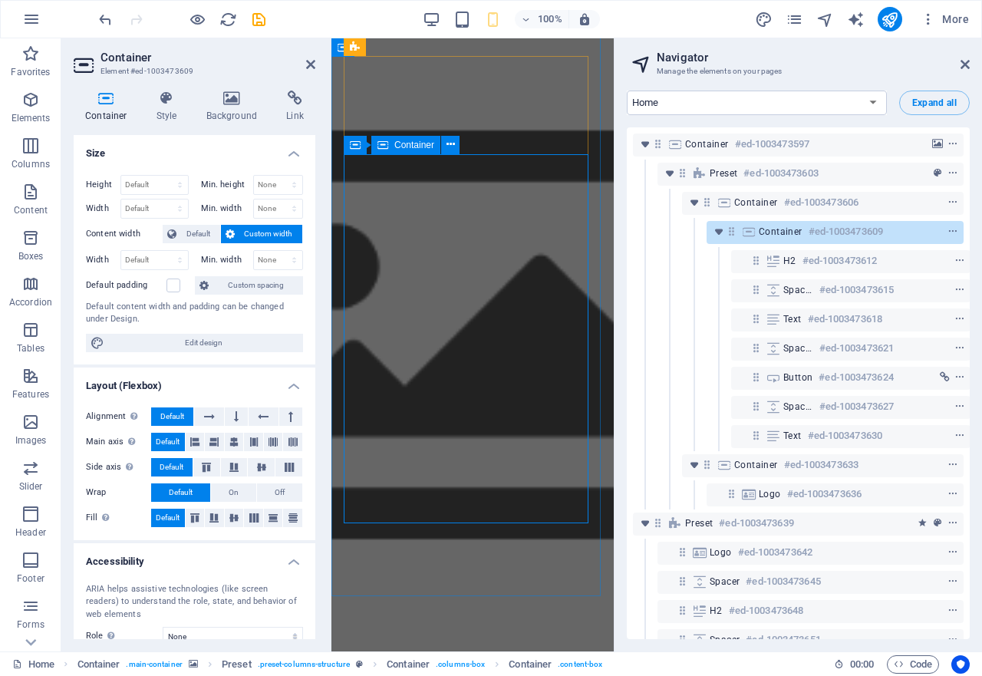
scroll to position [55, 0]
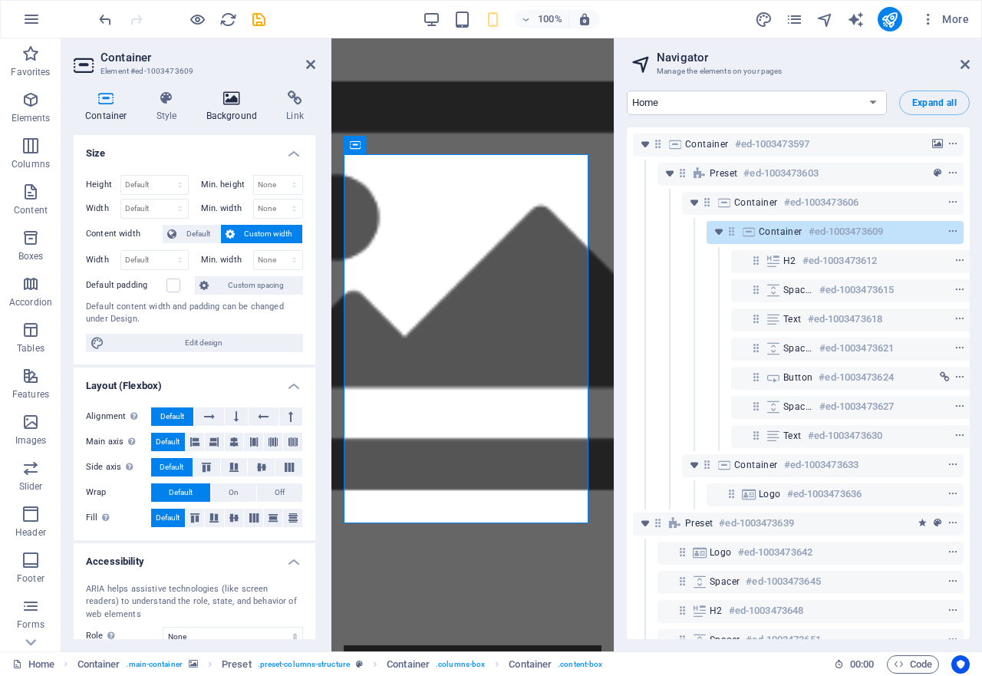
click at [233, 99] on icon at bounding box center [232, 98] width 74 height 15
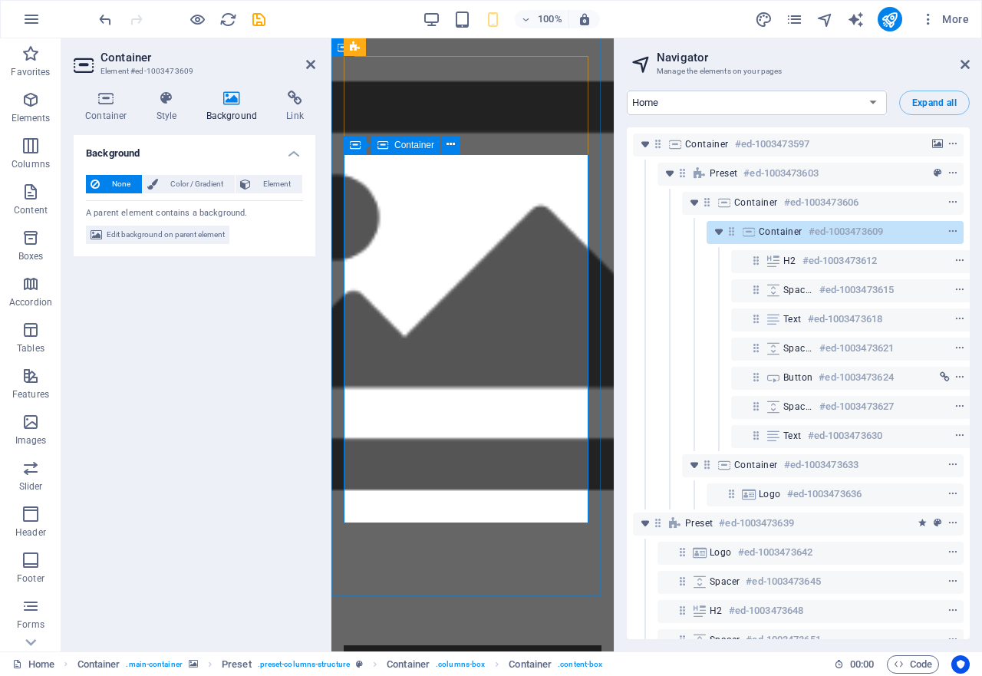
click at [419, 146] on span "Container" at bounding box center [414, 144] width 40 height 9
click at [456, 147] on button at bounding box center [450, 145] width 18 height 18
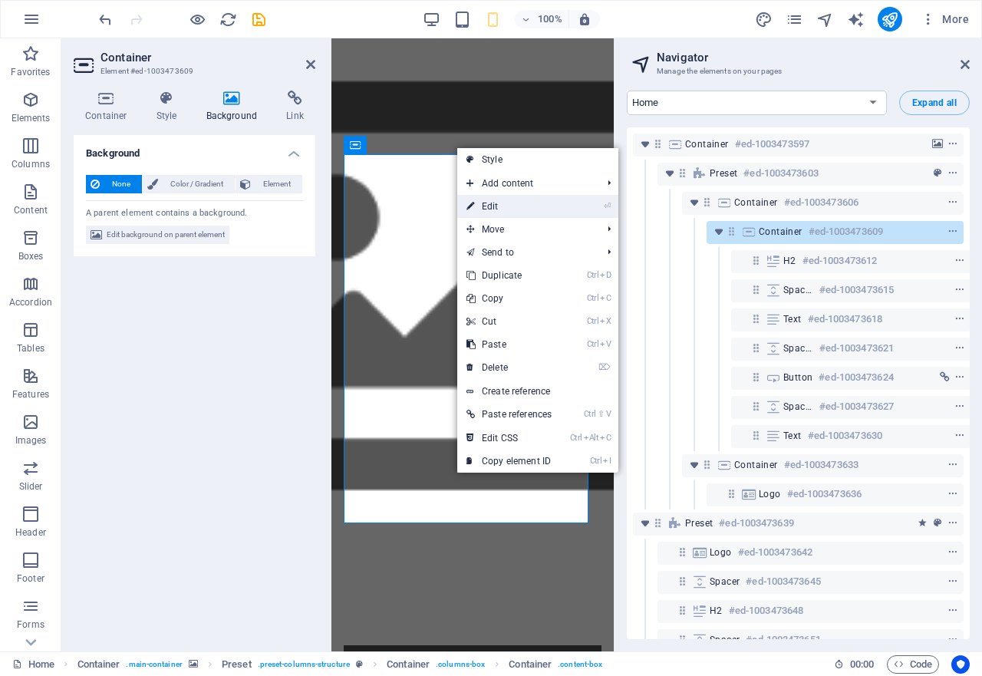
click at [509, 207] on link "⏎ Edit" at bounding box center [509, 206] width 104 height 23
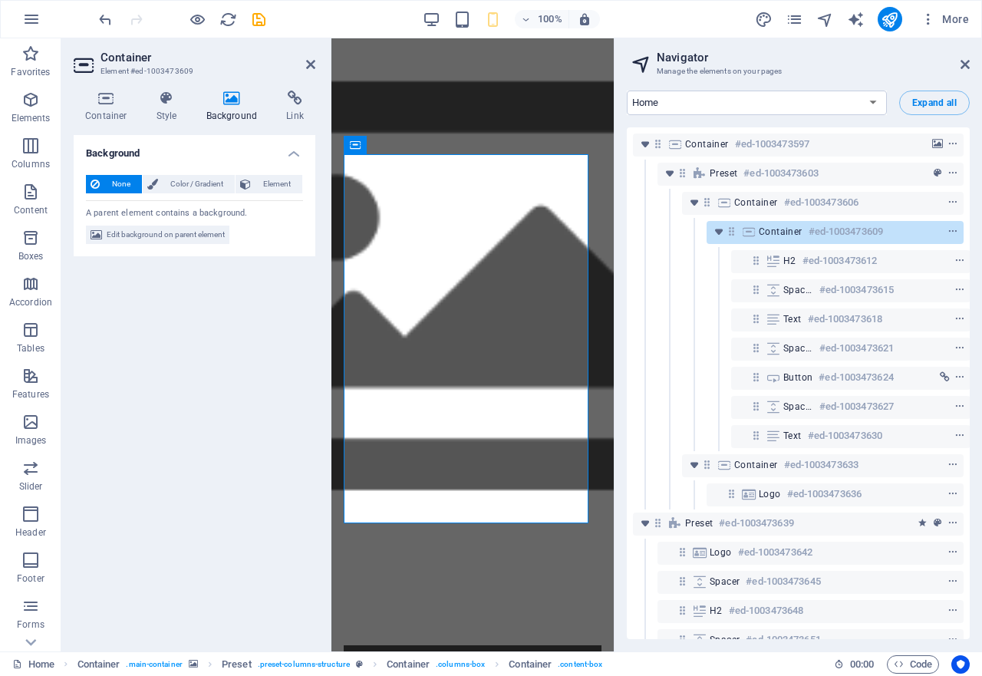
click at [224, 109] on h4 "Background" at bounding box center [235, 107] width 81 height 32
click at [160, 95] on icon at bounding box center [167, 98] width 44 height 15
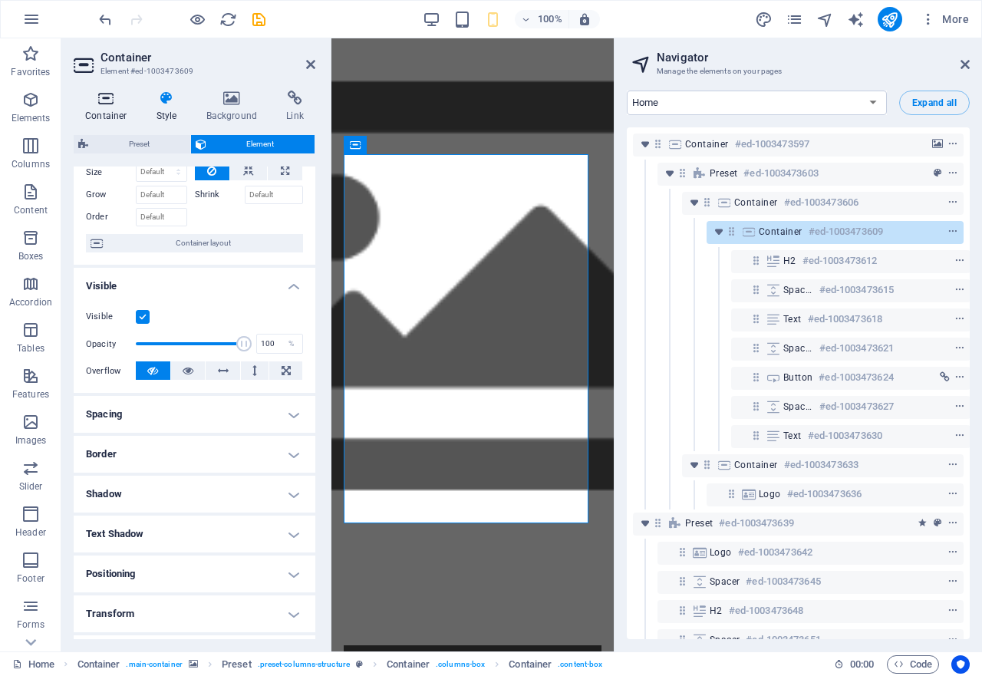
scroll to position [0, 0]
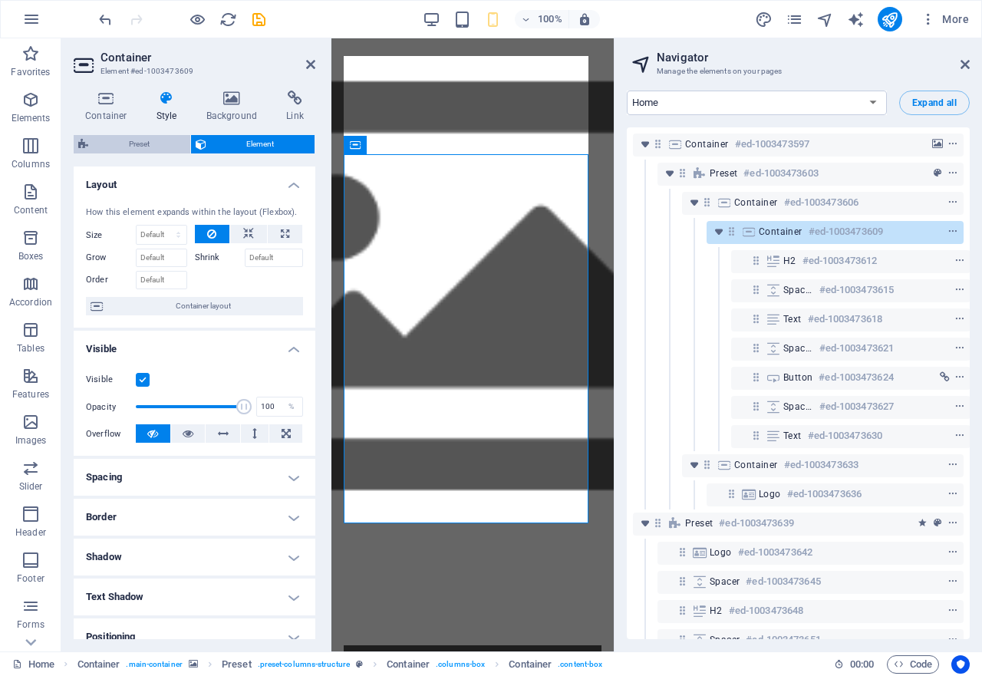
click at [130, 141] on span "Preset" at bounding box center [139, 144] width 93 height 18
click at [130, 141] on div "Container Element #ed-1003473609 Container Style Background Link Size Height De…" at bounding box center [337, 344] width 552 height 613
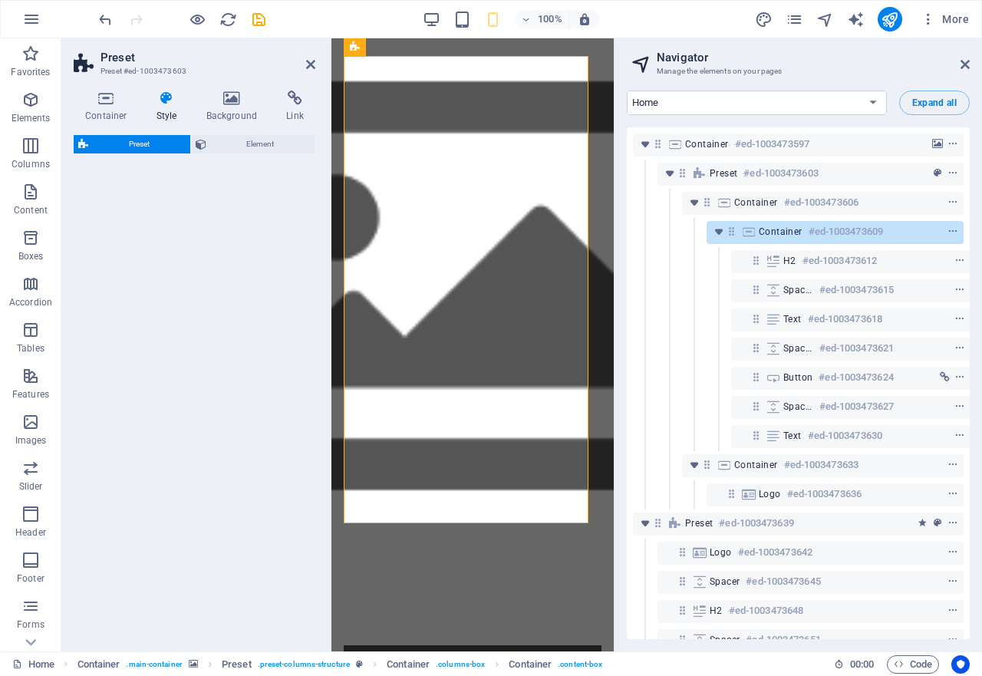
select select "px"
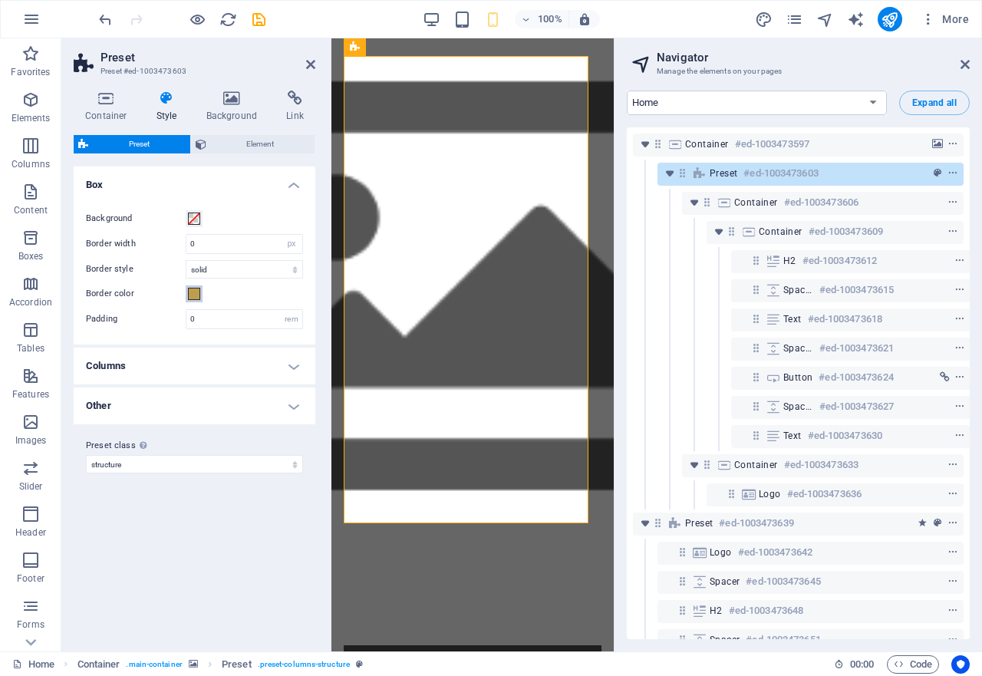
click at [193, 297] on span at bounding box center [194, 294] width 12 height 12
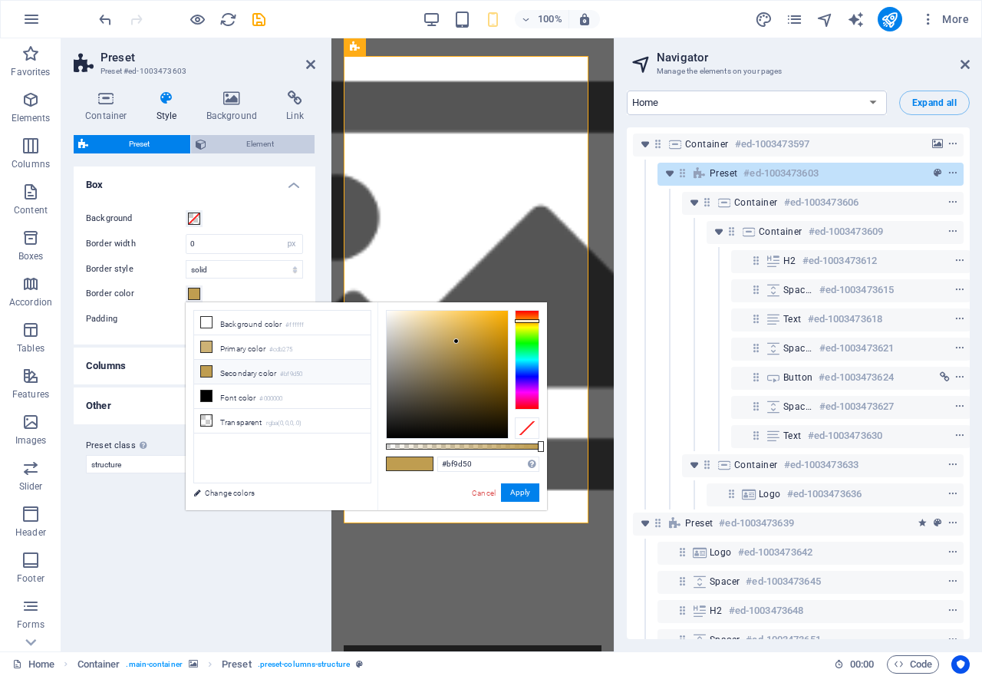
click at [211, 150] on span "Element" at bounding box center [261, 144] width 100 height 18
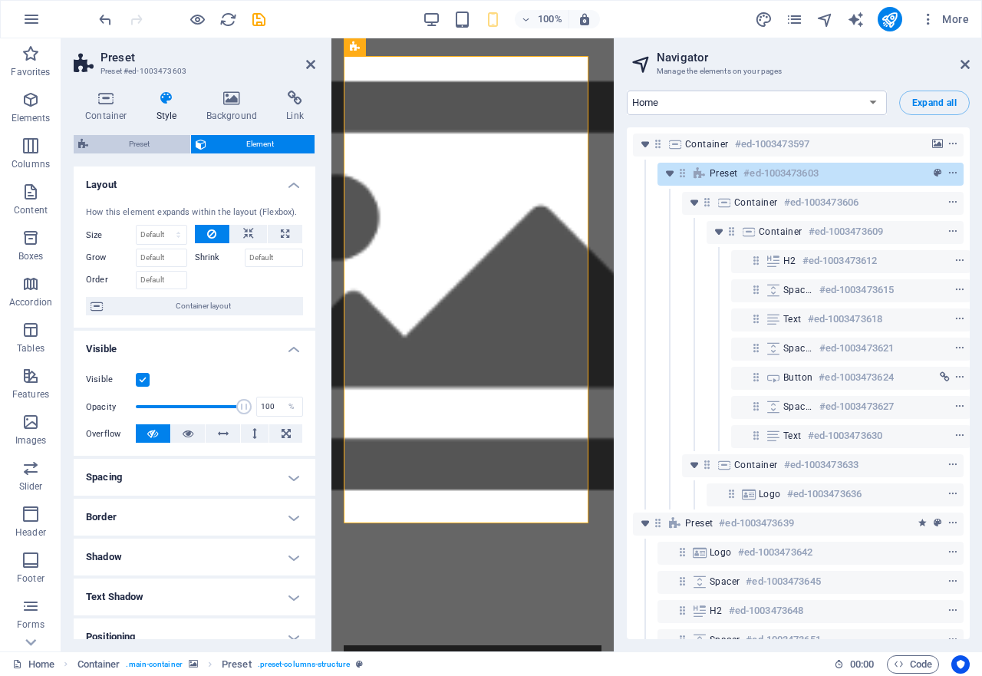
click at [132, 143] on span "Preset" at bounding box center [139, 144] width 93 height 18
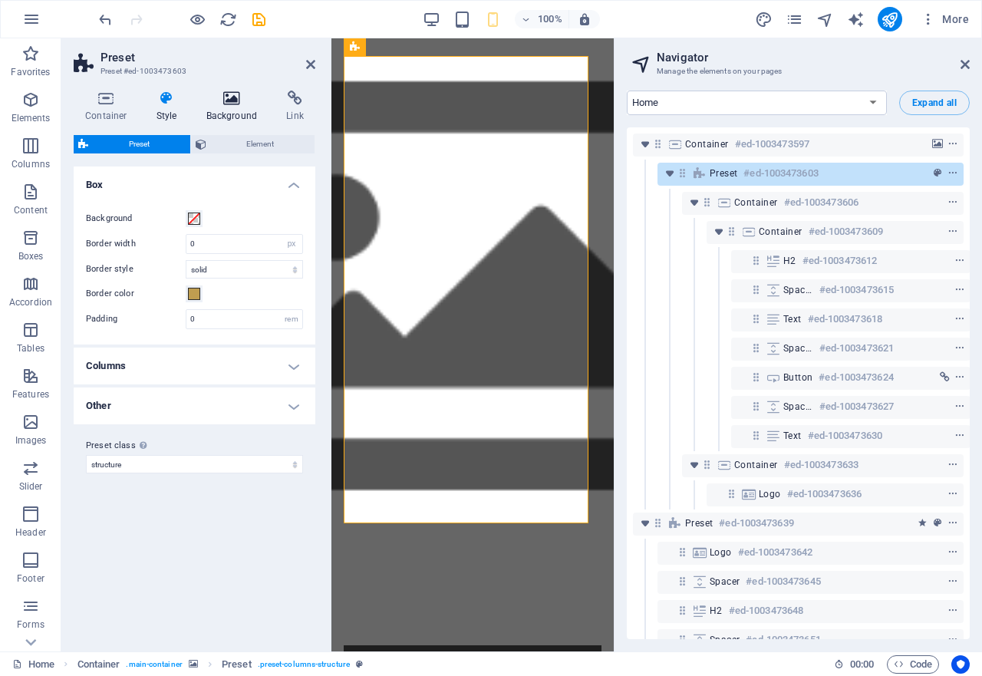
click at [226, 101] on icon at bounding box center [232, 98] width 74 height 15
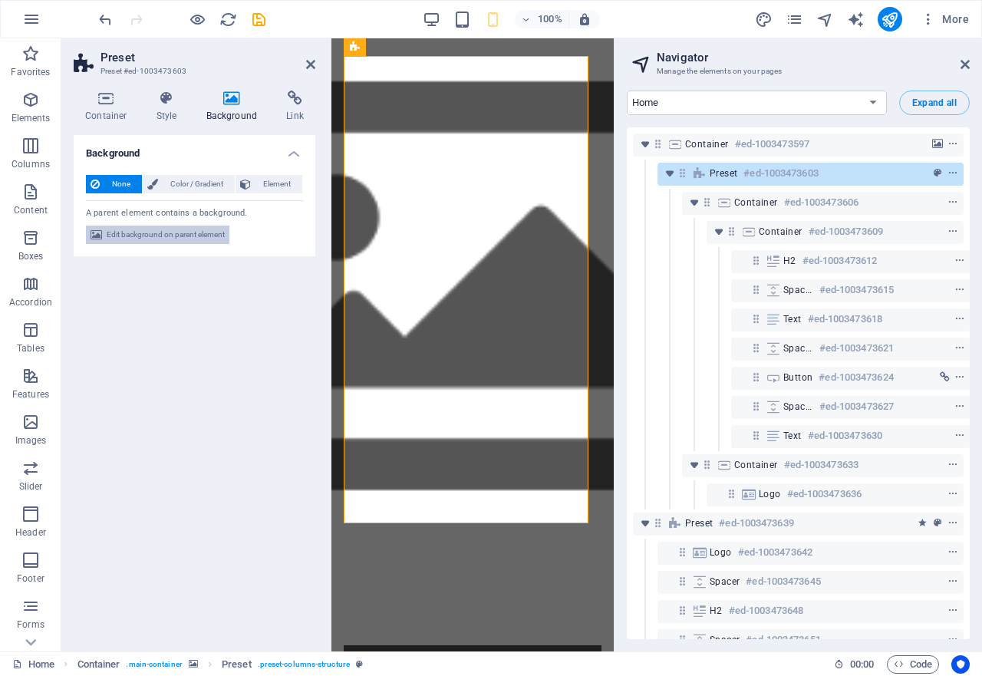
click at [164, 234] on span "Edit background on parent element" at bounding box center [166, 235] width 118 height 18
select select "ms"
select select "s"
select select "progressive"
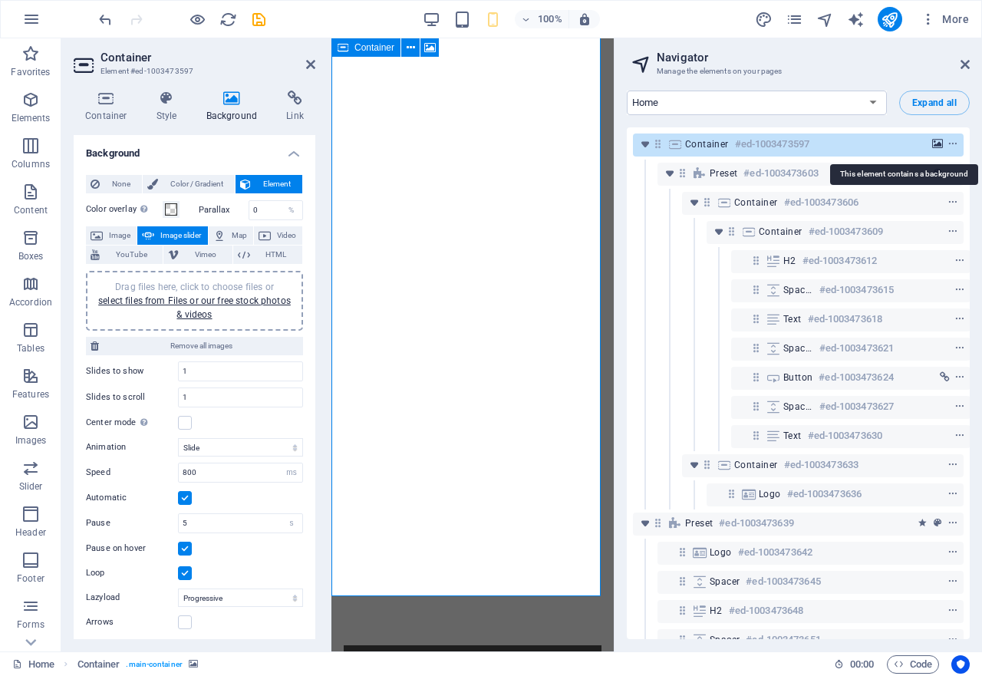
click at [934, 145] on icon "background" at bounding box center [937, 144] width 11 height 11
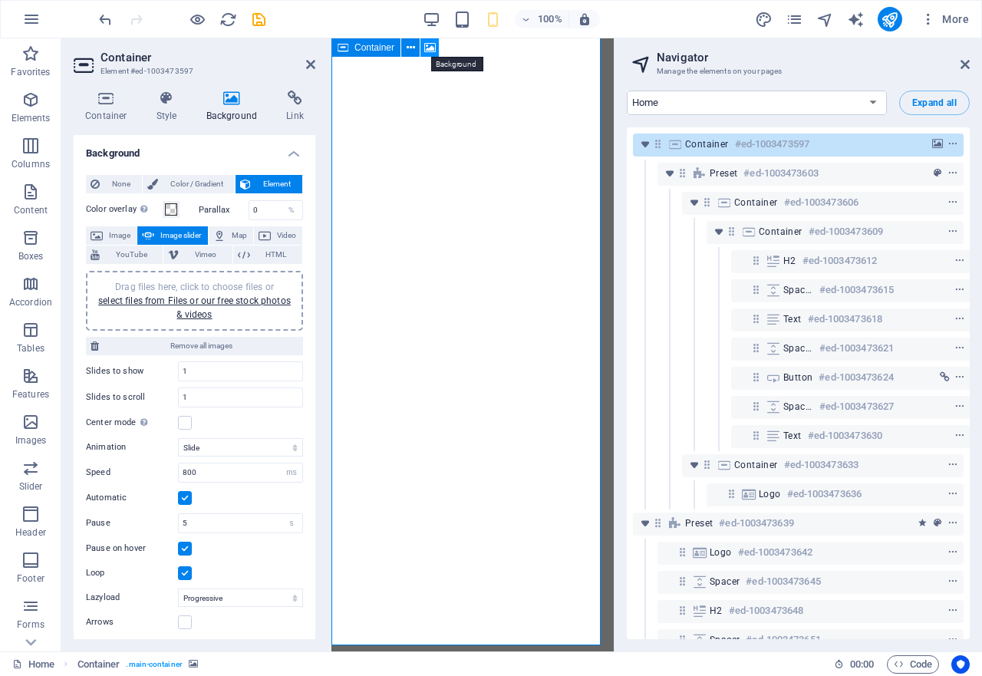
click at [430, 46] on icon at bounding box center [430, 48] width 12 height 16
click at [233, 103] on icon at bounding box center [232, 98] width 74 height 15
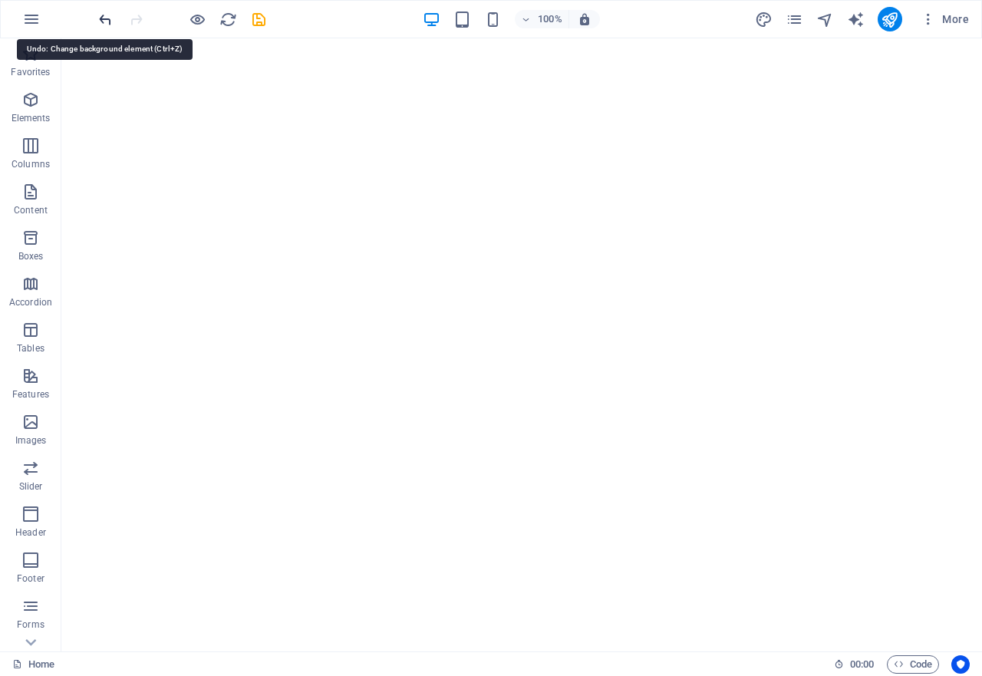
click at [108, 23] on icon "undo" at bounding box center [106, 20] width 18 height 18
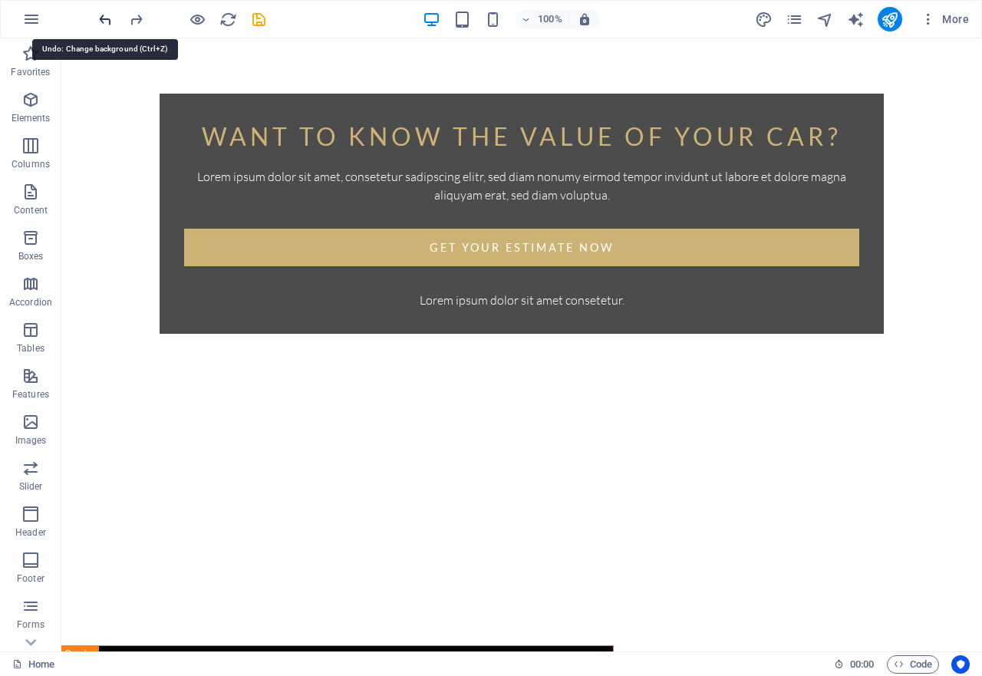
click at [108, 23] on icon "undo" at bounding box center [106, 20] width 18 height 18
click at [108, 20] on icon "undo" at bounding box center [106, 20] width 18 height 18
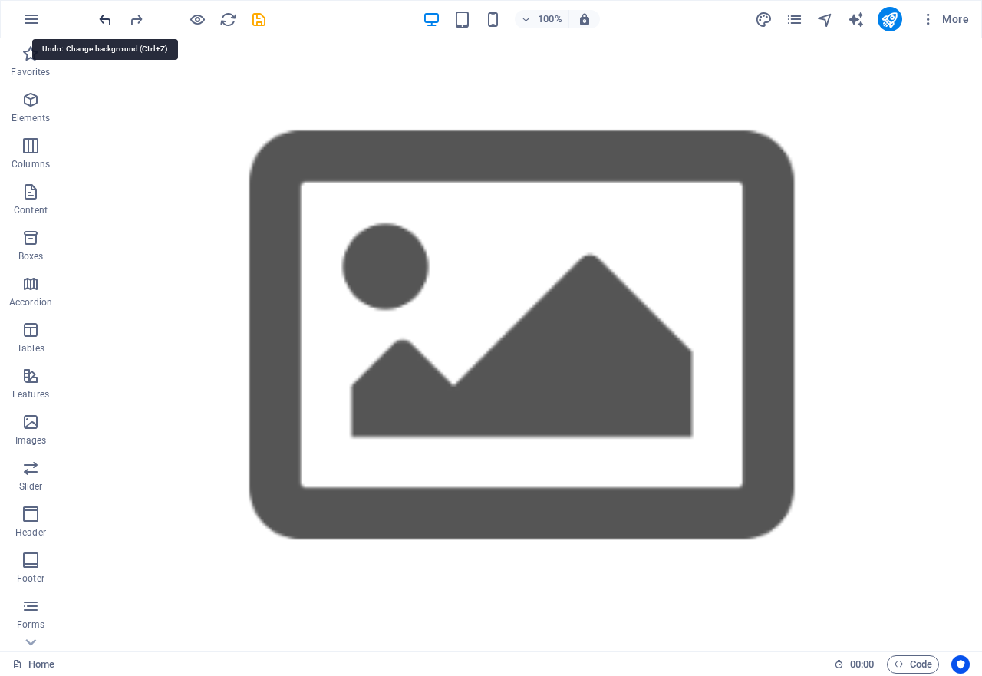
click at [107, 20] on icon "undo" at bounding box center [106, 20] width 18 height 18
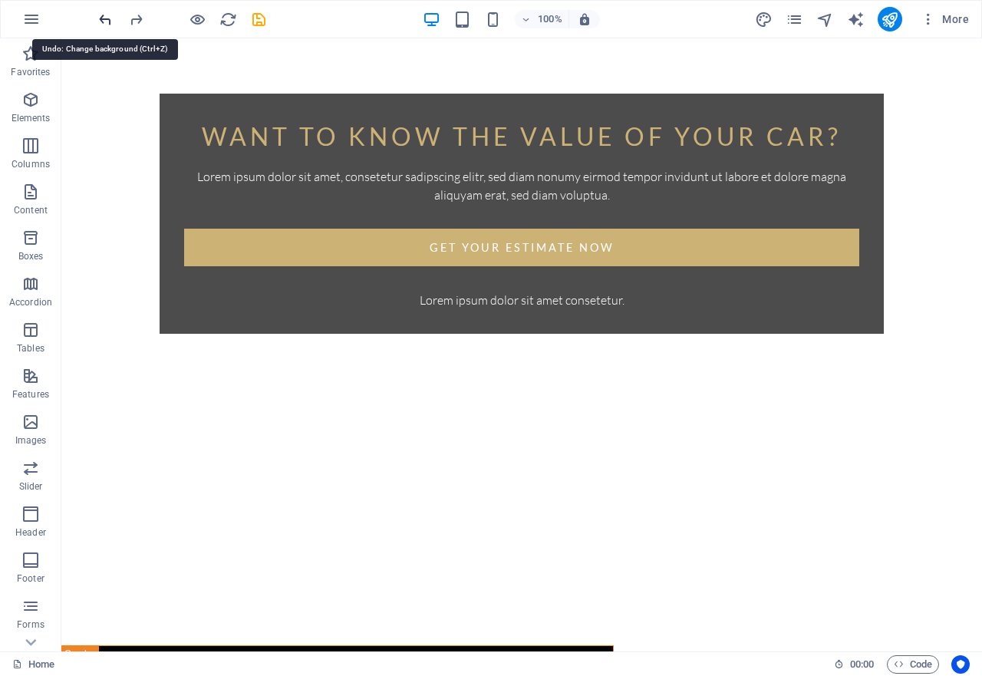
click at [107, 20] on icon "undo" at bounding box center [106, 20] width 18 height 18
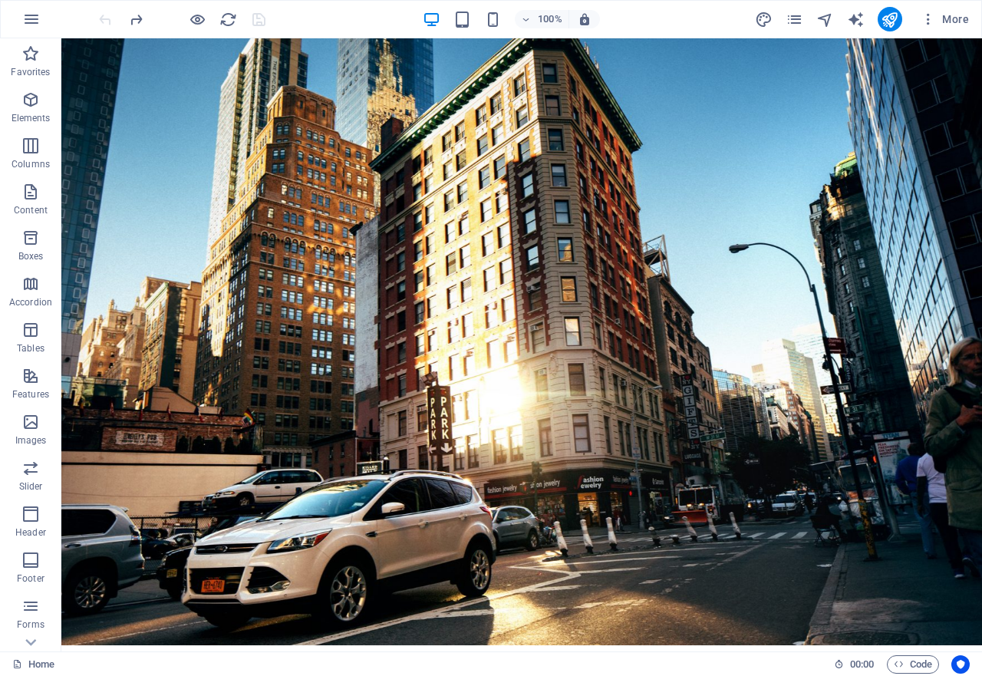
click at [107, 19] on div at bounding box center [182, 19] width 172 height 25
click at [117, 82] on figure at bounding box center [521, 338] width 921 height 613
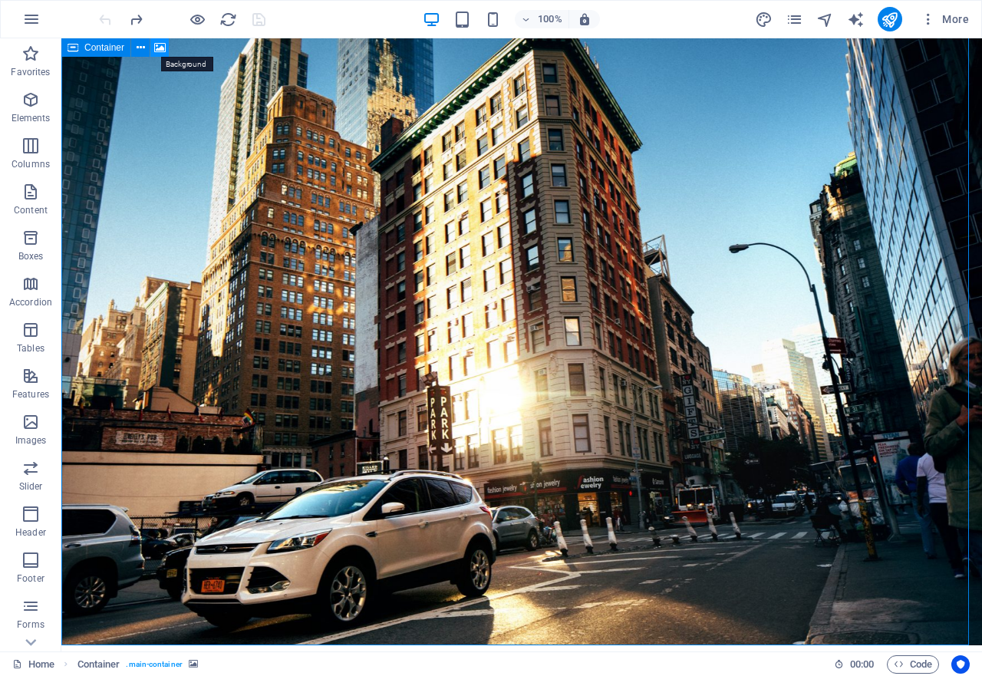
click at [160, 46] on icon at bounding box center [160, 48] width 12 height 16
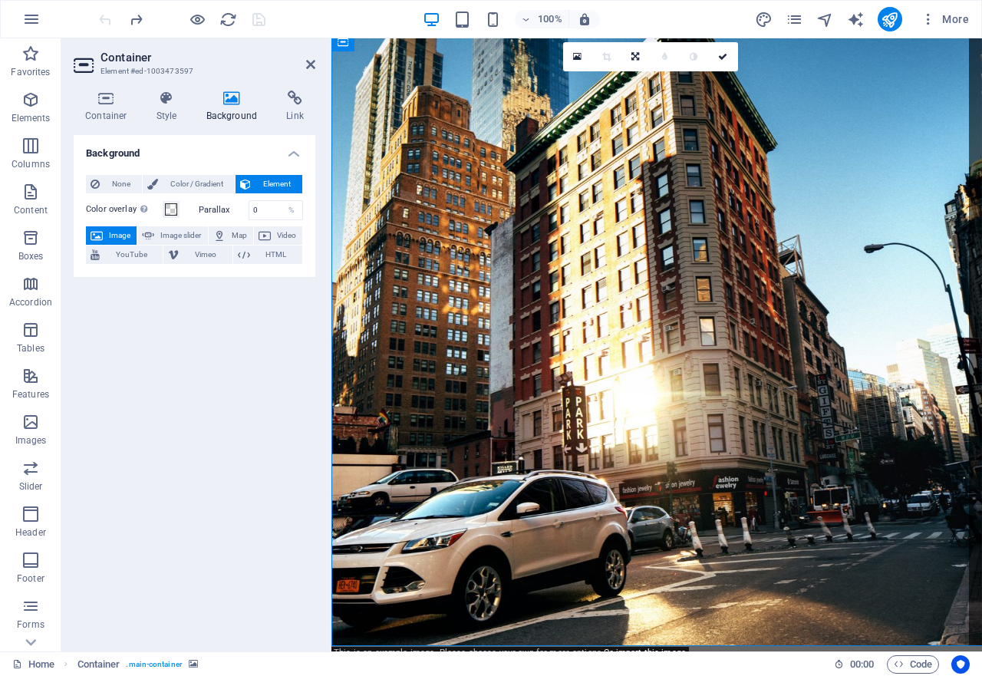
scroll to position [5, 0]
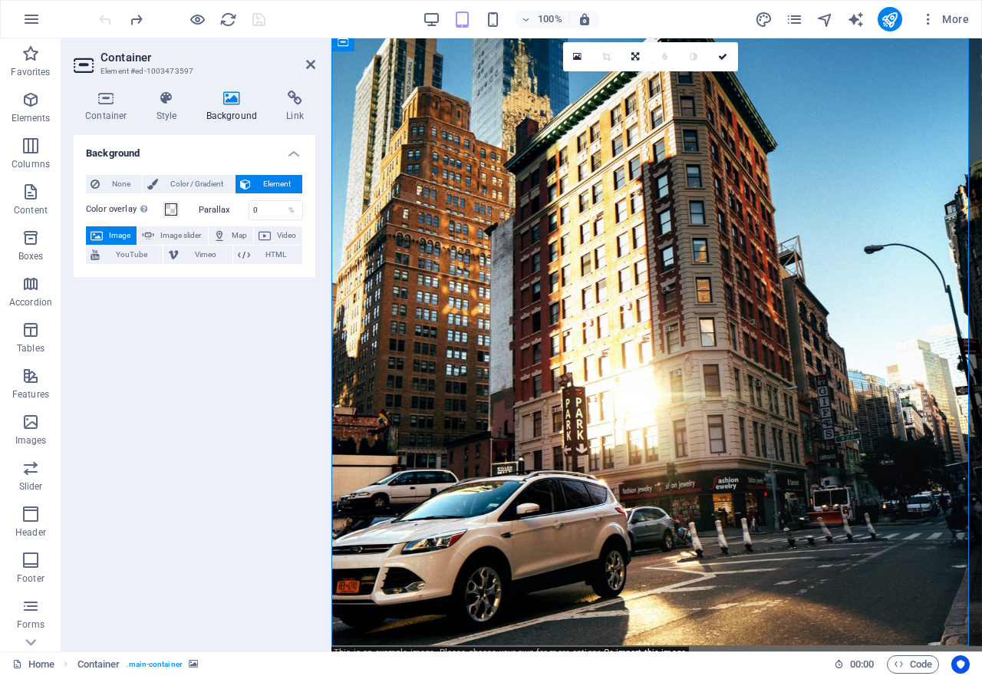
click at [229, 97] on icon at bounding box center [232, 98] width 74 height 15
click at [230, 97] on icon at bounding box center [232, 98] width 74 height 15
click at [206, 186] on span "Color / Gradient" at bounding box center [197, 184] width 68 height 18
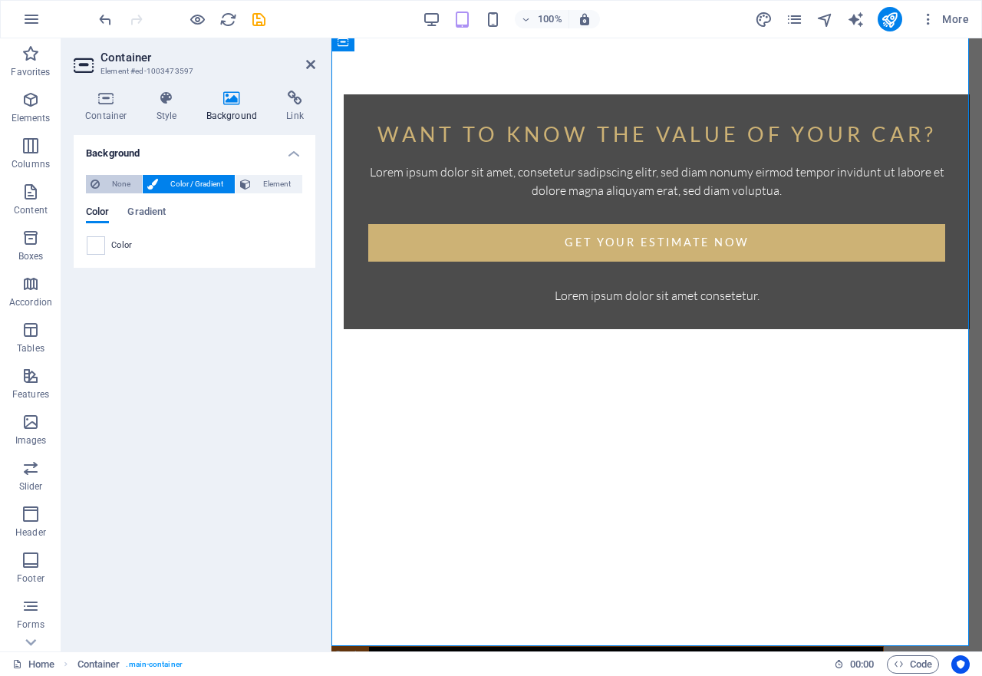
click at [116, 192] on span "None" at bounding box center [120, 184] width 33 height 18
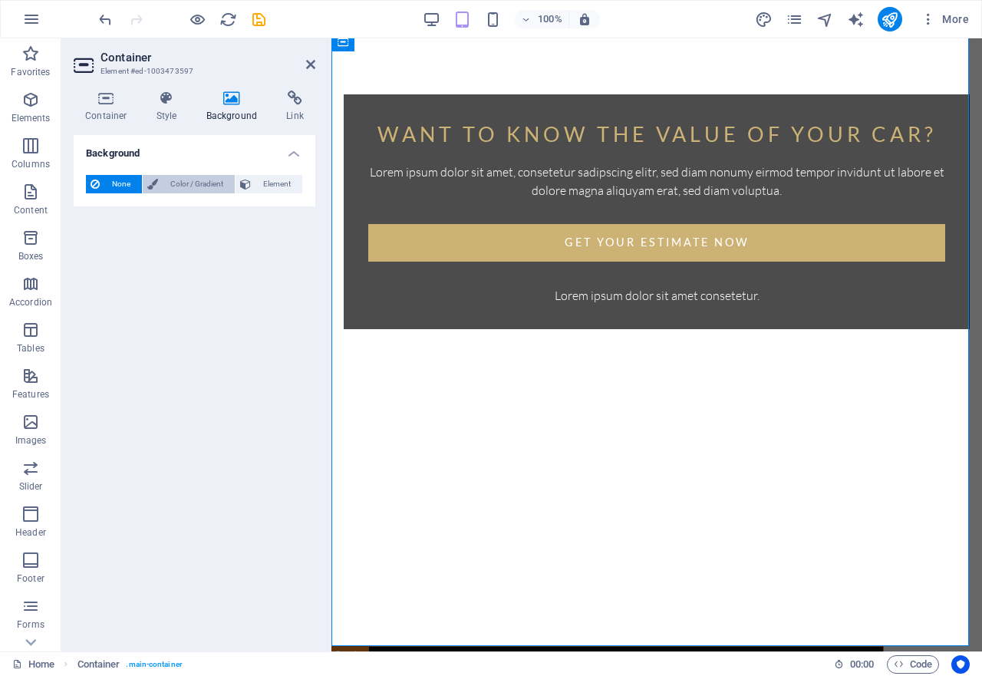
click at [177, 181] on span "Color / Gradient" at bounding box center [197, 184] width 68 height 18
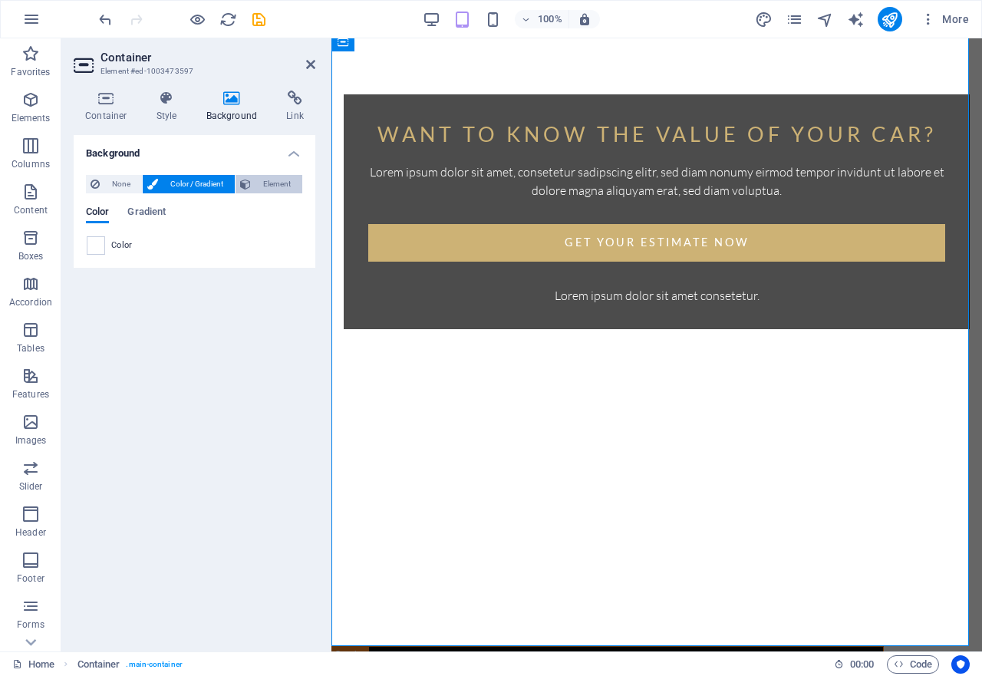
click at [280, 184] on span "Element" at bounding box center [276, 184] width 42 height 18
